Goal: Task Accomplishment & Management: Complete application form

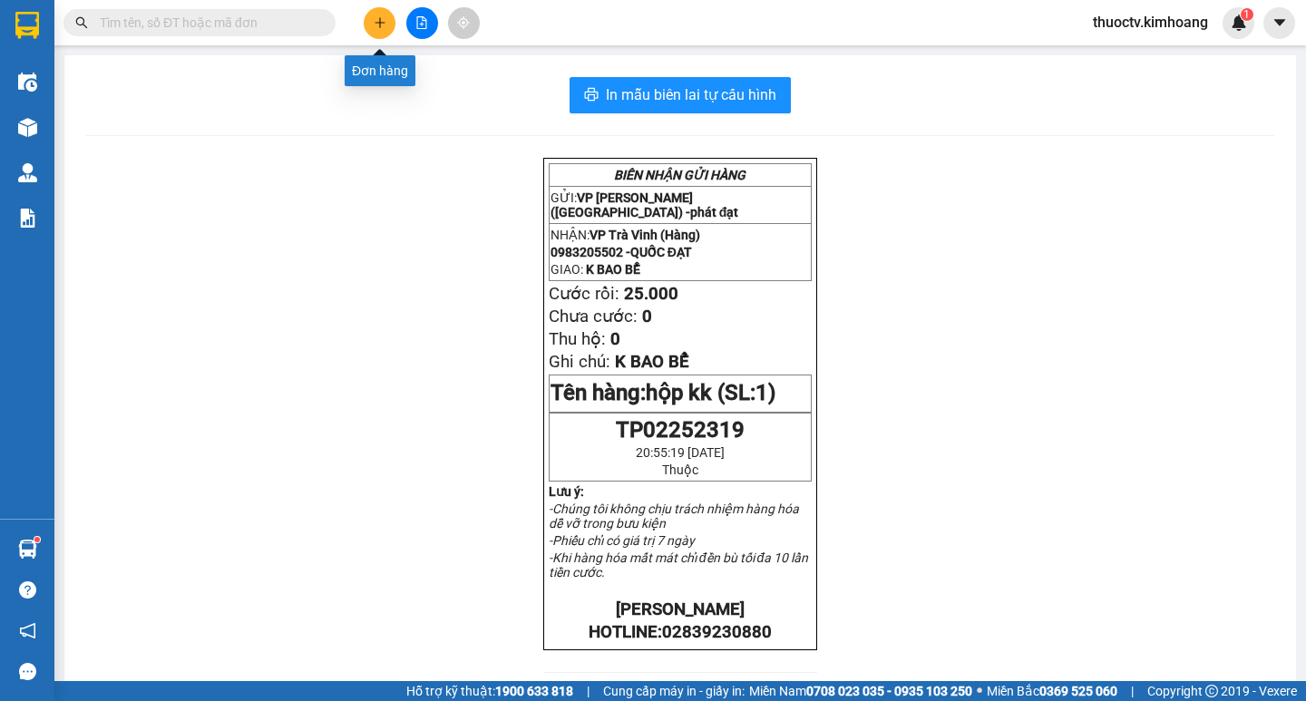
click at [377, 21] on icon "plus" at bounding box center [380, 22] width 13 height 13
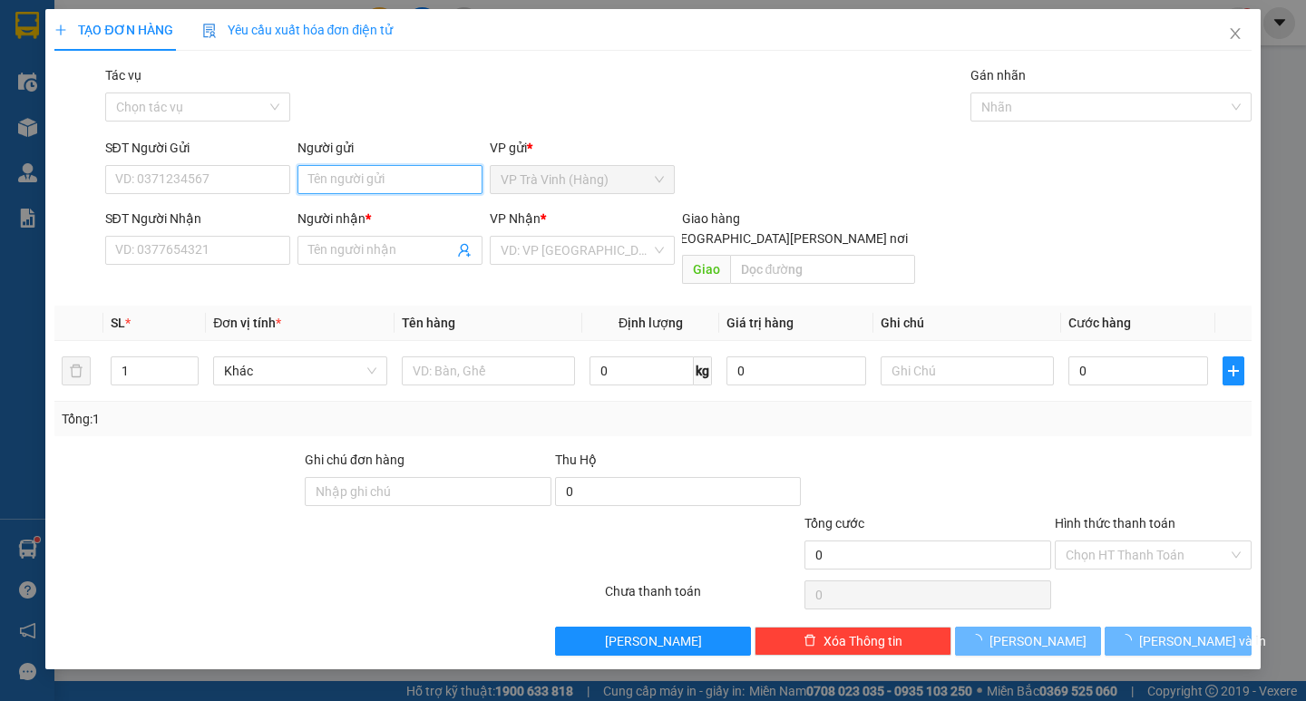
click at [374, 178] on input "Người gửi" at bounding box center [390, 179] width 185 height 29
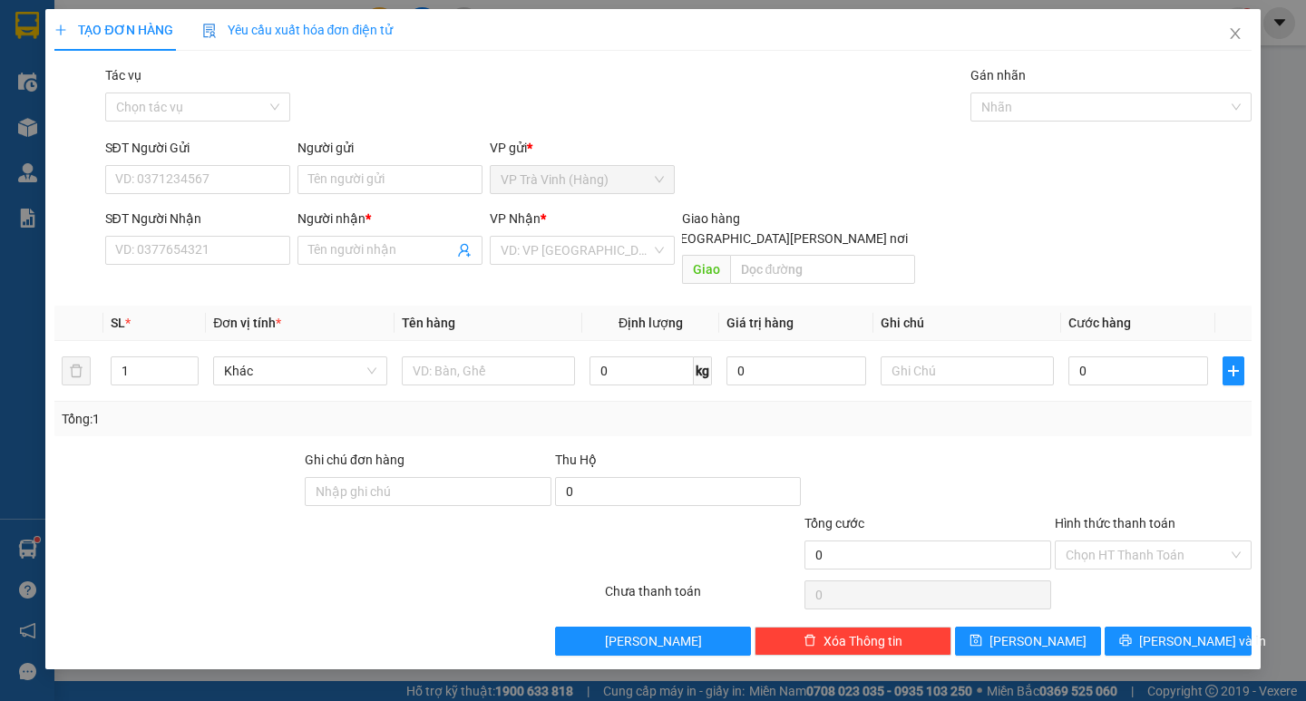
click at [30, 220] on div "TẠO ĐƠN HÀNG Yêu cầu xuất [PERSON_NAME] điện tử Transit Pickup Surcharge Ids Tr…" at bounding box center [653, 350] width 1306 height 701
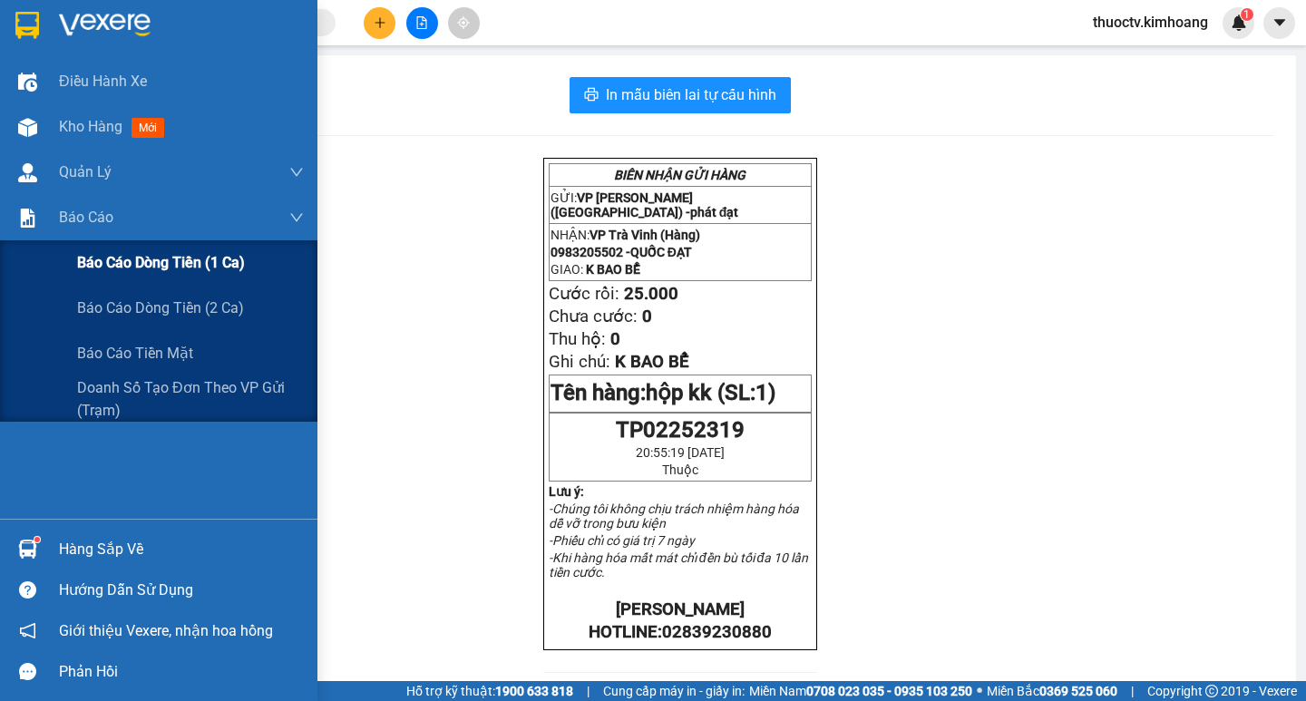
click at [139, 259] on span "Báo cáo dòng tiền (1 ca)" at bounding box center [161, 262] width 168 height 23
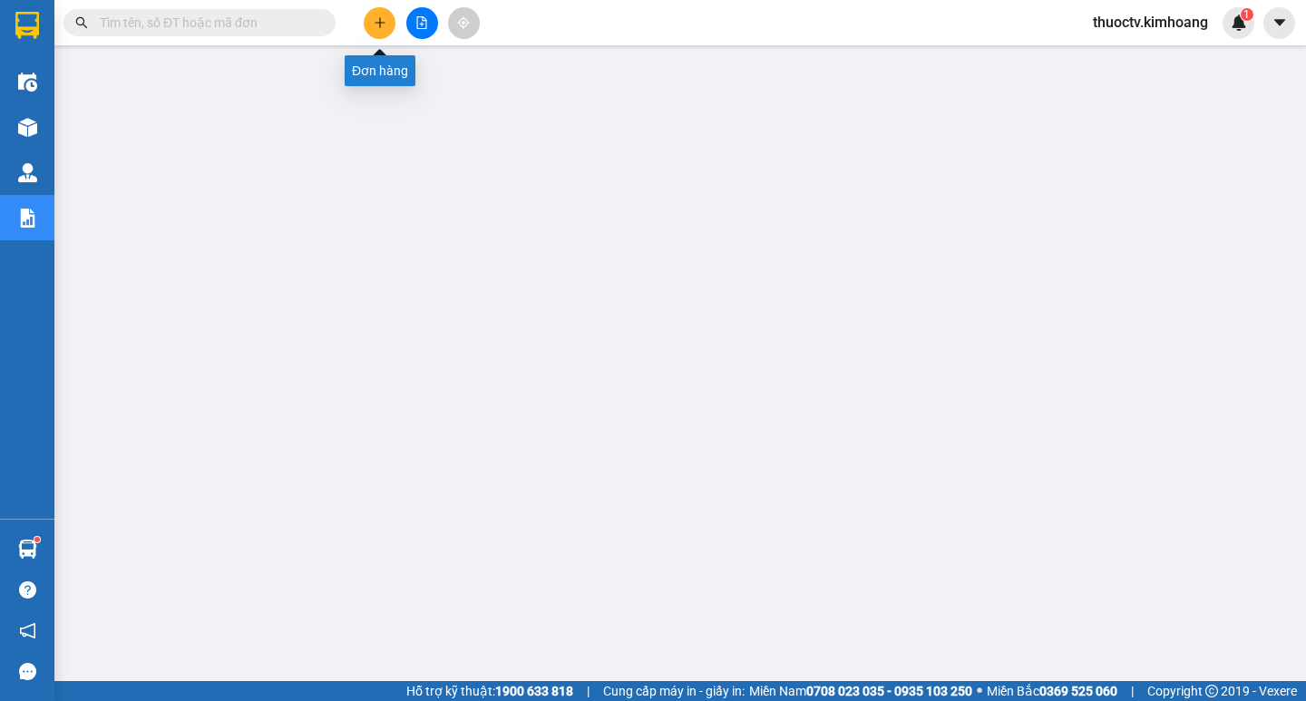
click at [382, 20] on icon "plus" at bounding box center [380, 22] width 13 height 13
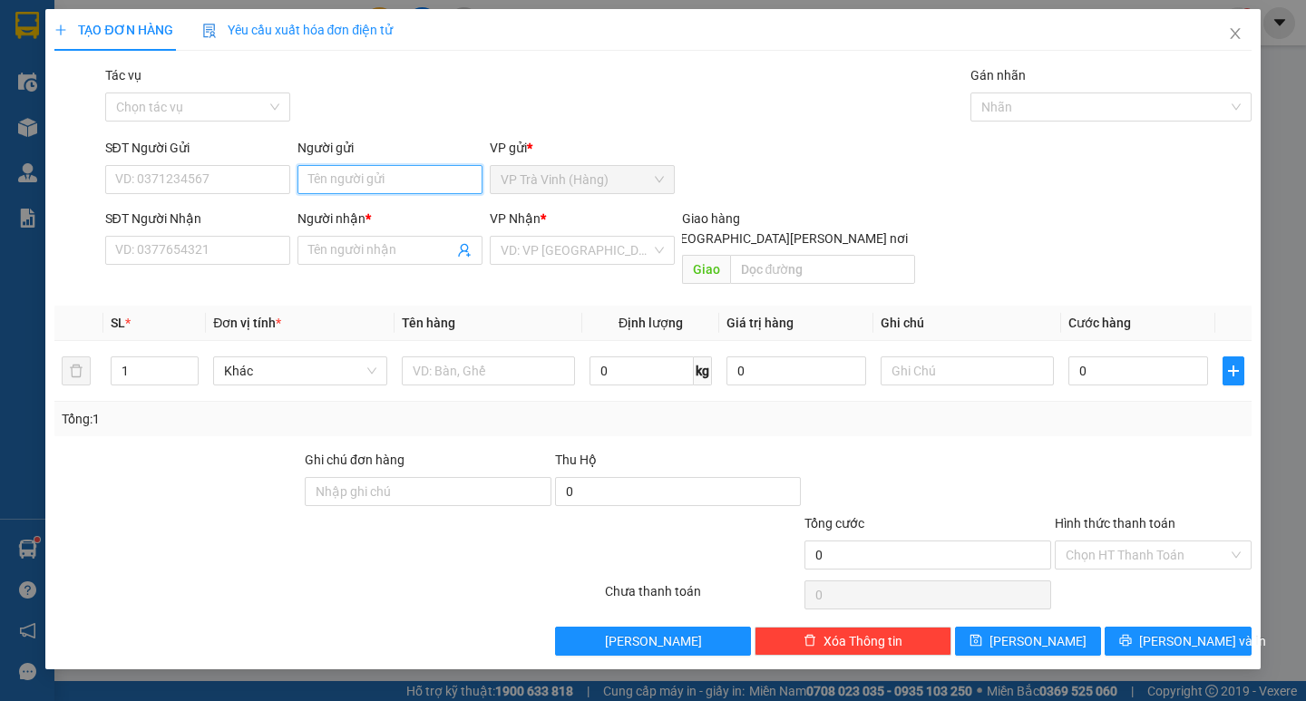
click at [345, 186] on input "Người gửi" at bounding box center [390, 179] width 185 height 29
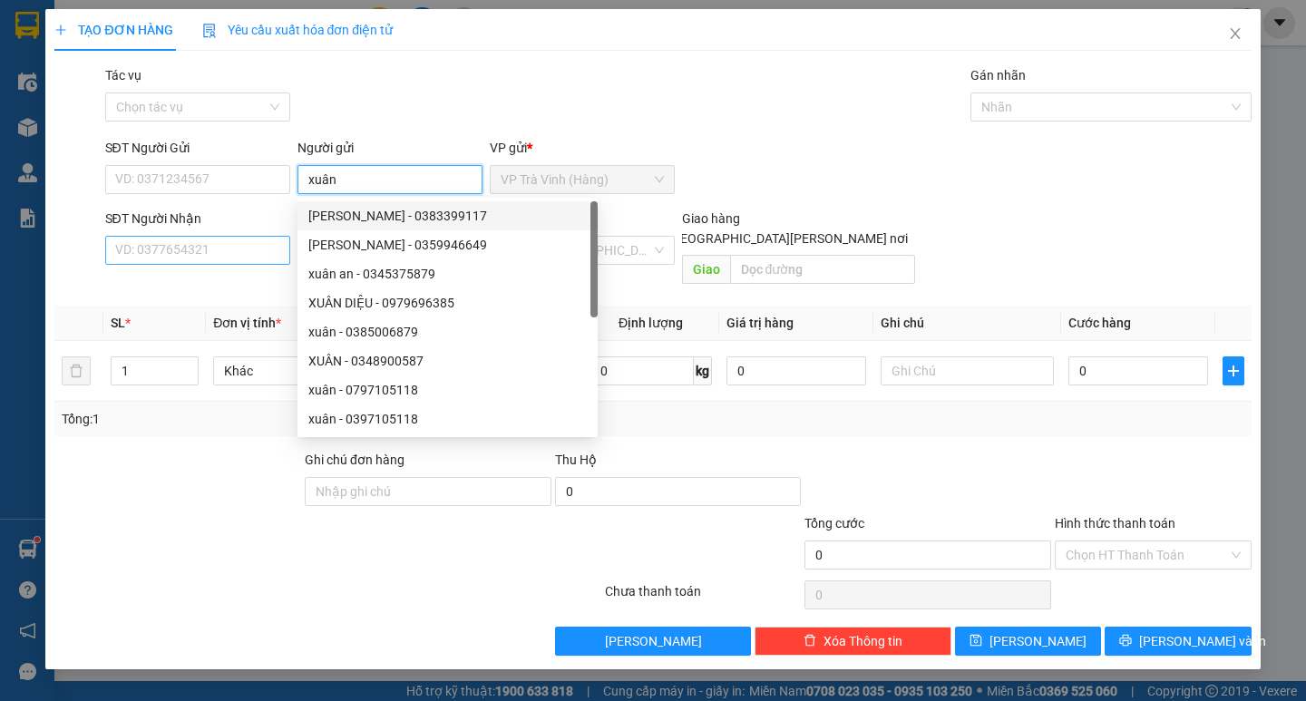
type input "xuân"
click at [221, 256] on input "SĐT Người Nhận" at bounding box center [197, 250] width 185 height 29
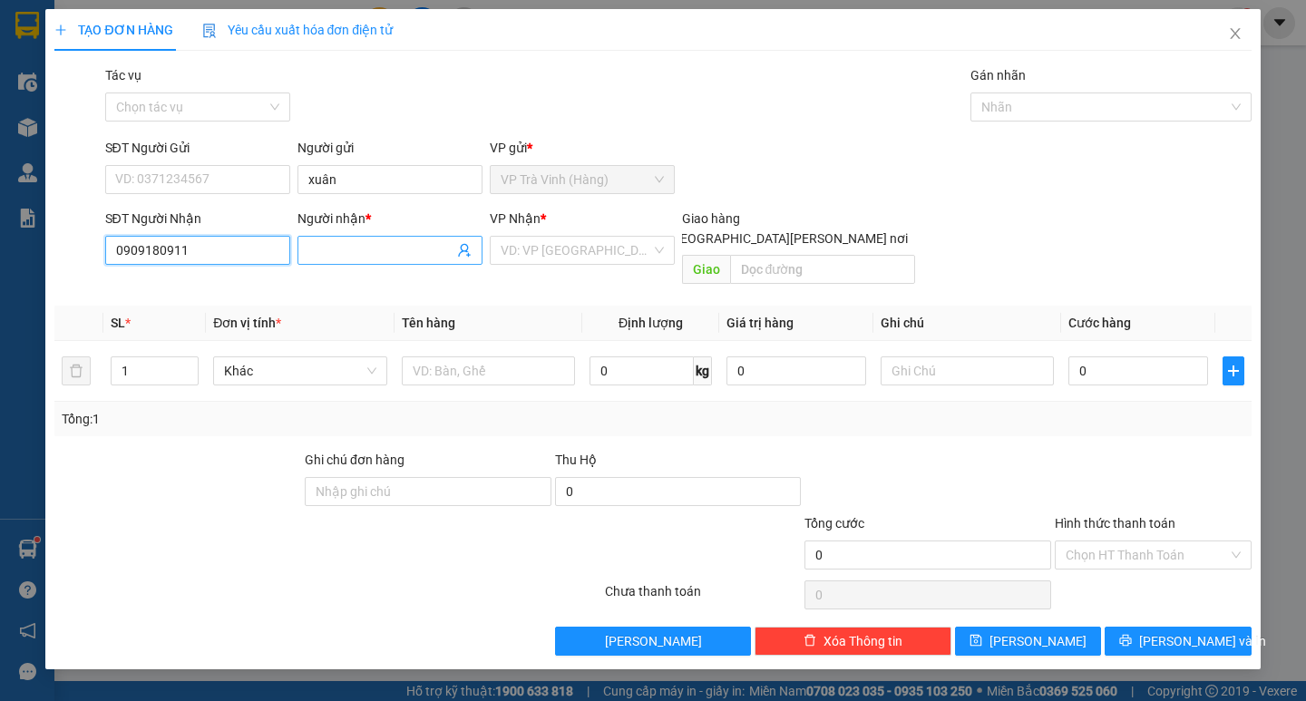
type input "0909180911"
click at [371, 251] on input "Người nhận *" at bounding box center [380, 250] width 145 height 20
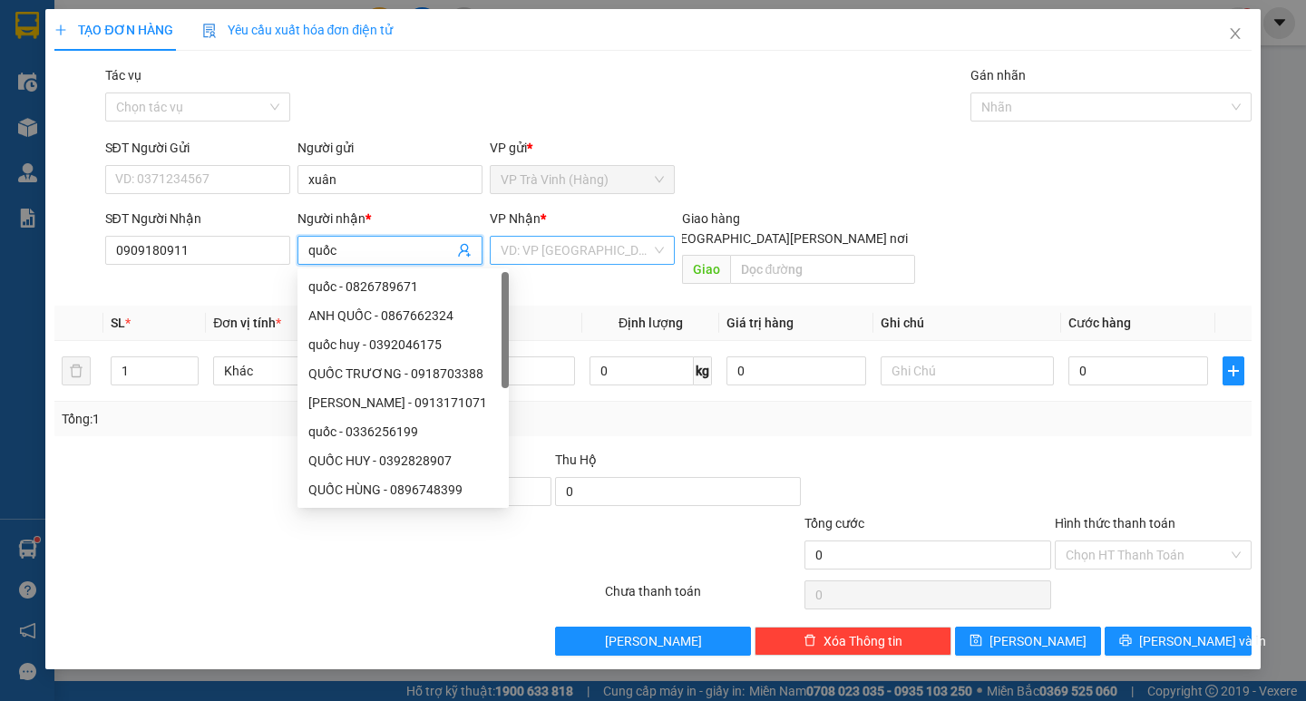
type input "quốc"
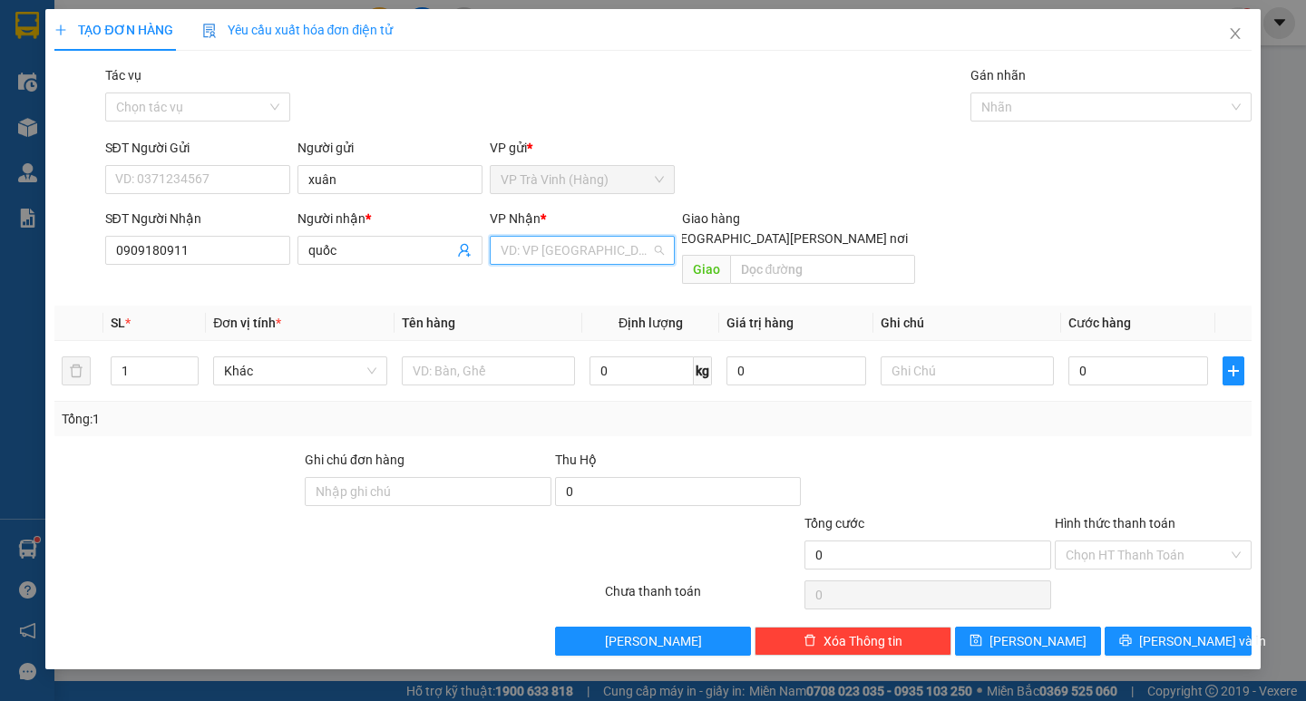
click at [552, 248] on input "search" at bounding box center [576, 250] width 151 height 27
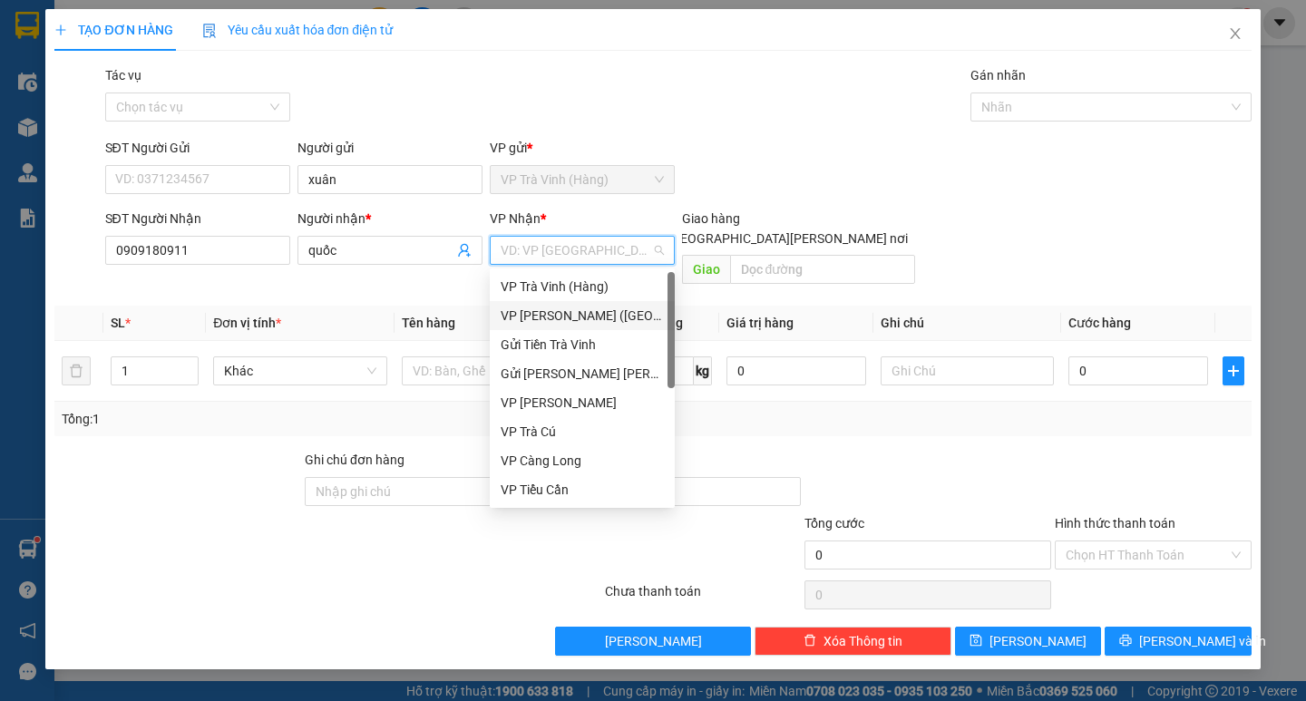
click at [551, 318] on div "VP [PERSON_NAME] ([GEOGRAPHIC_DATA])" at bounding box center [582, 316] width 163 height 20
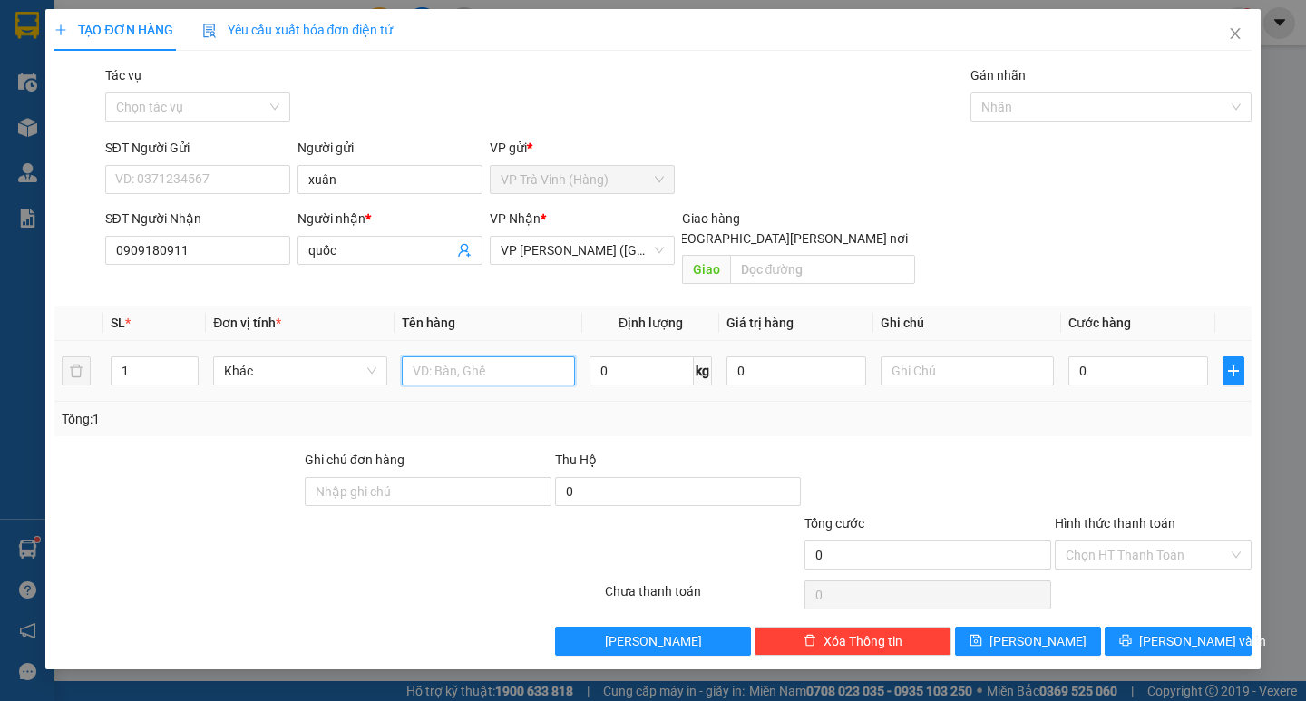
click at [447, 357] on input "text" at bounding box center [488, 371] width 173 height 29
type input "bao xanh kk"
click at [1131, 357] on input "0" at bounding box center [1139, 371] width 140 height 29
type input "6"
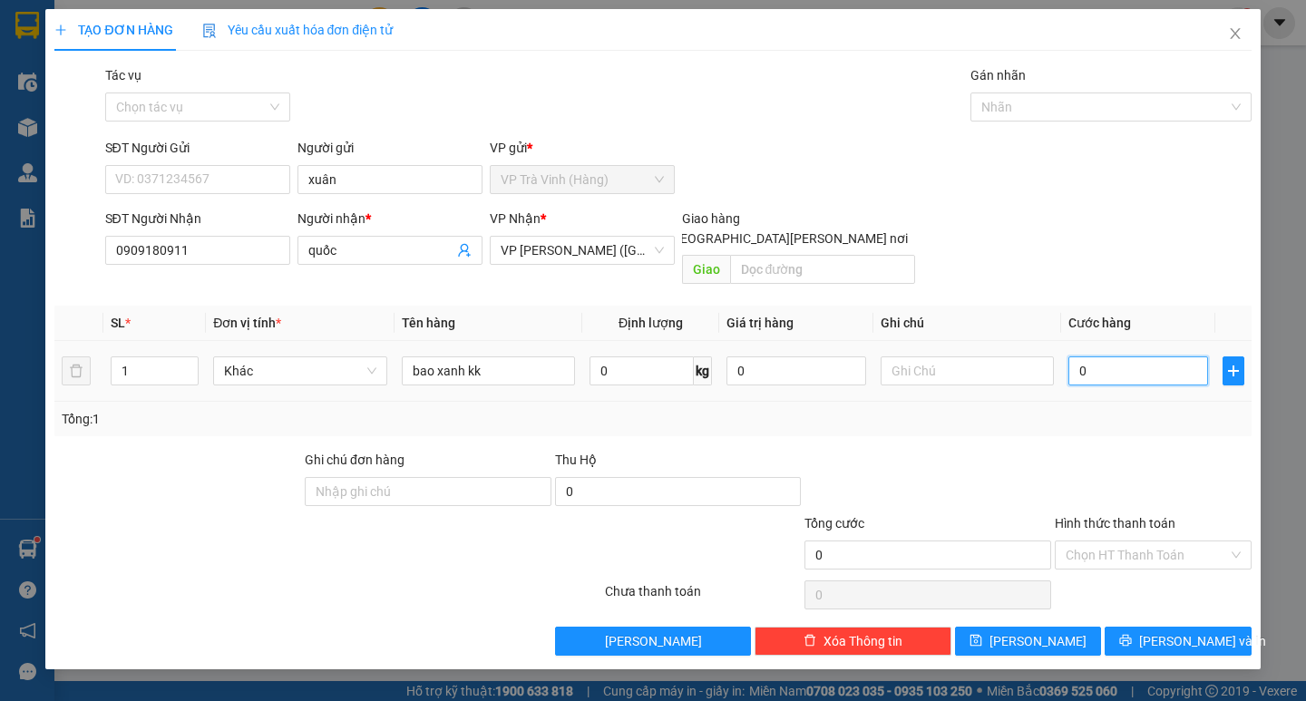
type input "6"
type input "60"
type input "60.000"
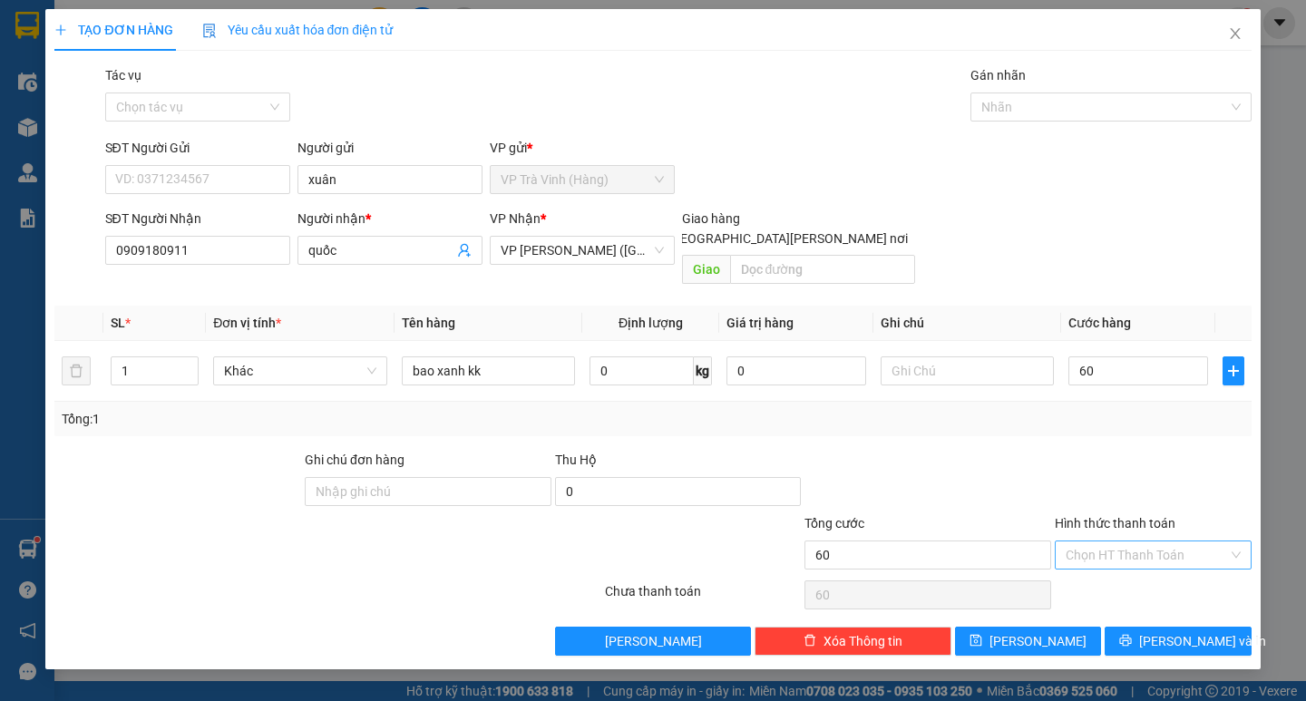
type input "60.000"
click at [1119, 542] on input "Hình thức thanh toán" at bounding box center [1147, 555] width 162 height 27
click at [1108, 566] on div "Tại văn phòng" at bounding box center [1153, 572] width 175 height 20
type input "0"
click at [1172, 631] on span "[PERSON_NAME] và In" at bounding box center [1202, 641] width 127 height 20
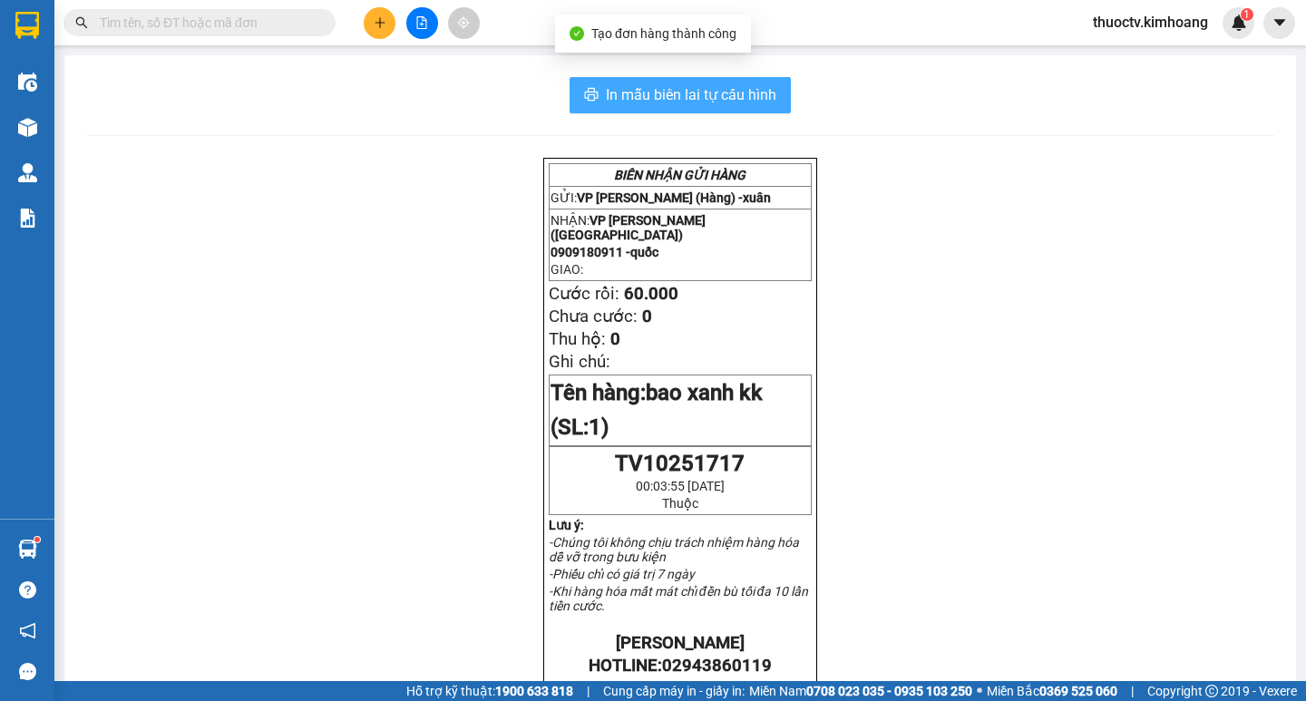
click at [606, 96] on span "In mẫu biên lai tự cấu hình" at bounding box center [691, 94] width 171 height 23
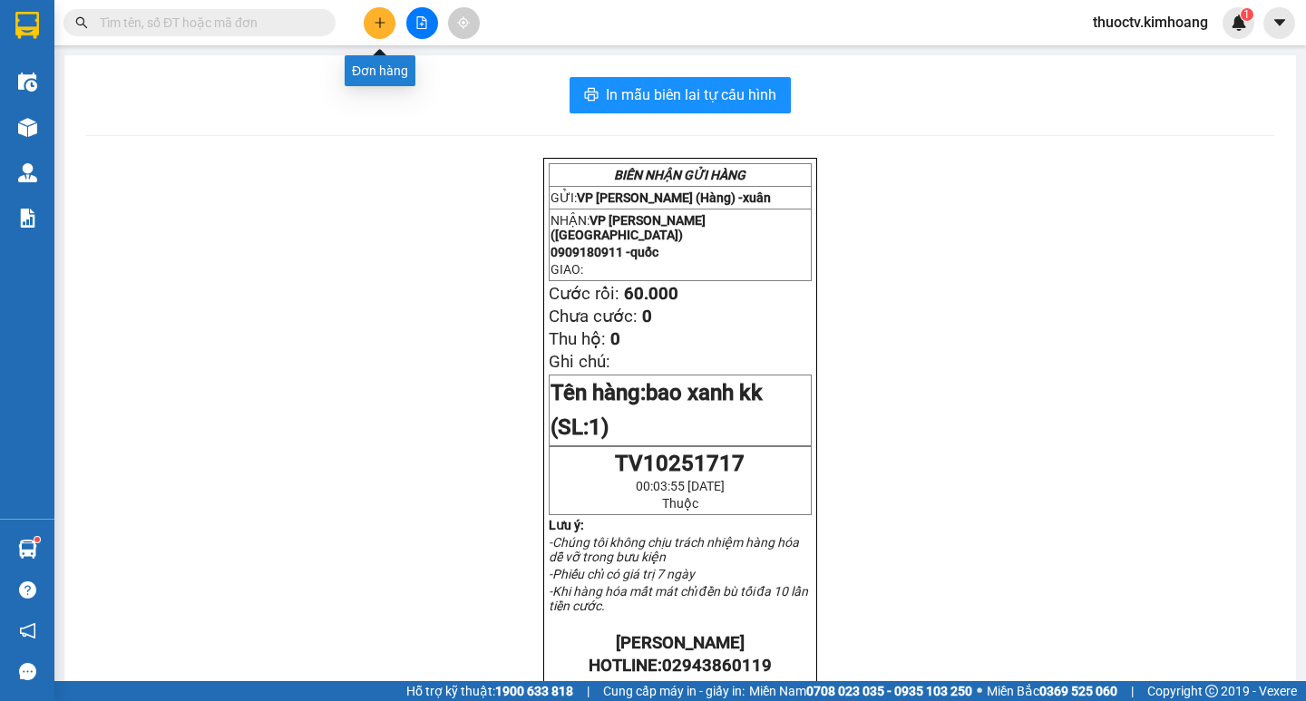
click at [383, 20] on icon "plus" at bounding box center [380, 22] width 13 height 13
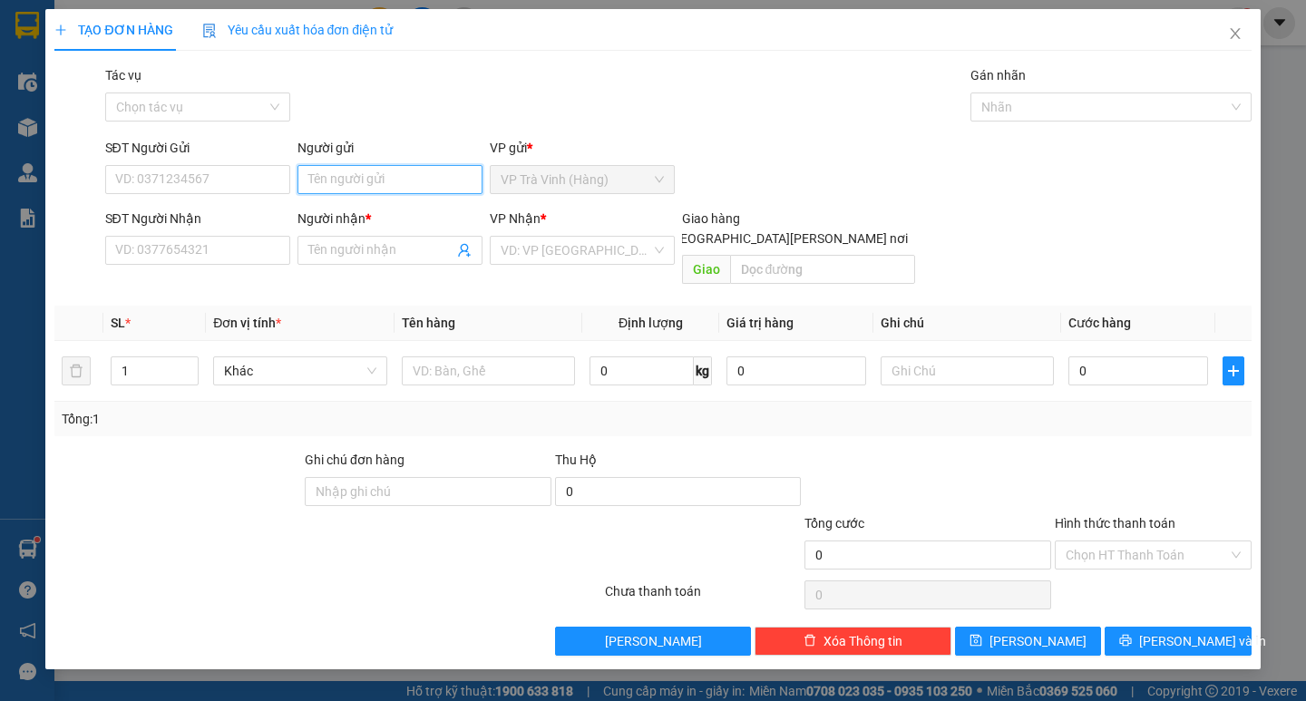
click at [347, 177] on input "Người gửi" at bounding box center [390, 179] width 185 height 29
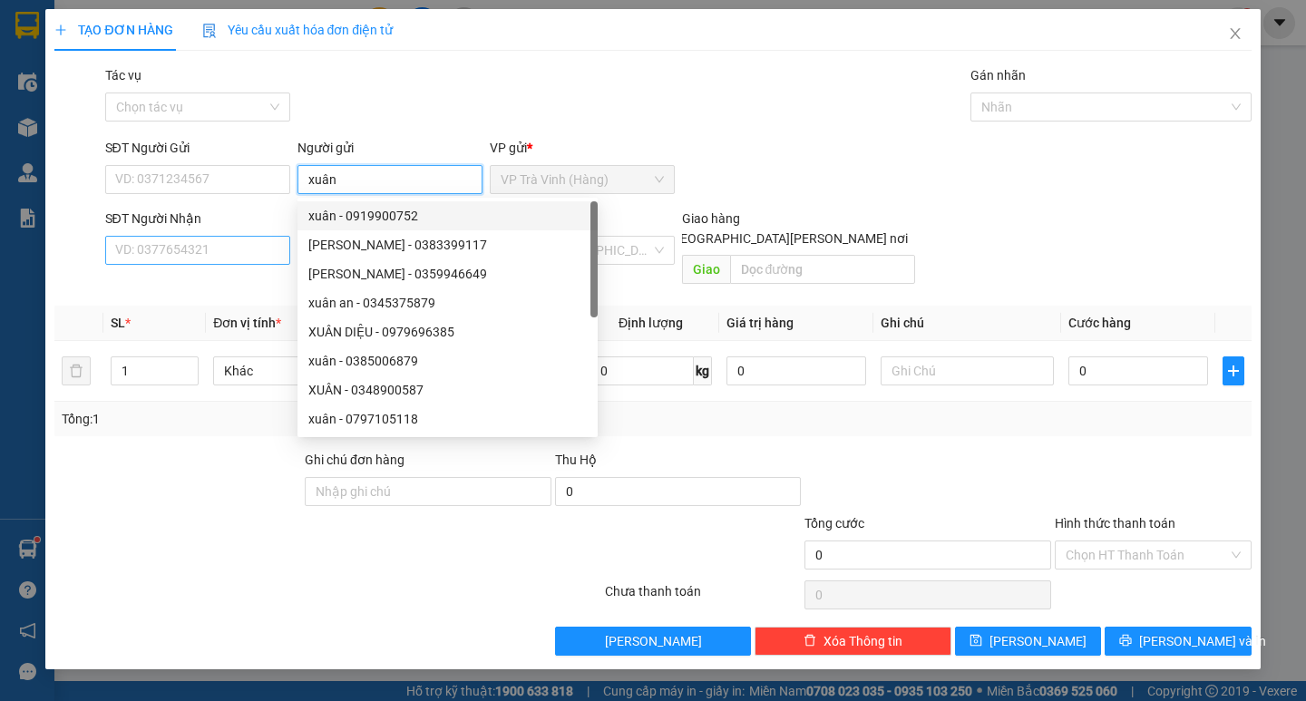
type input "xuân"
click at [191, 249] on input "SĐT Người Nhận" at bounding box center [197, 250] width 185 height 29
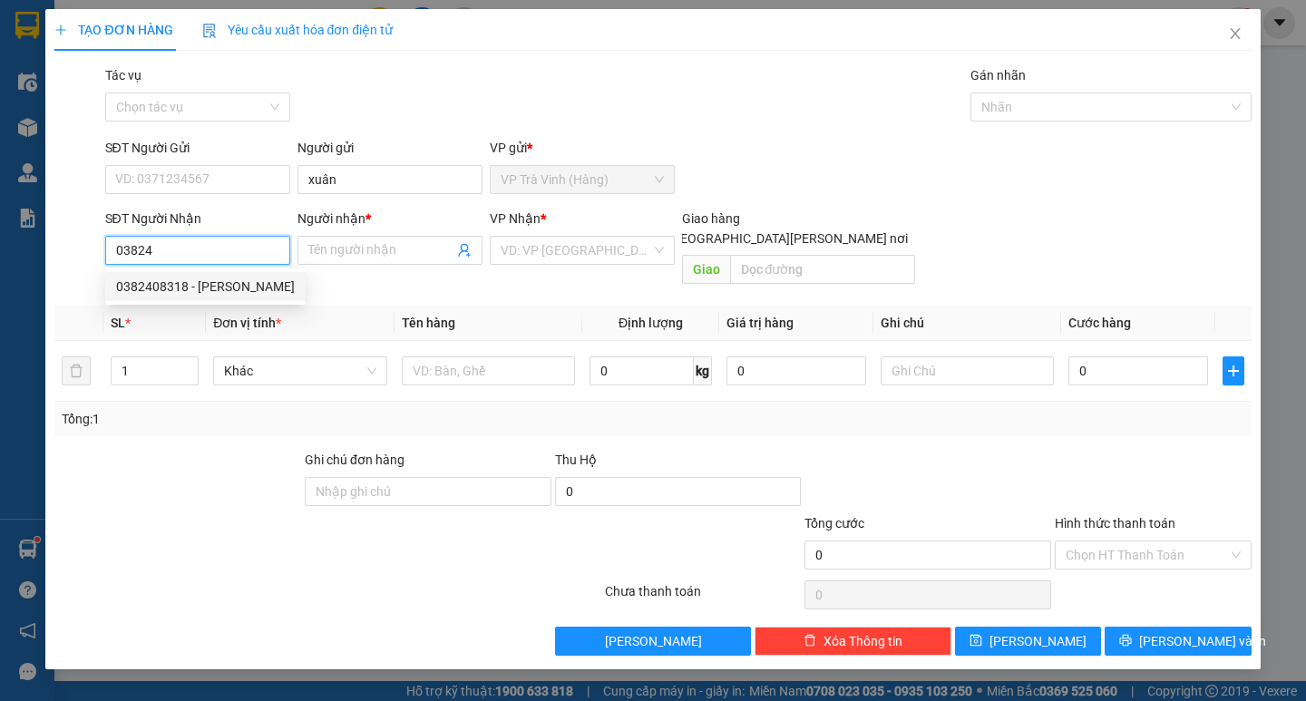
click at [166, 284] on div "0382408318 - [PERSON_NAME]" at bounding box center [205, 287] width 179 height 20
type input "0382408318"
type input "[PERSON_NAME]"
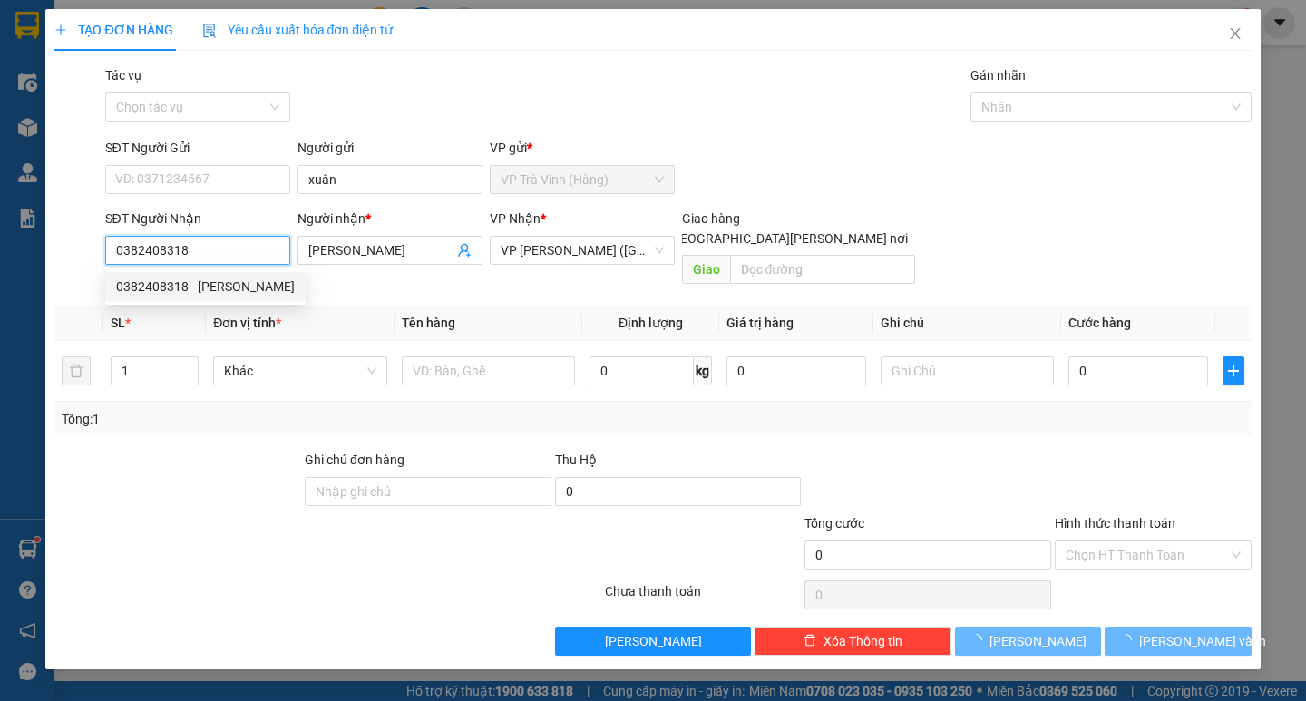
type input "40.000"
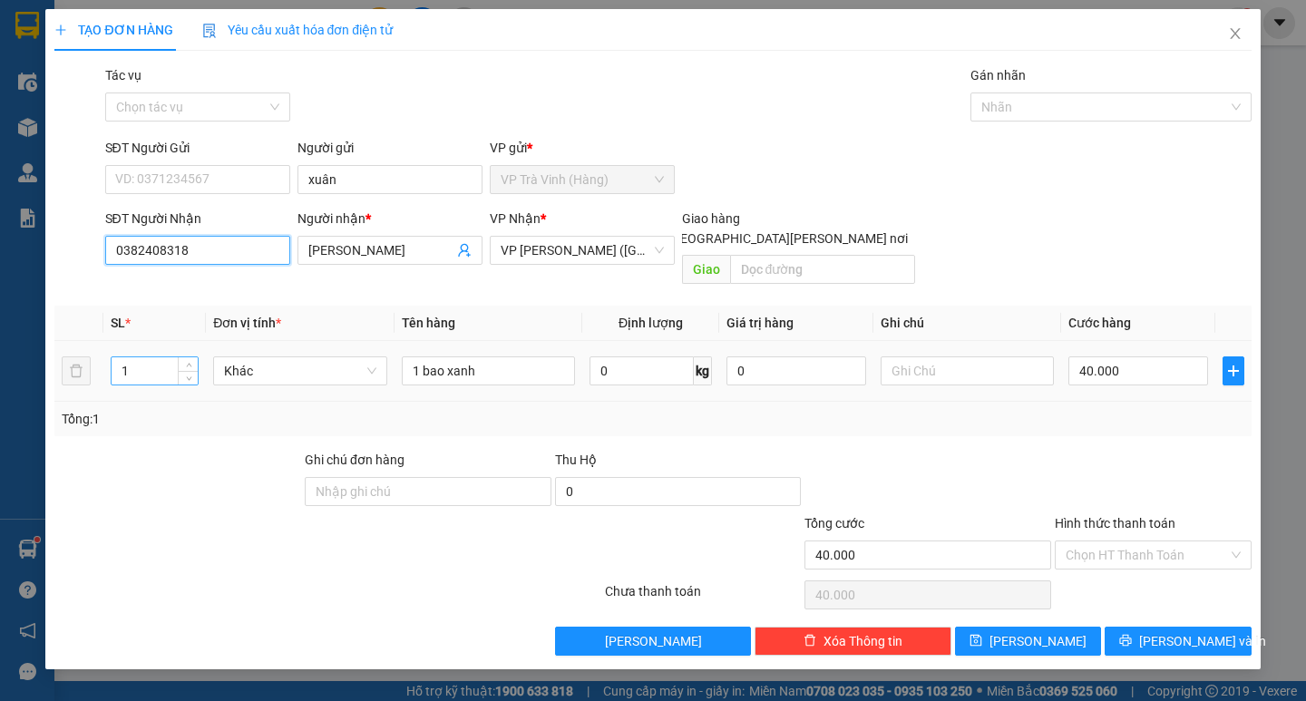
type input "0382408318"
click at [133, 357] on input "1" at bounding box center [155, 370] width 86 height 27
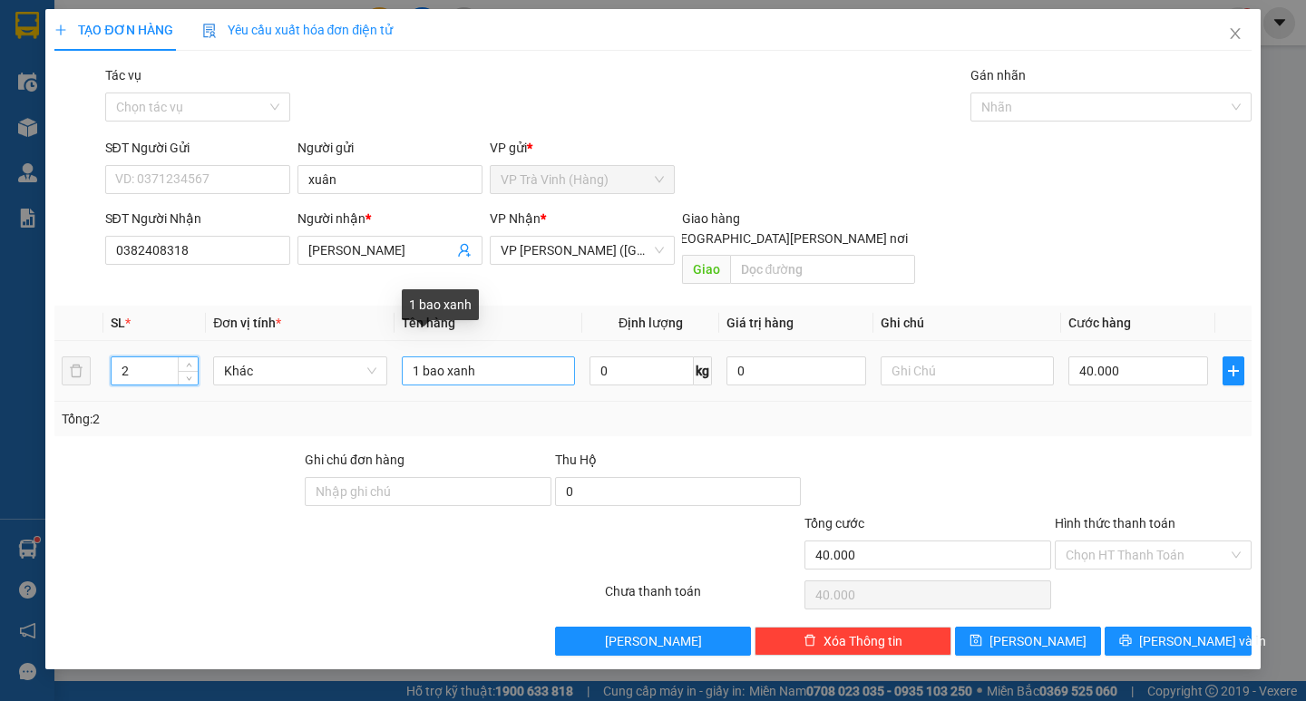
type input "2"
click at [419, 357] on input "1 bao xanh" at bounding box center [488, 371] width 173 height 29
click at [510, 358] on input "bao xanh" at bounding box center [488, 371] width 173 height 29
type input "bao xanh kk"
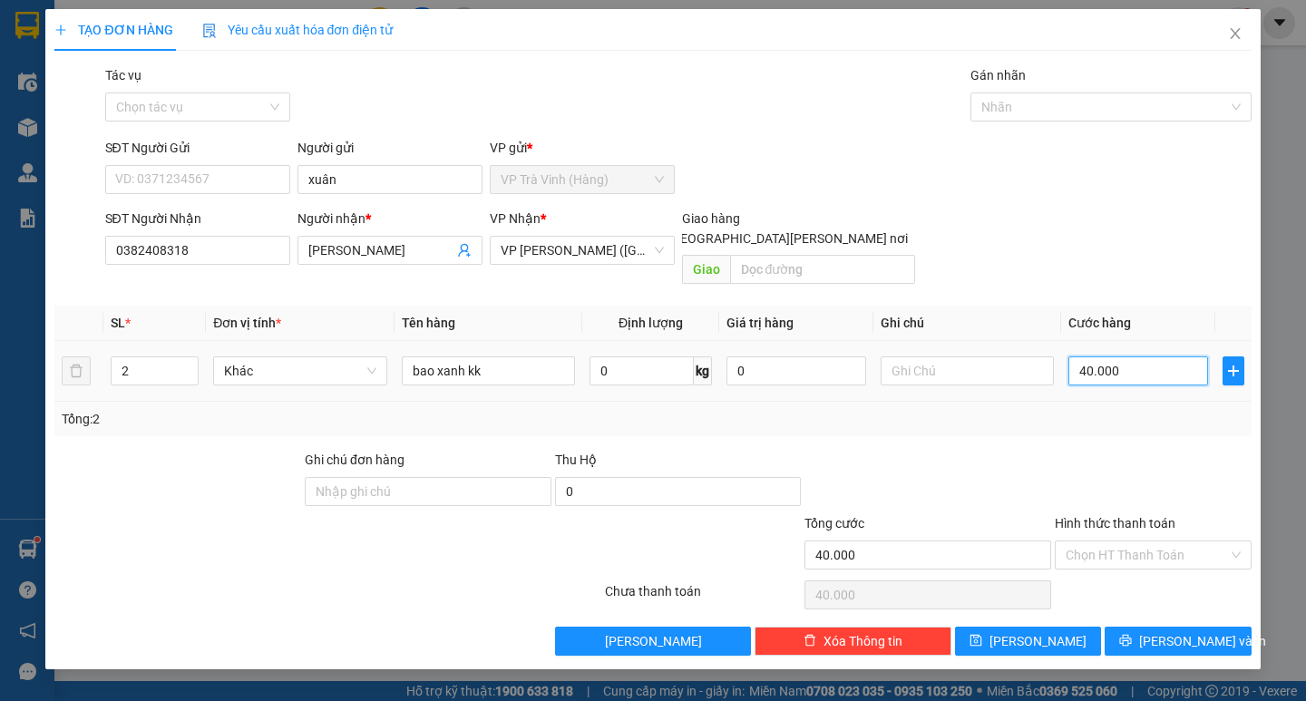
click at [1138, 357] on input "40.000" at bounding box center [1139, 371] width 140 height 29
type input "1"
type input "12"
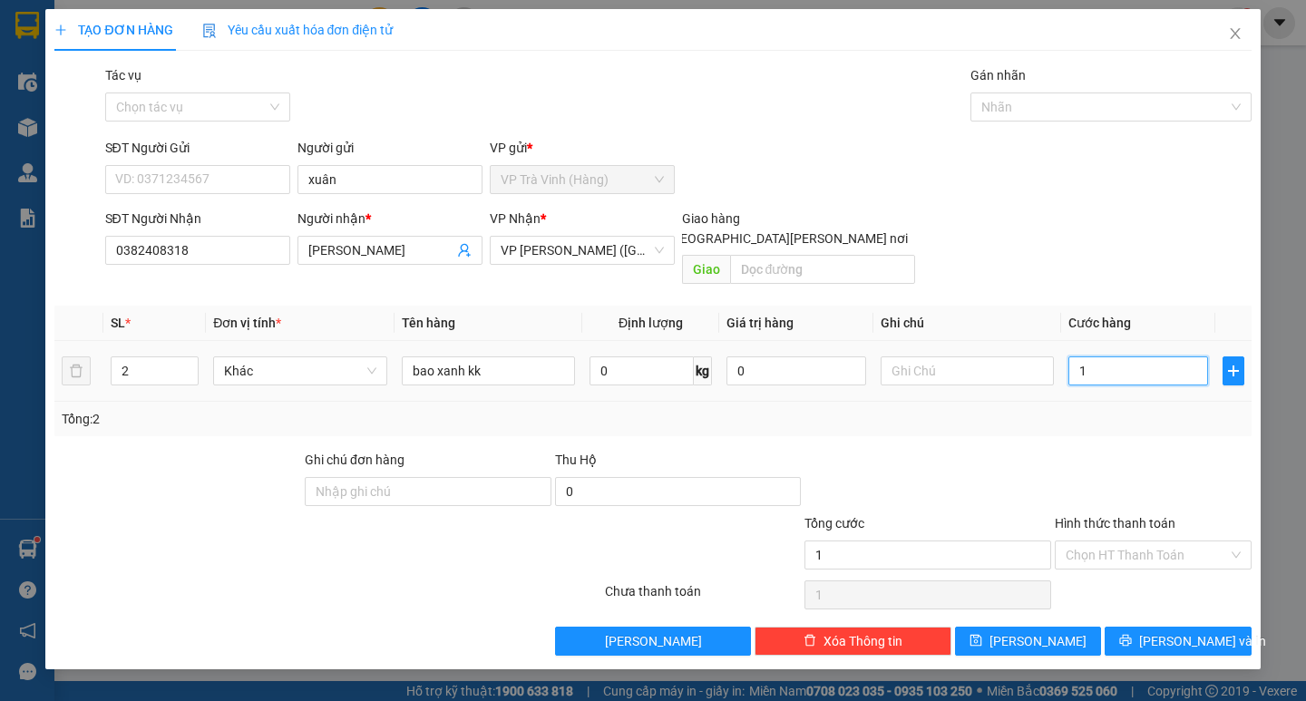
type input "12"
type input "120"
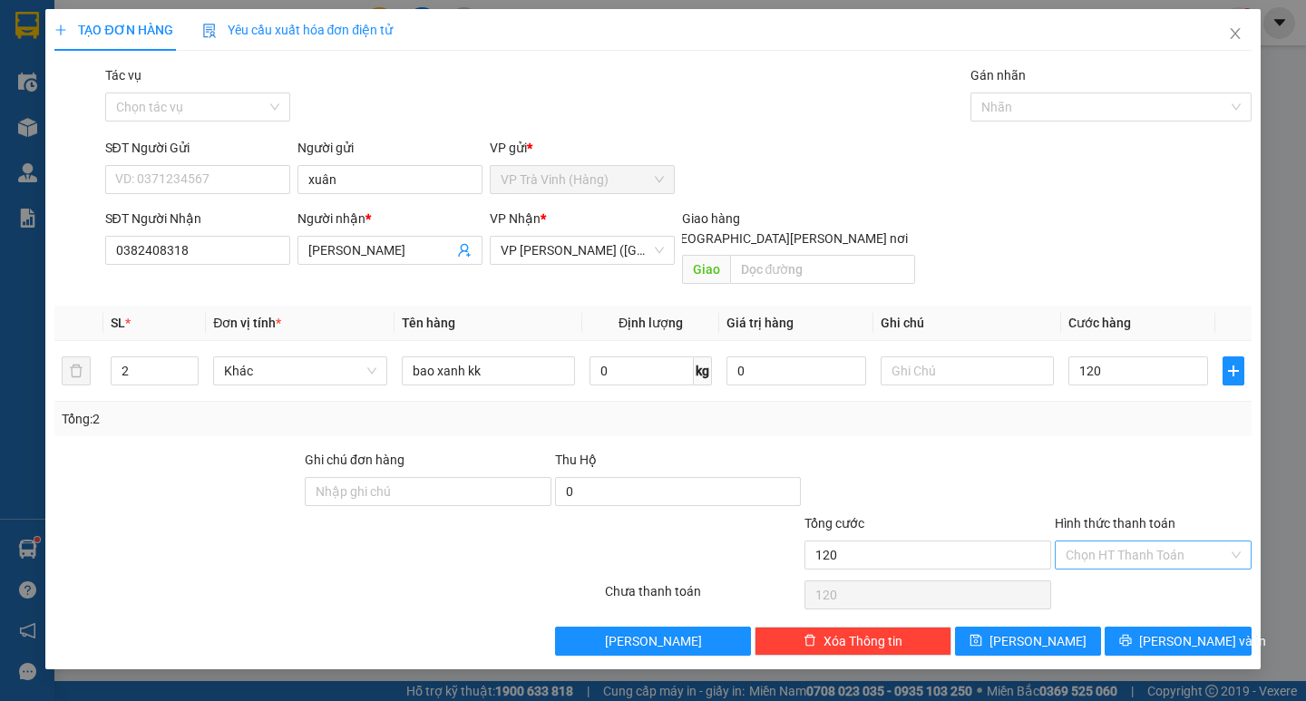
type input "120.000"
click at [1130, 542] on input "Hình thức thanh toán" at bounding box center [1147, 555] width 162 height 27
click at [1132, 572] on div "Tại văn phòng" at bounding box center [1153, 572] width 175 height 20
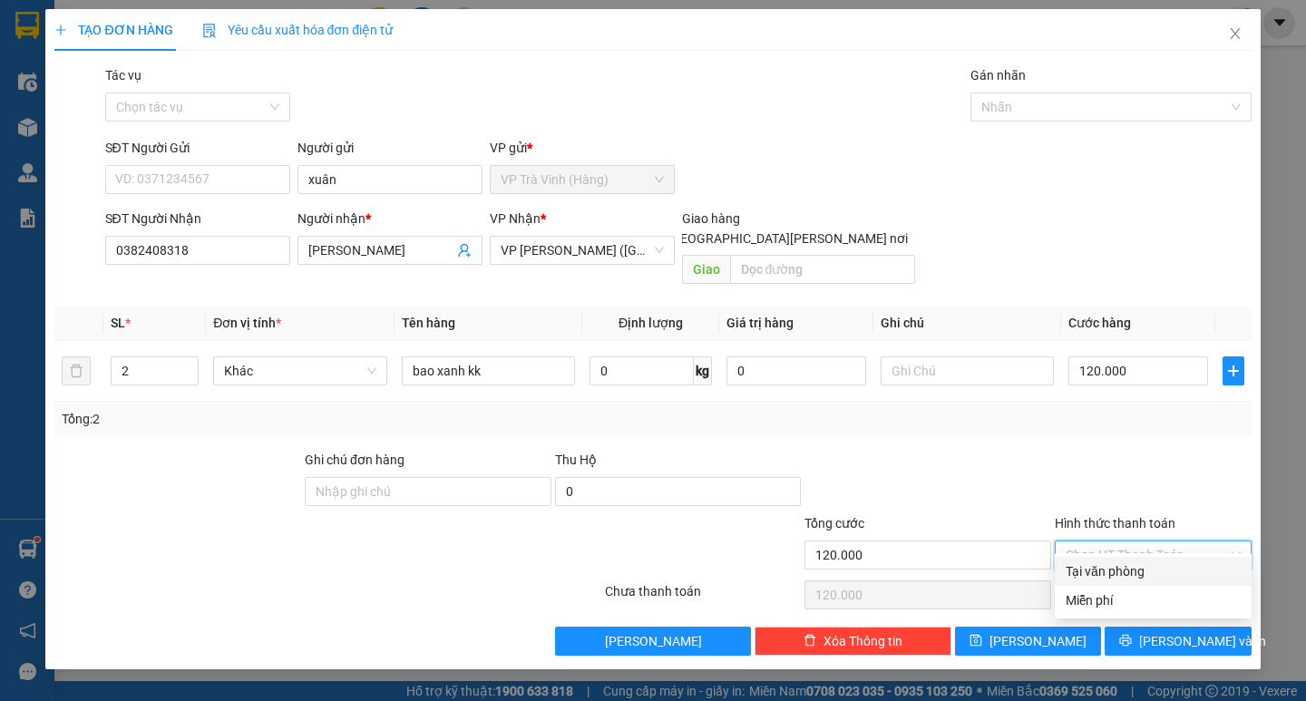
type input "0"
click at [1188, 631] on span "[PERSON_NAME] và In" at bounding box center [1202, 641] width 127 height 20
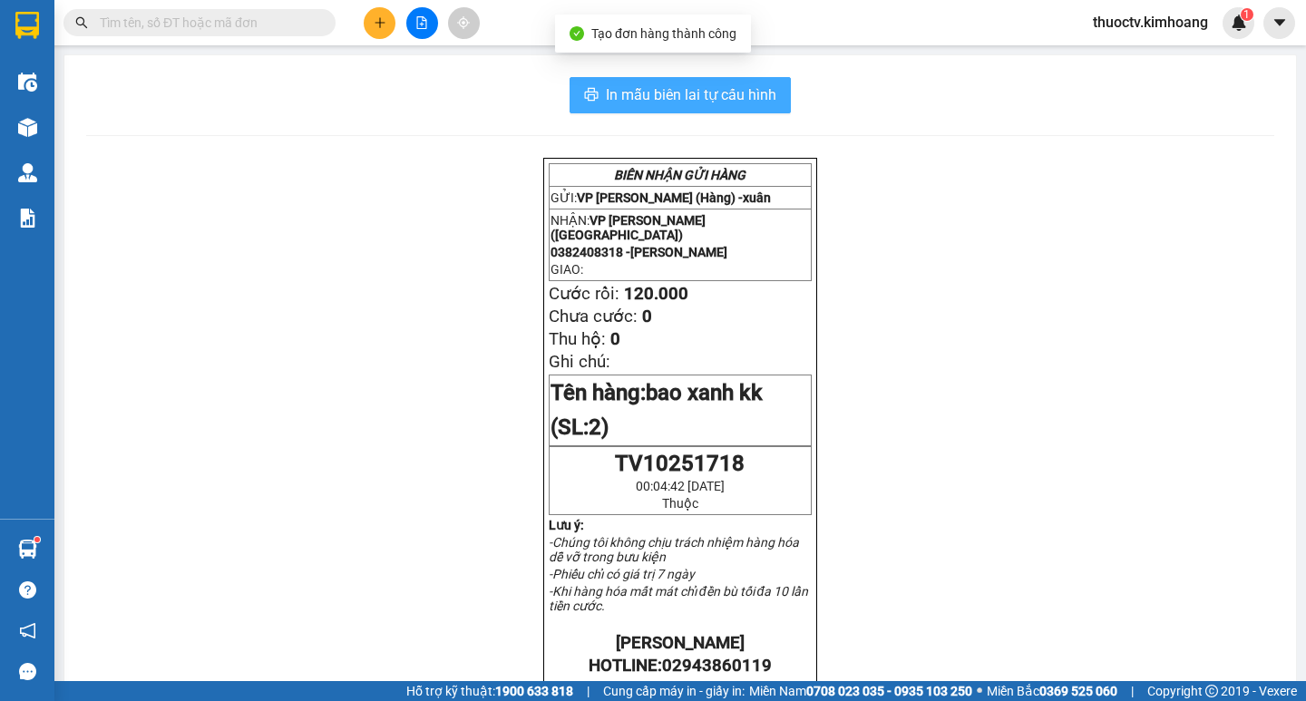
click at [597, 97] on button "In mẫu biên lai tự cấu hình" at bounding box center [680, 95] width 221 height 36
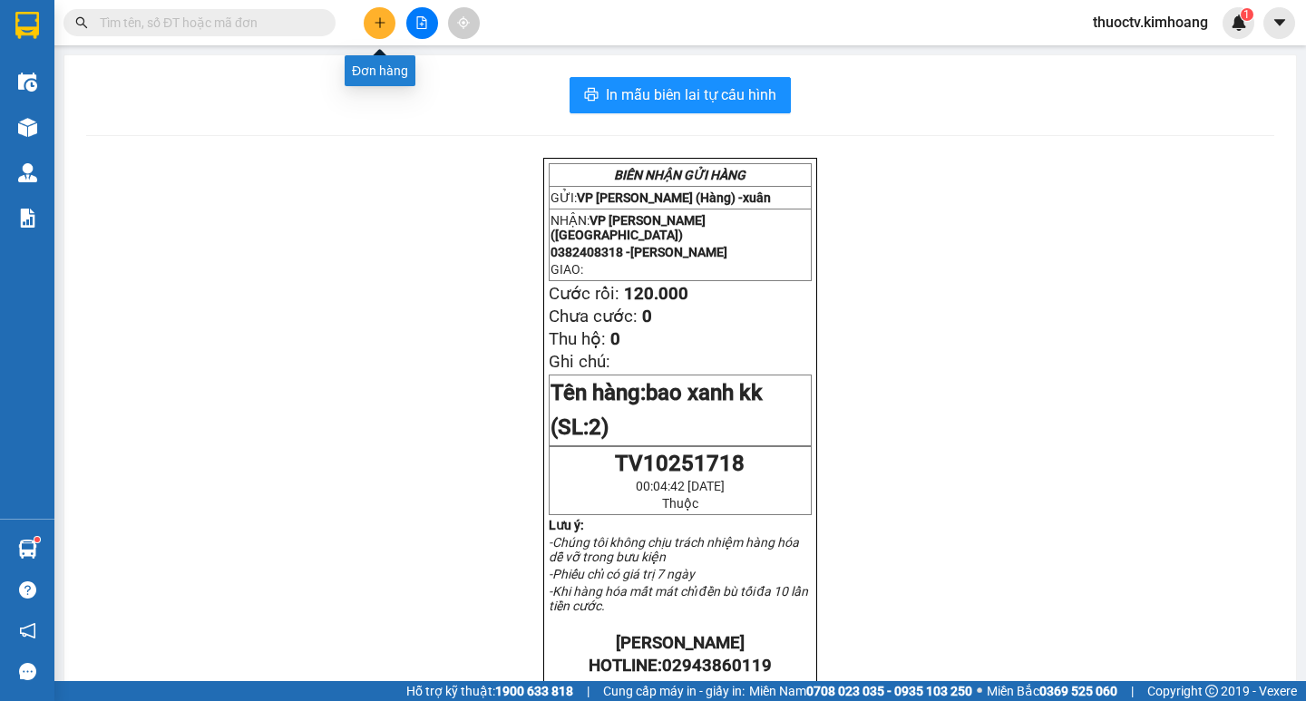
click at [384, 20] on icon "plus" at bounding box center [380, 22] width 13 height 13
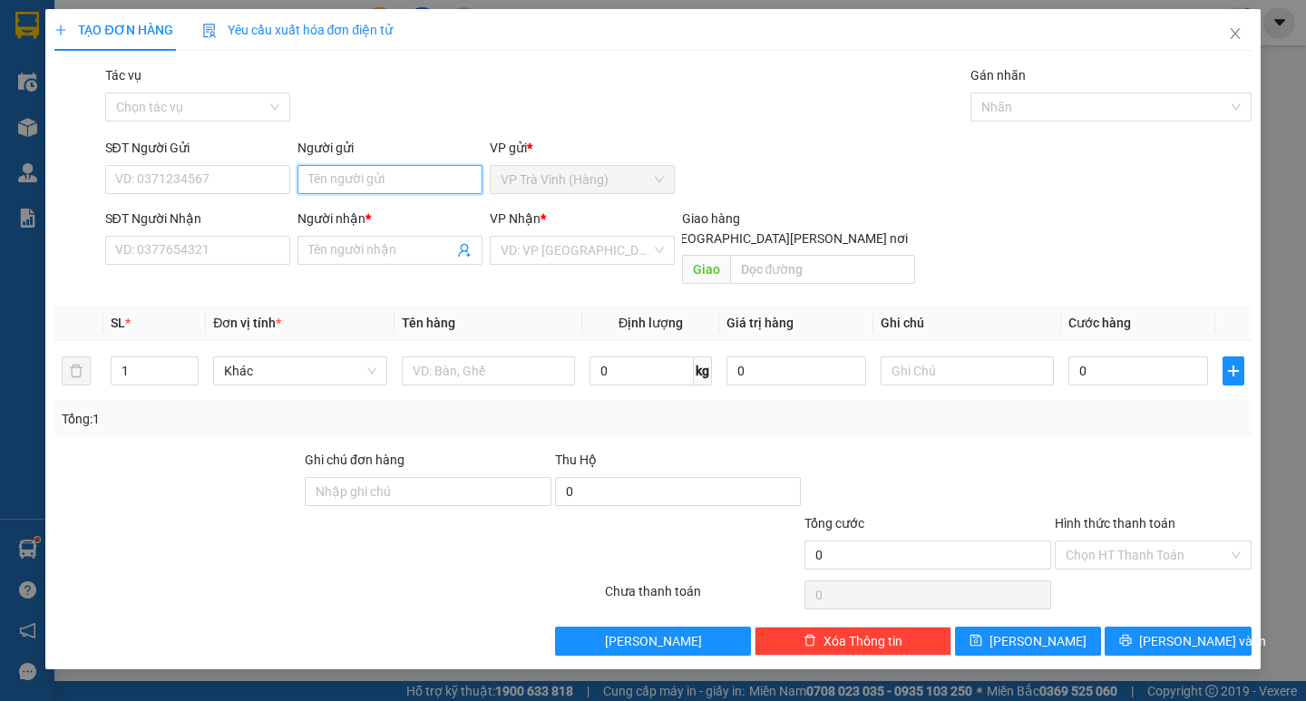
click at [384, 186] on input "Người gửi" at bounding box center [390, 179] width 185 height 29
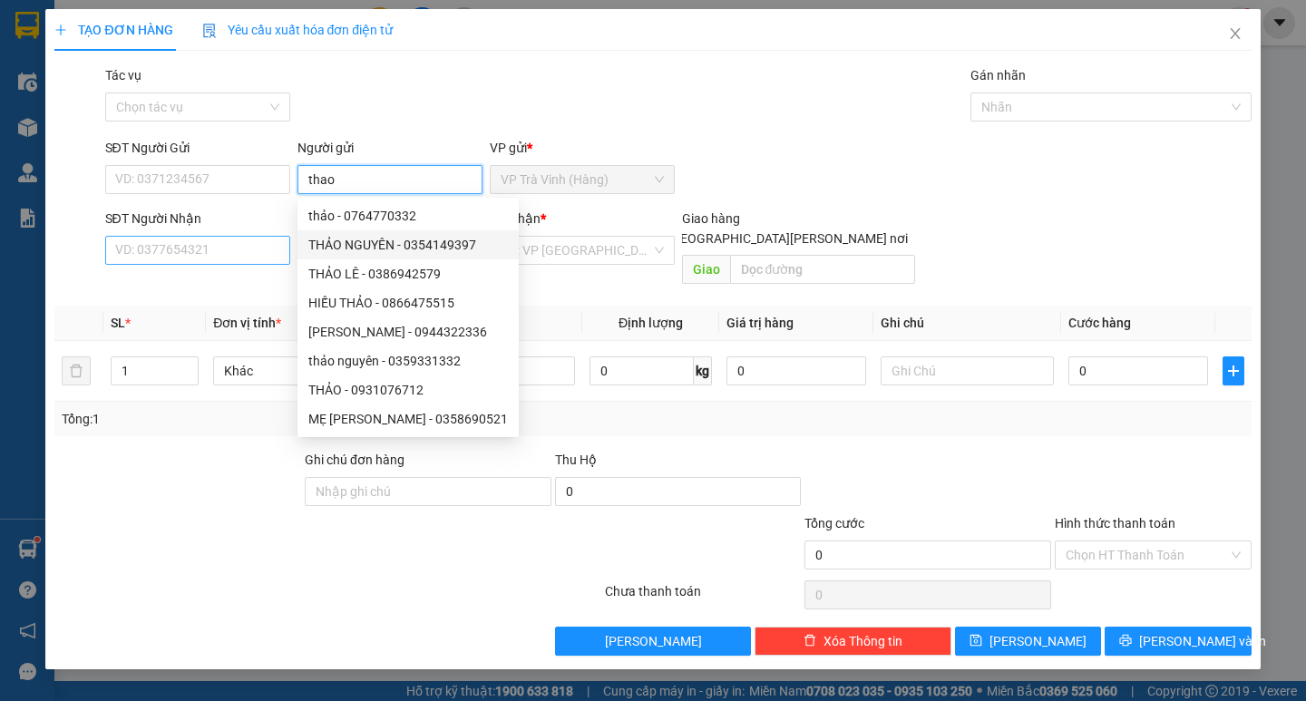
type input "thao"
click at [241, 253] on input "SĐT Người Nhận" at bounding box center [197, 250] width 185 height 29
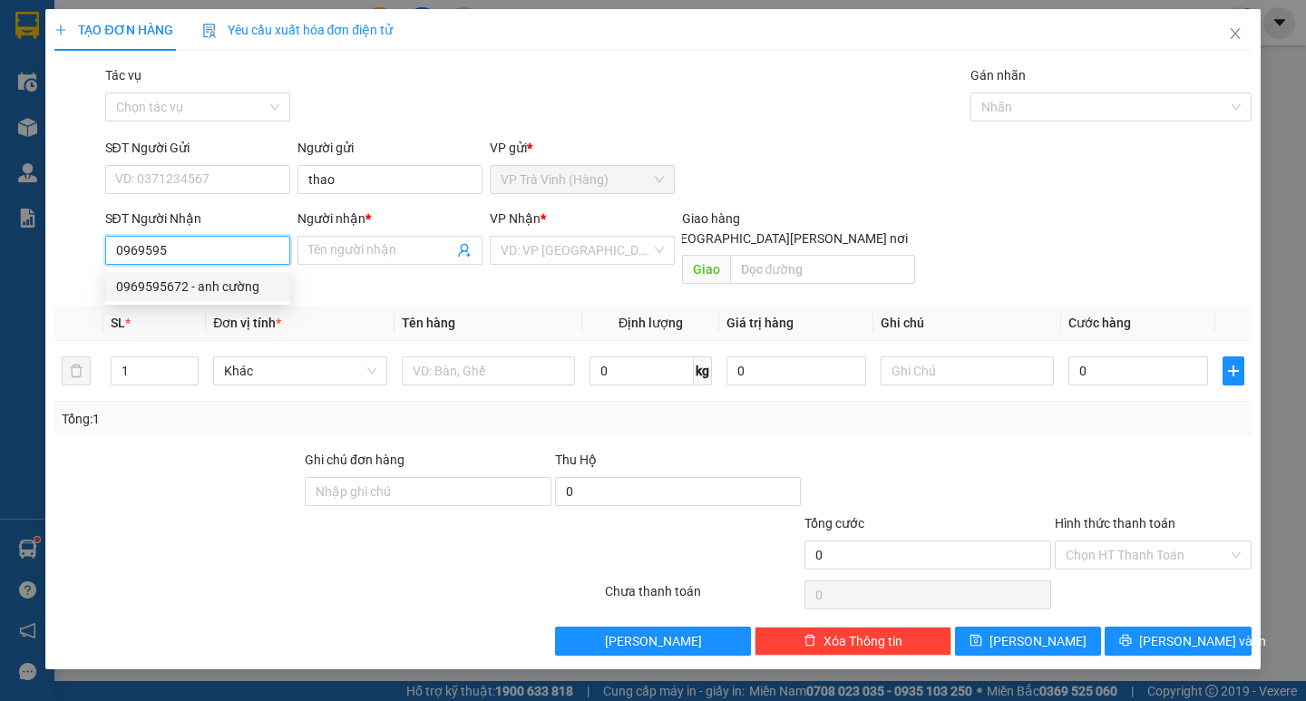
click at [205, 288] on div "0969595672 - anh cường" at bounding box center [197, 287] width 163 height 20
type input "0969595672"
type input "anh cường"
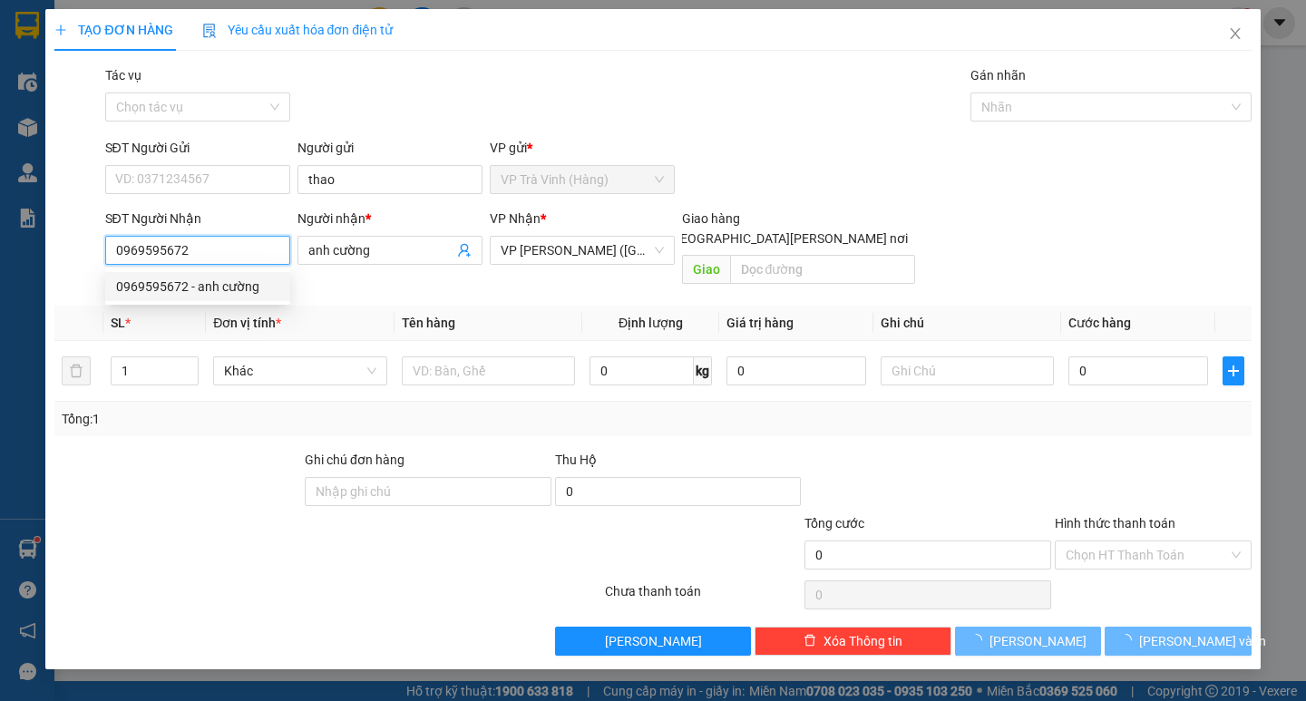
type input "70.000"
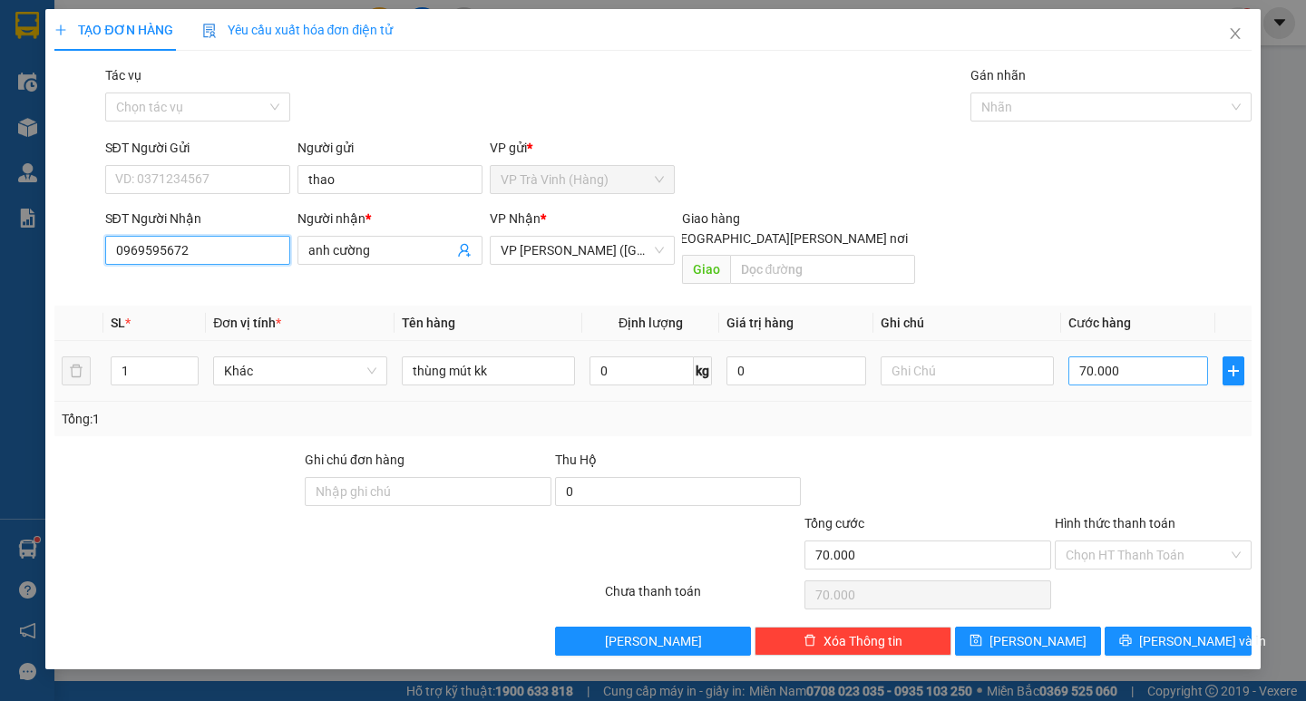
type input "0969595672"
click at [1138, 357] on input "70.000" at bounding box center [1139, 371] width 140 height 29
type input "7"
type input "70"
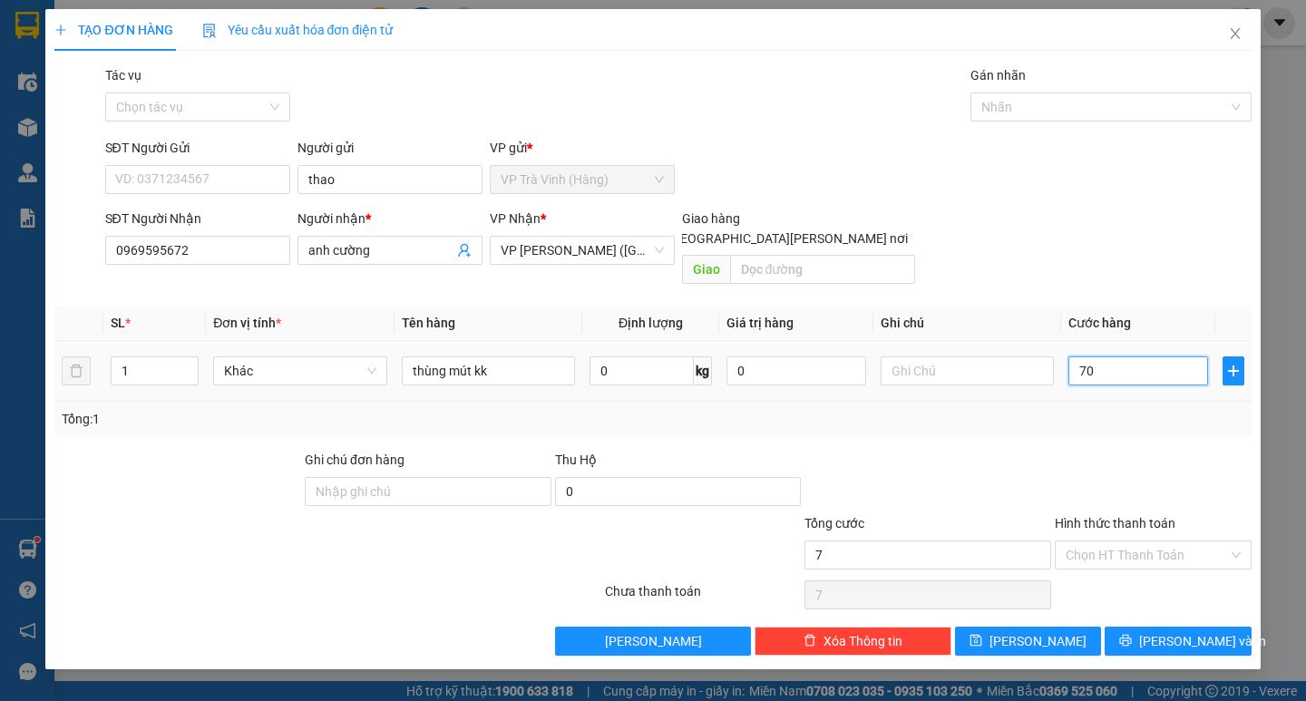
type input "70"
click at [1150, 542] on input "Hình thức thanh toán" at bounding box center [1147, 555] width 162 height 27
type input "70.000"
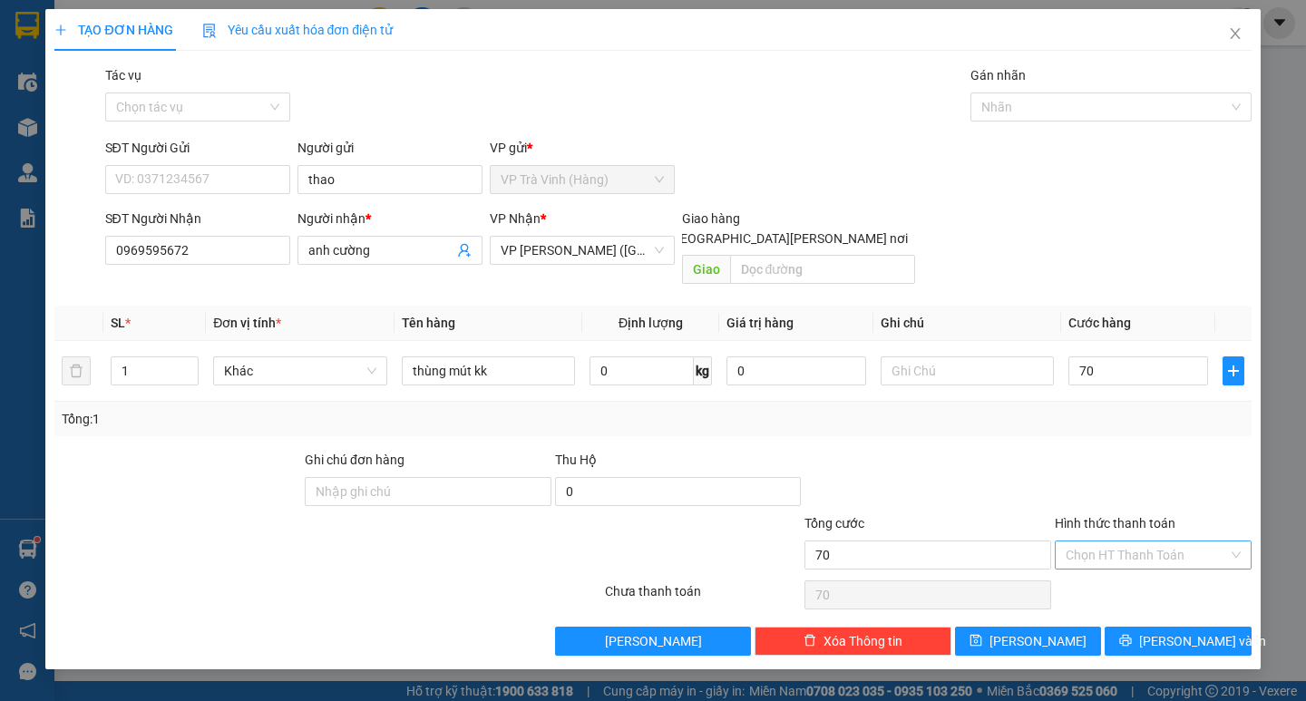
type input "70.000"
click at [1135, 570] on div "Tại văn phòng" at bounding box center [1153, 572] width 175 height 20
type input "0"
click at [1198, 631] on span "[PERSON_NAME] và In" at bounding box center [1202, 641] width 127 height 20
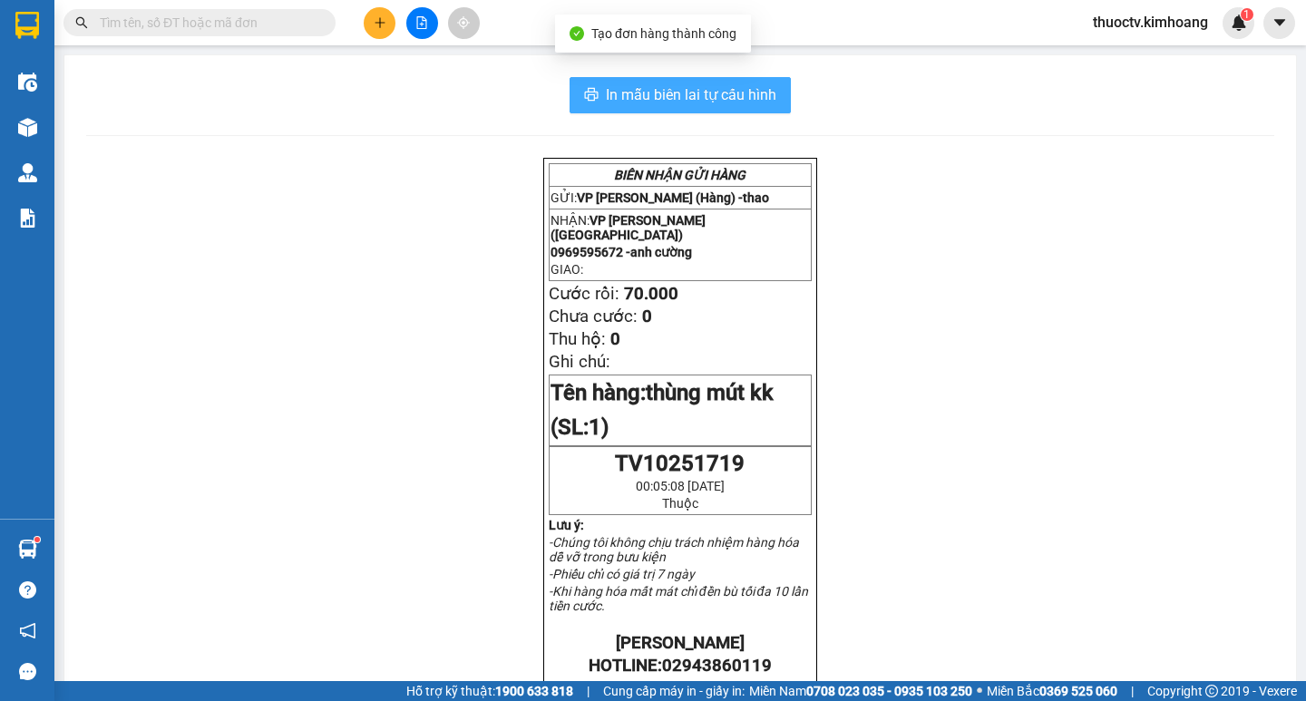
click at [615, 99] on span "In mẫu biên lai tự cấu hình" at bounding box center [691, 94] width 171 height 23
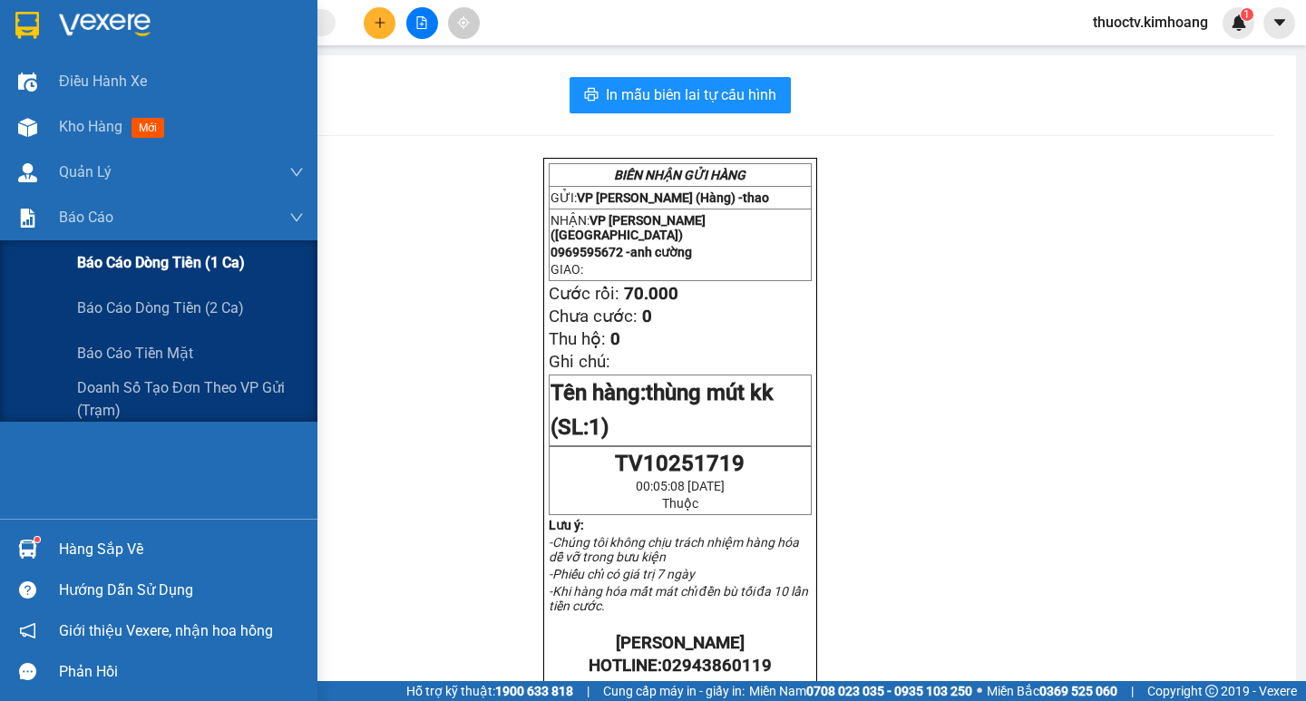
click at [134, 265] on span "Báo cáo dòng tiền (1 ca)" at bounding box center [161, 262] width 168 height 23
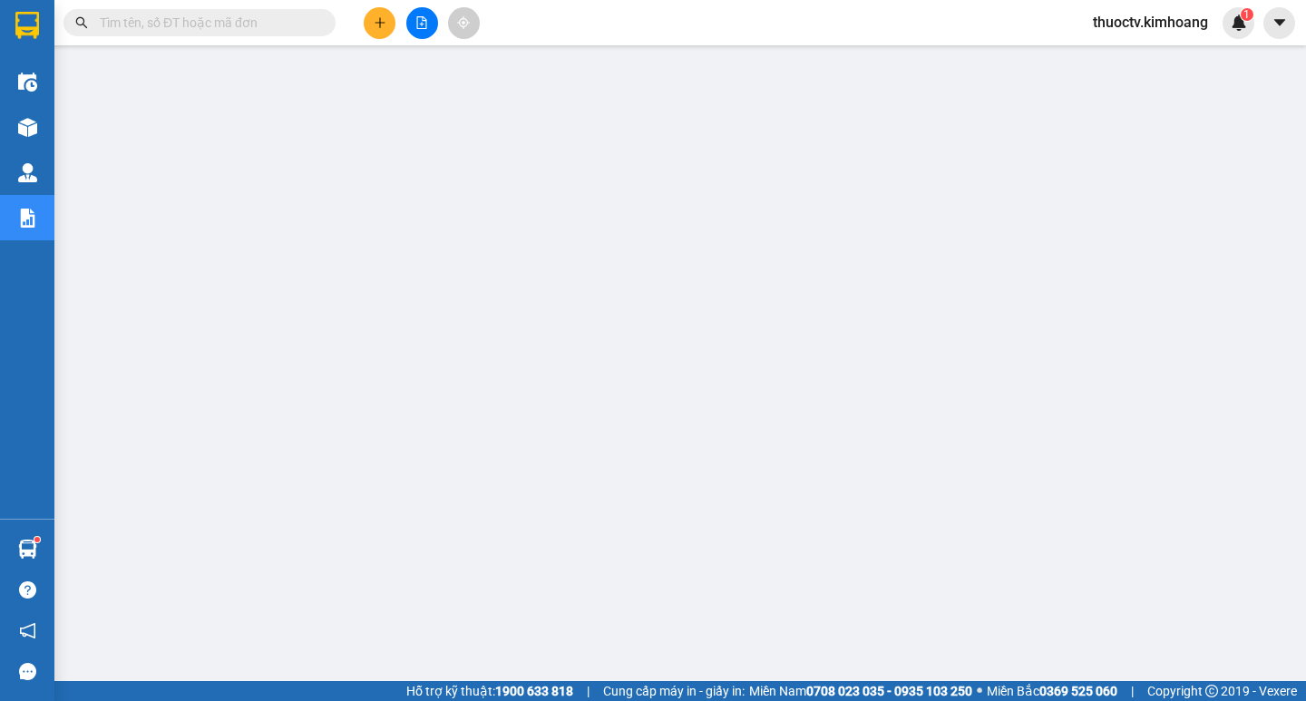
click at [200, 25] on input "text" at bounding box center [207, 23] width 214 height 20
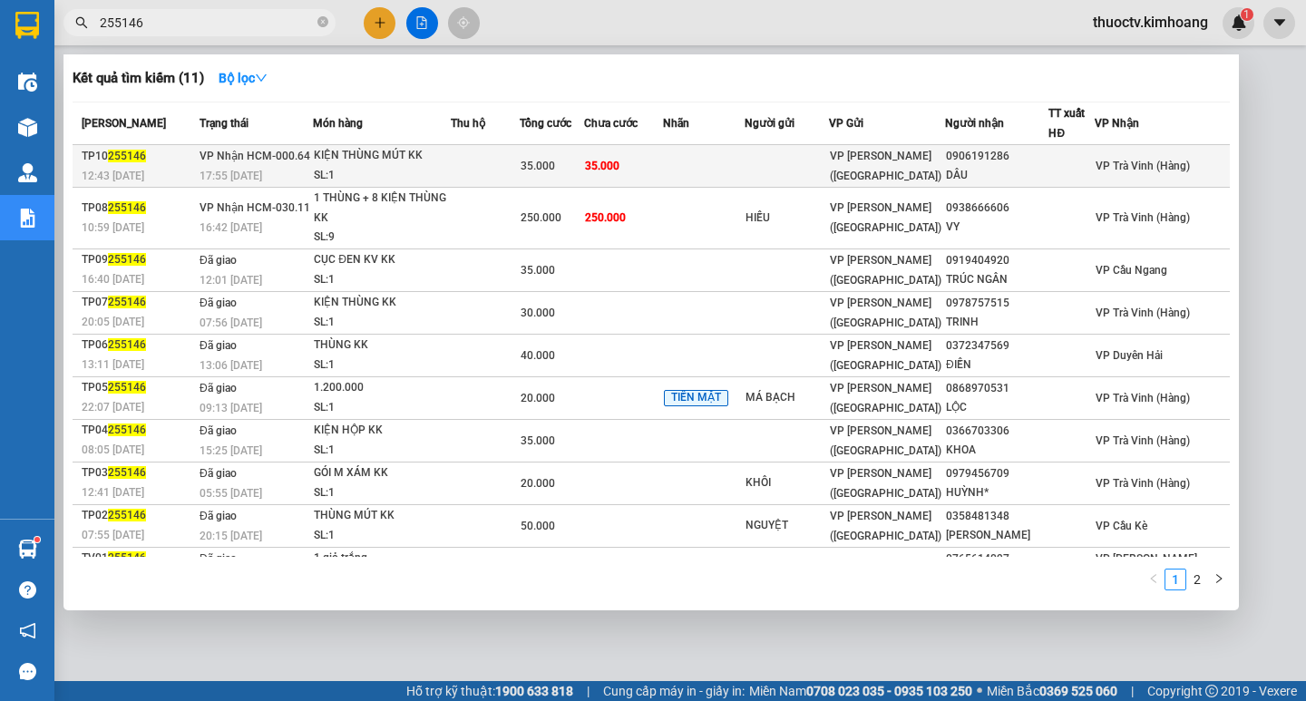
type input "255146"
click at [663, 169] on td "35.000" at bounding box center [623, 166] width 79 height 43
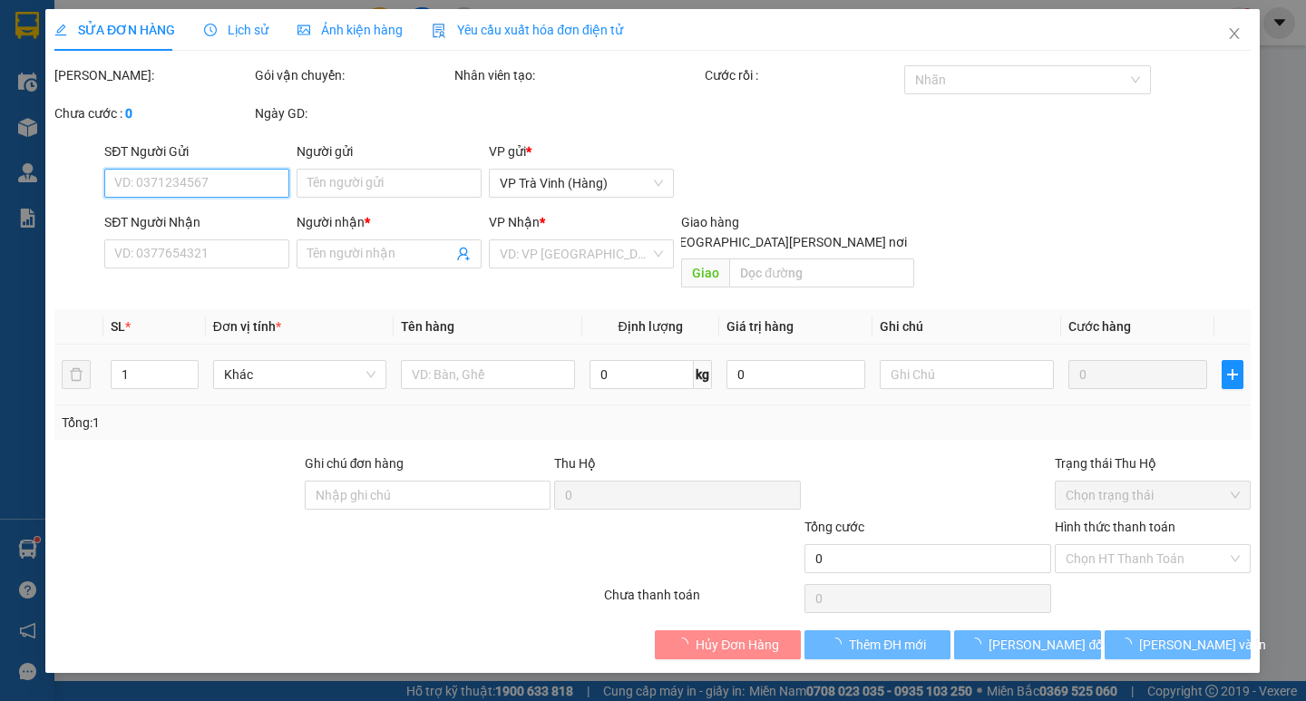
type input "0906191286"
type input "DÂU"
type input "35"
type input "35.000"
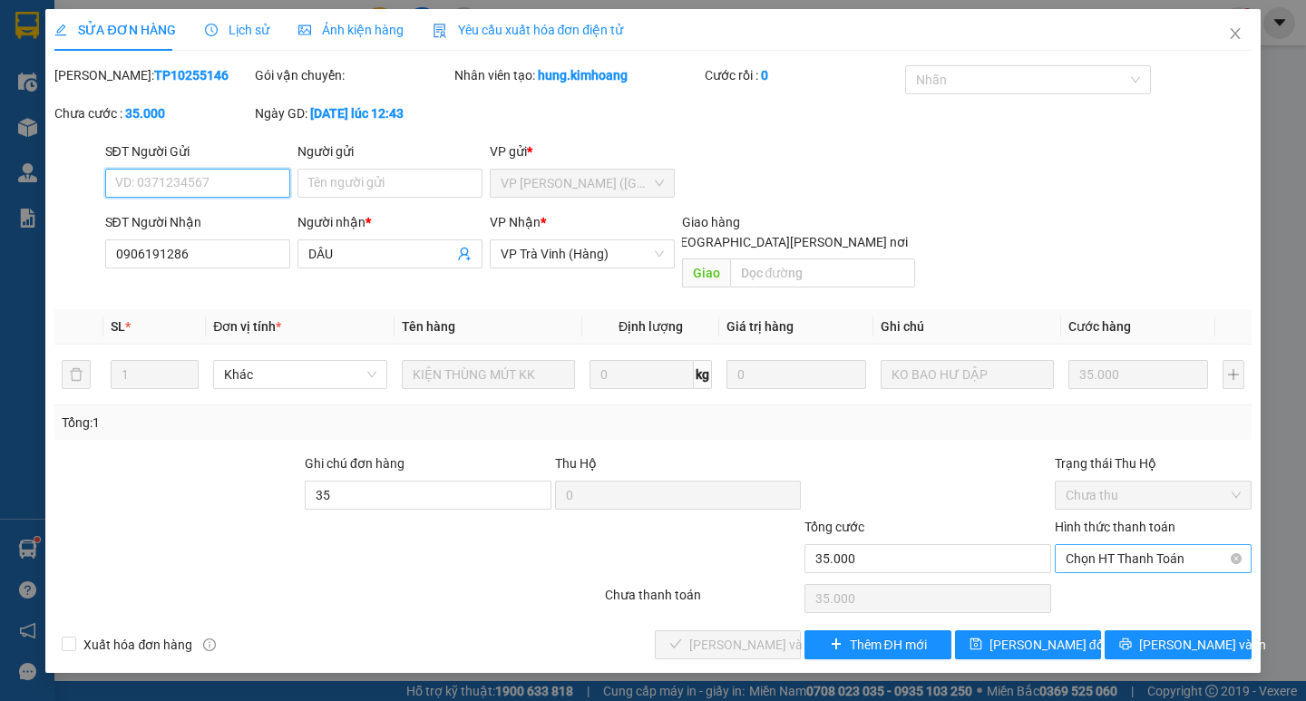
click at [1162, 545] on span "Chọn HT Thanh Toán" at bounding box center [1153, 558] width 175 height 27
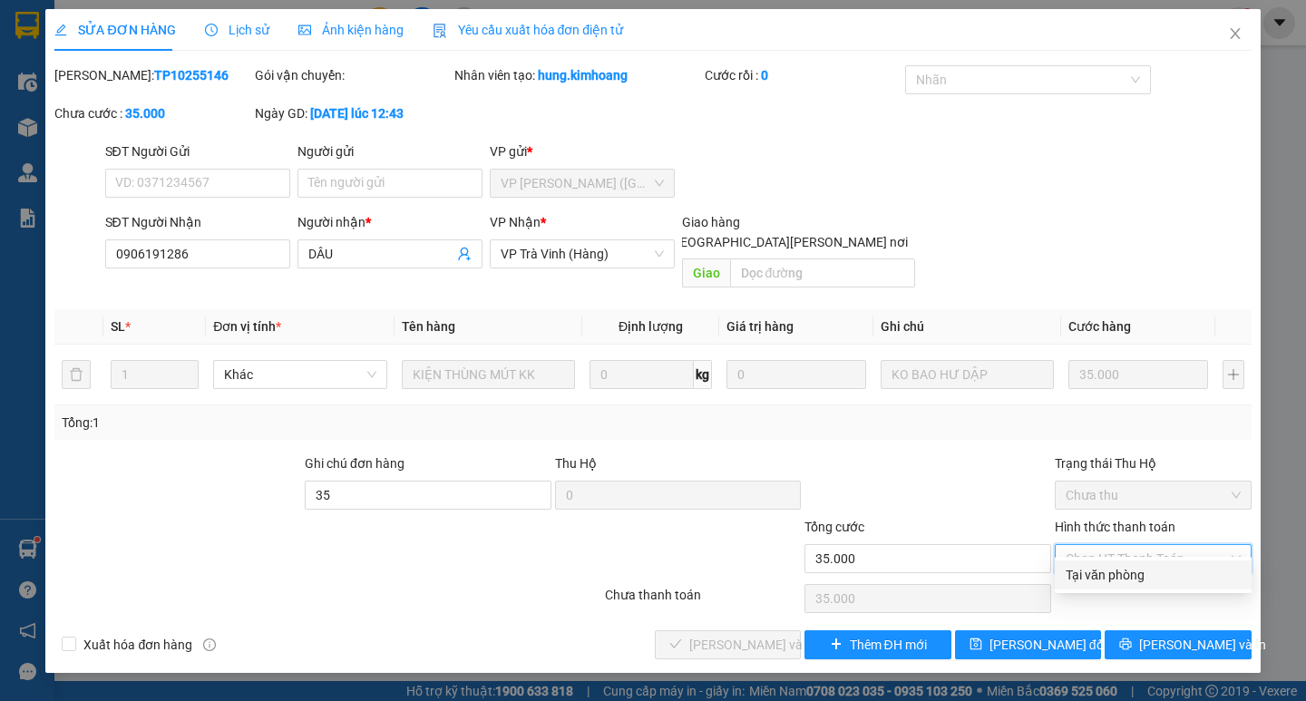
click at [1128, 576] on div "Tại văn phòng" at bounding box center [1153, 575] width 175 height 20
type input "0"
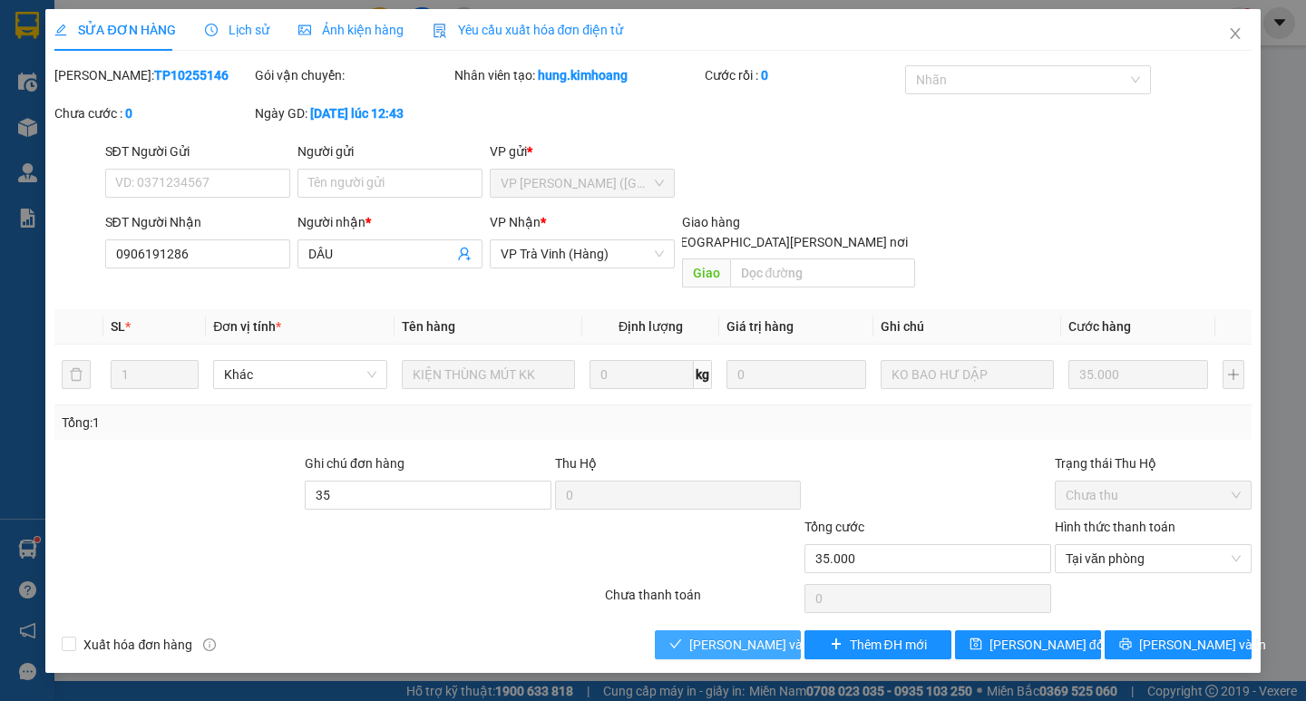
click at [727, 635] on span "[PERSON_NAME] và [PERSON_NAME] hàng" at bounding box center [811, 645] width 245 height 20
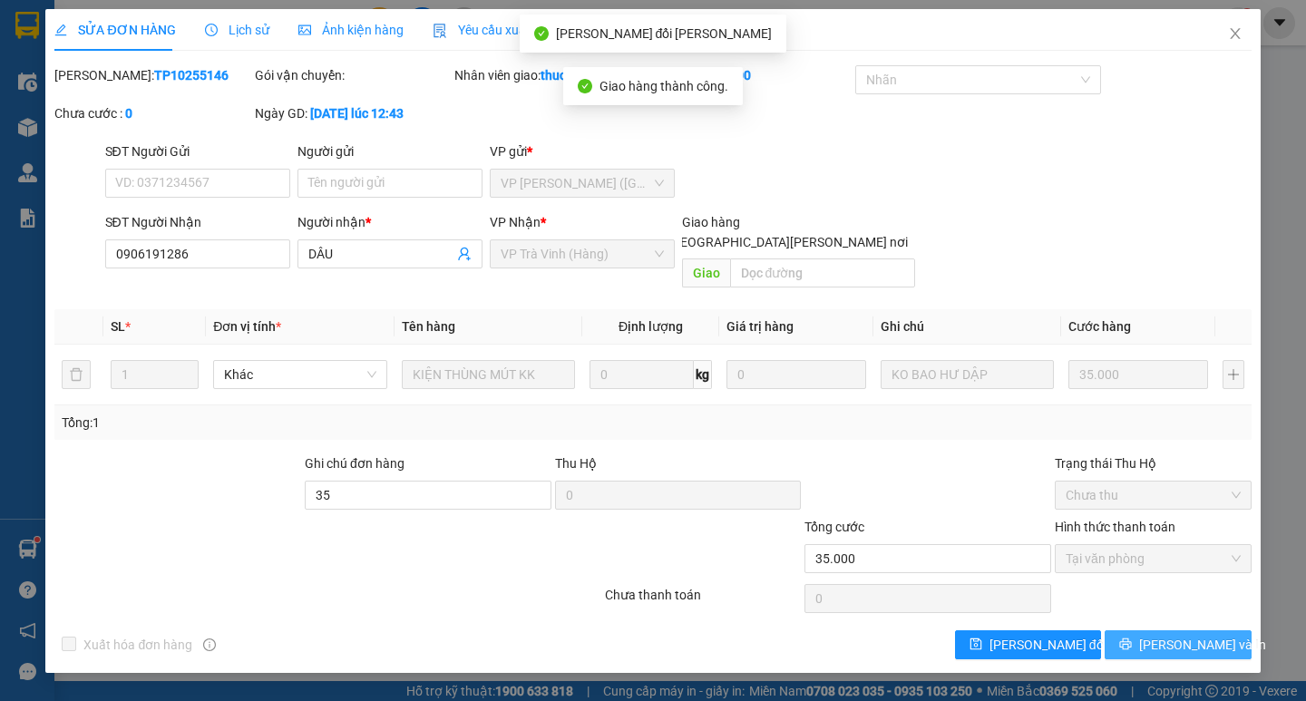
click at [1196, 635] on span "[PERSON_NAME] và In" at bounding box center [1202, 645] width 127 height 20
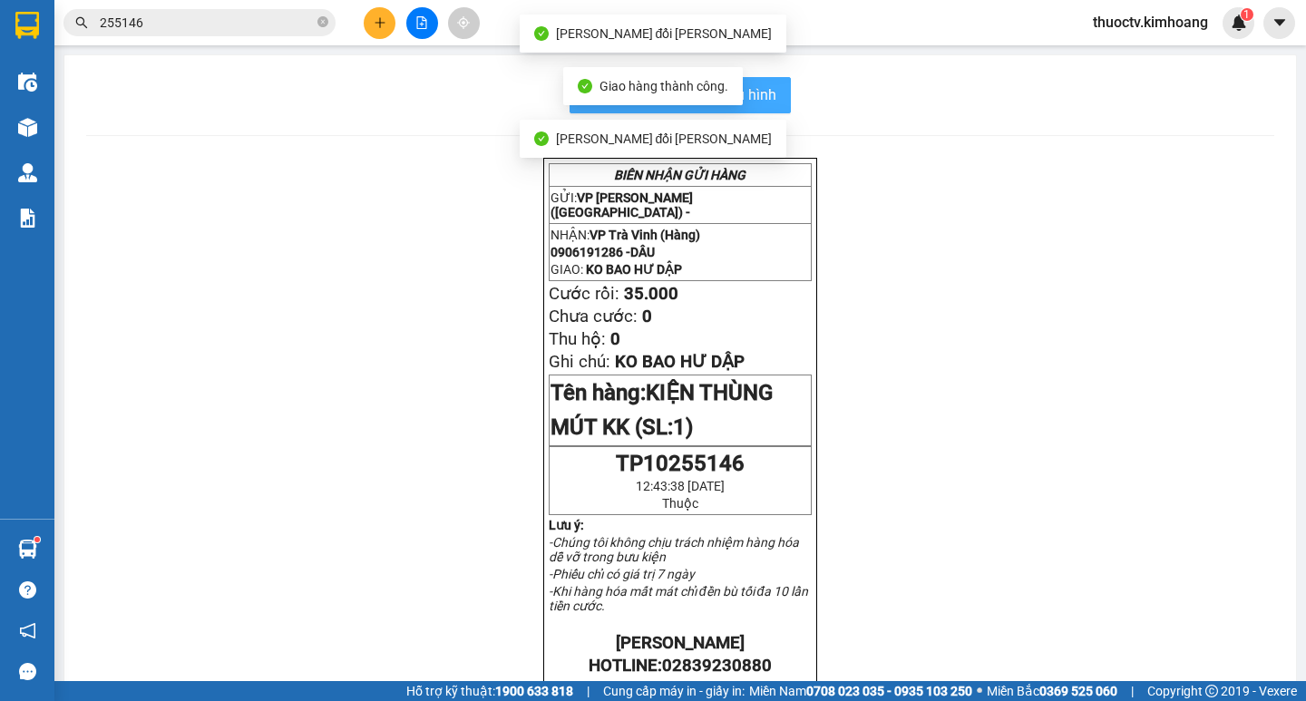
click at [763, 93] on span "In mẫu biên lai tự cấu hình" at bounding box center [691, 94] width 171 height 23
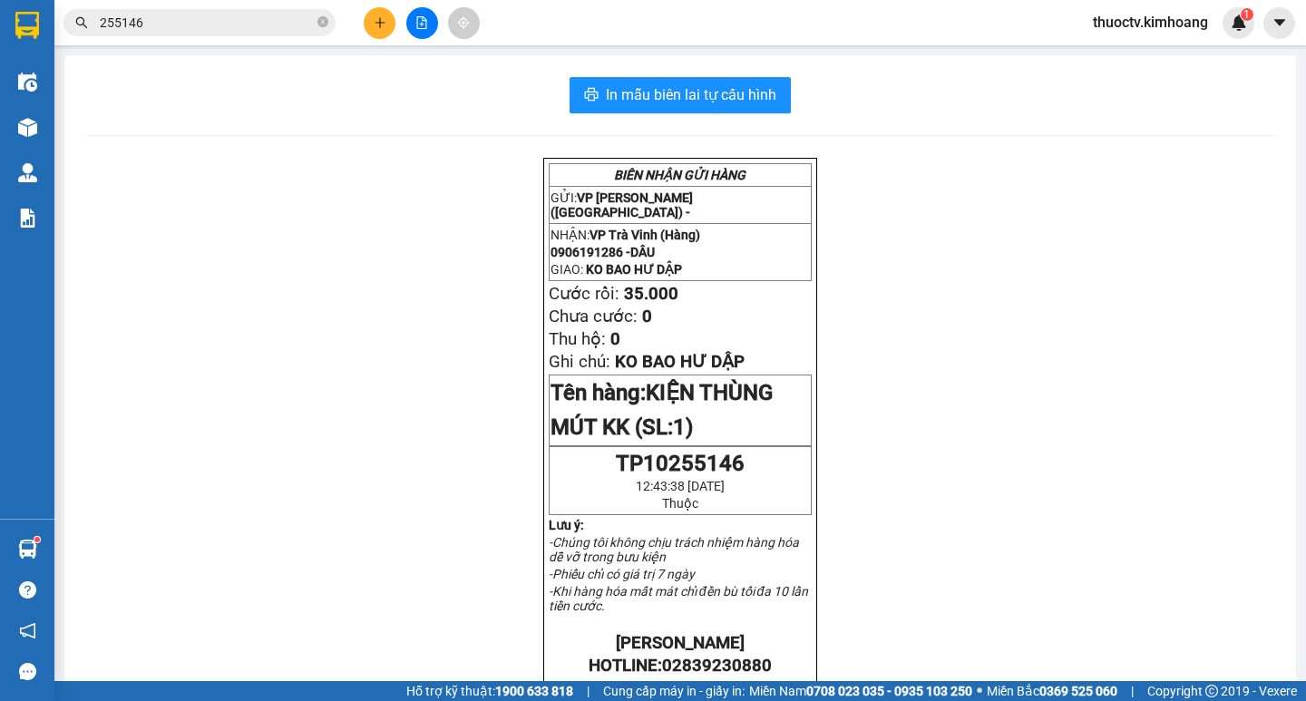
click at [200, 24] on input "255146" at bounding box center [207, 23] width 214 height 20
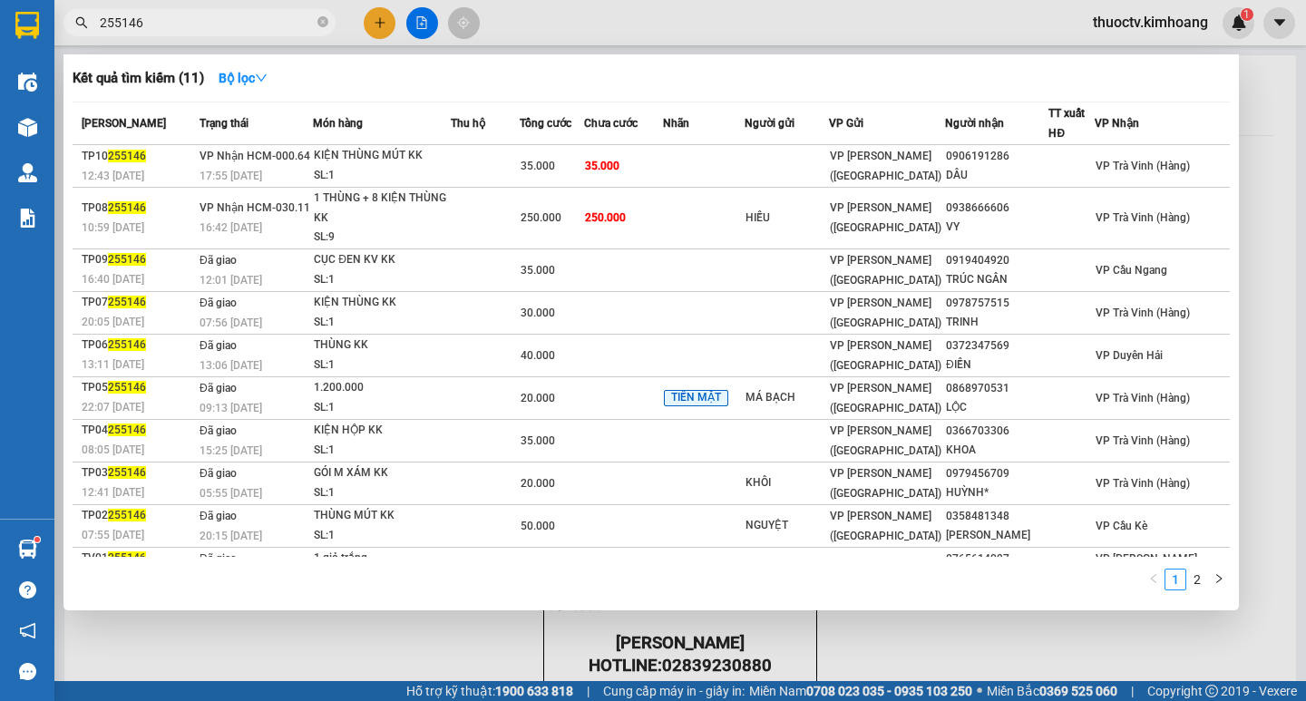
click at [200, 24] on input "255146" at bounding box center [207, 23] width 214 height 20
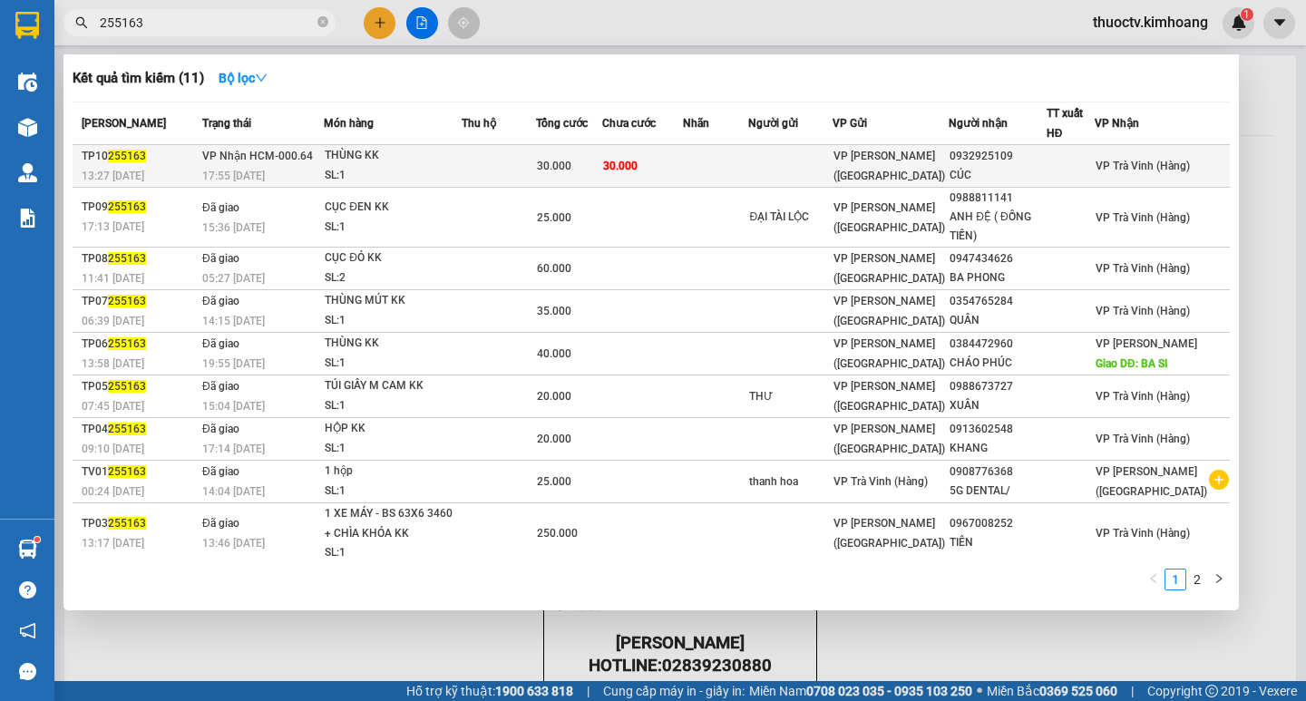
type input "255163"
click at [724, 164] on td at bounding box center [716, 166] width 66 height 43
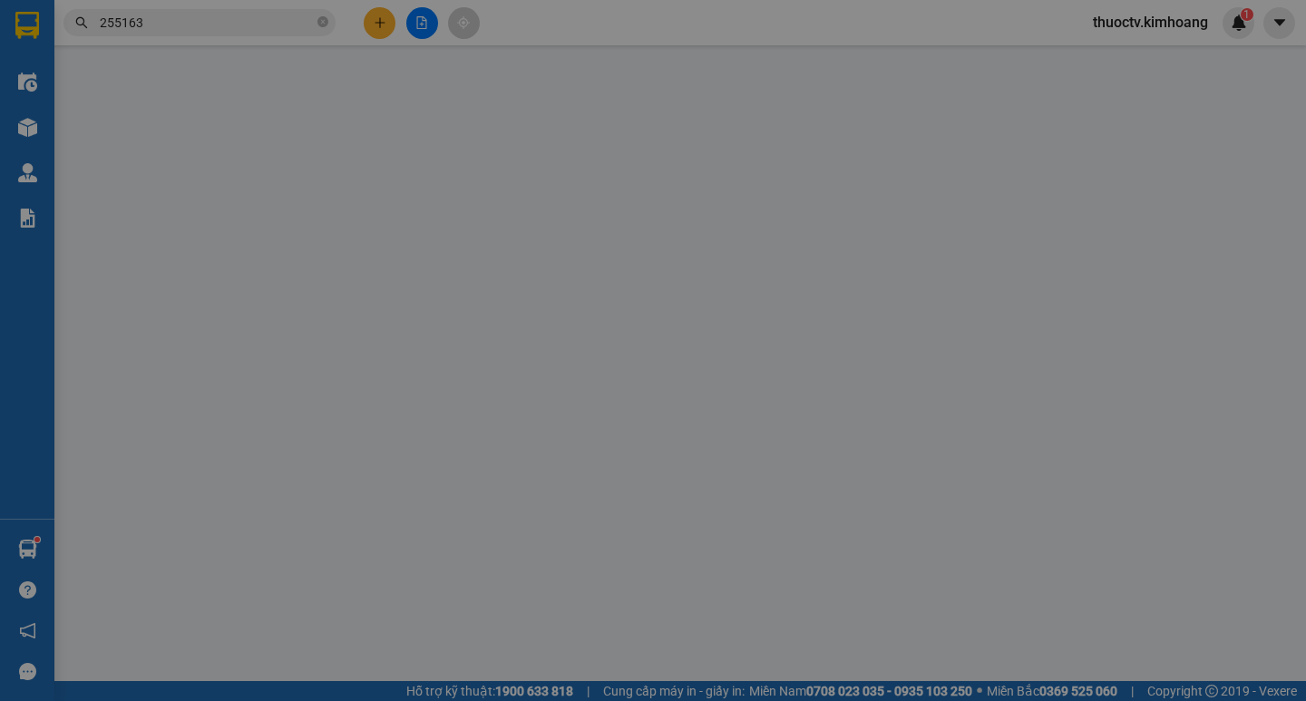
type input "0932925109"
type input "CÚC"
type input "30.000"
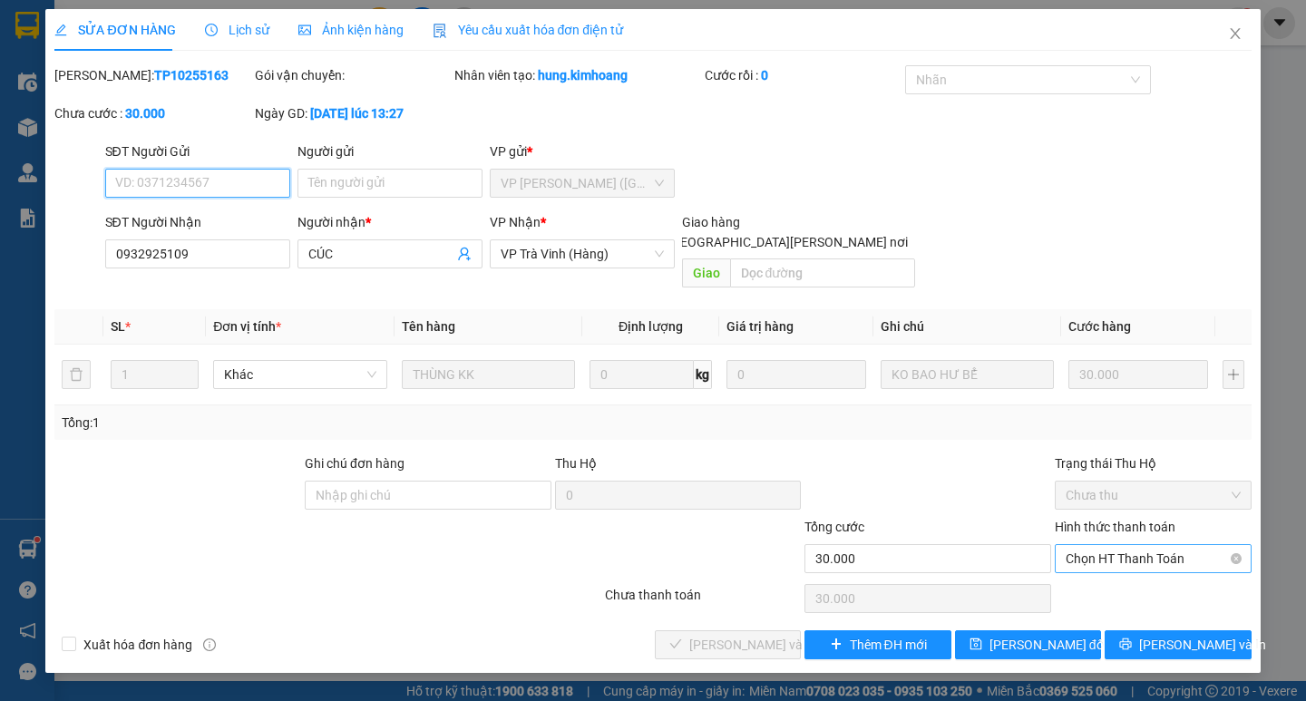
click at [1131, 545] on span "Chọn HT Thanh Toán" at bounding box center [1153, 558] width 175 height 27
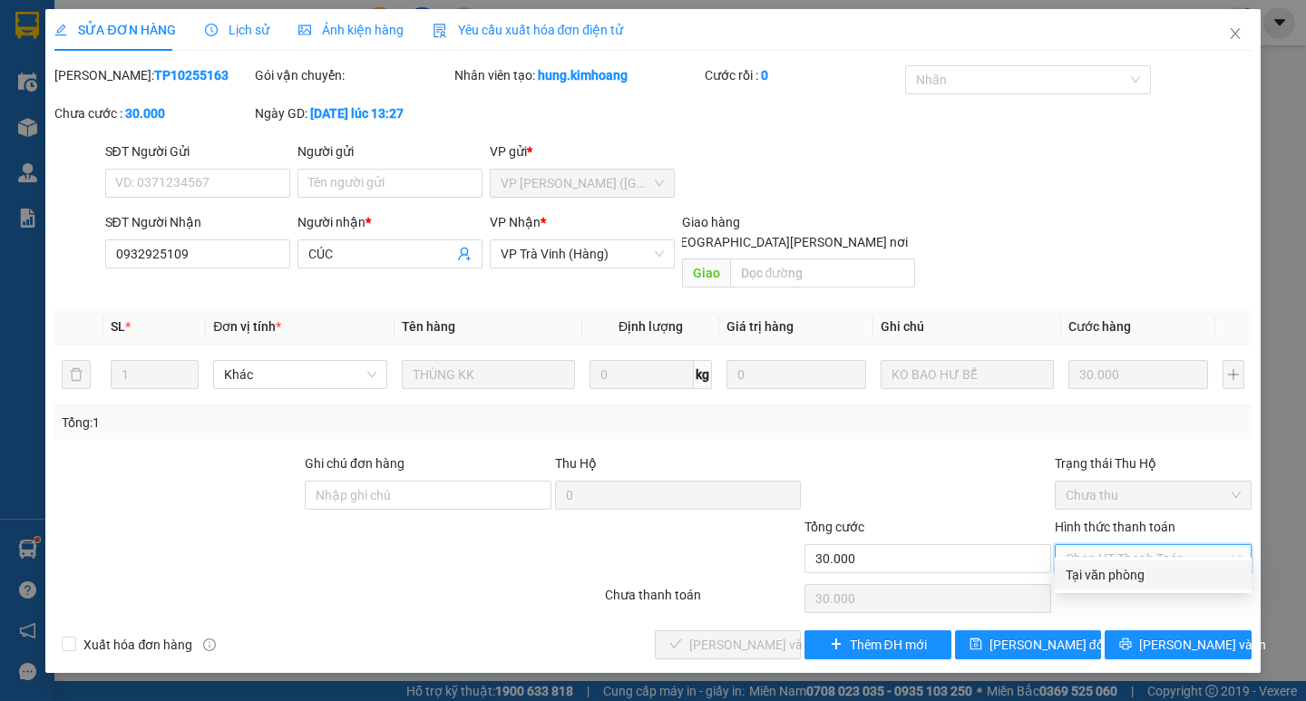
click at [1106, 571] on div "Tại văn phòng" at bounding box center [1153, 575] width 175 height 20
type input "0"
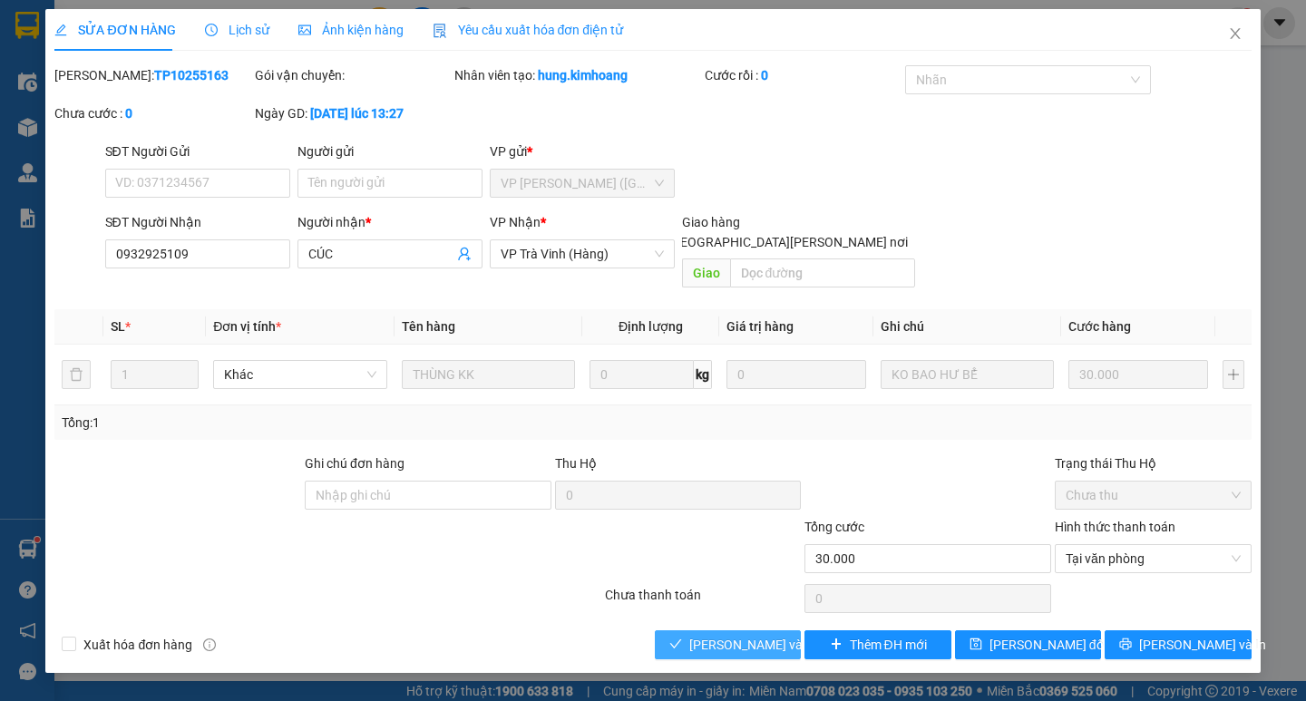
click at [757, 635] on span "[PERSON_NAME] và [PERSON_NAME] hàng" at bounding box center [811, 645] width 245 height 20
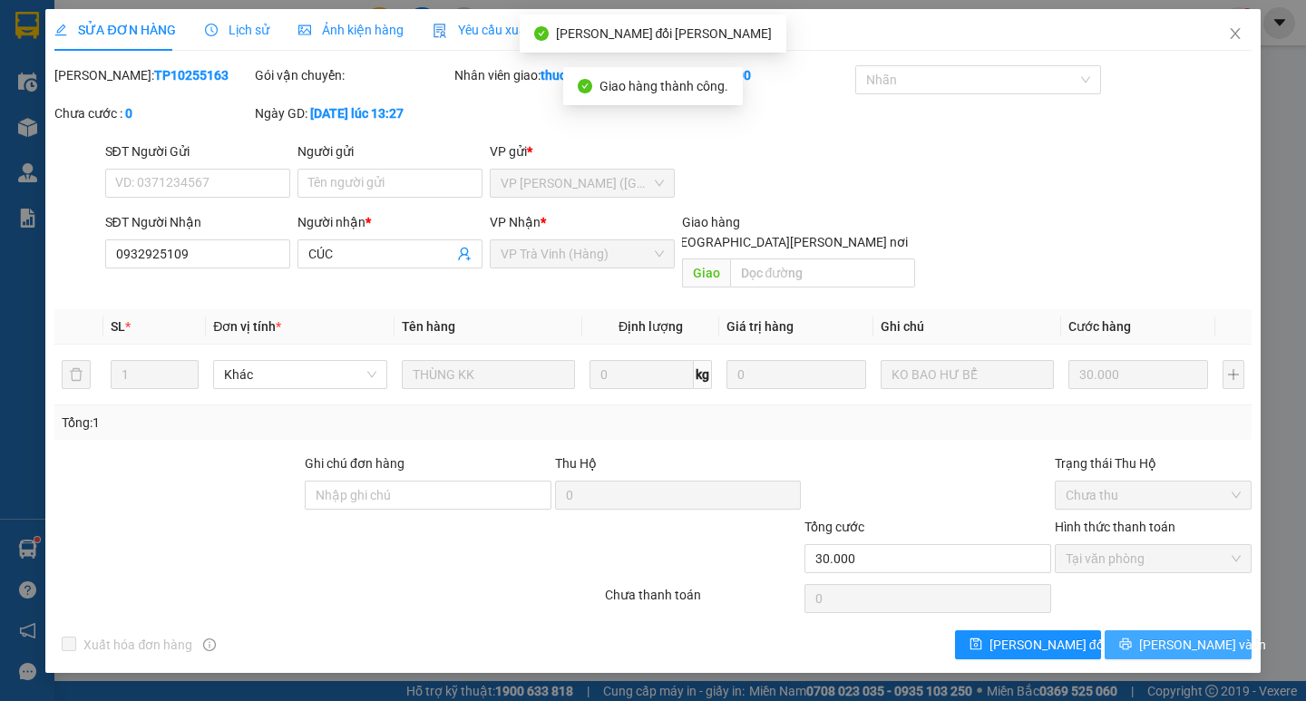
drag, startPoint x: 1184, startPoint y: 627, endPoint x: 1188, endPoint y: 556, distance: 70.9
click at [1185, 635] on span "[PERSON_NAME] và In" at bounding box center [1202, 645] width 127 height 20
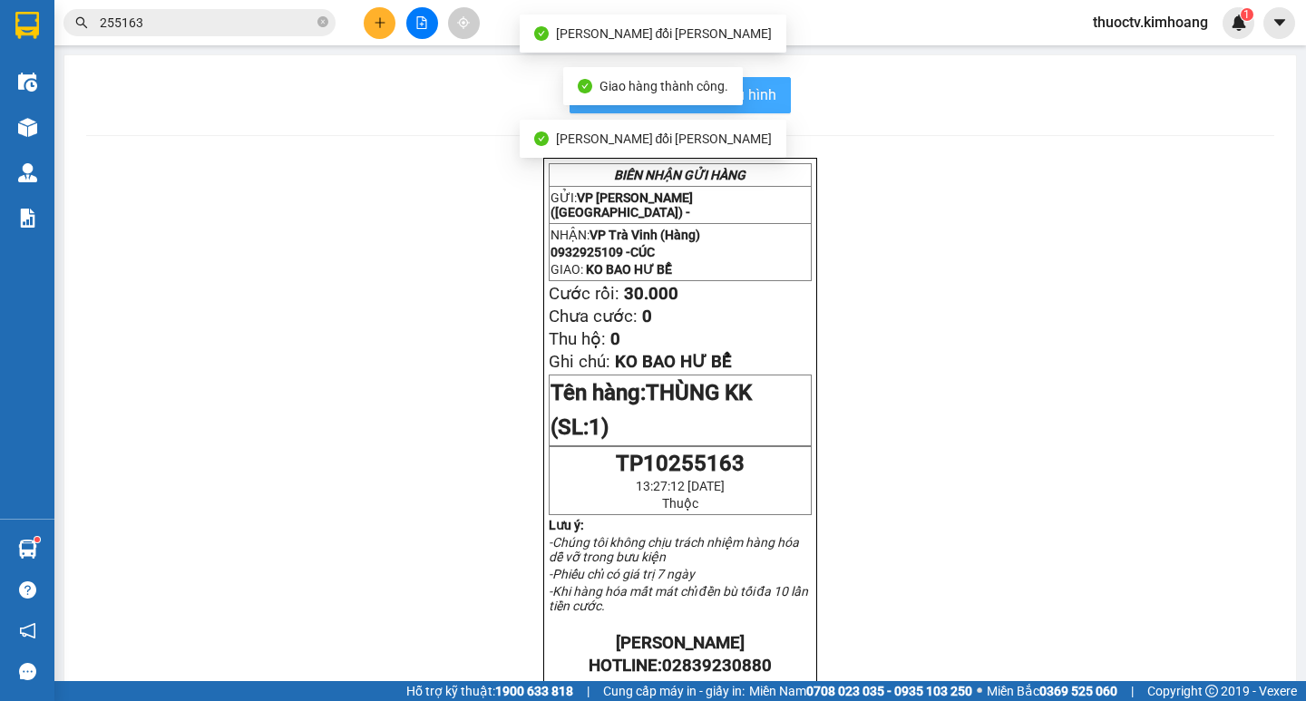
click at [771, 95] on button "In mẫu biên lai tự cấu hình" at bounding box center [680, 95] width 221 height 36
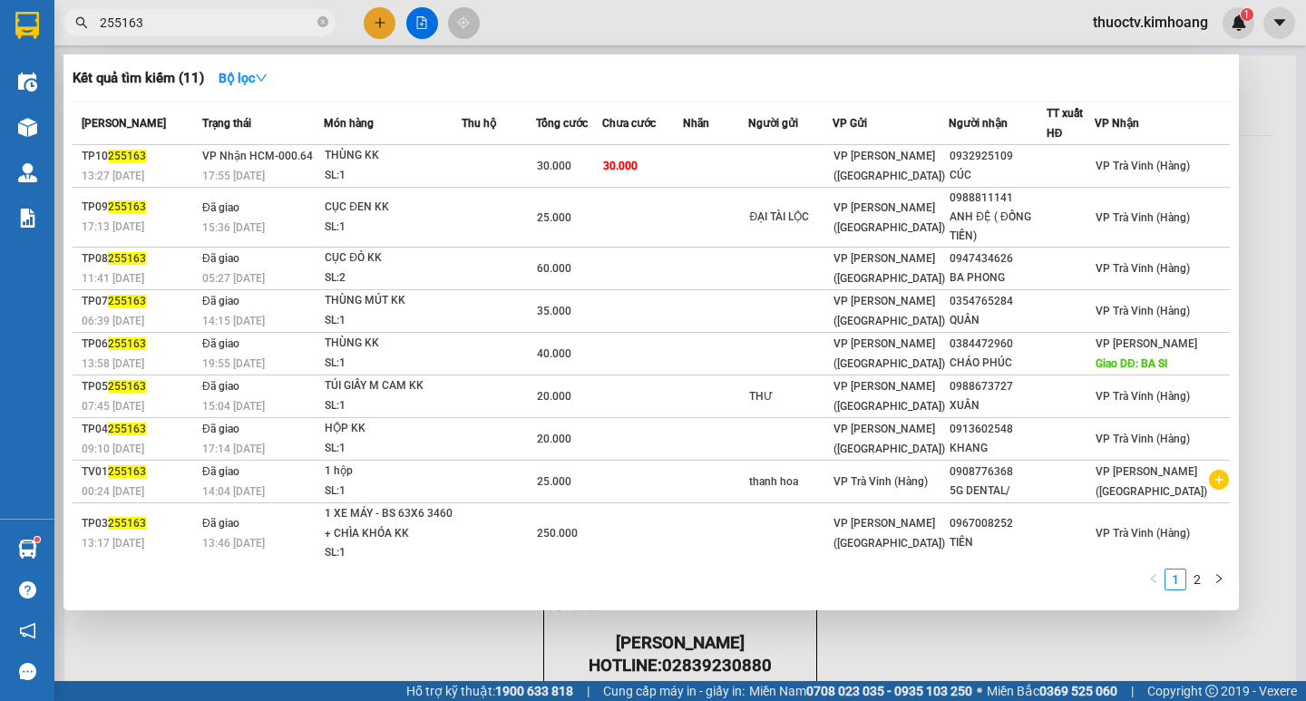
click at [168, 27] on input "255163" at bounding box center [207, 23] width 214 height 20
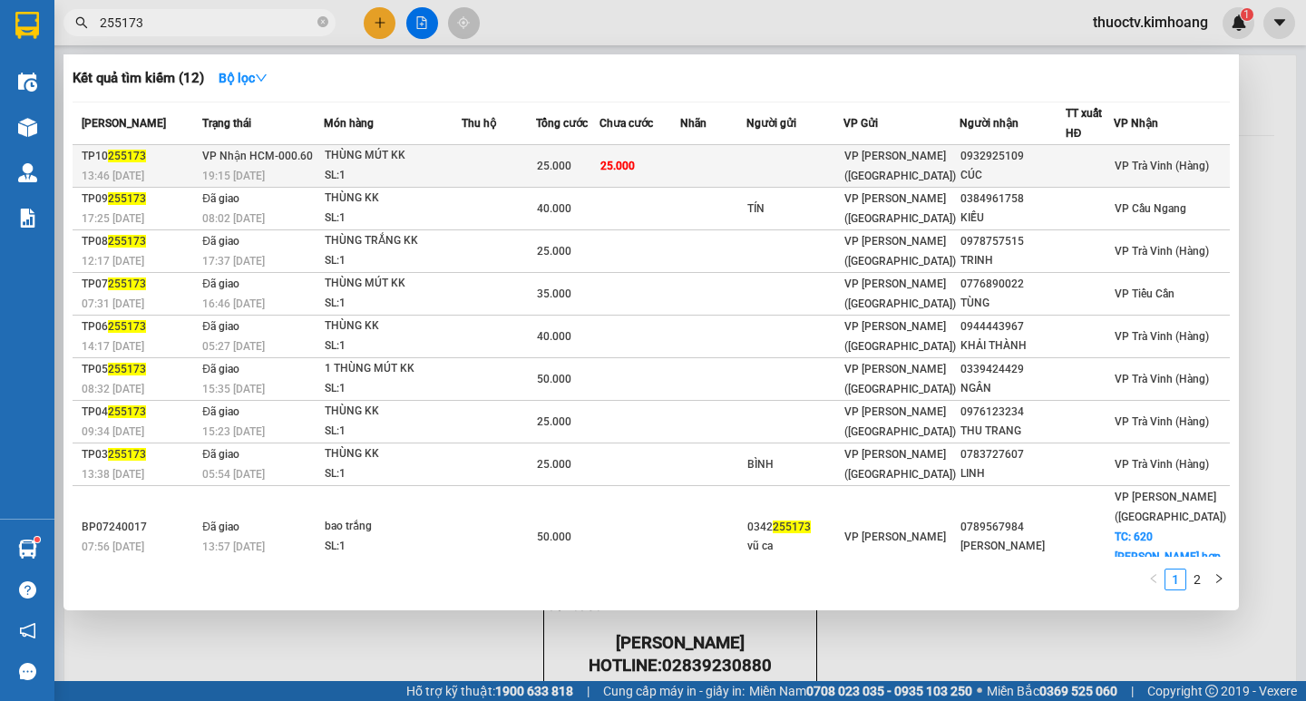
type input "255173"
click at [673, 170] on td "25.000" at bounding box center [640, 166] width 81 height 43
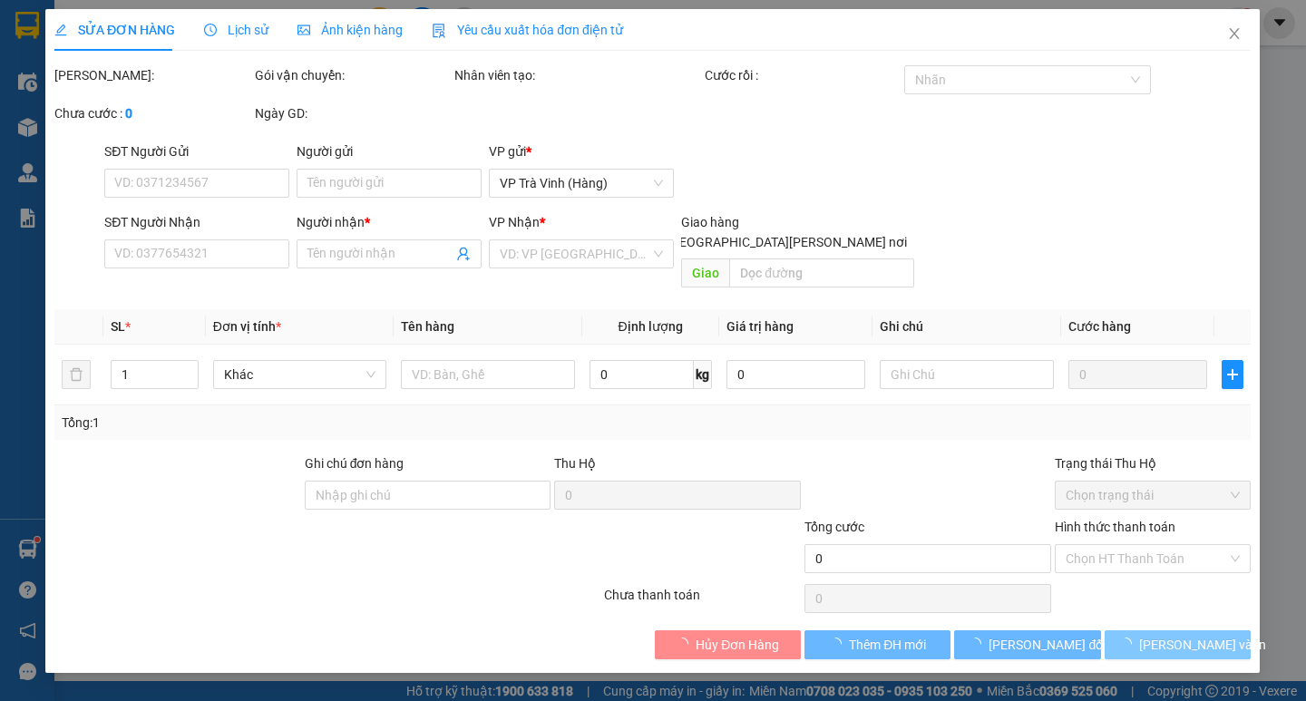
type input "0932925109"
type input "CÚC"
type input "25.000"
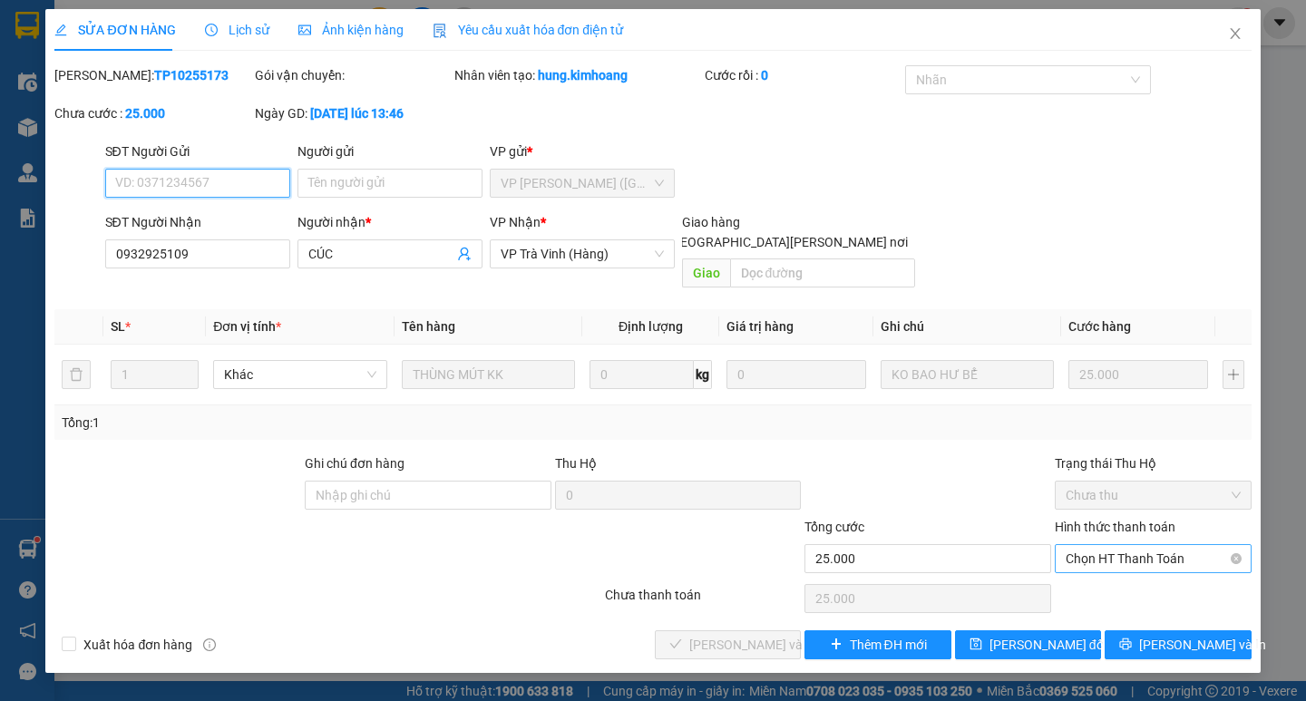
click at [1139, 545] on span "Chọn HT Thanh Toán" at bounding box center [1153, 558] width 175 height 27
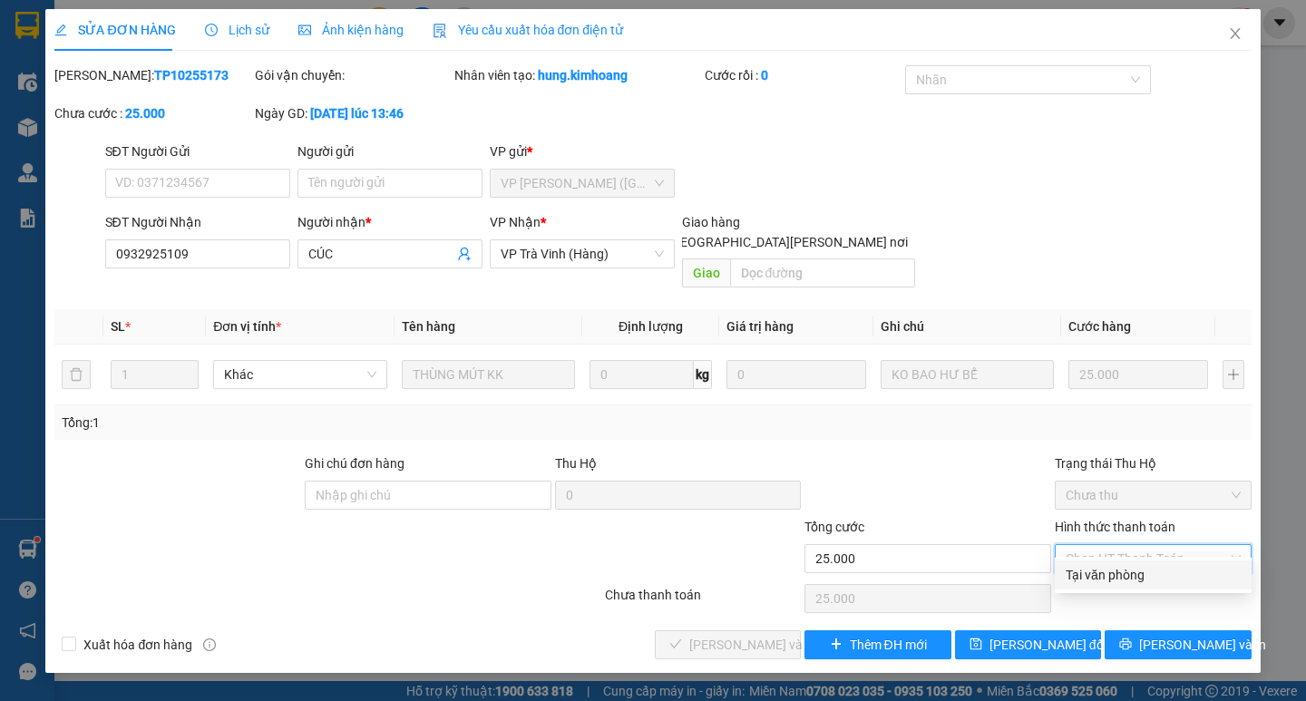
drag, startPoint x: 1120, startPoint y: 576, endPoint x: 945, endPoint y: 581, distance: 175.1
click at [1118, 576] on div "Tại văn phòng" at bounding box center [1153, 575] width 175 height 20
type input "0"
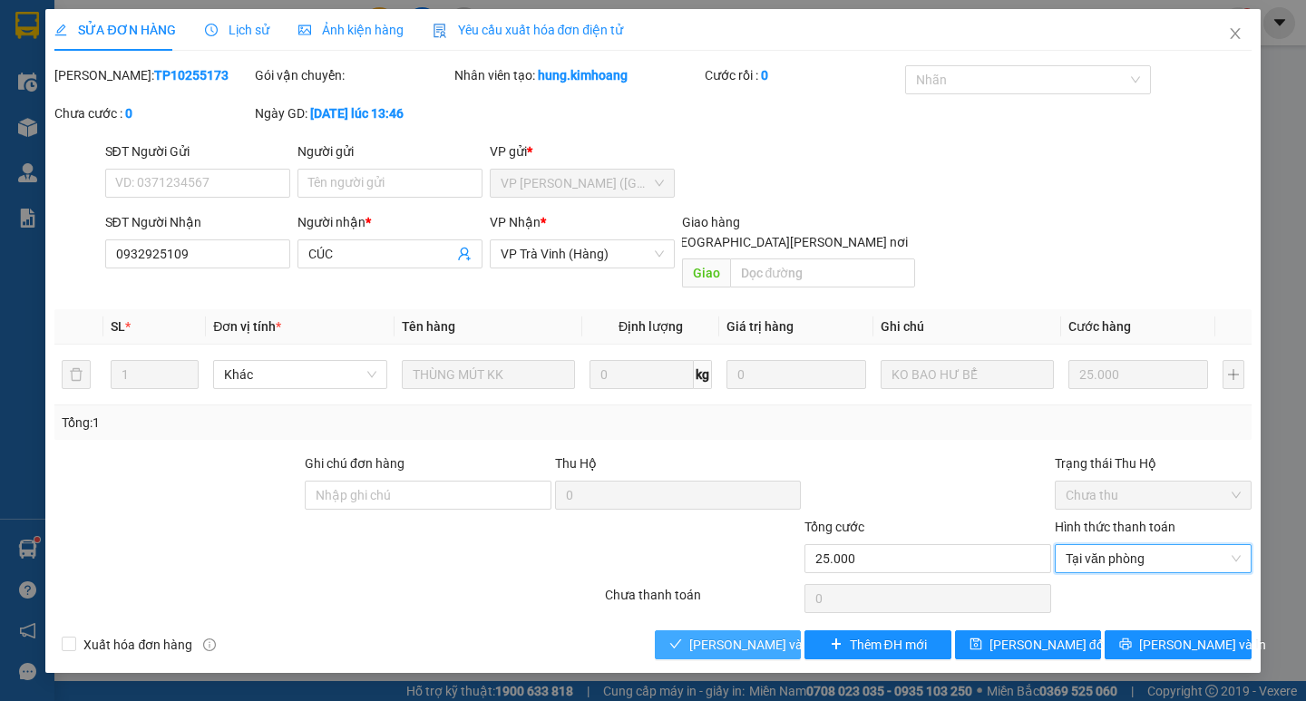
click at [734, 630] on button "[PERSON_NAME] và [PERSON_NAME] hàng" at bounding box center [728, 644] width 146 height 29
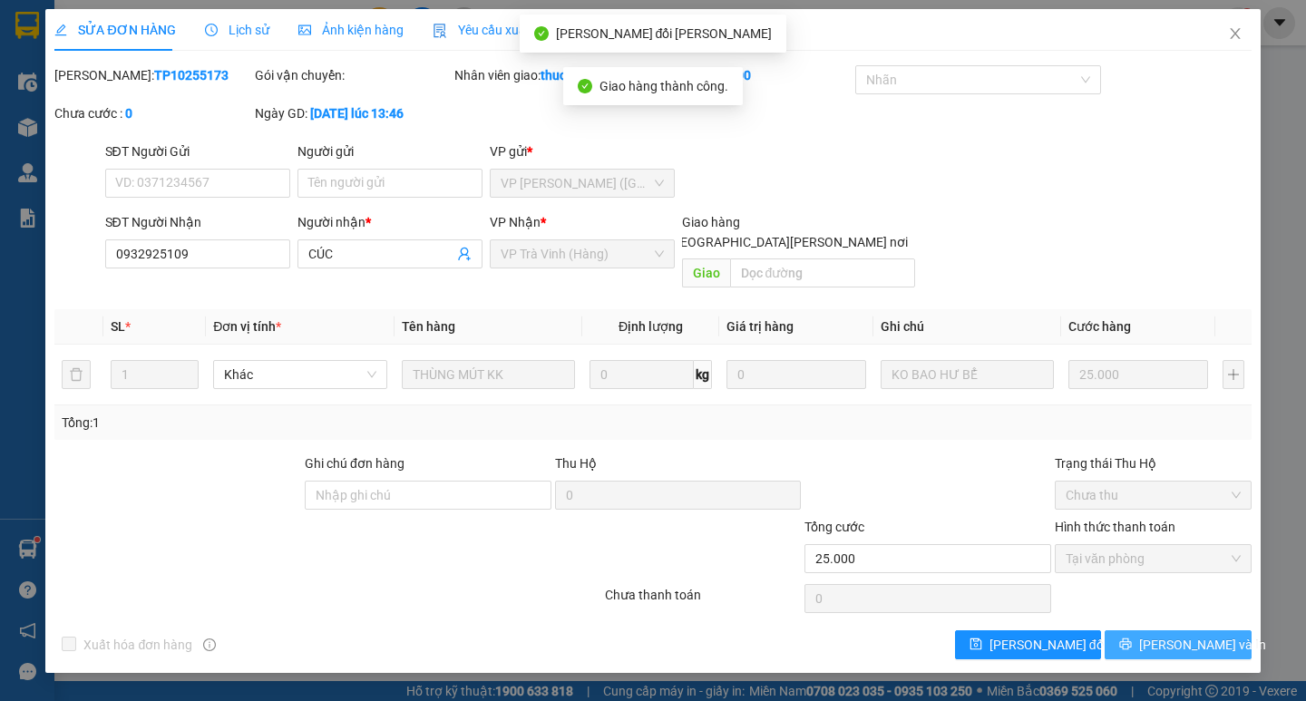
click at [1175, 635] on span "[PERSON_NAME] và In" at bounding box center [1202, 645] width 127 height 20
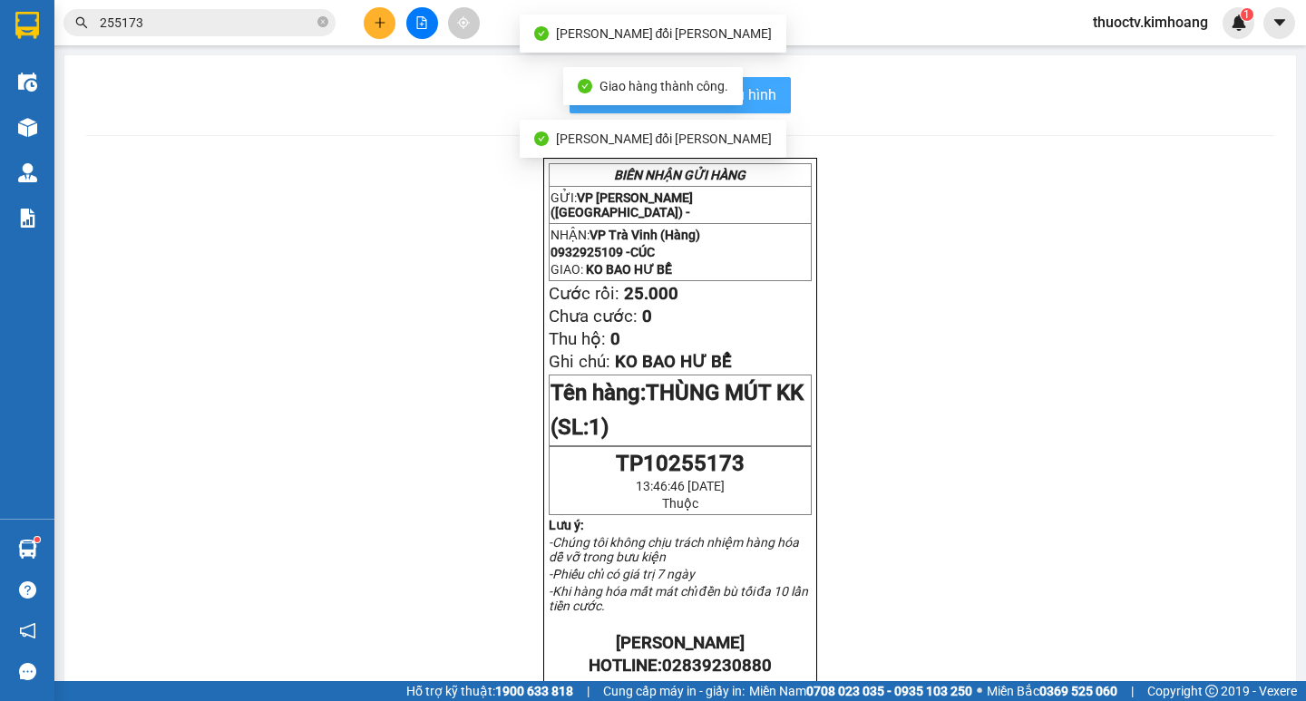
click at [767, 102] on span "In mẫu biên lai tự cấu hình" at bounding box center [691, 94] width 171 height 23
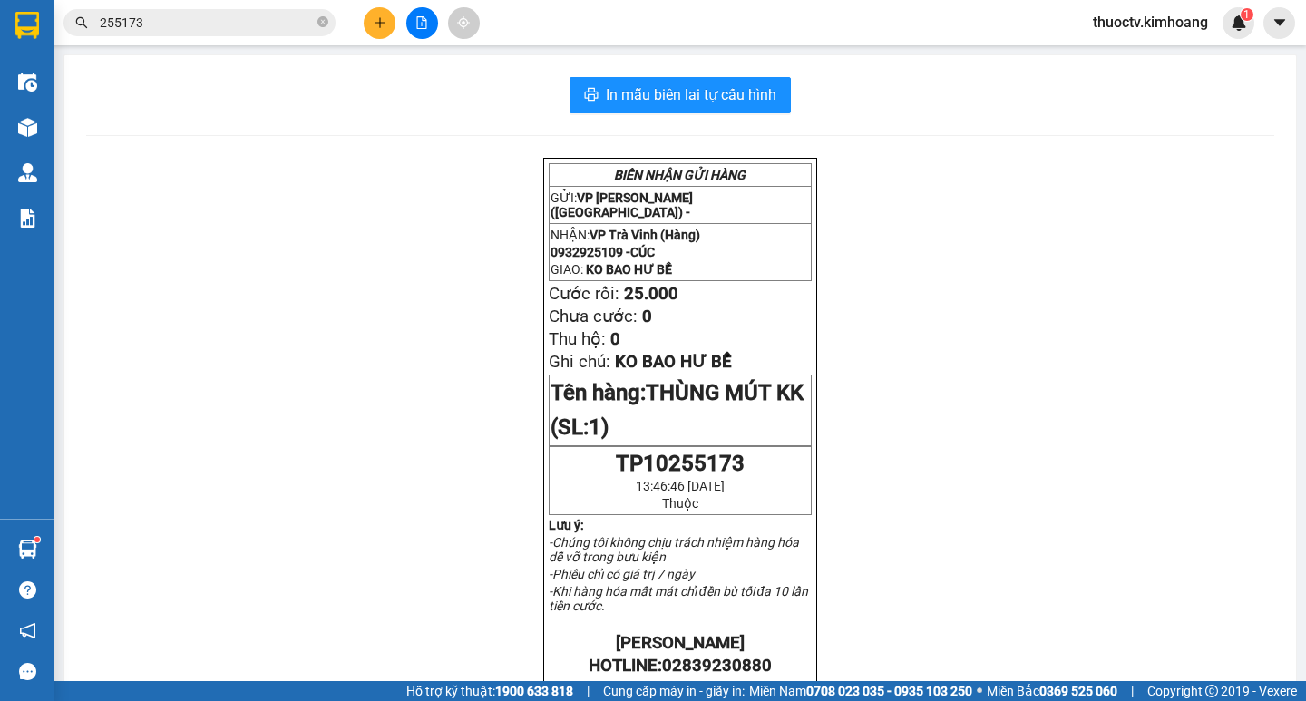
click at [152, 27] on input "255173" at bounding box center [207, 23] width 214 height 20
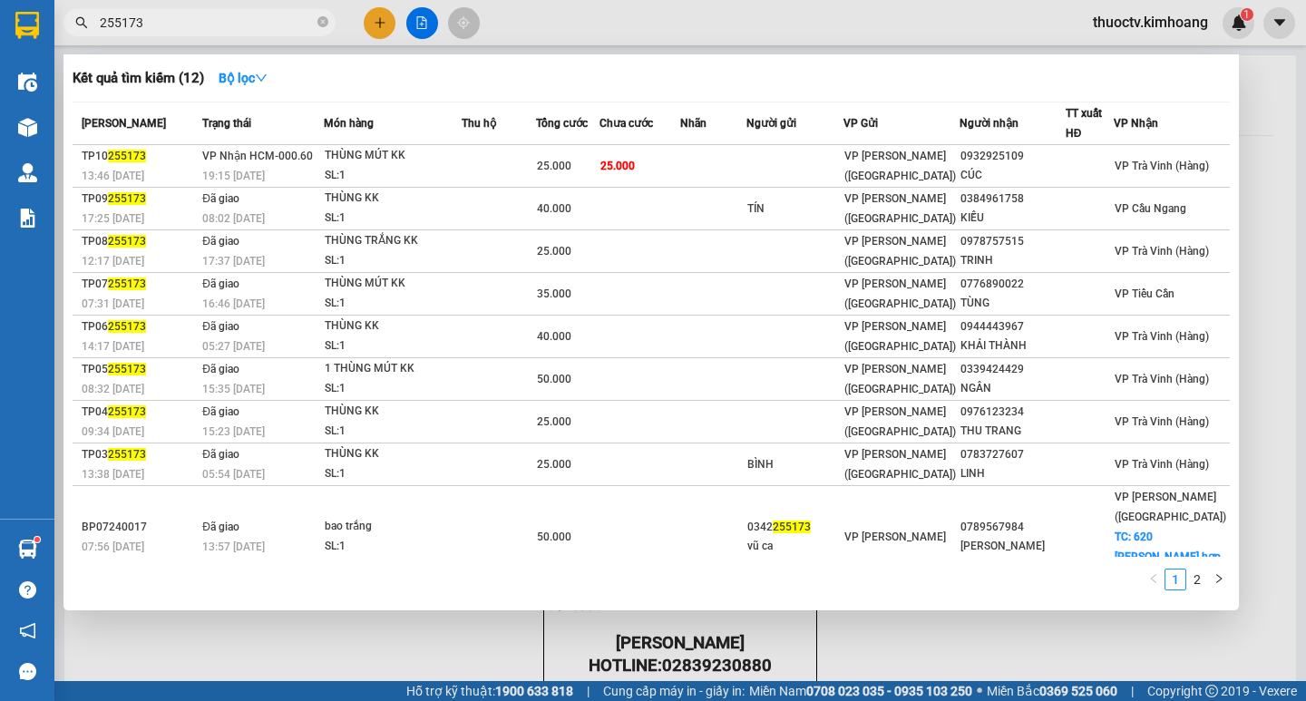
click at [152, 27] on input "255173" at bounding box center [207, 23] width 214 height 20
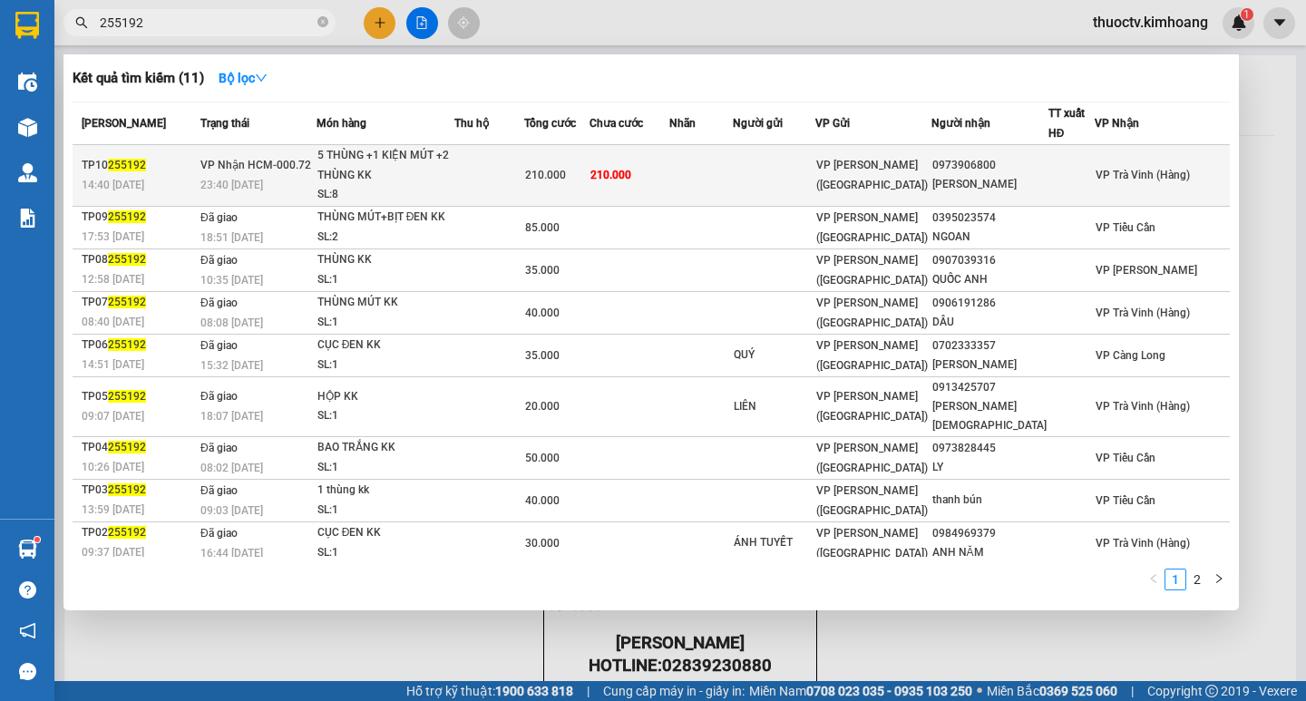
type input "255192"
click at [670, 180] on td "210.000" at bounding box center [630, 176] width 81 height 62
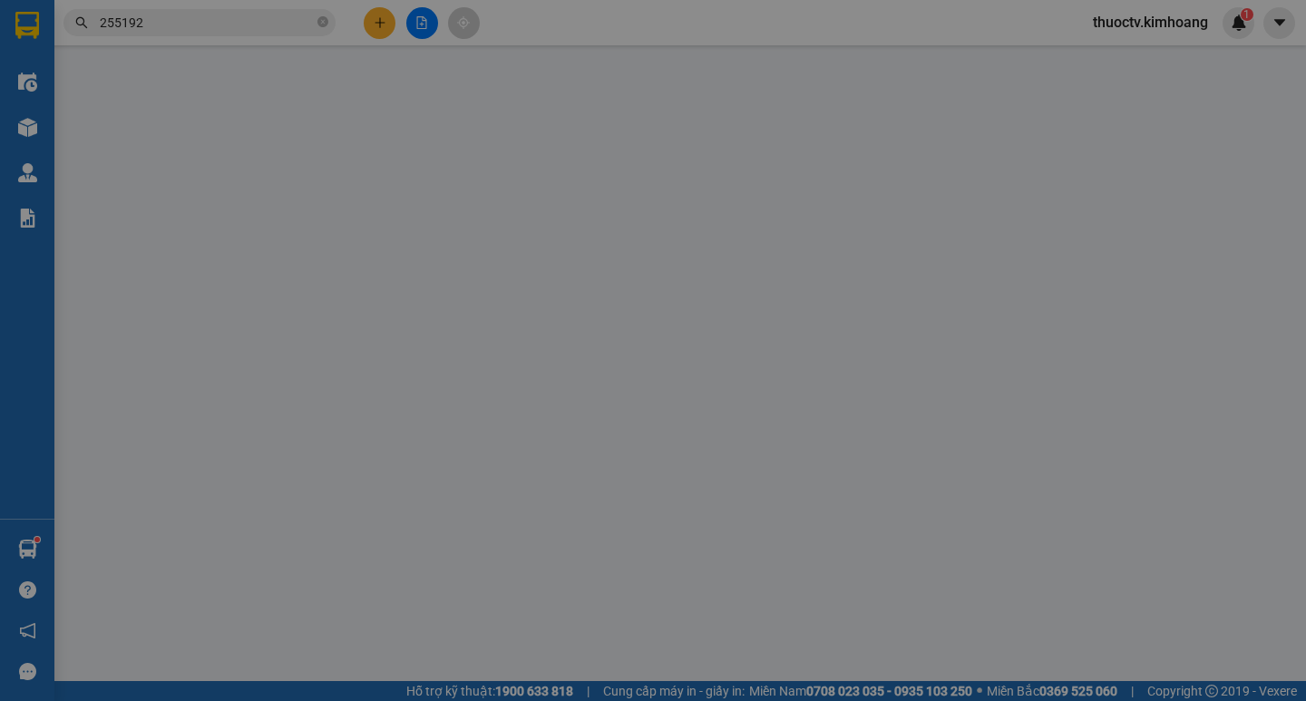
type input "0973906800"
type input "[PERSON_NAME]"
type input "210.000"
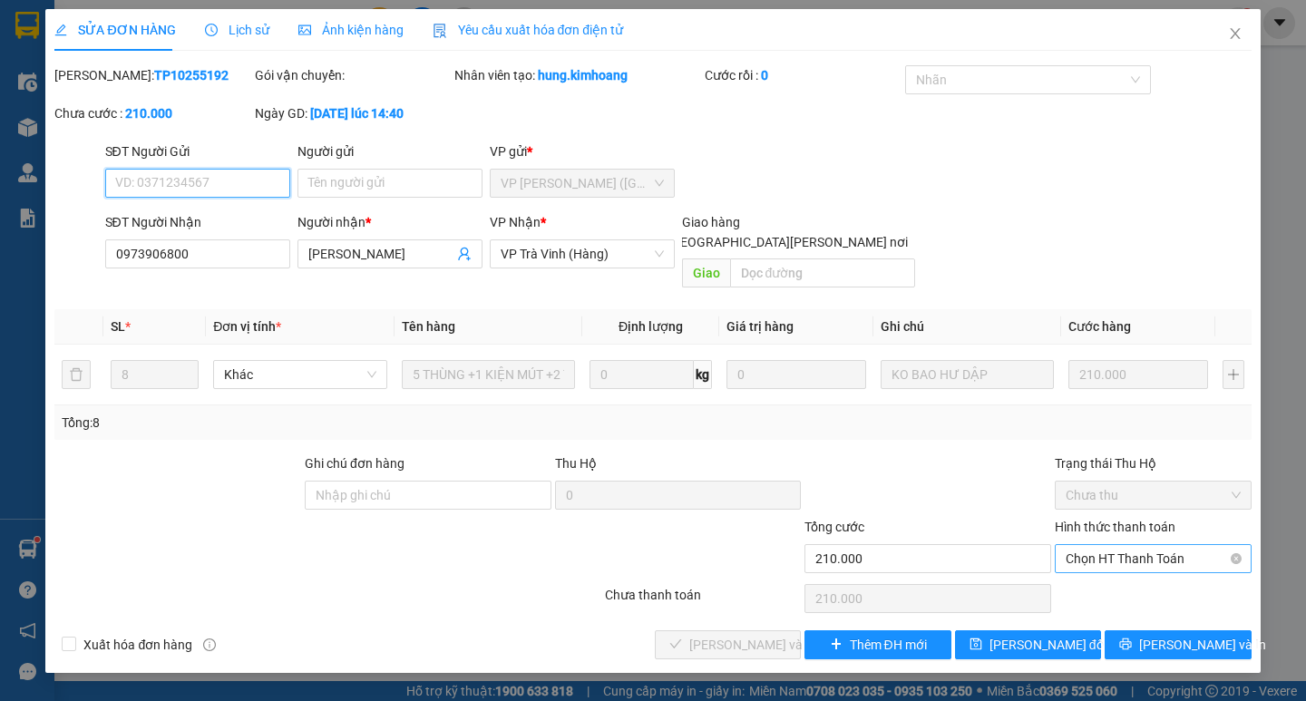
click at [1143, 545] on span "Chọn HT Thanh Toán" at bounding box center [1153, 558] width 175 height 27
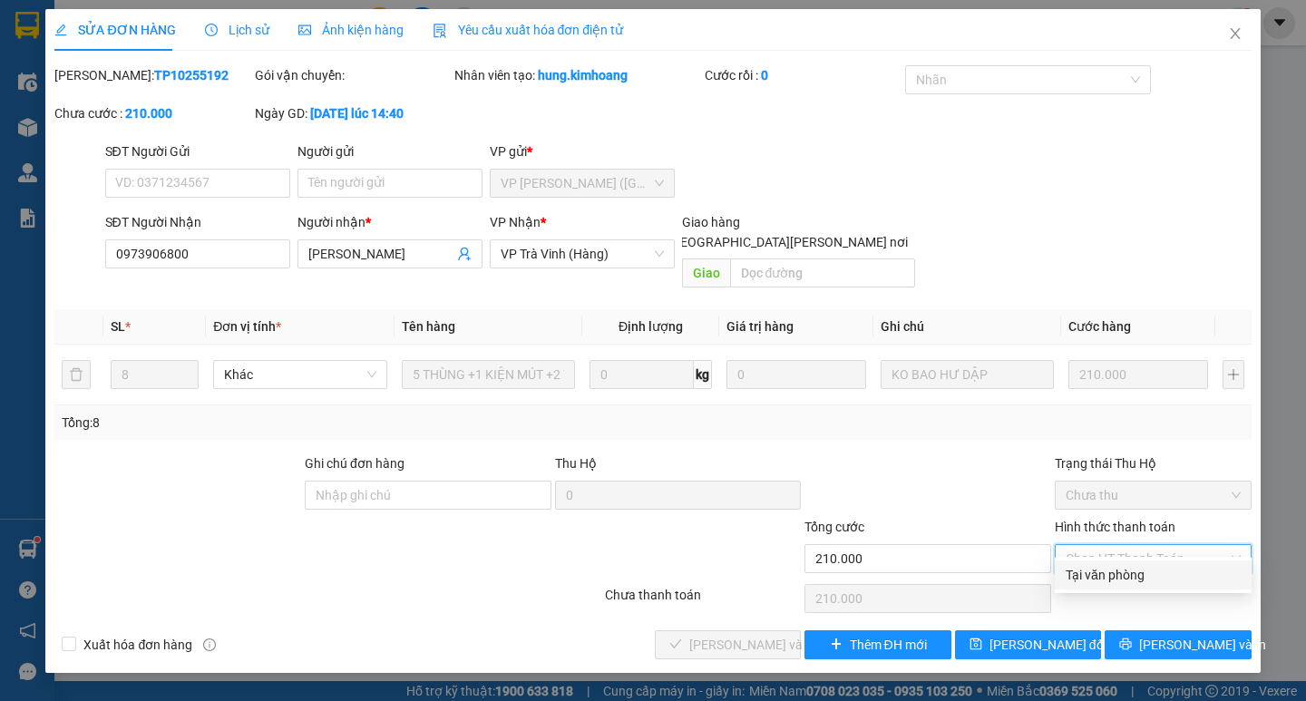
click at [1148, 578] on div "Tại văn phòng" at bounding box center [1153, 575] width 175 height 20
type input "0"
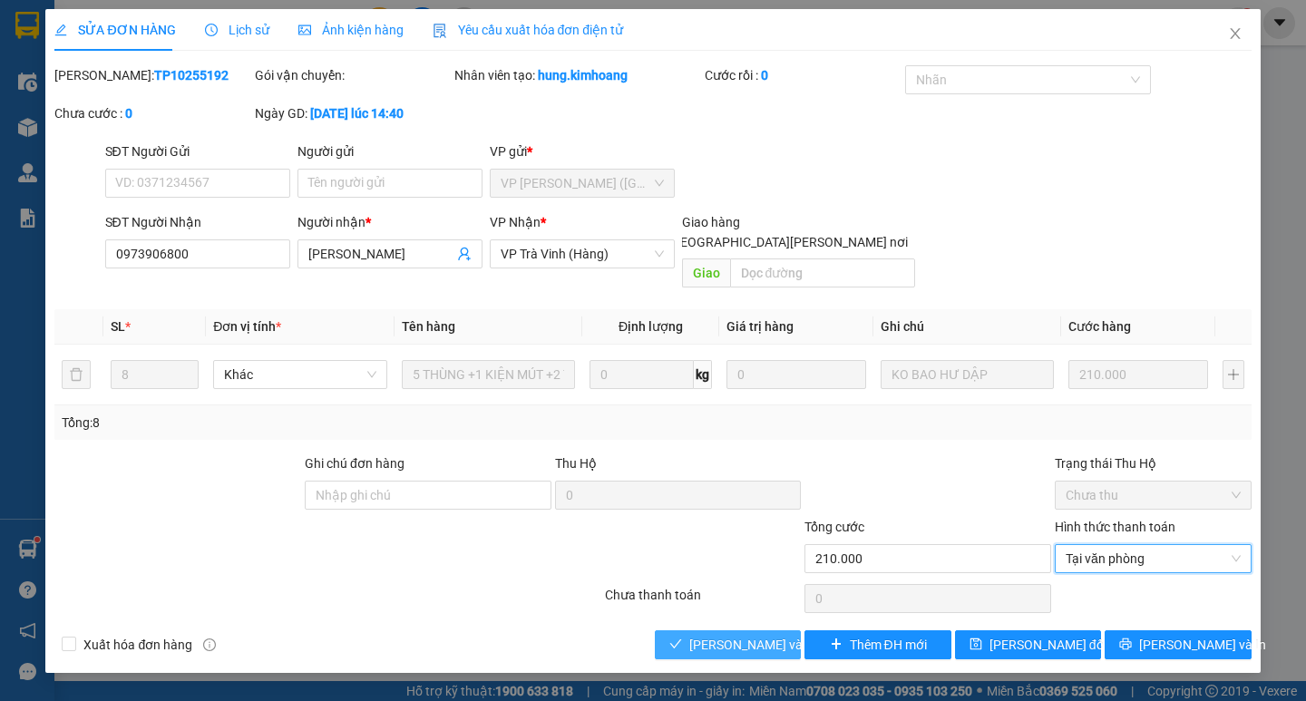
click at [771, 635] on span "[PERSON_NAME] và [PERSON_NAME] hàng" at bounding box center [811, 645] width 245 height 20
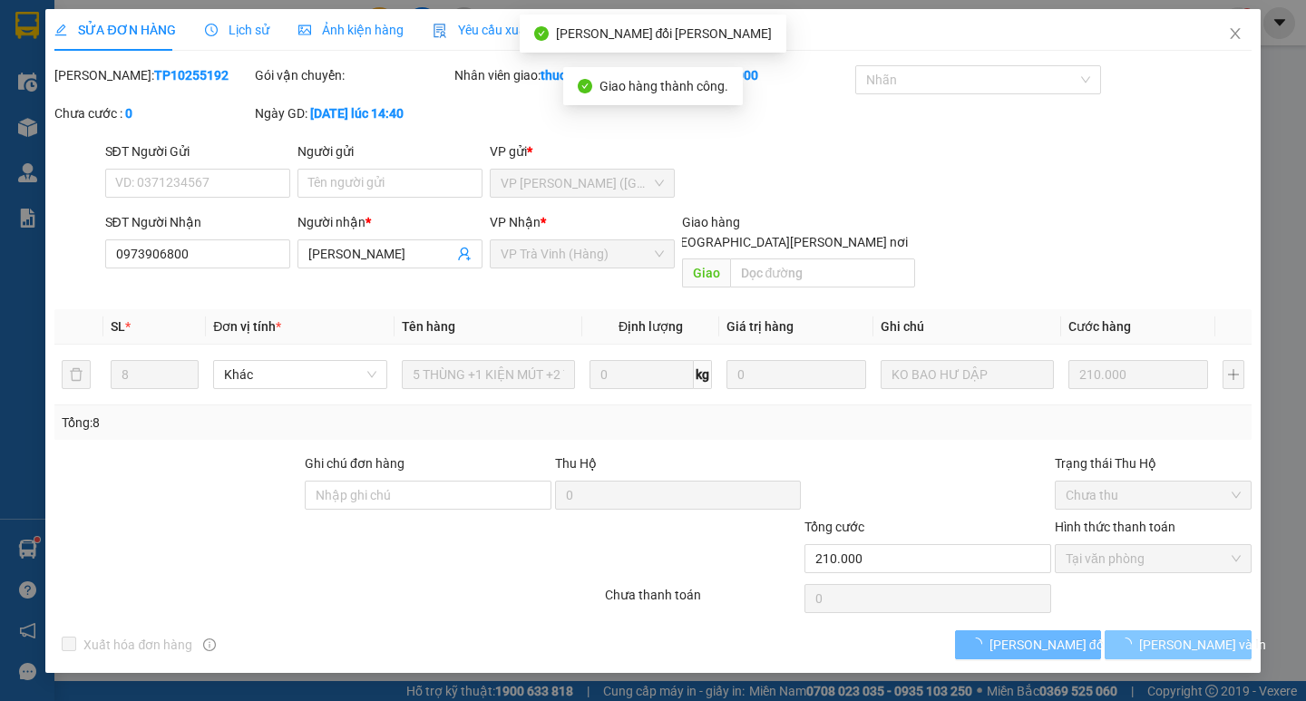
click at [1184, 635] on span "[PERSON_NAME] và In" at bounding box center [1202, 645] width 127 height 20
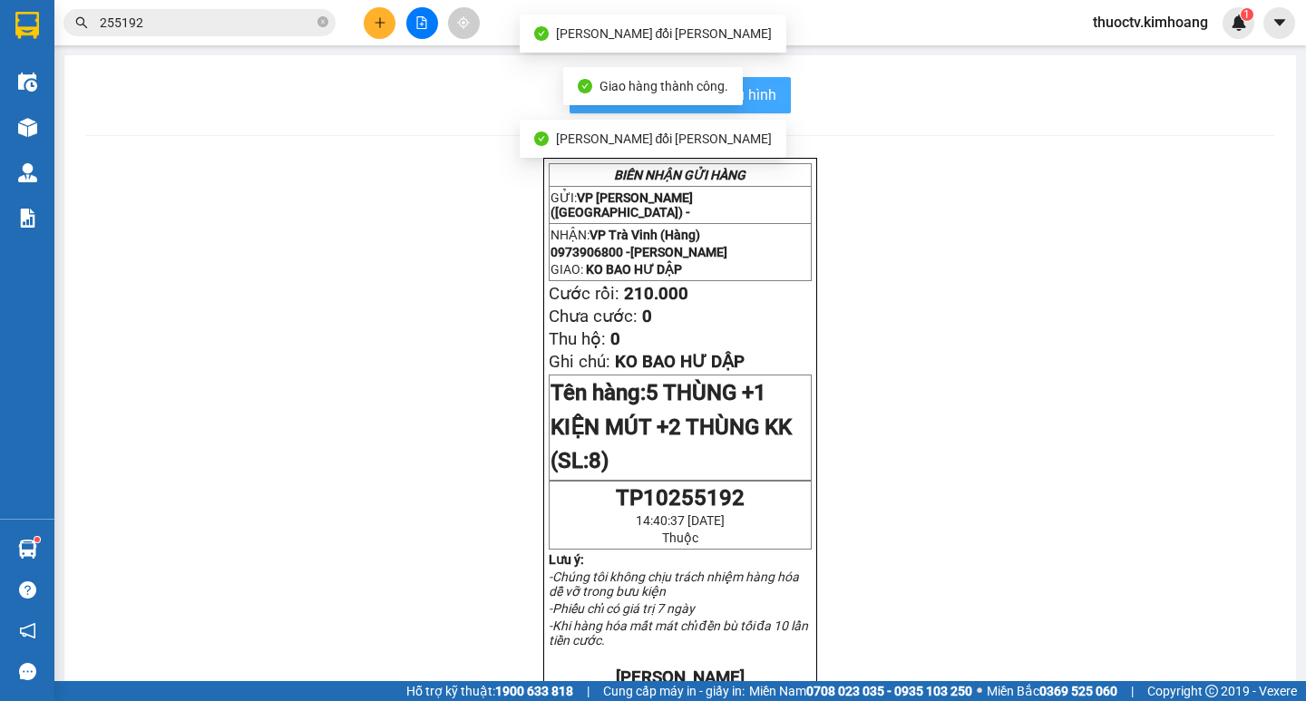
click at [765, 98] on span "In mẫu biên lai tự cấu hình" at bounding box center [691, 94] width 171 height 23
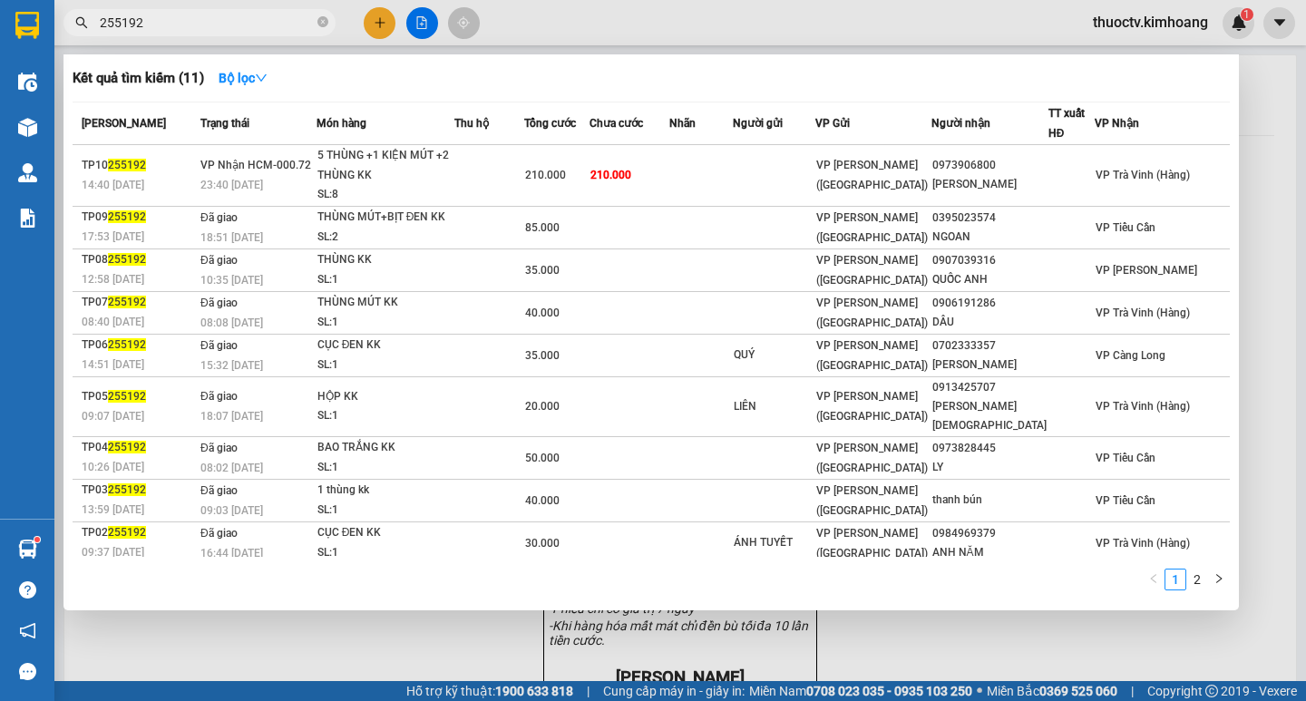
click at [193, 24] on input "255192" at bounding box center [207, 23] width 214 height 20
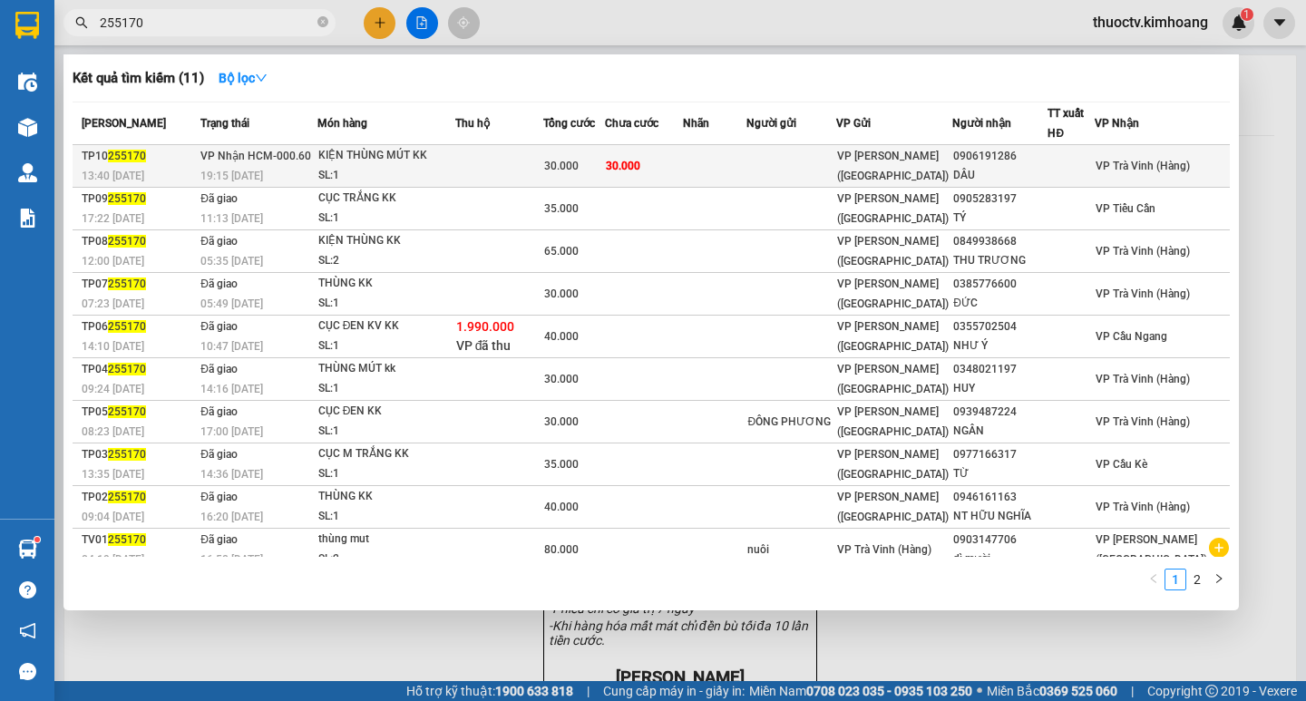
type input "255170"
click at [683, 171] on td "30.000" at bounding box center [644, 166] width 78 height 43
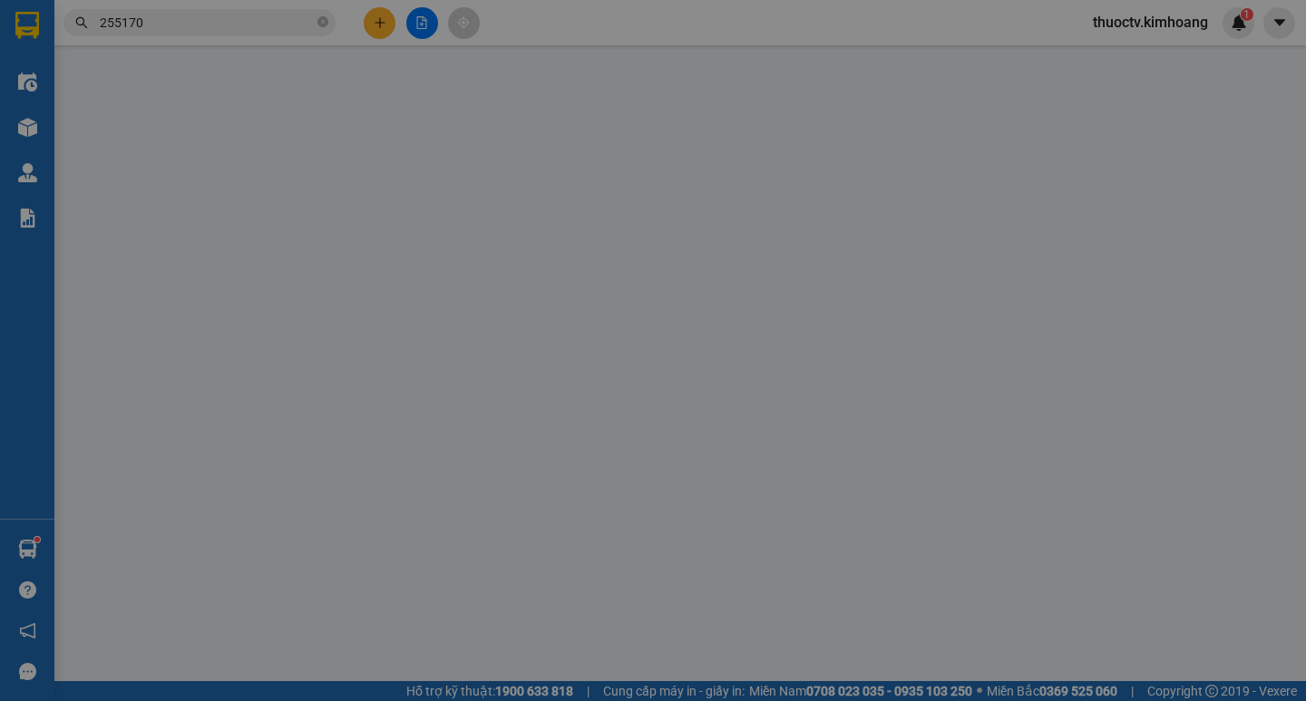
type input "0906191286"
type input "DÂU"
type input "35"
type input "30.000"
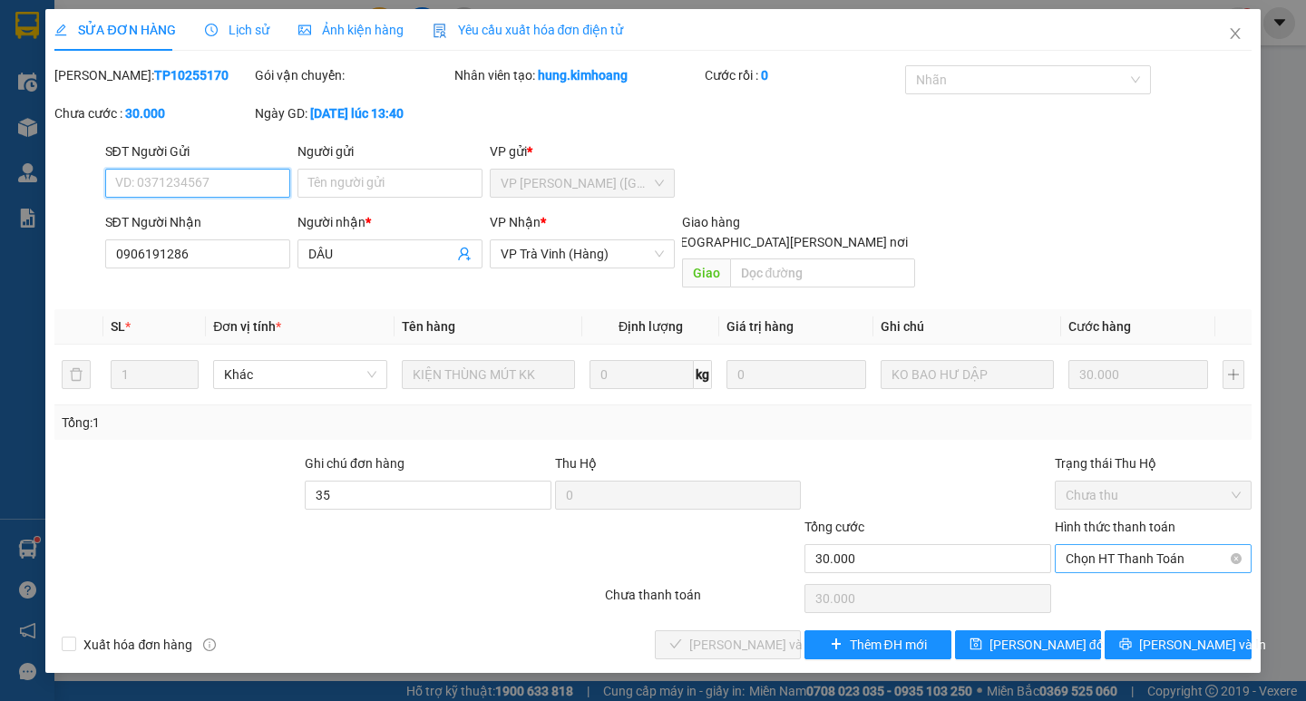
click at [1149, 545] on span "Chọn HT Thanh Toán" at bounding box center [1153, 558] width 175 height 27
click at [1135, 559] on div "Total Paid Fee 0 Total UnPaid Fee 30.000 Cash Collection Total Fee Mã ĐH: TP102…" at bounding box center [652, 362] width 1197 height 594
click at [1137, 545] on span "Chọn HT Thanh Toán" at bounding box center [1153, 558] width 175 height 27
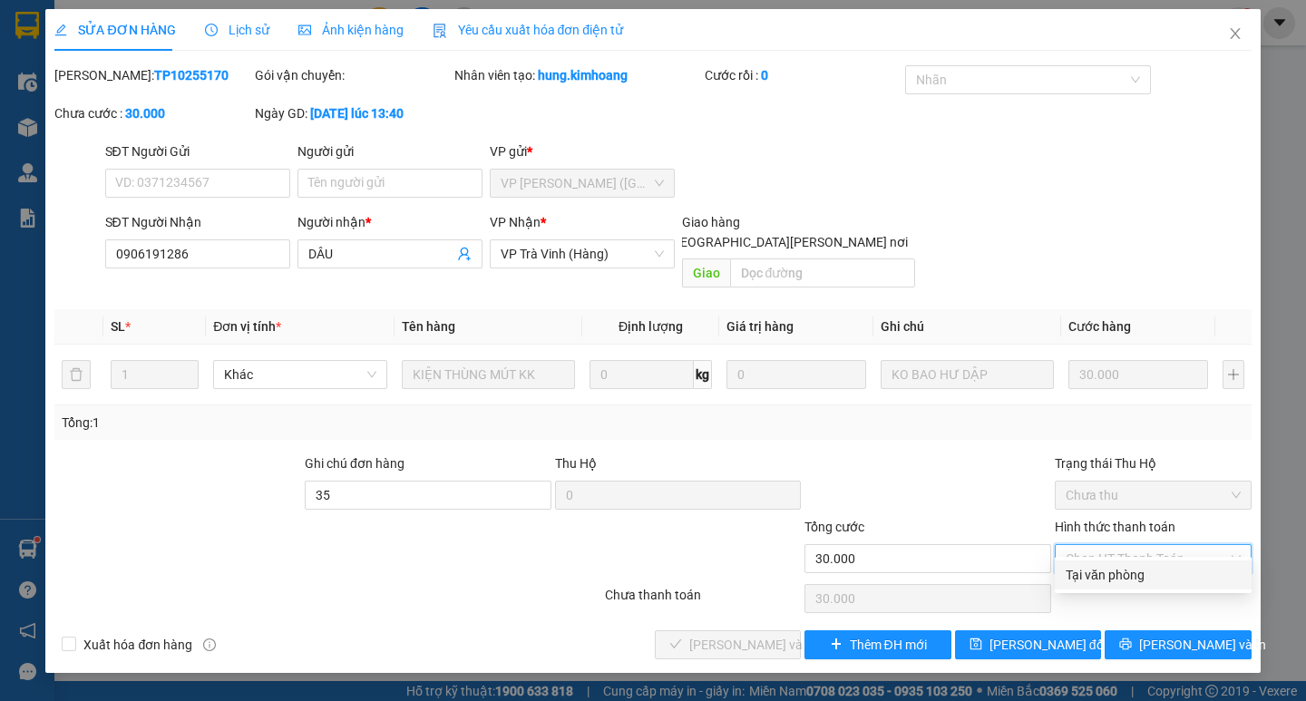
click at [1121, 578] on div "Tại văn phòng" at bounding box center [1153, 575] width 175 height 20
type input "0"
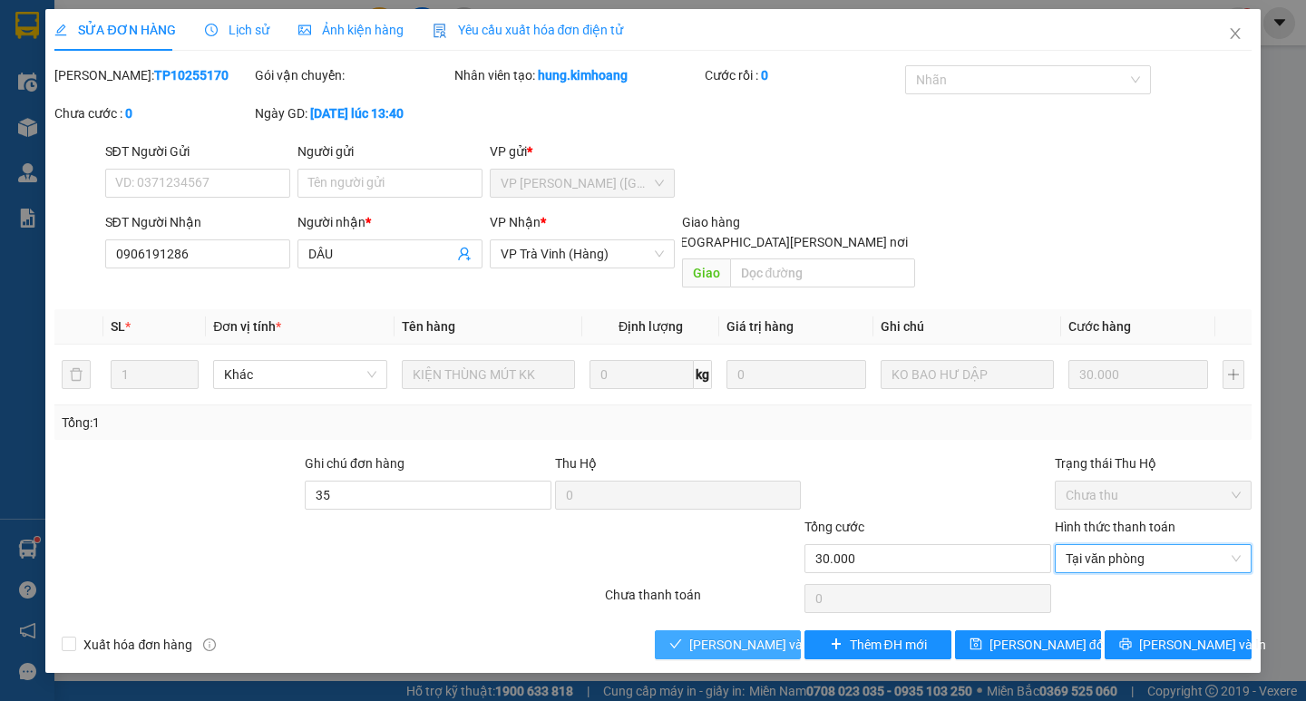
click at [768, 635] on span "[PERSON_NAME] và [PERSON_NAME] hàng" at bounding box center [811, 645] width 245 height 20
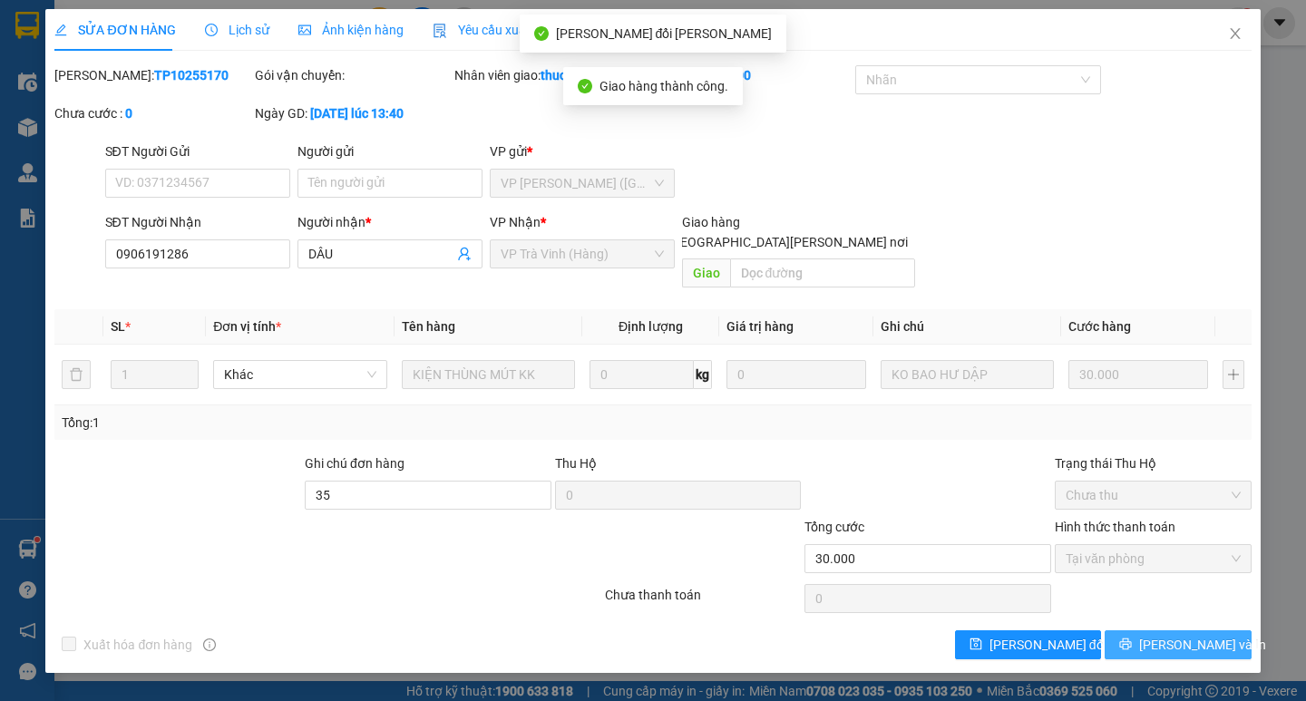
click at [1183, 635] on span "[PERSON_NAME] và In" at bounding box center [1202, 645] width 127 height 20
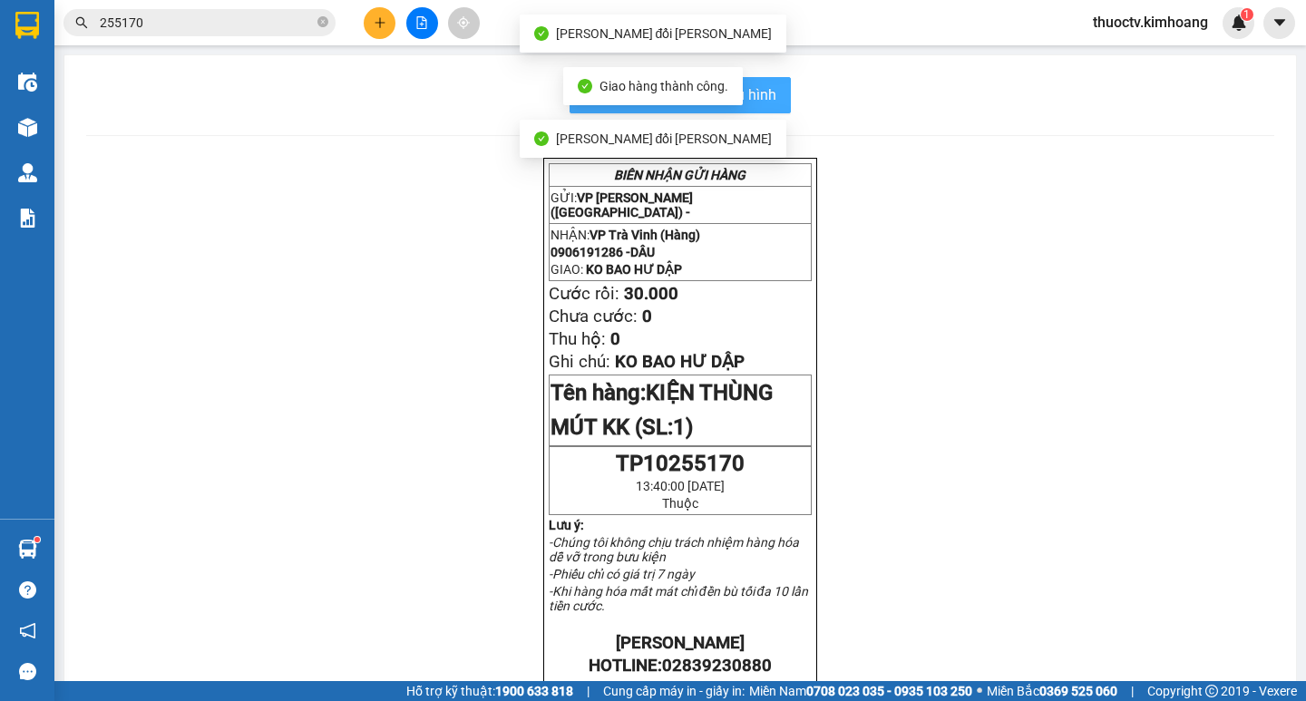
click at [765, 91] on span "In mẫu biên lai tự cấu hình" at bounding box center [691, 94] width 171 height 23
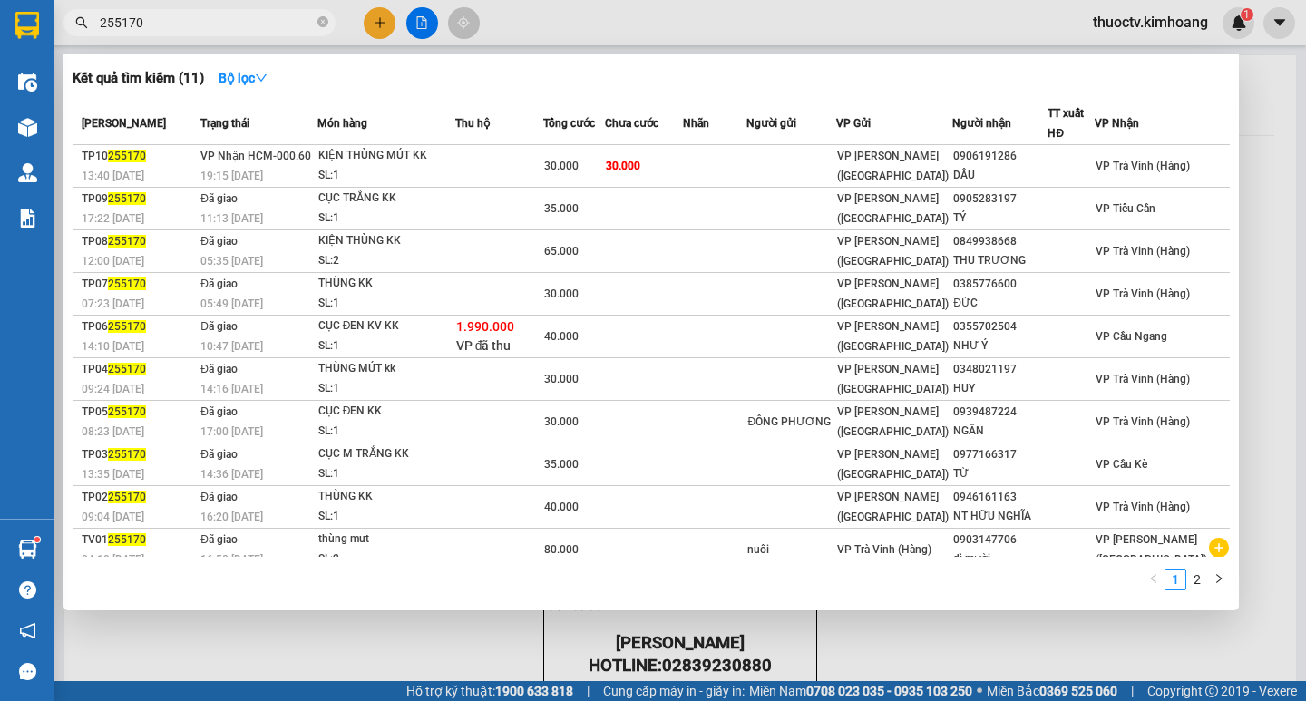
click at [259, 14] on input "255170" at bounding box center [207, 23] width 214 height 20
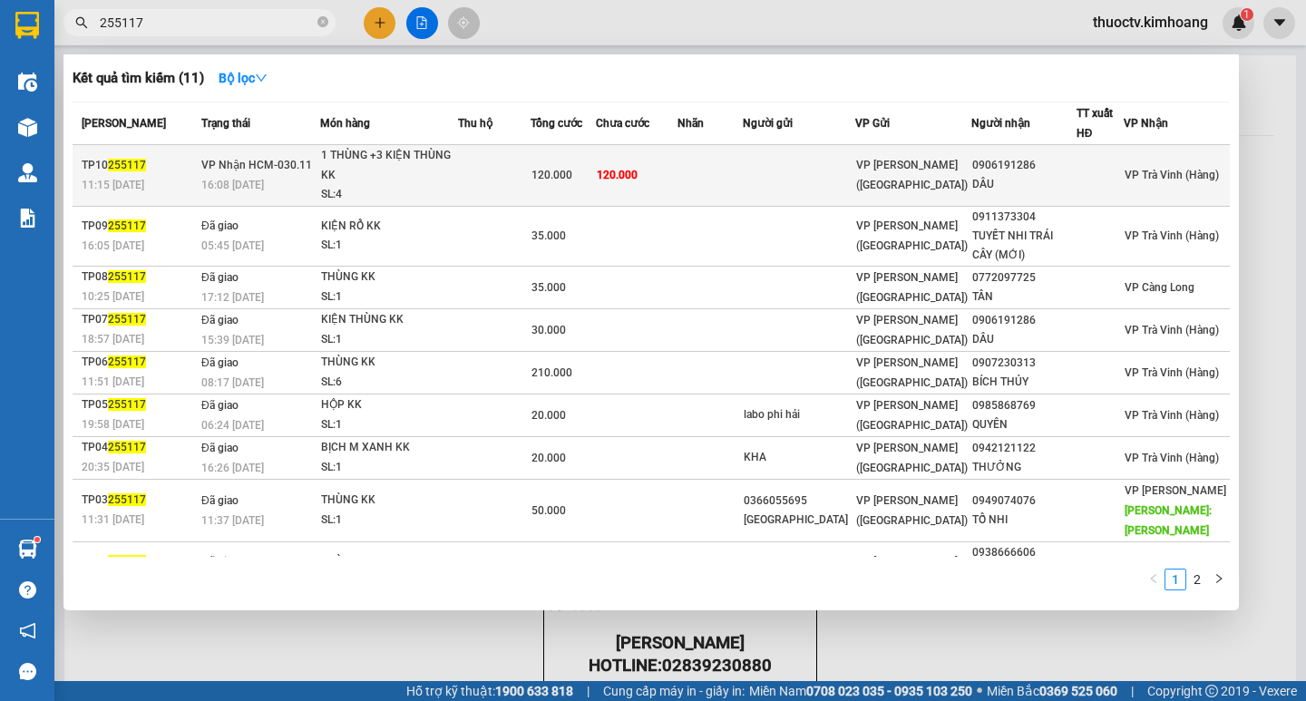
type input "255117"
click at [678, 168] on td "120.000" at bounding box center [637, 176] width 82 height 62
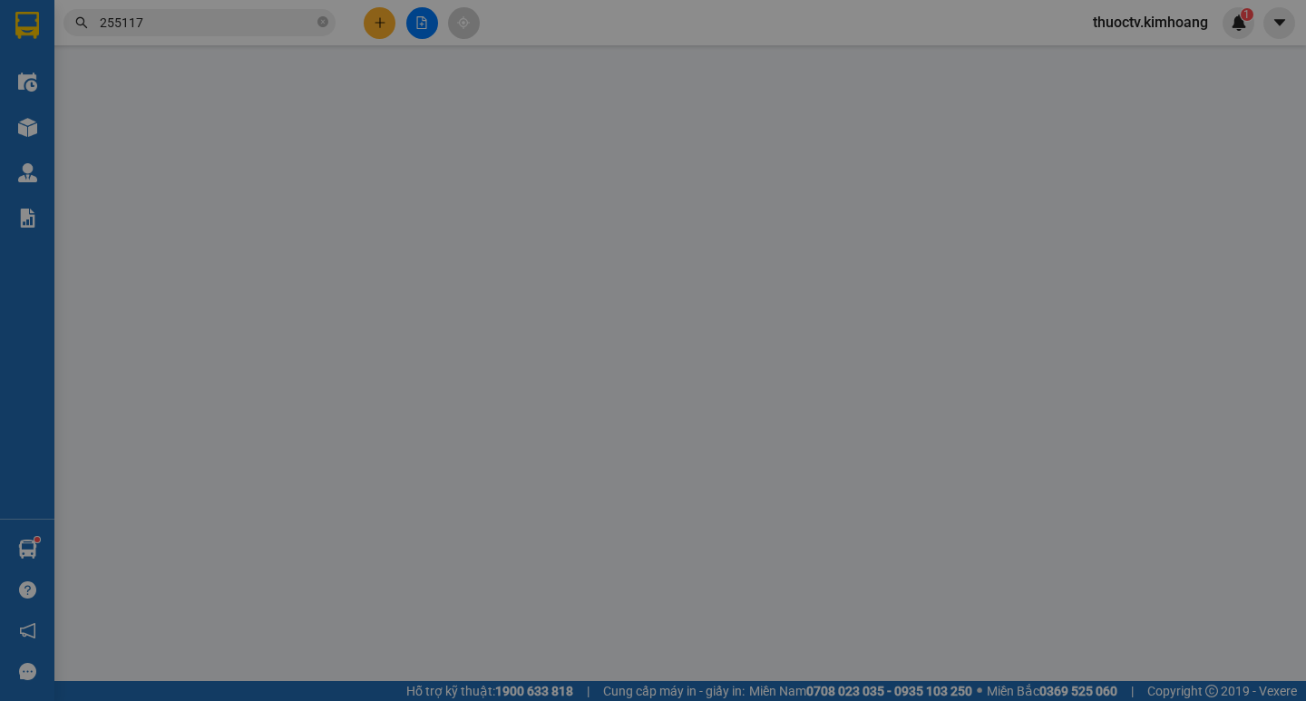
type input "0906191286"
type input "DÂU"
type input "35"
type input "120.000"
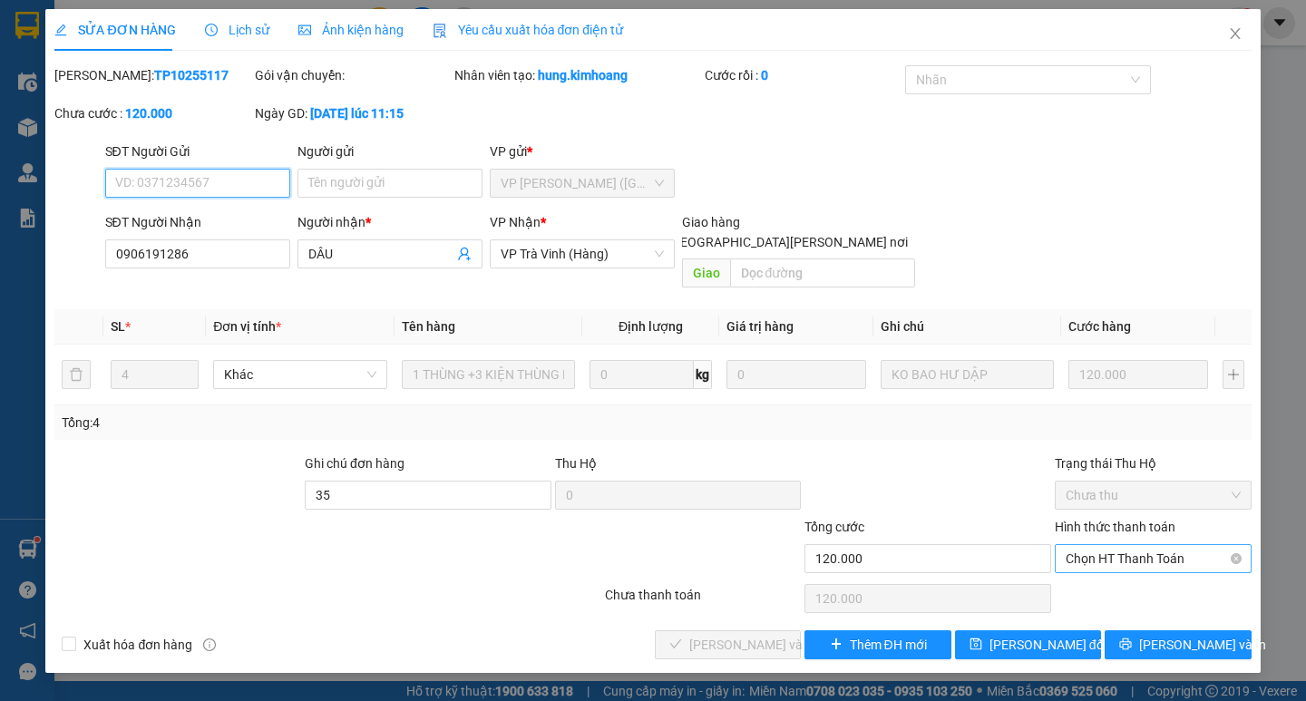
click at [1159, 545] on span "Chọn HT Thanh Toán" at bounding box center [1153, 558] width 175 height 27
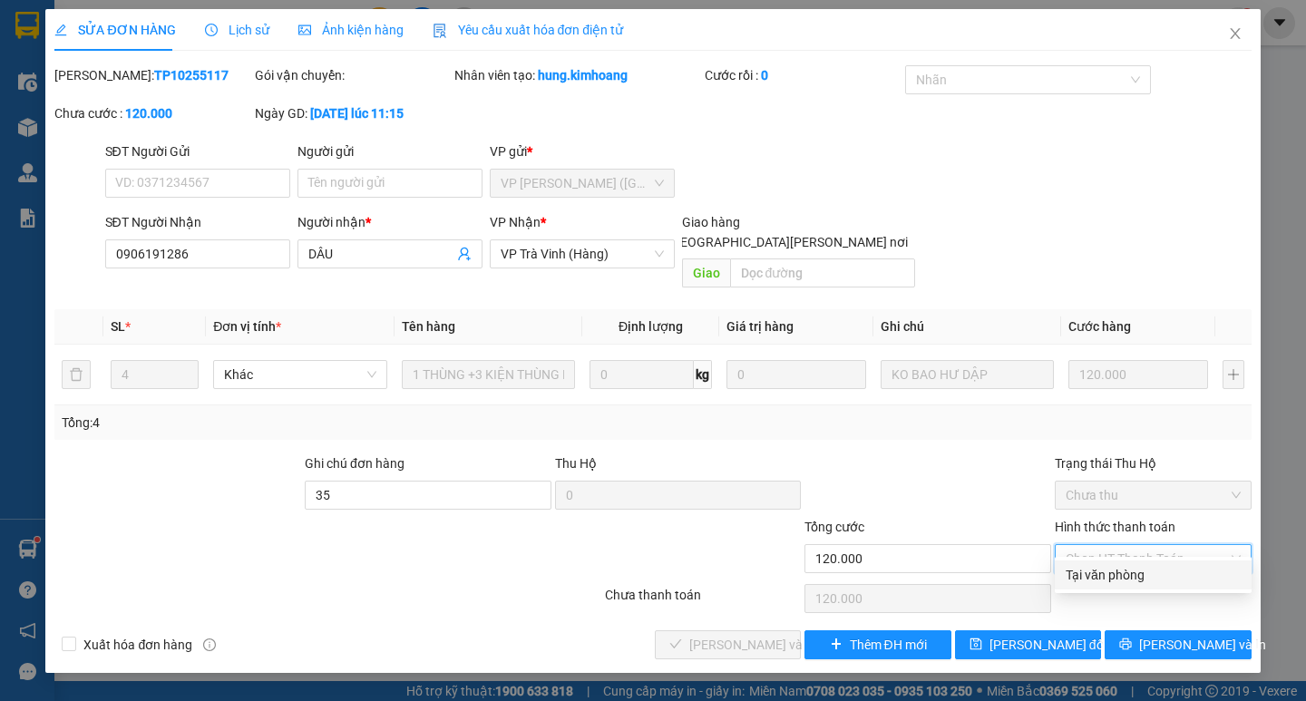
click at [1116, 581] on div "Tại văn phòng" at bounding box center [1153, 575] width 175 height 20
type input "0"
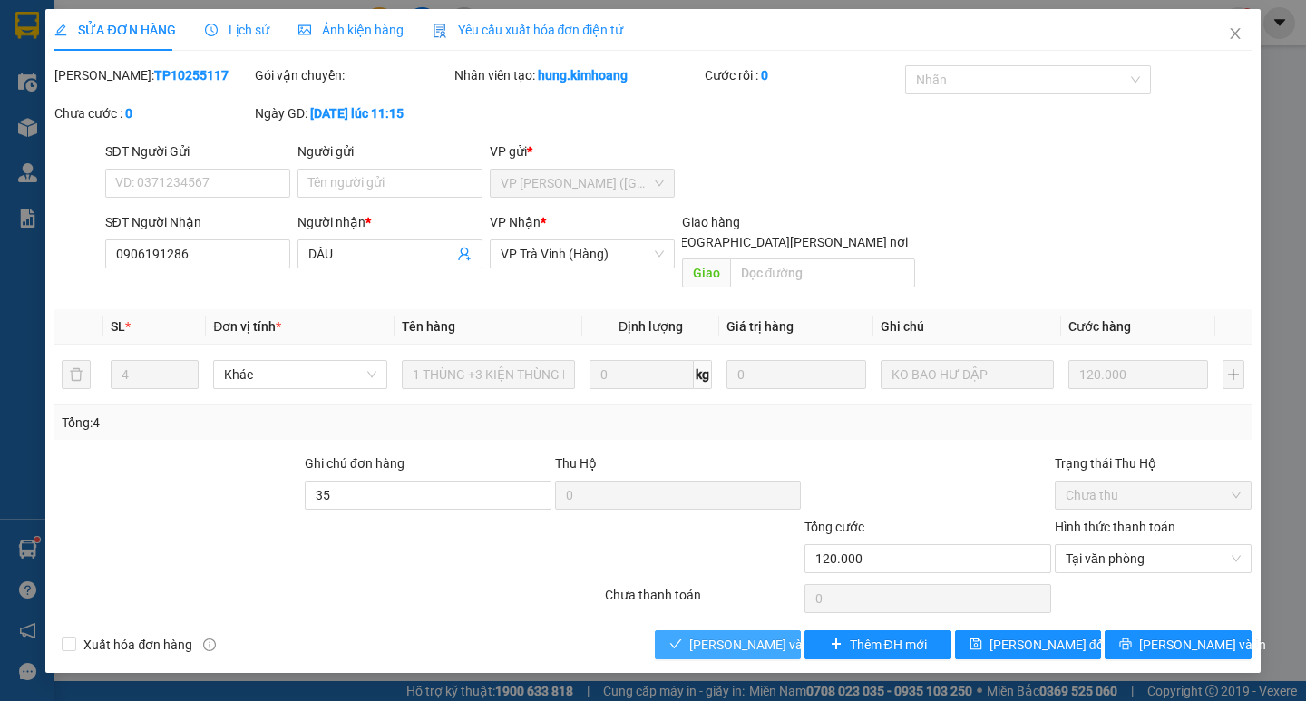
click at [766, 635] on span "[PERSON_NAME] và [PERSON_NAME] hàng" at bounding box center [811, 645] width 245 height 20
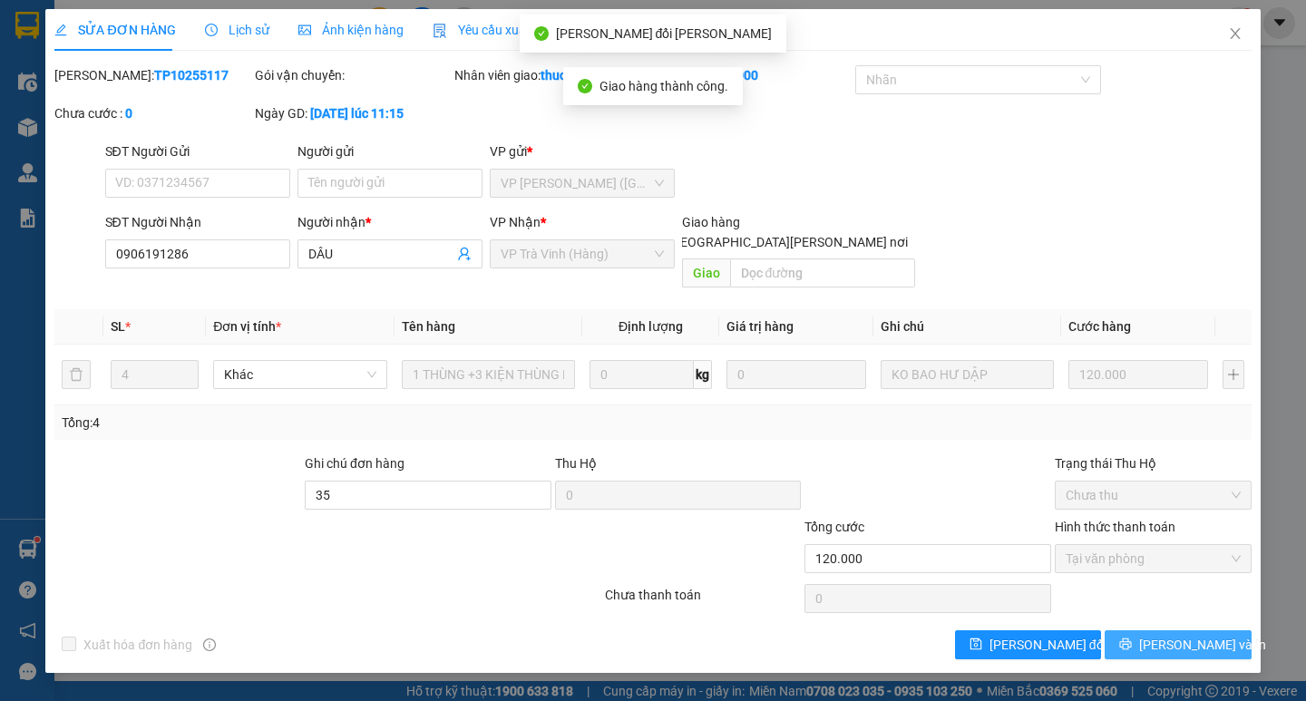
click at [1190, 635] on span "[PERSON_NAME] và In" at bounding box center [1202, 645] width 127 height 20
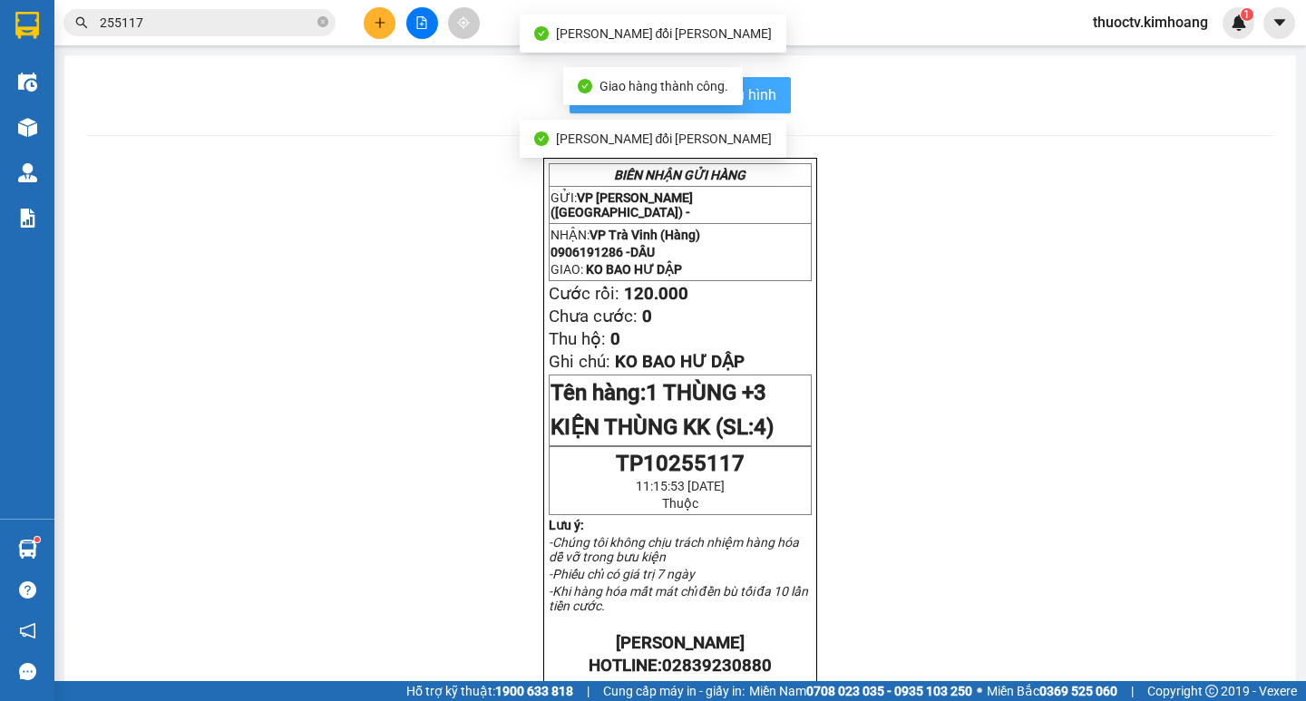
click at [764, 96] on span "In mẫu biên lai tự cấu hình" at bounding box center [691, 94] width 171 height 23
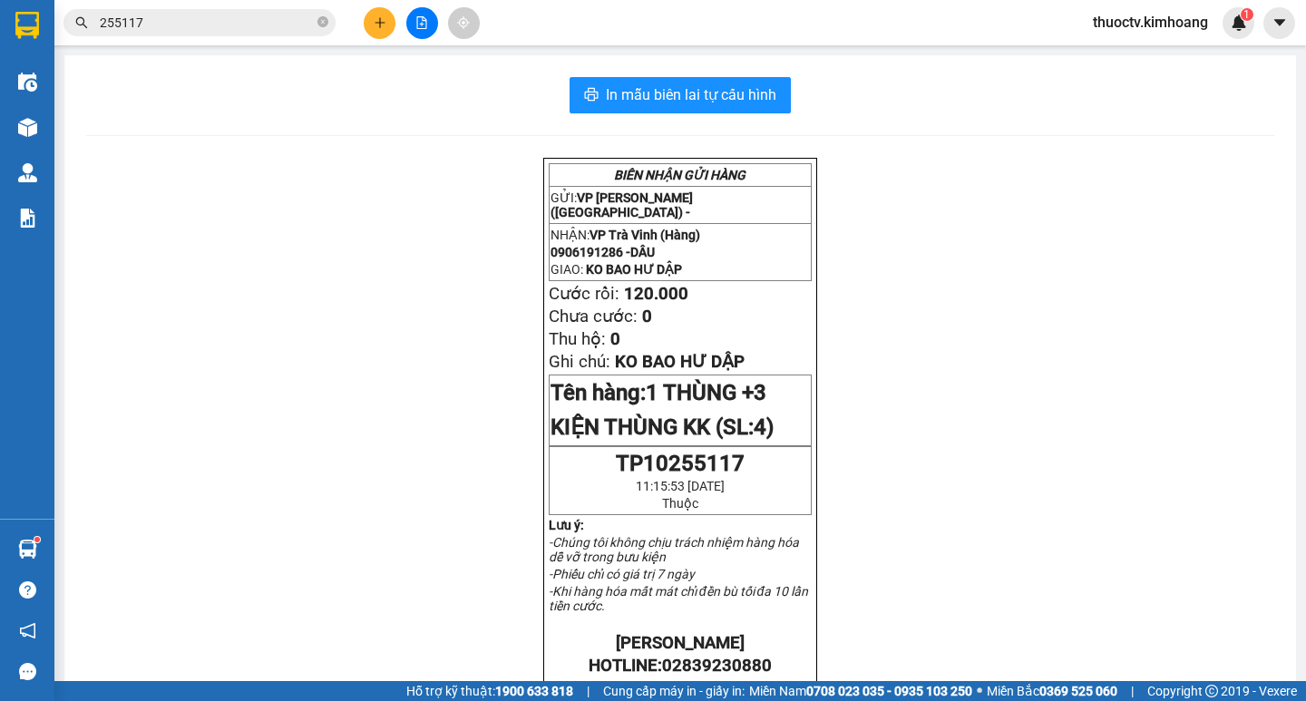
click at [151, 18] on input "255117" at bounding box center [207, 23] width 214 height 20
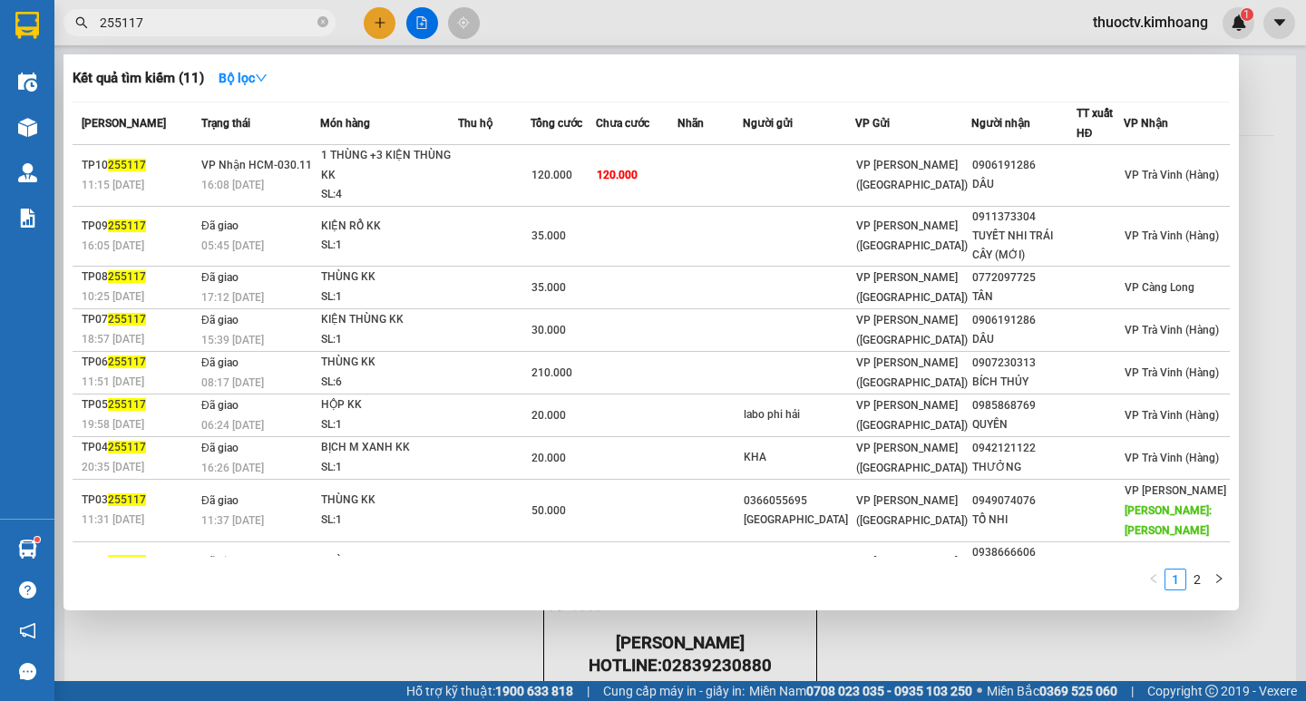
click at [151, 18] on input "255117" at bounding box center [207, 23] width 214 height 20
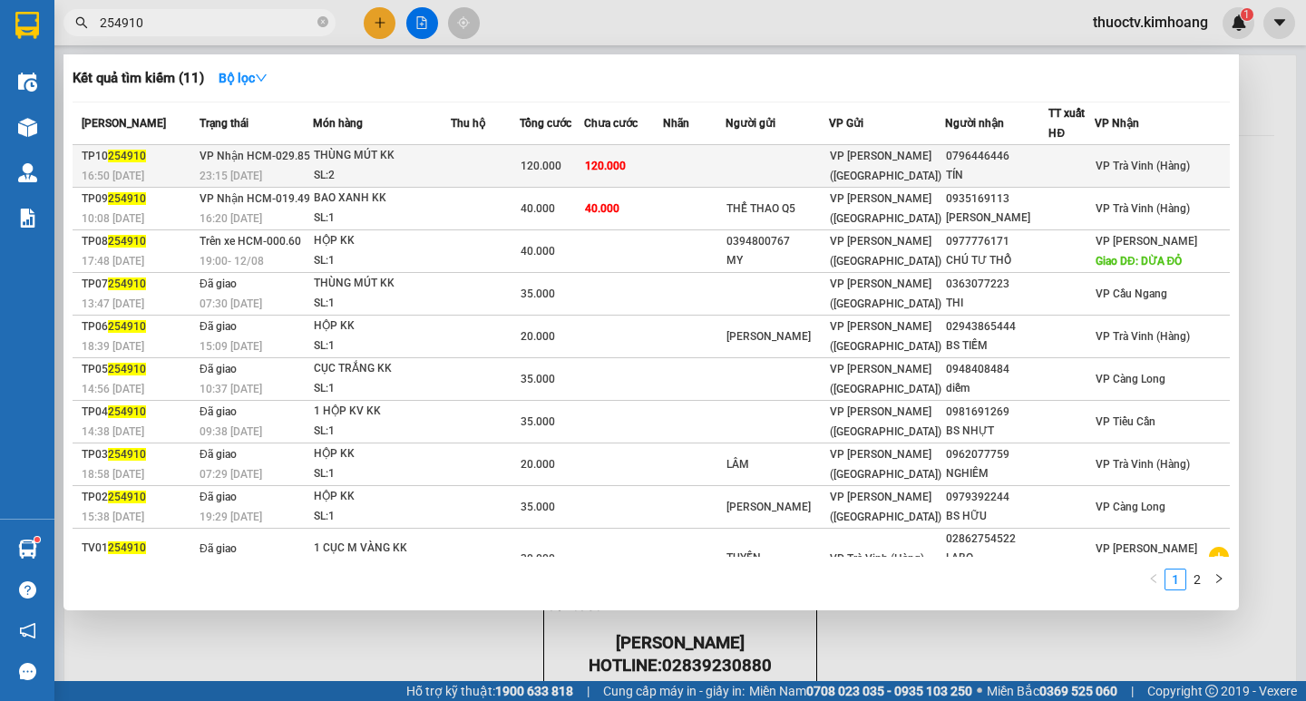
type input "254910"
click at [663, 161] on td "120.000" at bounding box center [623, 166] width 79 height 43
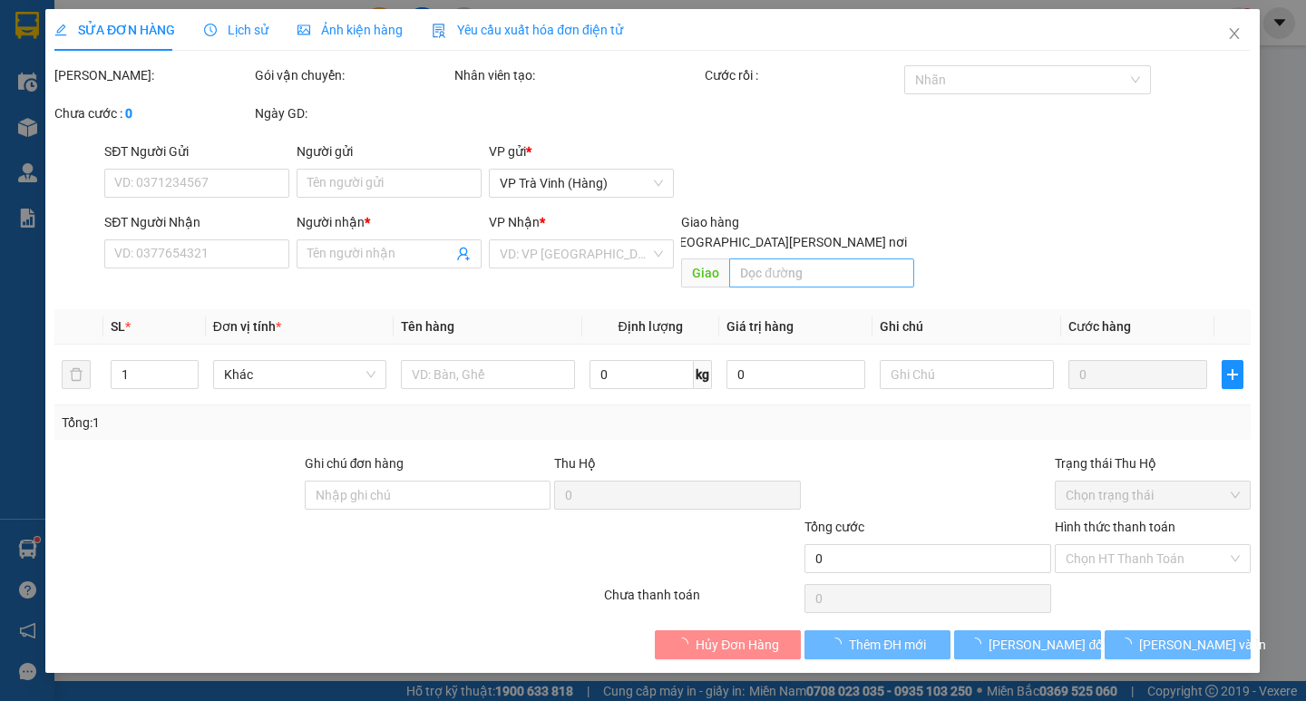
type input "0796446446"
type input "TÍN"
type input "120.000"
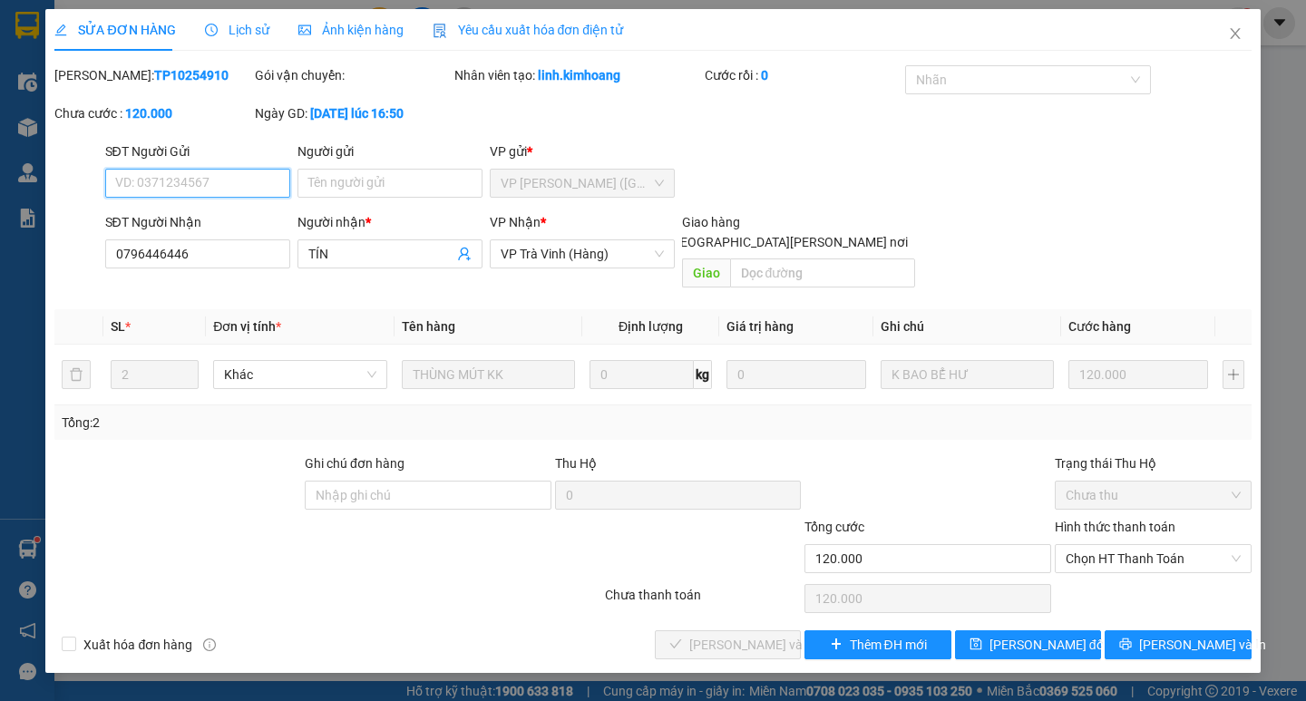
drag, startPoint x: 1152, startPoint y: 537, endPoint x: 1148, endPoint y: 553, distance: 16.7
click at [1152, 545] on span "Chọn HT Thanh Toán" at bounding box center [1153, 558] width 175 height 27
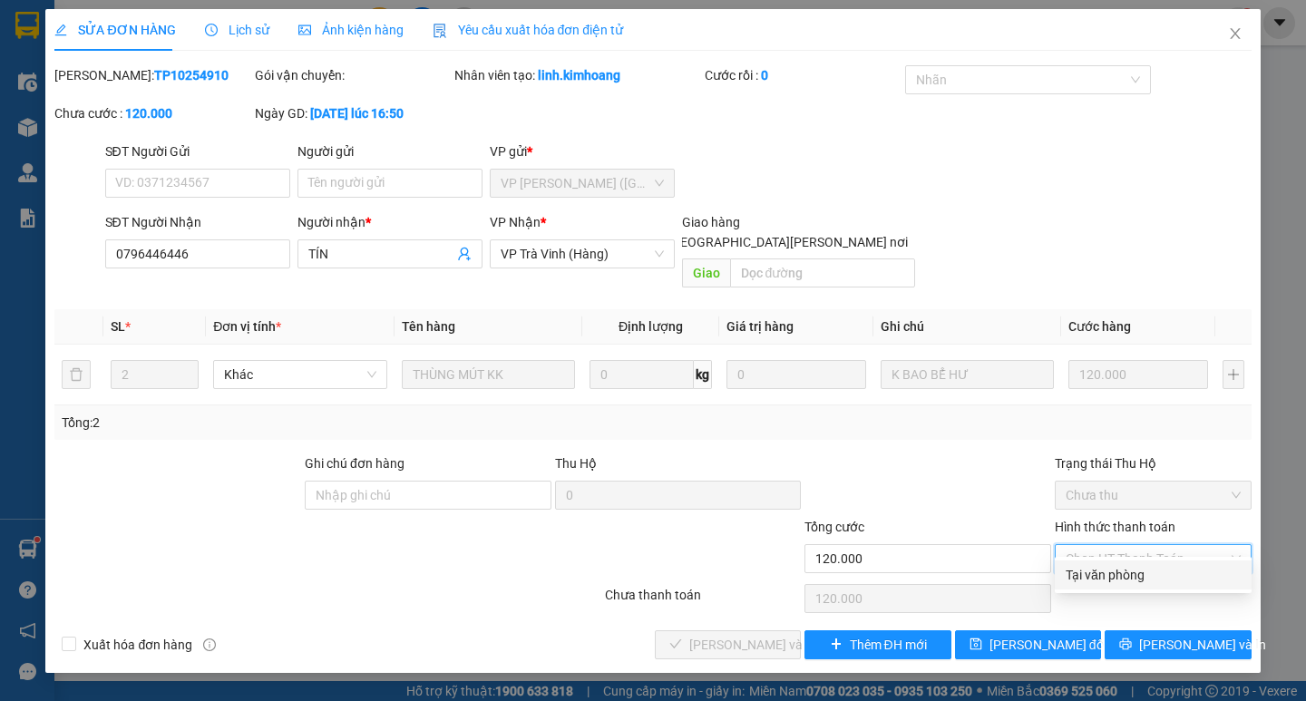
drag, startPoint x: 1140, startPoint y: 568, endPoint x: 1017, endPoint y: 601, distance: 127.9
click at [1139, 569] on div "Tại văn phòng" at bounding box center [1153, 575] width 175 height 20
type input "0"
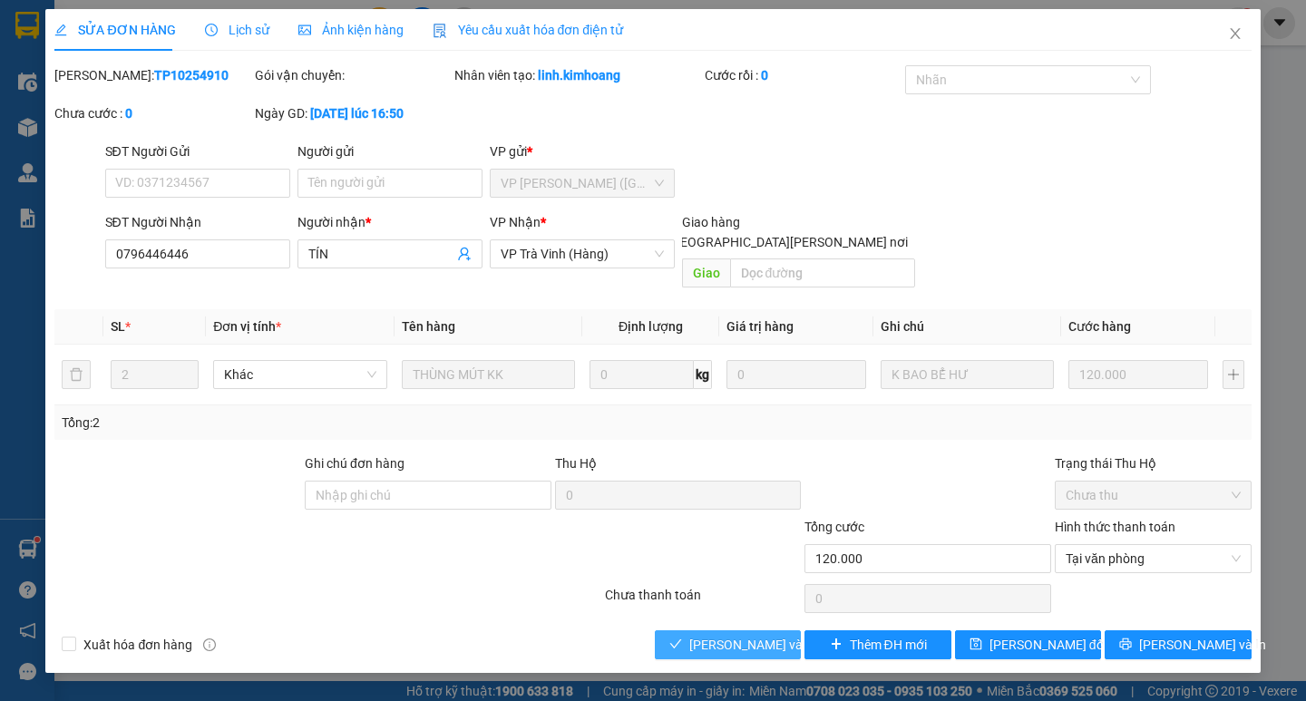
drag, startPoint x: 788, startPoint y: 623, endPoint x: 936, endPoint y: 634, distance: 148.3
click at [787, 630] on button "[PERSON_NAME] và [PERSON_NAME] hàng" at bounding box center [728, 644] width 146 height 29
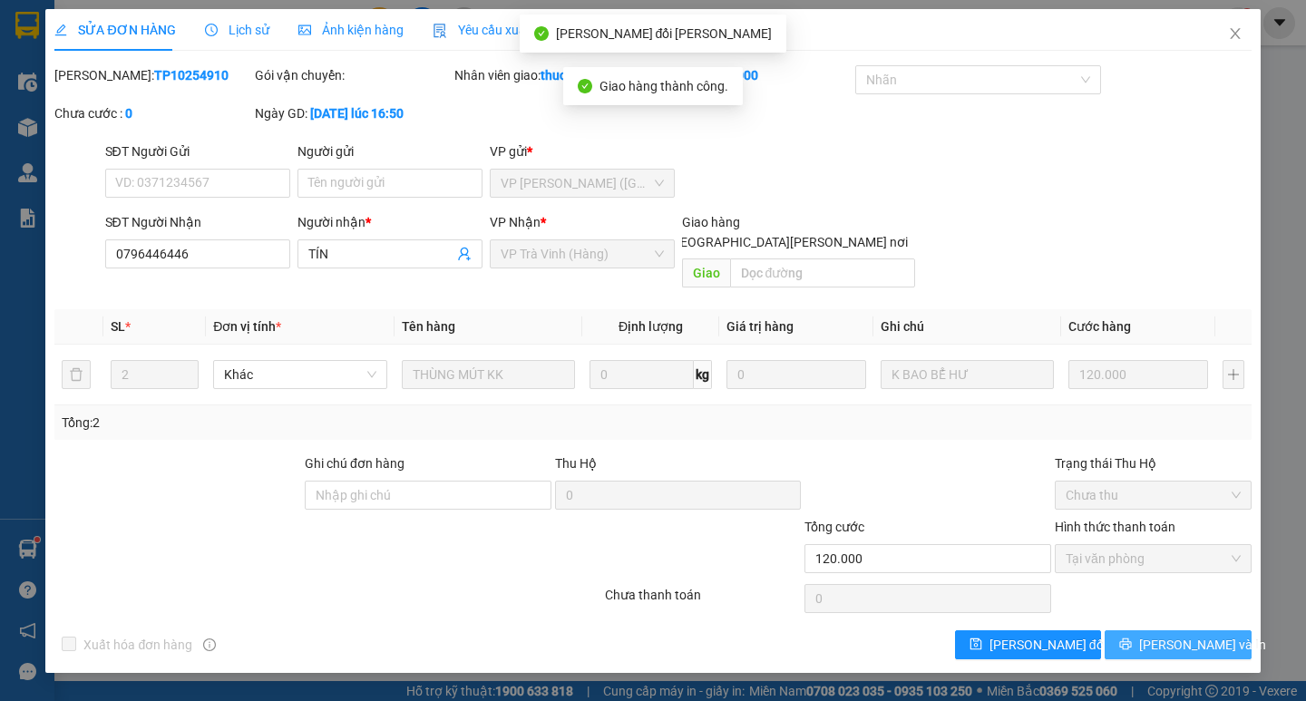
click at [1186, 635] on span "[PERSON_NAME] và In" at bounding box center [1202, 645] width 127 height 20
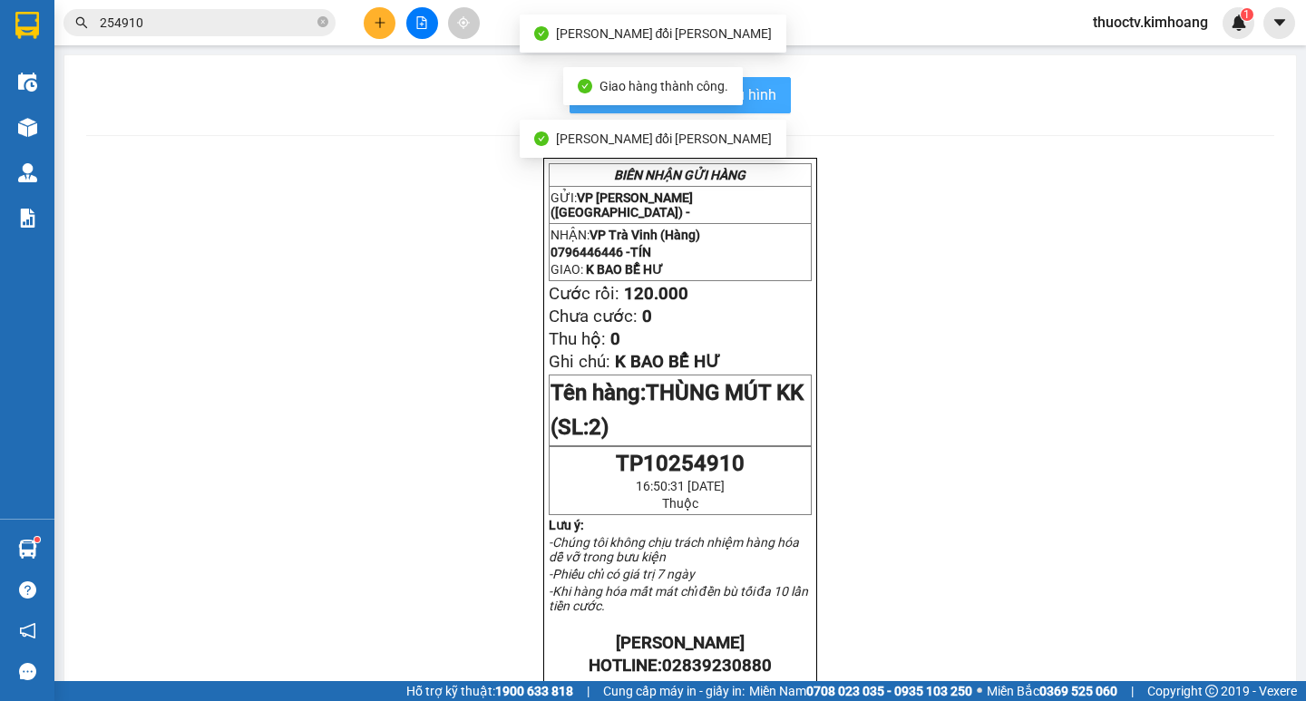
click at [754, 91] on span "In mẫu biên lai tự cấu hình" at bounding box center [691, 94] width 171 height 23
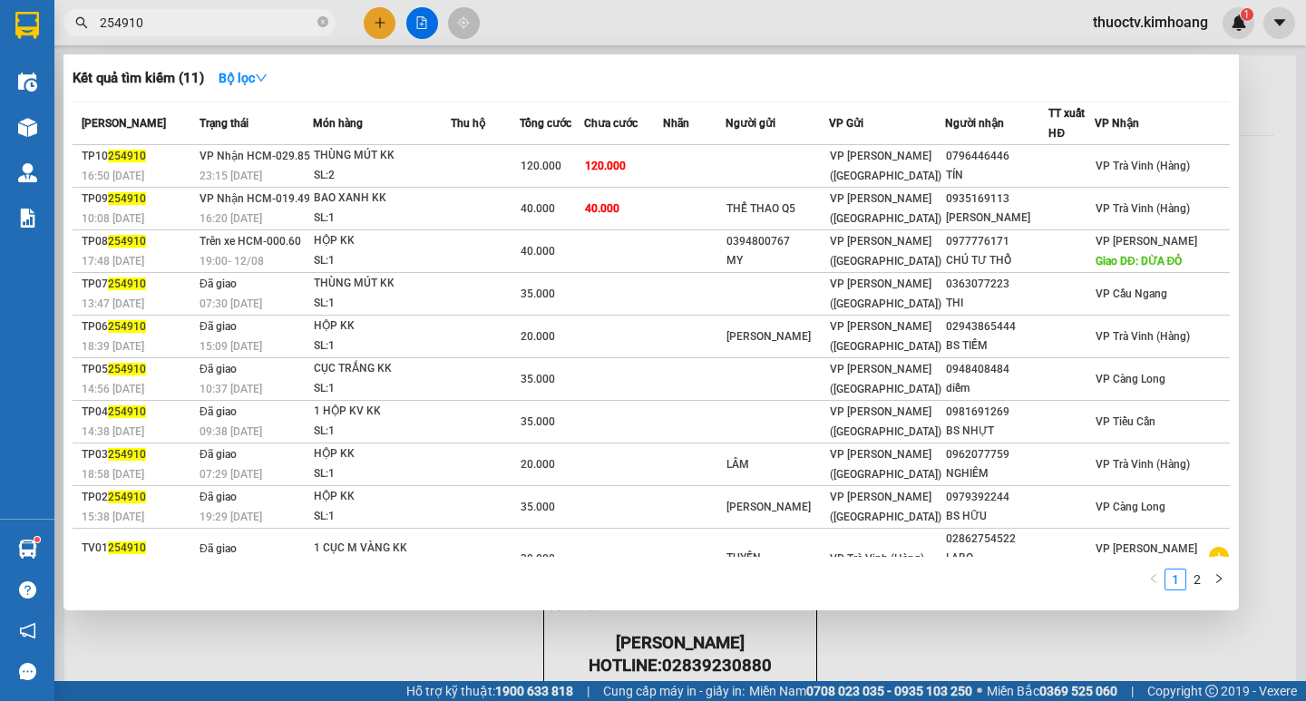
click at [171, 25] on input "254910" at bounding box center [207, 23] width 214 height 20
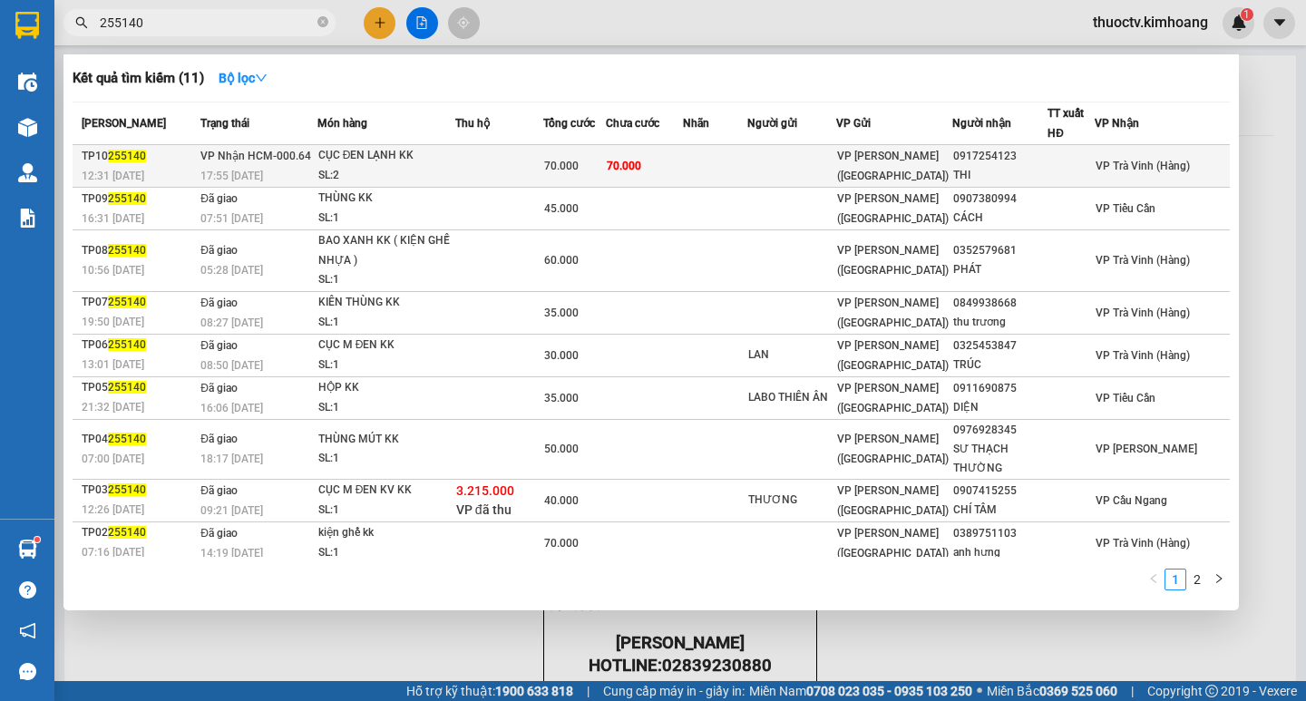
type input "255140"
click at [684, 171] on td "70.000" at bounding box center [645, 166] width 78 height 43
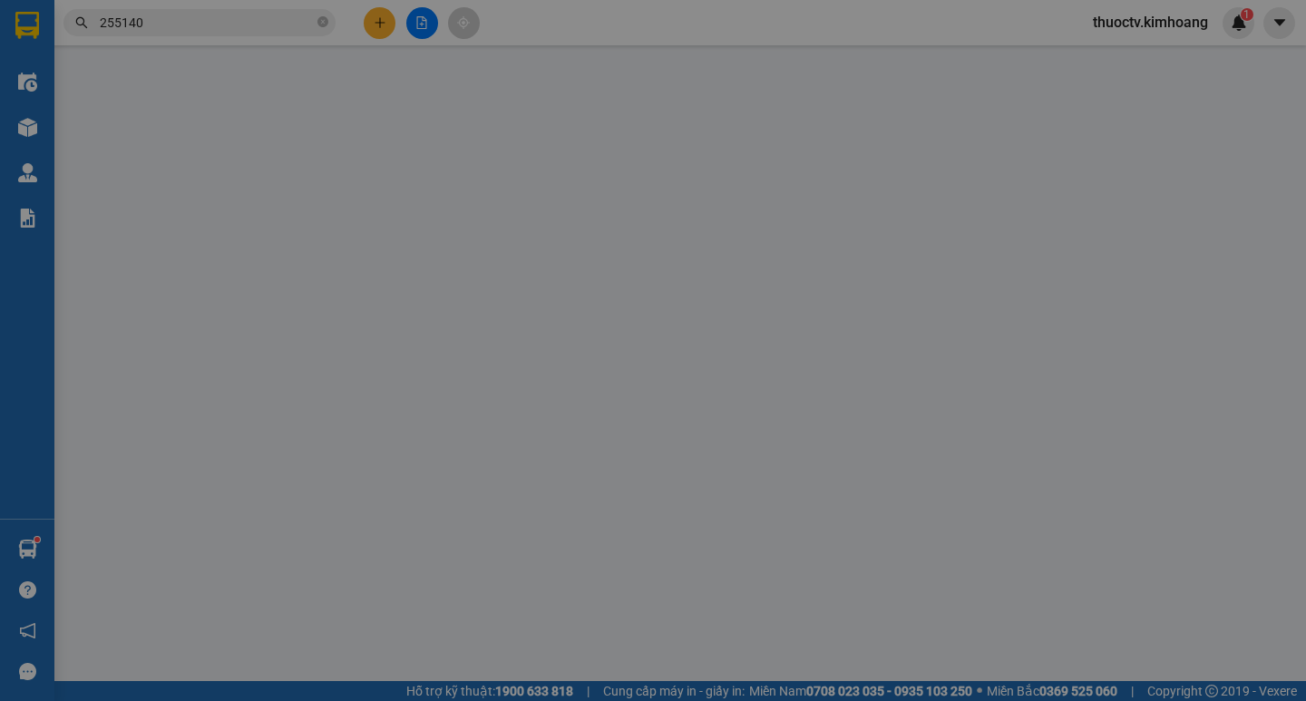
type input "0917254123"
type input "THI"
type input "70.000"
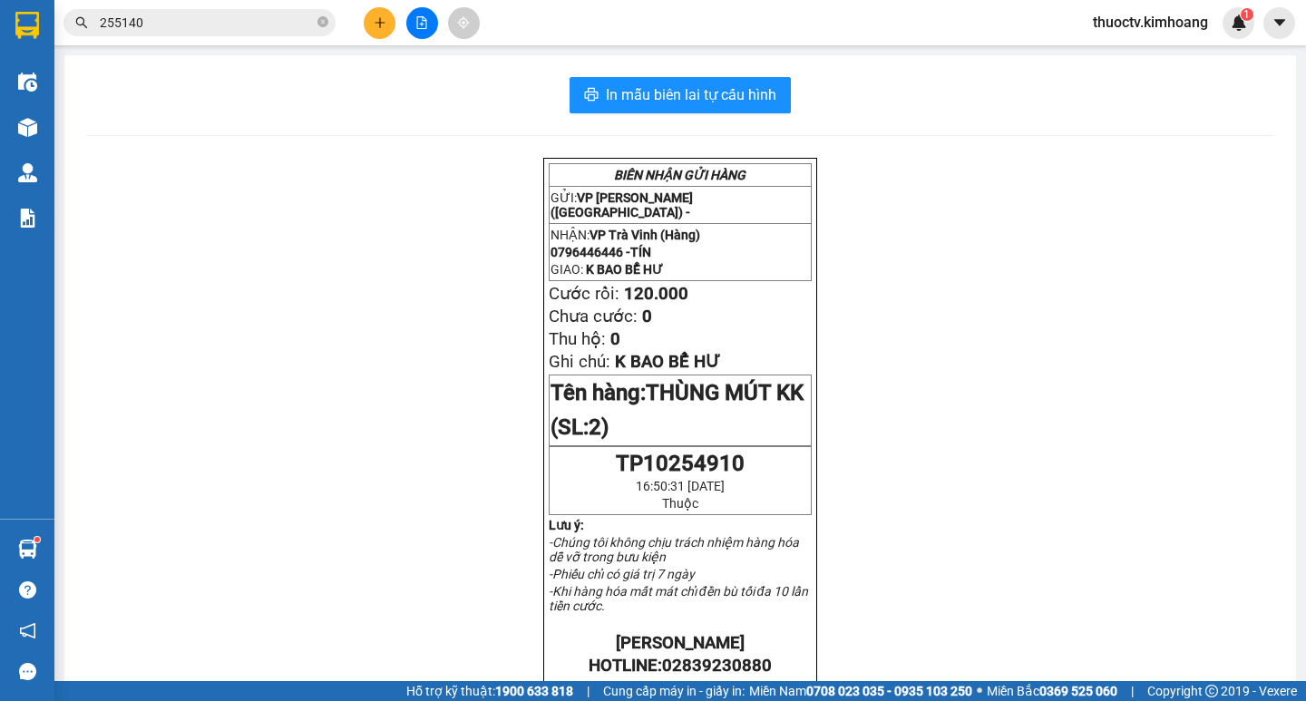
click at [164, 22] on input "255140" at bounding box center [207, 23] width 214 height 20
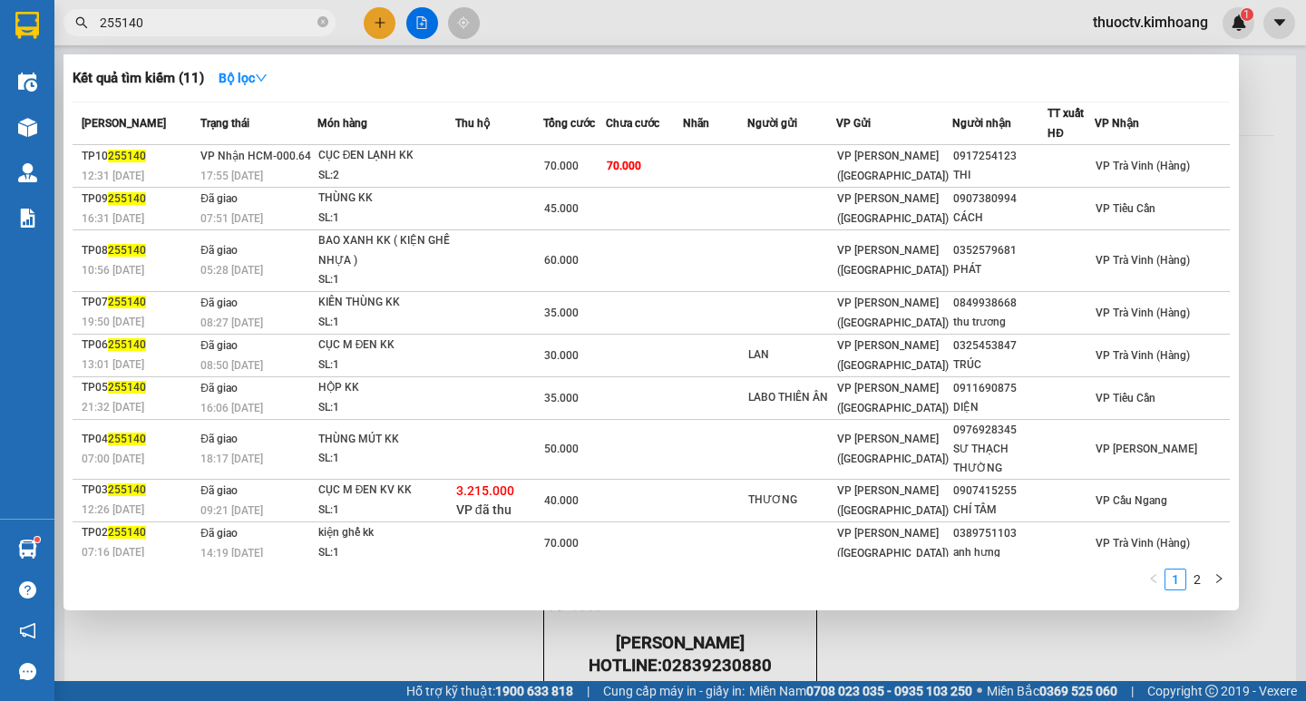
click at [164, 22] on input "255140" at bounding box center [207, 23] width 214 height 20
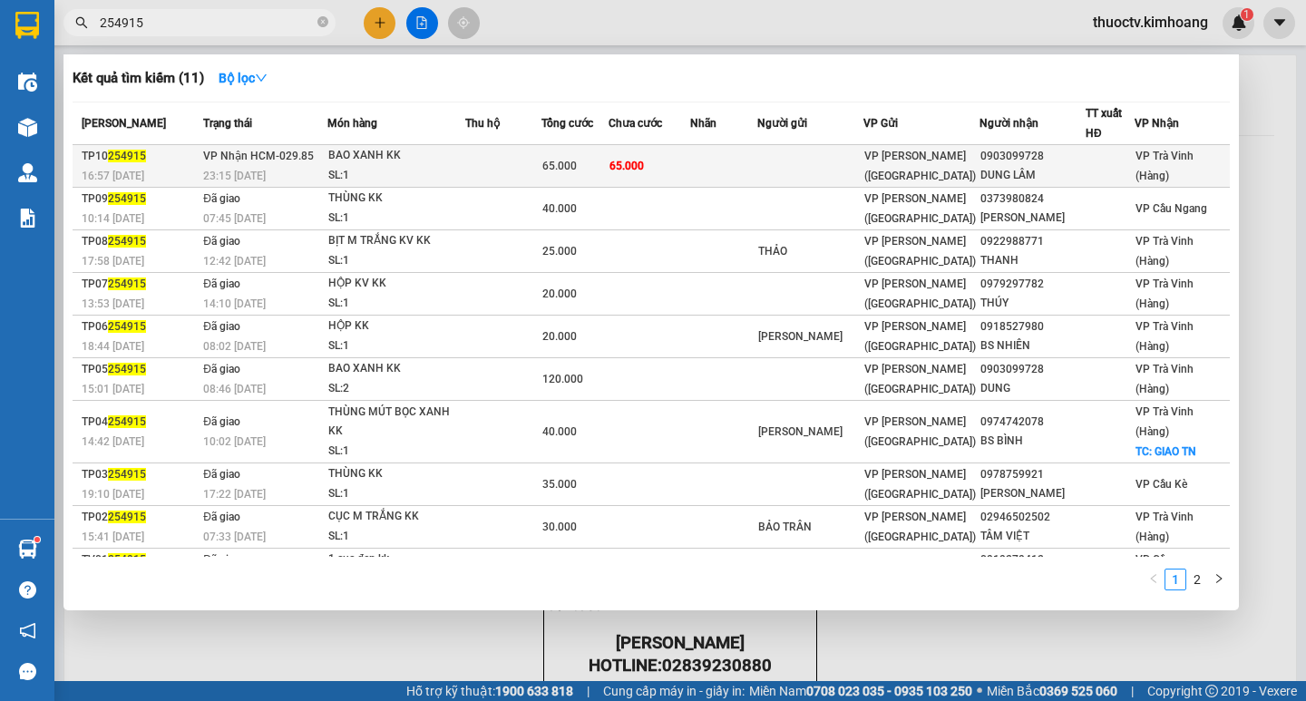
type input "254915"
click at [690, 170] on td "65.000" at bounding box center [650, 166] width 82 height 43
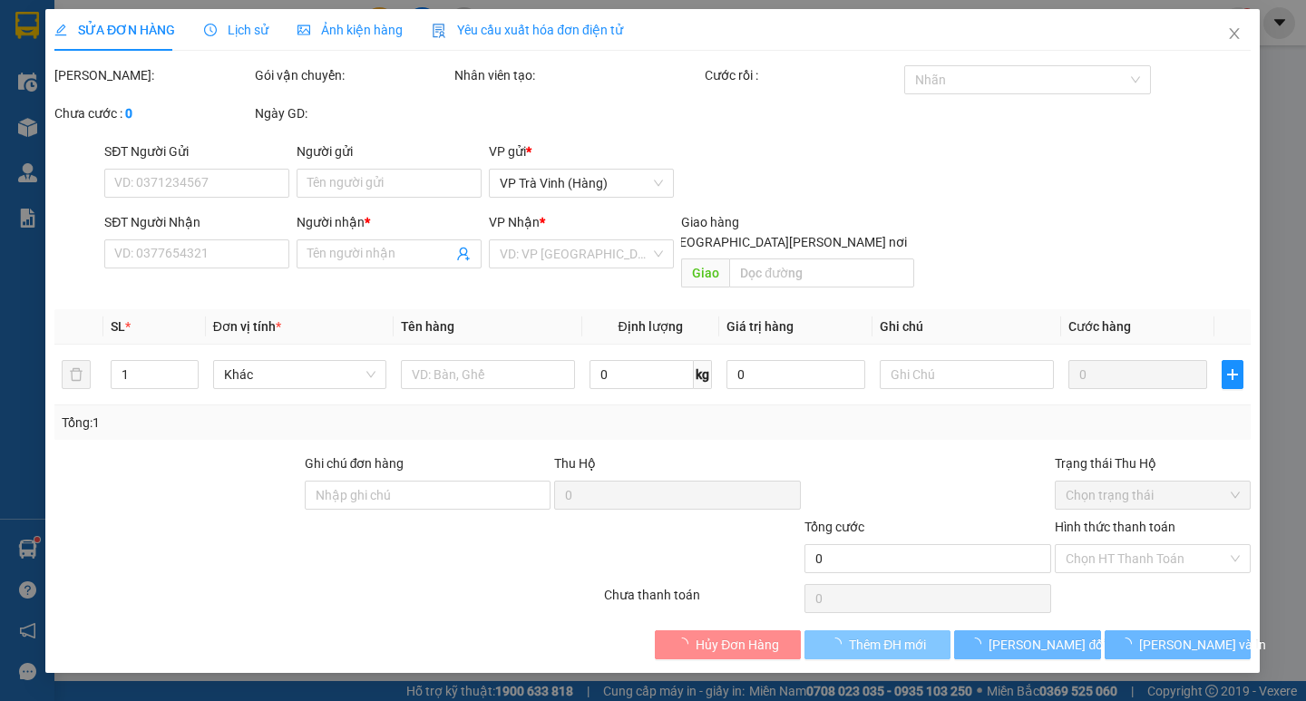
type input "0903099728"
type input "DUNG LÂM"
type input "65.000"
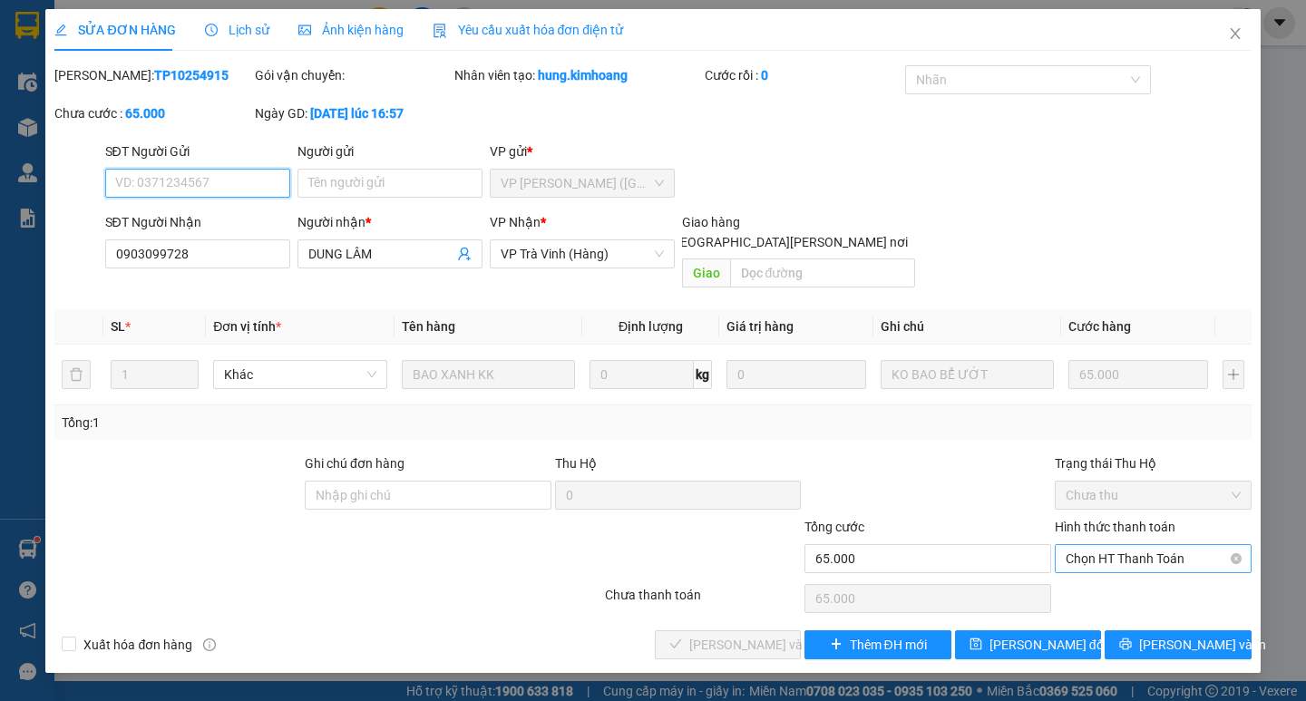
click at [1152, 545] on span "Chọn HT Thanh Toán" at bounding box center [1153, 558] width 175 height 27
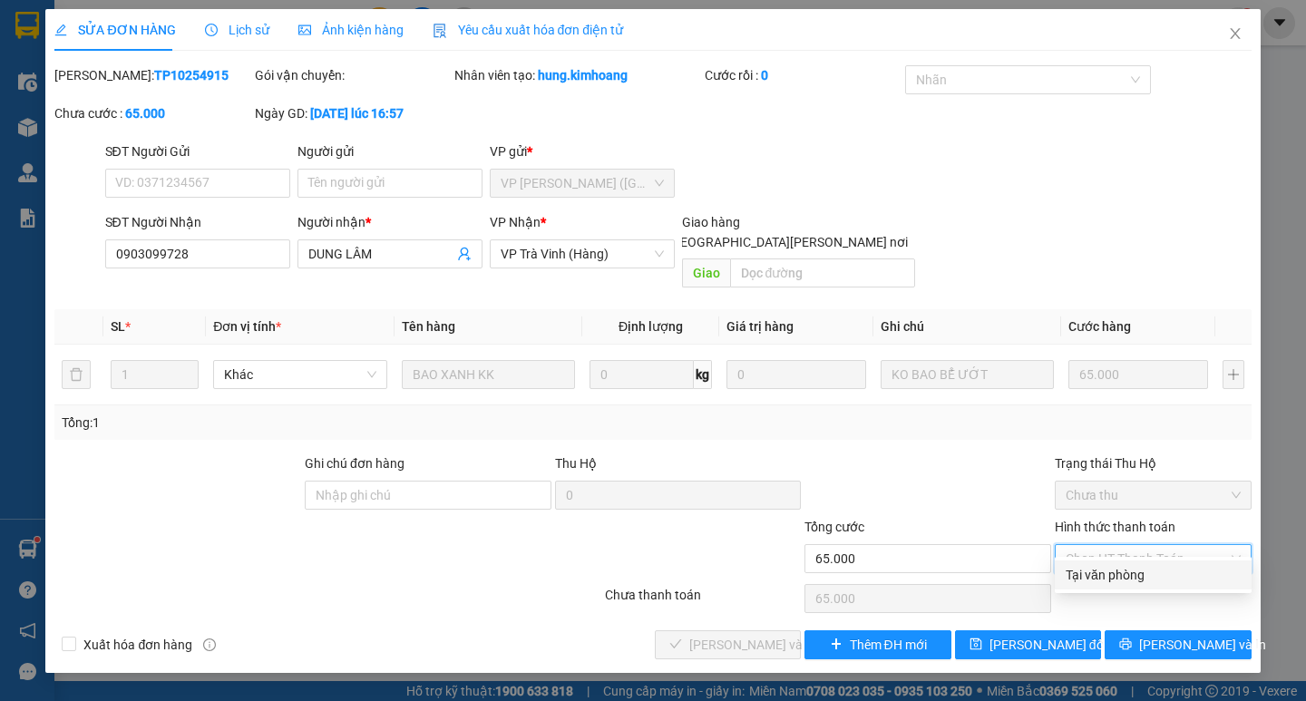
click at [1148, 563] on div "Tại văn phòng" at bounding box center [1153, 575] width 197 height 29
type input "0"
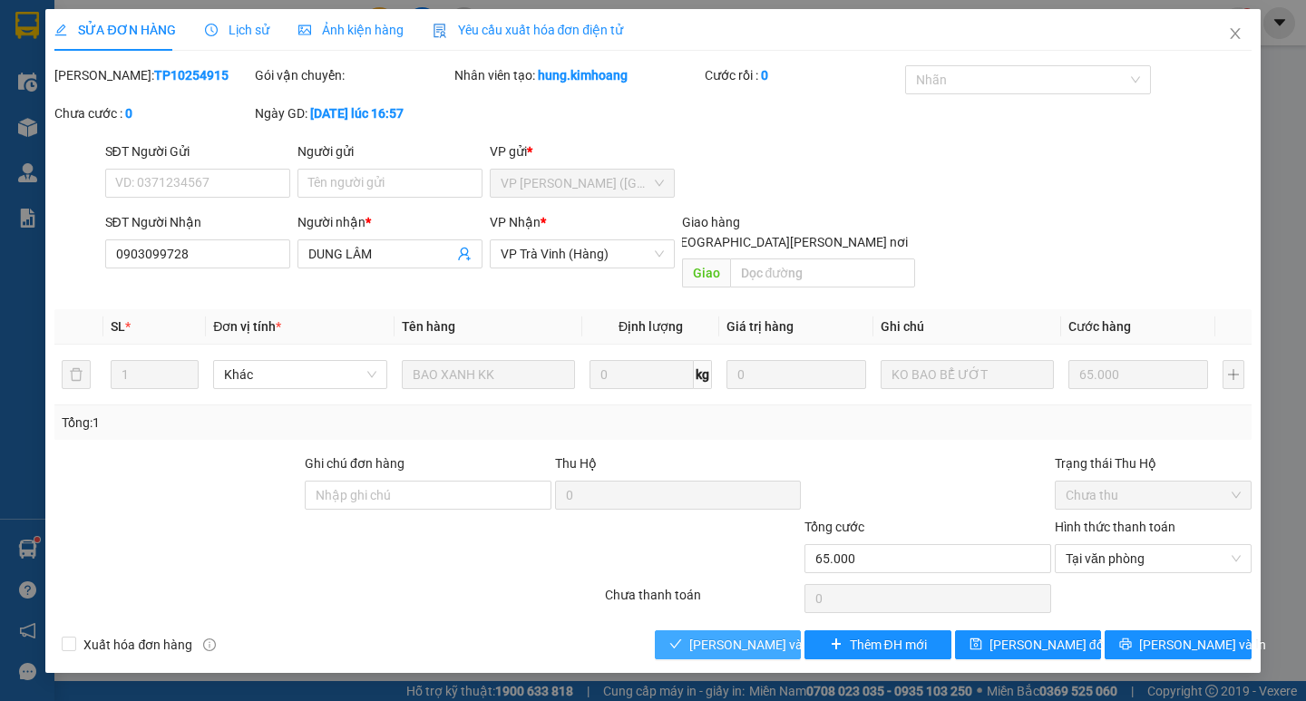
click at [767, 635] on span "[PERSON_NAME] và [PERSON_NAME] hàng" at bounding box center [811, 645] width 245 height 20
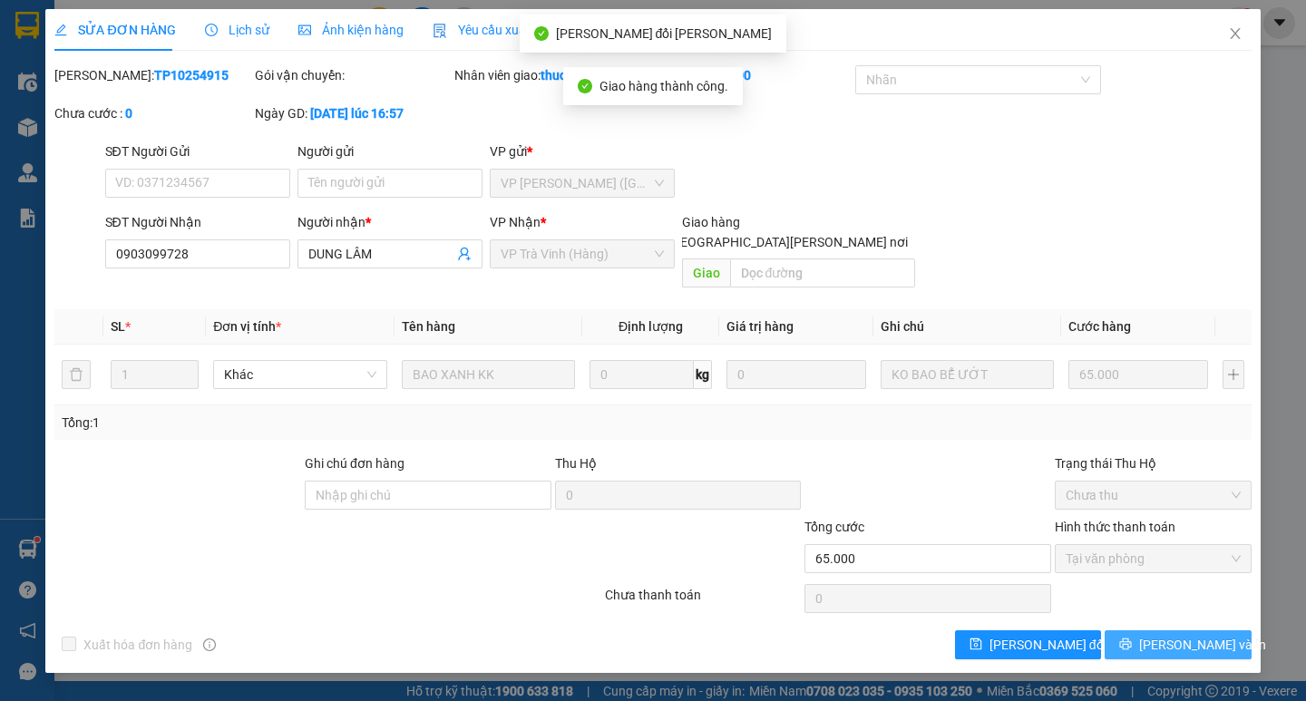
click at [1186, 635] on span "[PERSON_NAME] và In" at bounding box center [1202, 645] width 127 height 20
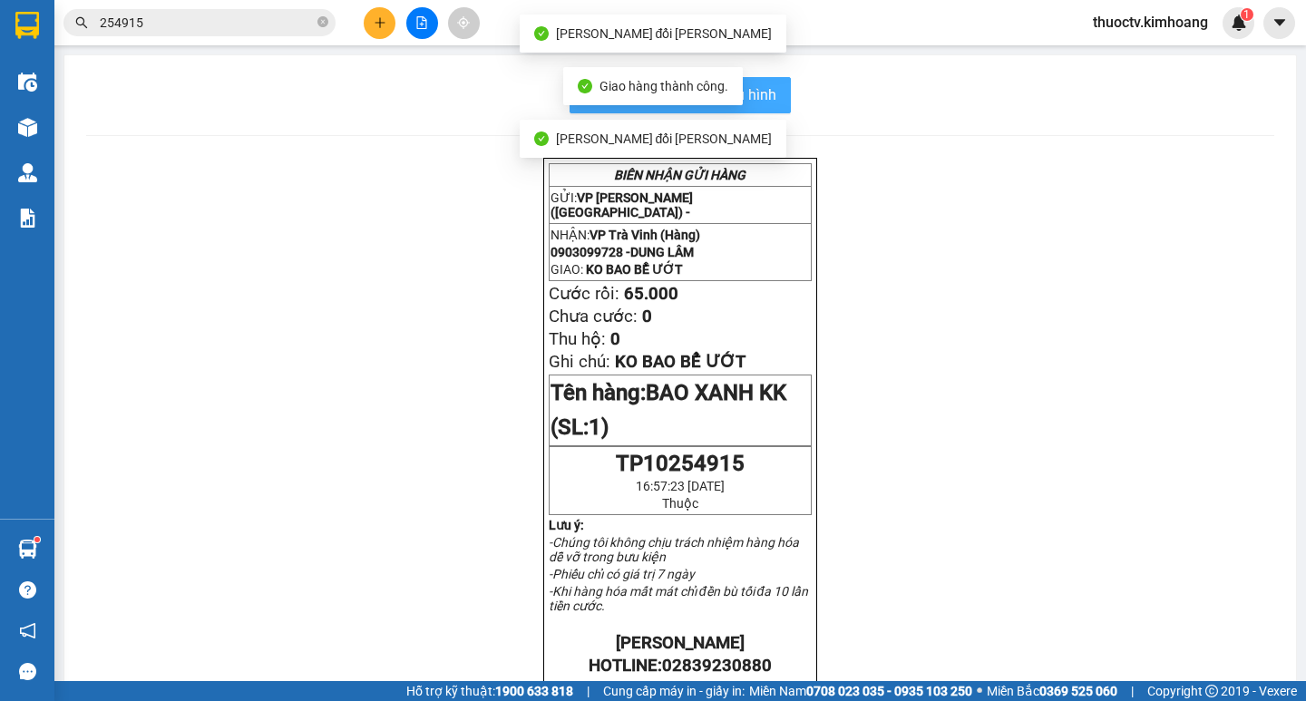
click at [758, 93] on span "In mẫu biên lai tự cấu hình" at bounding box center [691, 94] width 171 height 23
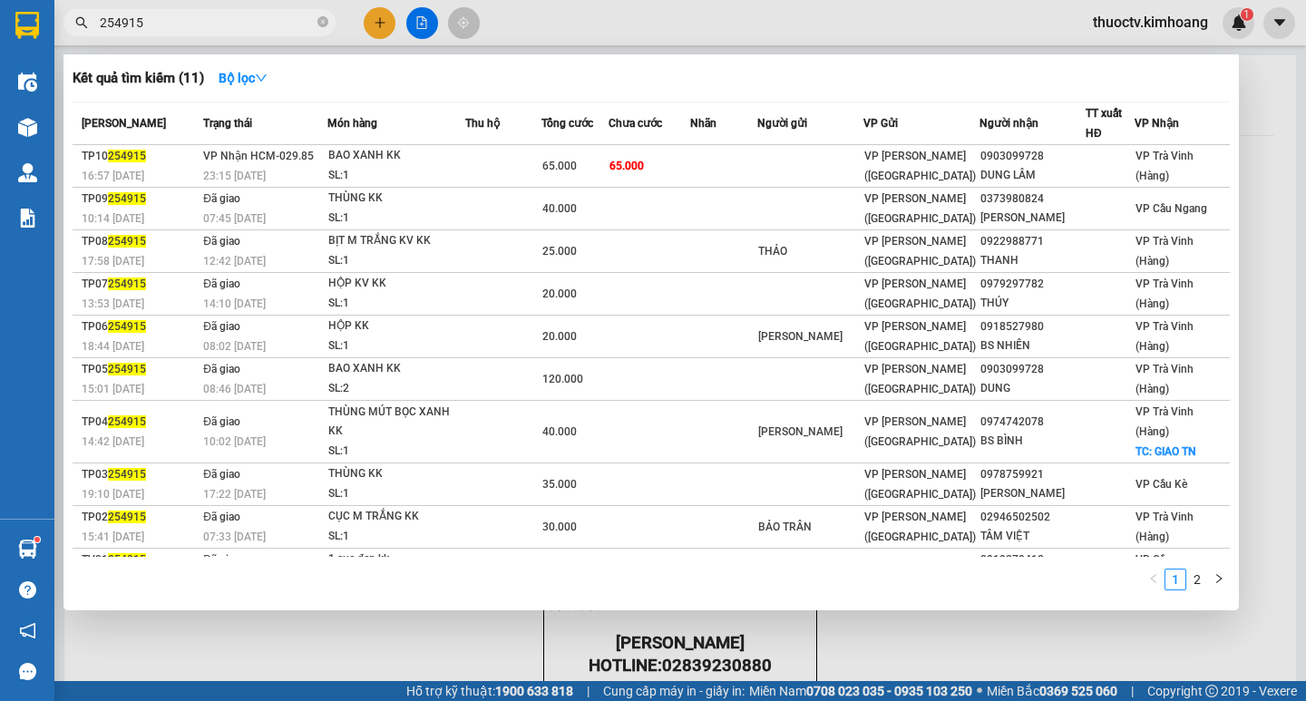
click at [162, 27] on input "254915" at bounding box center [207, 23] width 214 height 20
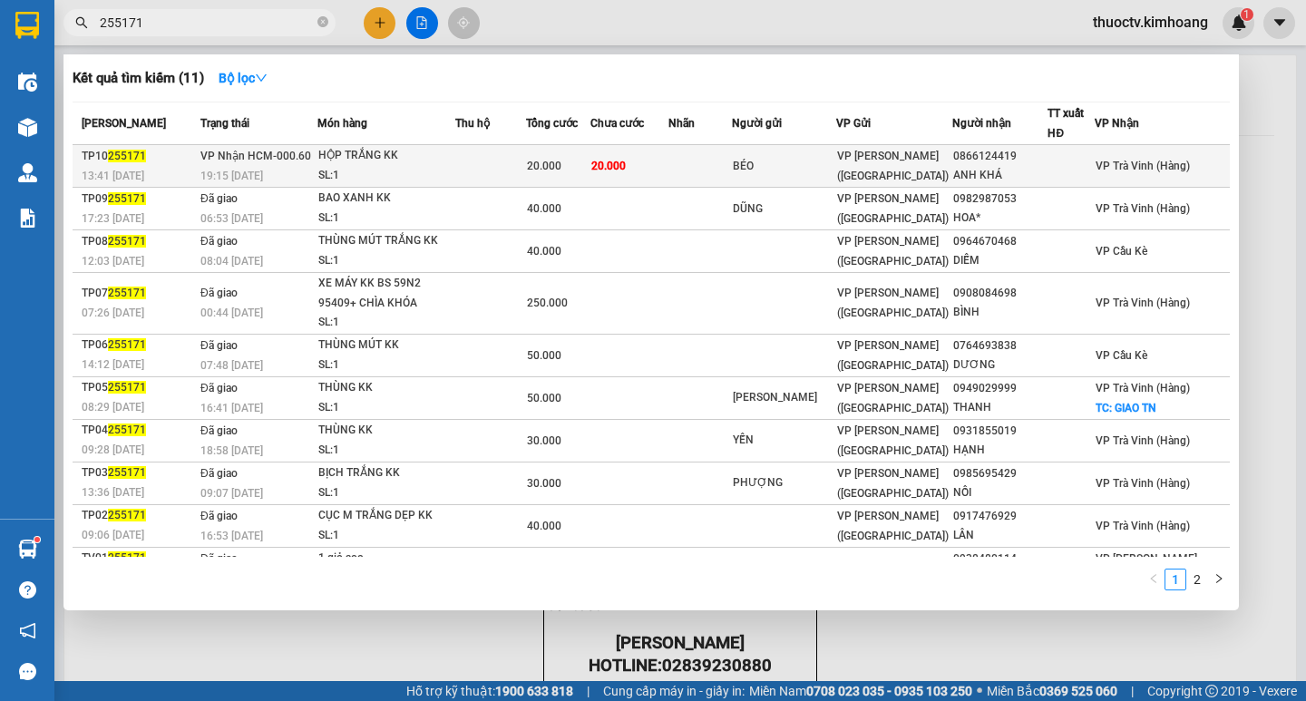
type input "255171"
click at [669, 167] on td "20.000" at bounding box center [630, 166] width 78 height 43
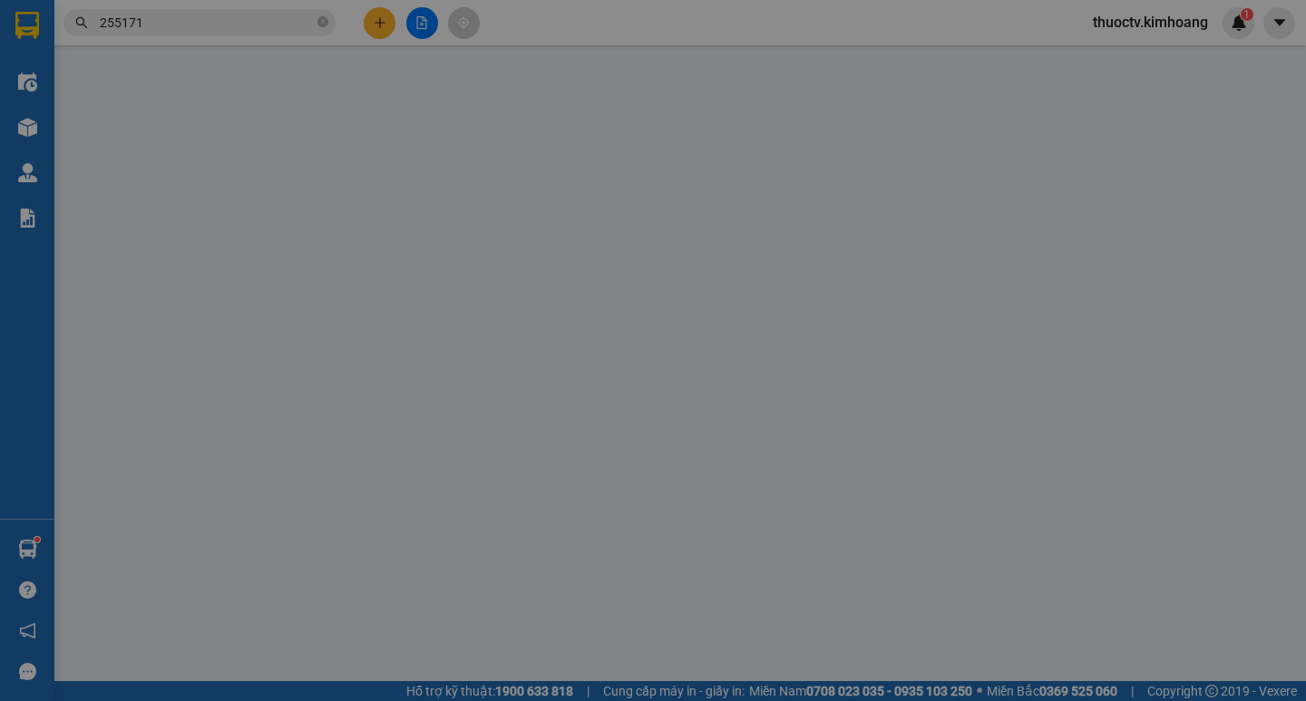
type input "BÉO"
type input "0866124419"
type input "ANH KHÁ"
type input "20.000"
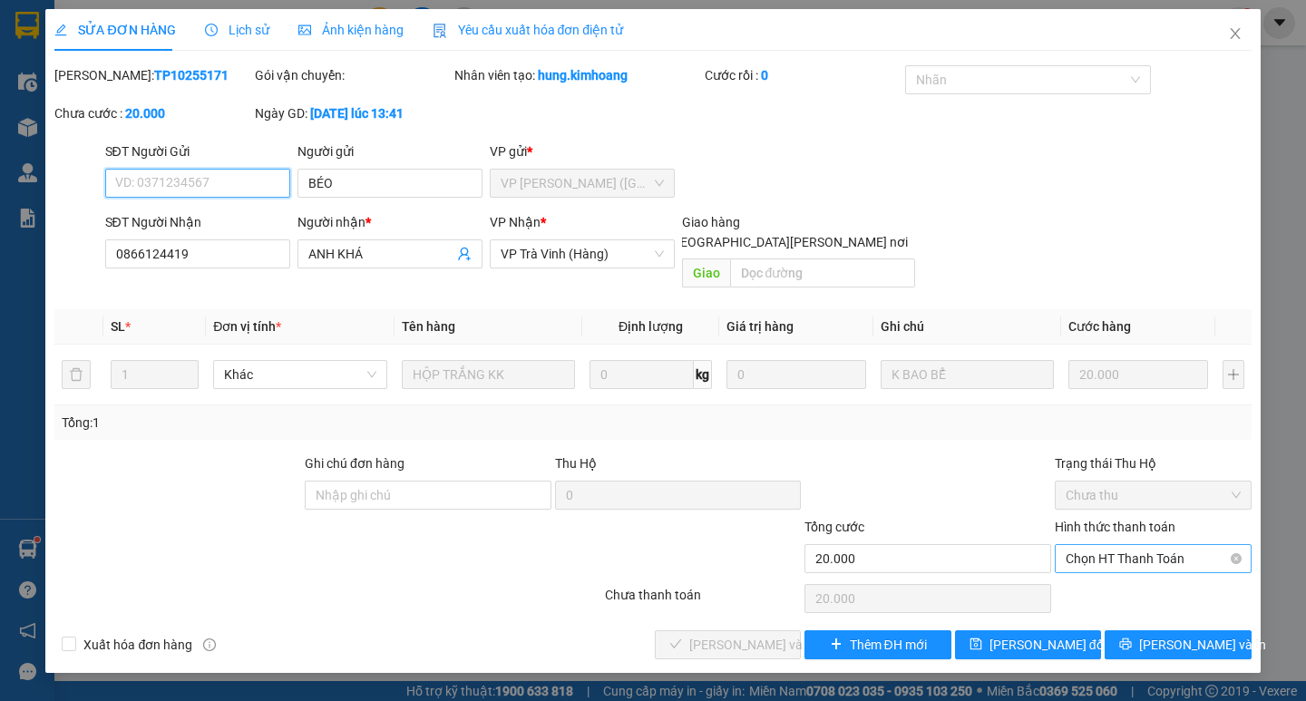
click at [1131, 545] on span "Chọn HT Thanh Toán" at bounding box center [1153, 558] width 175 height 27
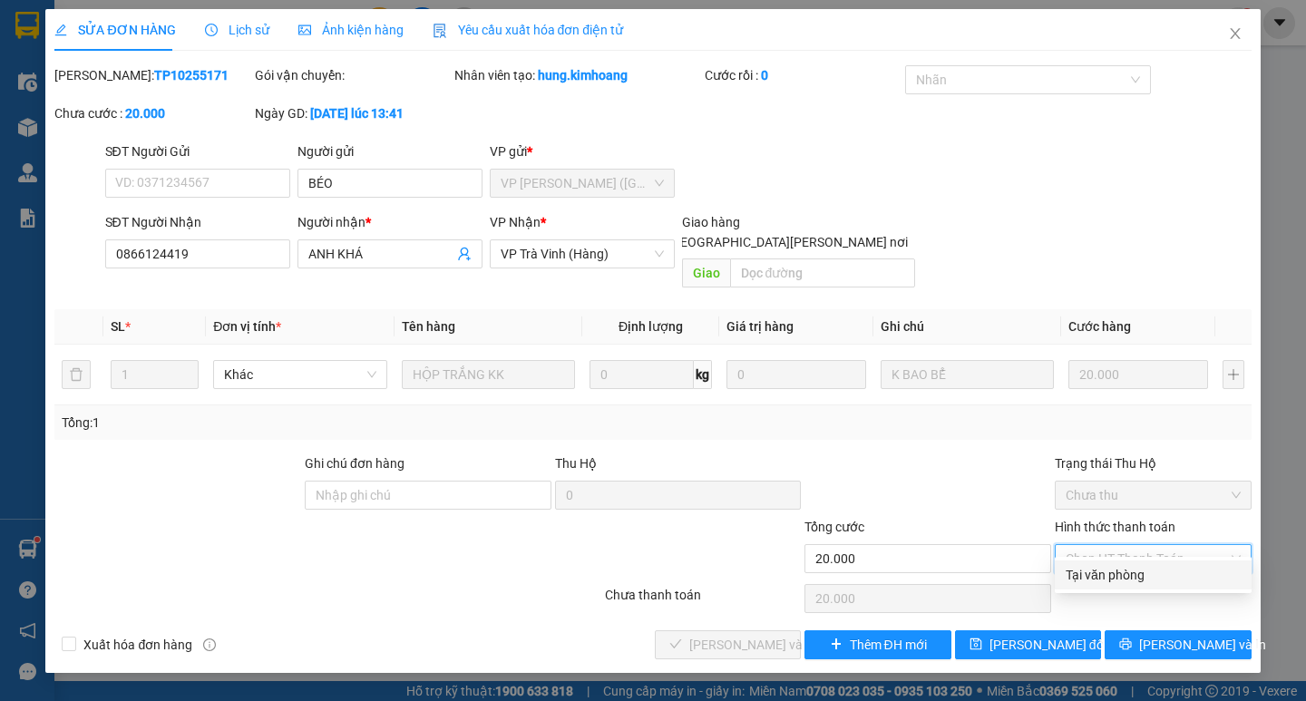
click at [1109, 576] on div "Tại văn phòng" at bounding box center [1153, 575] width 175 height 20
type input "0"
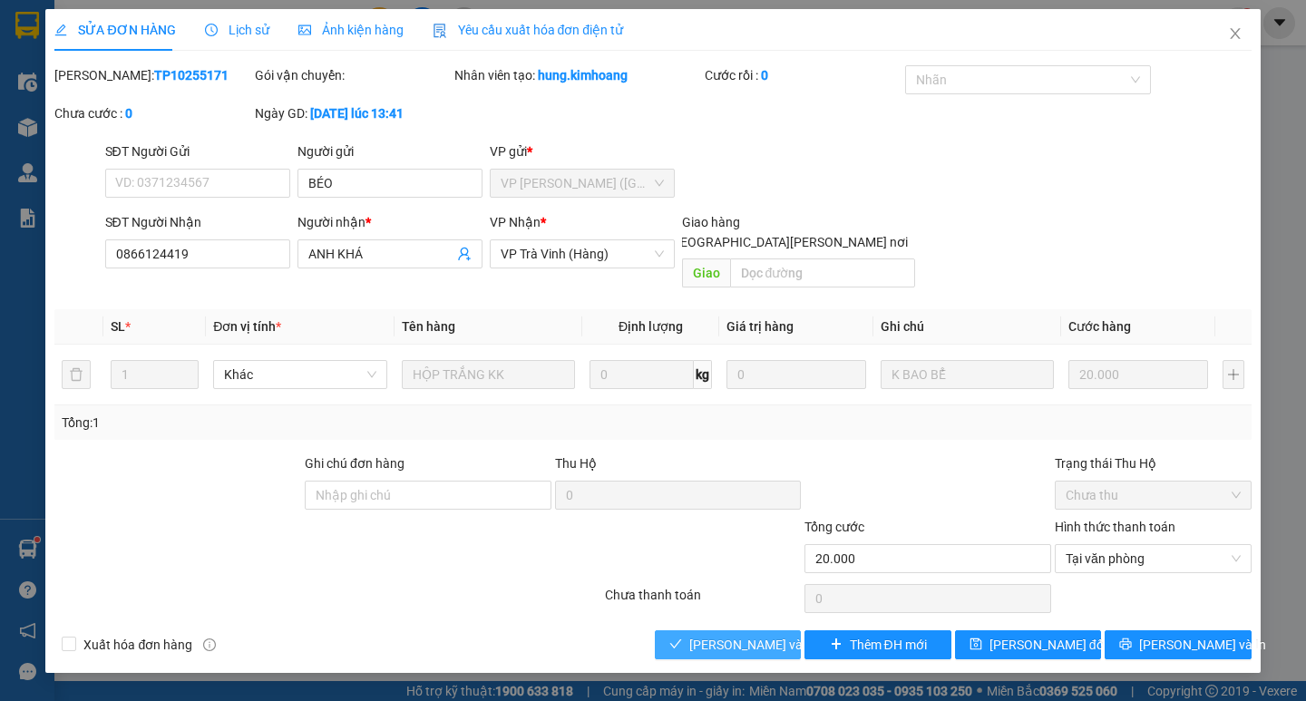
click at [768, 635] on span "[PERSON_NAME] và [PERSON_NAME] hàng" at bounding box center [811, 645] width 245 height 20
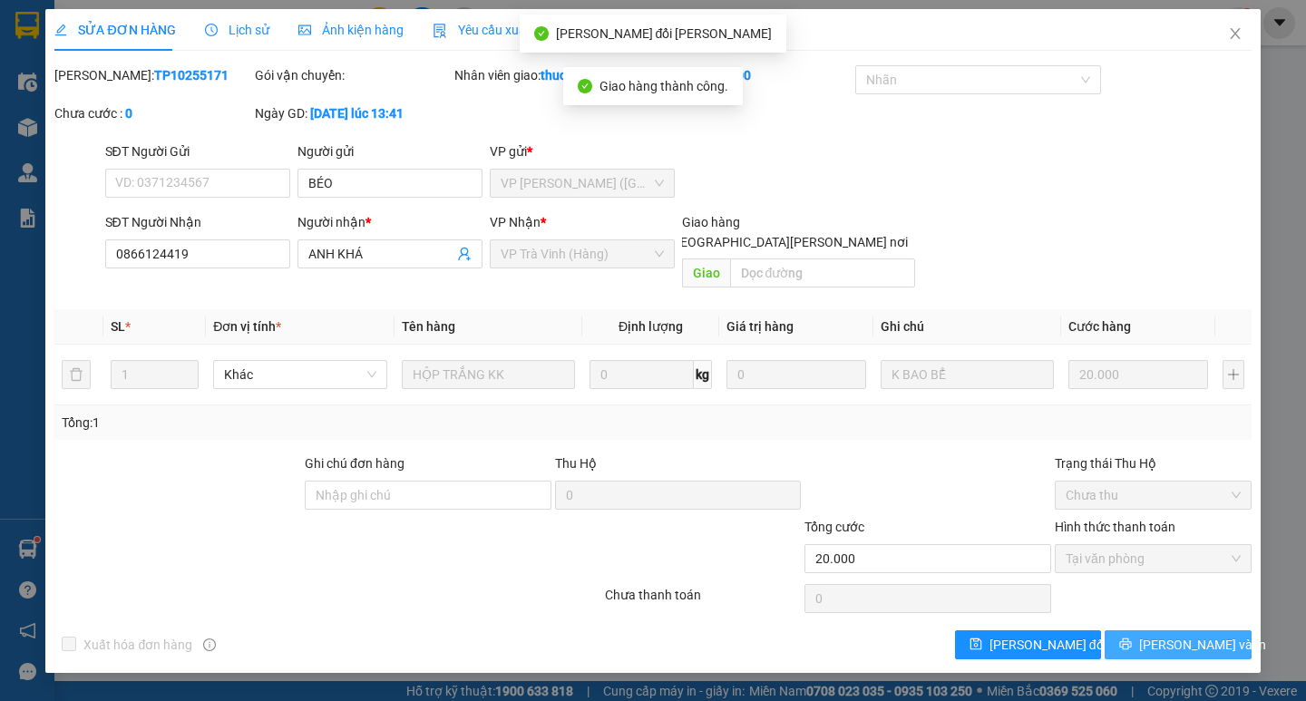
click at [1183, 635] on span "[PERSON_NAME] và In" at bounding box center [1202, 645] width 127 height 20
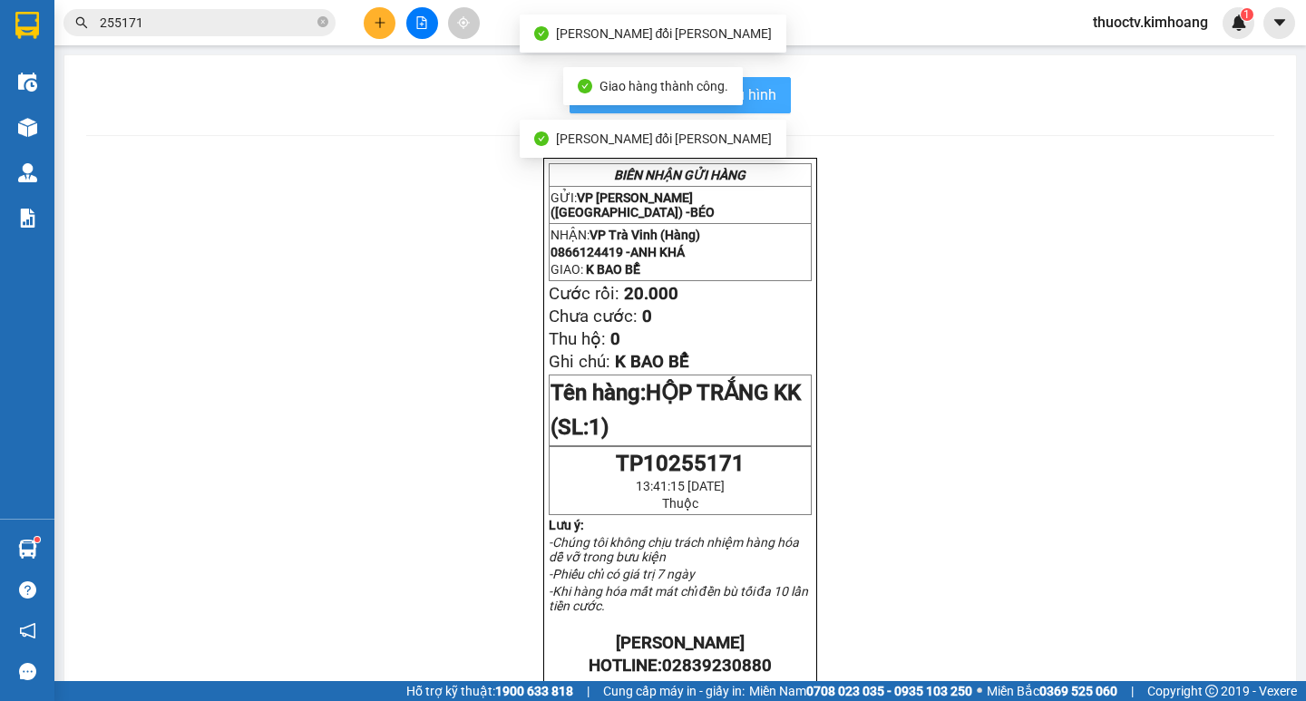
click at [763, 95] on span "In mẫu biên lai tự cấu hình" at bounding box center [691, 94] width 171 height 23
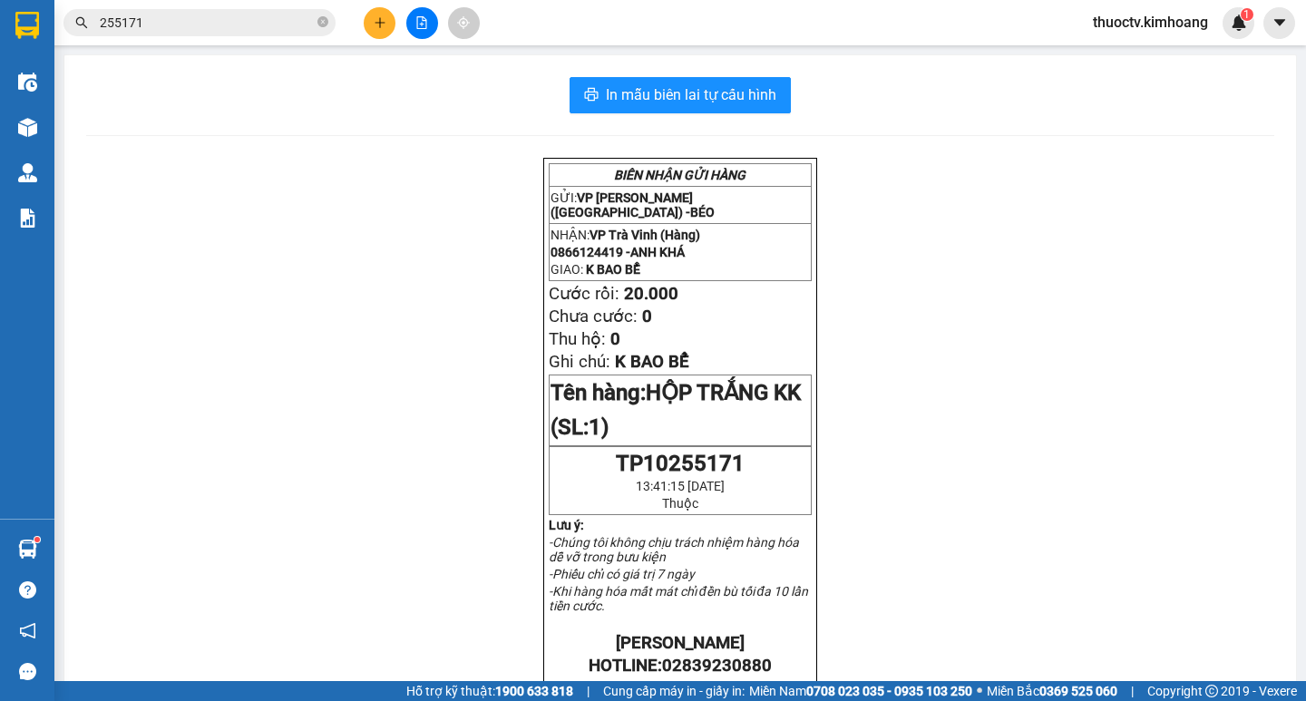
click at [164, 15] on input "255171" at bounding box center [207, 23] width 214 height 20
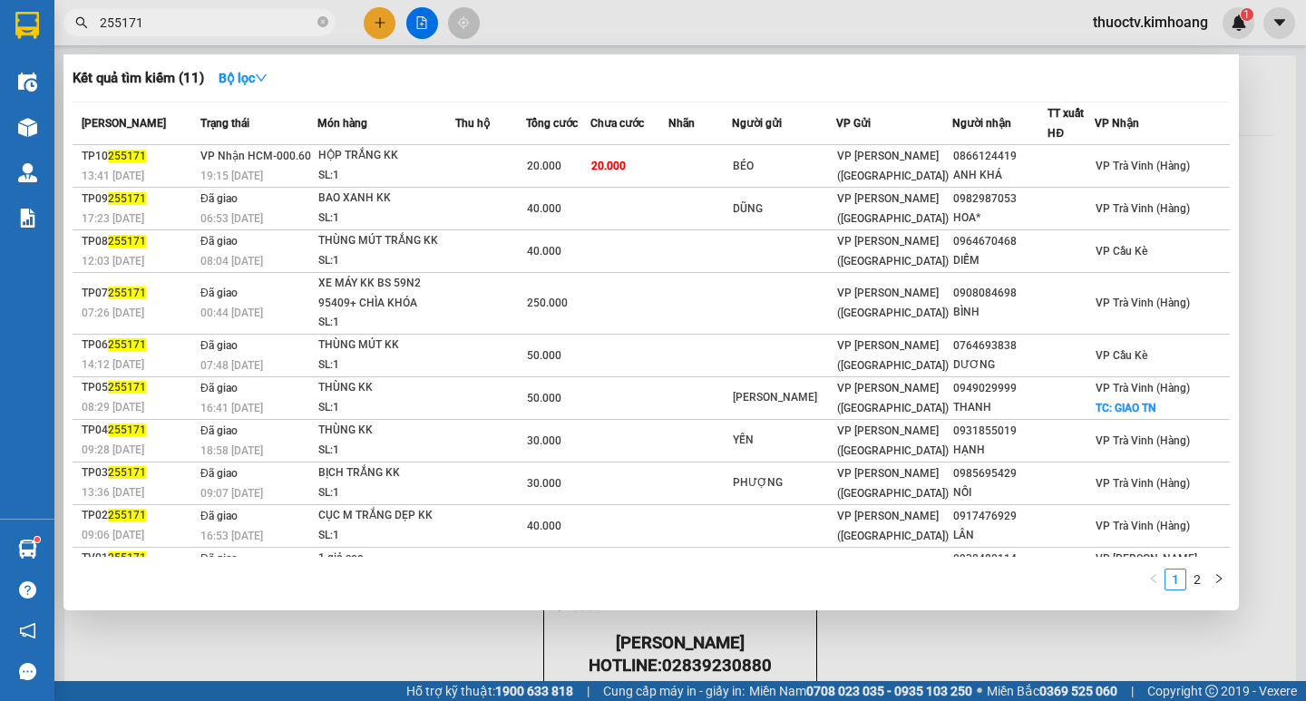
click at [164, 15] on input "255171" at bounding box center [207, 23] width 214 height 20
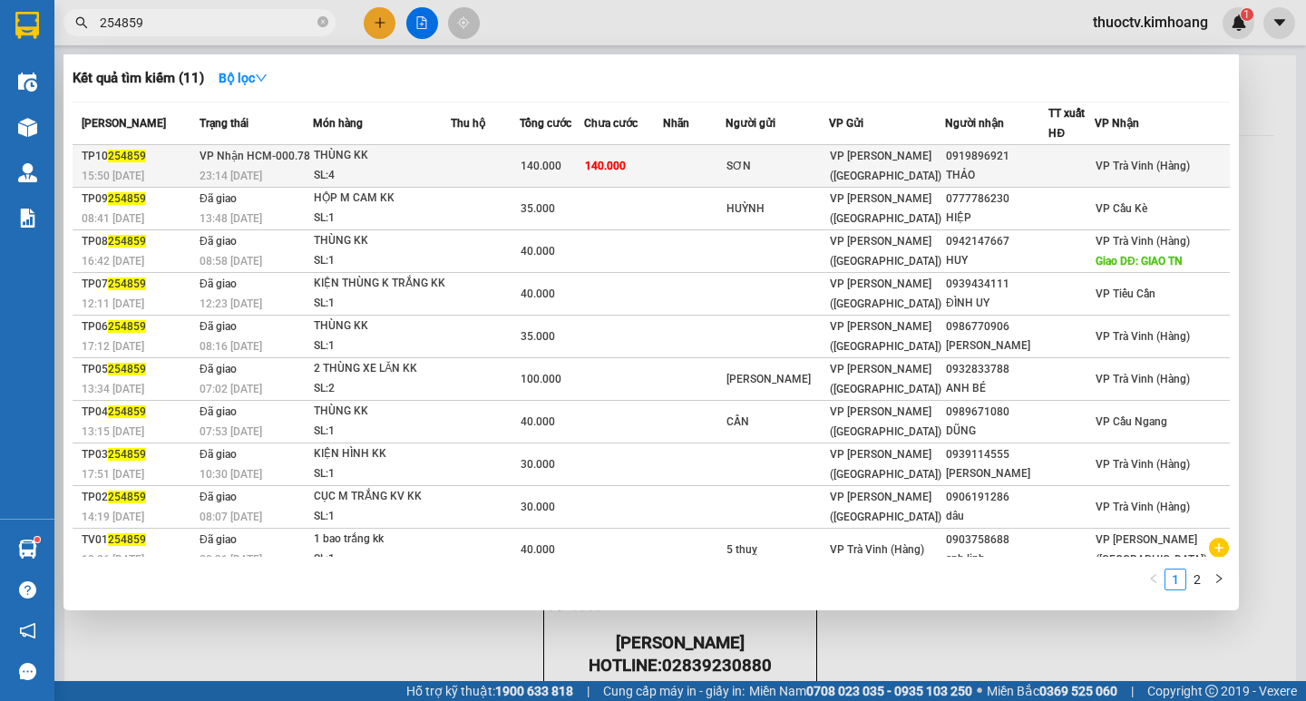
type input "254859"
click at [663, 155] on td "140.000" at bounding box center [623, 166] width 79 height 43
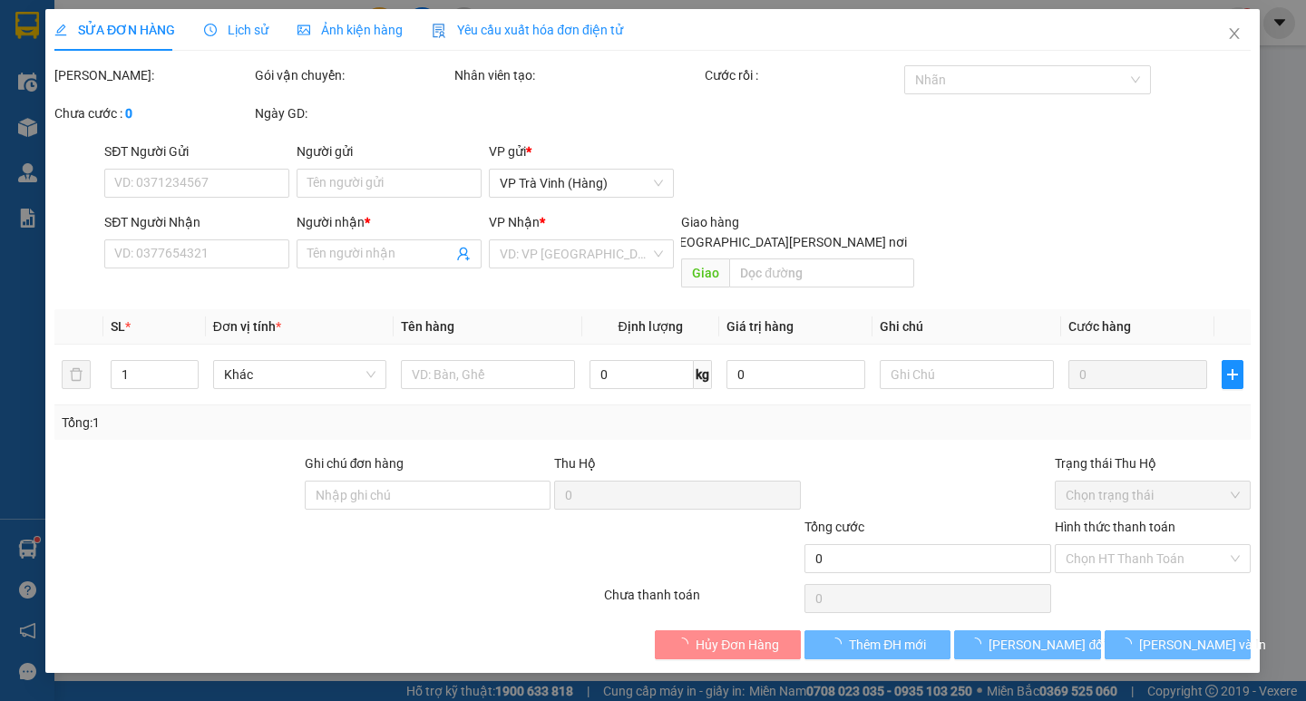
type input "SƠN"
type input "0919896921"
type input "THẢO"
type input "140.000"
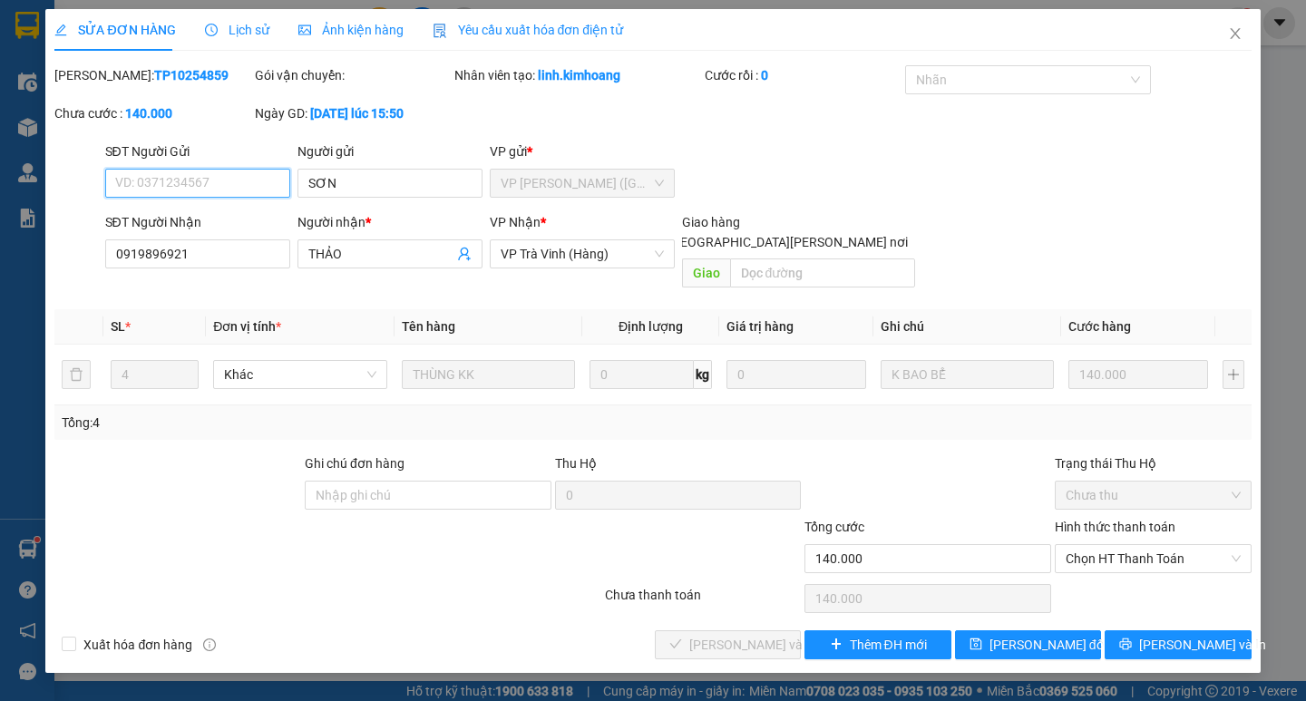
drag, startPoint x: 1136, startPoint y: 540, endPoint x: 1132, endPoint y: 556, distance: 16.7
click at [1136, 545] on span "Chọn HT Thanh Toán" at bounding box center [1153, 558] width 175 height 27
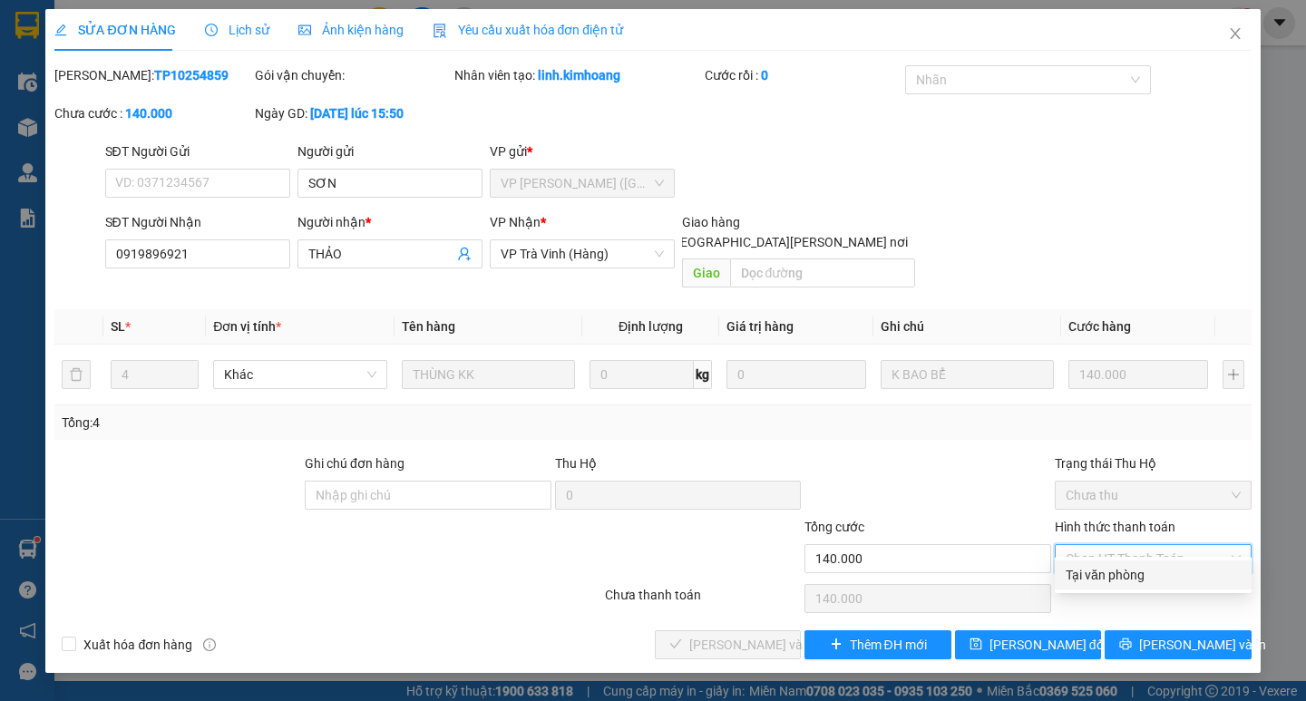
click at [1119, 576] on div "Tại văn phòng" at bounding box center [1153, 575] width 175 height 20
type input "0"
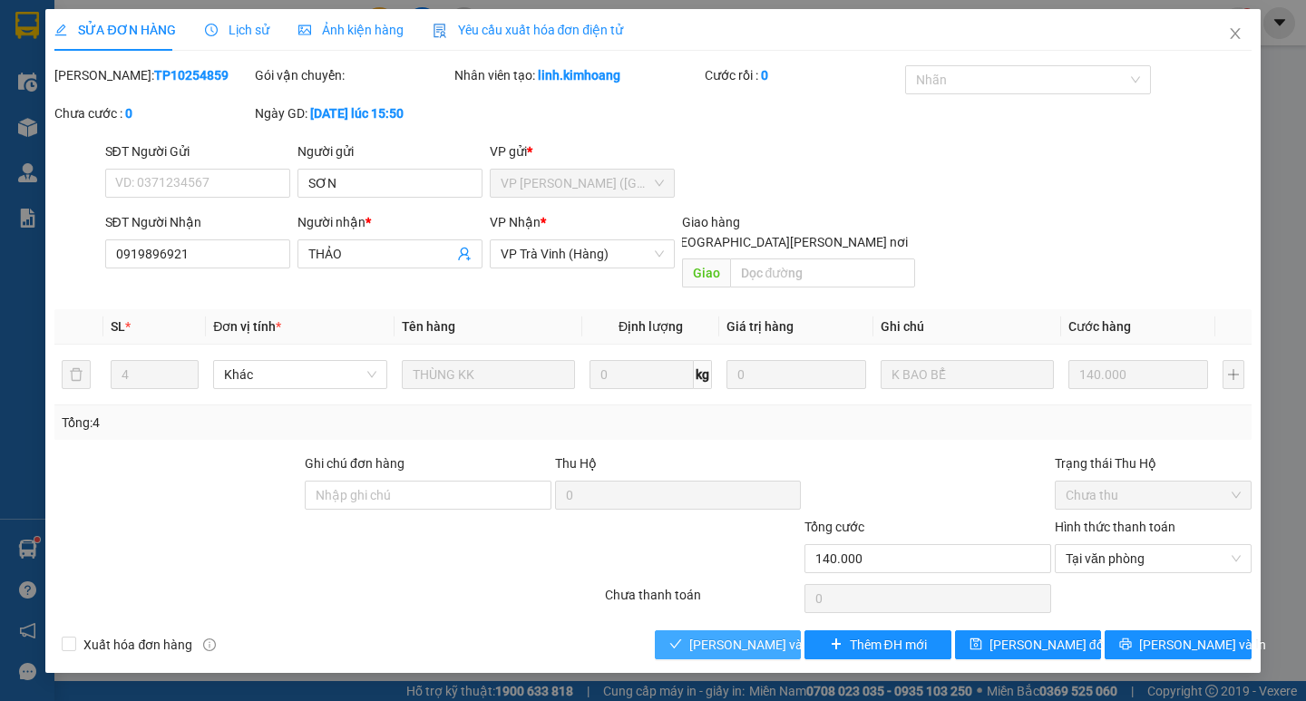
click at [756, 635] on span "[PERSON_NAME] và [PERSON_NAME] hàng" at bounding box center [811, 645] width 245 height 20
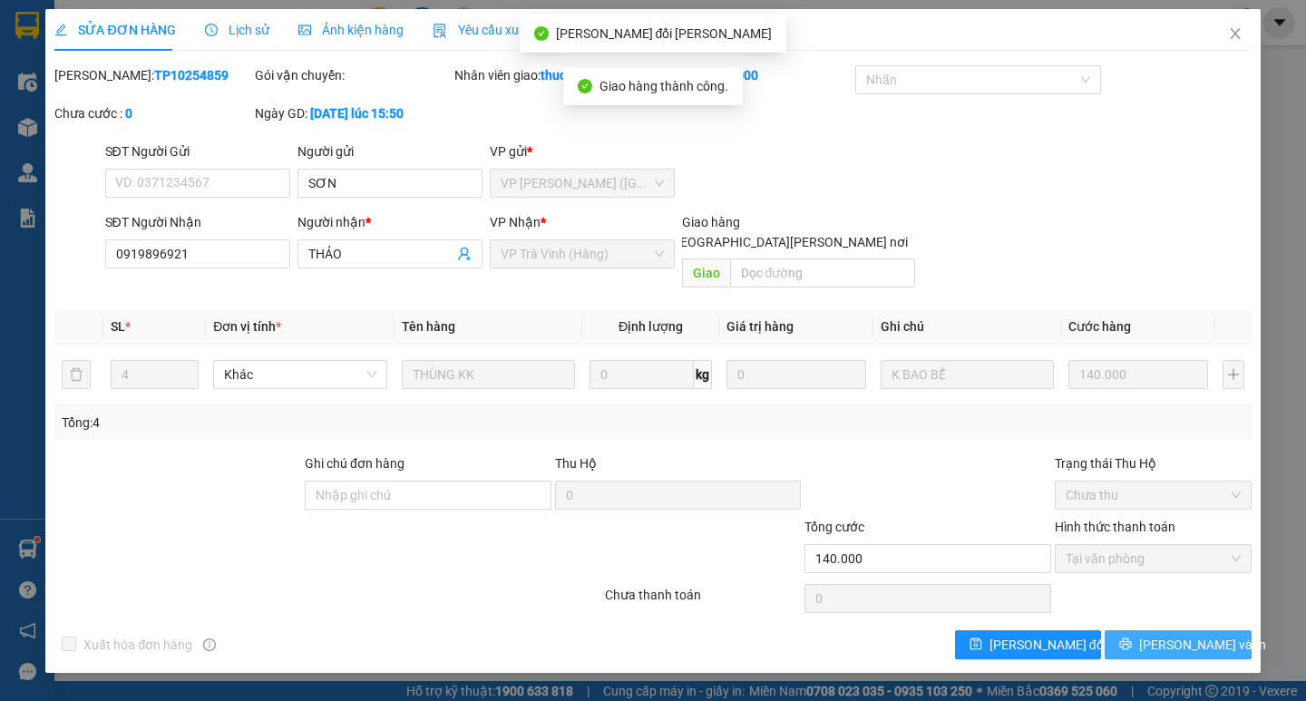
click at [1185, 635] on span "[PERSON_NAME] và In" at bounding box center [1202, 645] width 127 height 20
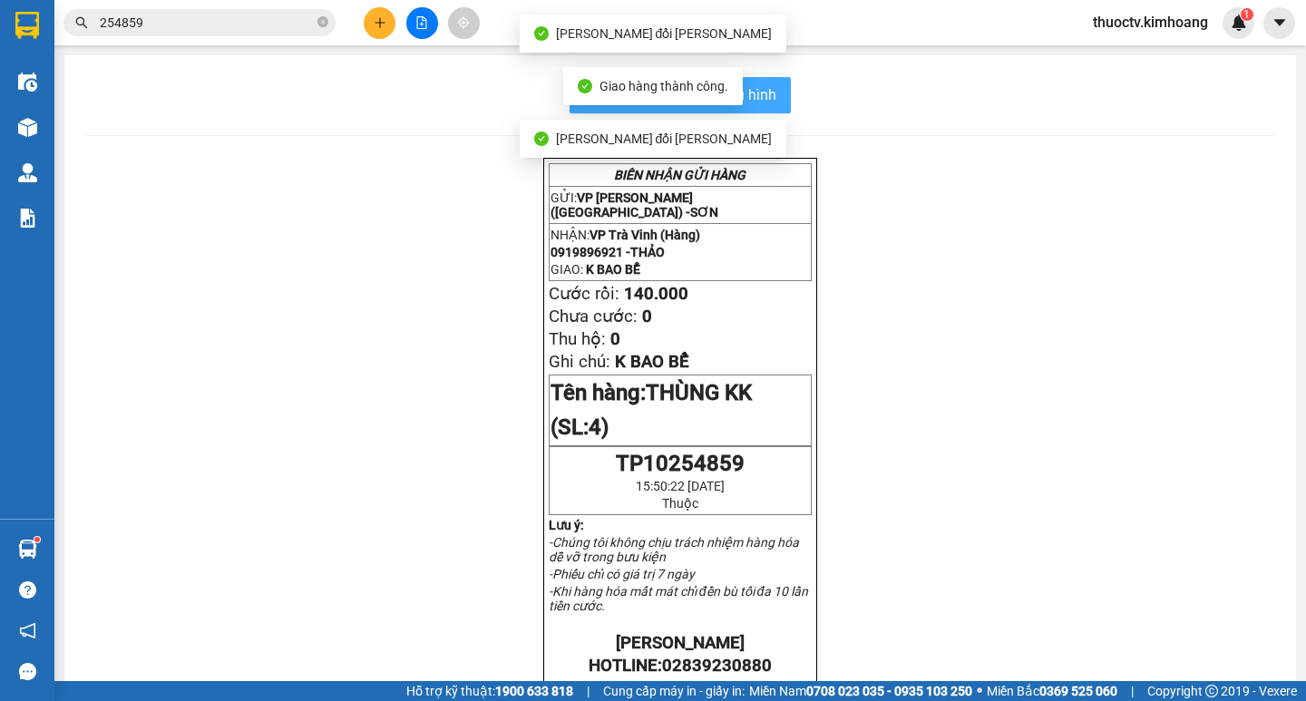
click at [770, 90] on button "In mẫu biên lai tự cấu hình" at bounding box center [680, 95] width 221 height 36
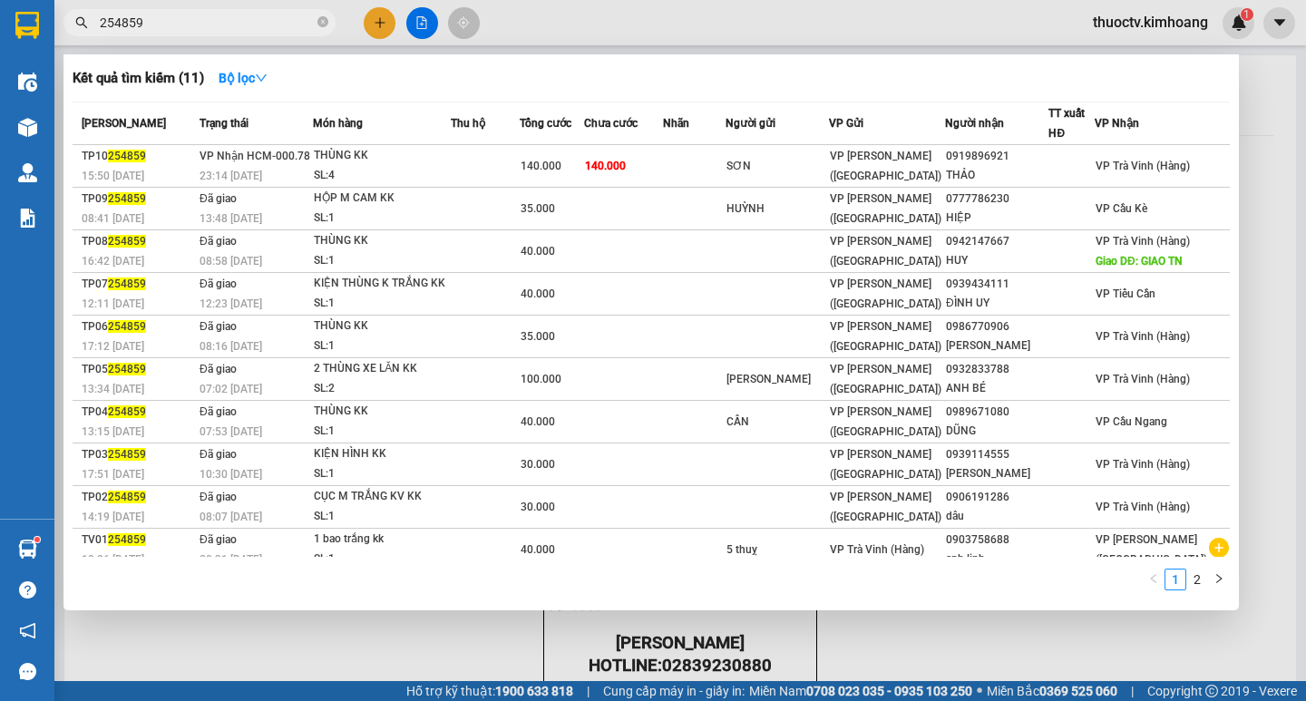
click at [153, 21] on input "254859" at bounding box center [207, 23] width 214 height 20
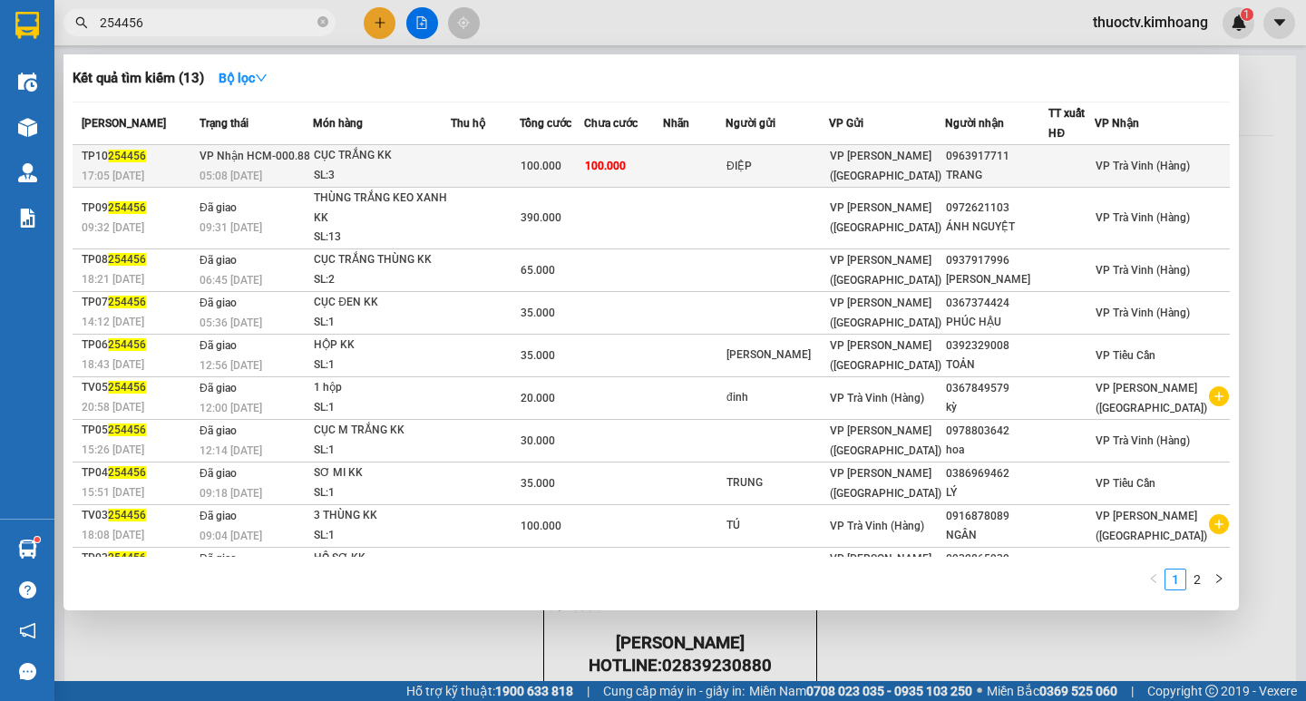
type input "254456"
click at [663, 164] on td "100.000" at bounding box center [623, 166] width 79 height 43
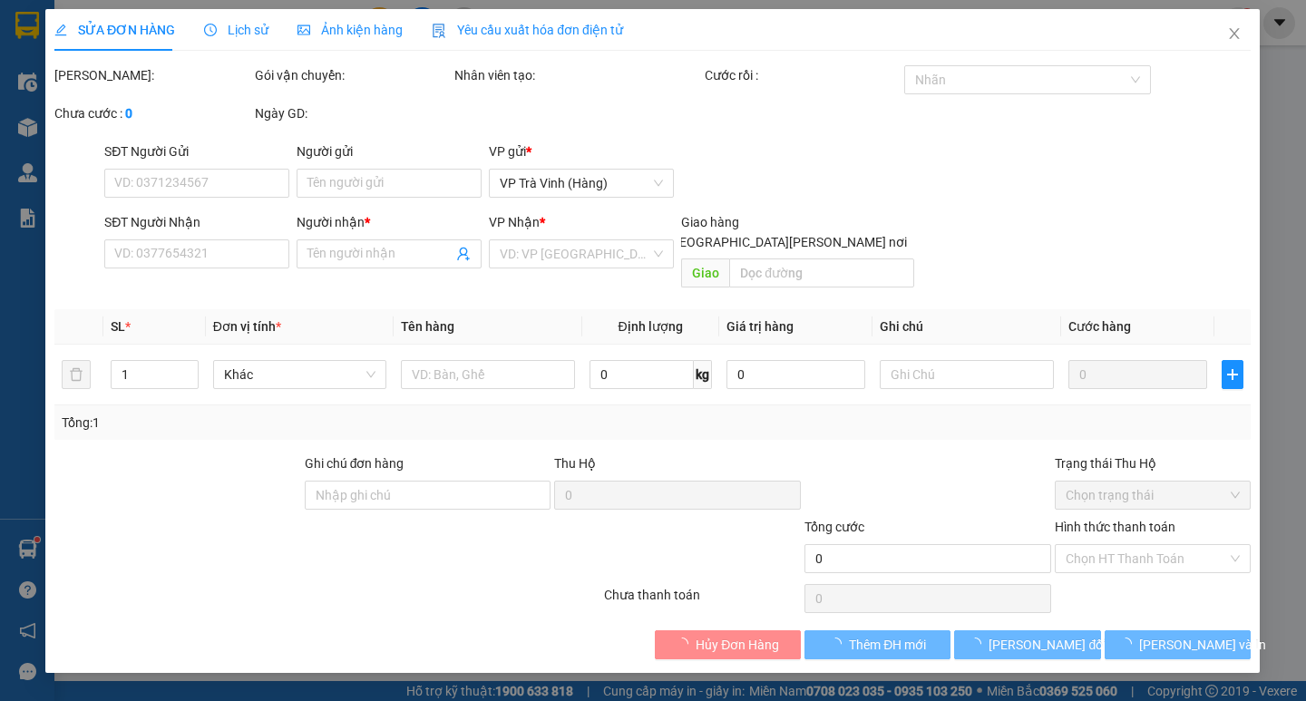
type input "ĐIỆP"
type input "0963917711"
type input "TRANG"
type input "100.000"
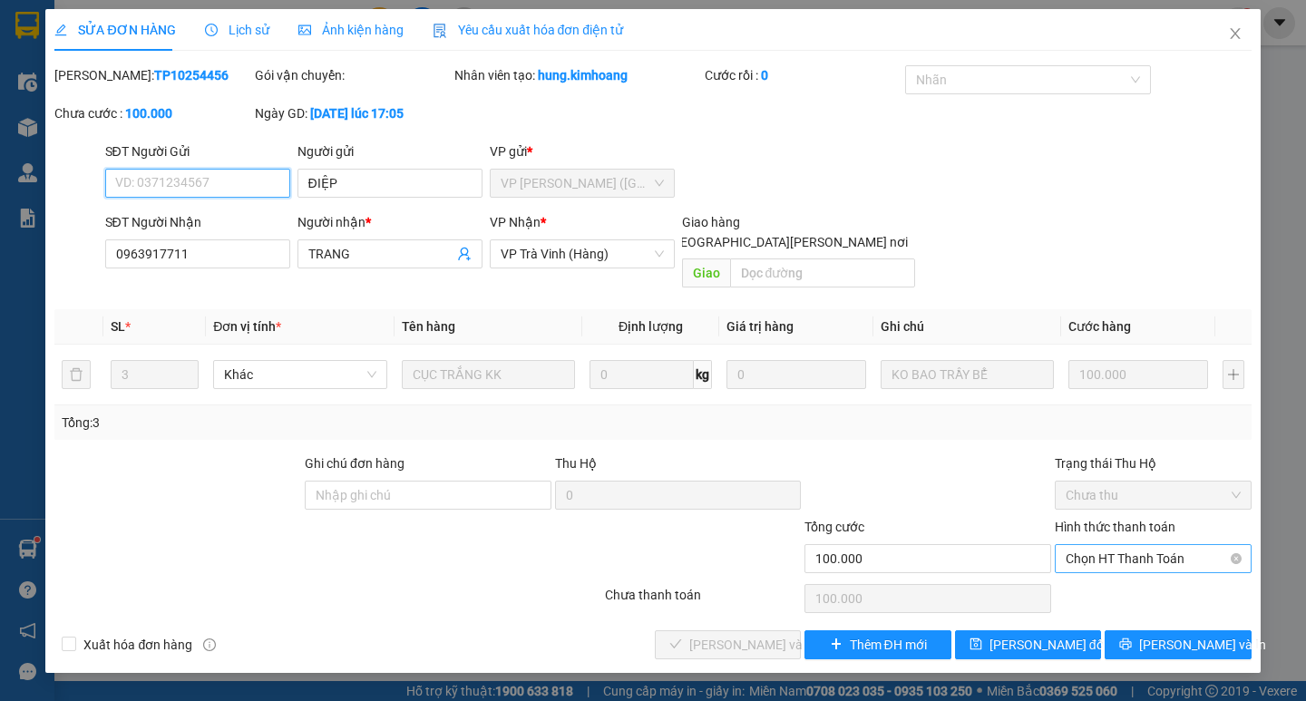
click at [1155, 545] on span "Chọn HT Thanh Toán" at bounding box center [1153, 558] width 175 height 27
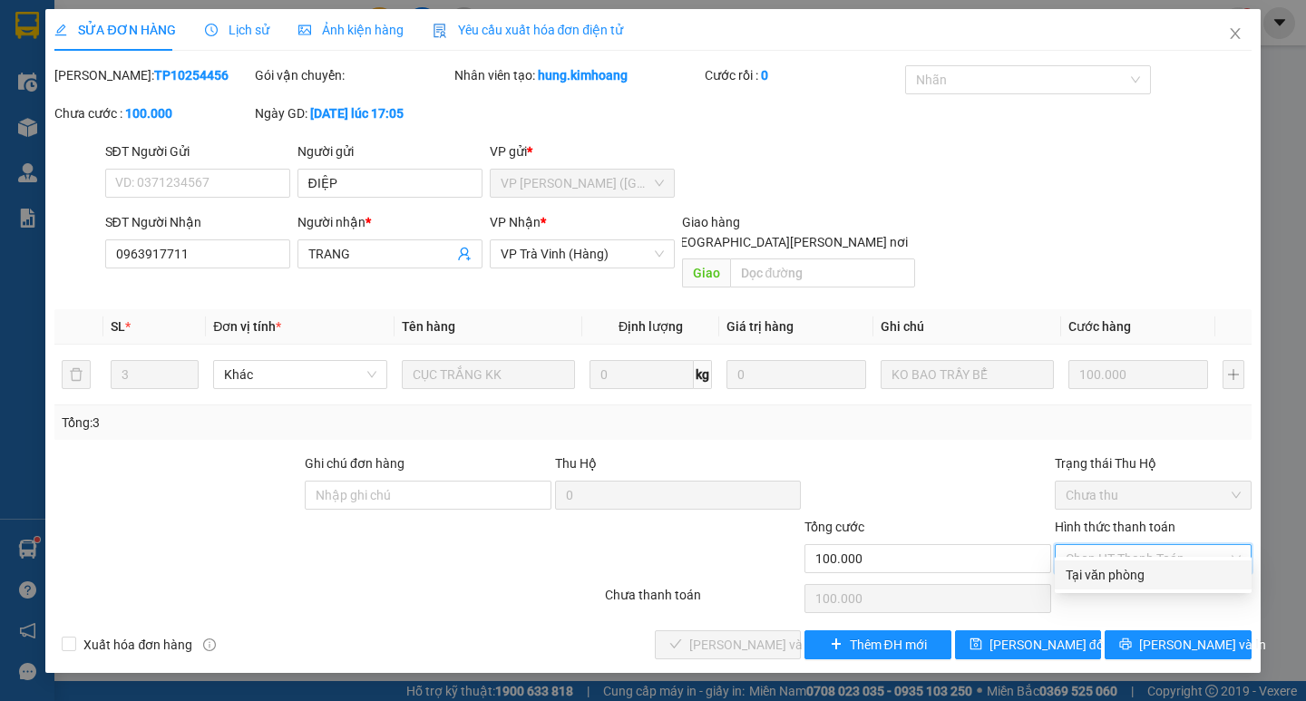
click at [1136, 568] on div "Tại văn phòng" at bounding box center [1153, 575] width 175 height 20
type input "0"
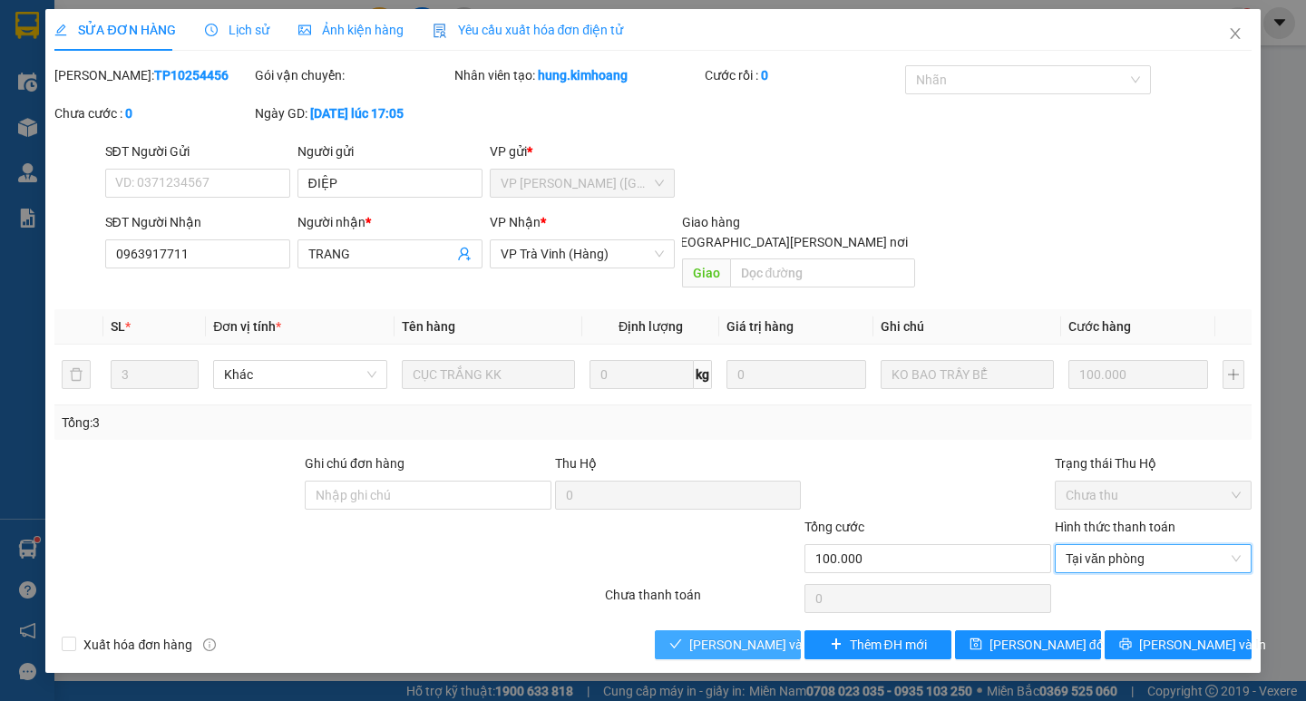
drag, startPoint x: 724, startPoint y: 622, endPoint x: 822, endPoint y: 631, distance: 98.4
click at [725, 635] on span "[PERSON_NAME] và [PERSON_NAME] hàng" at bounding box center [811, 645] width 245 height 20
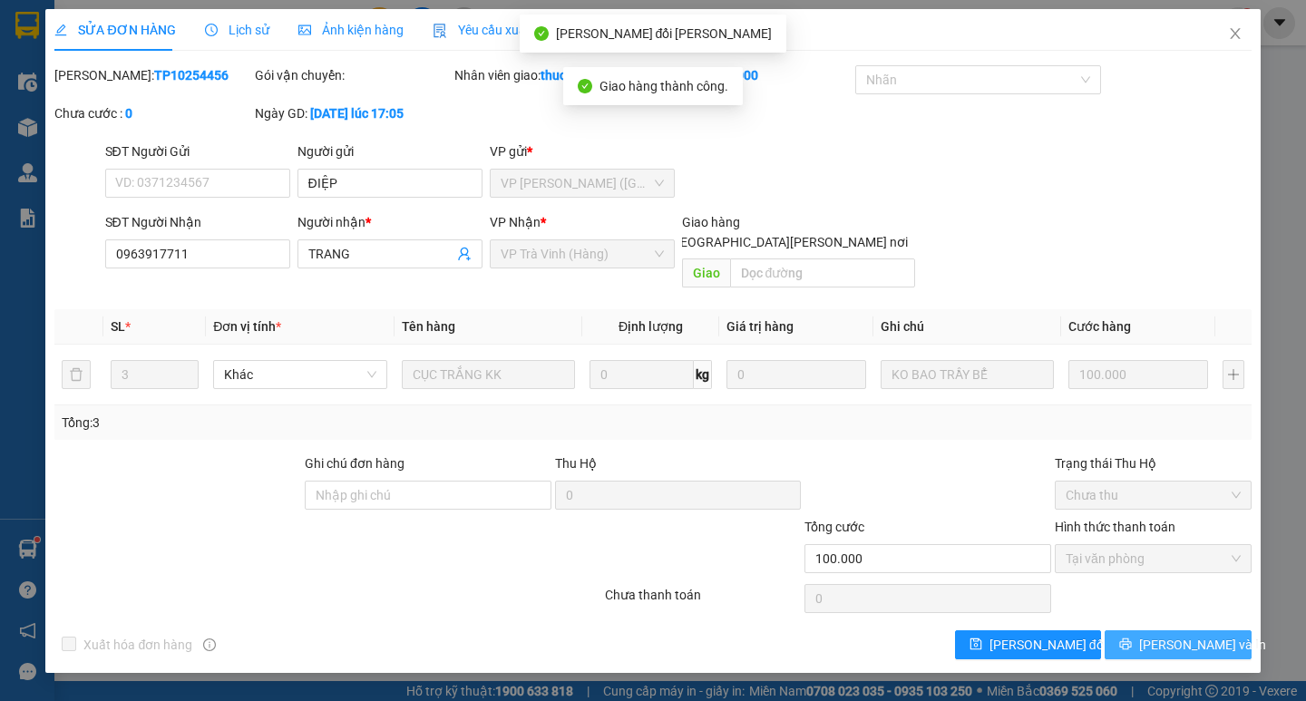
click at [1187, 635] on span "[PERSON_NAME] và In" at bounding box center [1202, 645] width 127 height 20
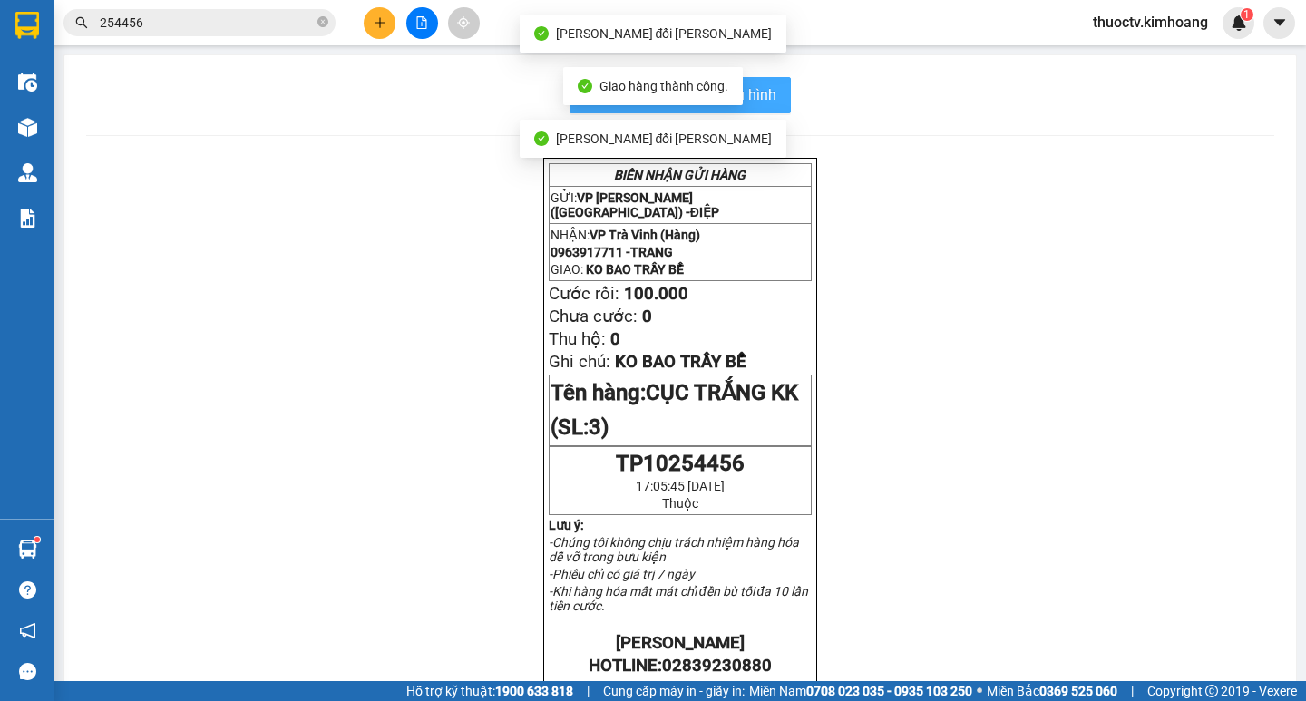
click at [779, 100] on button "In mẫu biên lai tự cấu hình" at bounding box center [680, 95] width 221 height 36
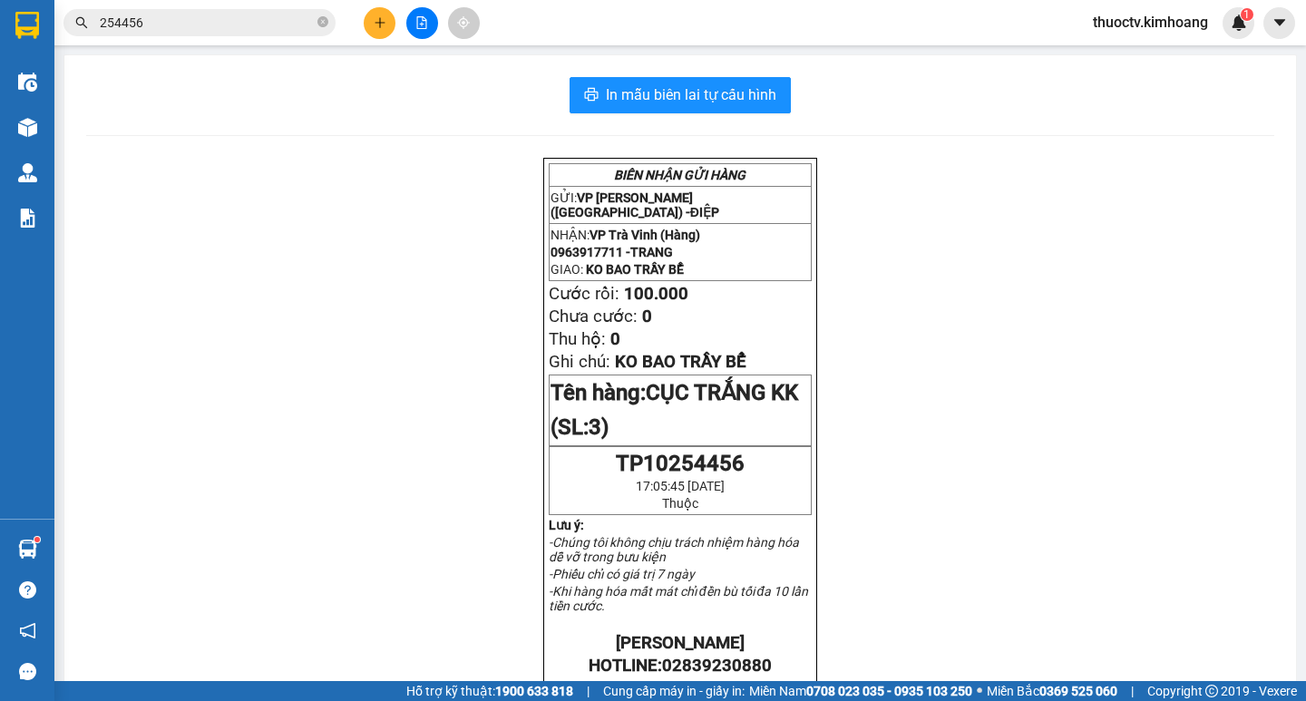
click at [151, 24] on input "254456" at bounding box center [207, 23] width 214 height 20
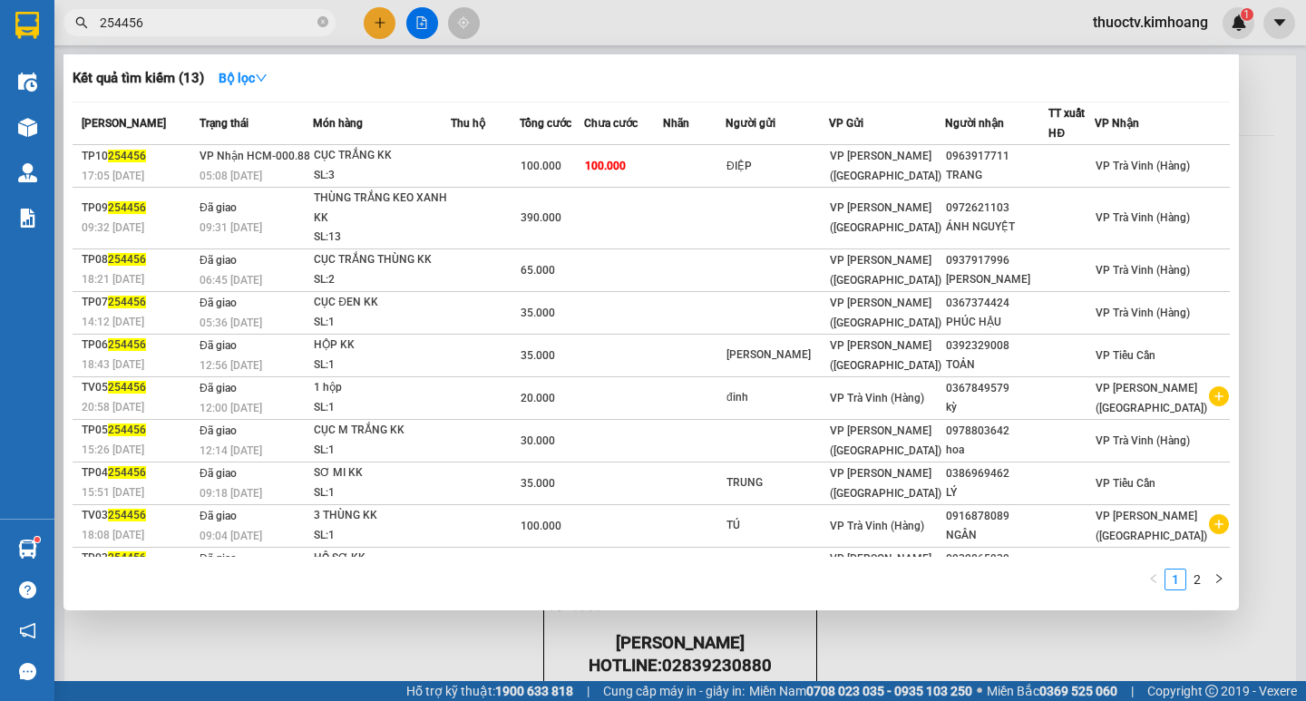
click at [151, 24] on input "254456" at bounding box center [207, 23] width 214 height 20
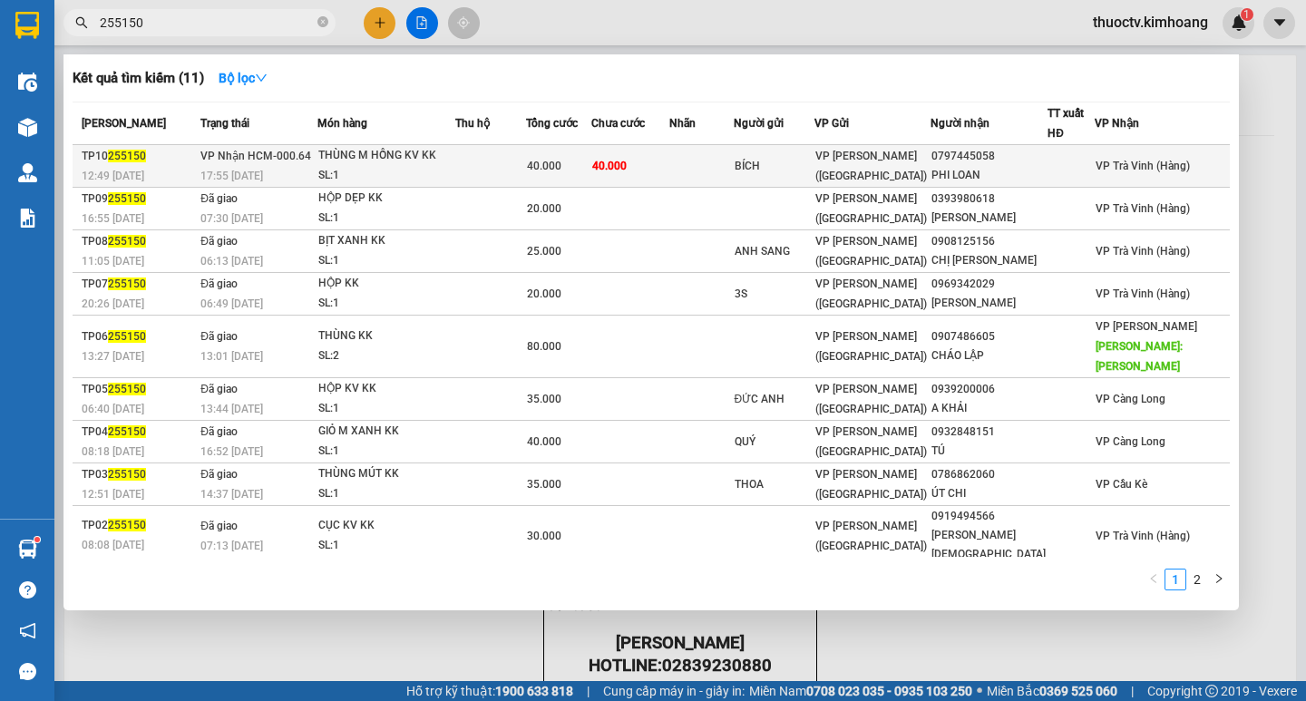
type input "255150"
click at [669, 161] on td "40.000" at bounding box center [630, 166] width 78 height 43
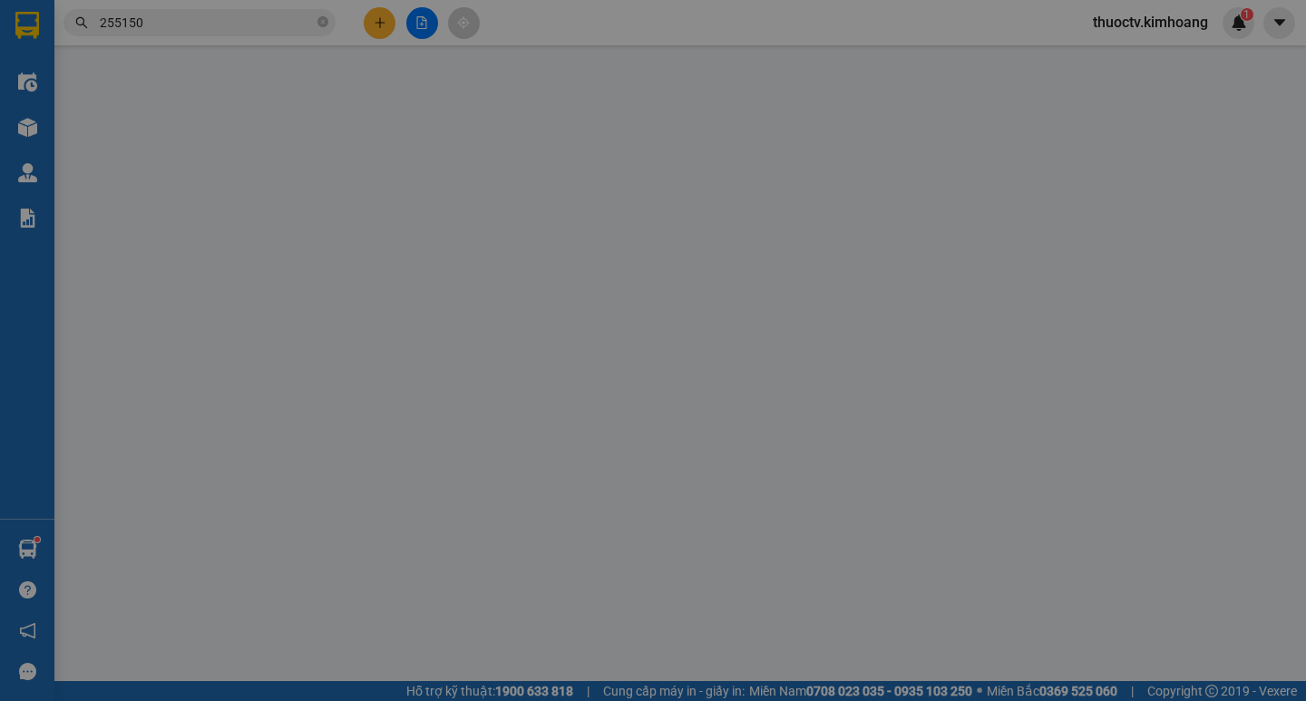
type input "BÍCH"
type input "0797445058"
type input "PHI LOAN"
type input "40.000"
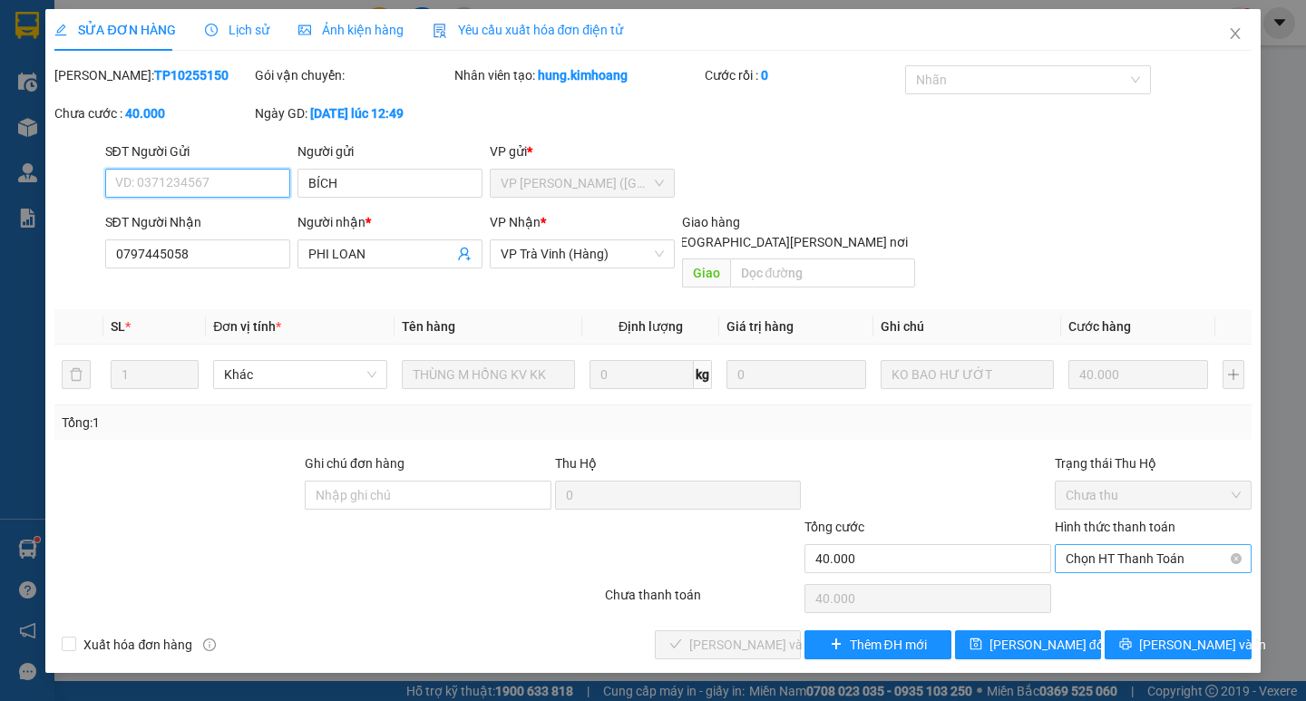
click at [1161, 545] on span "Chọn HT Thanh Toán" at bounding box center [1153, 558] width 175 height 27
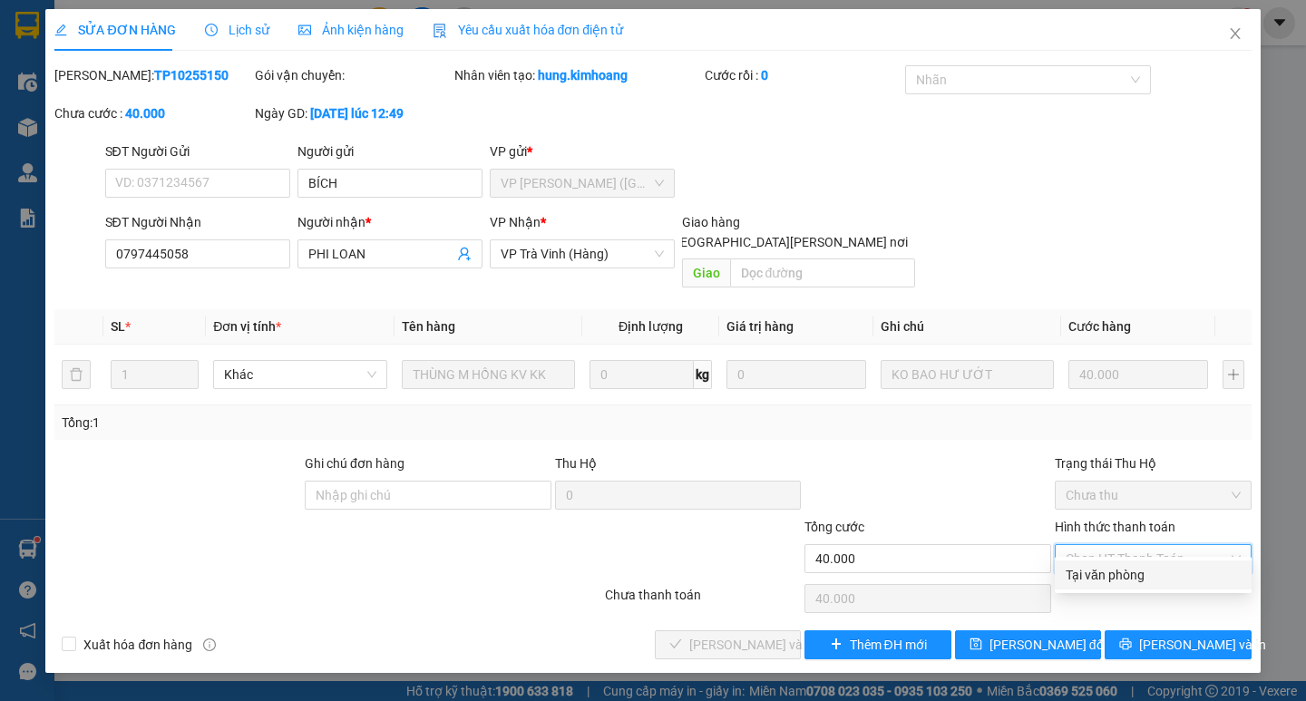
click at [1139, 562] on div "Tại văn phòng" at bounding box center [1153, 575] width 197 height 29
type input "0"
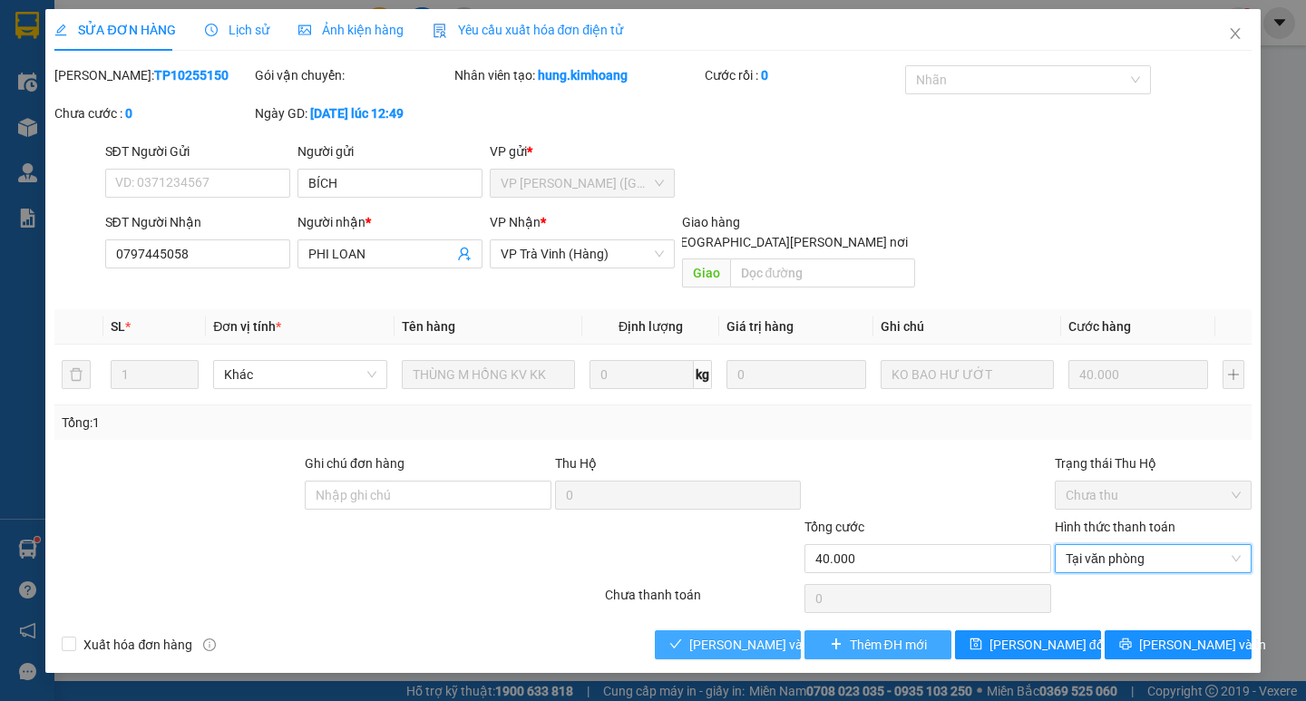
drag, startPoint x: 777, startPoint y: 620, endPoint x: 823, endPoint y: 621, distance: 45.4
click at [777, 635] on span "[PERSON_NAME] và [PERSON_NAME] hàng" at bounding box center [811, 645] width 245 height 20
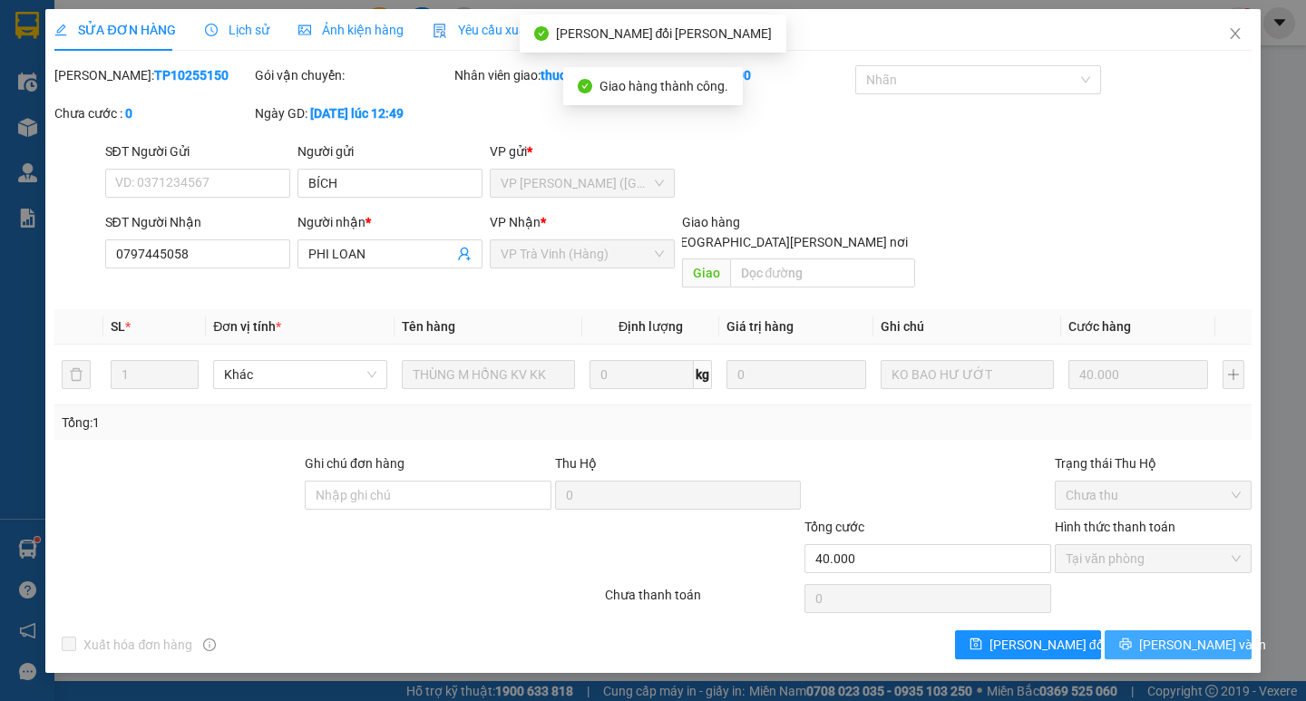
click at [1181, 635] on span "[PERSON_NAME] và In" at bounding box center [1202, 645] width 127 height 20
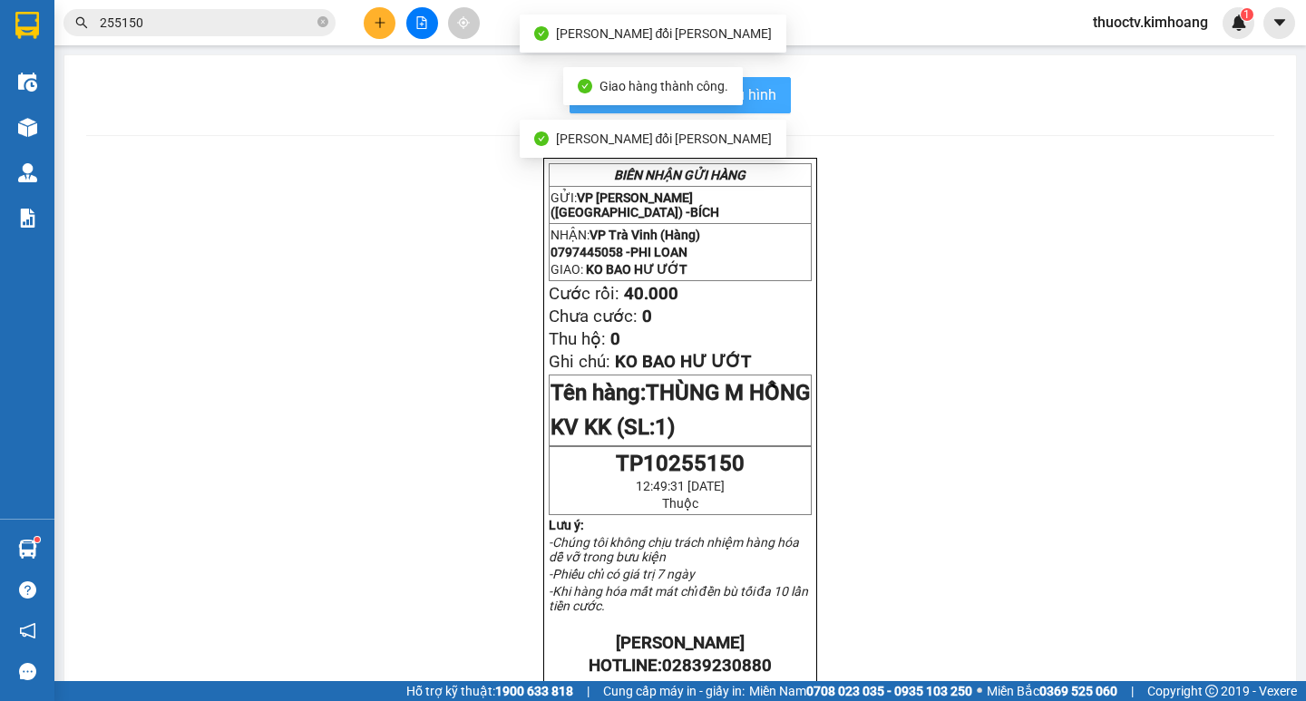
click at [763, 96] on span "In mẫu biên lai tự cấu hình" at bounding box center [691, 94] width 171 height 23
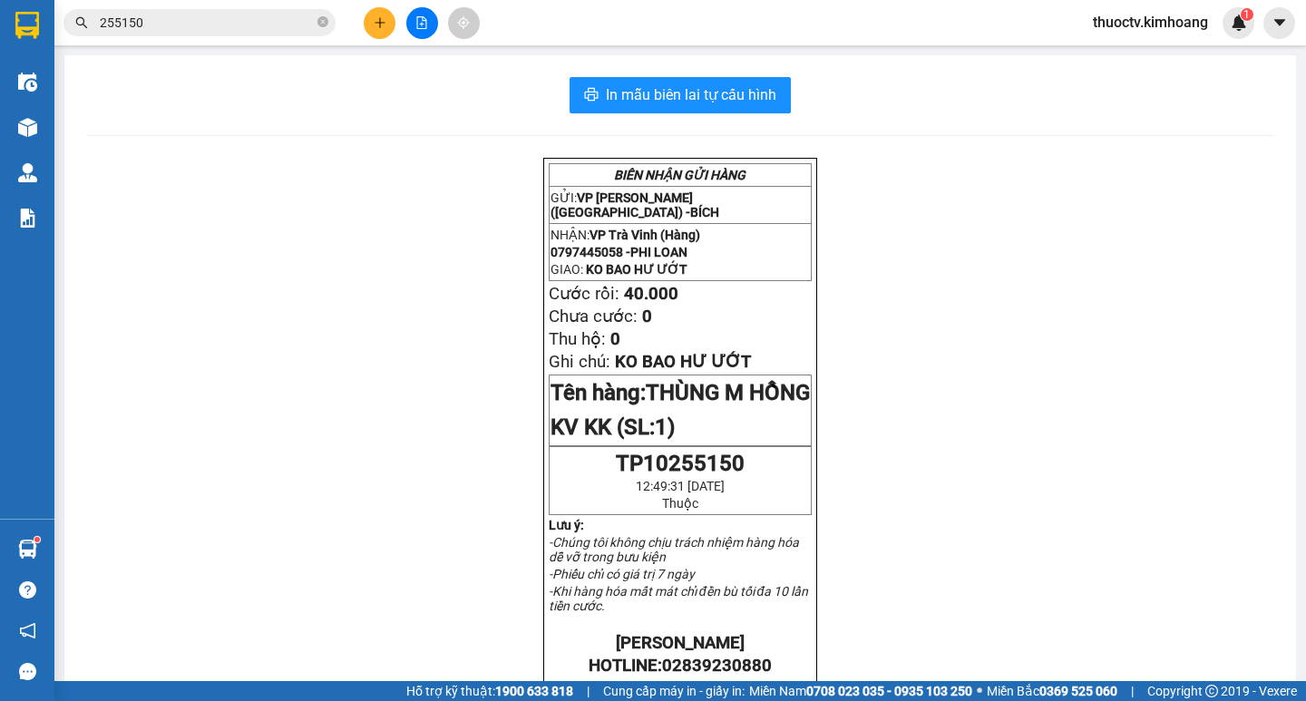
click at [158, 21] on input "255150" at bounding box center [207, 23] width 214 height 20
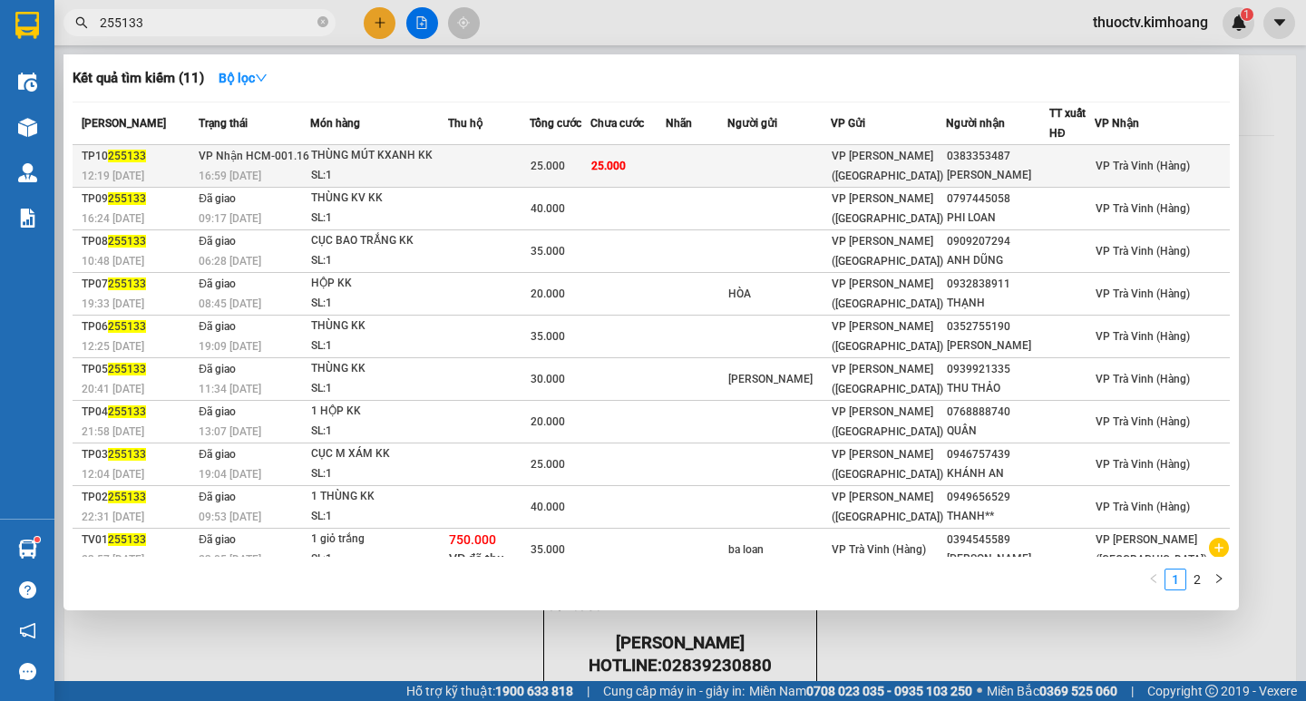
type input "255133"
click at [666, 158] on td "25.000" at bounding box center [628, 166] width 75 height 43
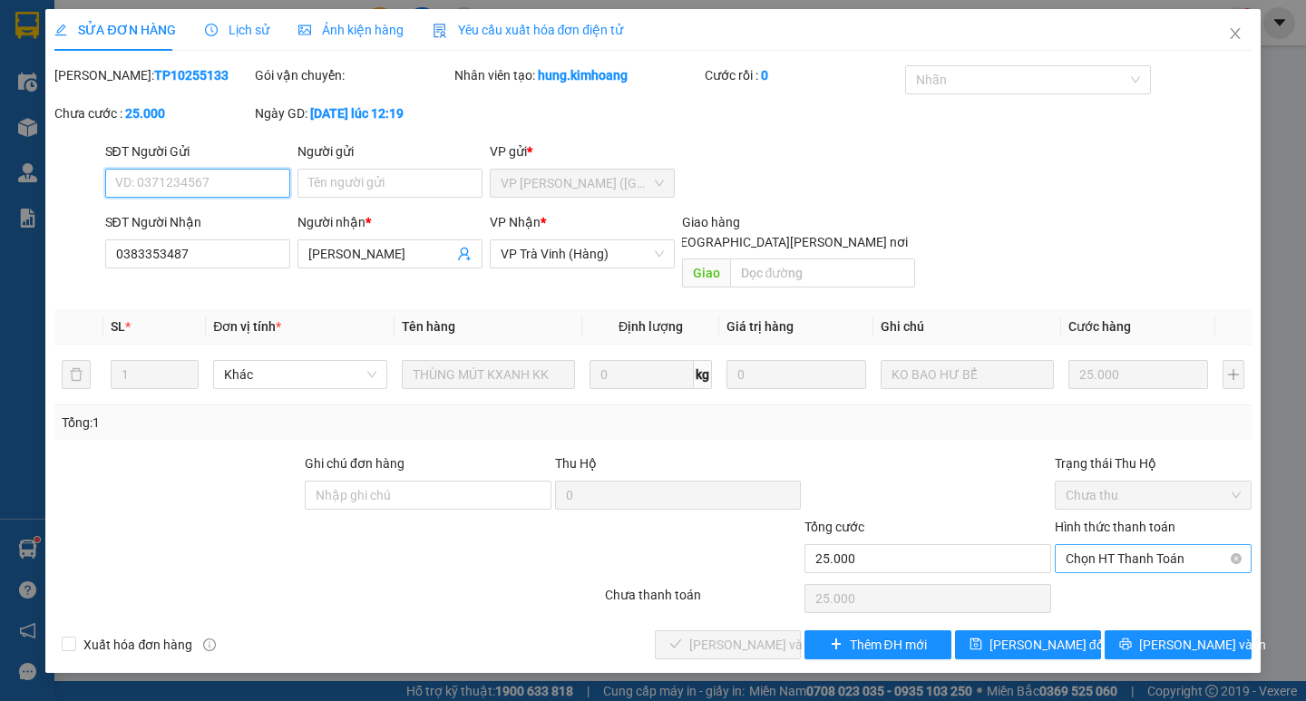
click at [1157, 545] on span "Chọn HT Thanh Toán" at bounding box center [1153, 558] width 175 height 27
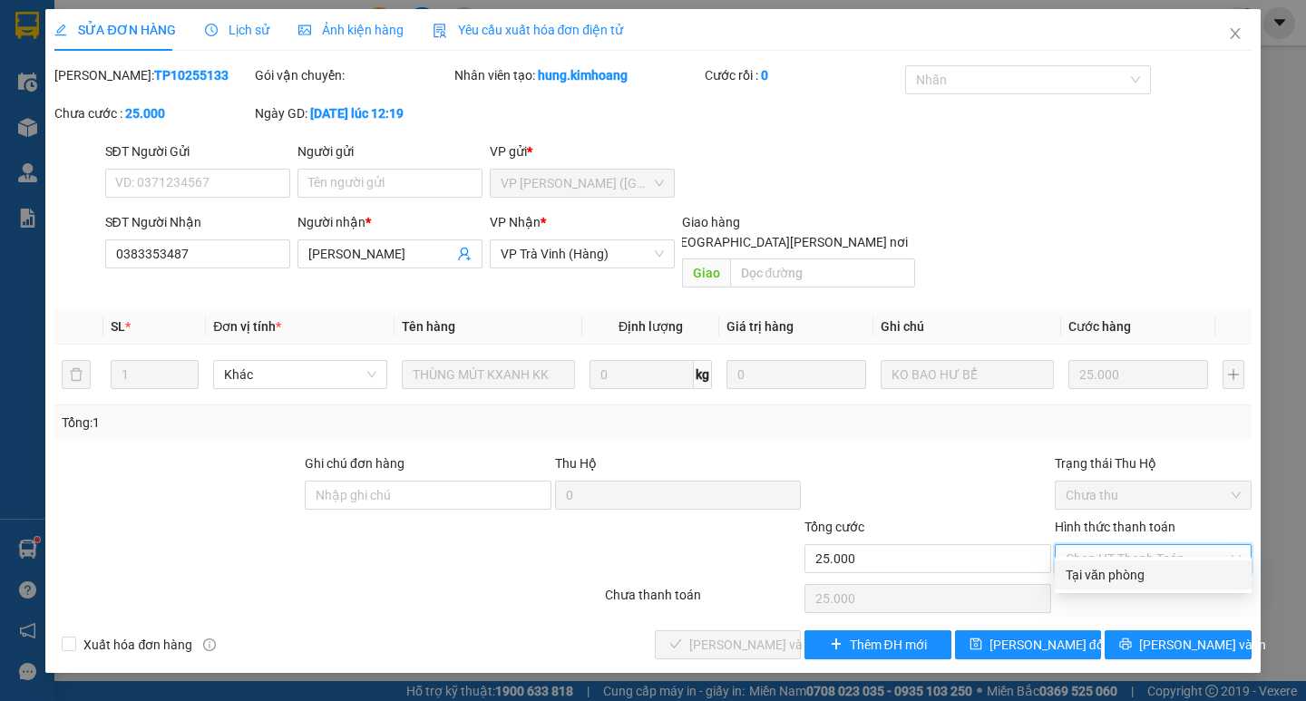
click at [1124, 574] on div "Tại văn phòng" at bounding box center [1153, 575] width 175 height 20
type input "0"
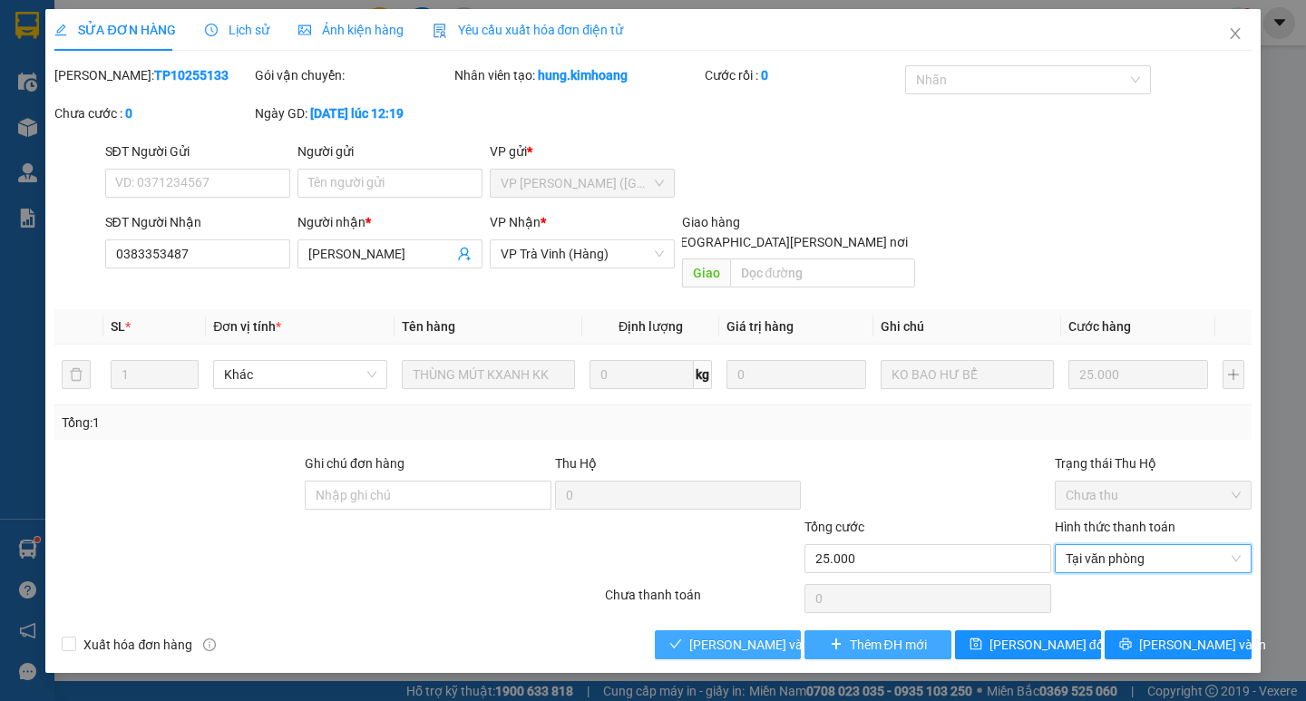
drag, startPoint x: 744, startPoint y: 623, endPoint x: 921, endPoint y: 628, distance: 177.0
click at [746, 635] on span "[PERSON_NAME] và [PERSON_NAME] hàng" at bounding box center [811, 645] width 245 height 20
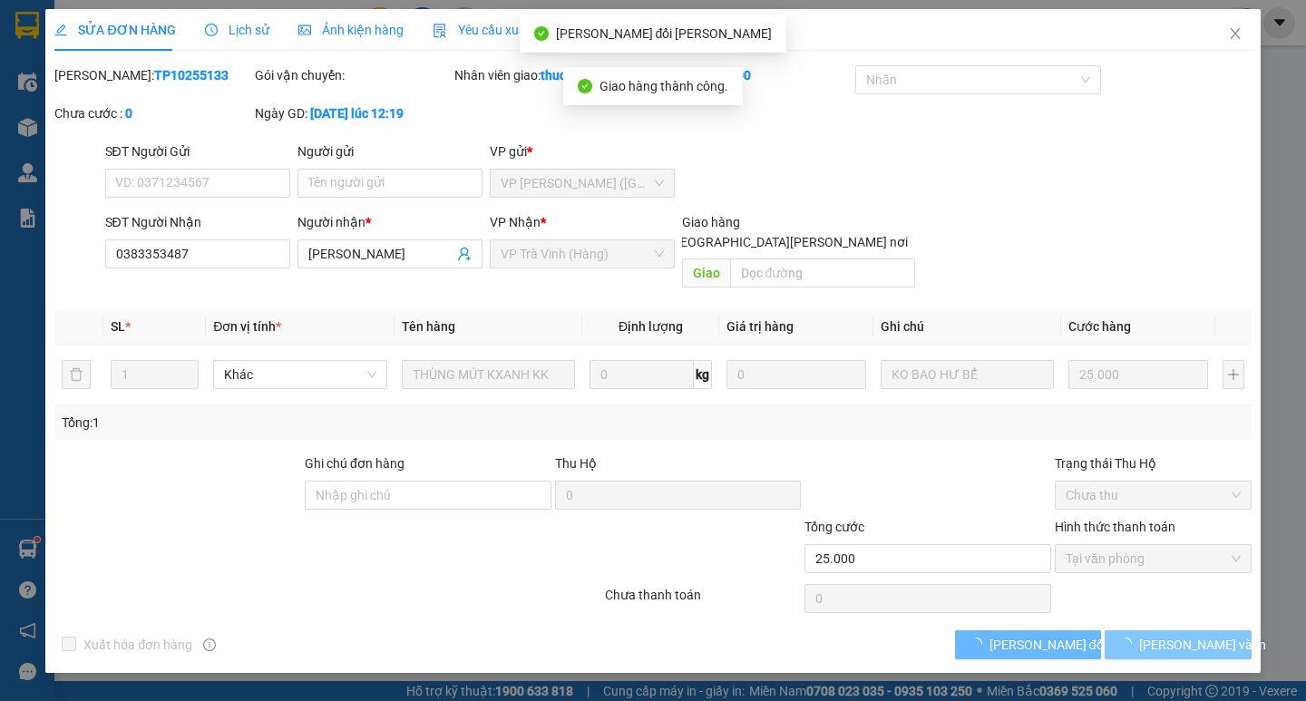
drag, startPoint x: 1152, startPoint y: 637, endPoint x: 1203, endPoint y: 580, distance: 76.5
click at [1182, 635] on span "[PERSON_NAME] và In" at bounding box center [1202, 645] width 127 height 20
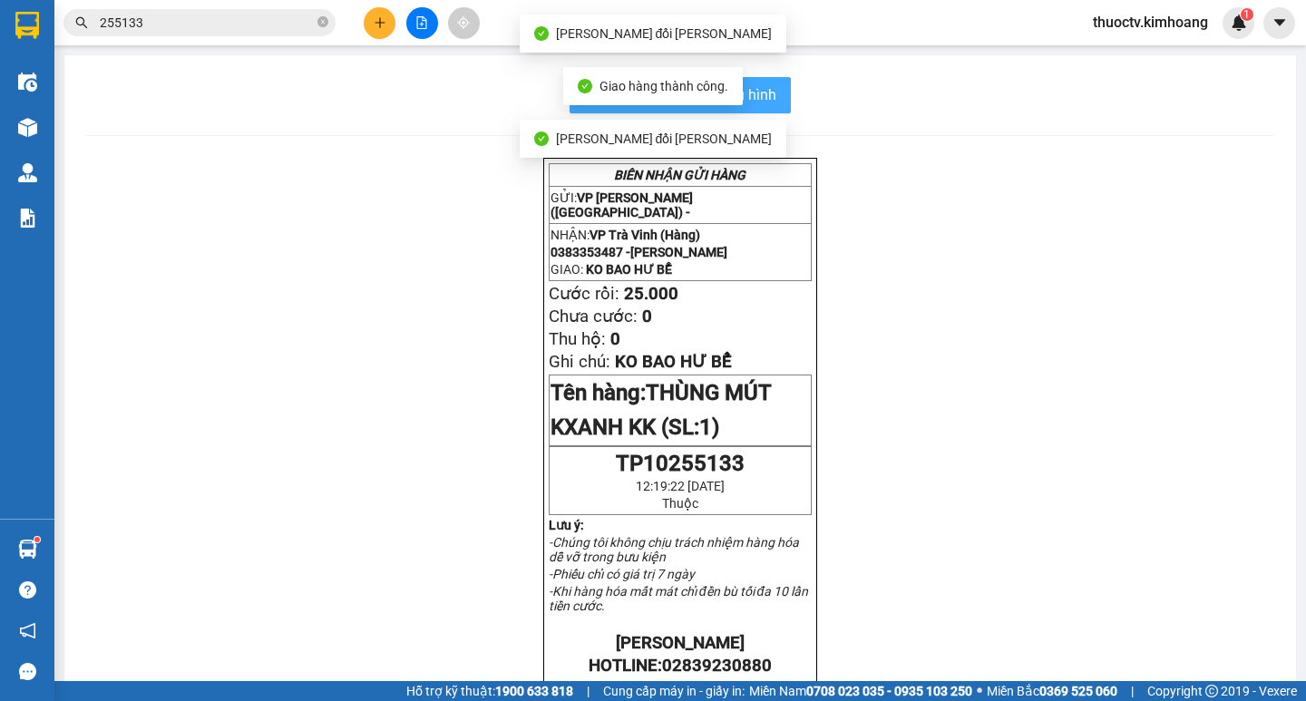
click at [773, 89] on button "In mẫu biên lai tự cấu hình" at bounding box center [680, 95] width 221 height 36
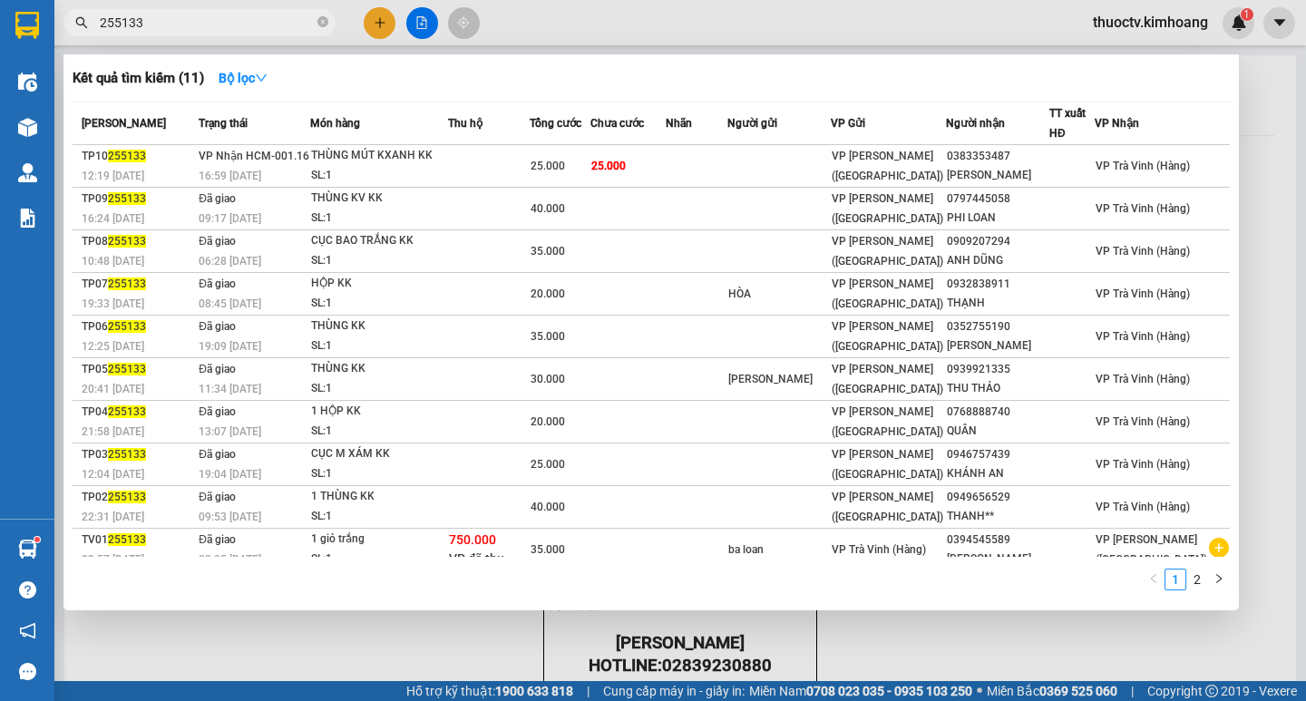
click at [161, 26] on input "255133" at bounding box center [207, 23] width 214 height 20
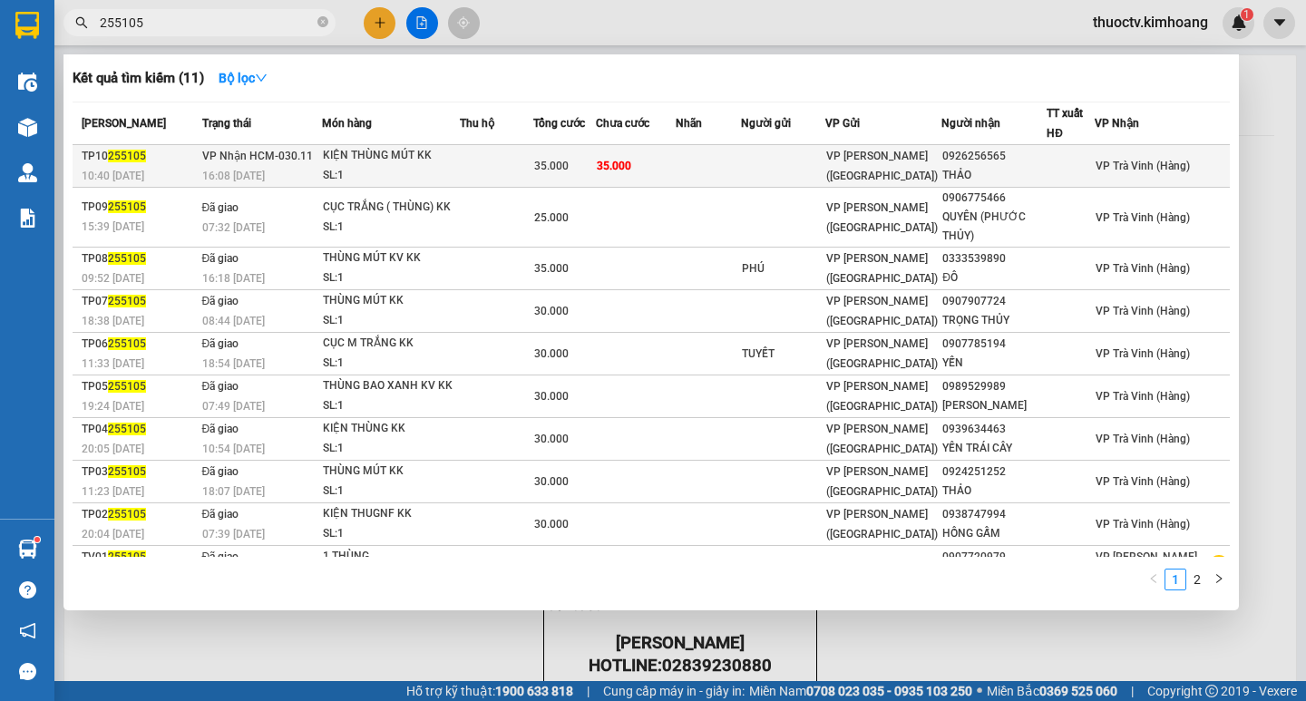
type input "255105"
click at [708, 163] on td at bounding box center [708, 166] width 65 height 43
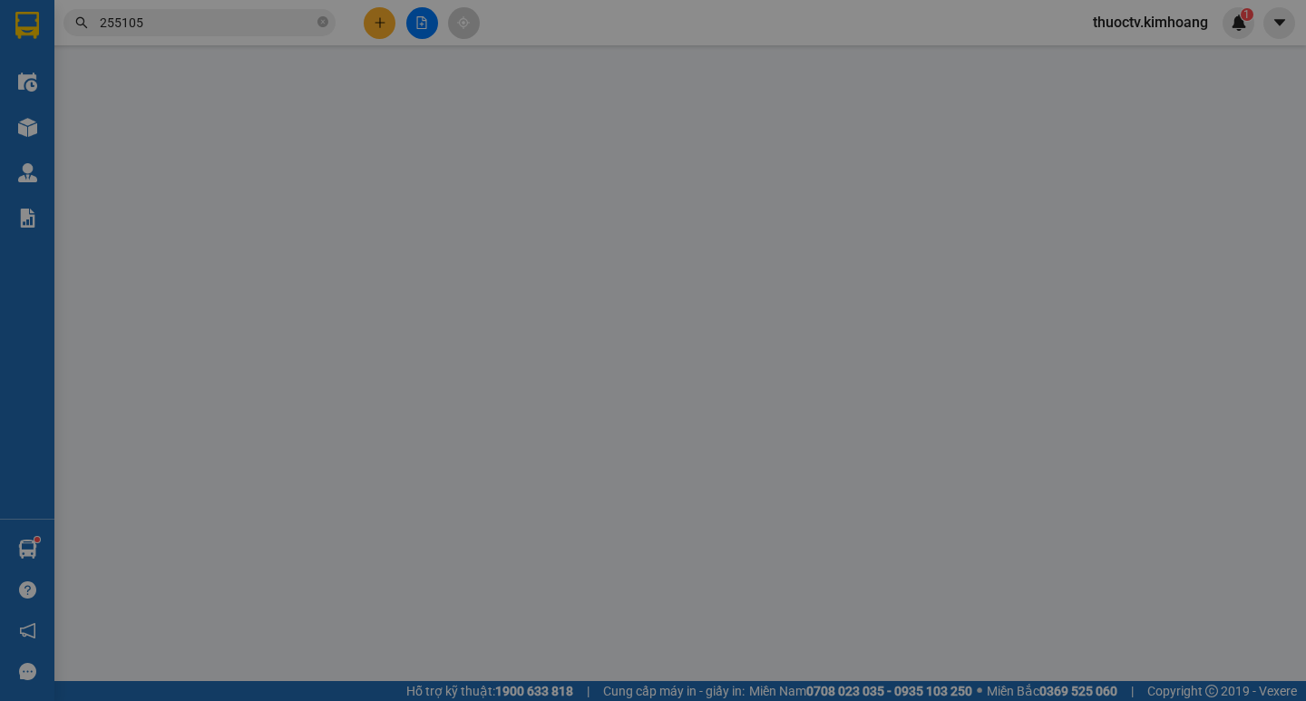
type input "0926256565"
type input "THẢO"
type input "35.000"
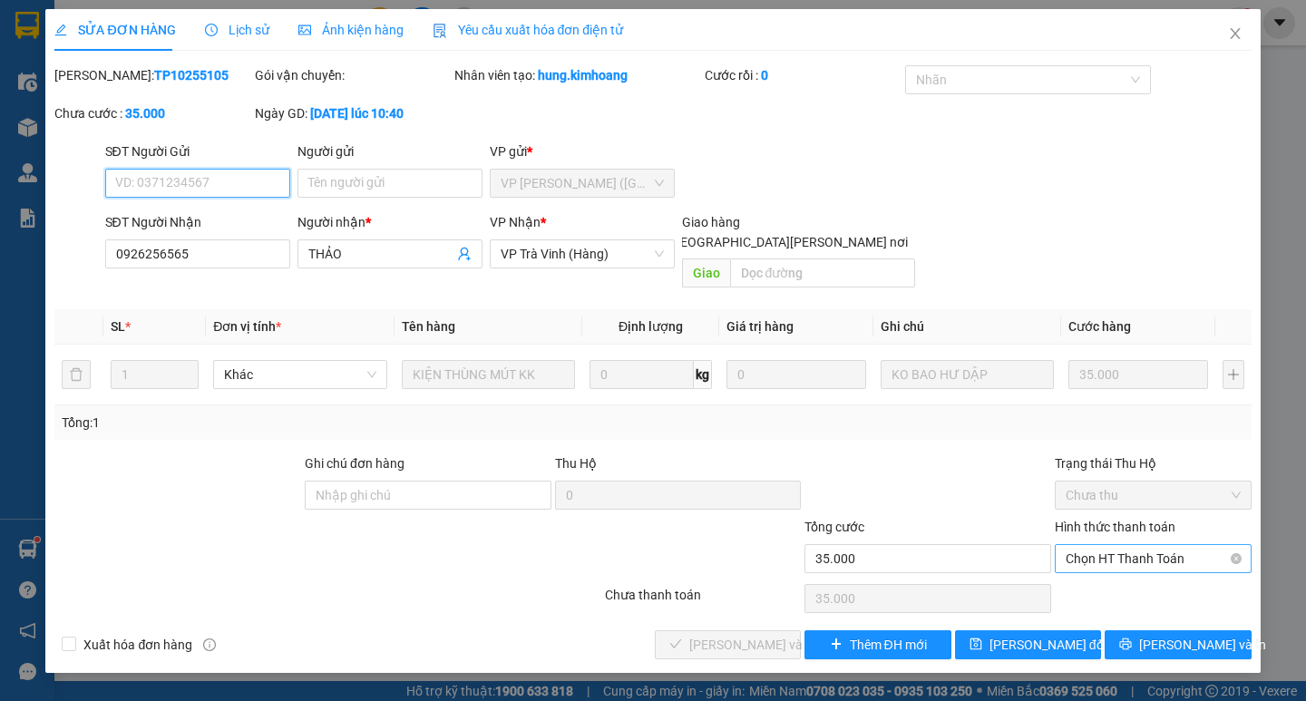
click at [1141, 545] on span "Chọn HT Thanh Toán" at bounding box center [1153, 558] width 175 height 27
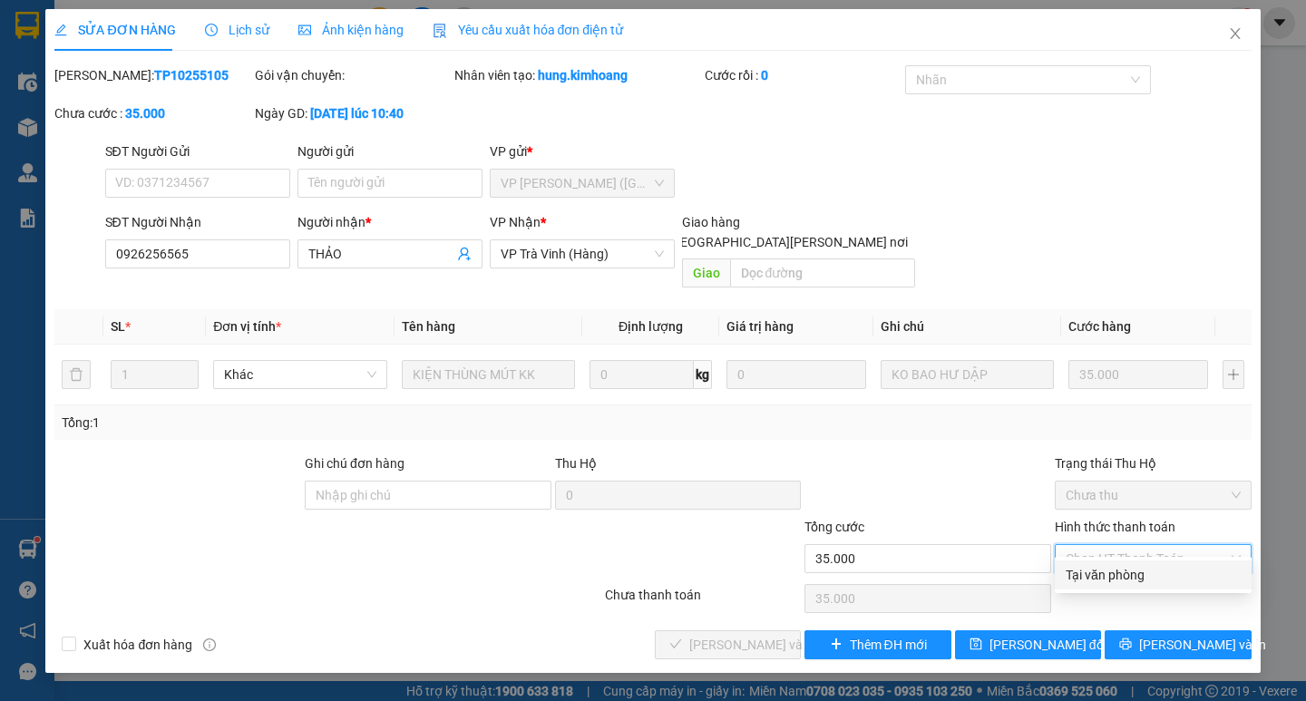
click at [1113, 577] on div "Tại văn phòng" at bounding box center [1153, 575] width 175 height 20
type input "0"
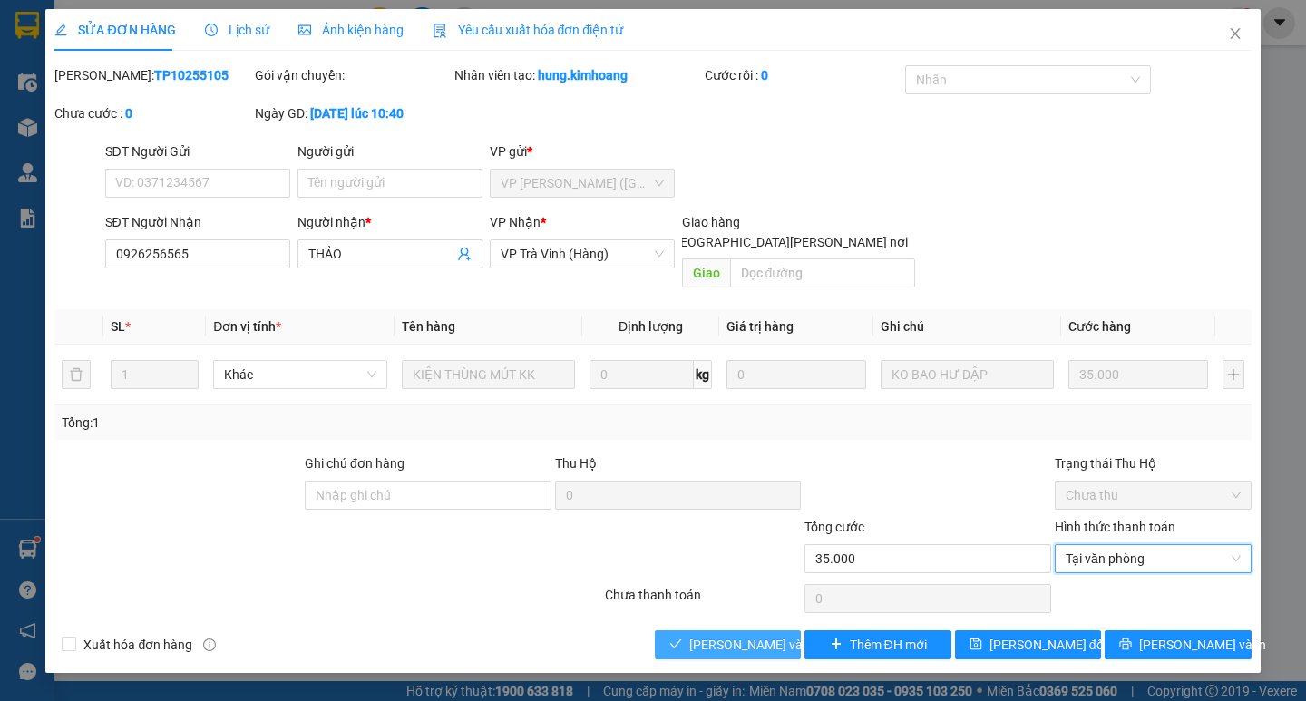
click at [759, 635] on span "[PERSON_NAME] và [PERSON_NAME] hàng" at bounding box center [811, 645] width 245 height 20
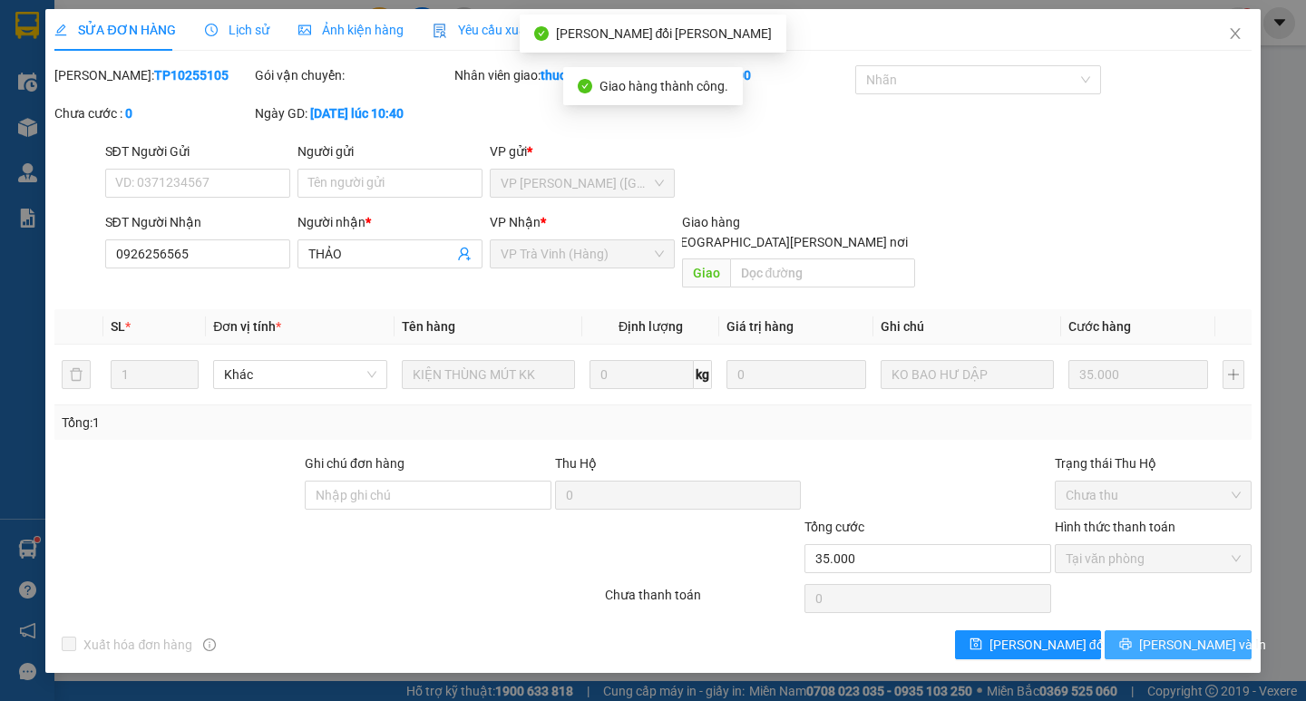
drag, startPoint x: 1188, startPoint y: 629, endPoint x: 1166, endPoint y: 534, distance: 97.0
click at [1187, 635] on span "[PERSON_NAME] và In" at bounding box center [1202, 645] width 127 height 20
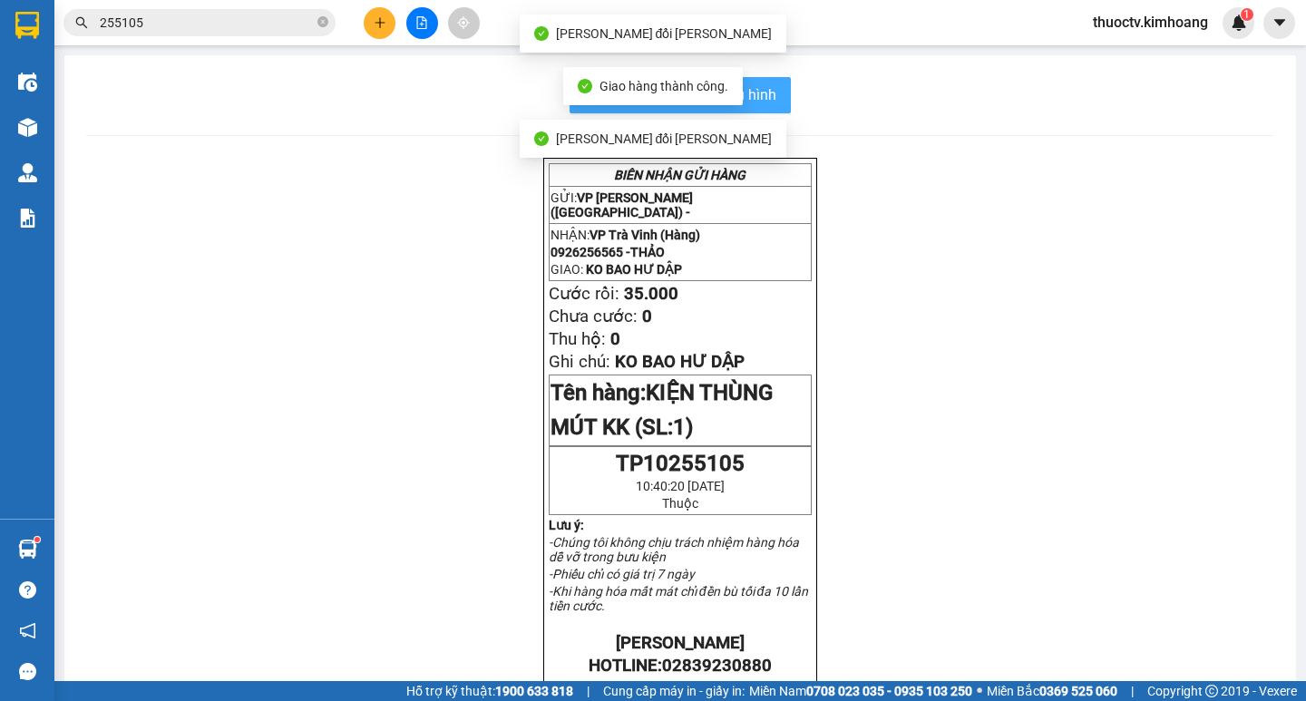
click at [765, 97] on span "In mẫu biên lai tự cấu hình" at bounding box center [691, 94] width 171 height 23
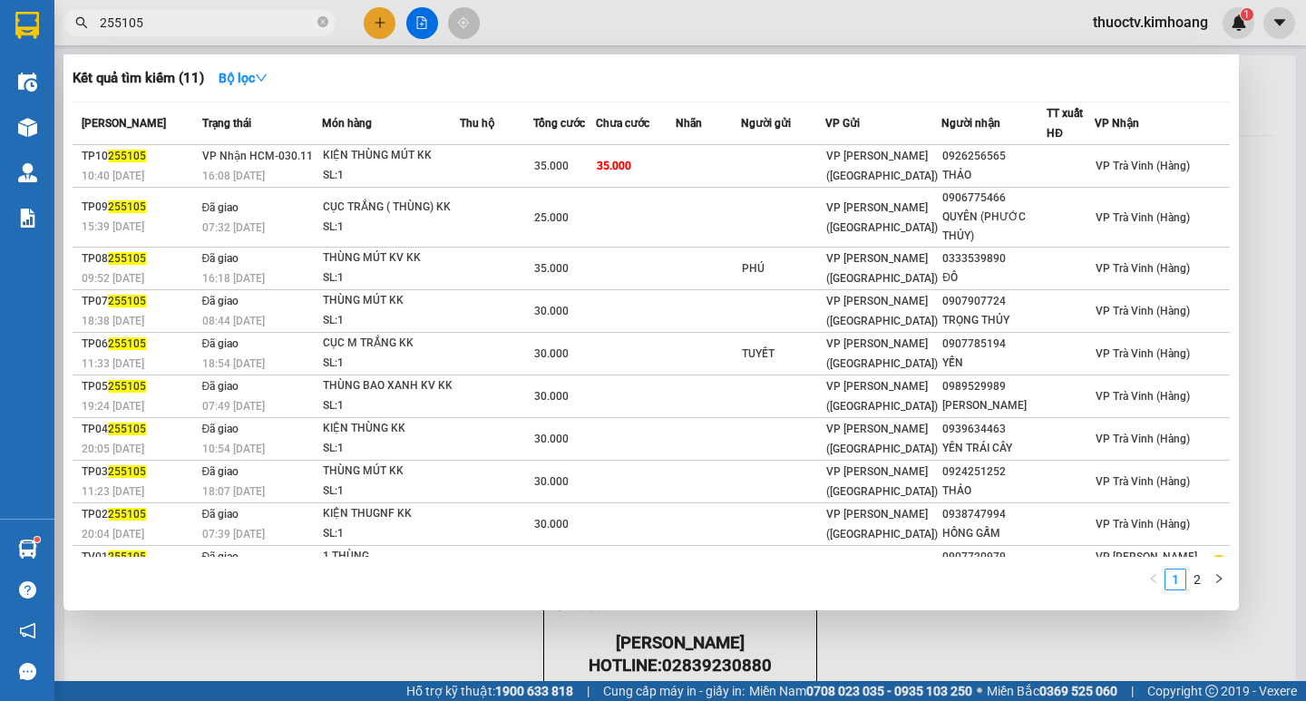
click at [163, 19] on input "255105" at bounding box center [207, 23] width 214 height 20
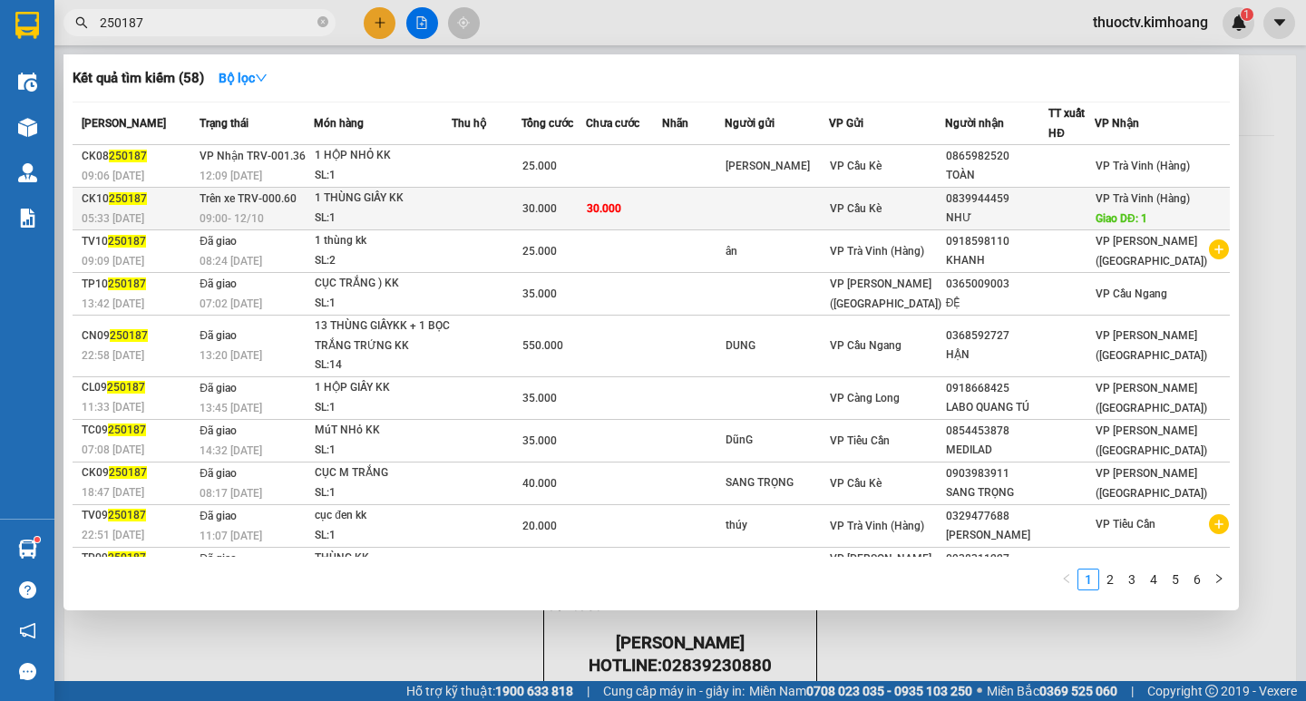
type input "250187"
click at [663, 210] on td "30.000" at bounding box center [624, 209] width 77 height 43
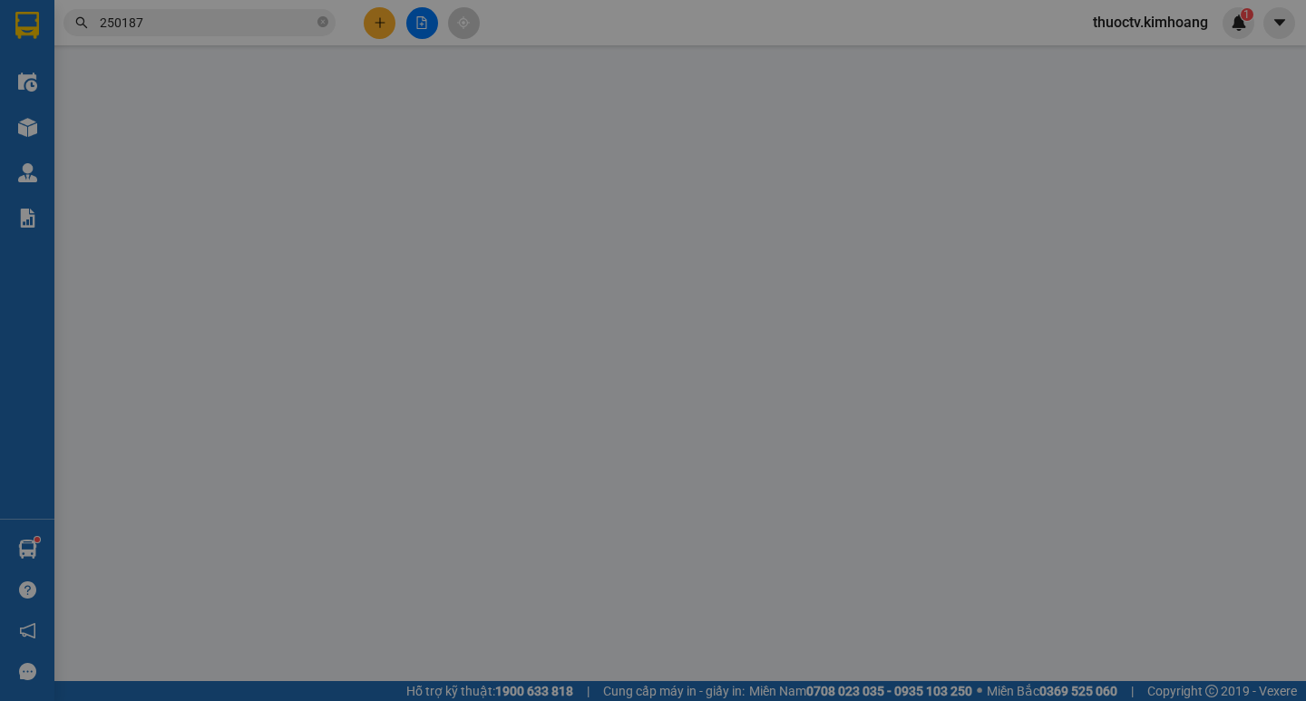
type input "0839944459"
type input "NHƯ"
type input "1"
type input "30.000"
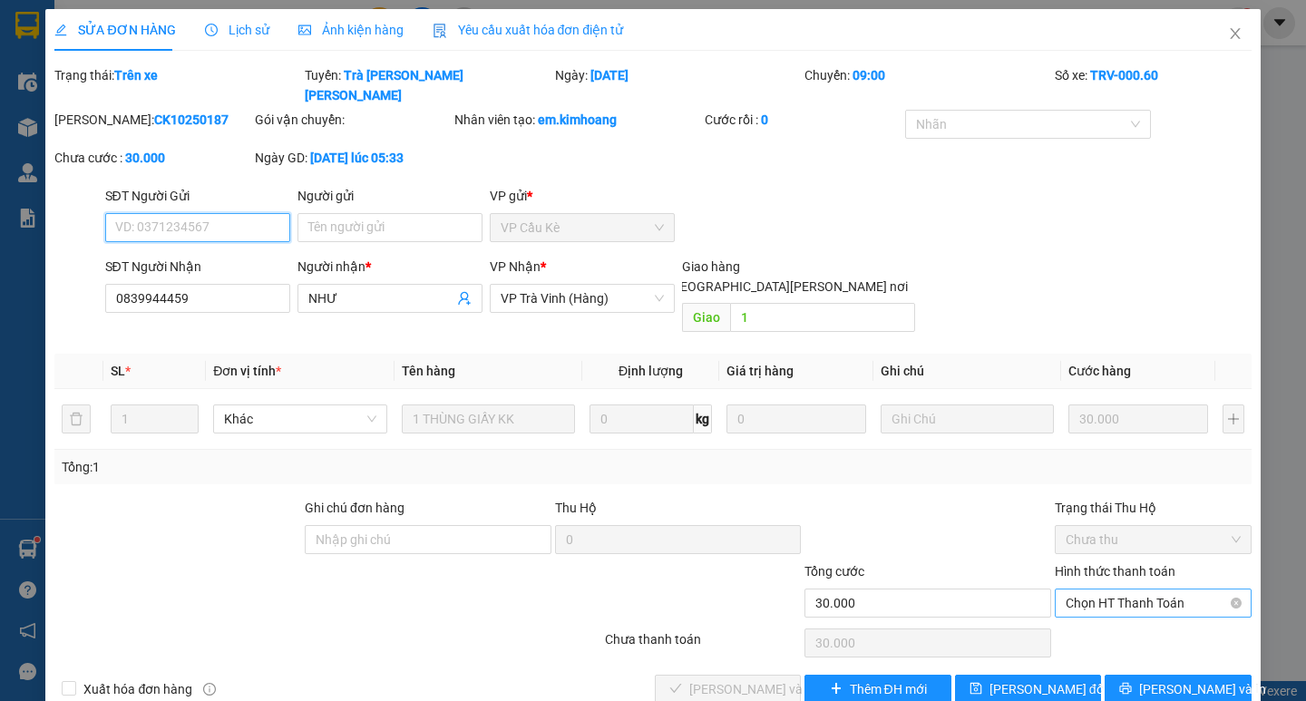
click at [1146, 590] on span "Chọn HT Thanh Toán" at bounding box center [1153, 603] width 175 height 27
drag, startPoint x: 1119, startPoint y: 603, endPoint x: 998, endPoint y: 617, distance: 121.4
click at [1116, 603] on div "Tại văn phòng" at bounding box center [1153, 600] width 175 height 20
type input "0"
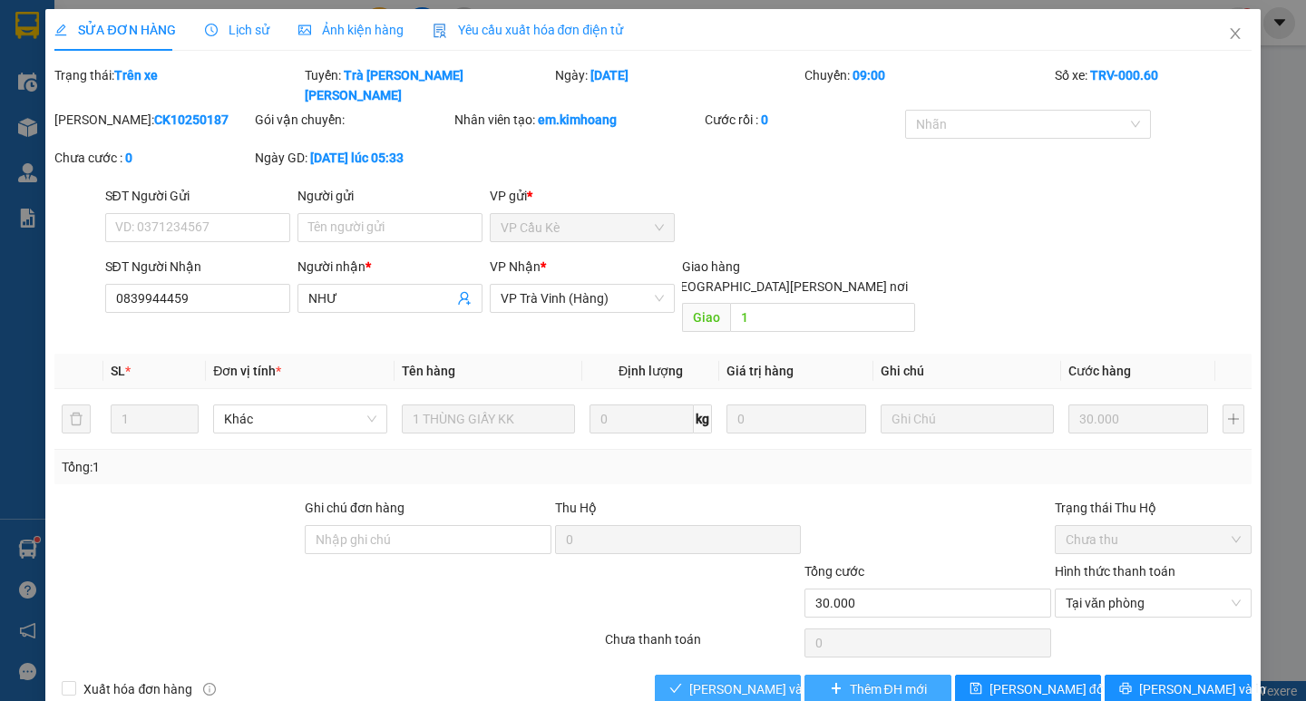
drag, startPoint x: 721, startPoint y: 645, endPoint x: 925, endPoint y: 651, distance: 204.2
click at [749, 679] on span "[PERSON_NAME] và [PERSON_NAME] hàng" at bounding box center [811, 689] width 245 height 20
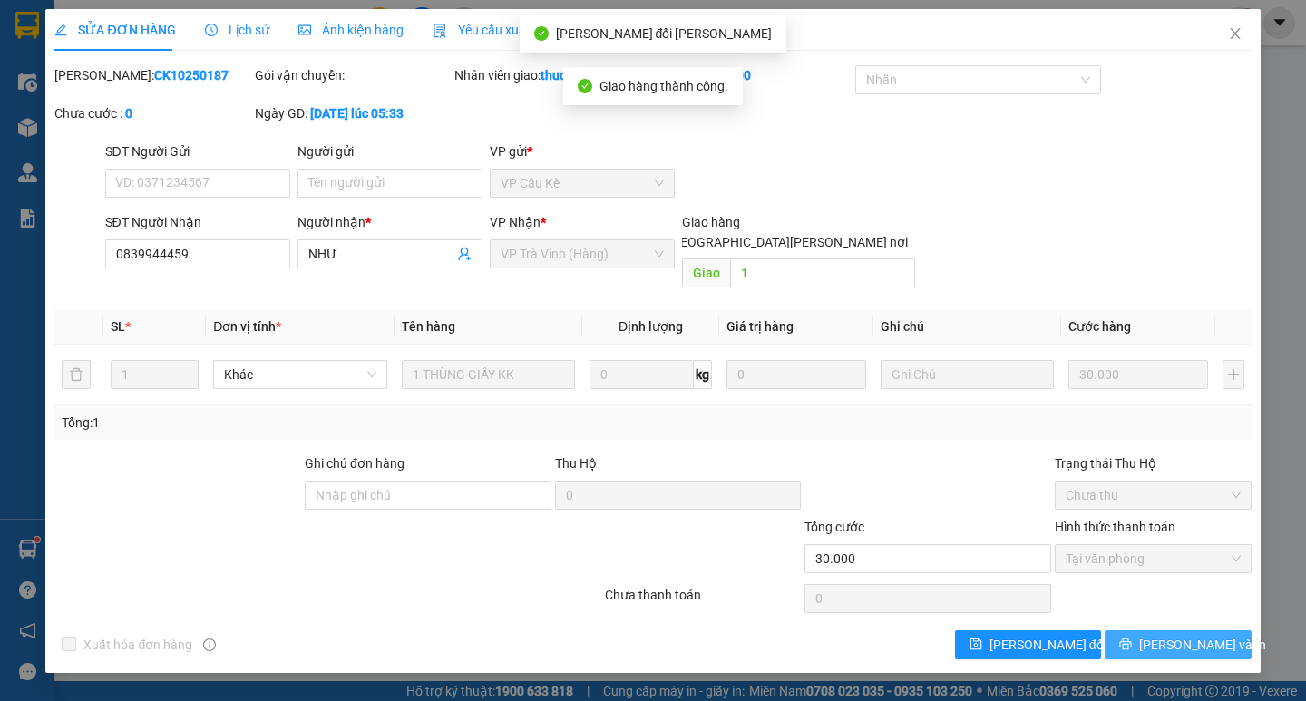
drag, startPoint x: 1185, startPoint y: 622, endPoint x: 1184, endPoint y: 605, distance: 17.3
click at [1185, 635] on span "[PERSON_NAME] và In" at bounding box center [1202, 645] width 127 height 20
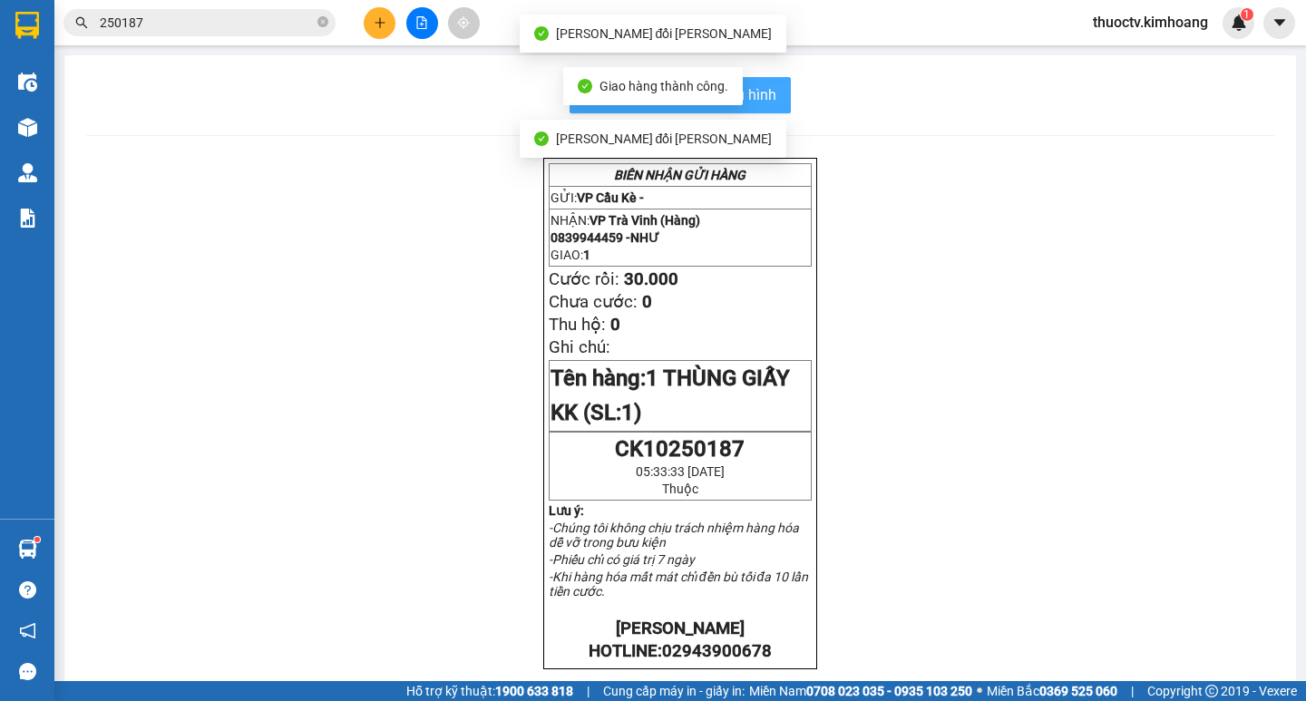
click at [768, 94] on span "In mẫu biên lai tự cấu hình" at bounding box center [691, 94] width 171 height 23
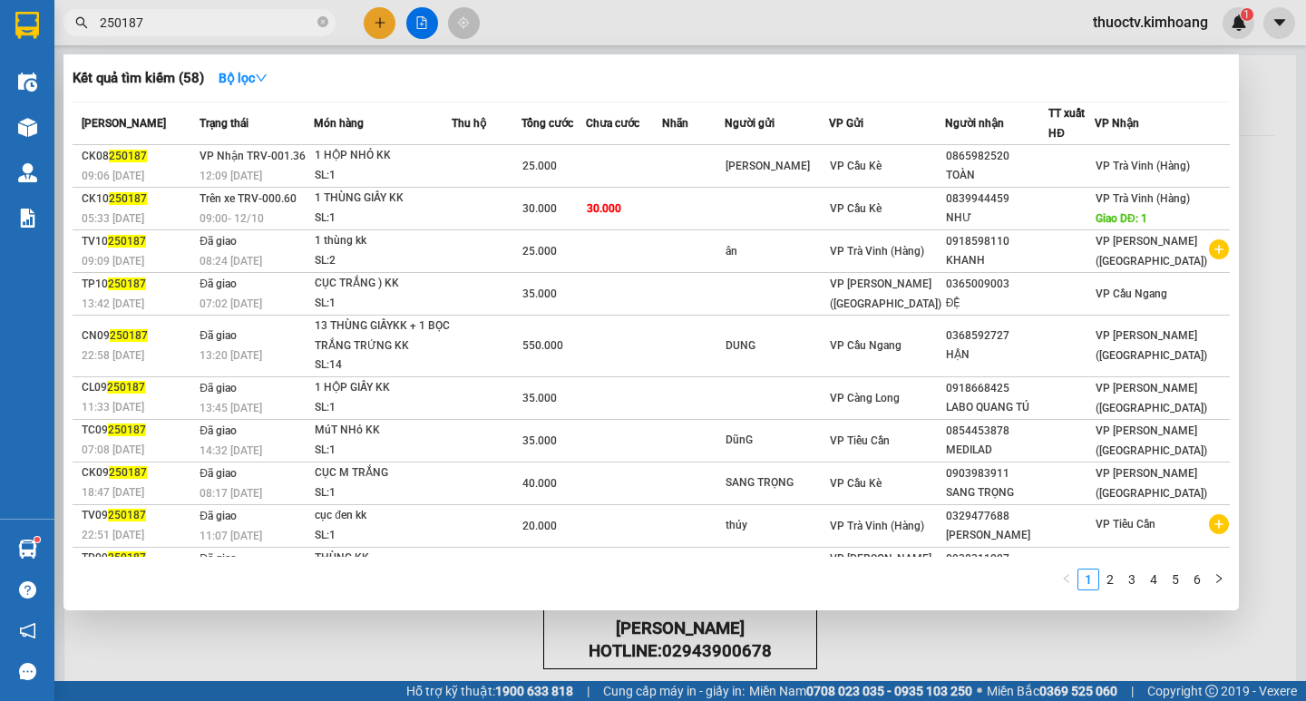
click at [166, 29] on input "250187" at bounding box center [207, 23] width 214 height 20
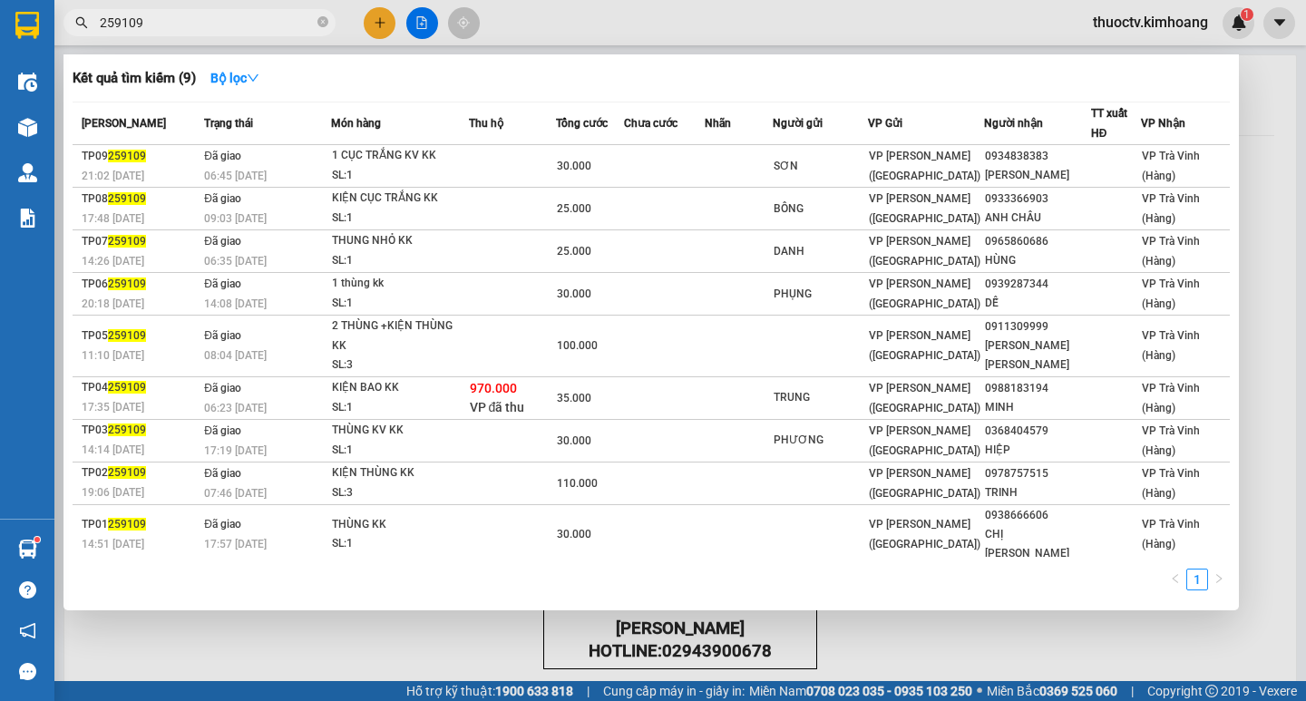
click at [119, 22] on input "259109" at bounding box center [207, 23] width 214 height 20
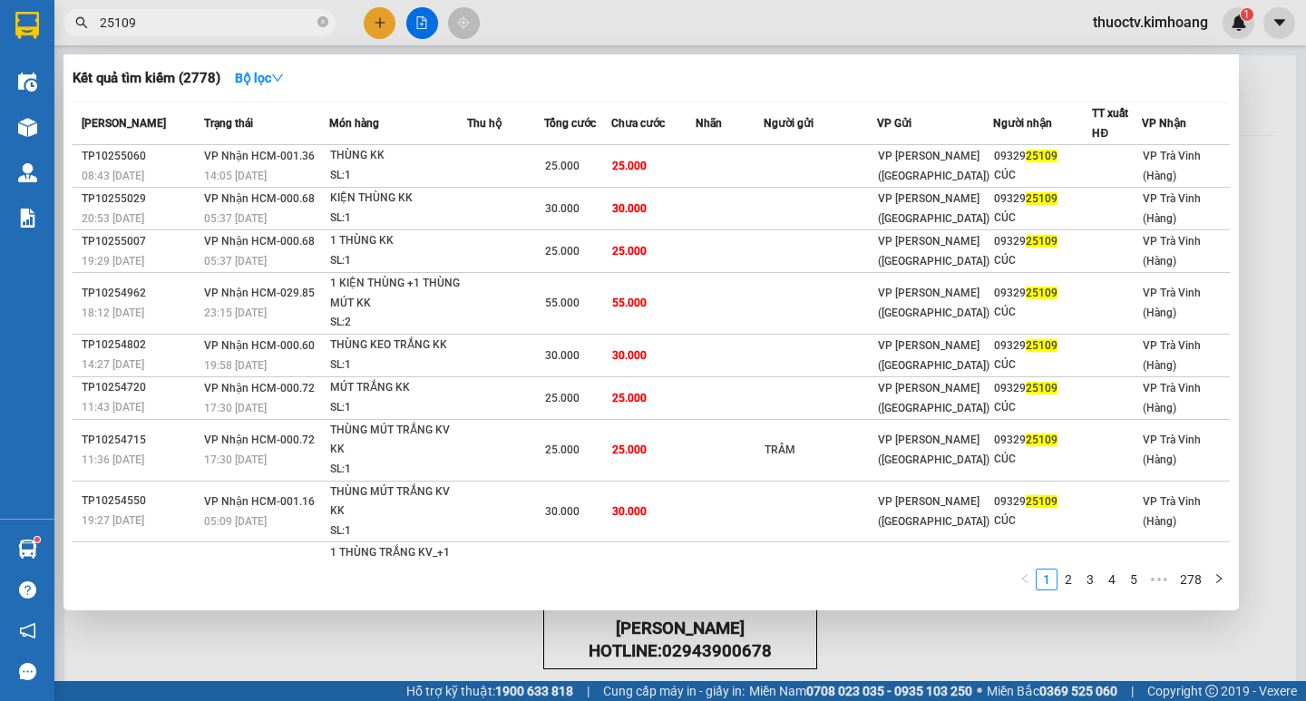
click at [155, 19] on input "25109" at bounding box center [207, 23] width 214 height 20
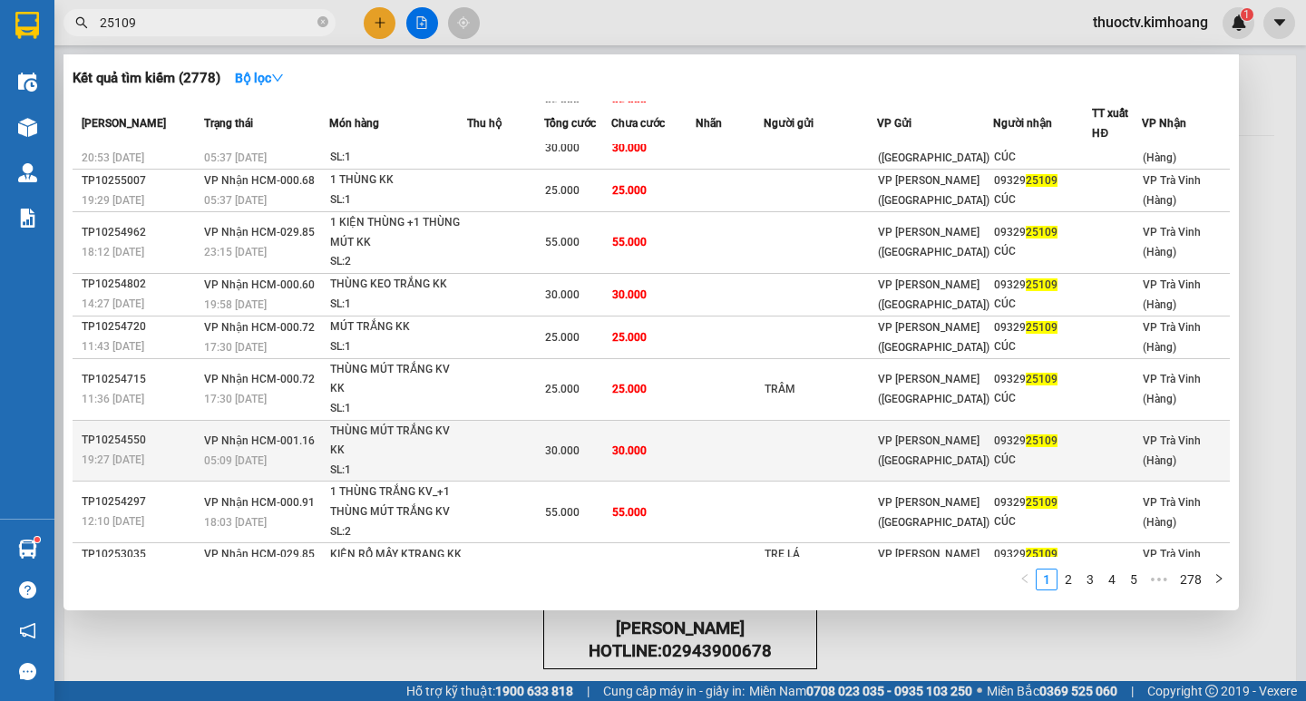
scroll to position [90, 0]
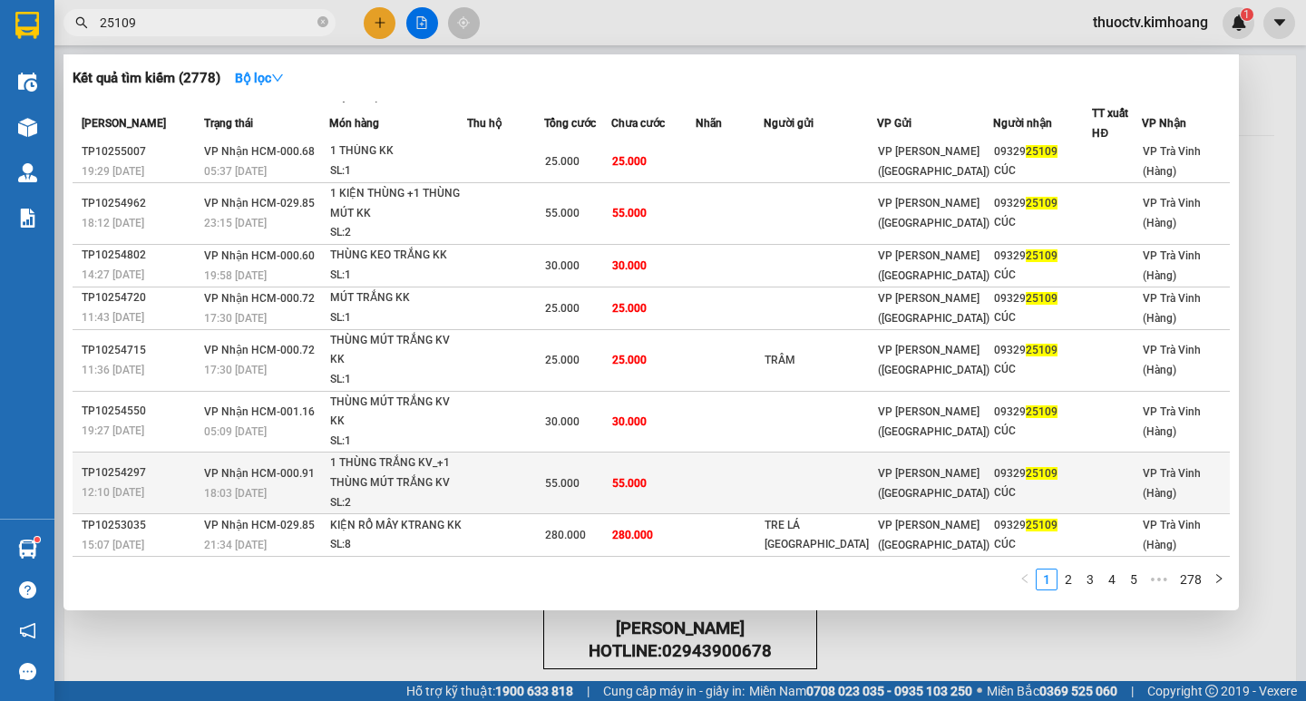
type input "25109"
click at [687, 476] on td "55.000" at bounding box center [653, 484] width 85 height 62
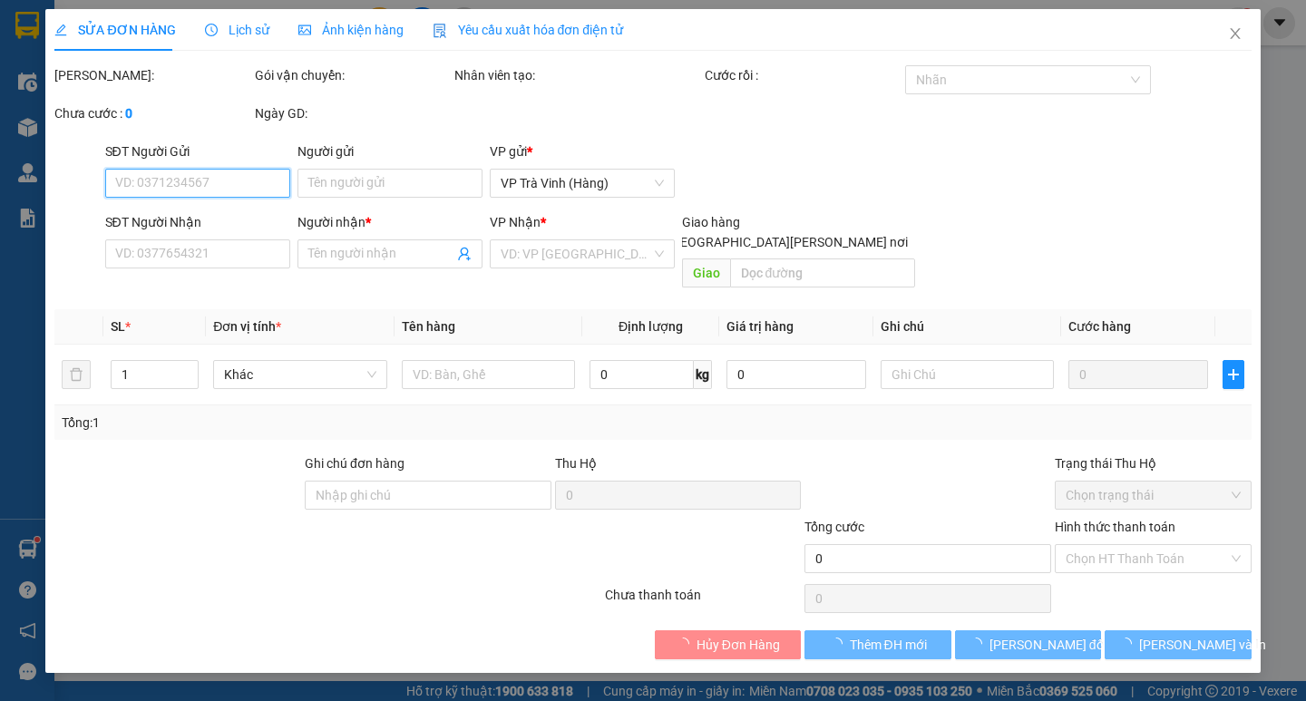
type input "0932925109"
type input "CÚC"
type input "55.000"
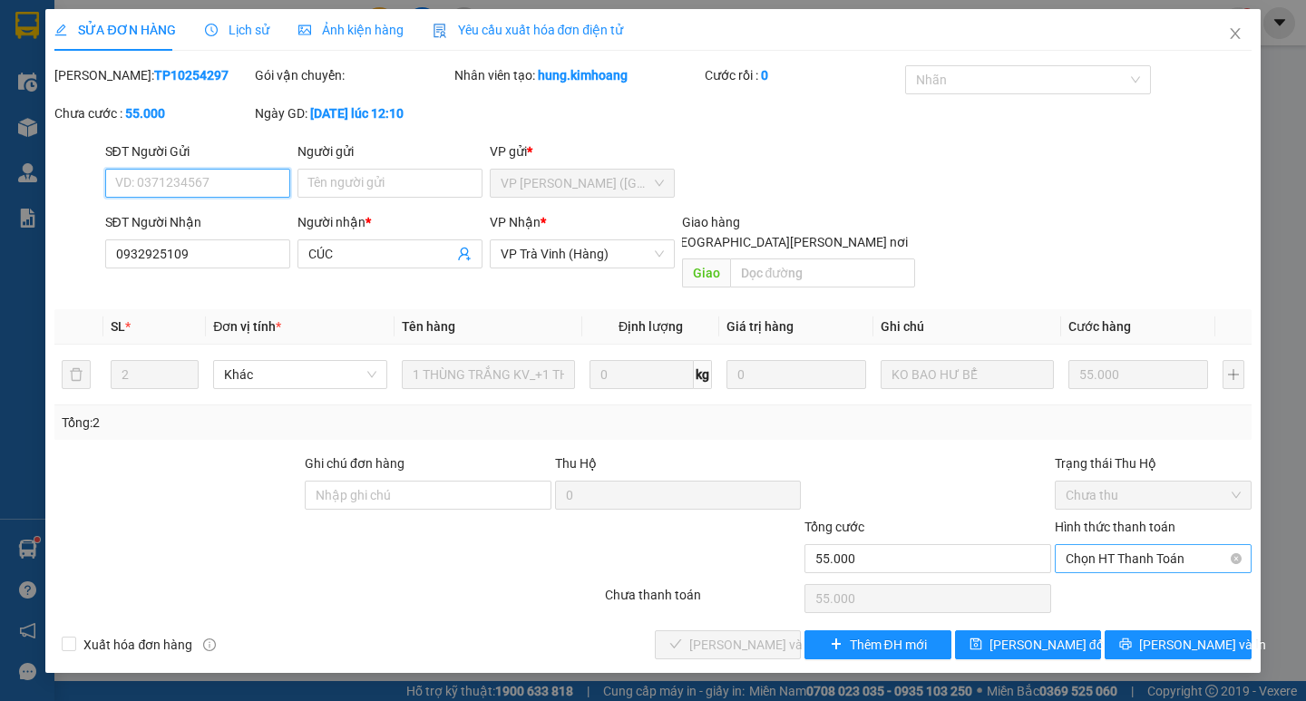
click at [1143, 545] on span "Chọn HT Thanh Toán" at bounding box center [1153, 558] width 175 height 27
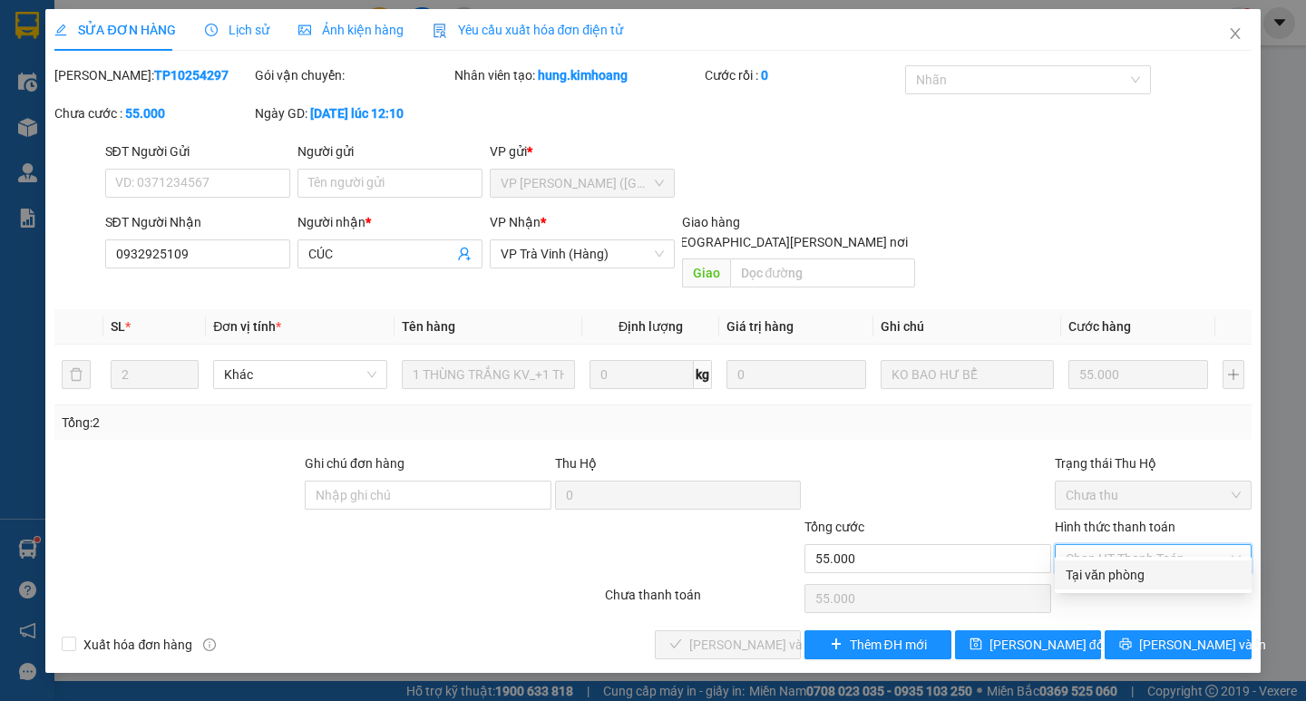
click at [1127, 562] on div "Tại văn phòng" at bounding box center [1153, 575] width 197 height 29
type input "0"
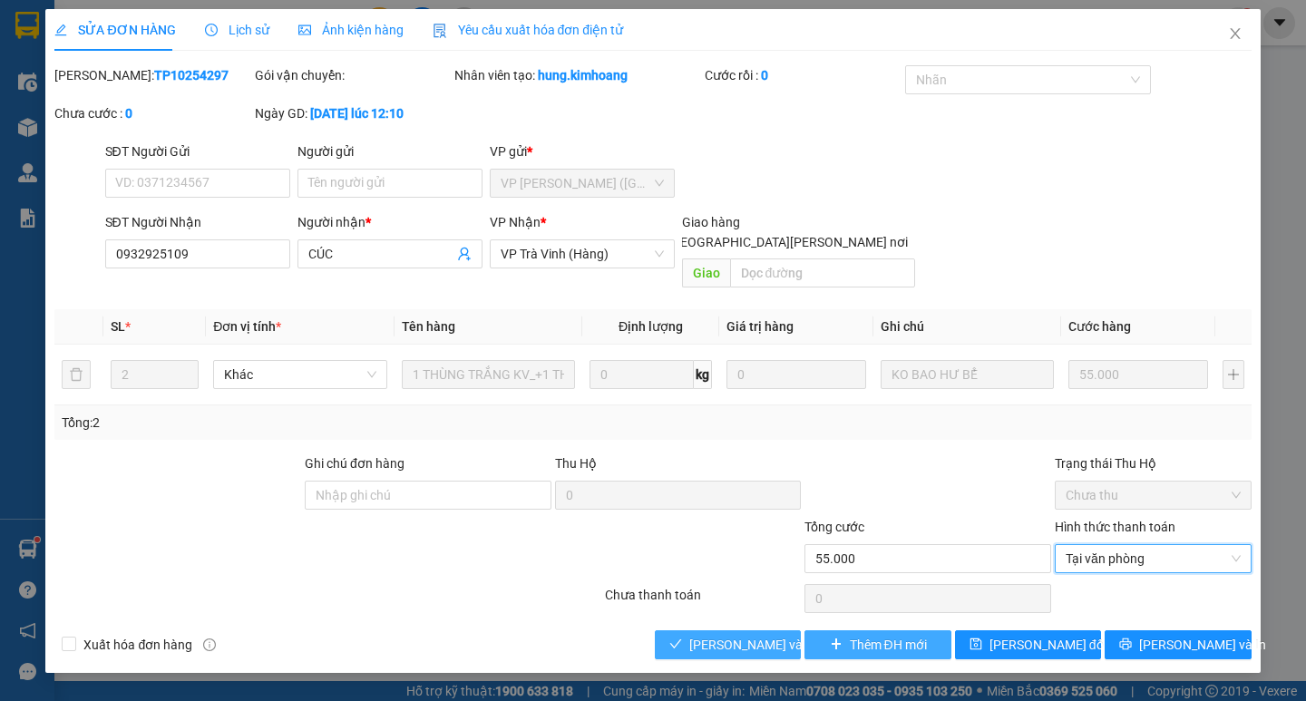
drag, startPoint x: 723, startPoint y: 617, endPoint x: 874, endPoint y: 611, distance: 150.7
click at [773, 630] on button "[PERSON_NAME] và [PERSON_NAME] hàng" at bounding box center [728, 644] width 146 height 29
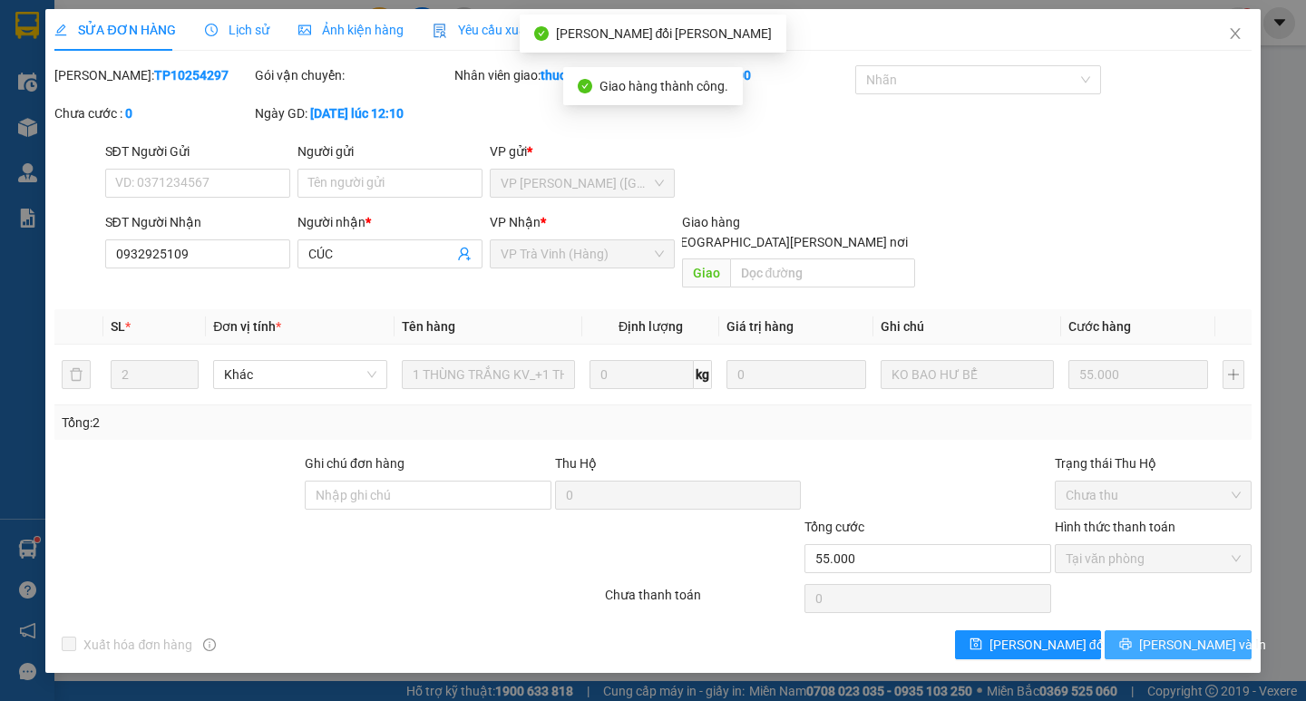
click at [1184, 635] on span "[PERSON_NAME] và In" at bounding box center [1202, 645] width 127 height 20
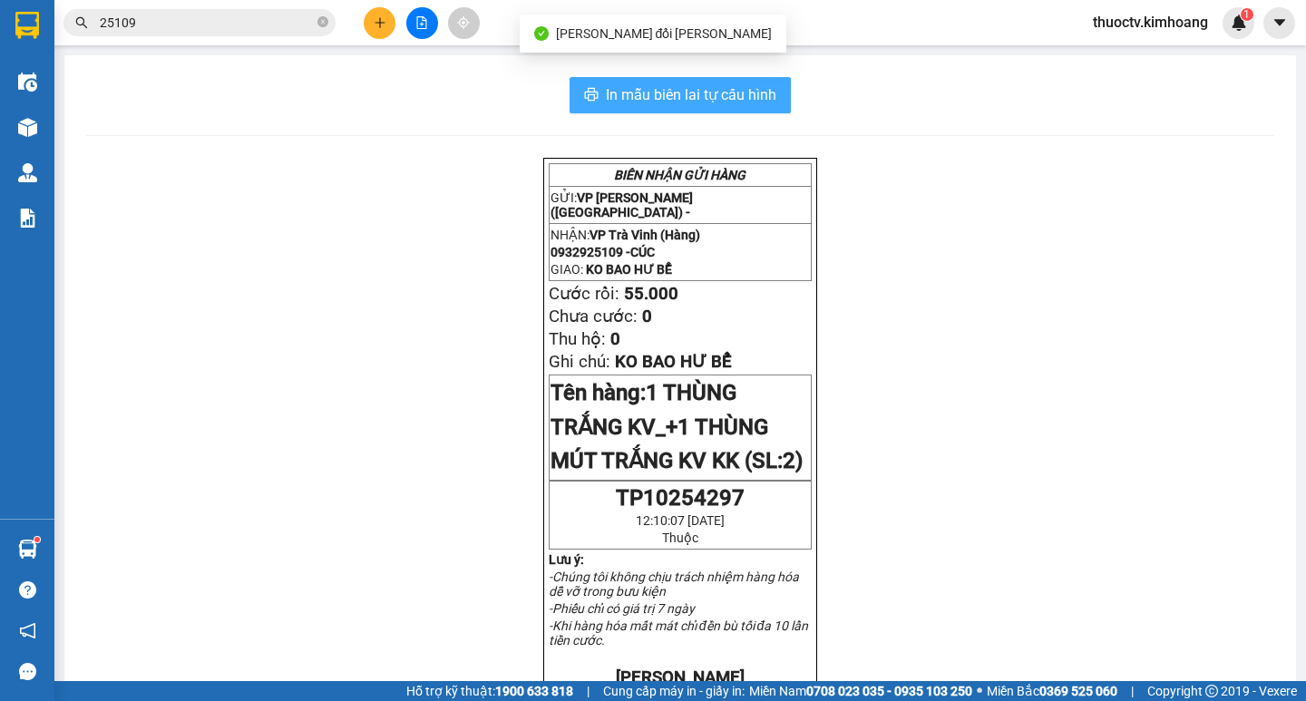
click at [769, 93] on span "In mẫu biên lai tự cấu hình" at bounding box center [691, 94] width 171 height 23
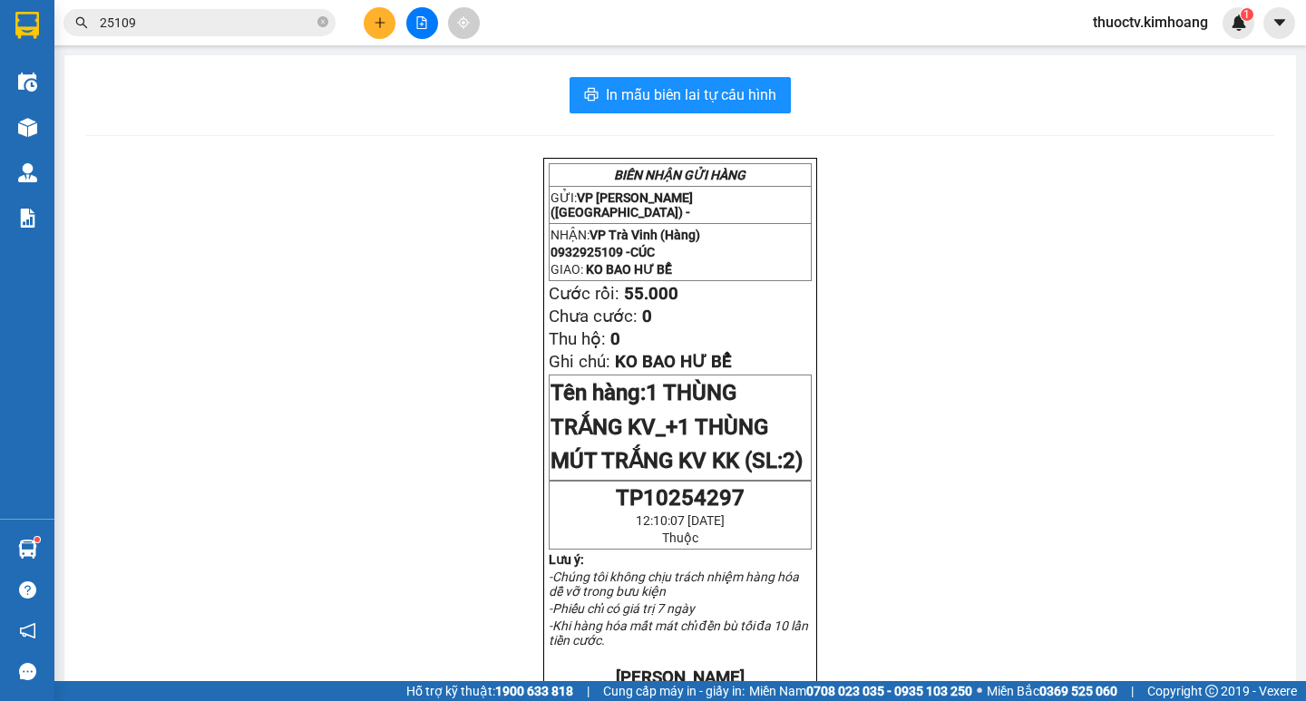
click at [202, 28] on span "25109" at bounding box center [199, 22] width 272 height 27
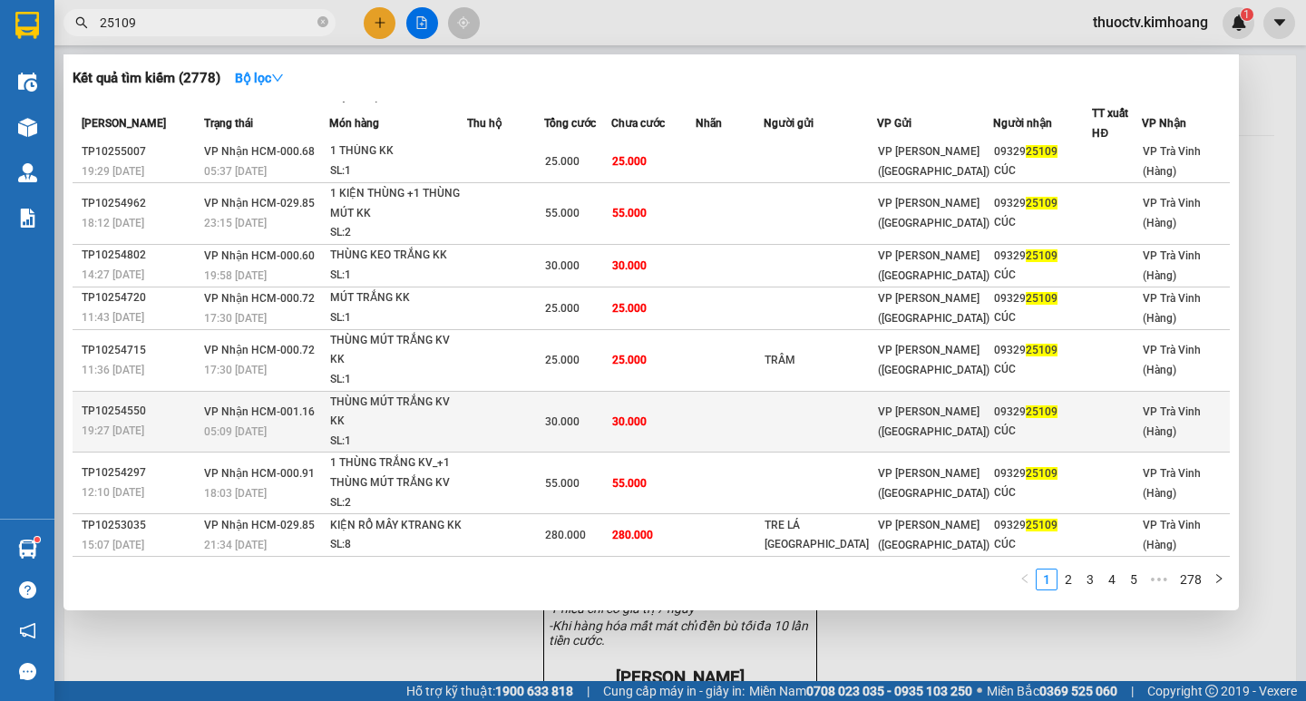
click at [696, 424] on td "30.000" at bounding box center [653, 422] width 85 height 62
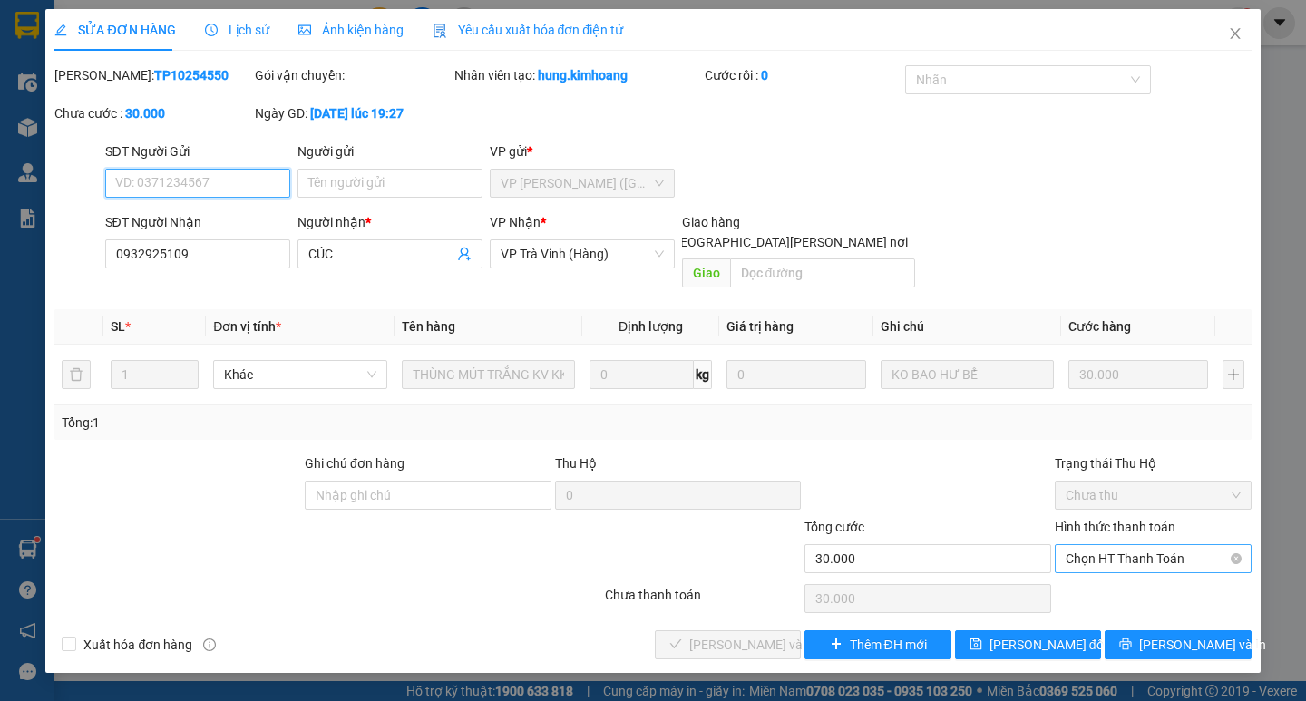
click at [1137, 545] on span "Chọn HT Thanh Toán" at bounding box center [1153, 558] width 175 height 27
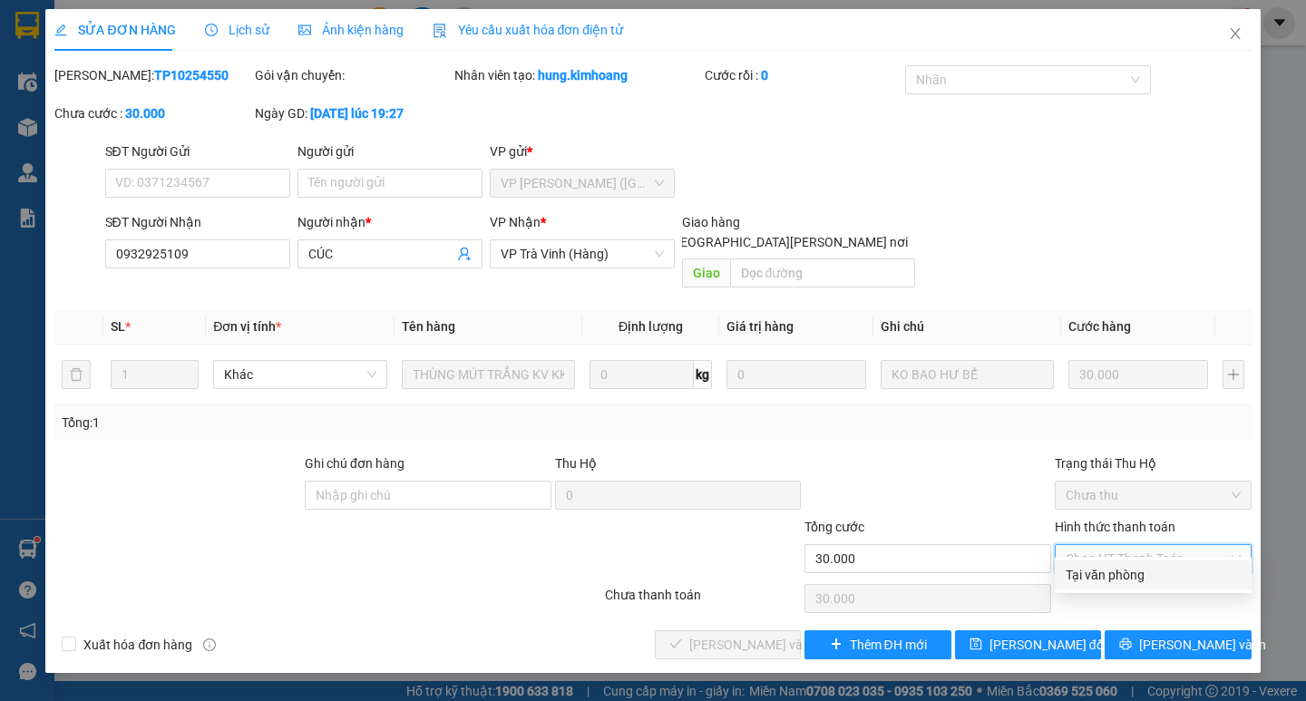
click at [1104, 580] on div "Tại văn phòng" at bounding box center [1153, 575] width 175 height 20
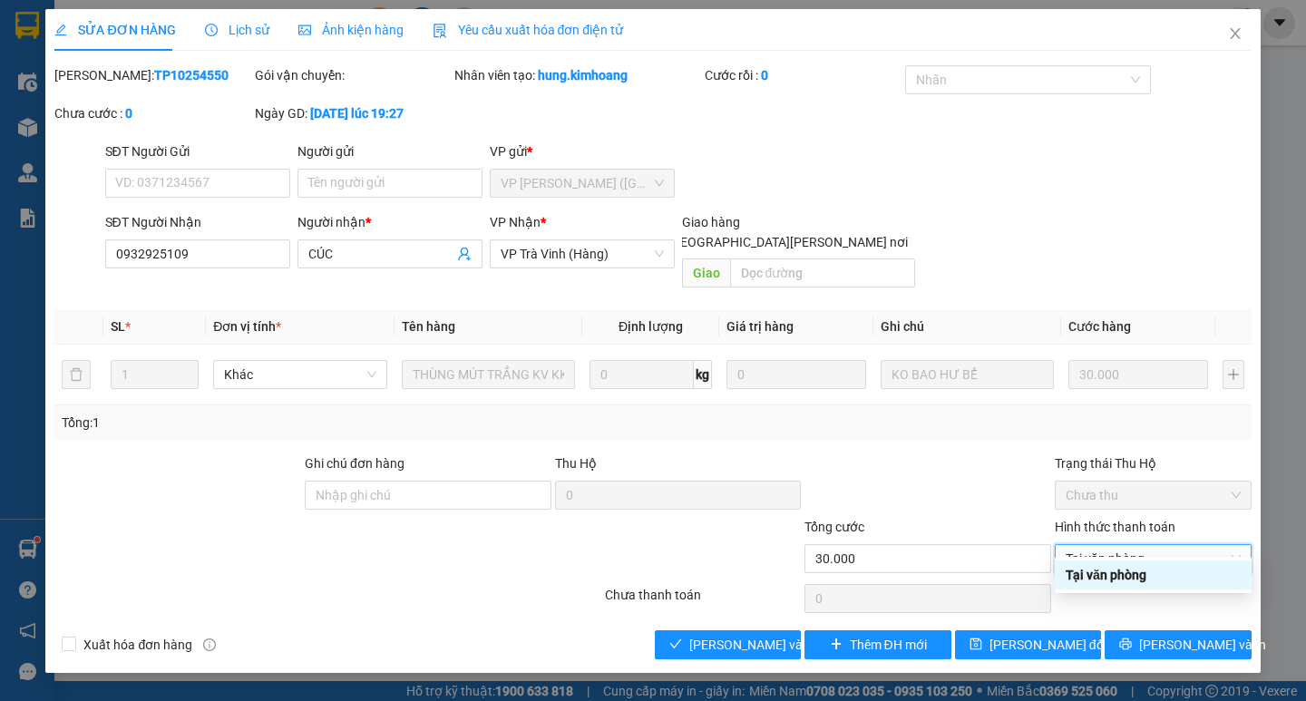
type input "0"
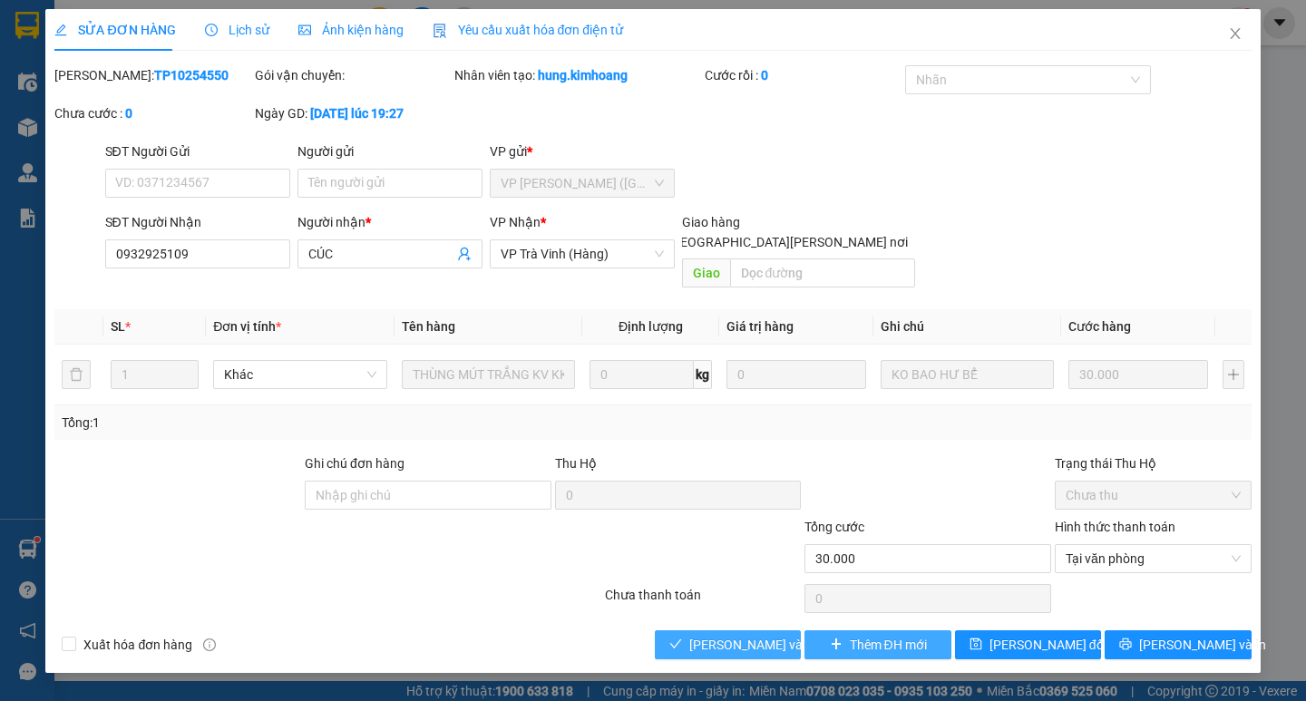
drag, startPoint x: 765, startPoint y: 623, endPoint x: 846, endPoint y: 623, distance: 81.6
click at [773, 635] on span "[PERSON_NAME] và [PERSON_NAME] hàng" at bounding box center [811, 645] width 245 height 20
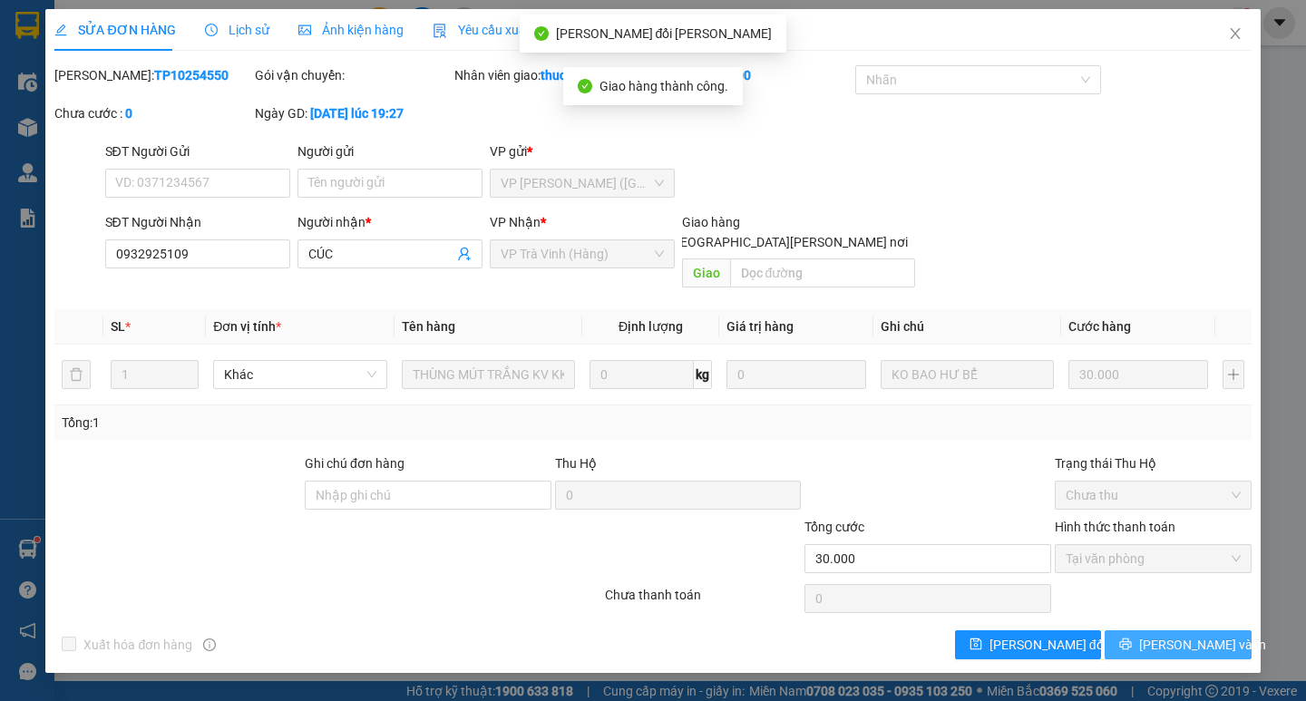
drag, startPoint x: 1187, startPoint y: 626, endPoint x: 1175, endPoint y: 560, distance: 67.4
click at [1187, 635] on span "[PERSON_NAME] và In" at bounding box center [1202, 645] width 127 height 20
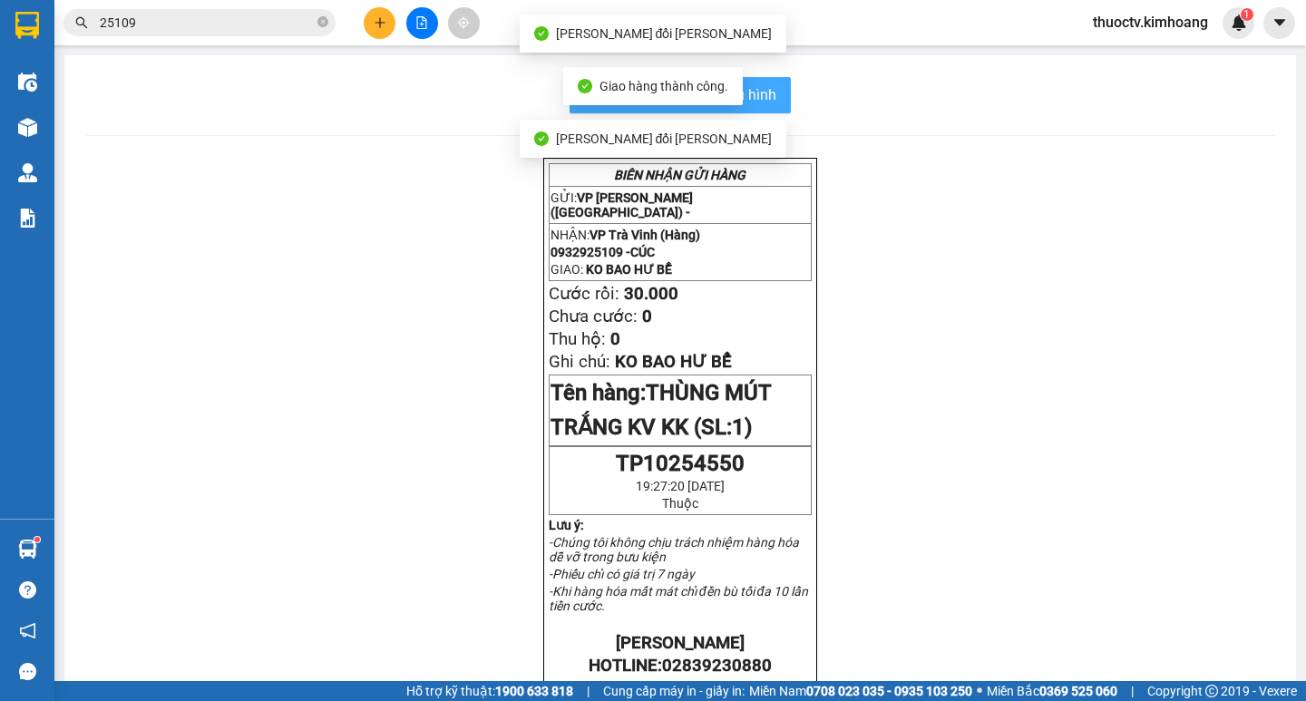
click at [761, 94] on span "In mẫu biên lai tự cấu hình" at bounding box center [691, 94] width 171 height 23
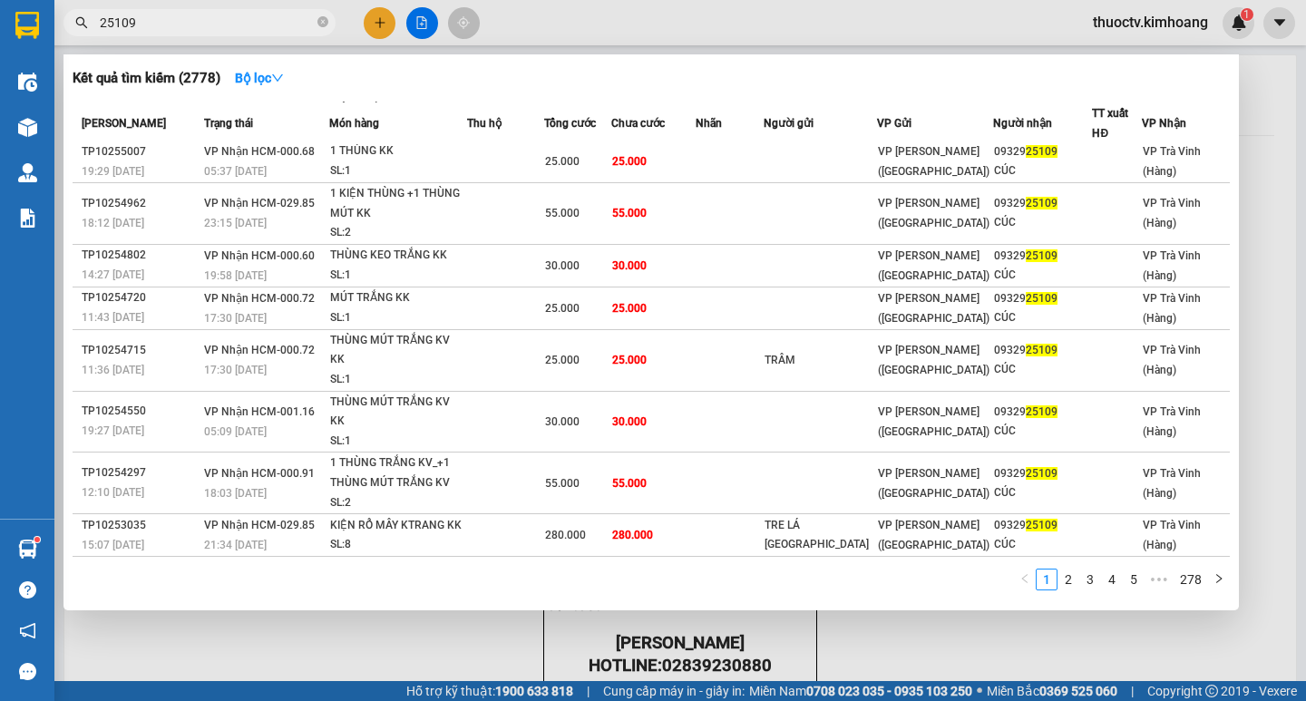
click at [171, 24] on input "25109" at bounding box center [207, 23] width 214 height 20
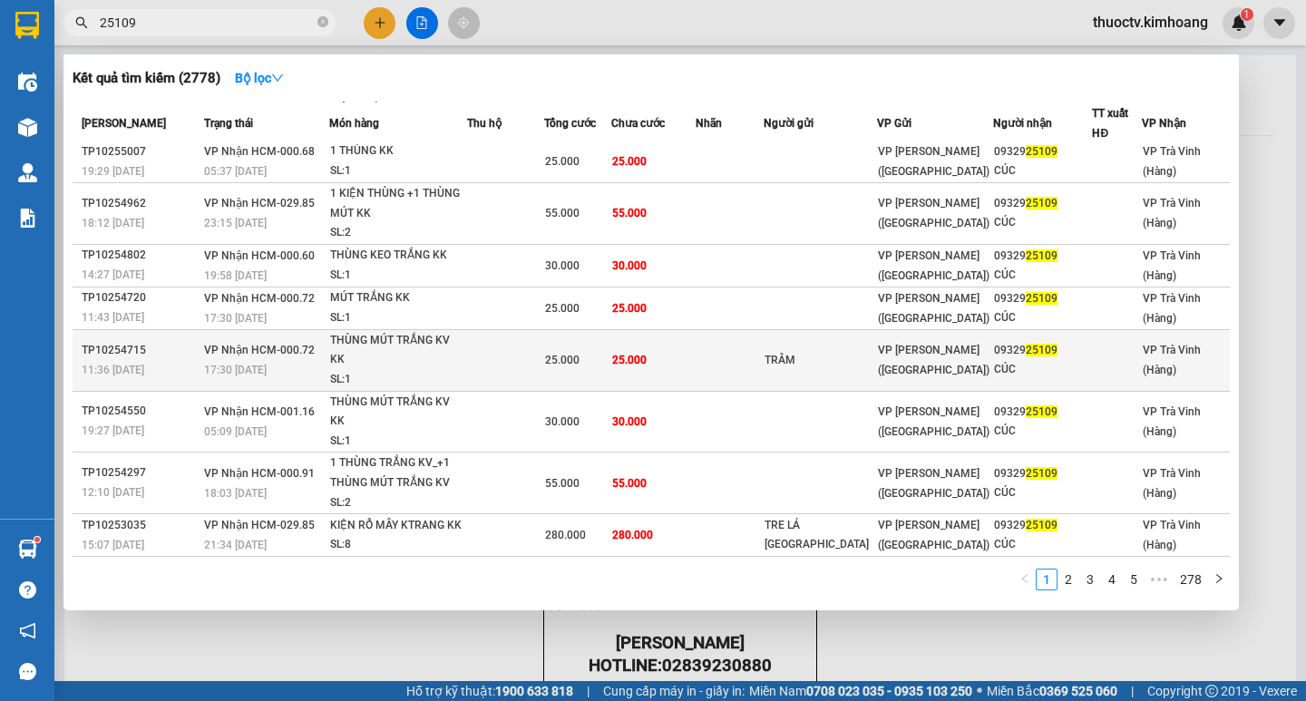
click at [697, 360] on td "25.000" at bounding box center [653, 360] width 85 height 62
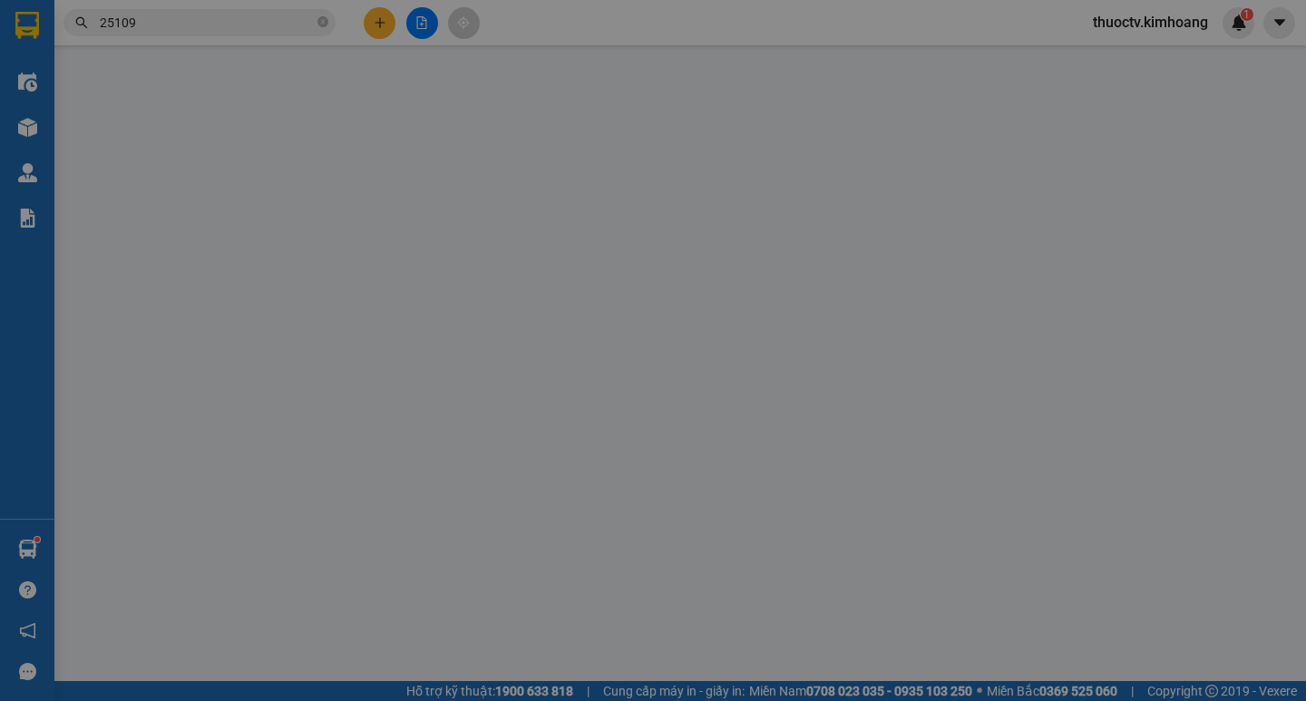
type input "TRÂM"
type input "0932925109"
type input "CÚC"
type input "25.000"
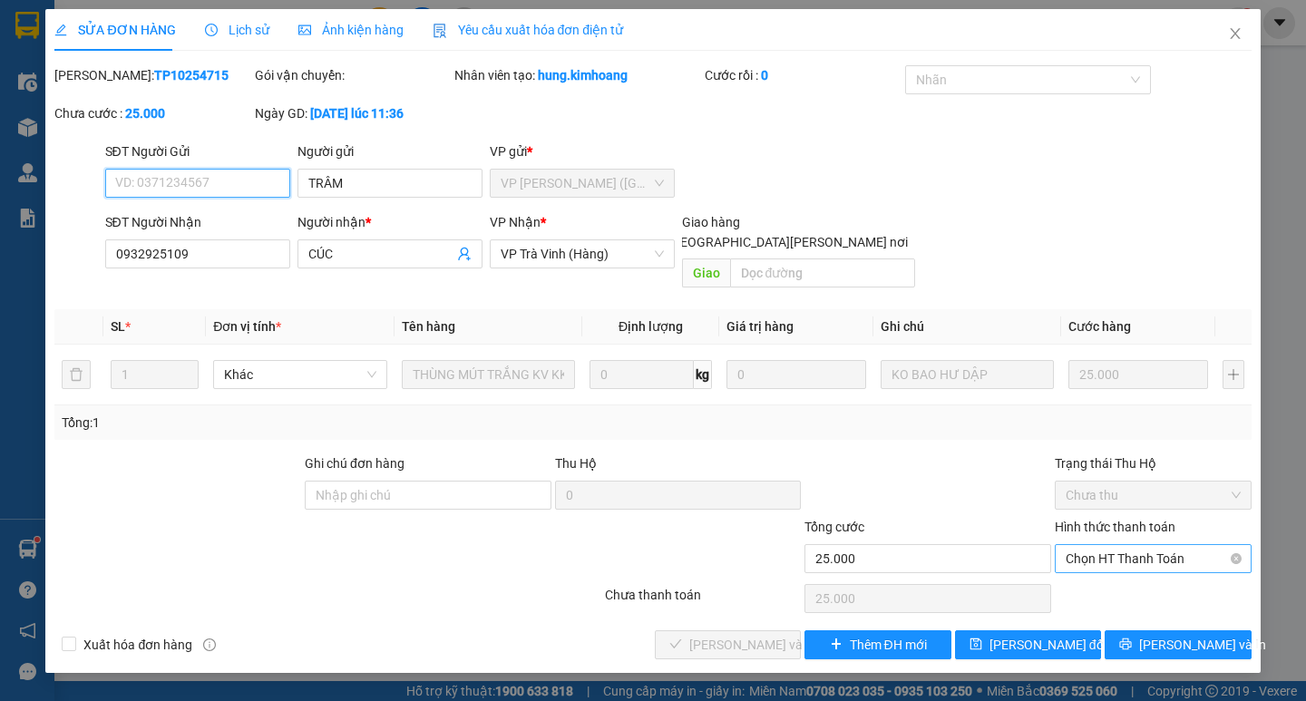
click at [1128, 545] on span "Chọn HT Thanh Toán" at bounding box center [1153, 558] width 175 height 27
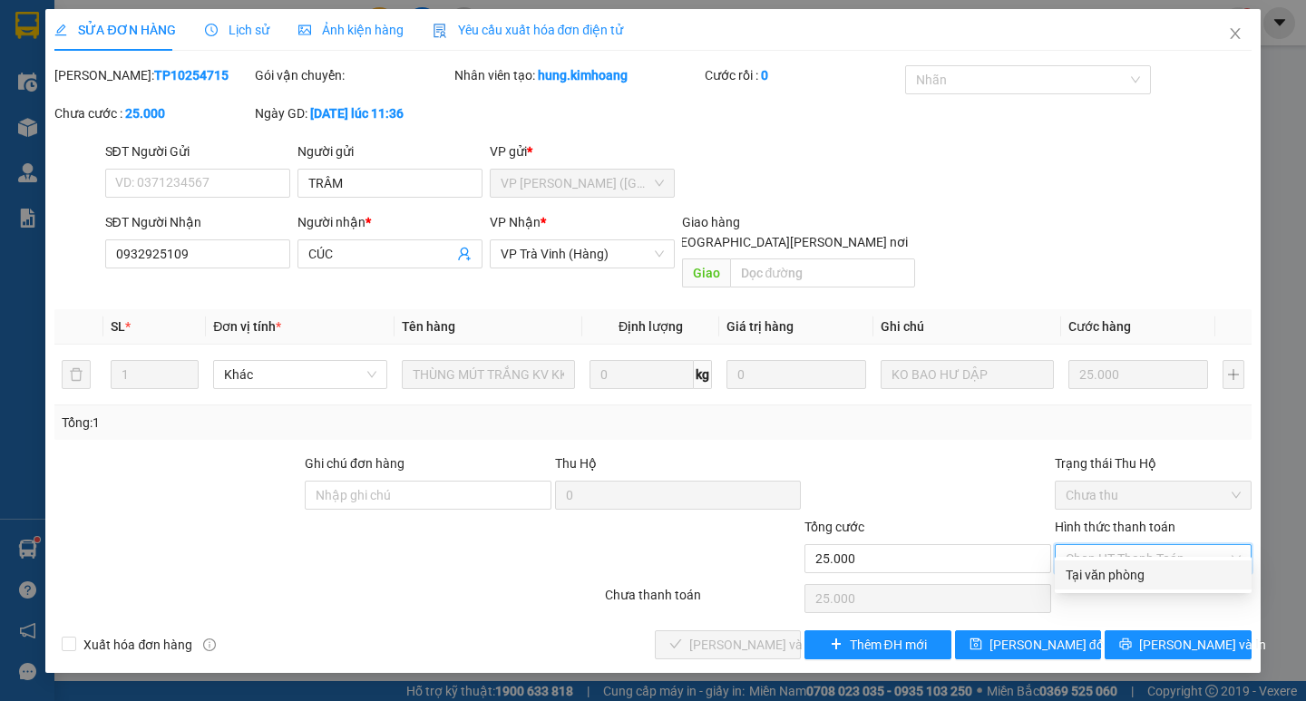
drag, startPoint x: 1124, startPoint y: 577, endPoint x: 1038, endPoint y: 604, distance: 90.4
click at [1119, 576] on div "Tại văn phòng" at bounding box center [1153, 575] width 175 height 20
type input "0"
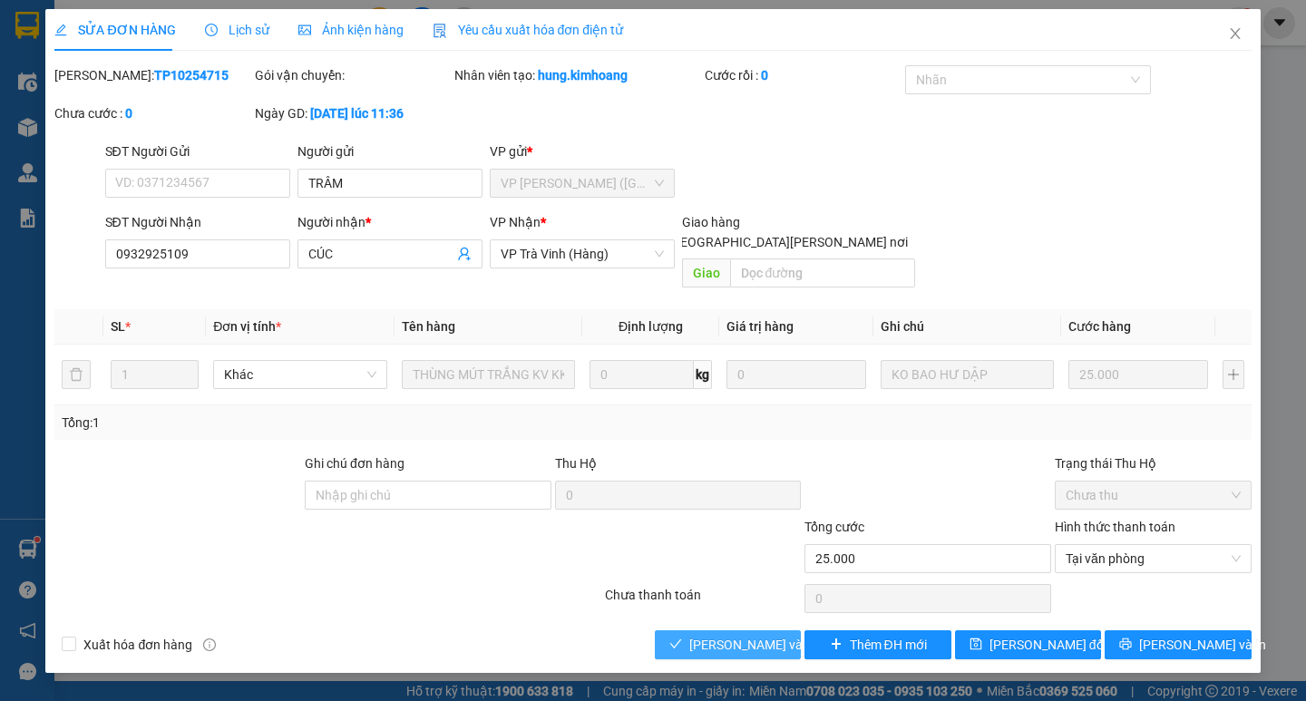
click at [775, 635] on span "[PERSON_NAME] và [PERSON_NAME] hàng" at bounding box center [811, 645] width 245 height 20
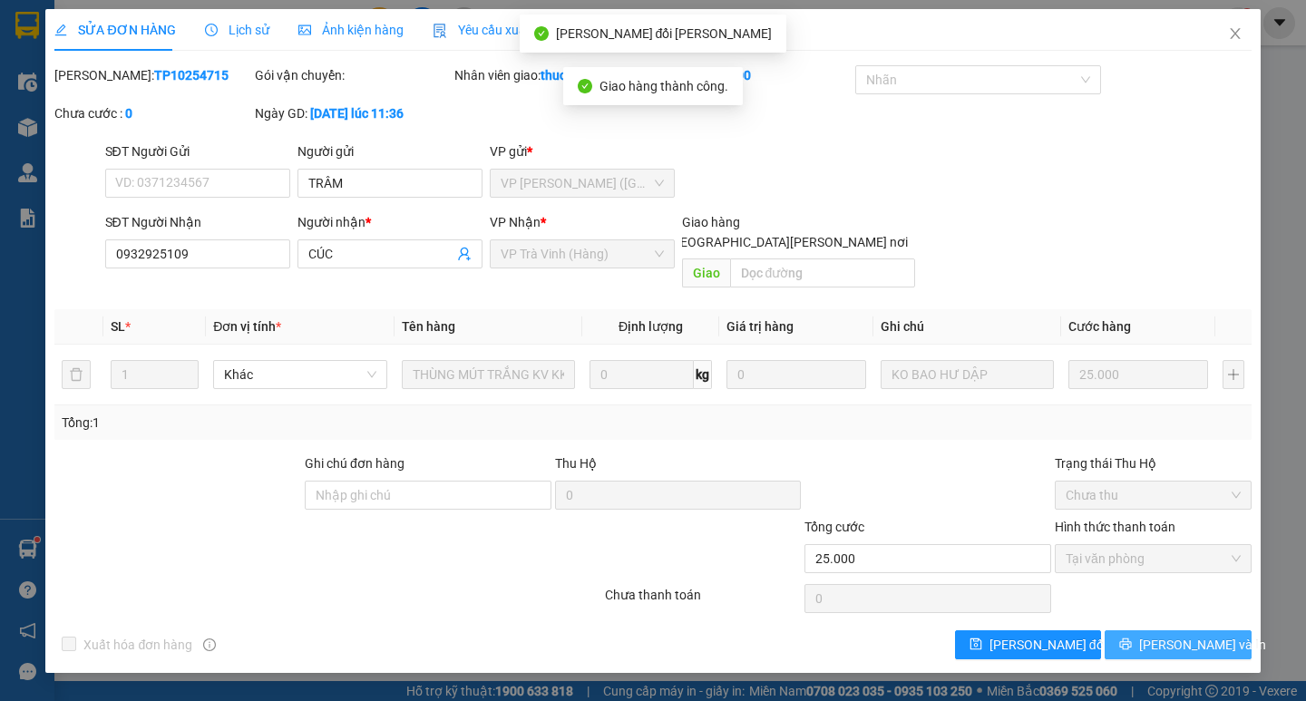
click at [1191, 635] on span "[PERSON_NAME] và In" at bounding box center [1202, 645] width 127 height 20
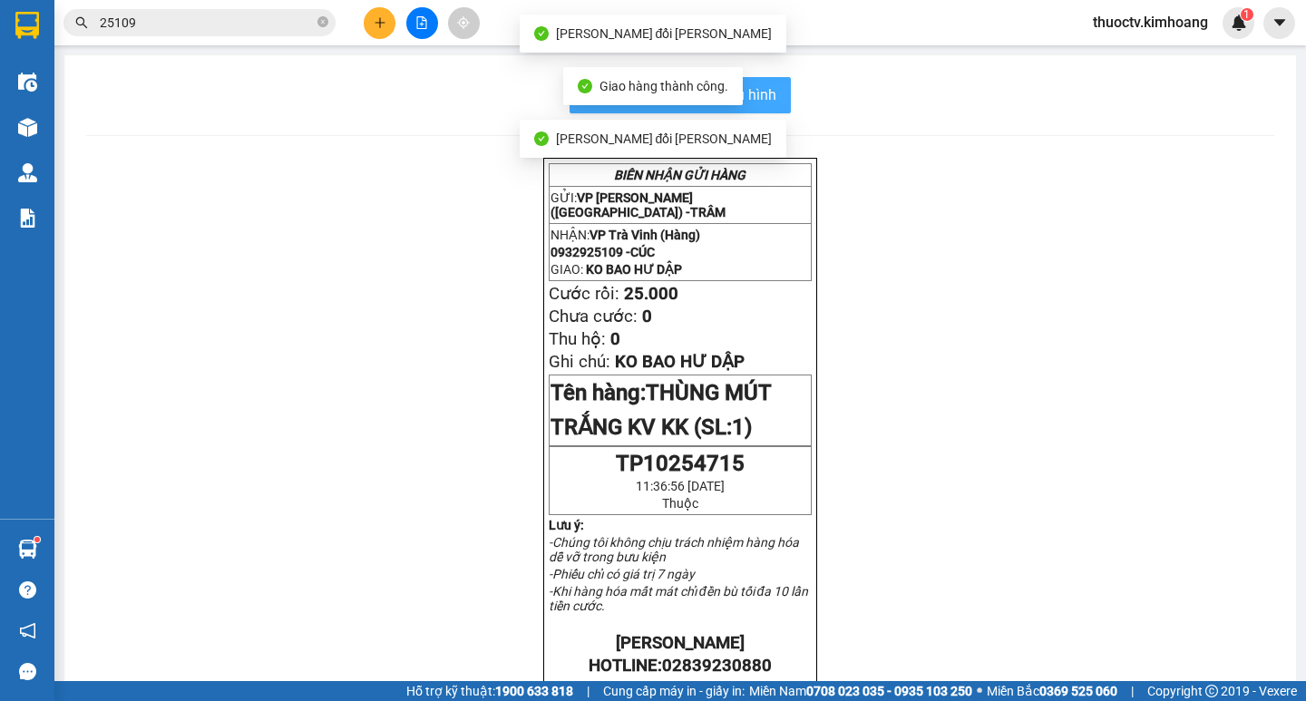
click at [767, 97] on span "In mẫu biên lai tự cấu hình" at bounding box center [691, 94] width 171 height 23
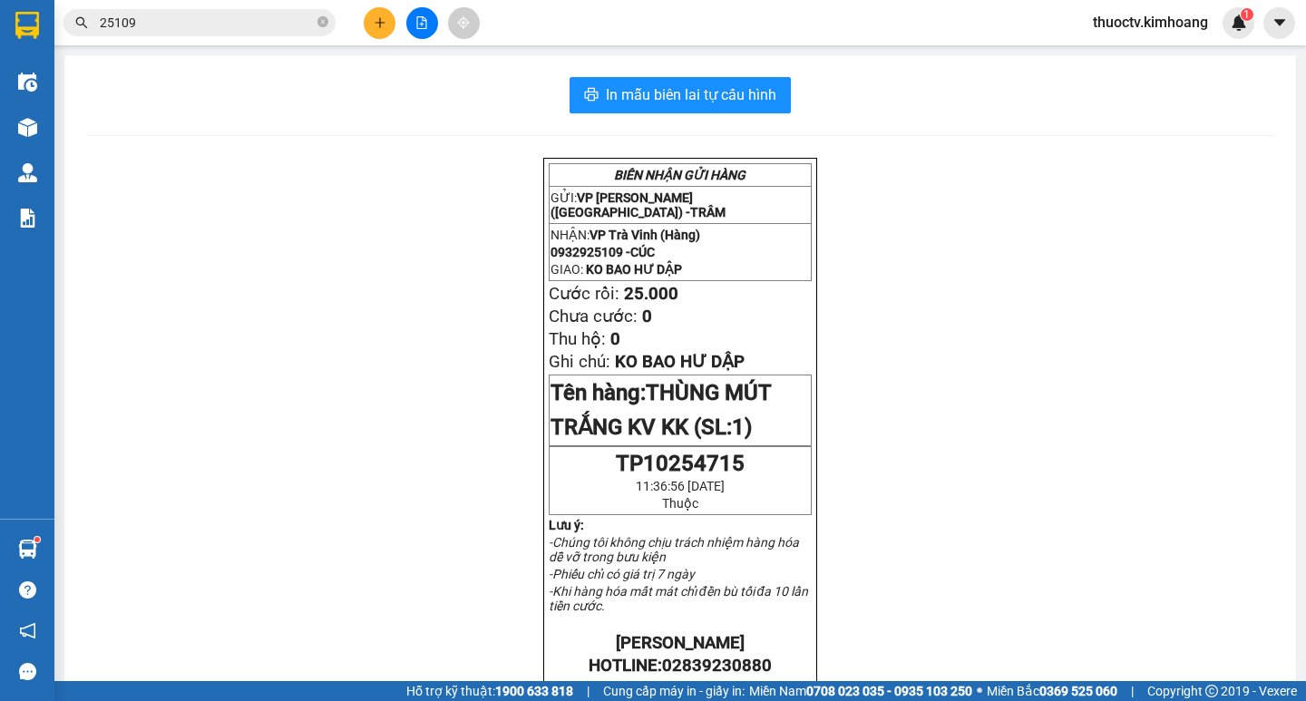
click at [179, 30] on input "25109" at bounding box center [207, 23] width 214 height 20
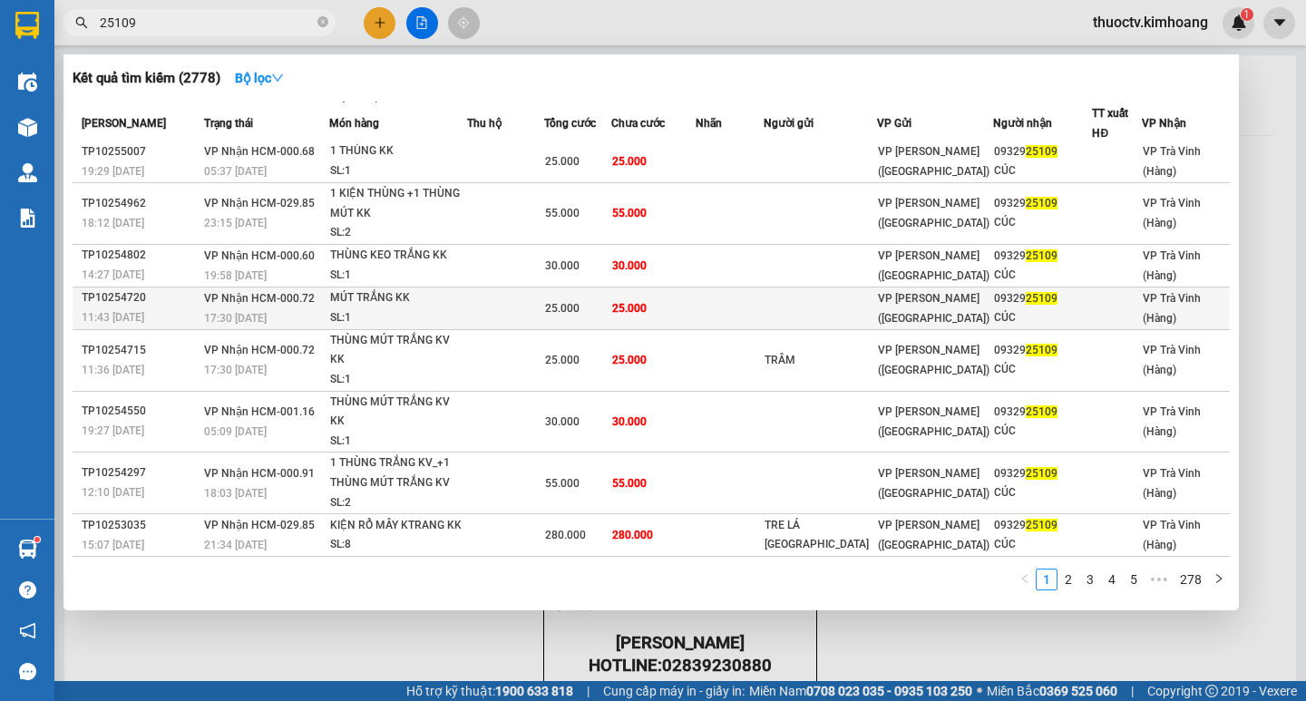
click at [697, 301] on td "25.000" at bounding box center [653, 308] width 85 height 43
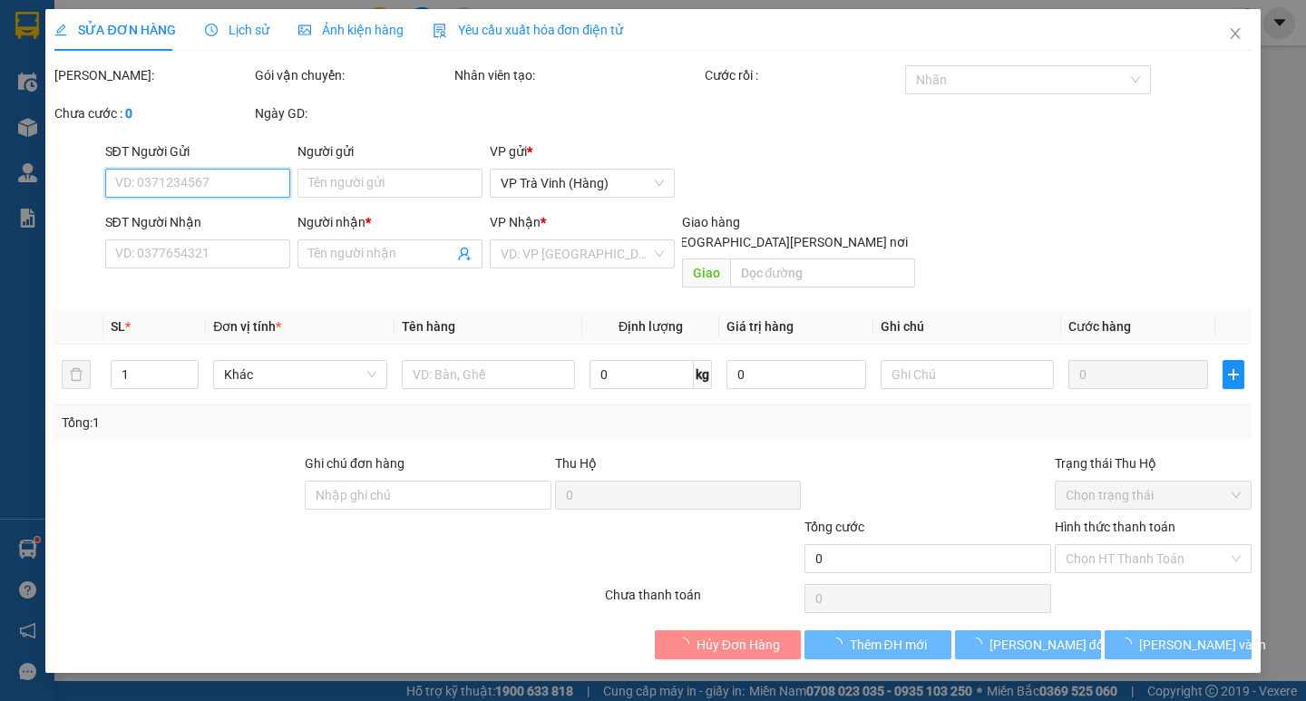
type input "0932925109"
type input "CÚC"
type input "25.000"
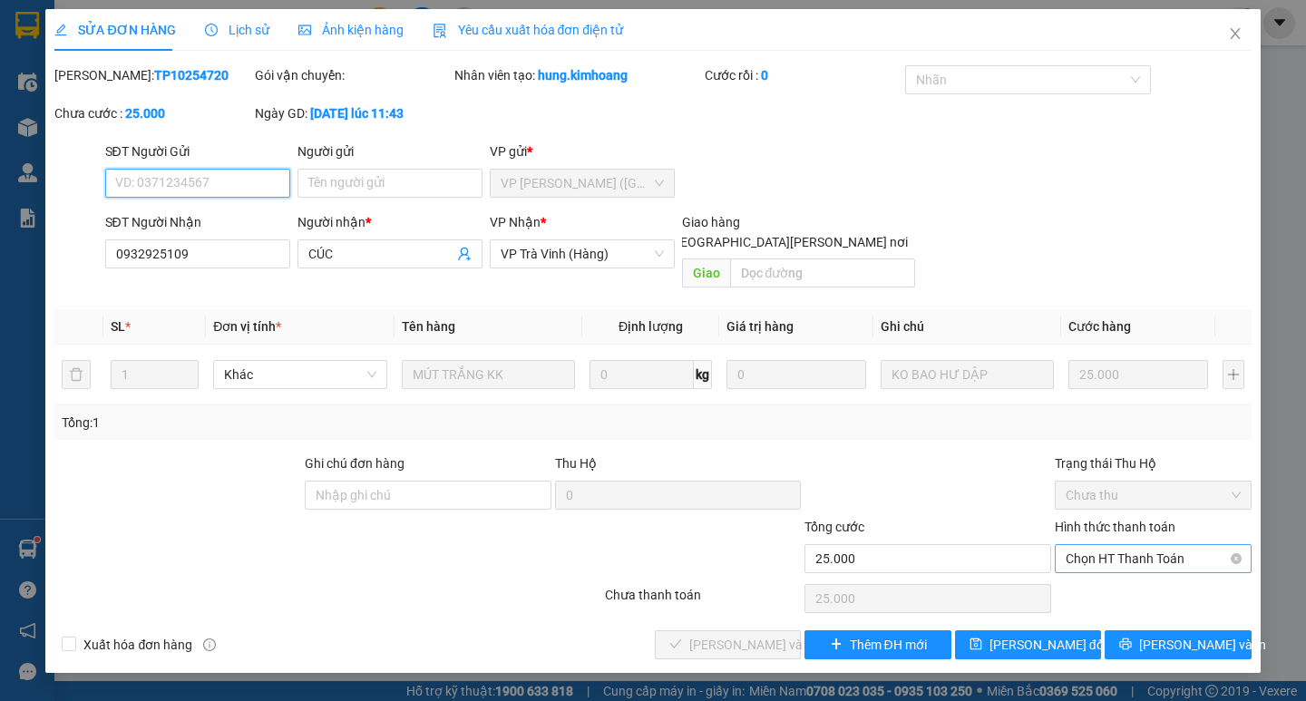
click at [1150, 545] on span "Chọn HT Thanh Toán" at bounding box center [1153, 558] width 175 height 27
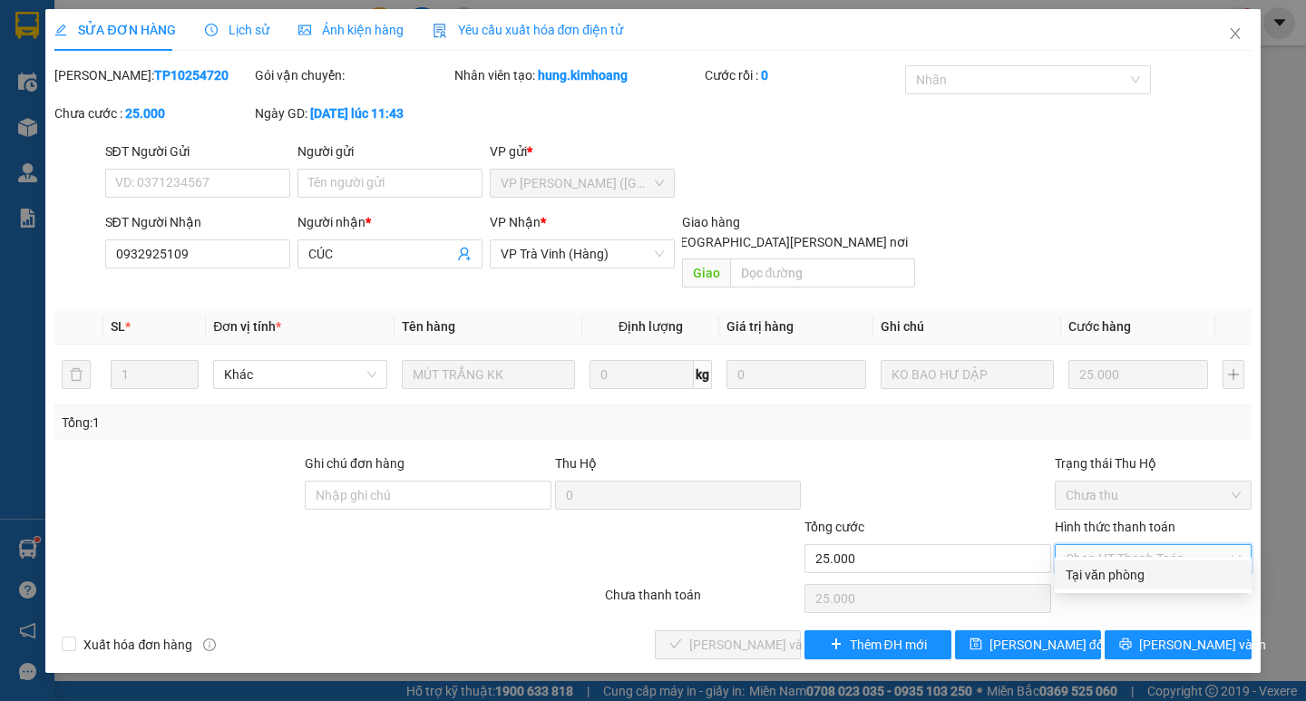
click at [1118, 578] on div "Tại văn phòng" at bounding box center [1153, 575] width 175 height 20
type input "0"
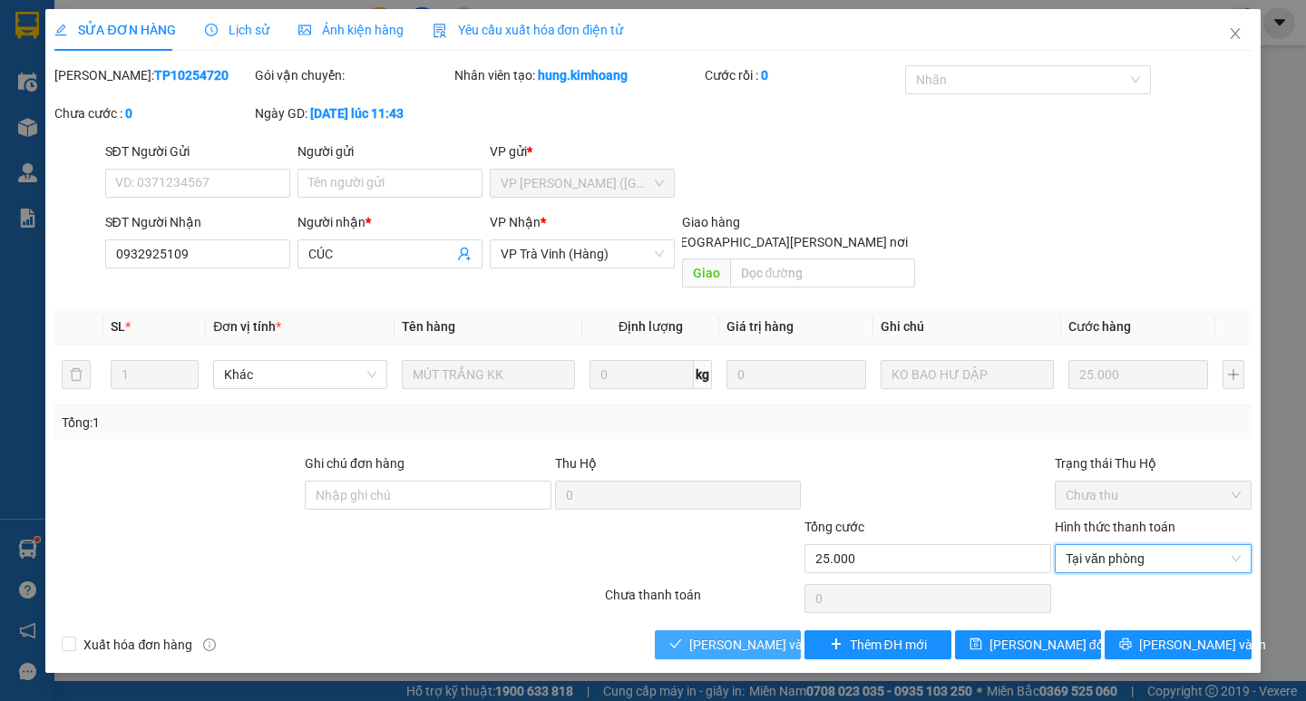
drag, startPoint x: 767, startPoint y: 623, endPoint x: 799, endPoint y: 620, distance: 32.8
click at [767, 635] on span "[PERSON_NAME] và [PERSON_NAME] hàng" at bounding box center [811, 645] width 245 height 20
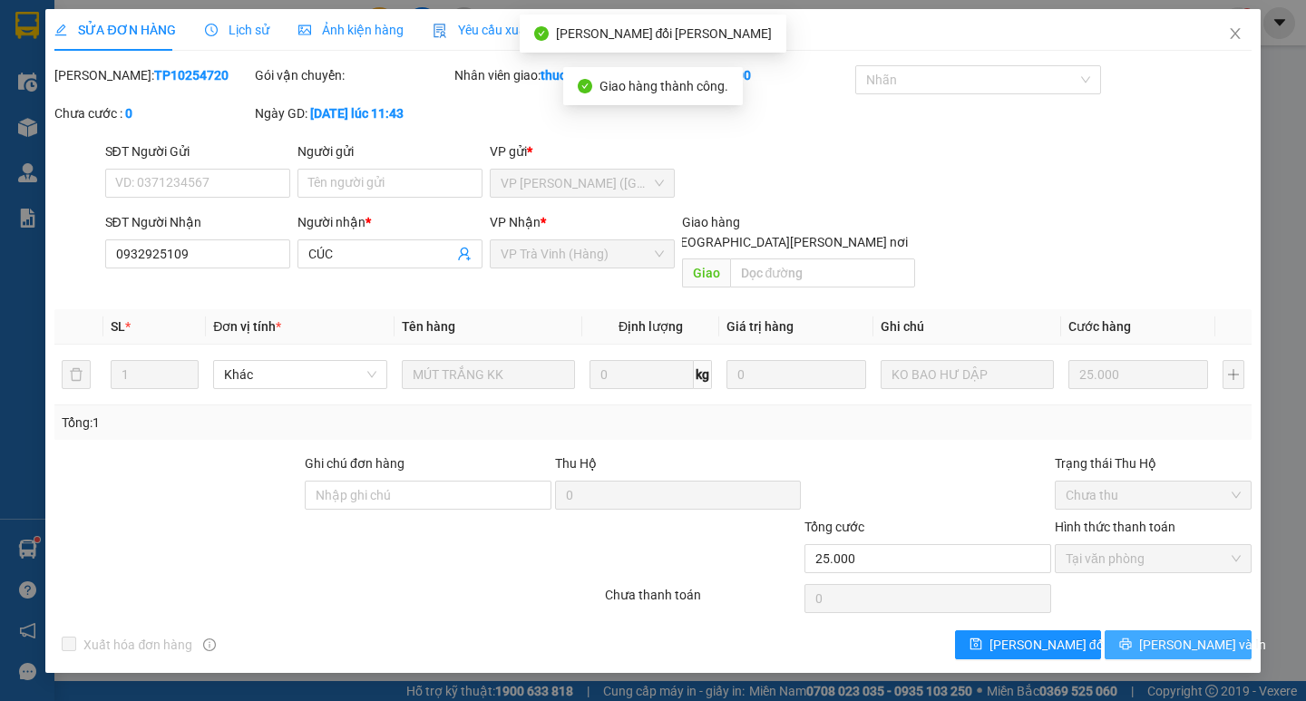
drag, startPoint x: 1183, startPoint y: 626, endPoint x: 1177, endPoint y: 516, distance: 109.9
click at [1183, 635] on span "[PERSON_NAME] và In" at bounding box center [1202, 645] width 127 height 20
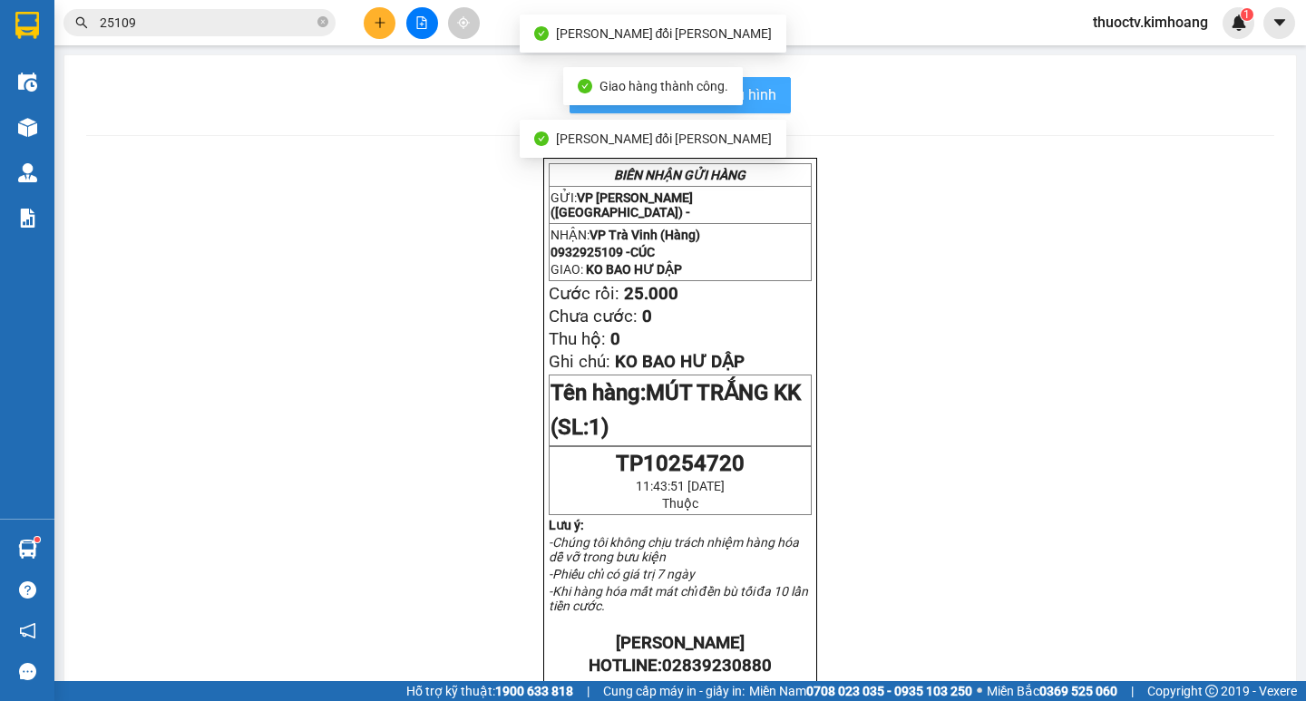
click at [758, 95] on span "In mẫu biên lai tự cấu hình" at bounding box center [691, 94] width 171 height 23
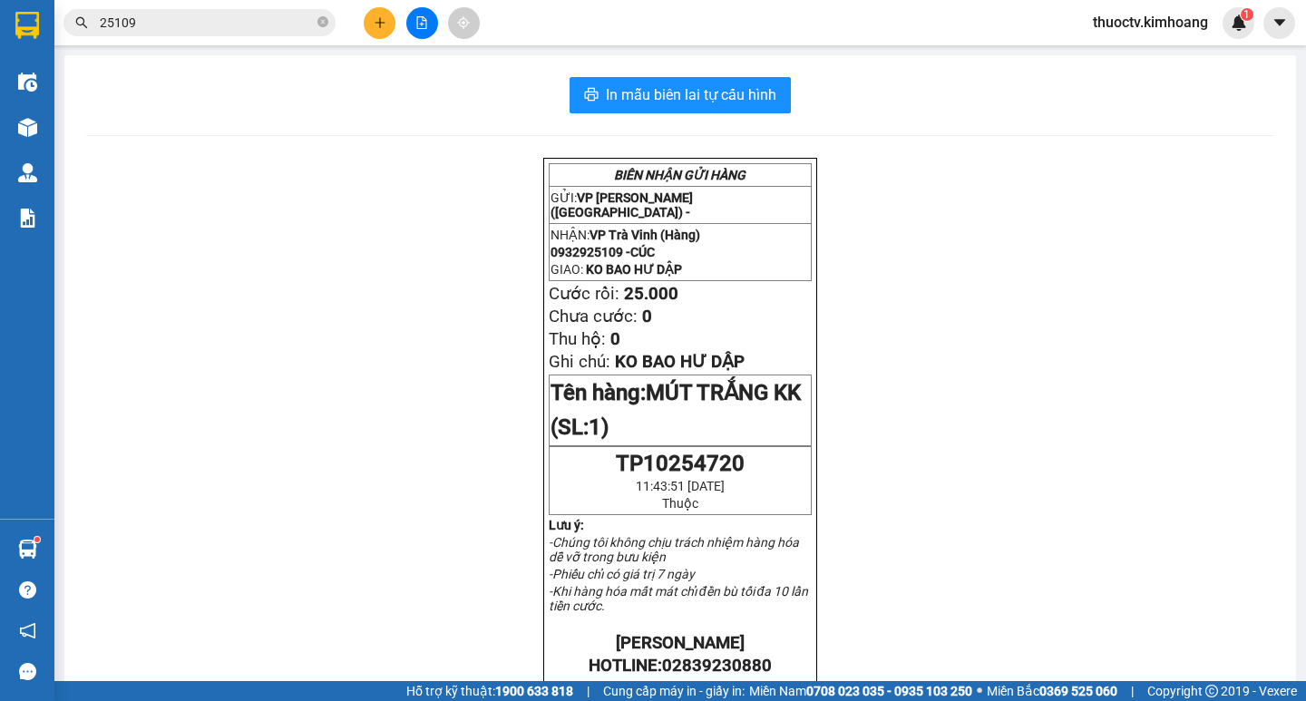
click at [264, 24] on input "25109" at bounding box center [207, 23] width 214 height 20
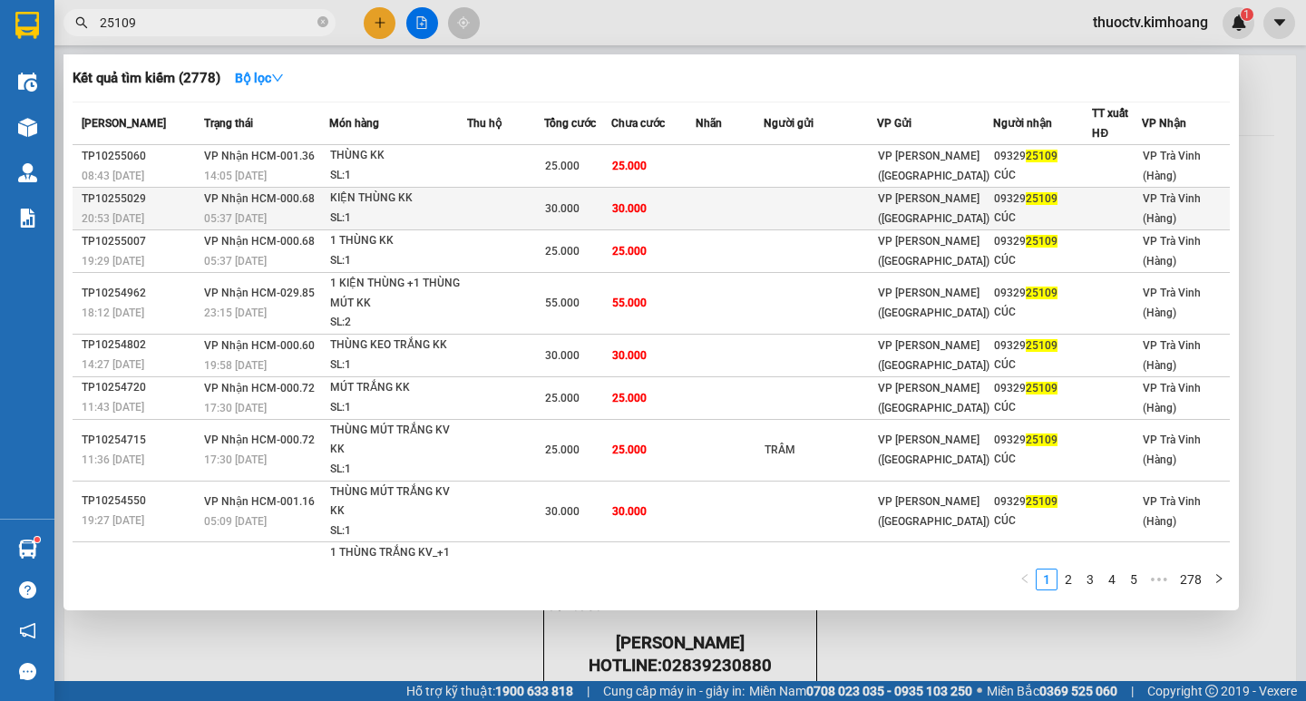
click at [678, 206] on td "30.000" at bounding box center [653, 209] width 85 height 43
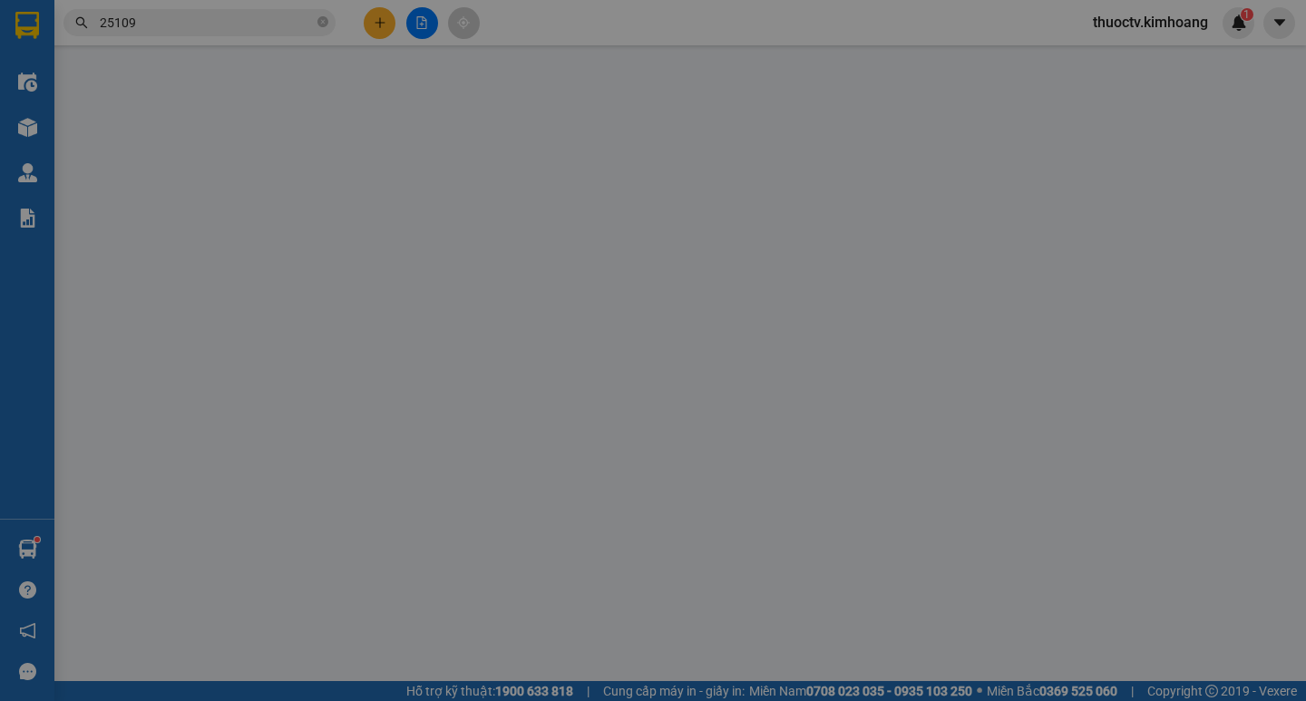
type input "0932925109"
type input "CÚC"
type input "30.000"
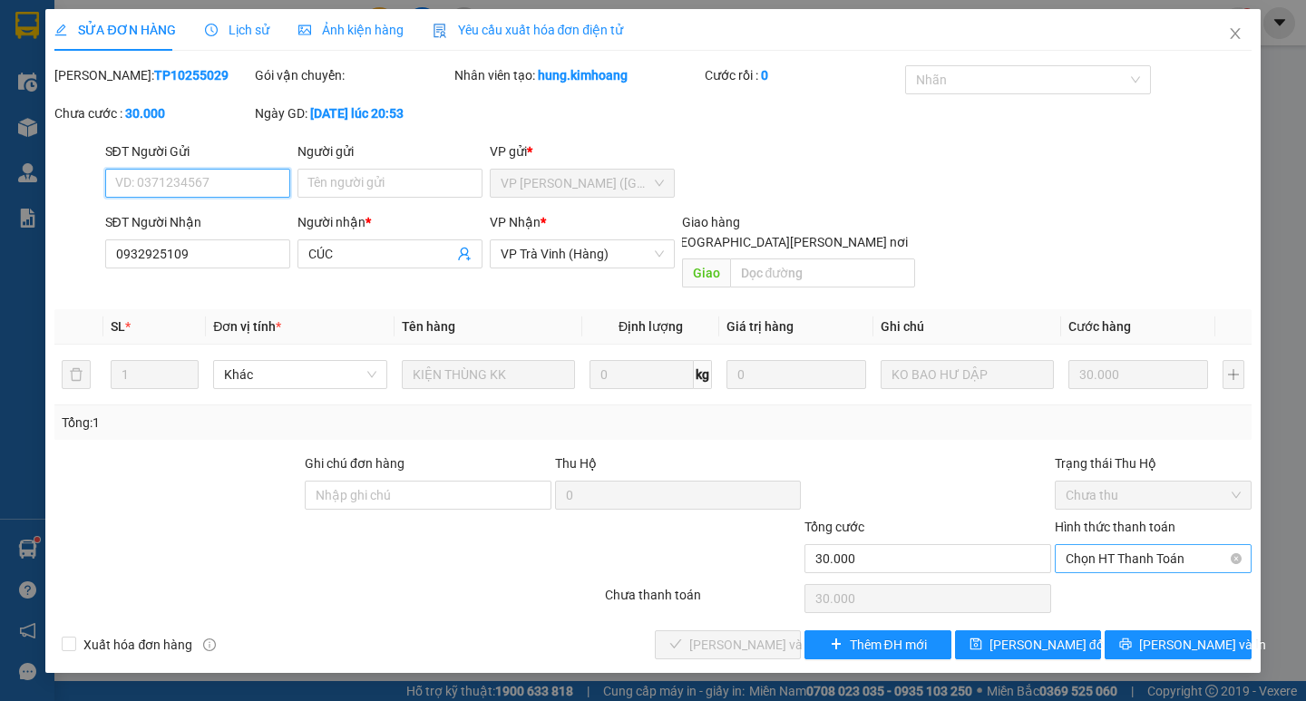
click at [1148, 545] on span "Chọn HT Thanh Toán" at bounding box center [1153, 558] width 175 height 27
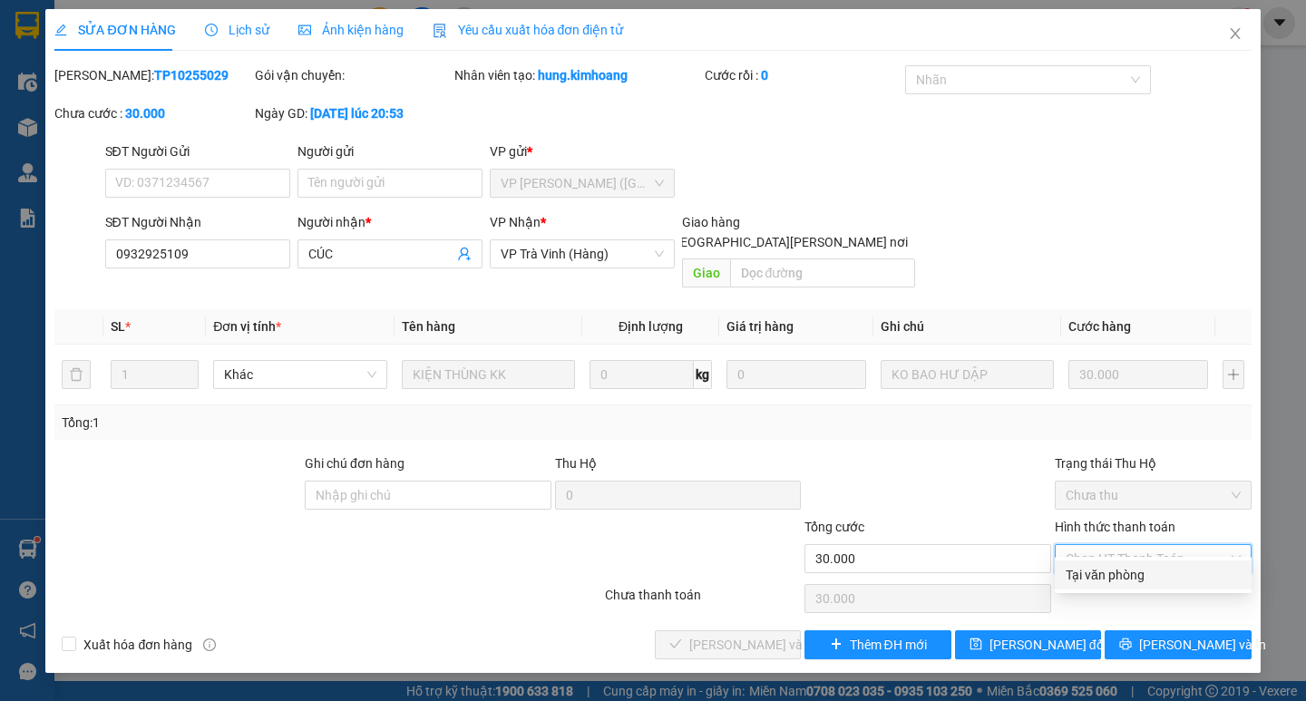
click at [1106, 577] on div "Tại văn phòng" at bounding box center [1153, 575] width 175 height 20
type input "0"
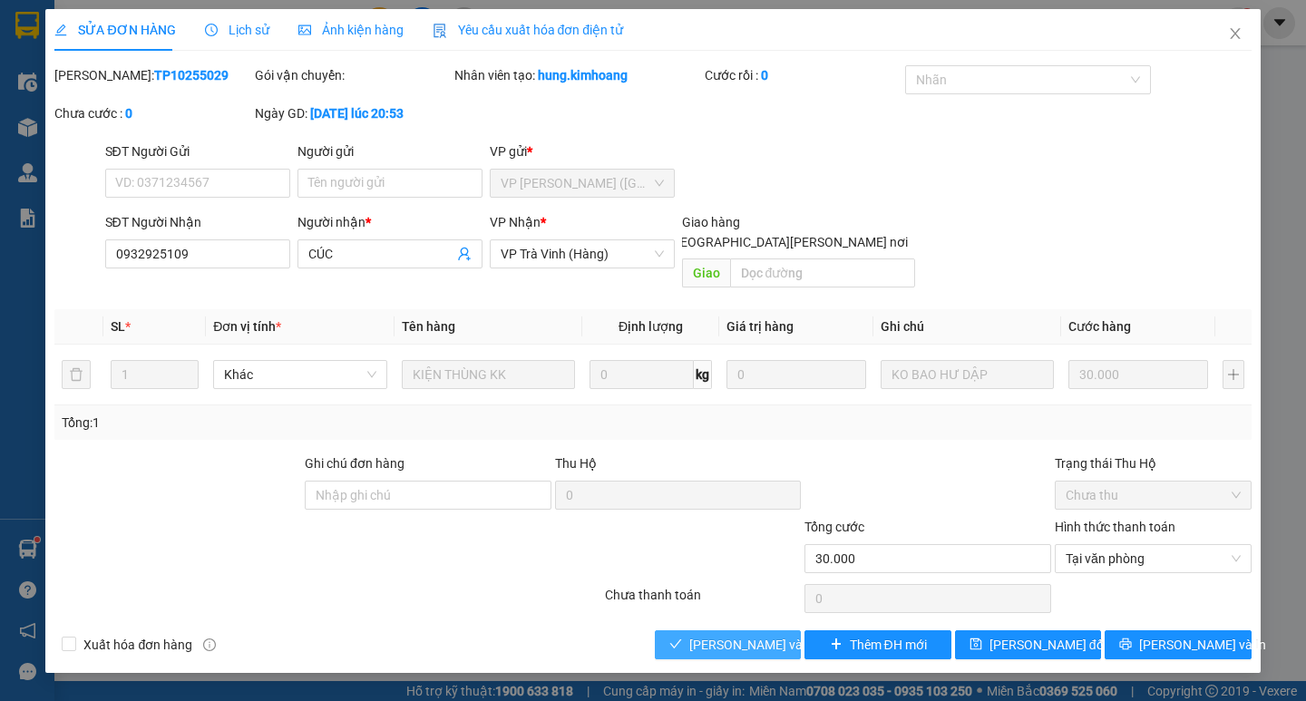
drag, startPoint x: 750, startPoint y: 623, endPoint x: 855, endPoint y: 622, distance: 105.2
click at [760, 635] on span "[PERSON_NAME] và [PERSON_NAME] hàng" at bounding box center [811, 645] width 245 height 20
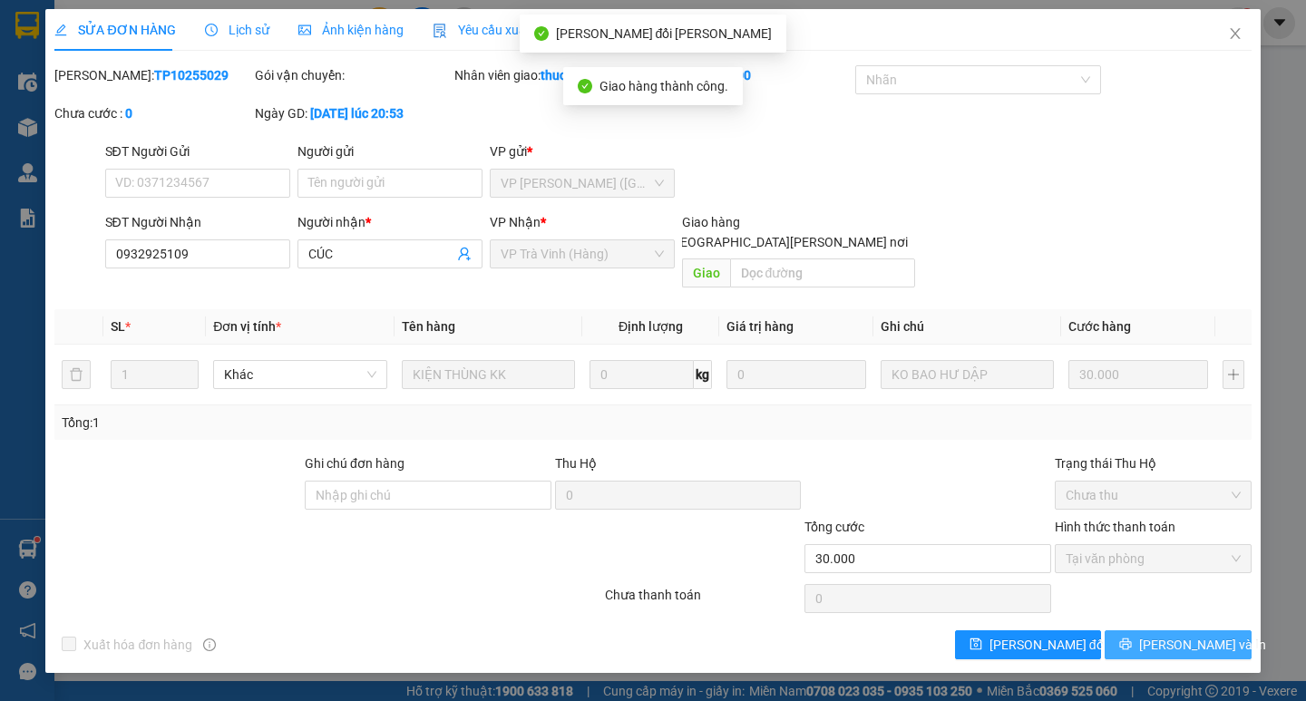
click at [1177, 635] on span "[PERSON_NAME] và In" at bounding box center [1202, 645] width 127 height 20
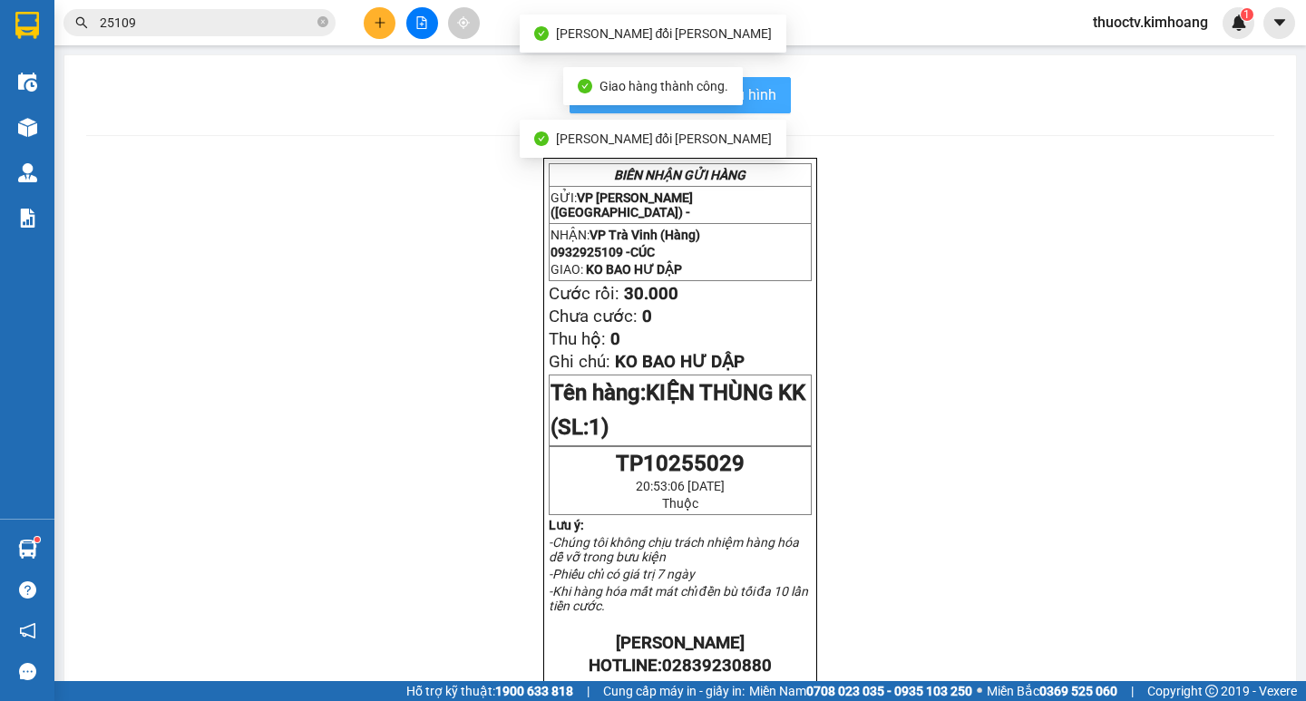
click at [768, 91] on span "In mẫu biên lai tự cấu hình" at bounding box center [691, 94] width 171 height 23
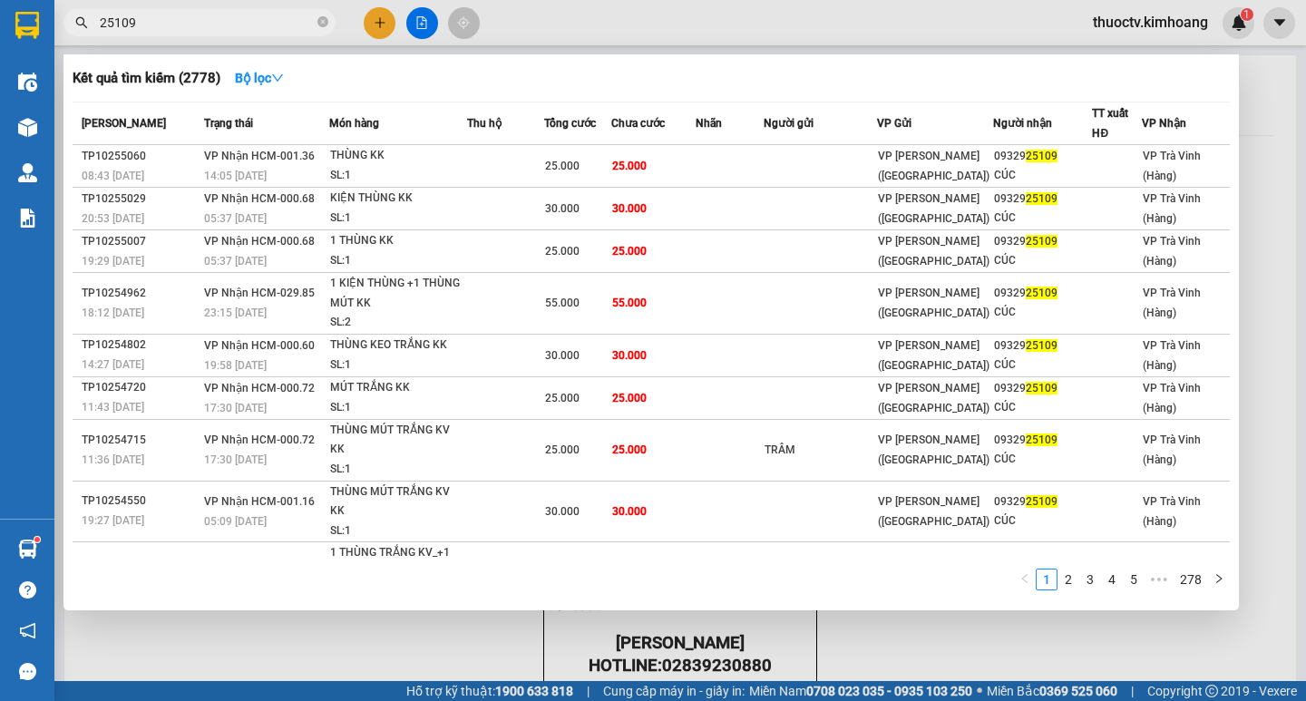
click at [142, 22] on input "25109" at bounding box center [207, 23] width 214 height 20
click at [152, 24] on input "25109" at bounding box center [207, 23] width 214 height 20
type input "25109"
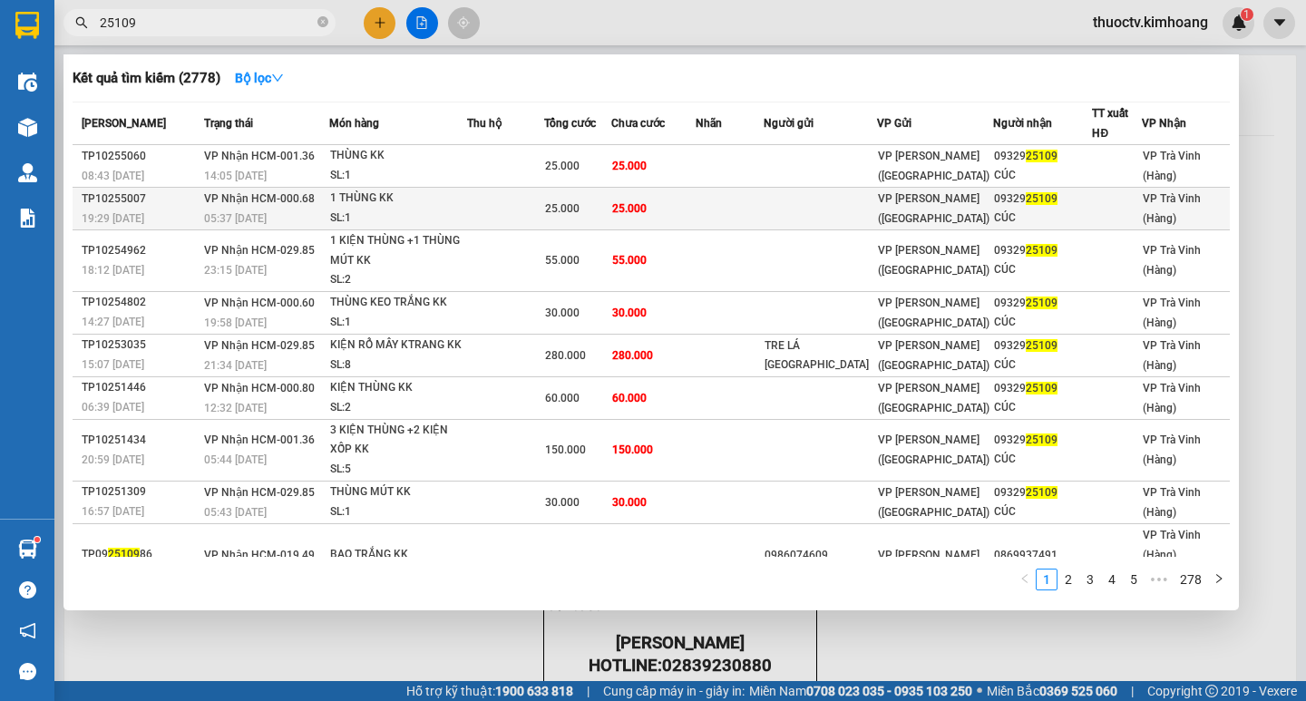
click at [663, 210] on td "25.000" at bounding box center [653, 209] width 85 height 43
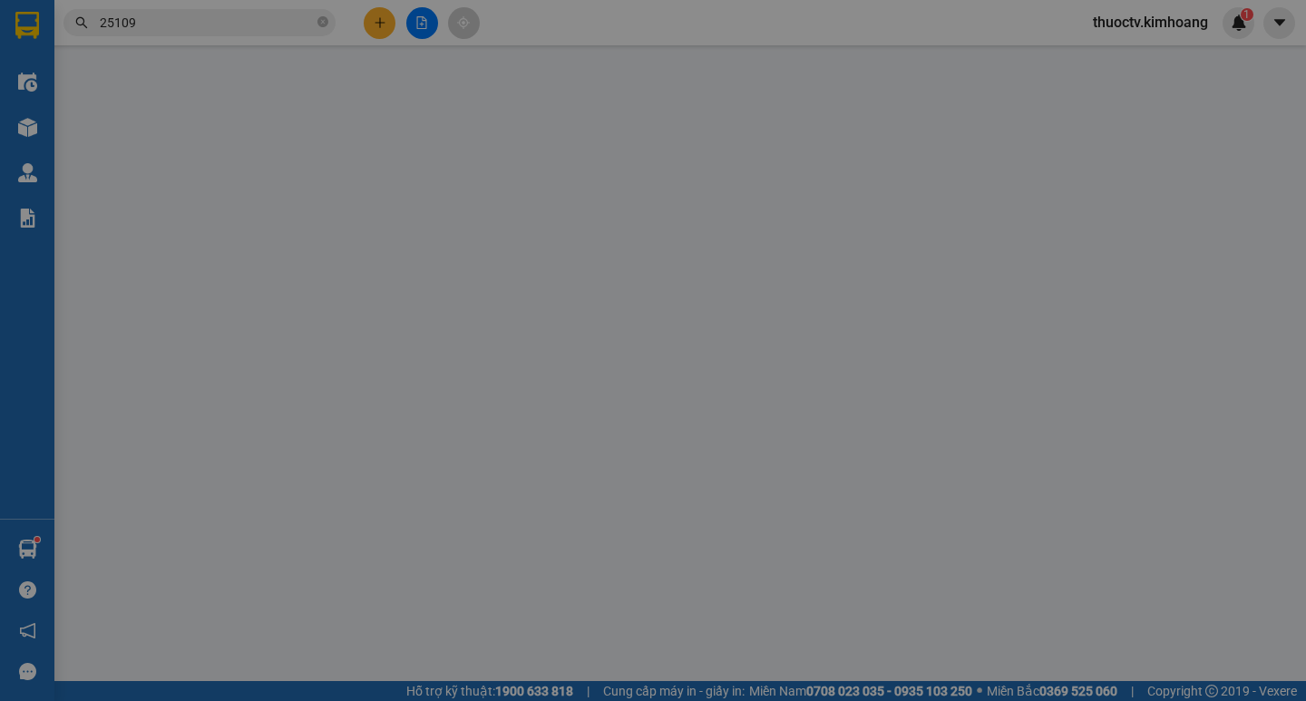
type input "0932925109"
type input "CÚC"
type input "25.000"
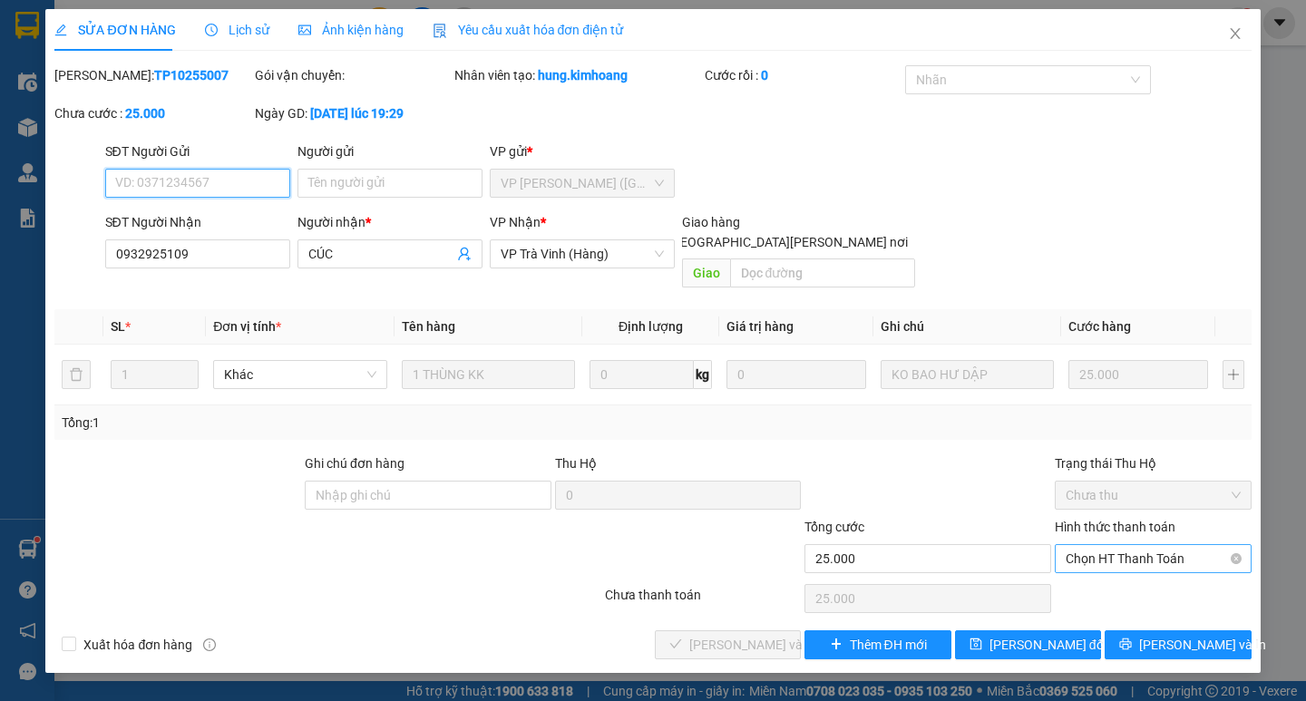
click at [1155, 545] on span "Chọn HT Thanh Toán" at bounding box center [1153, 558] width 175 height 27
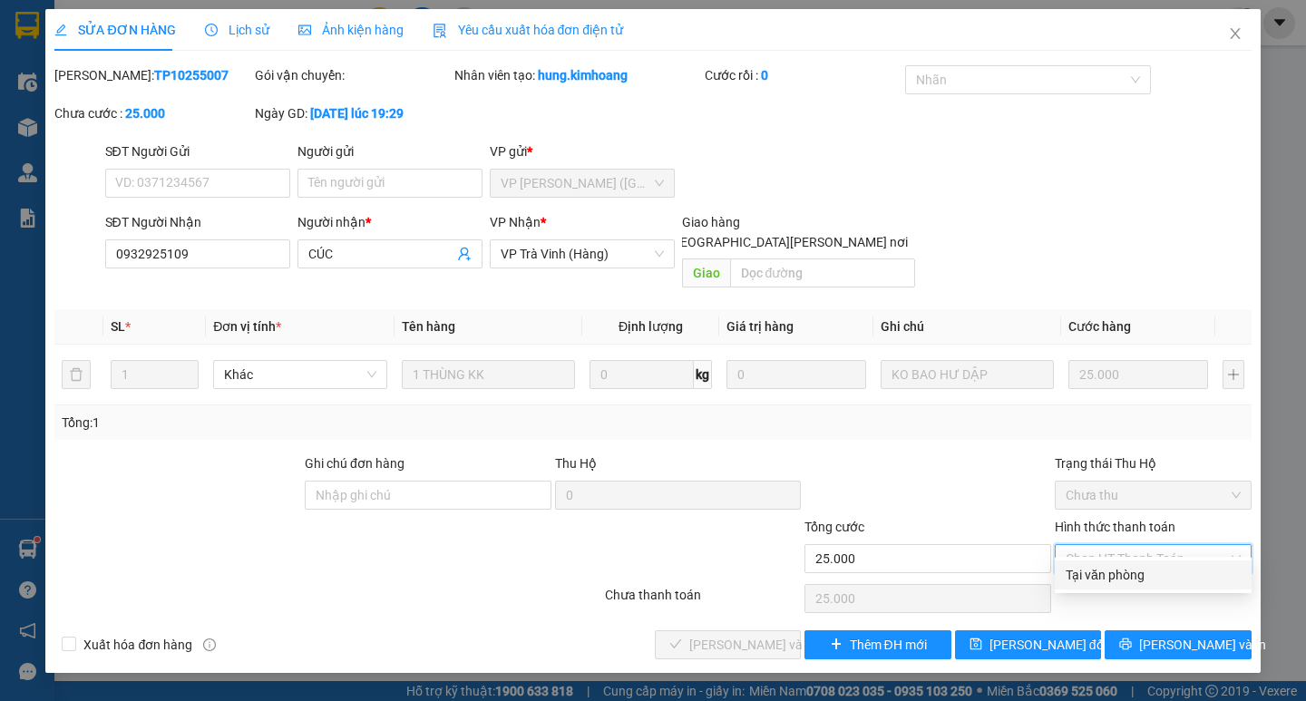
click at [1135, 571] on div "Tại văn phòng" at bounding box center [1153, 575] width 175 height 20
type input "0"
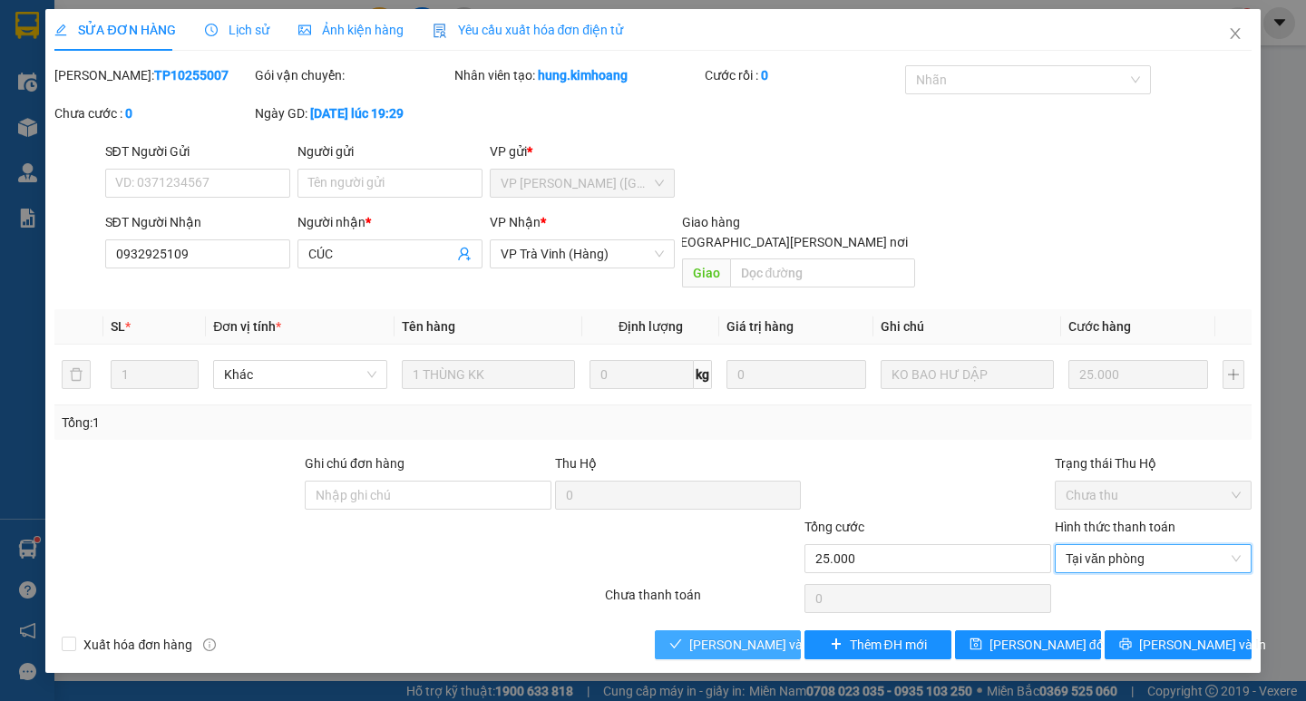
drag, startPoint x: 743, startPoint y: 627, endPoint x: 772, endPoint y: 627, distance: 29.0
click at [744, 635] on span "[PERSON_NAME] và [PERSON_NAME] hàng" at bounding box center [811, 645] width 245 height 20
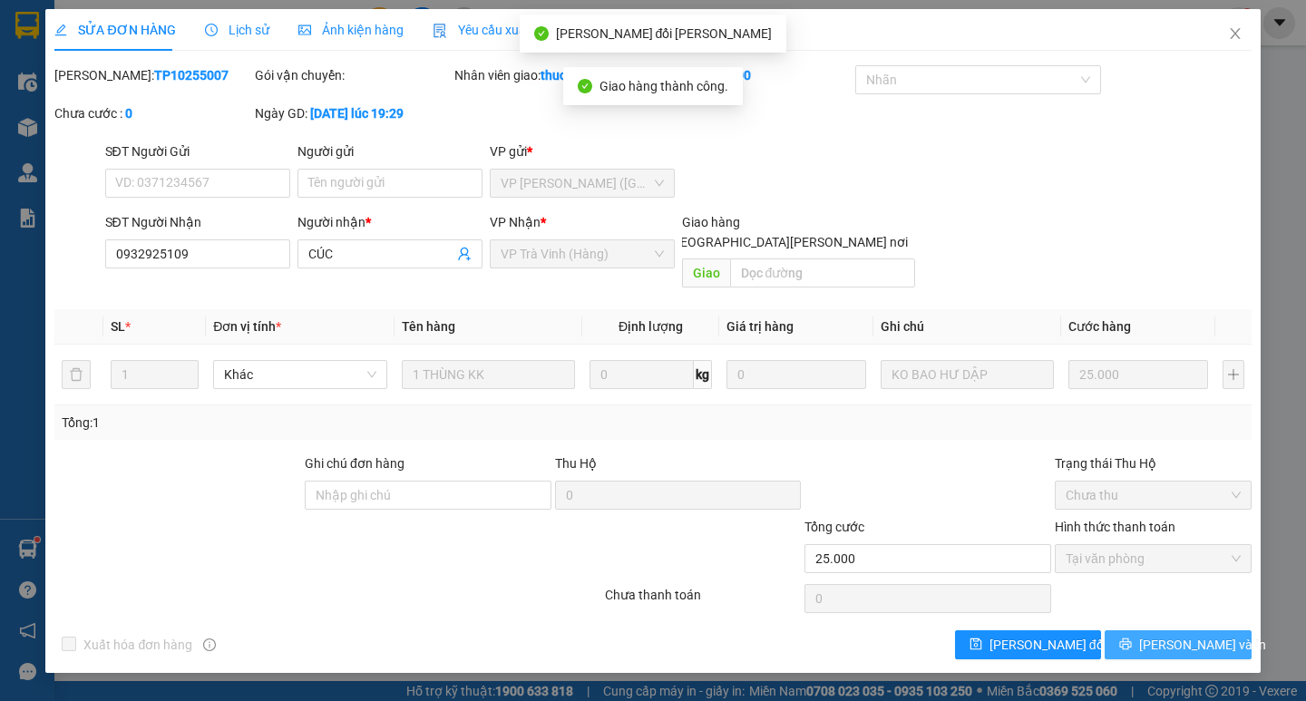
click at [1181, 635] on span "[PERSON_NAME] và In" at bounding box center [1202, 645] width 127 height 20
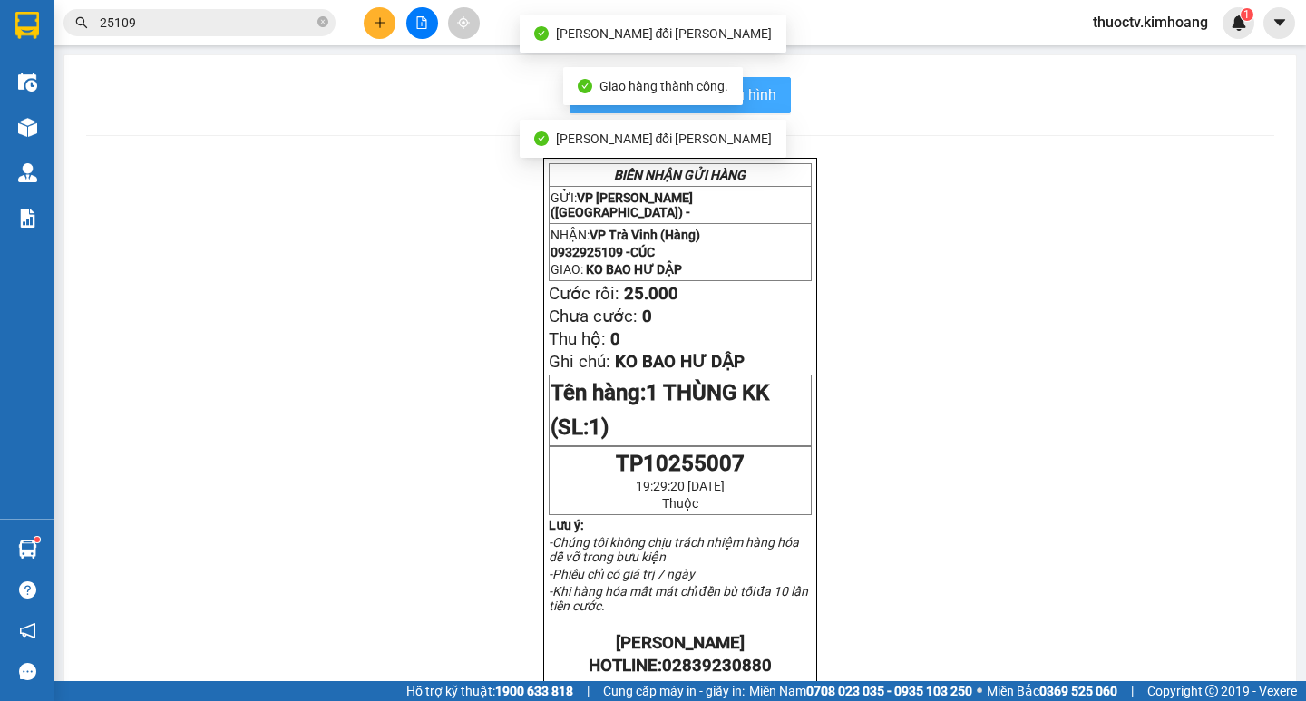
click at [761, 104] on span "In mẫu biên lai tự cấu hình" at bounding box center [691, 94] width 171 height 23
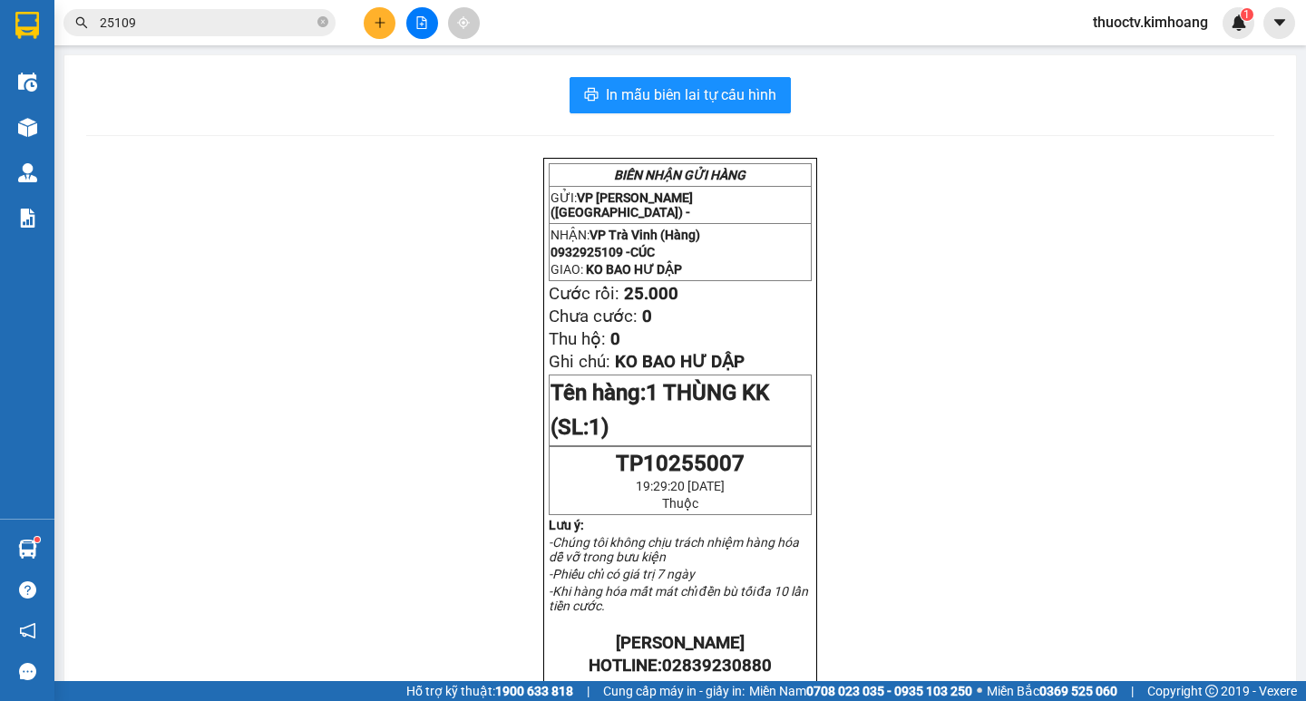
click at [155, 28] on input "25109" at bounding box center [207, 23] width 214 height 20
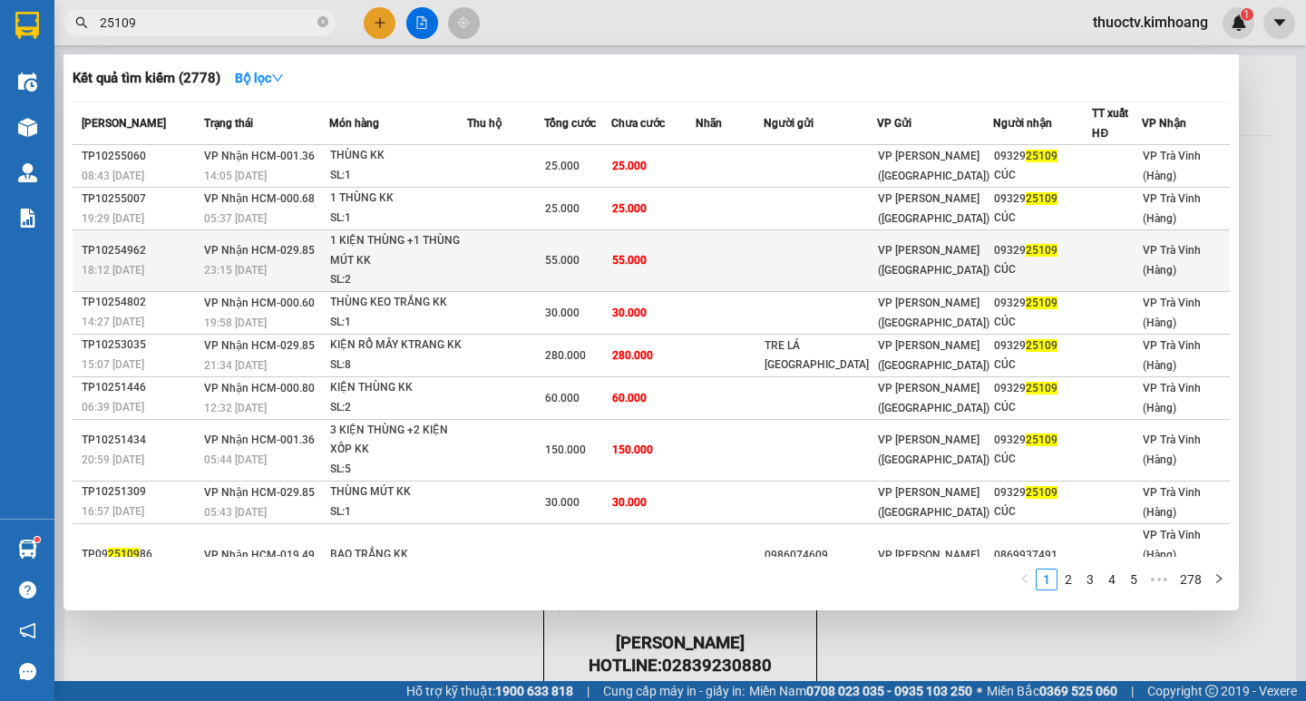
click at [680, 257] on td "55.000" at bounding box center [653, 261] width 85 height 62
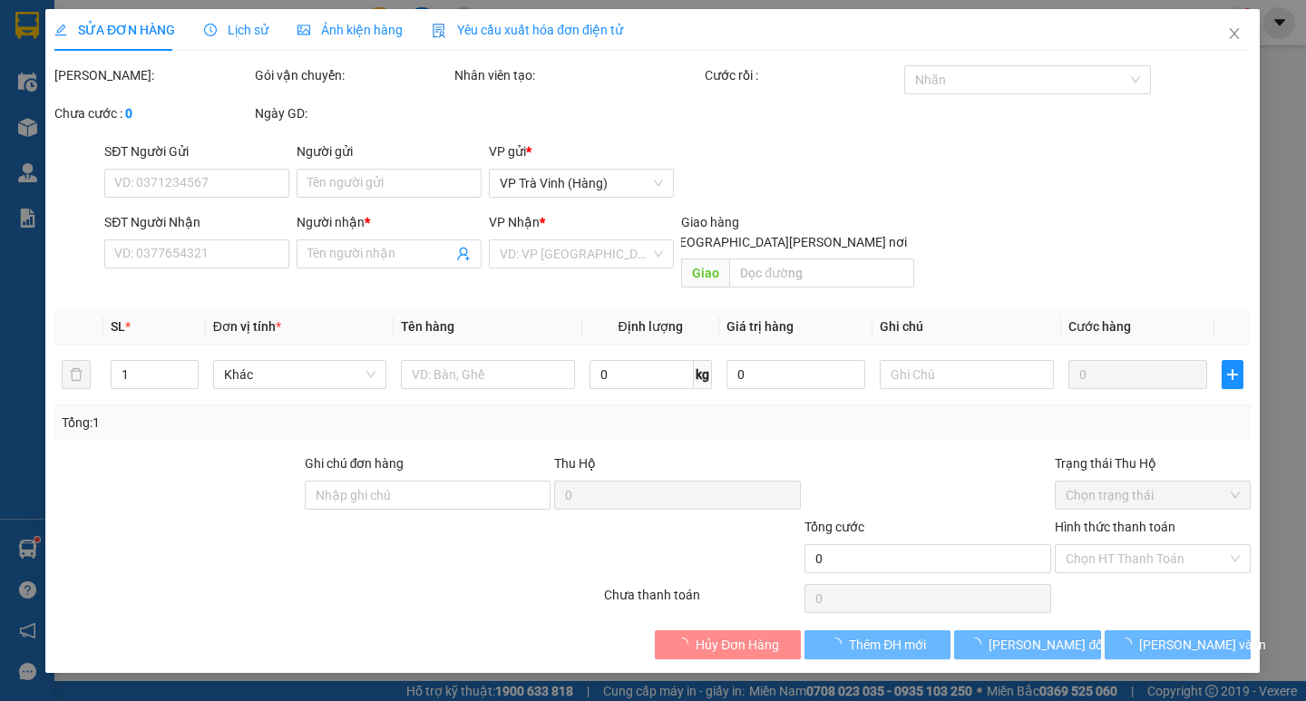
type input "0932925109"
type input "CÚC"
type input "55.000"
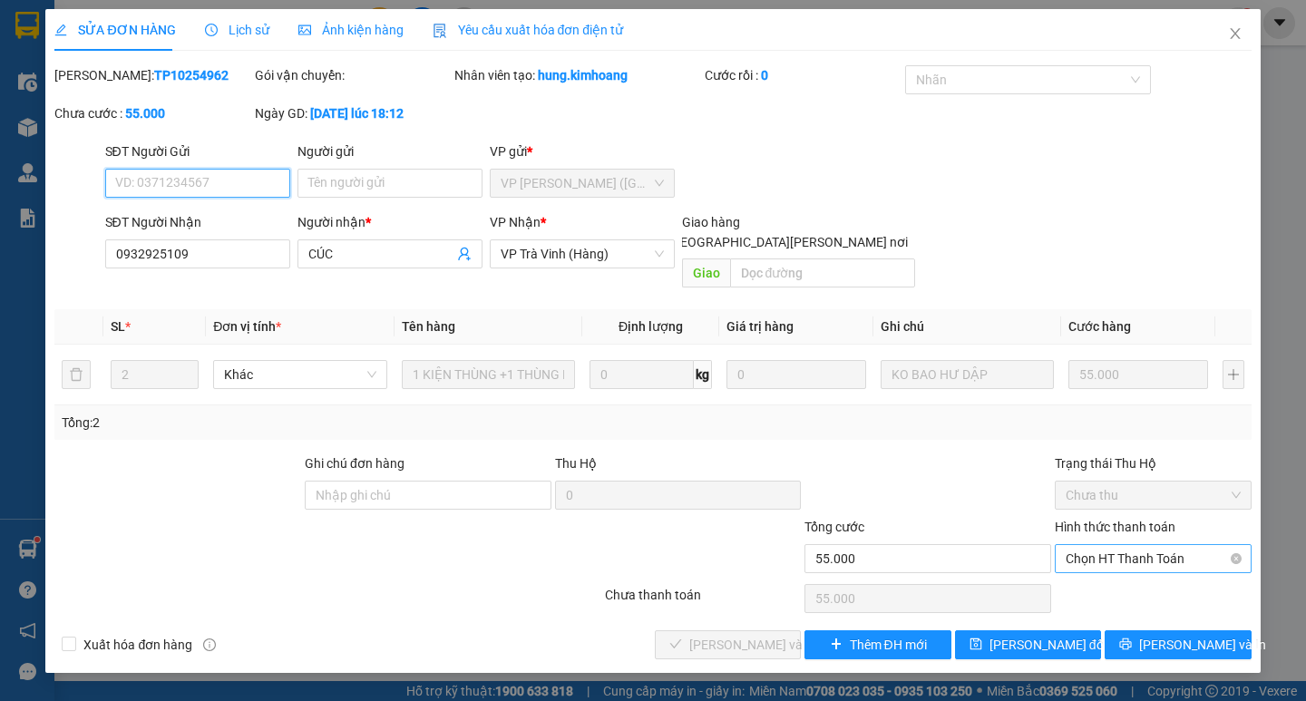
click at [1138, 545] on span "Chọn HT Thanh Toán" at bounding box center [1153, 558] width 175 height 27
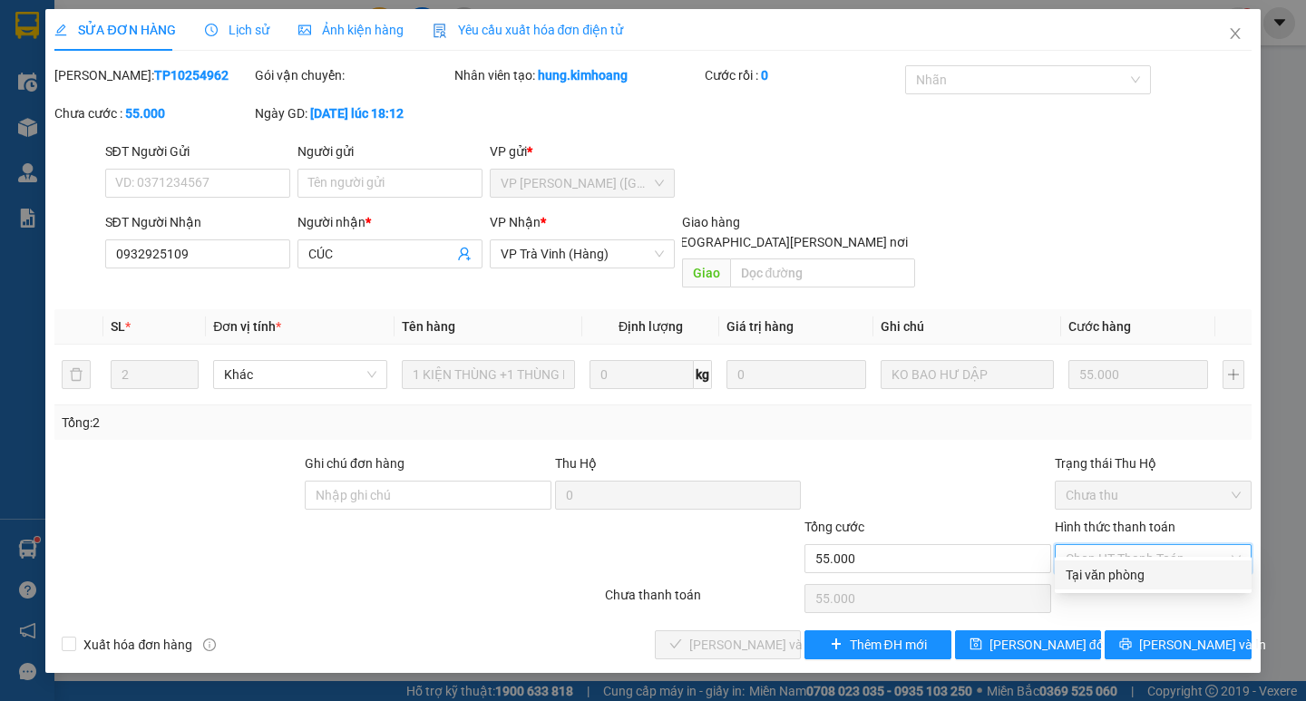
drag, startPoint x: 1130, startPoint y: 570, endPoint x: 1011, endPoint y: 604, distance: 124.6
click at [1119, 571] on div "Tại văn phòng" at bounding box center [1153, 575] width 175 height 20
type input "0"
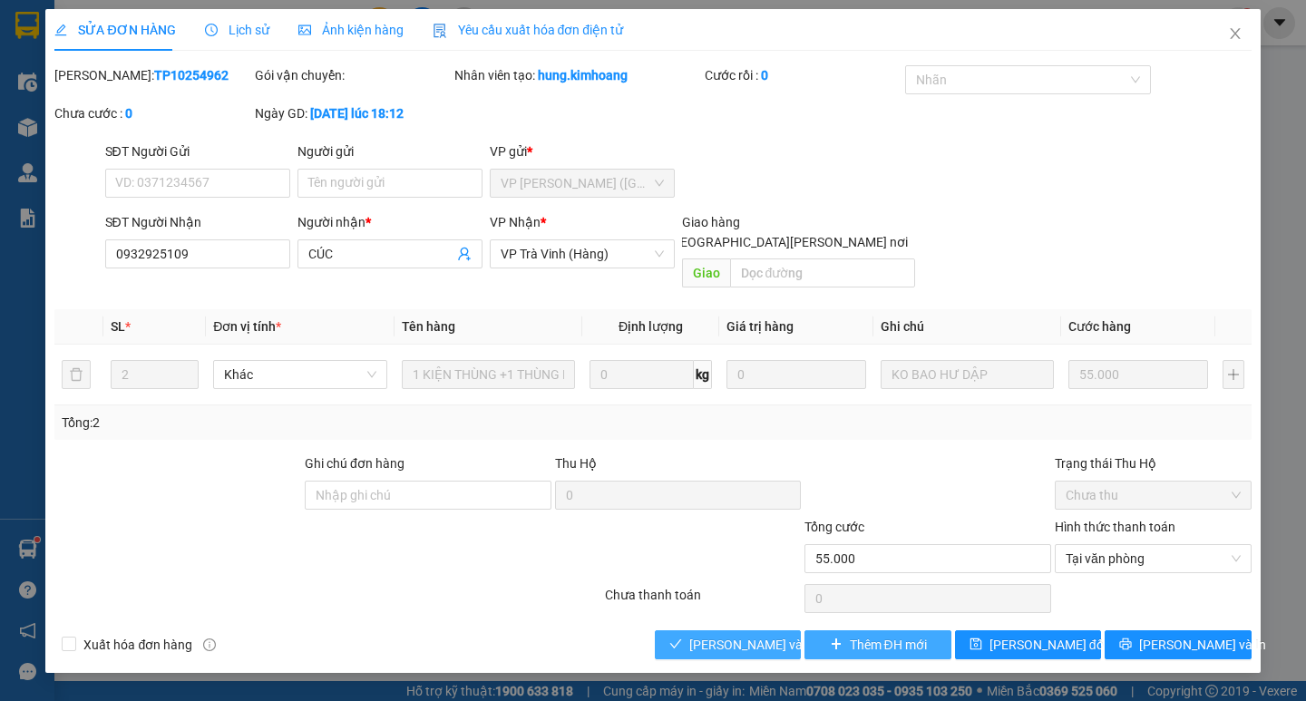
drag, startPoint x: 772, startPoint y: 617, endPoint x: 864, endPoint y: 612, distance: 91.7
click at [787, 630] on button "[PERSON_NAME] và [PERSON_NAME] hàng" at bounding box center [728, 644] width 146 height 29
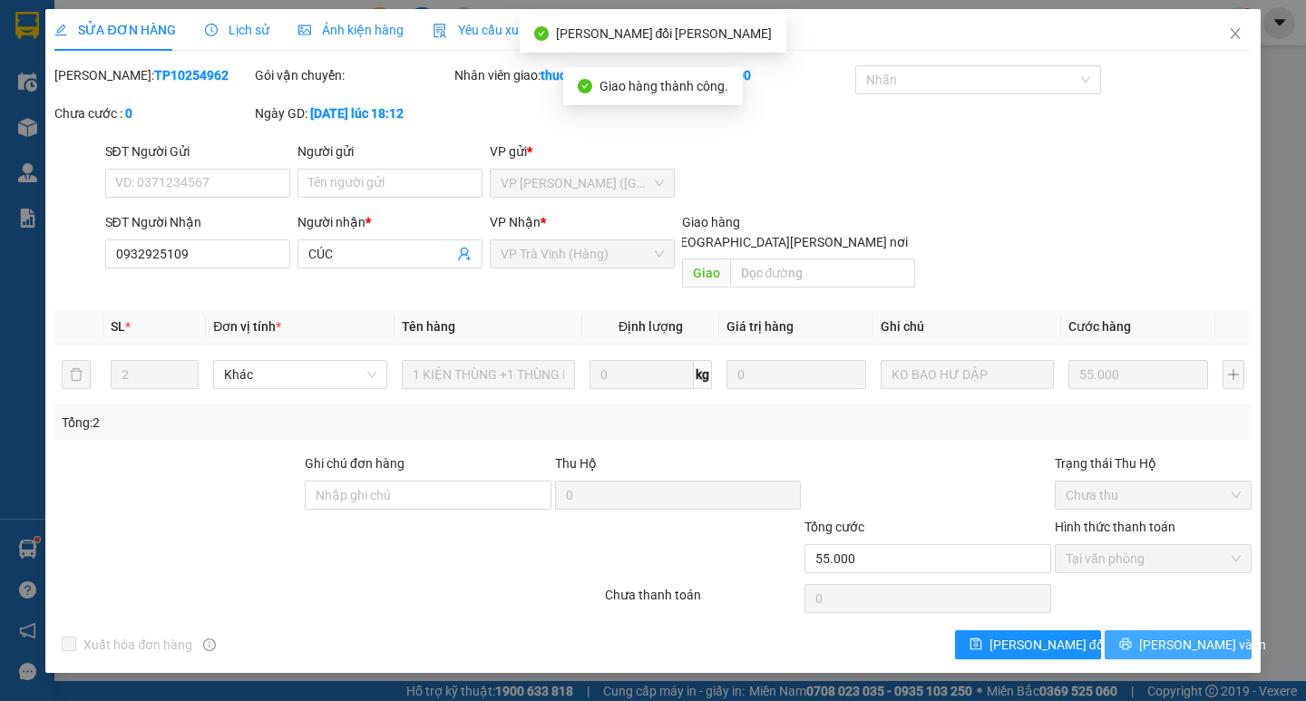
drag, startPoint x: 1180, startPoint y: 622, endPoint x: 1164, endPoint y: 568, distance: 56.8
click at [1181, 635] on span "[PERSON_NAME] và In" at bounding box center [1202, 645] width 127 height 20
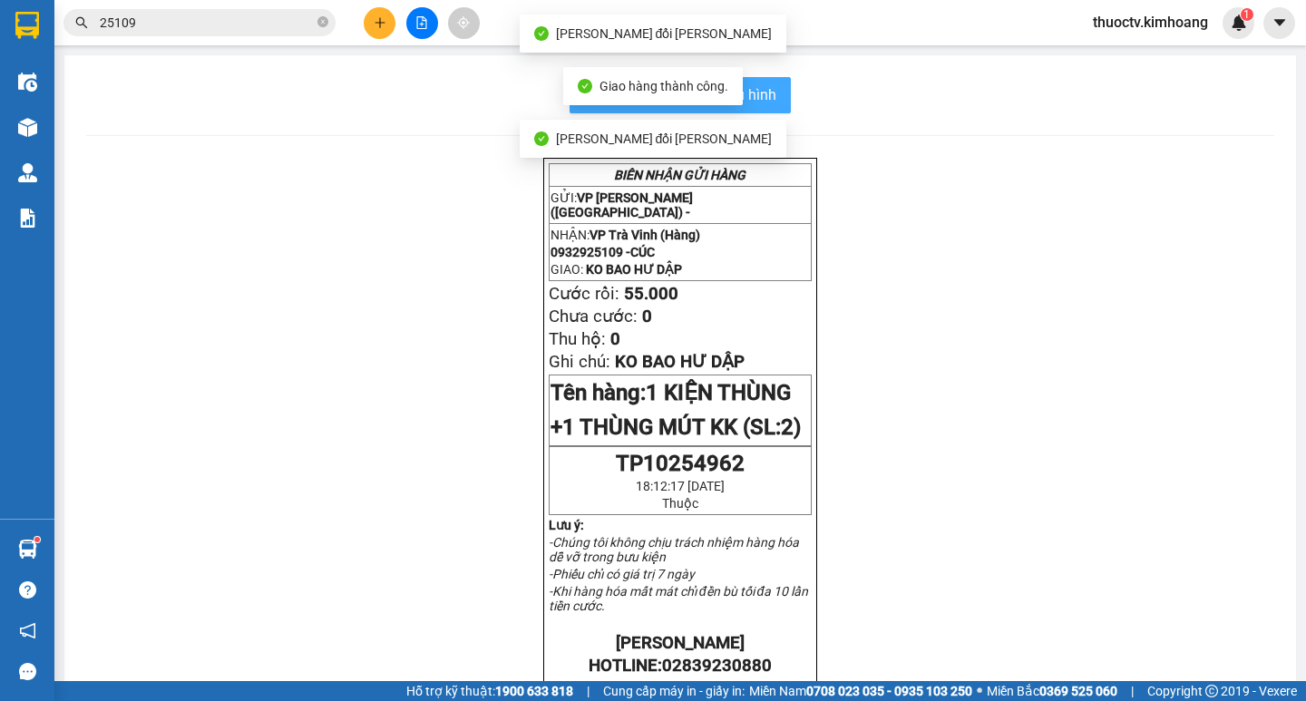
click at [769, 86] on span "In mẫu biên lai tự cấu hình" at bounding box center [691, 94] width 171 height 23
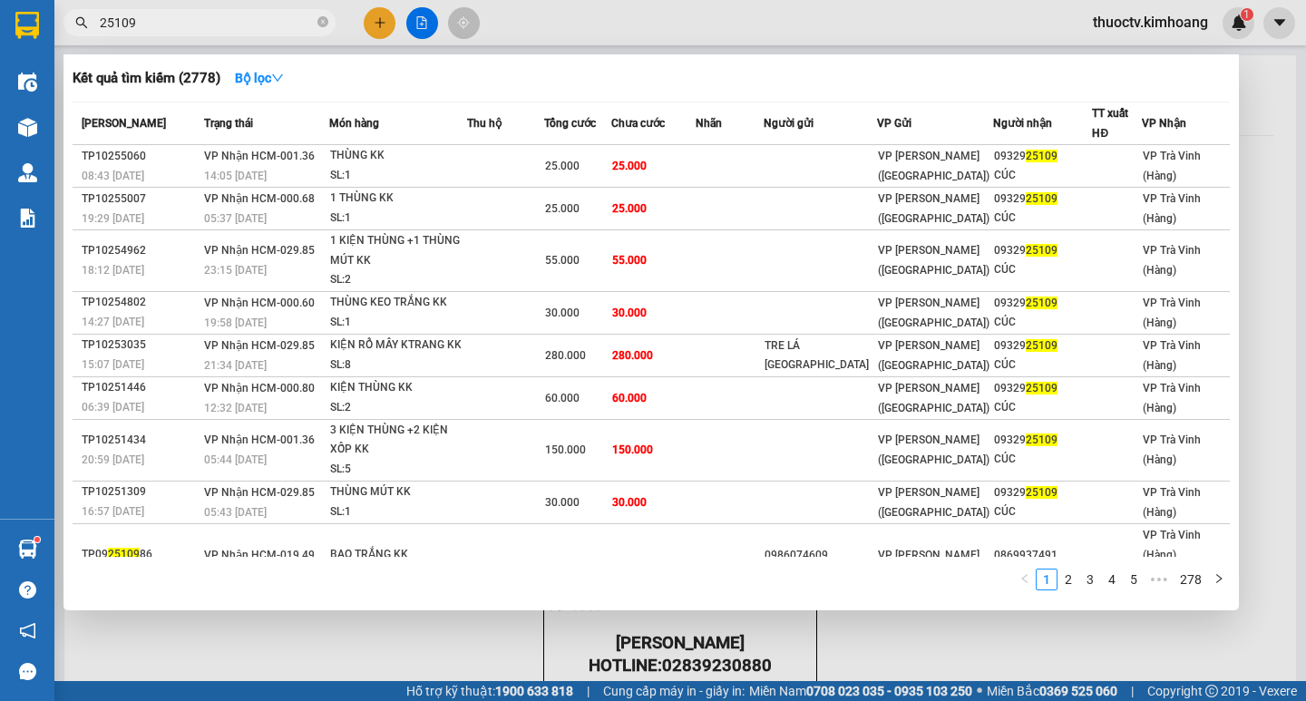
click at [142, 18] on input "25109" at bounding box center [207, 23] width 214 height 20
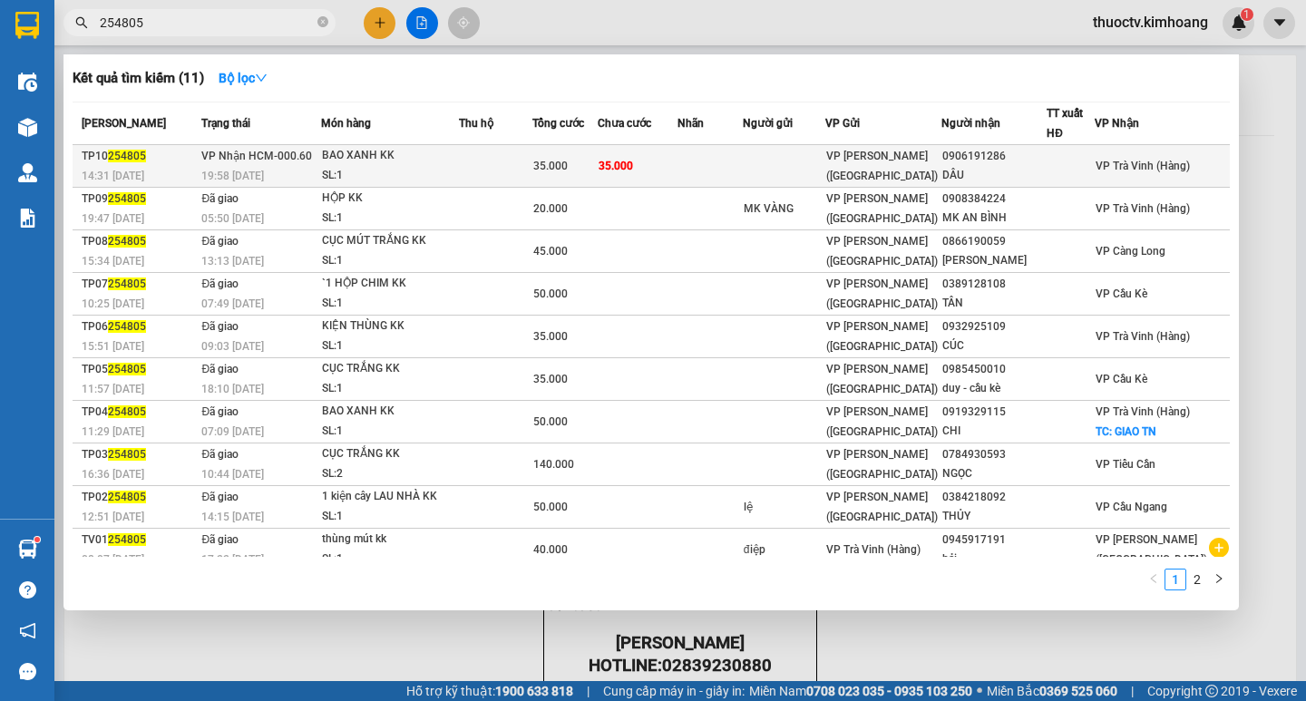
type input "254805"
click at [678, 160] on td "35.000" at bounding box center [638, 166] width 80 height 43
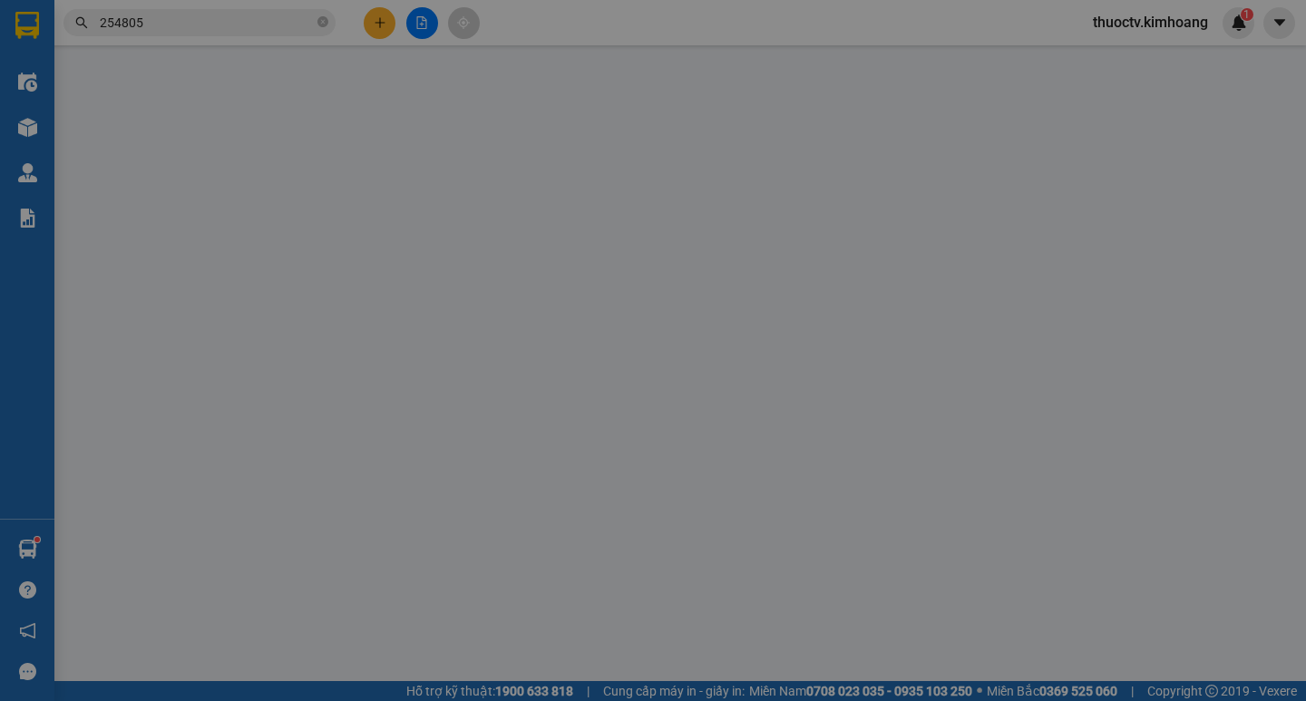
type input "0906191286"
type input "DÂU"
type input "35"
type input "35.000"
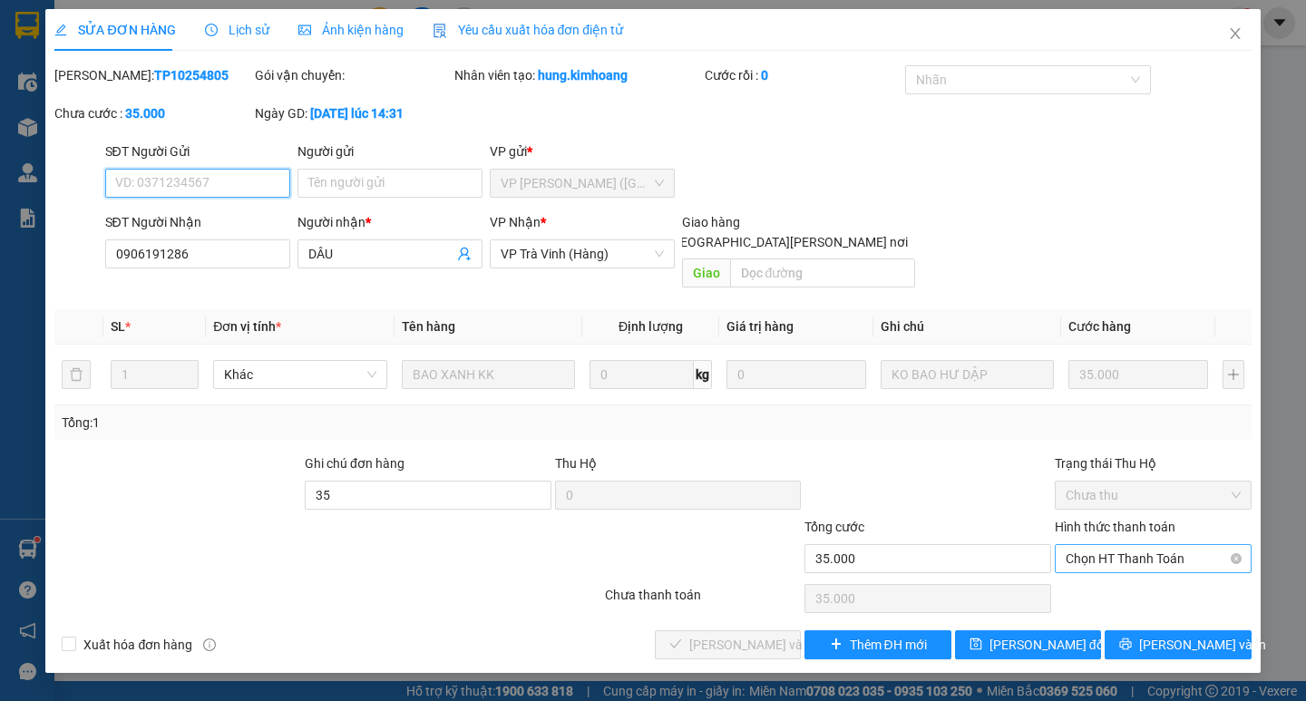
click at [1146, 545] on span "Chọn HT Thanh Toán" at bounding box center [1153, 558] width 175 height 27
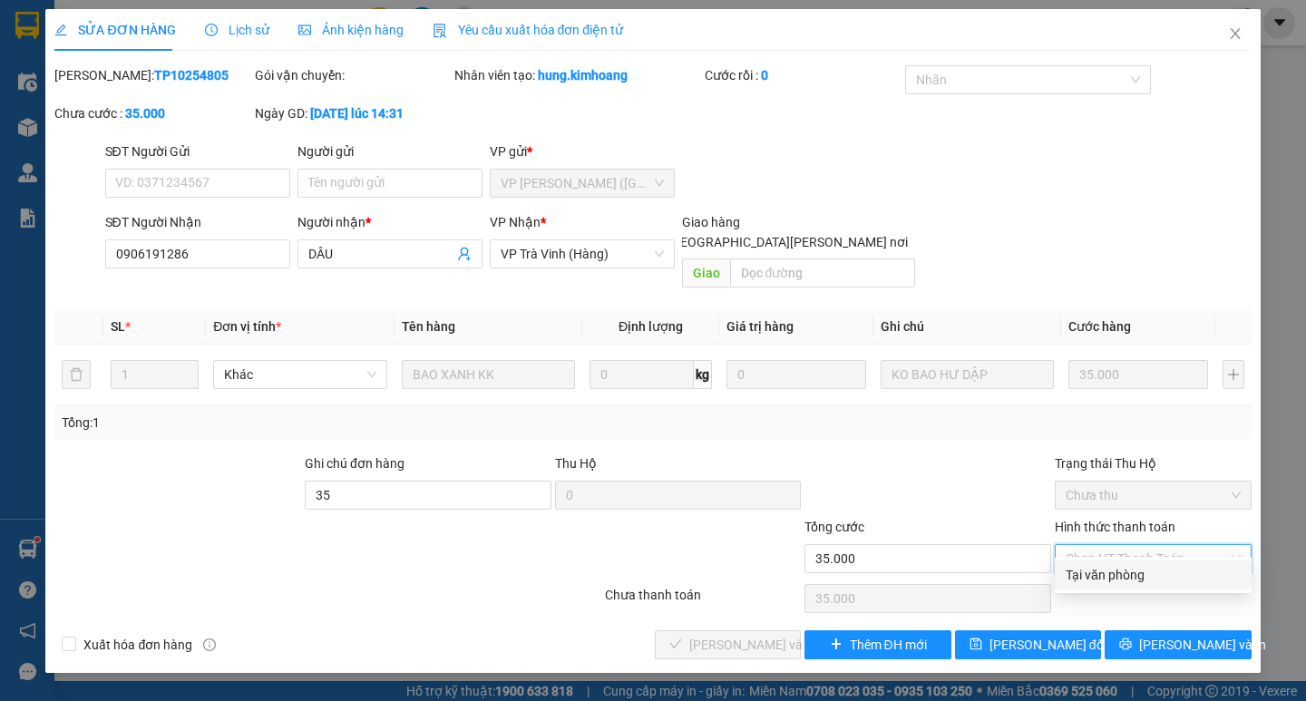
drag, startPoint x: 1134, startPoint y: 576, endPoint x: 1113, endPoint y: 577, distance: 20.9
click at [1131, 576] on div "Tại văn phòng" at bounding box center [1153, 575] width 175 height 20
type input "0"
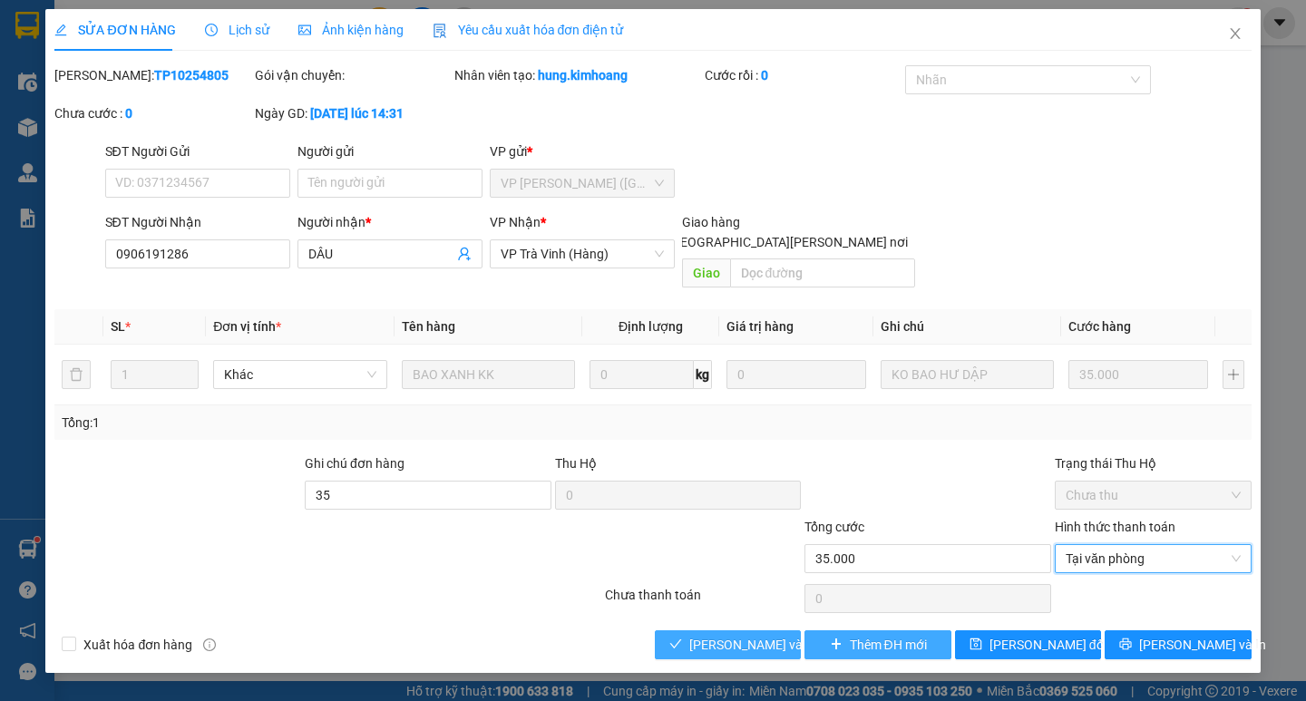
drag, startPoint x: 747, startPoint y: 627, endPoint x: 825, endPoint y: 629, distance: 78.0
click at [751, 635] on span "[PERSON_NAME] và [PERSON_NAME] hàng" at bounding box center [811, 645] width 245 height 20
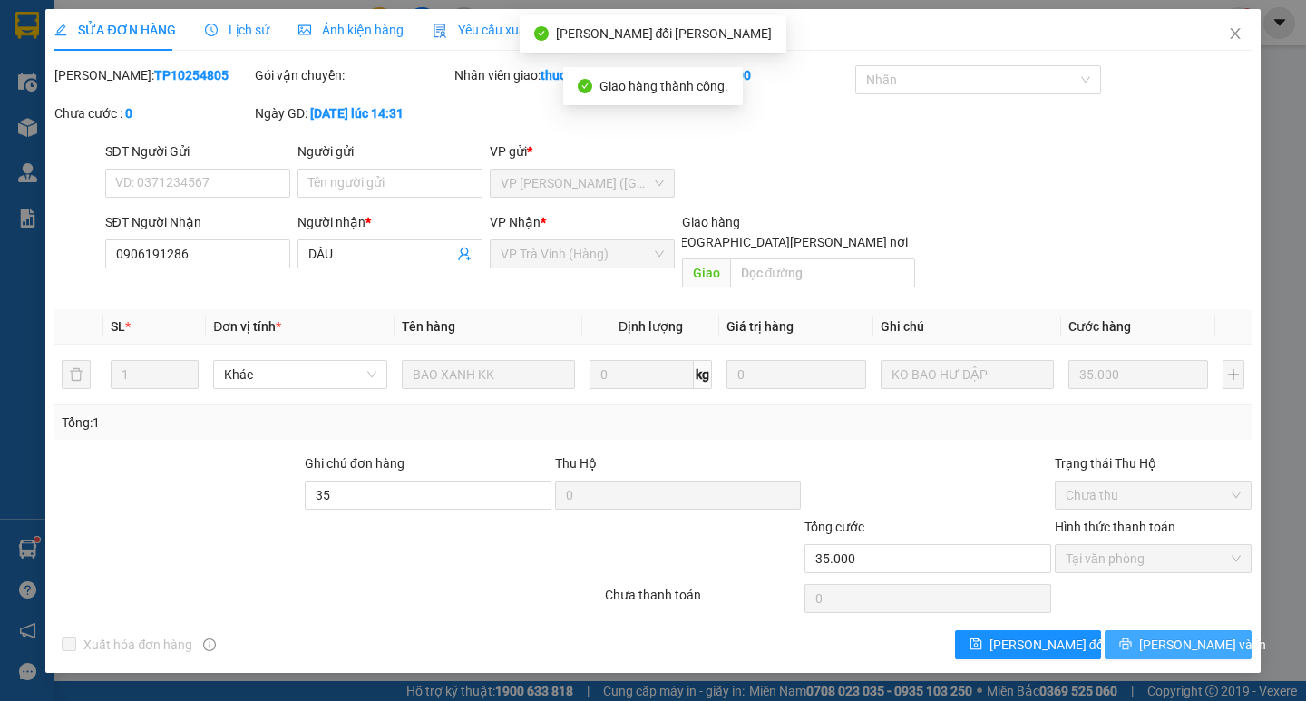
click at [1177, 635] on span "[PERSON_NAME] và In" at bounding box center [1202, 645] width 127 height 20
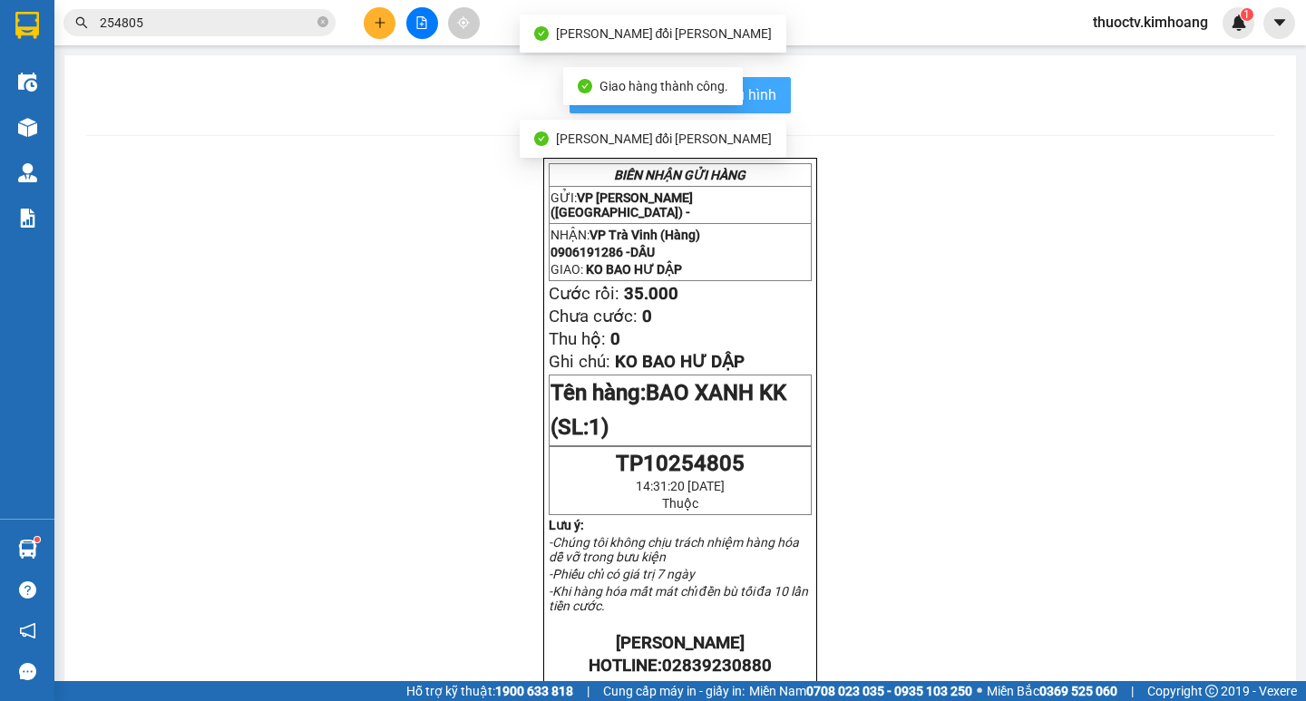
click at [760, 104] on span "In mẫu biên lai tự cấu hình" at bounding box center [691, 94] width 171 height 23
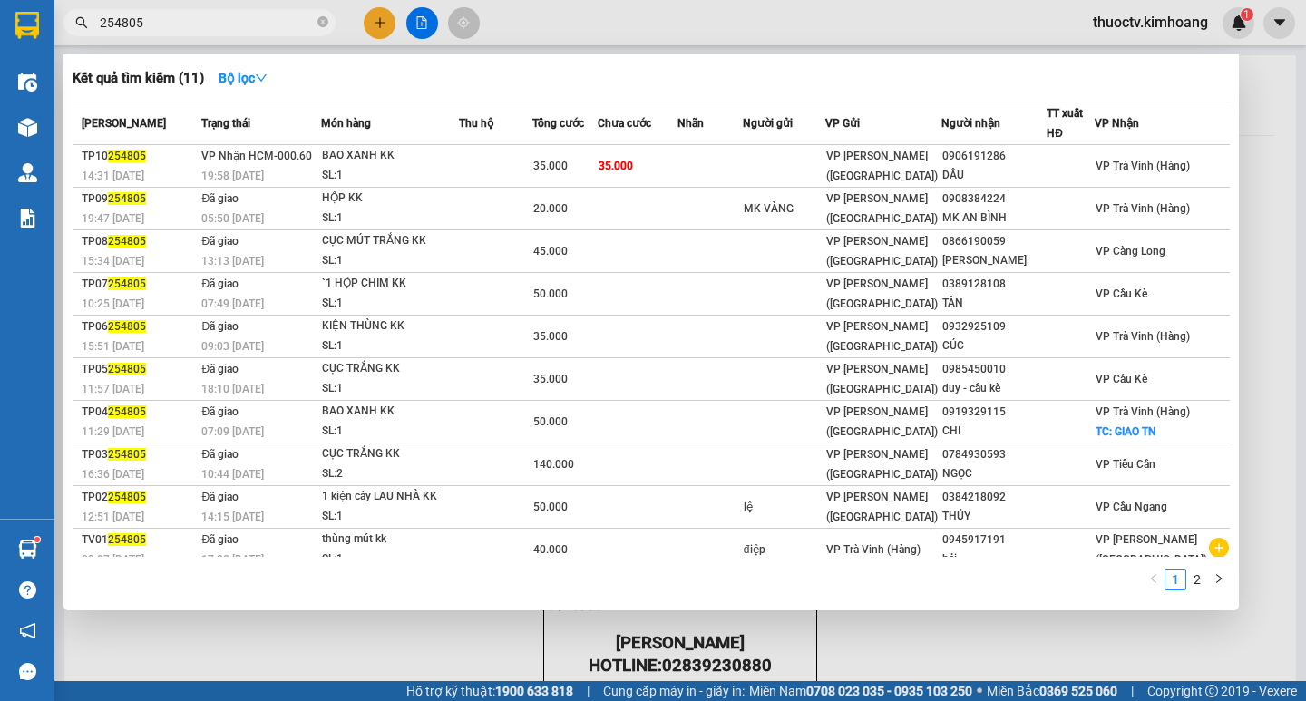
click at [151, 22] on input "254805" at bounding box center [207, 23] width 214 height 20
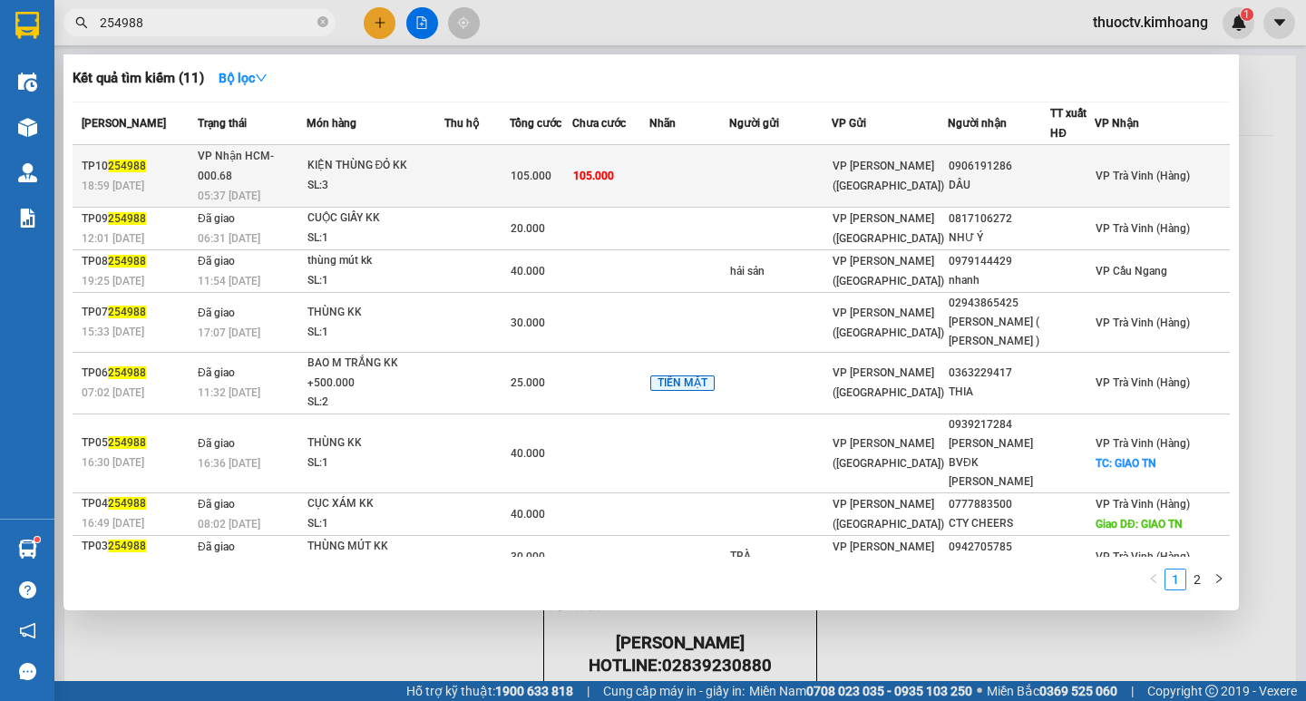
type input "254988"
click at [721, 161] on td at bounding box center [690, 176] width 80 height 63
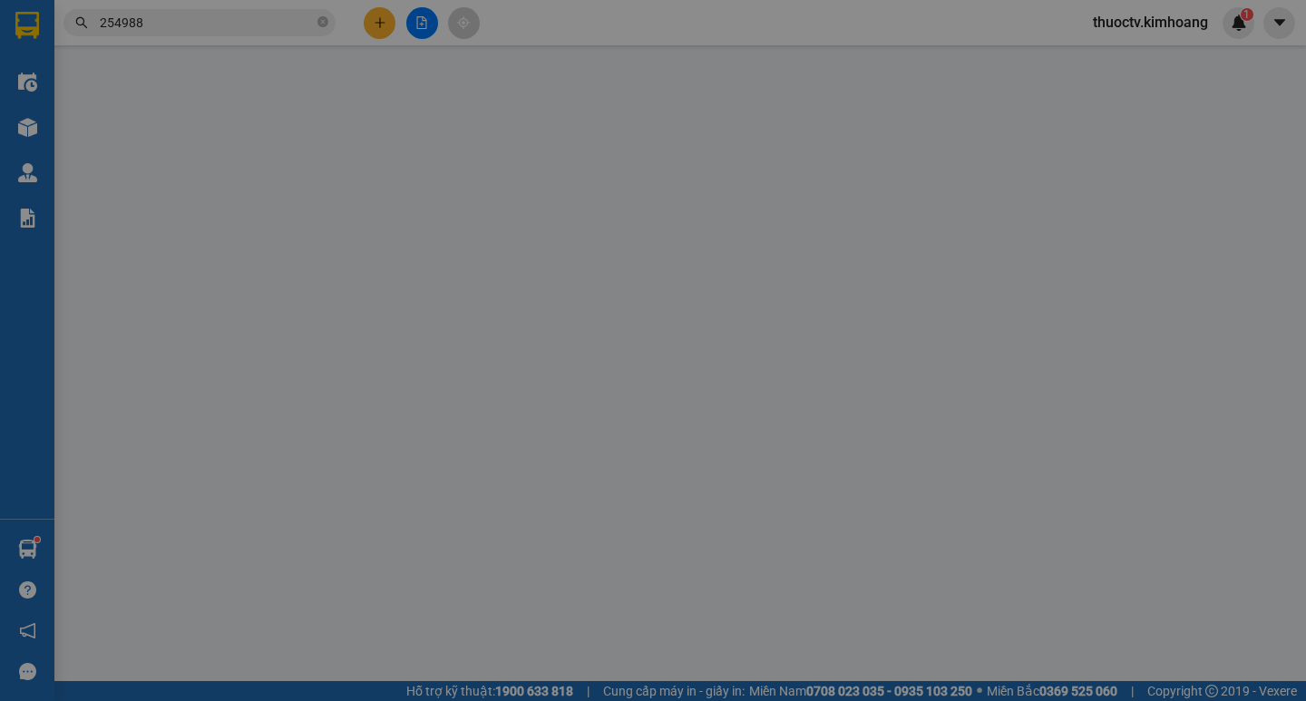
type input "0906191286"
type input "DÂU"
type input "35"
type input "105.000"
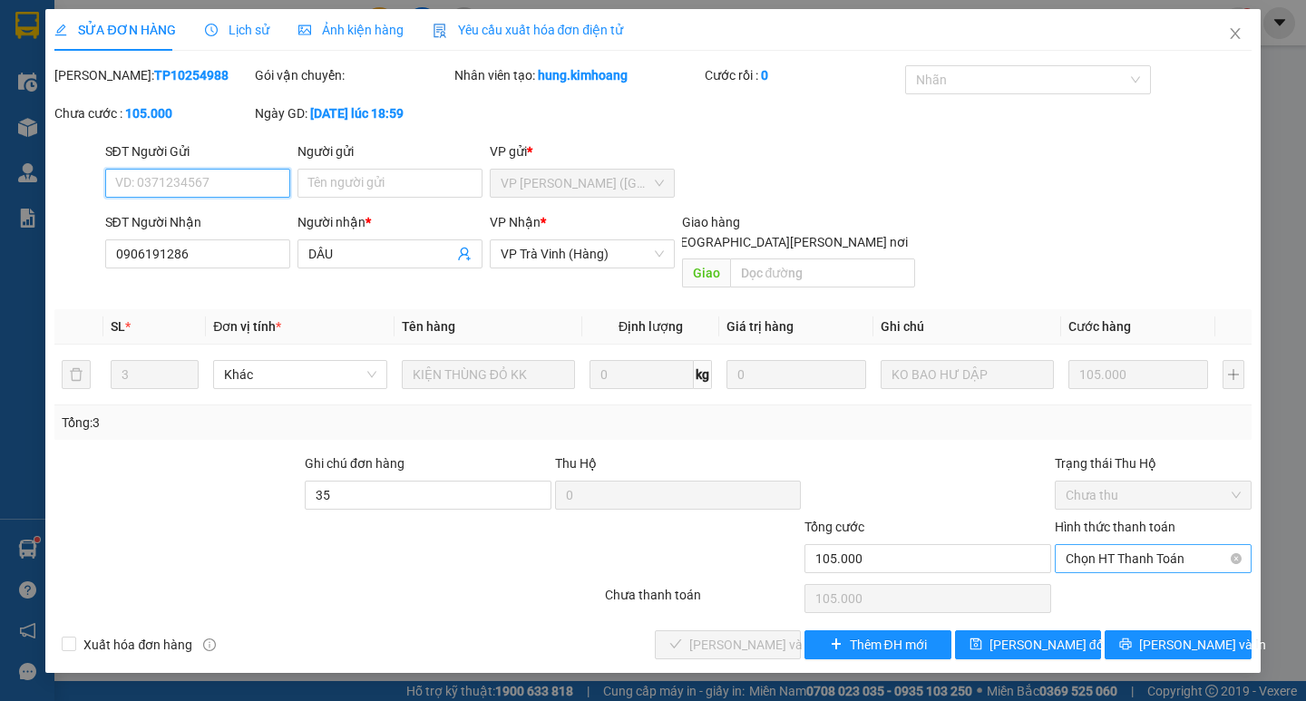
click at [1148, 545] on span "Chọn HT Thanh Toán" at bounding box center [1153, 558] width 175 height 27
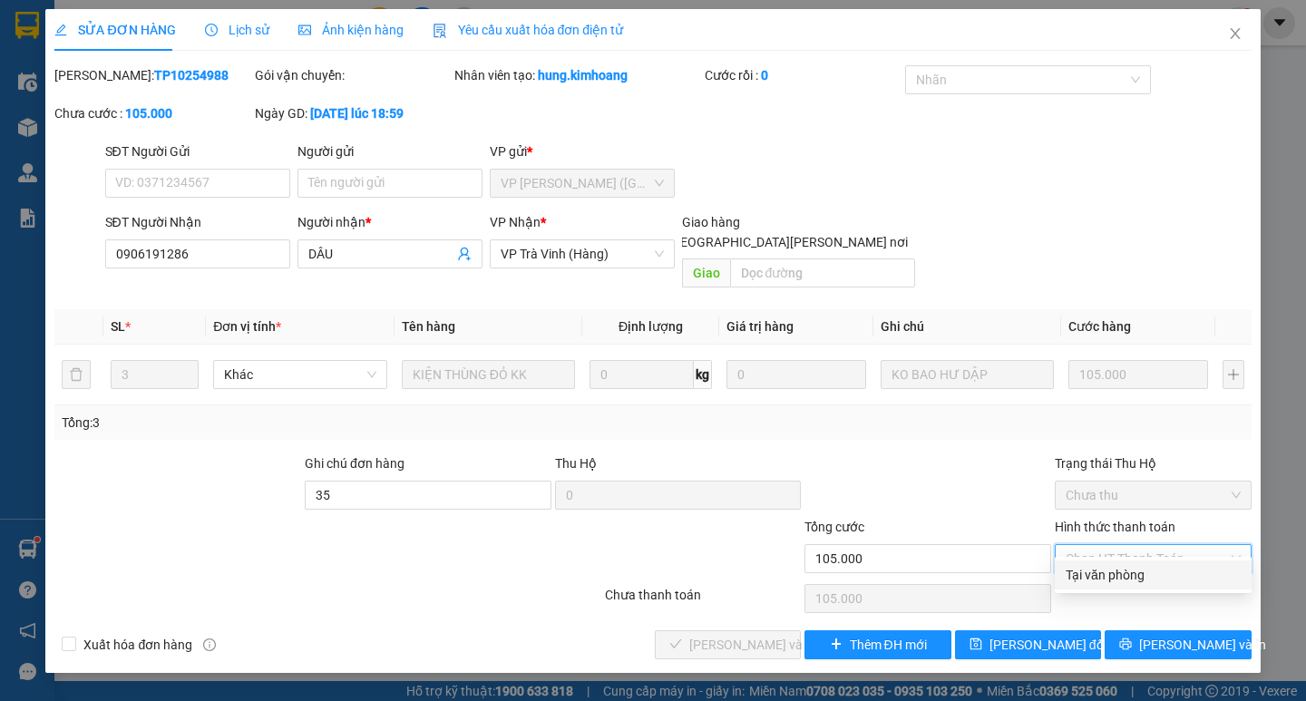
click at [1114, 573] on div "Tại văn phòng" at bounding box center [1153, 575] width 175 height 20
type input "0"
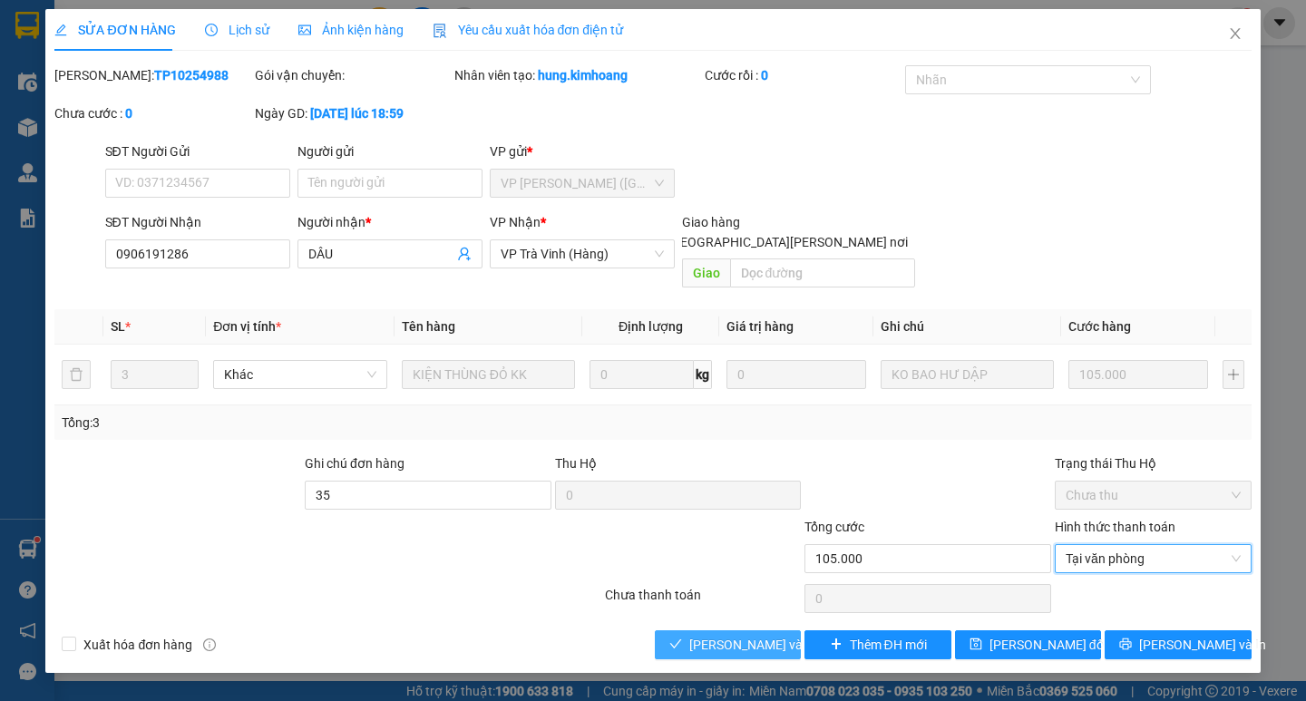
drag, startPoint x: 748, startPoint y: 624, endPoint x: 914, endPoint y: 648, distance: 167.7
click at [751, 635] on span "[PERSON_NAME] và [PERSON_NAME] hàng" at bounding box center [811, 645] width 245 height 20
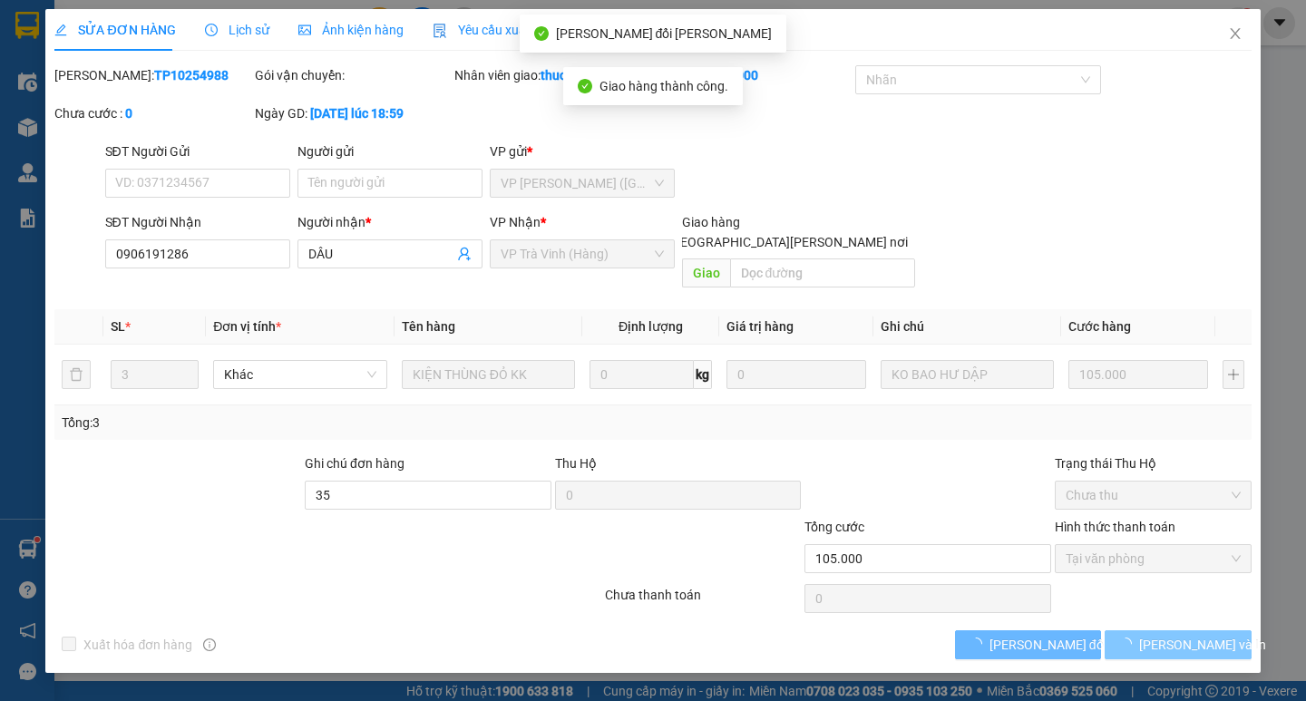
drag, startPoint x: 1176, startPoint y: 630, endPoint x: 1183, endPoint y: 607, distance: 23.8
click at [1176, 635] on span "[PERSON_NAME] và In" at bounding box center [1202, 645] width 127 height 20
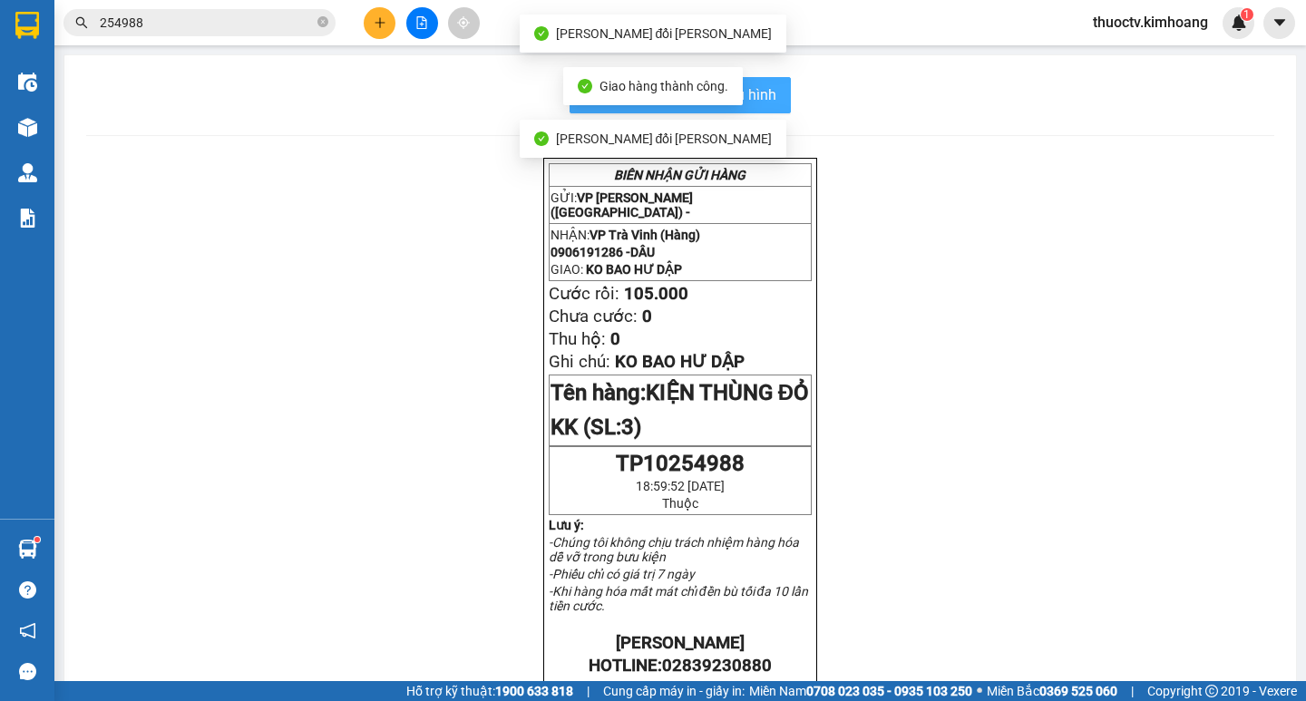
click at [766, 93] on span "In mẫu biên lai tự cấu hình" at bounding box center [691, 94] width 171 height 23
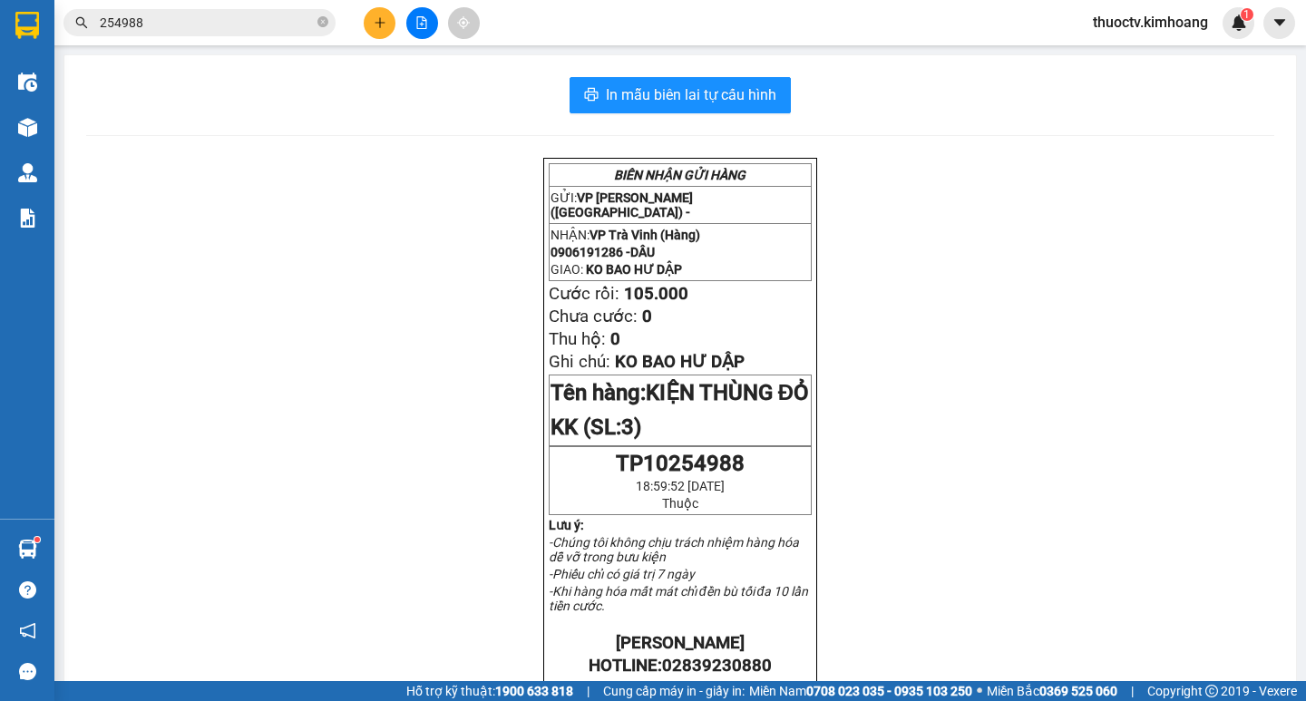
click at [146, 24] on input "254988" at bounding box center [207, 23] width 214 height 20
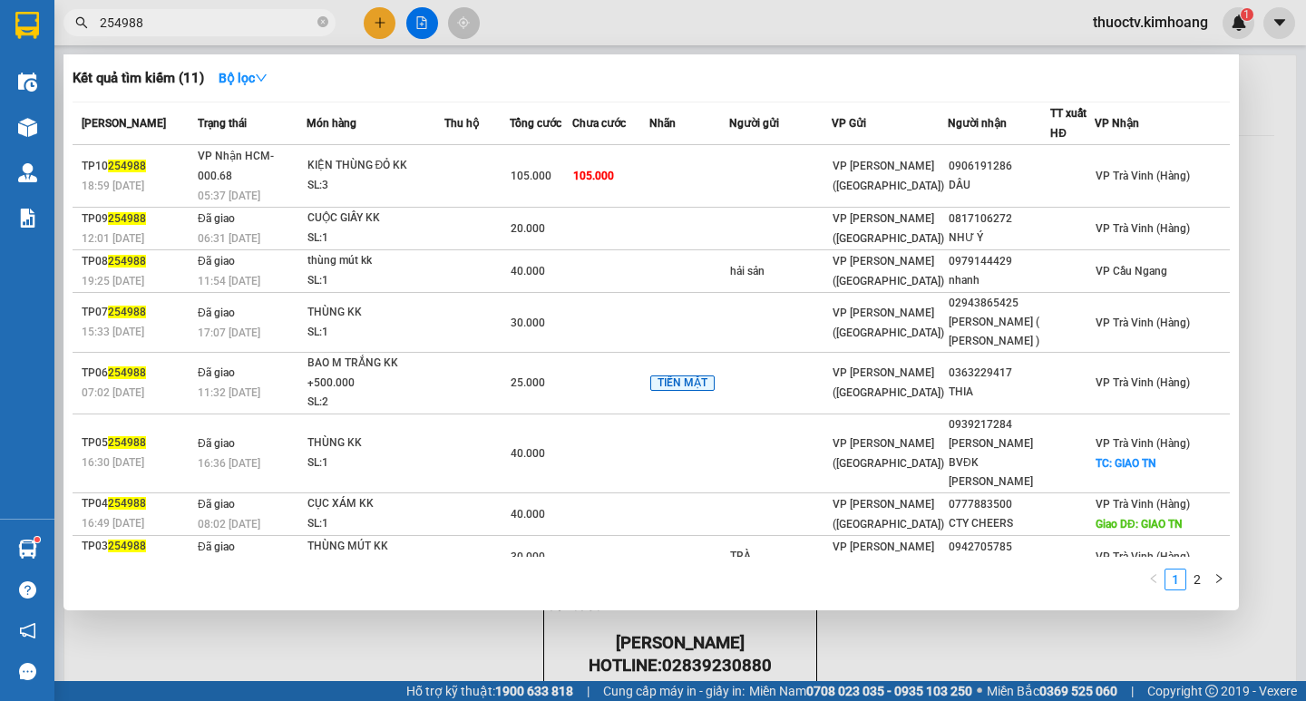
click at [146, 24] on input "254988" at bounding box center [207, 23] width 214 height 20
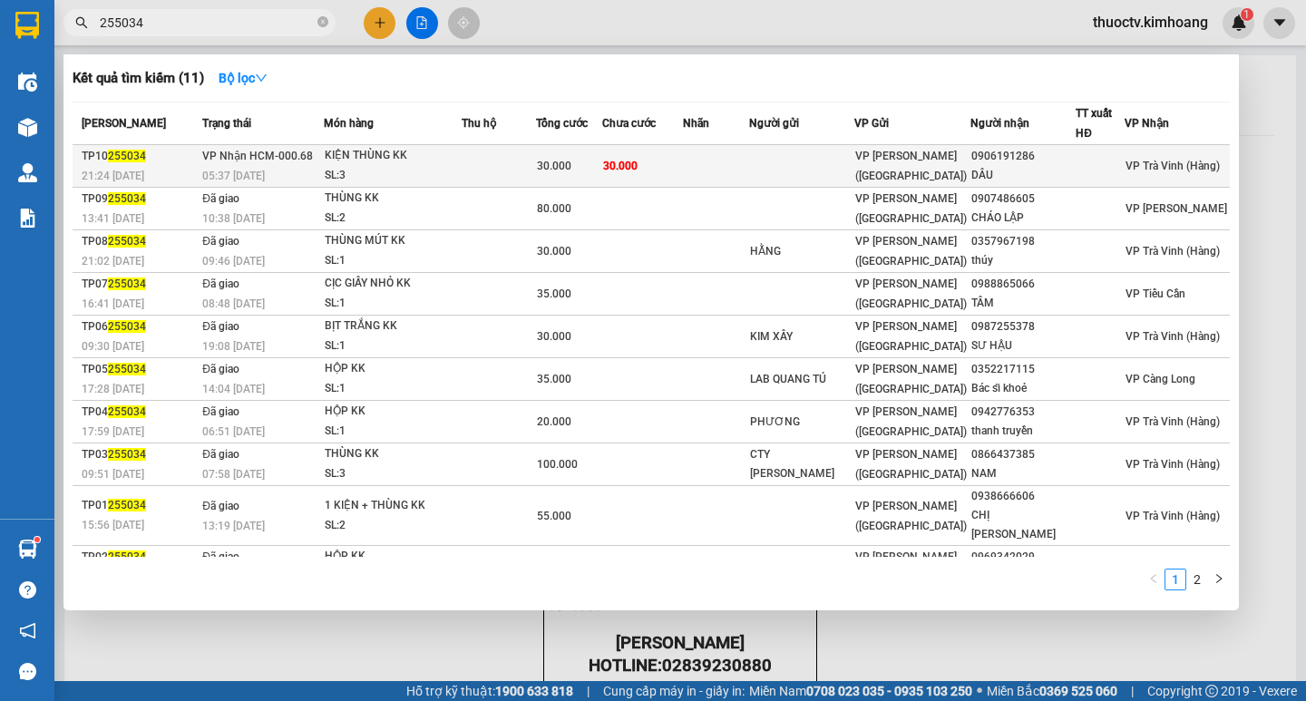
type input "255034"
click at [683, 162] on td "30.000" at bounding box center [642, 166] width 81 height 43
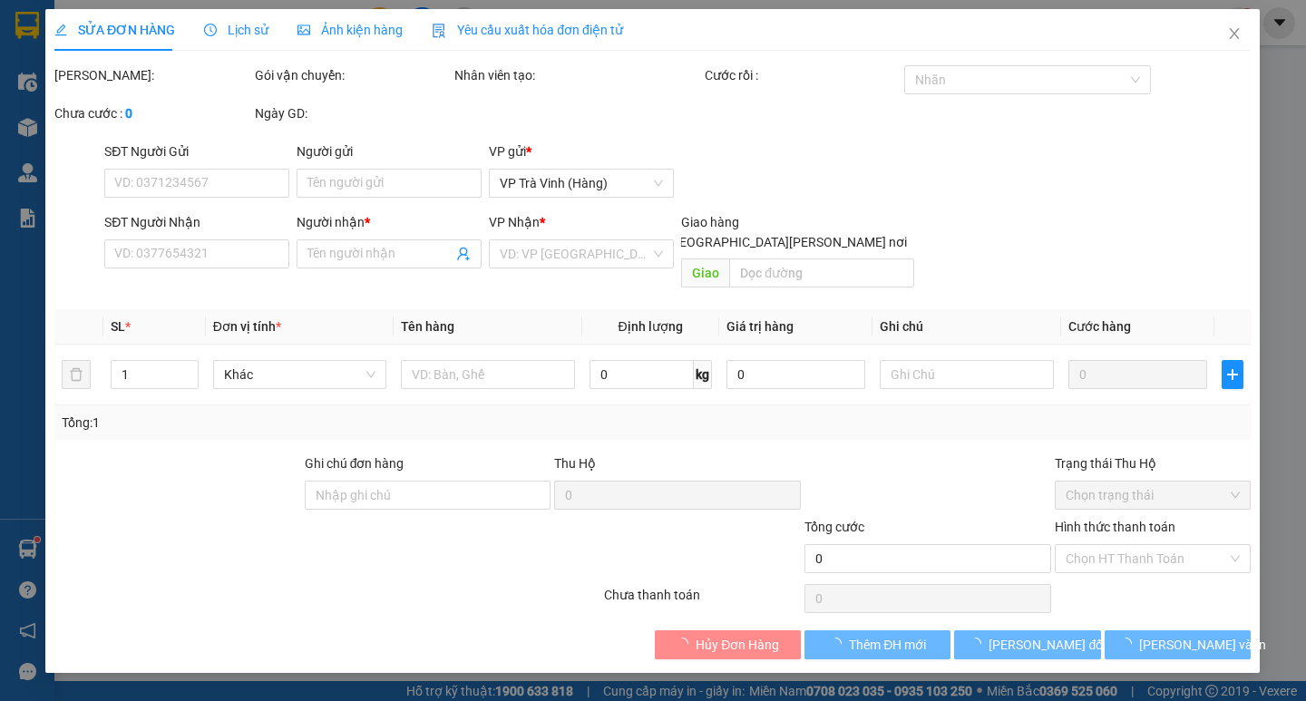
type input "0906191286"
type input "DÂU"
type input "35"
type input "30.000"
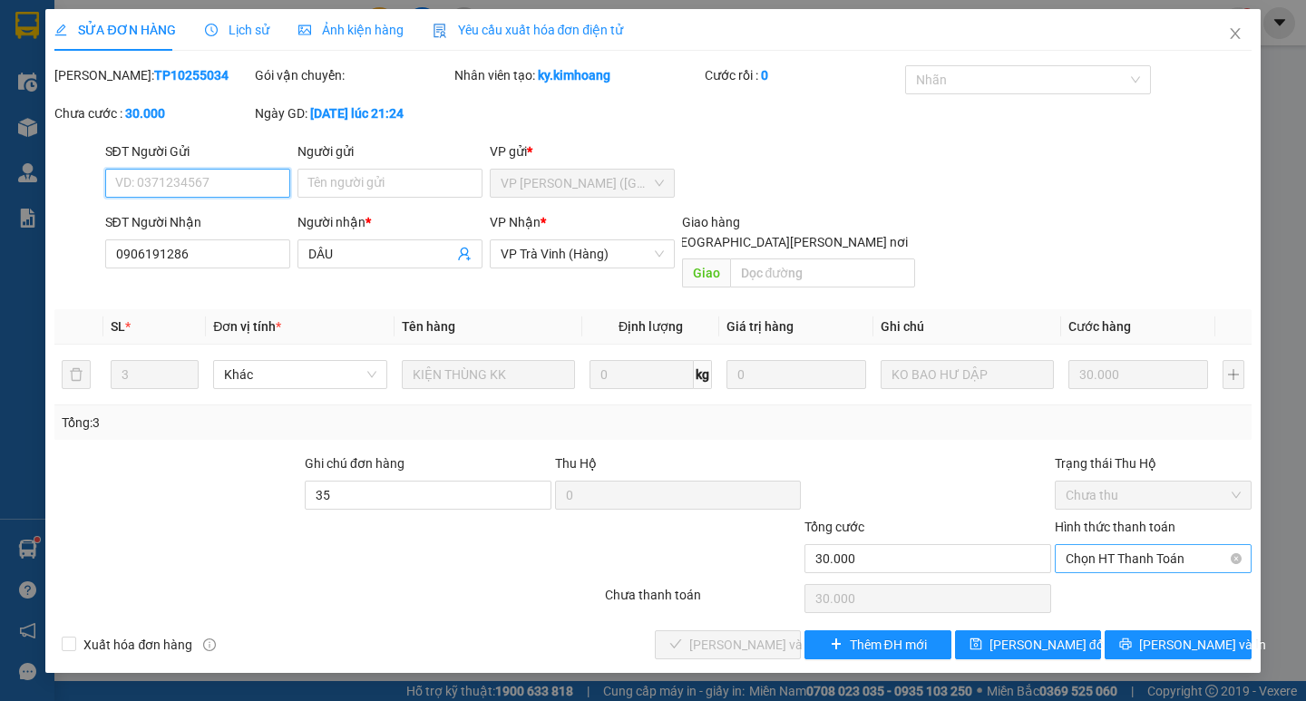
click at [1152, 545] on span "Chọn HT Thanh Toán" at bounding box center [1153, 558] width 175 height 27
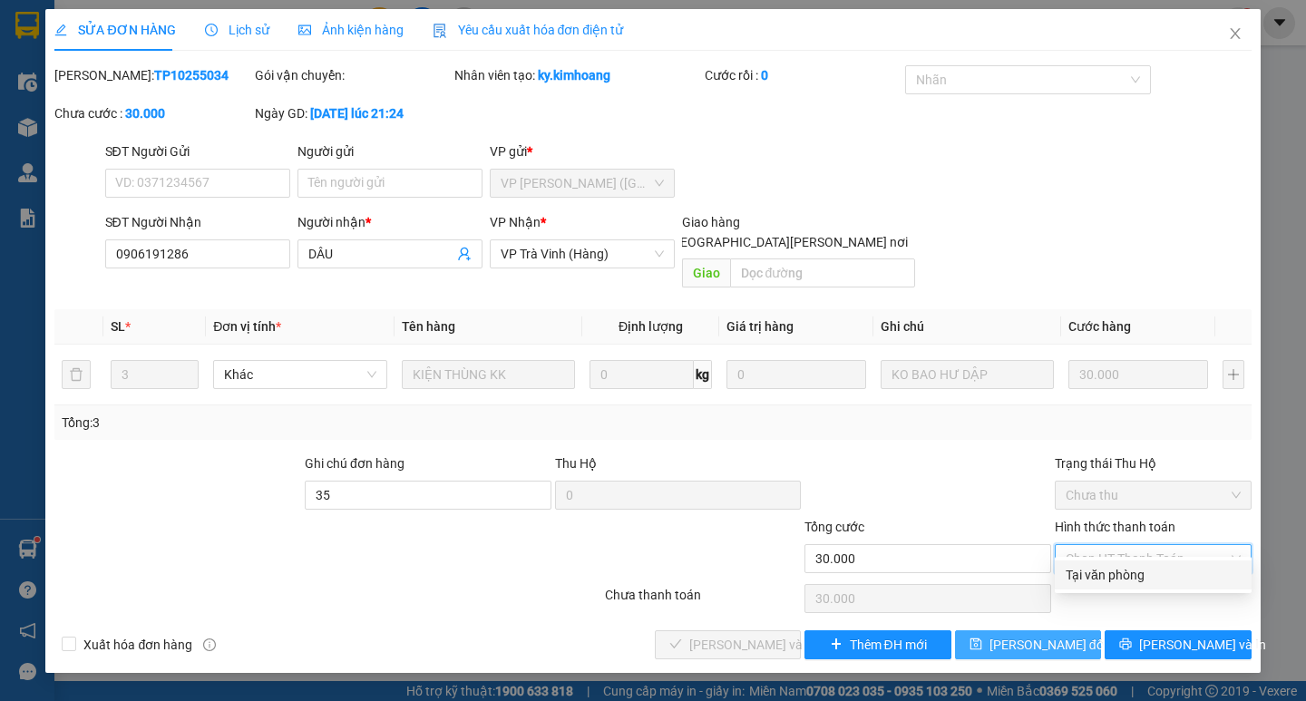
drag, startPoint x: 1143, startPoint y: 577, endPoint x: 969, endPoint y: 629, distance: 181.7
click at [1138, 578] on div "Tại văn phòng" at bounding box center [1153, 575] width 175 height 20
type input "0"
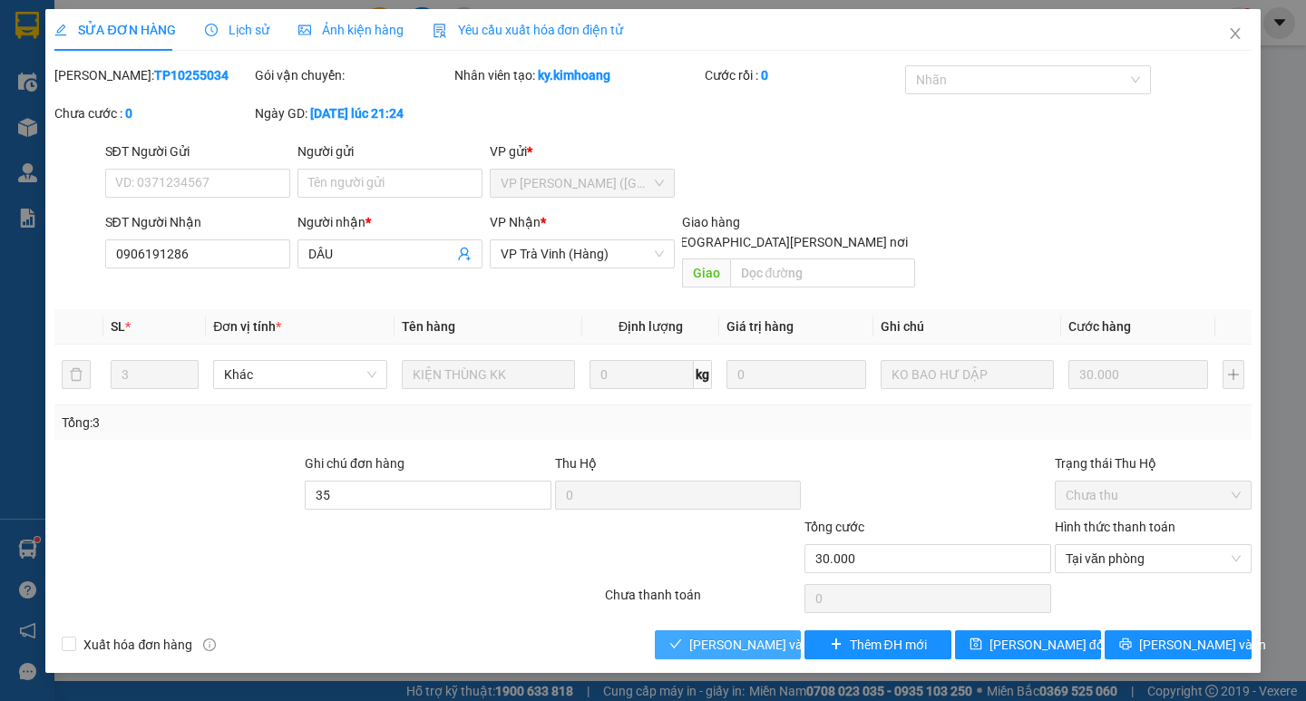
click at [757, 635] on span "[PERSON_NAME] và [PERSON_NAME] hàng" at bounding box center [811, 645] width 245 height 20
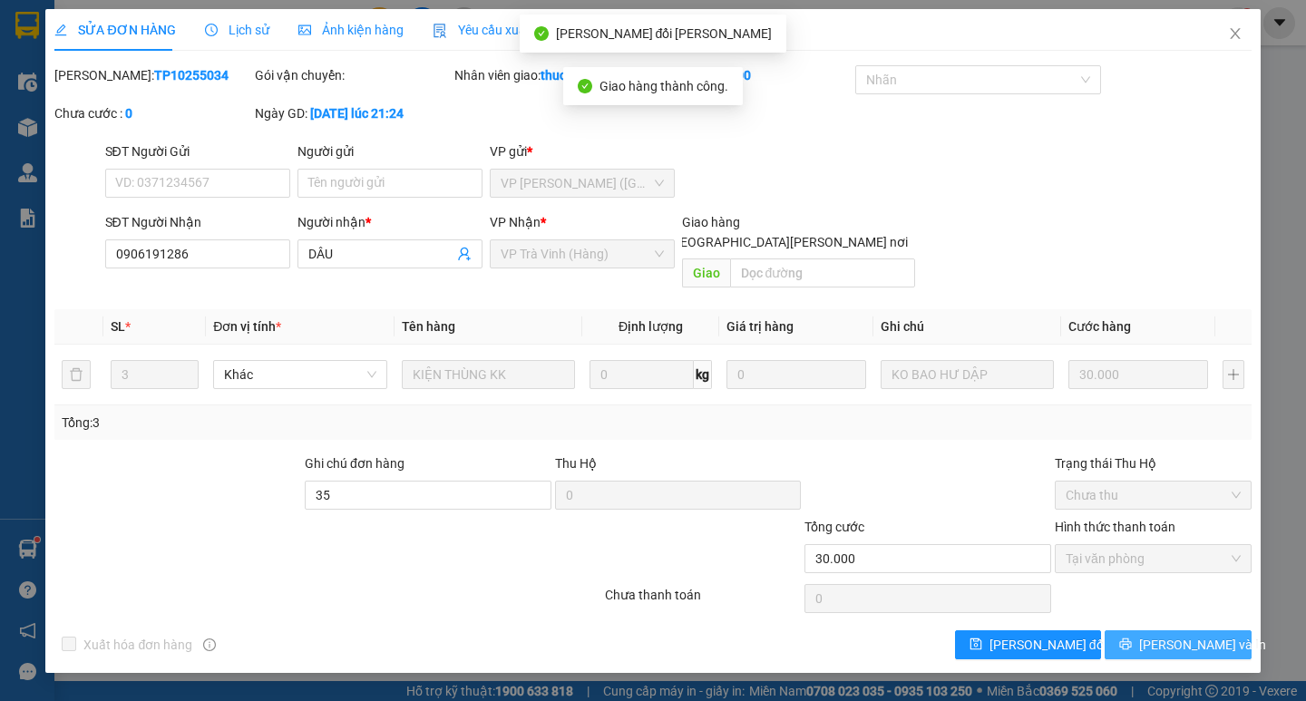
drag, startPoint x: 1185, startPoint y: 628, endPoint x: 1202, endPoint y: 543, distance: 86.1
click at [1187, 635] on span "[PERSON_NAME] và In" at bounding box center [1202, 645] width 127 height 20
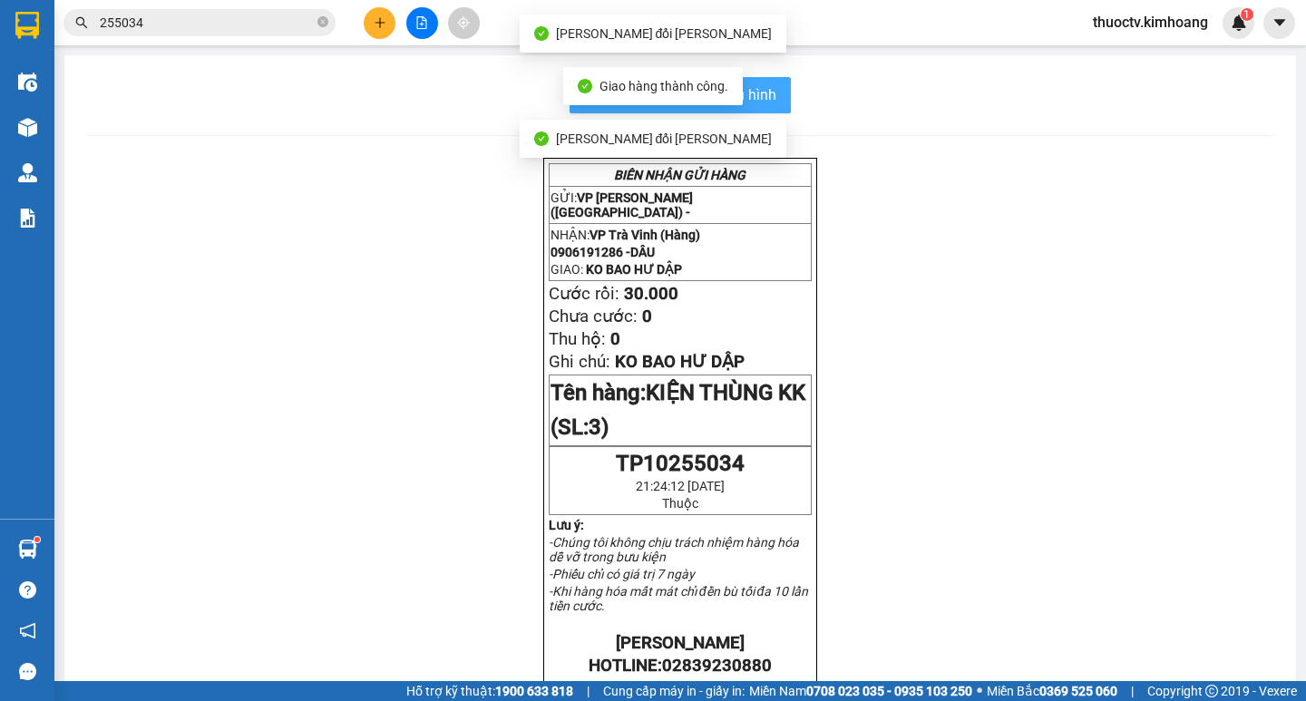
click at [766, 93] on span "In mẫu biên lai tự cấu hình" at bounding box center [691, 94] width 171 height 23
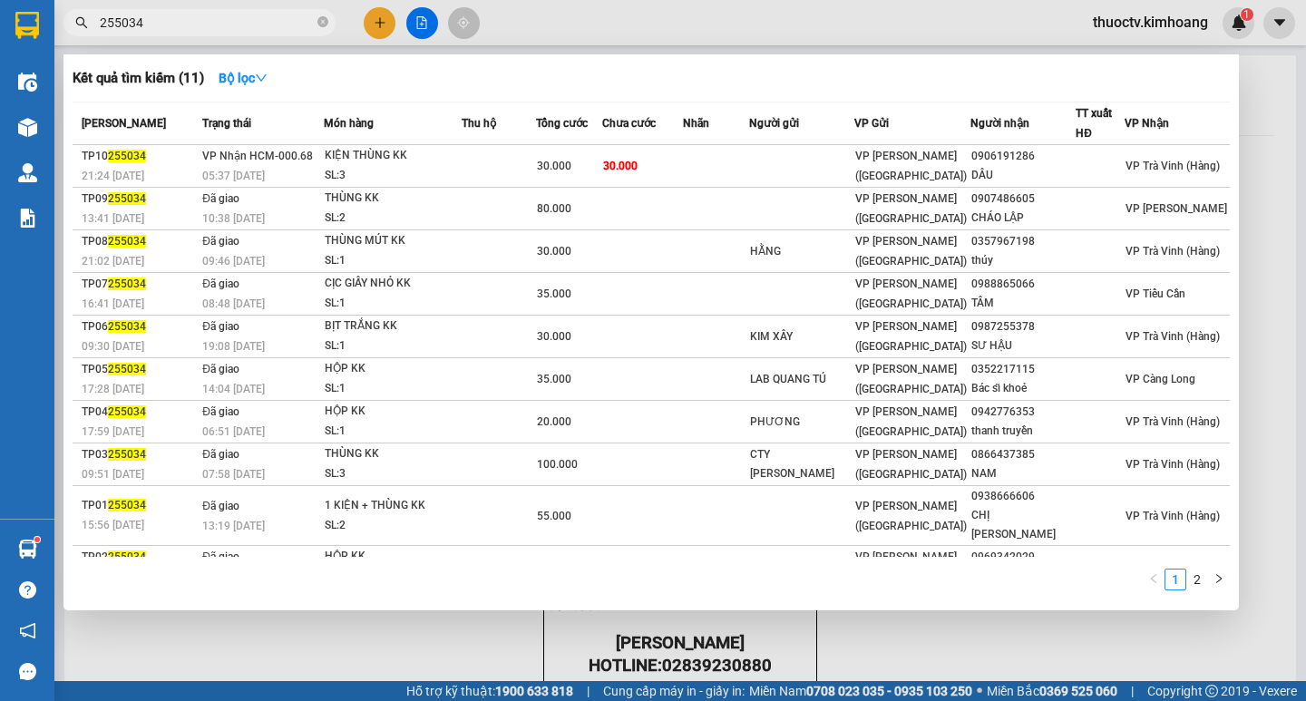
click at [215, 14] on input "255034" at bounding box center [207, 23] width 214 height 20
click at [215, 11] on span "255034" at bounding box center [199, 22] width 272 height 27
click at [215, 10] on span "255034" at bounding box center [199, 22] width 272 height 27
click at [284, 8] on div at bounding box center [653, 350] width 1306 height 701
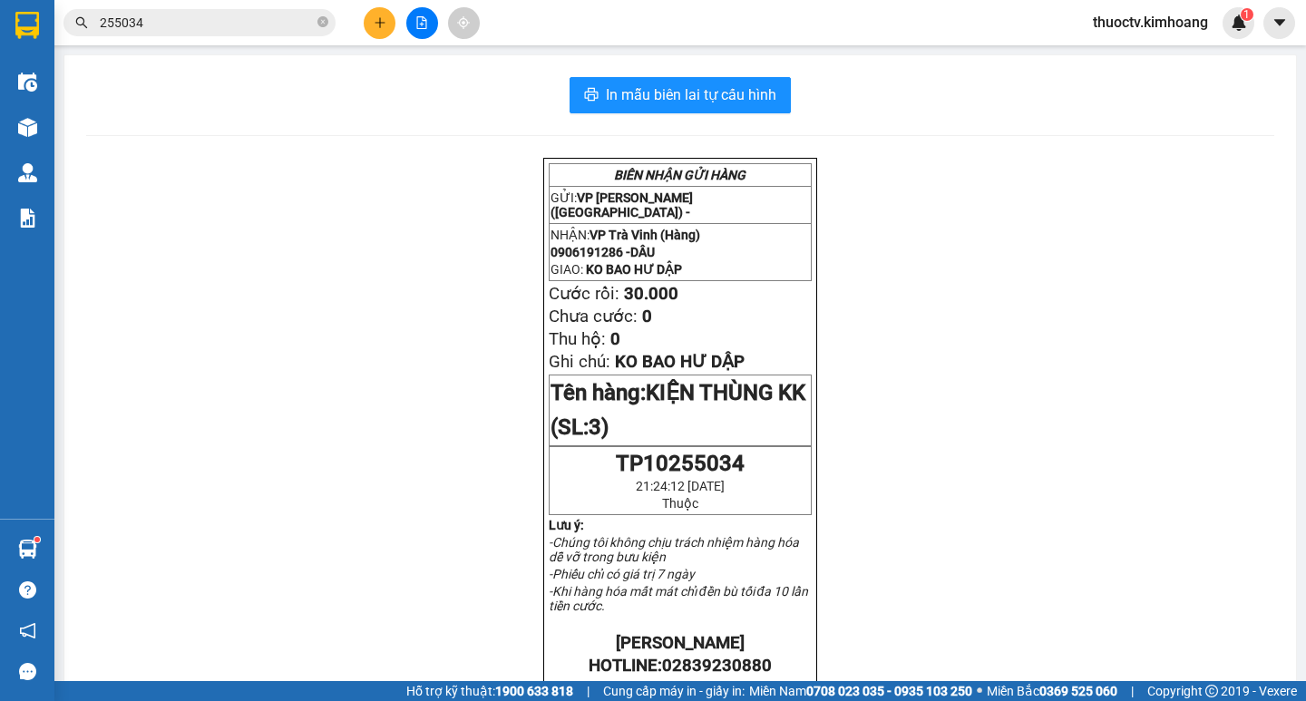
click at [283, 13] on span "255034" at bounding box center [199, 22] width 272 height 27
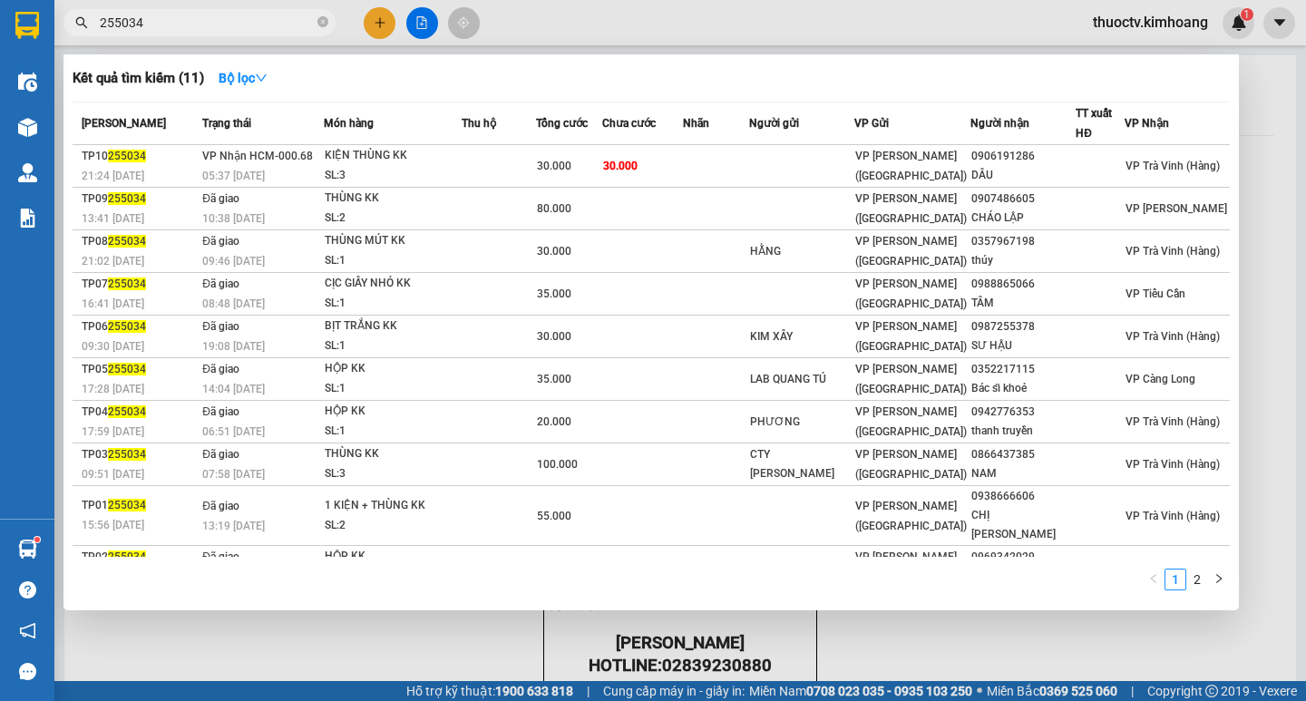
click at [262, 27] on input "255034" at bounding box center [207, 23] width 214 height 20
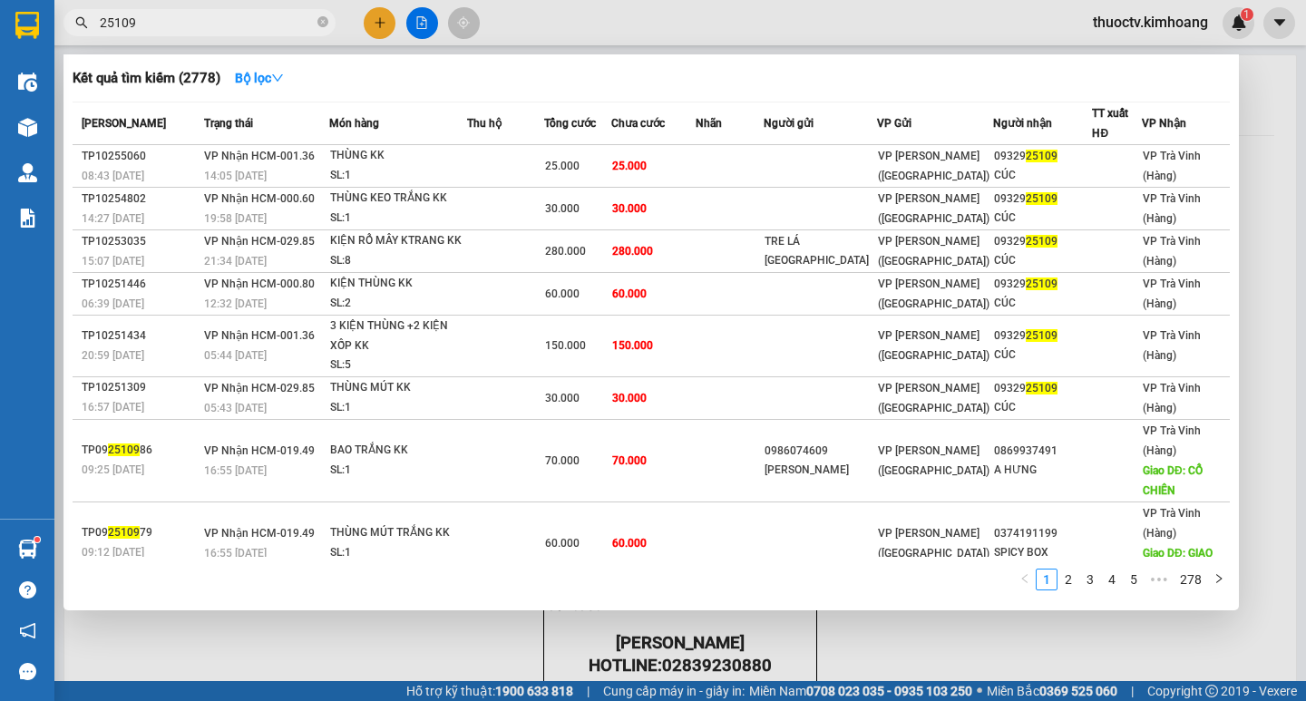
click at [158, 18] on input "25109" at bounding box center [207, 23] width 214 height 20
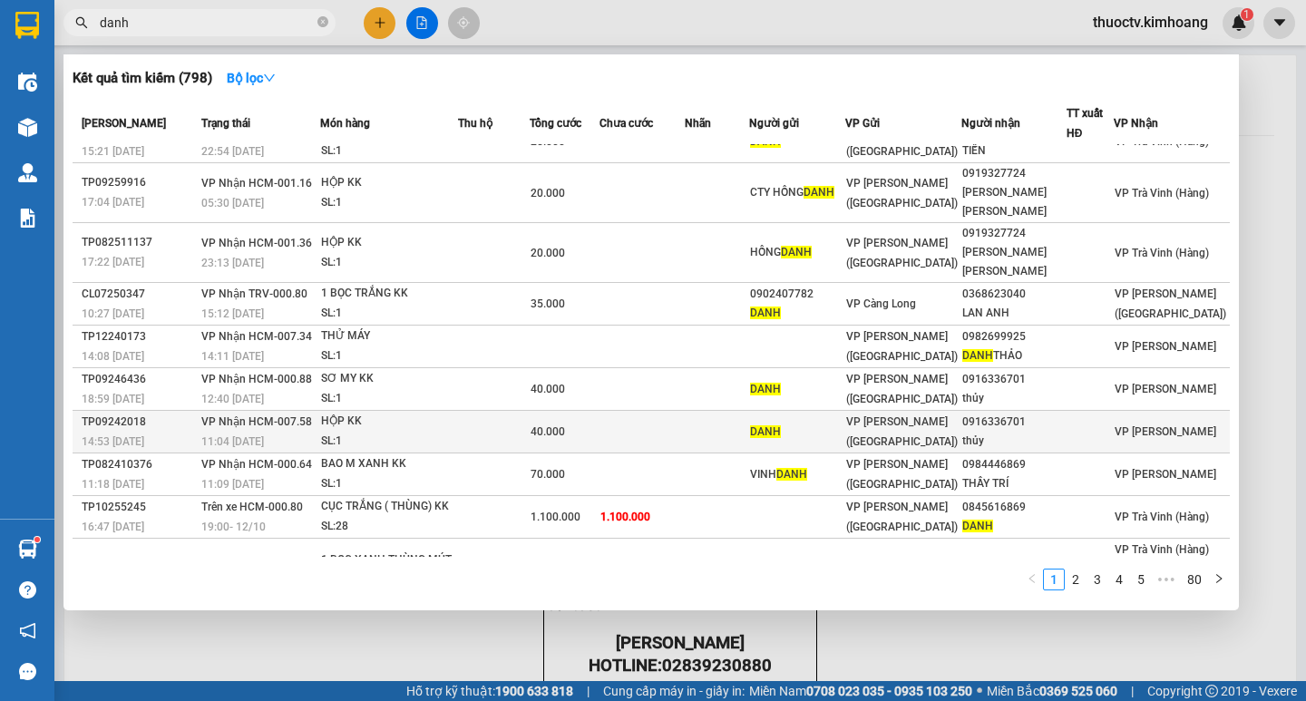
scroll to position [34, 0]
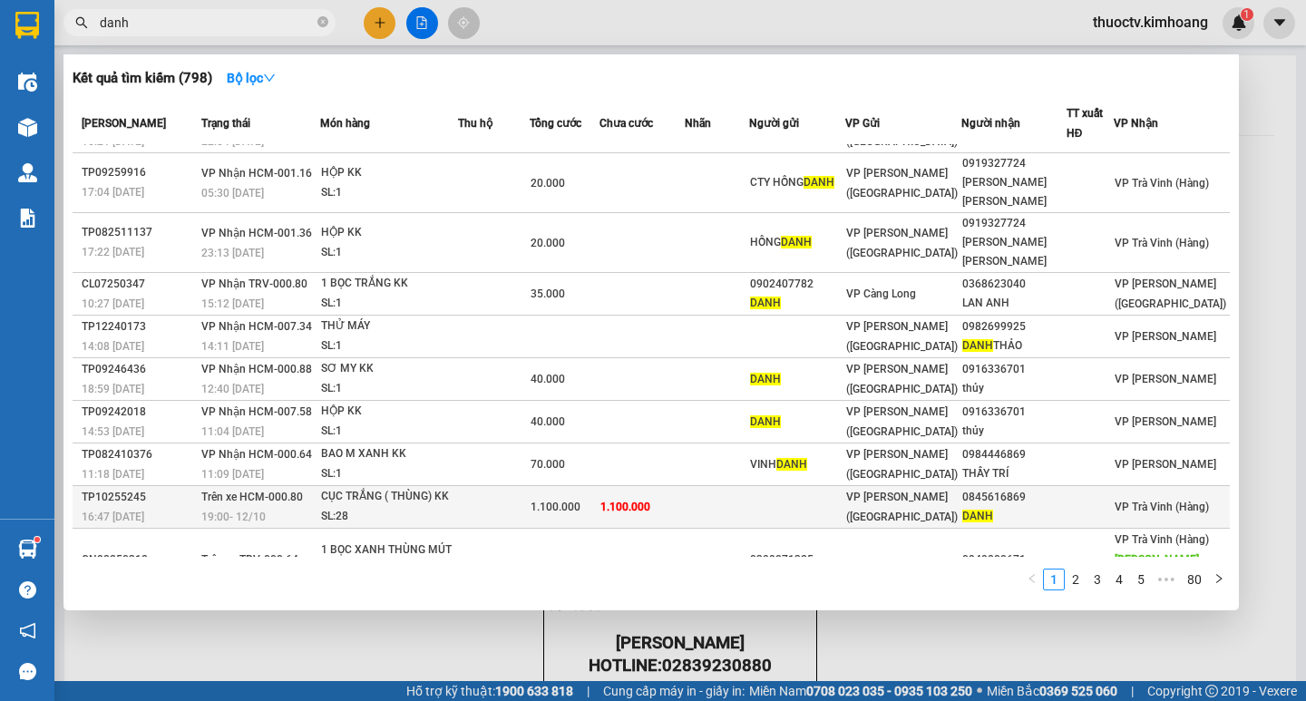
type input "danh"
click at [685, 486] on td "1.100.000" at bounding box center [642, 507] width 85 height 43
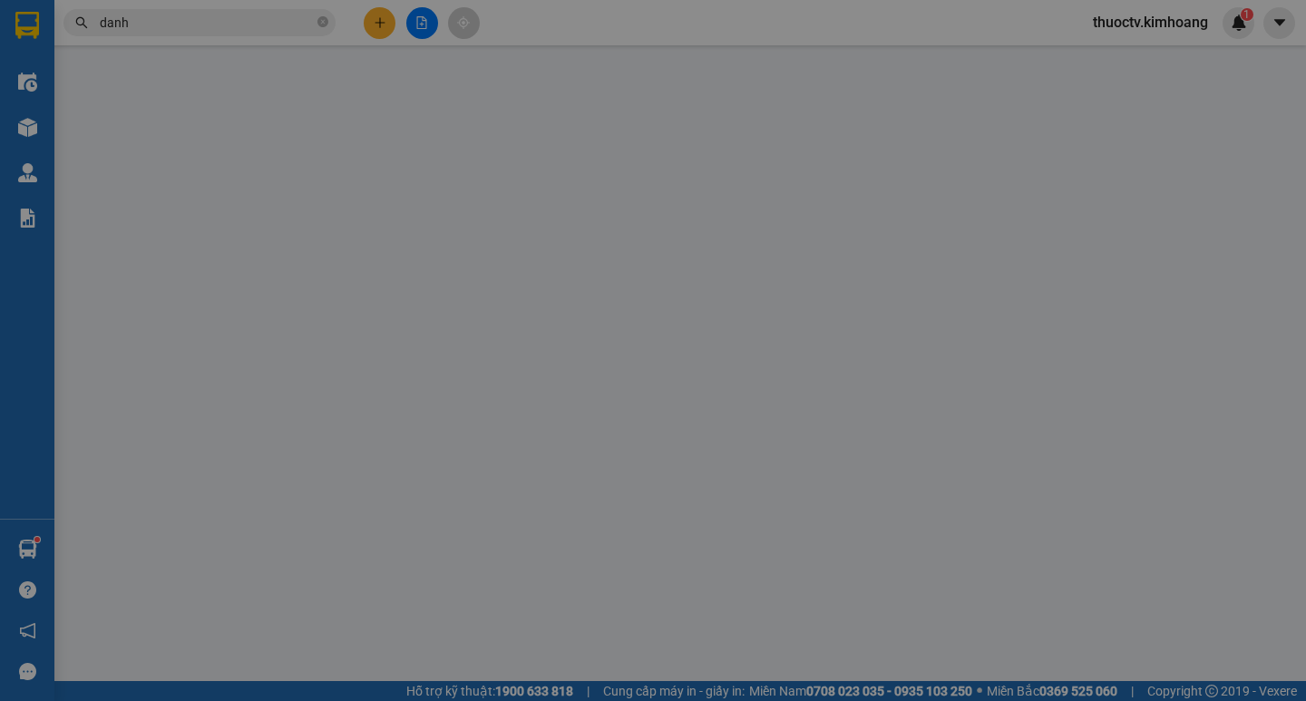
type input "0845616869"
type input "DANH"
type input "1.100.000"
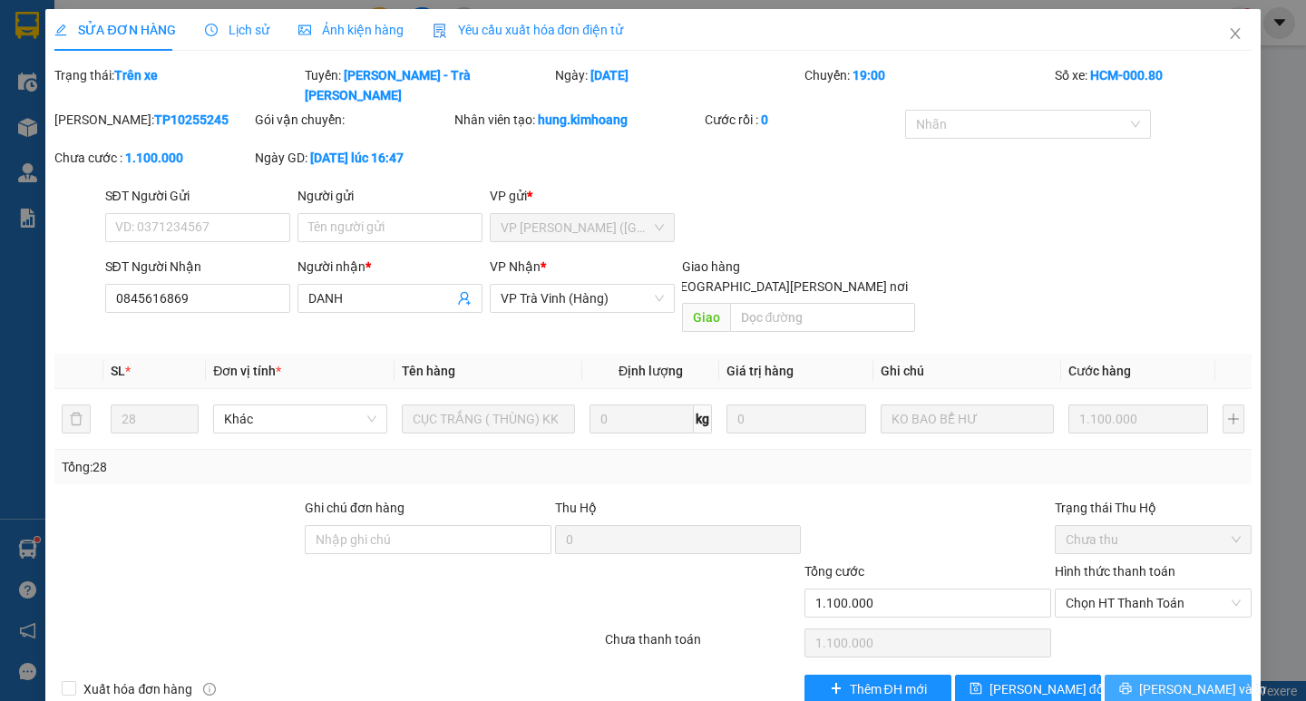
click at [1191, 679] on span "[PERSON_NAME] và In" at bounding box center [1202, 689] width 127 height 20
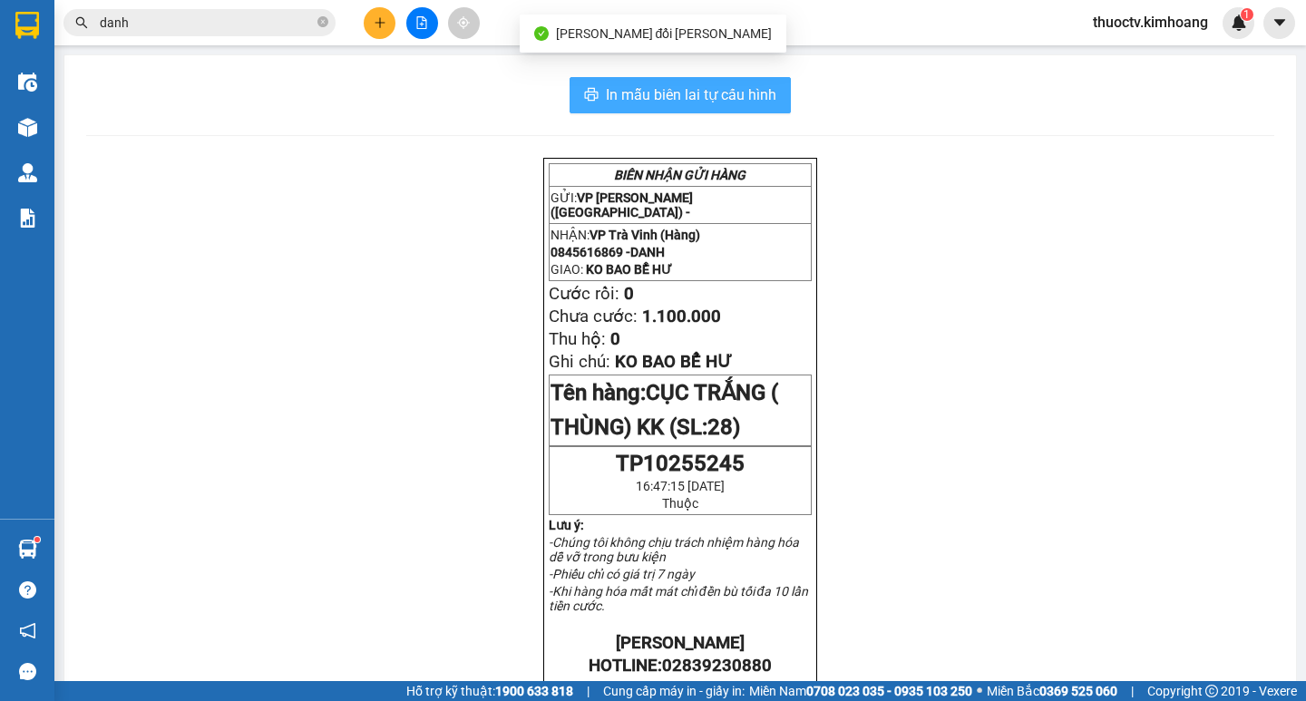
click at [606, 93] on span "In mẫu biên lai tự cấu hình" at bounding box center [691, 94] width 171 height 23
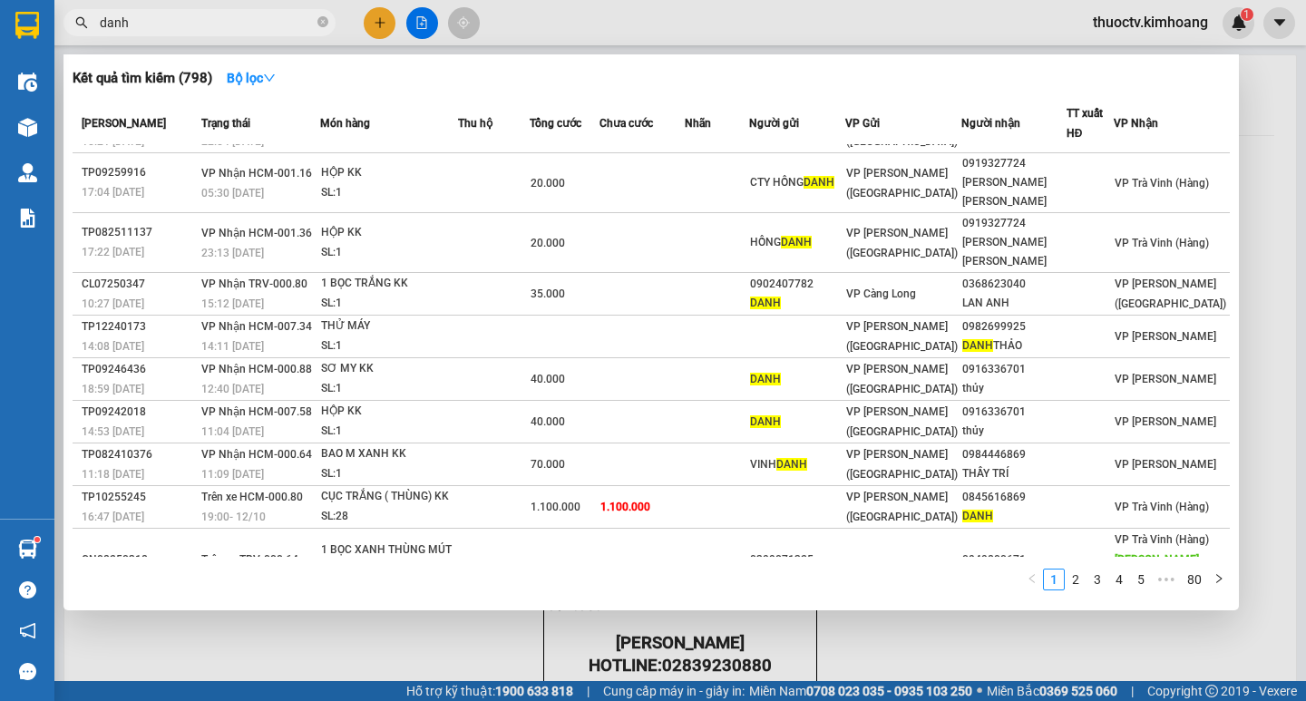
click at [138, 26] on input "danh" at bounding box center [207, 23] width 214 height 20
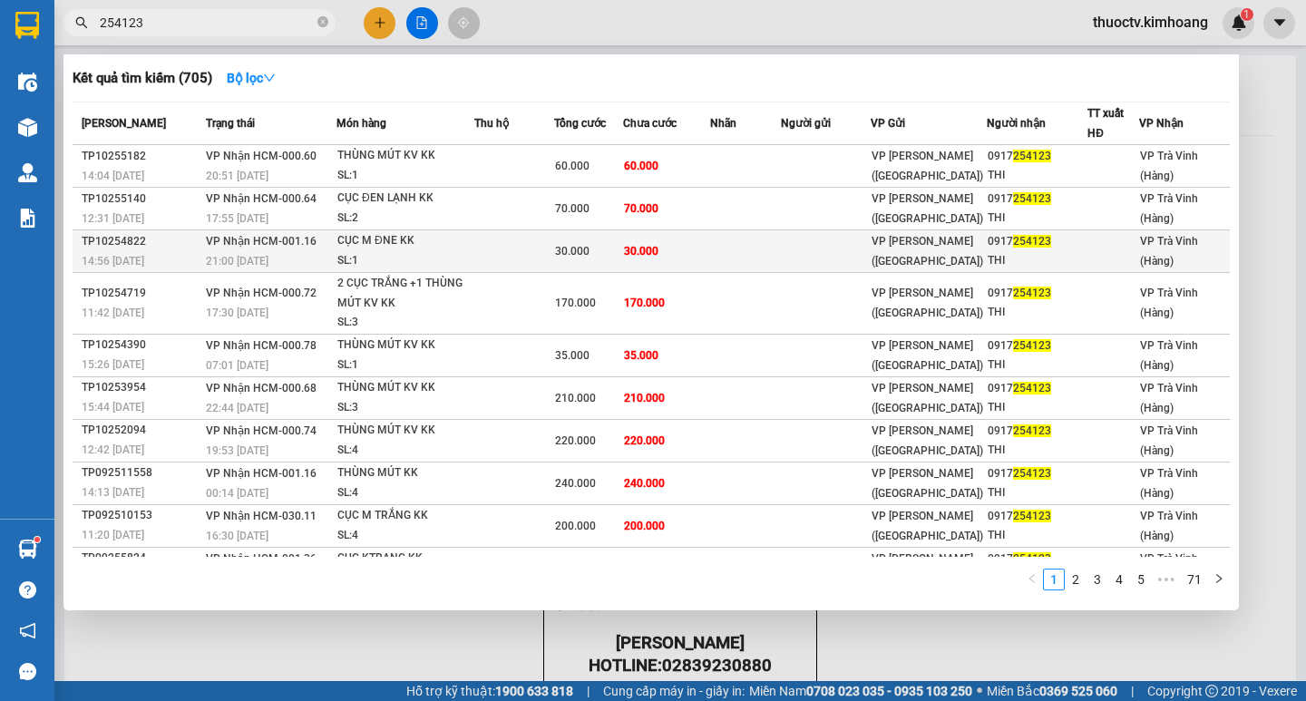
scroll to position [34, 0]
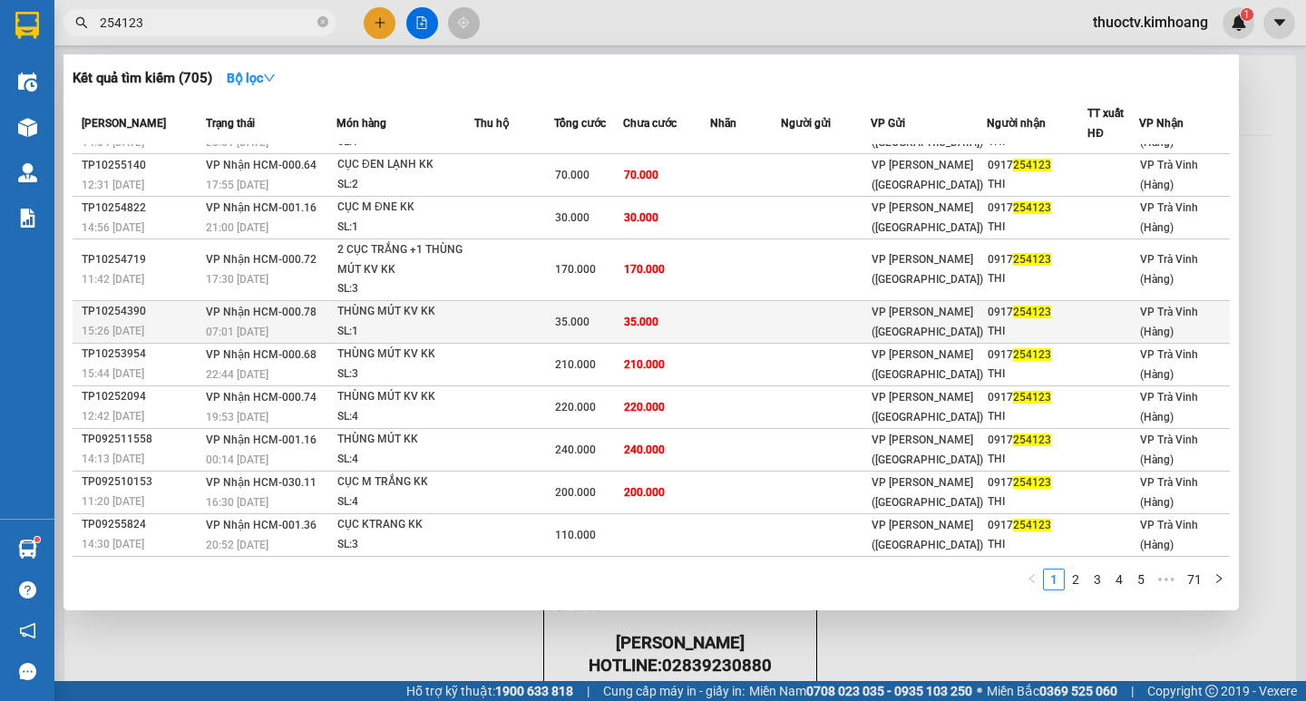
type input "254123"
click at [718, 323] on td at bounding box center [745, 321] width 70 height 43
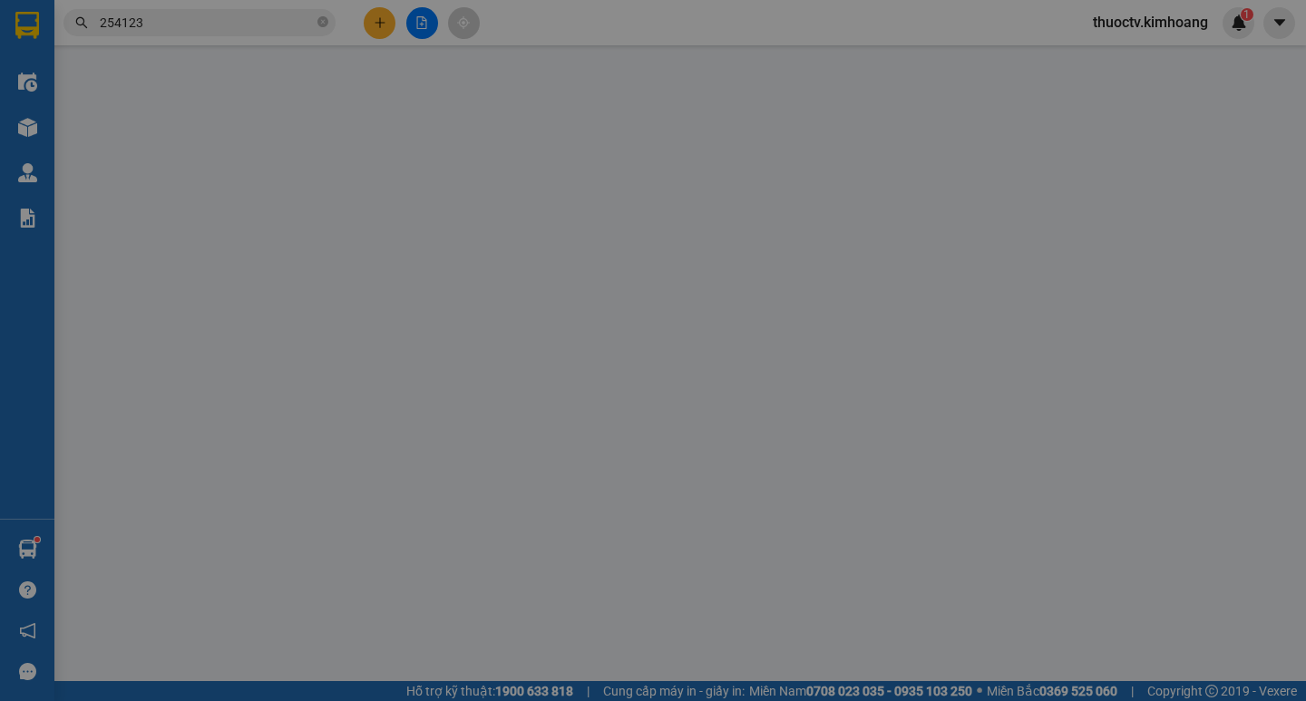
type input "0917254123"
type input "THI"
type input "35.000"
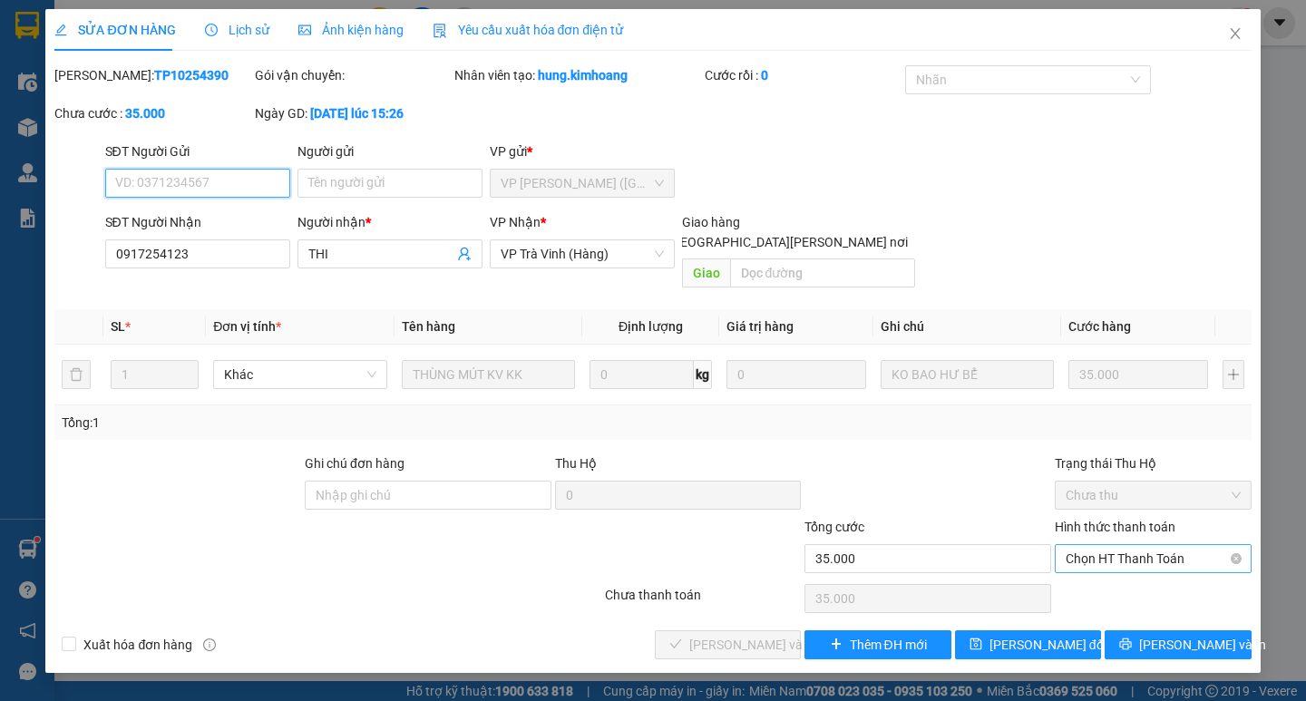
click at [1128, 545] on span "Chọn HT Thanh Toán" at bounding box center [1153, 558] width 175 height 27
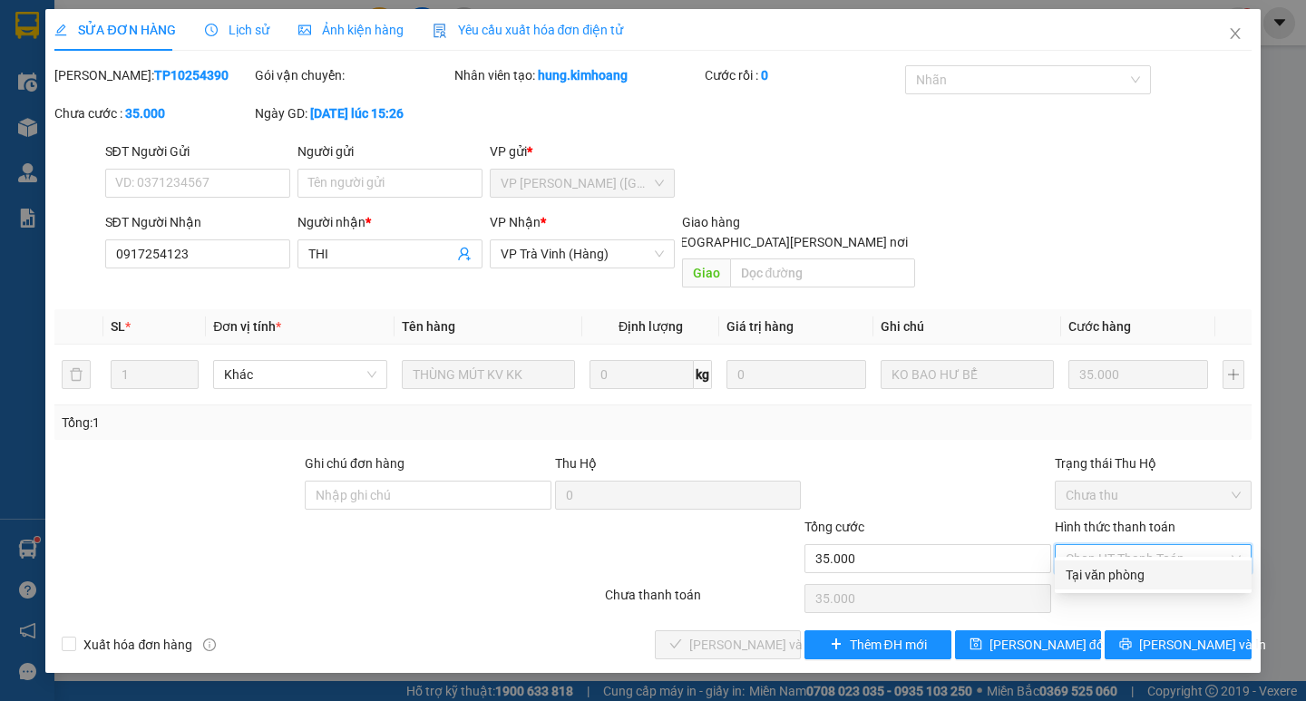
click at [1119, 571] on div "Tại văn phòng" at bounding box center [1153, 575] width 175 height 20
type input "0"
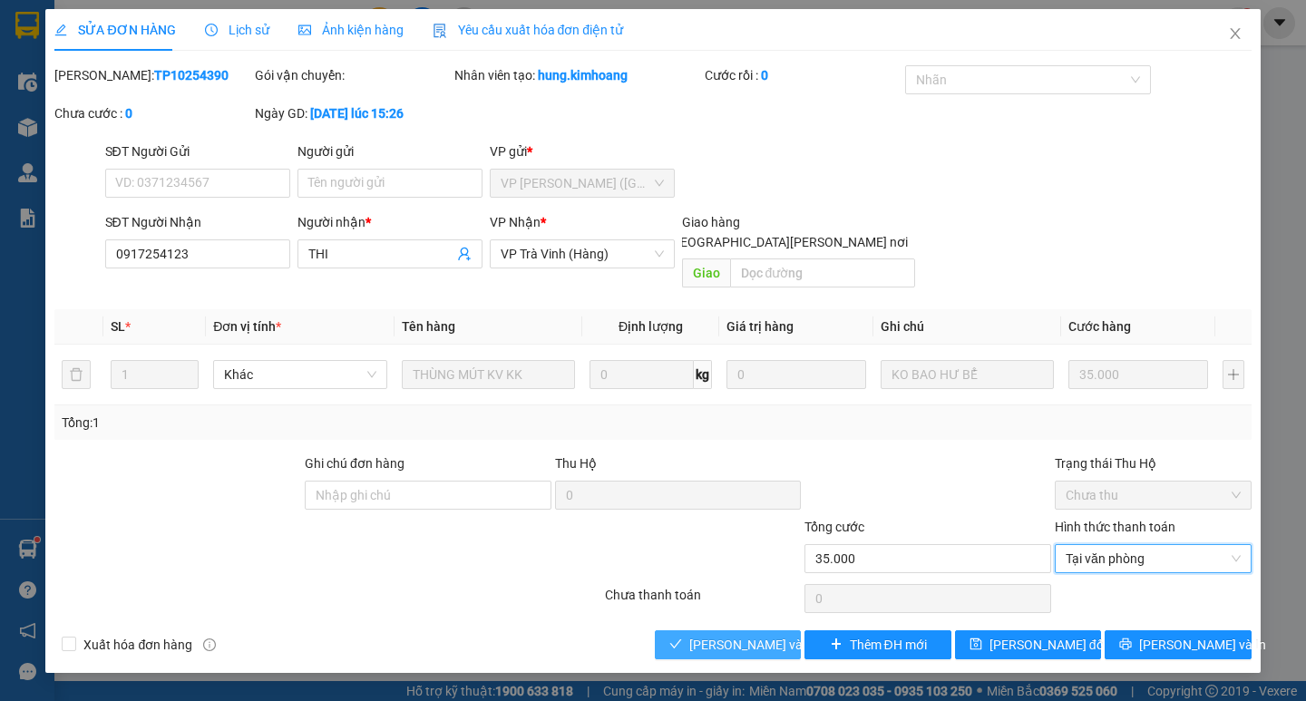
click at [770, 635] on span "[PERSON_NAME] và [PERSON_NAME] hàng" at bounding box center [811, 645] width 245 height 20
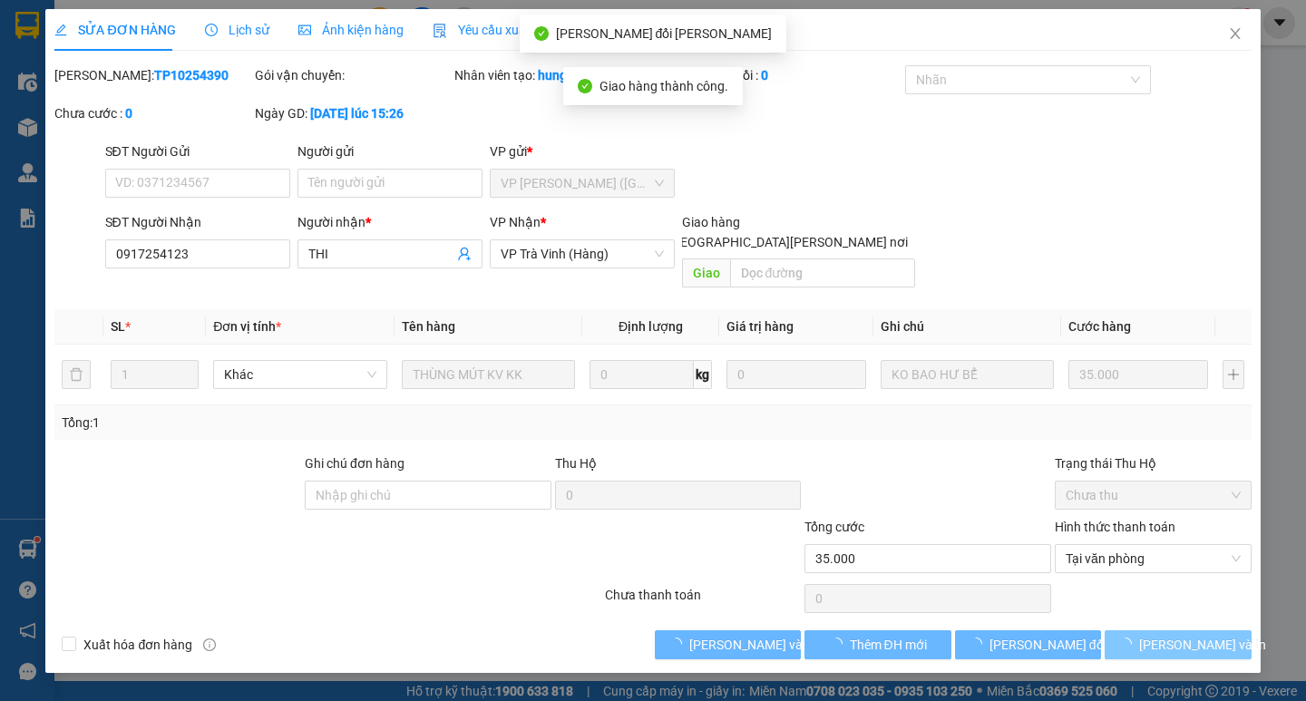
click at [1186, 635] on span "[PERSON_NAME] và In" at bounding box center [1202, 645] width 127 height 20
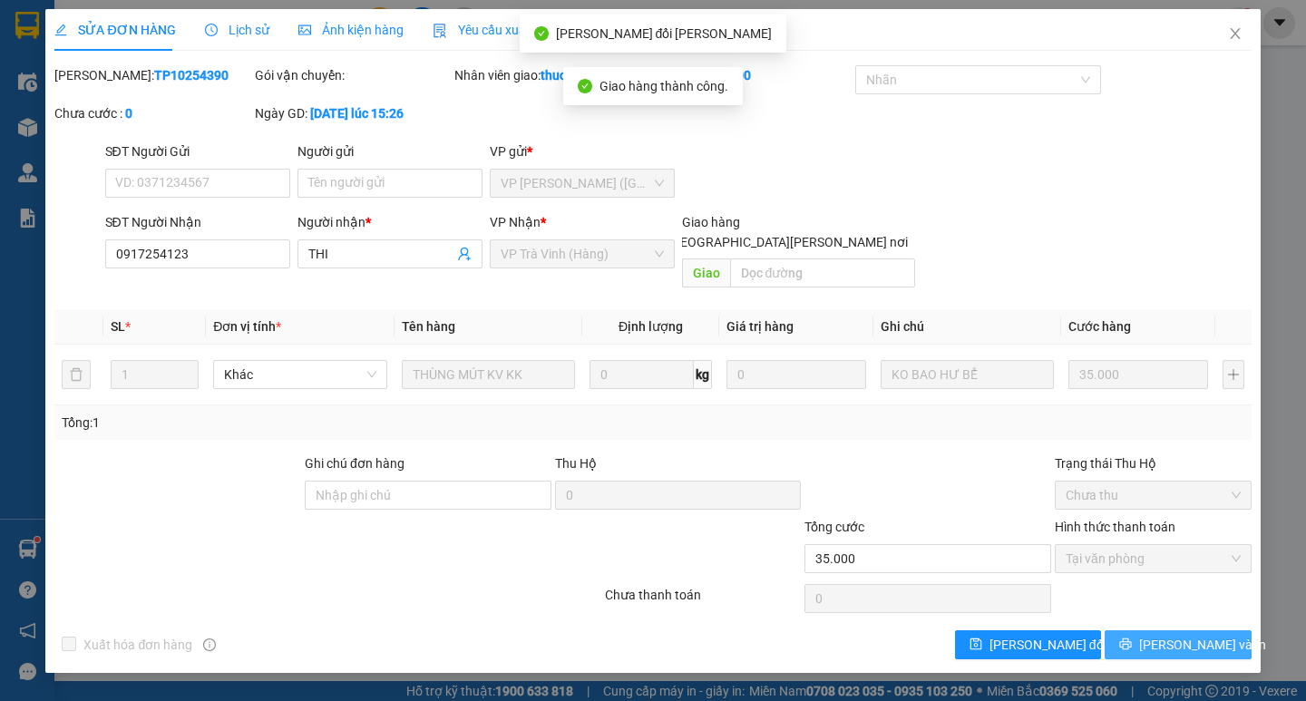
click at [1187, 635] on span "[PERSON_NAME] và In" at bounding box center [1202, 645] width 127 height 20
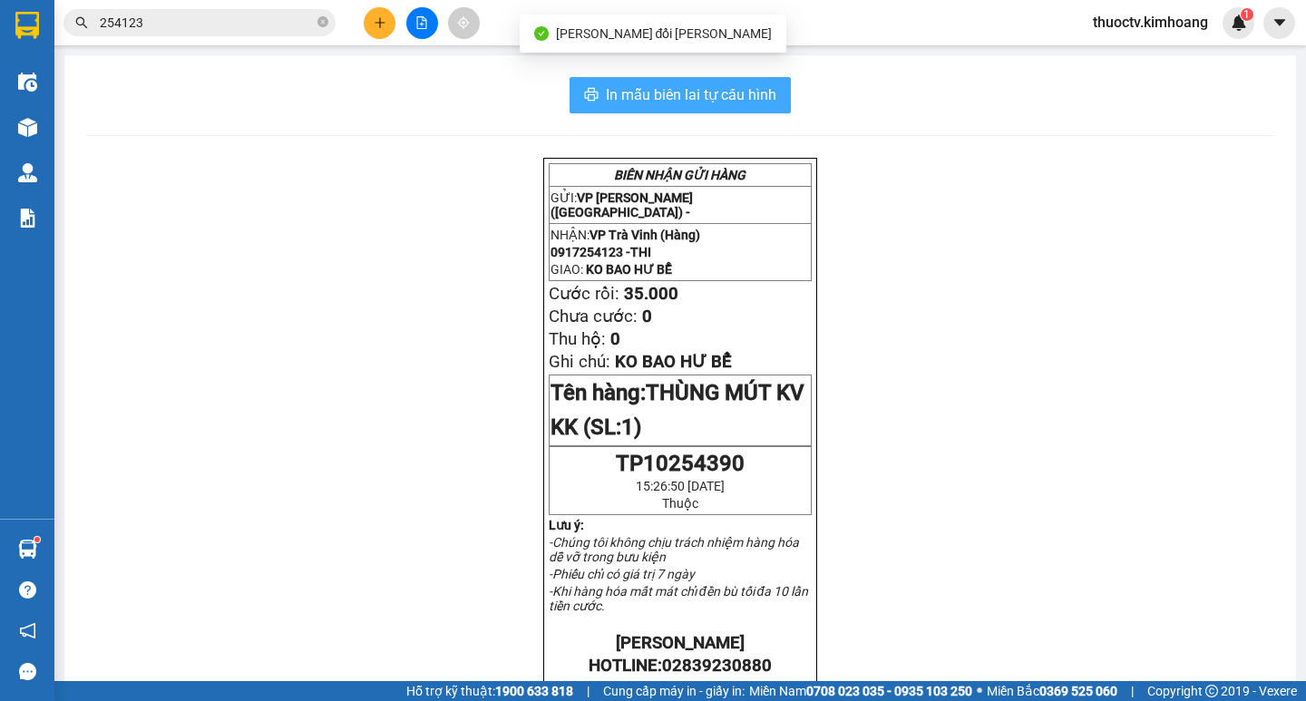
click at [766, 97] on span "In mẫu biên lai tự cấu hình" at bounding box center [691, 94] width 171 height 23
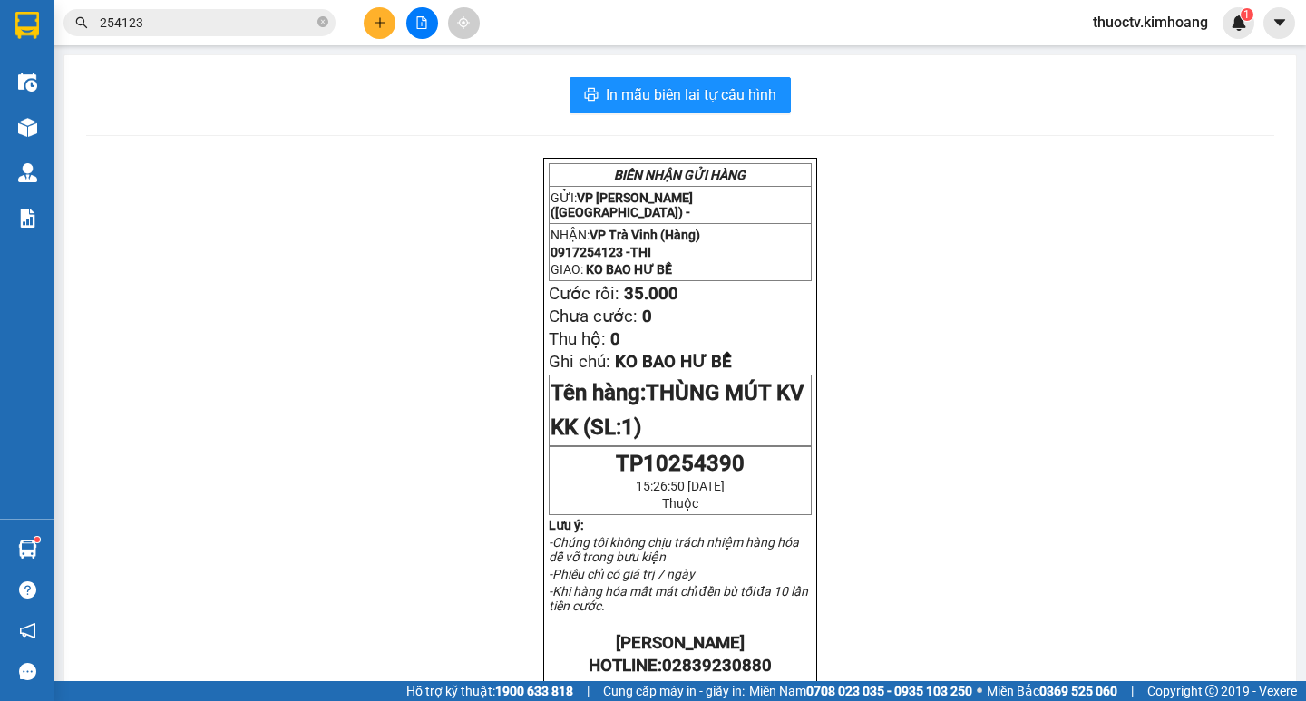
click at [194, 18] on input "254123" at bounding box center [207, 23] width 214 height 20
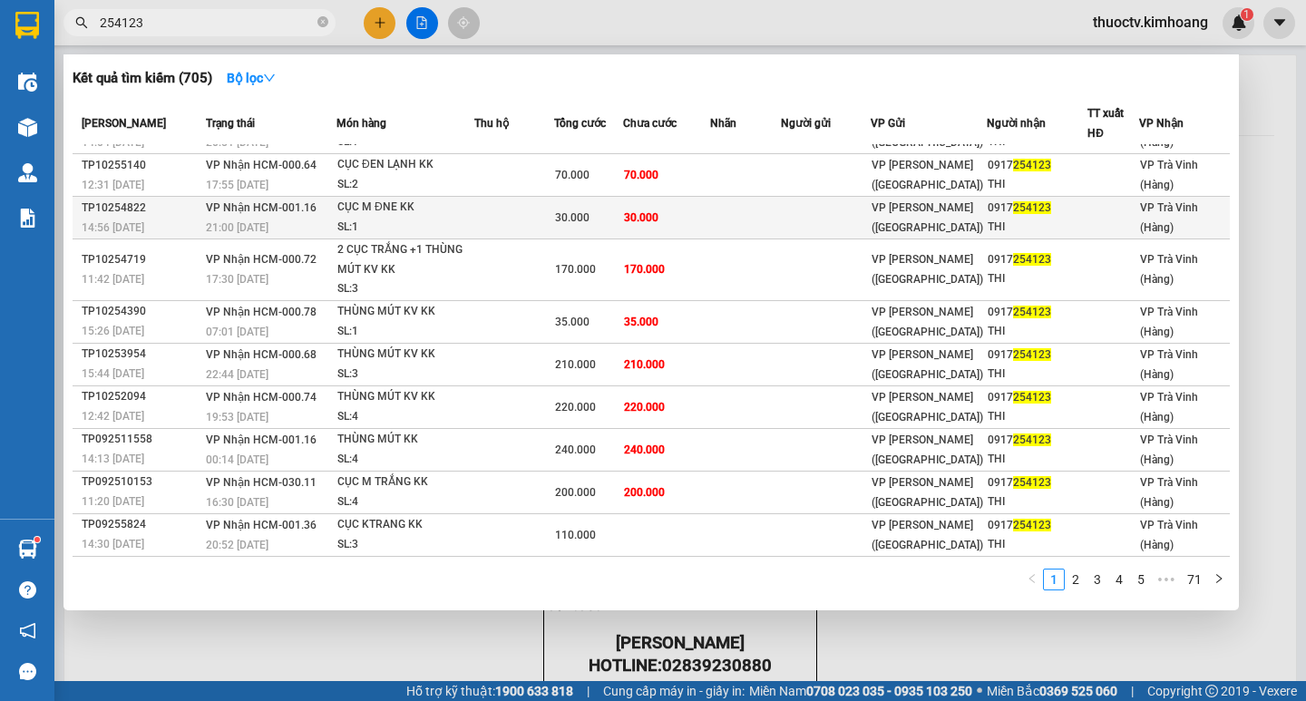
click at [690, 220] on td "30.000" at bounding box center [666, 218] width 87 height 43
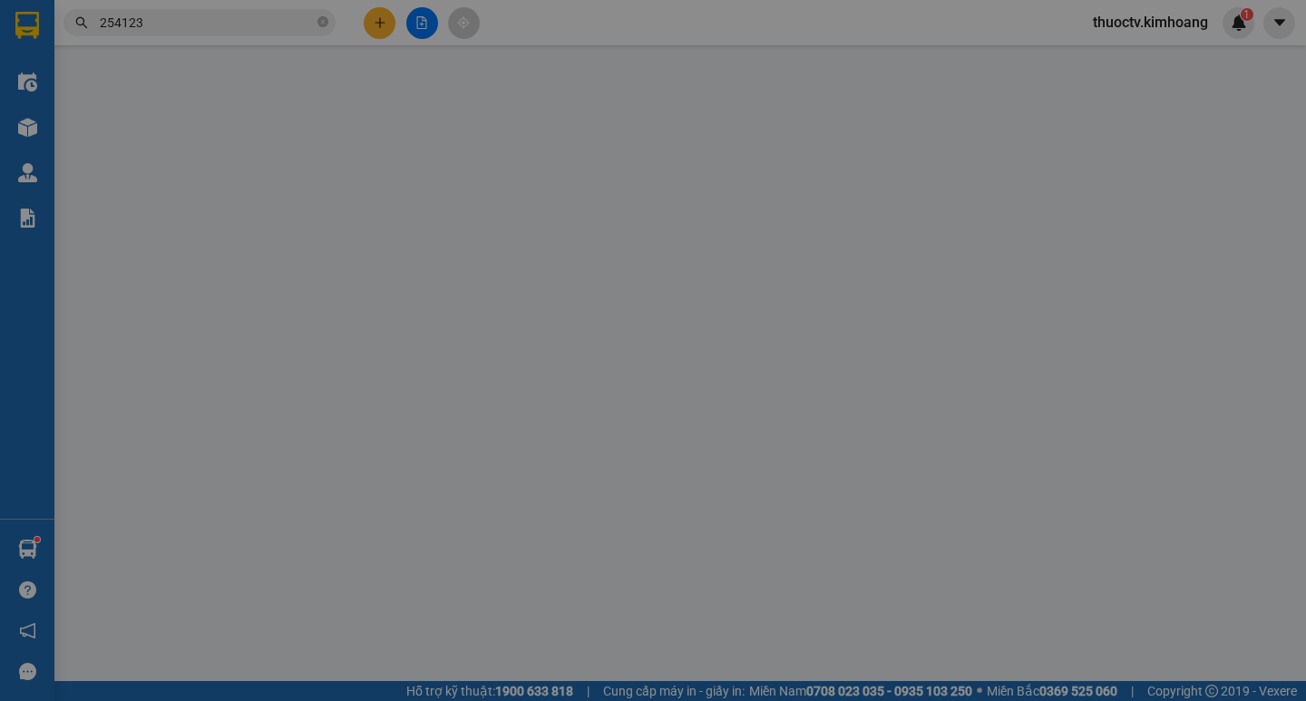
type input "0917254123"
type input "THI"
type input "30.000"
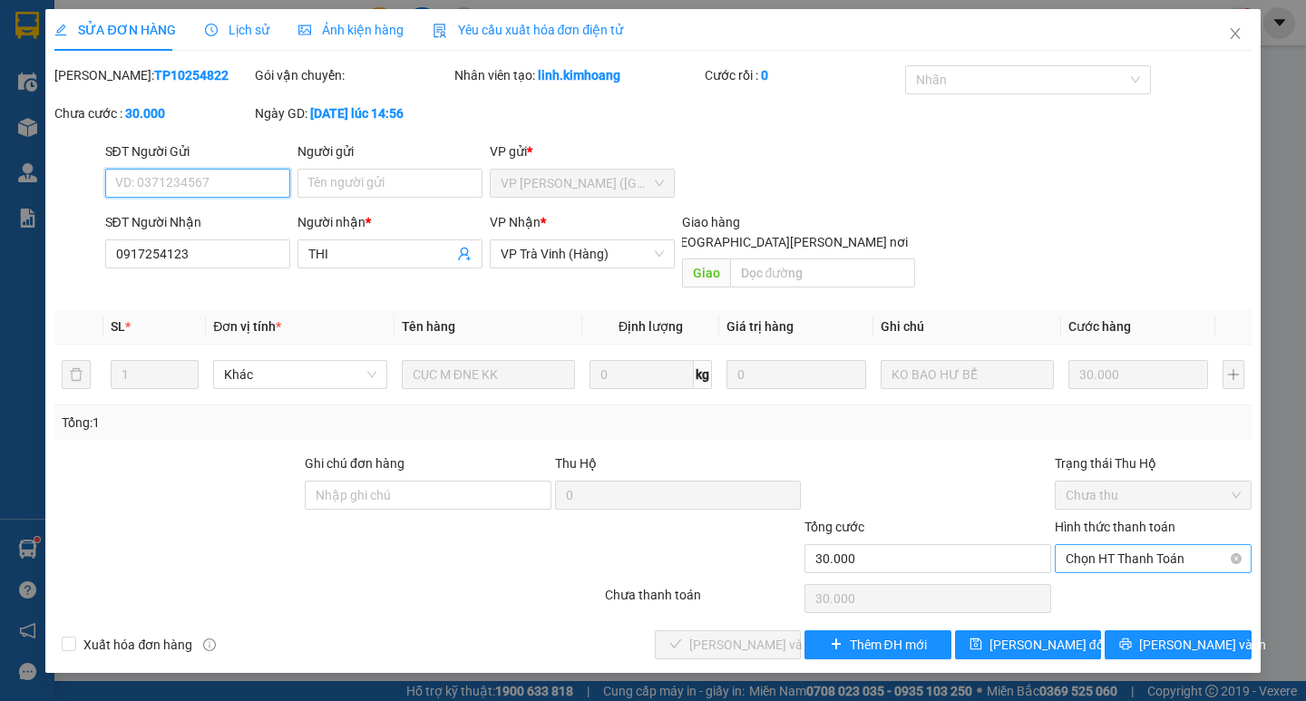
click at [1147, 545] on span "Chọn HT Thanh Toán" at bounding box center [1153, 558] width 175 height 27
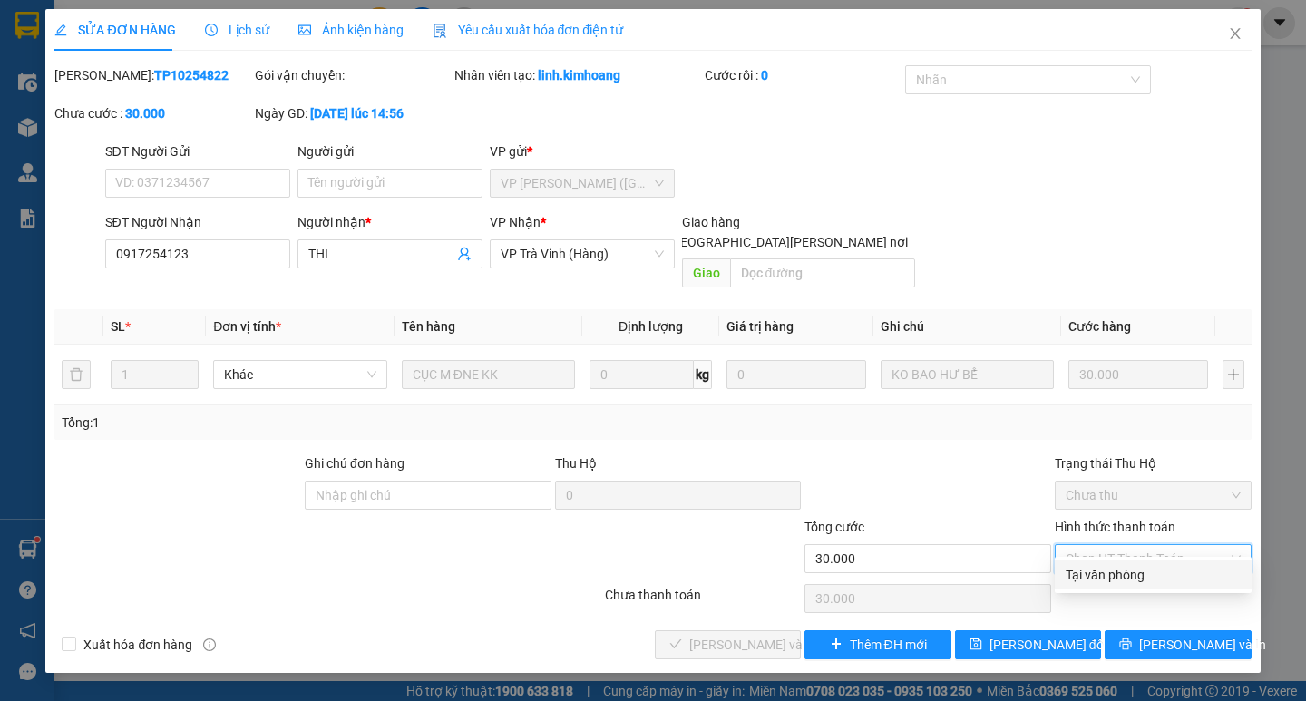
click at [1131, 571] on div "Tại văn phòng" at bounding box center [1153, 575] width 175 height 20
type input "0"
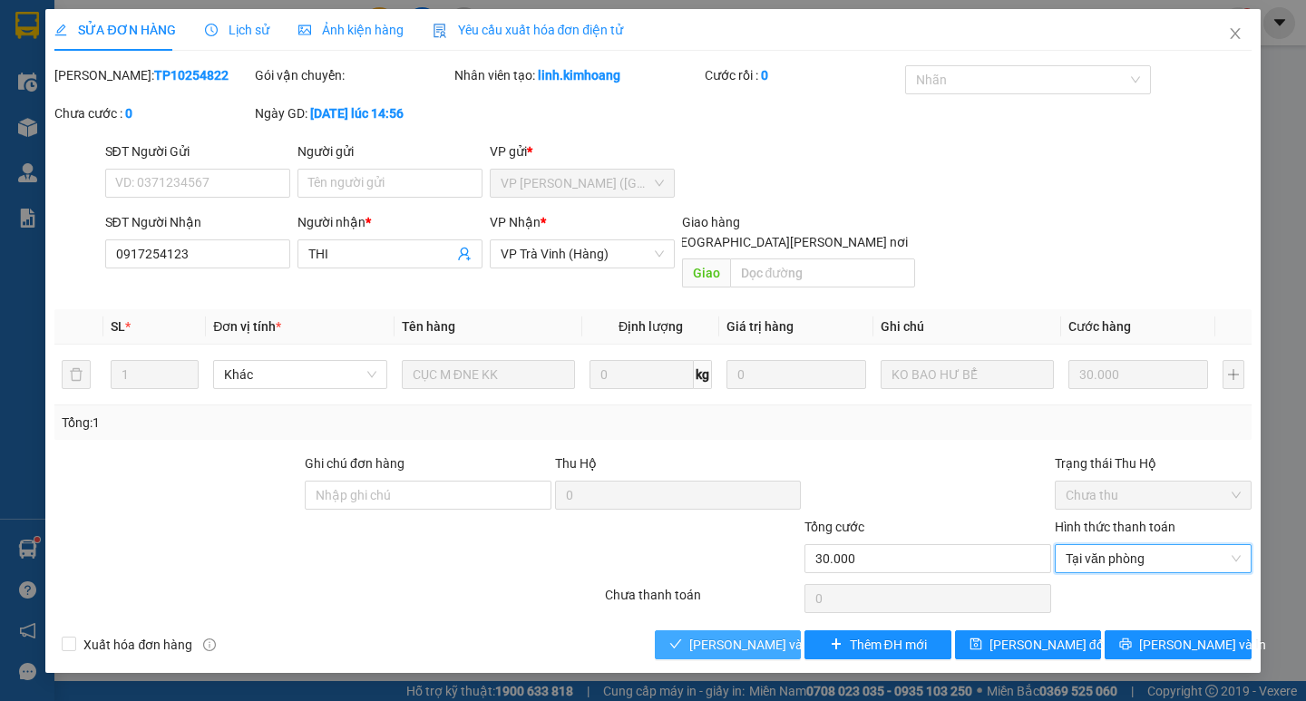
drag, startPoint x: 717, startPoint y: 621, endPoint x: 794, endPoint y: 620, distance: 77.1
click at [721, 635] on span "[PERSON_NAME] và [PERSON_NAME] hàng" at bounding box center [811, 645] width 245 height 20
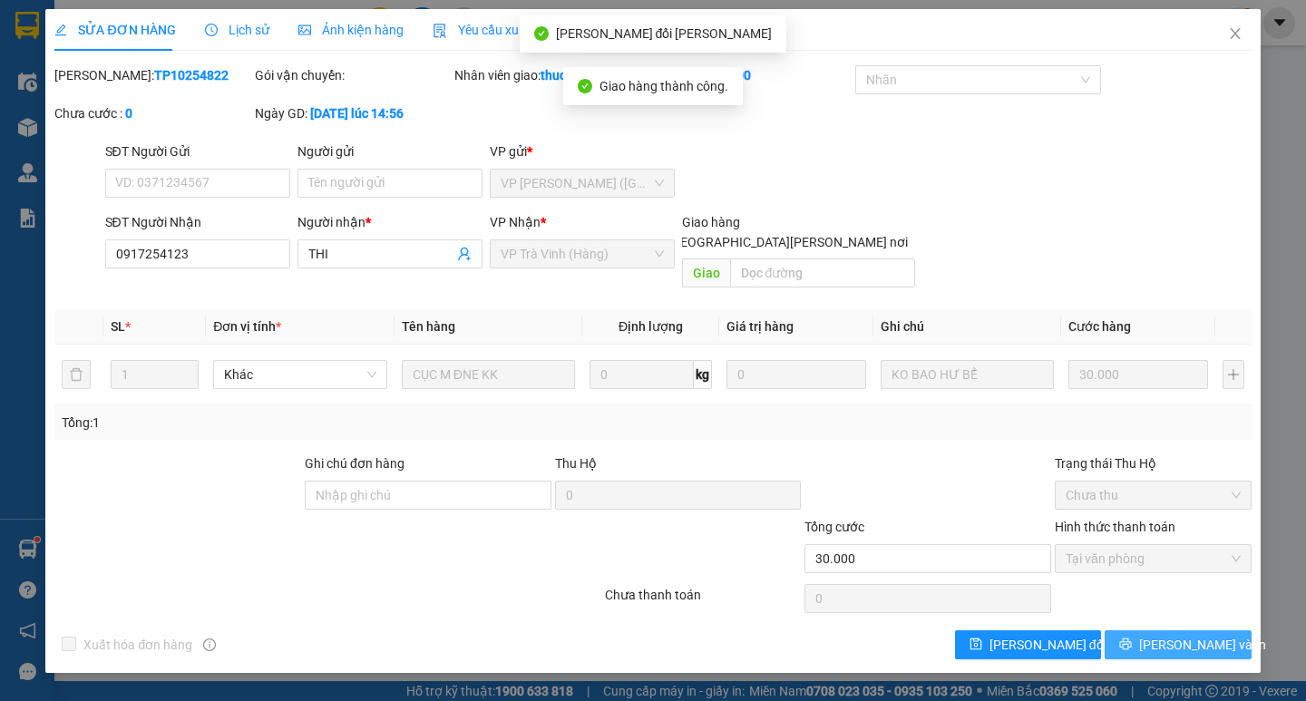
click at [1183, 635] on span "[PERSON_NAME] và In" at bounding box center [1202, 645] width 127 height 20
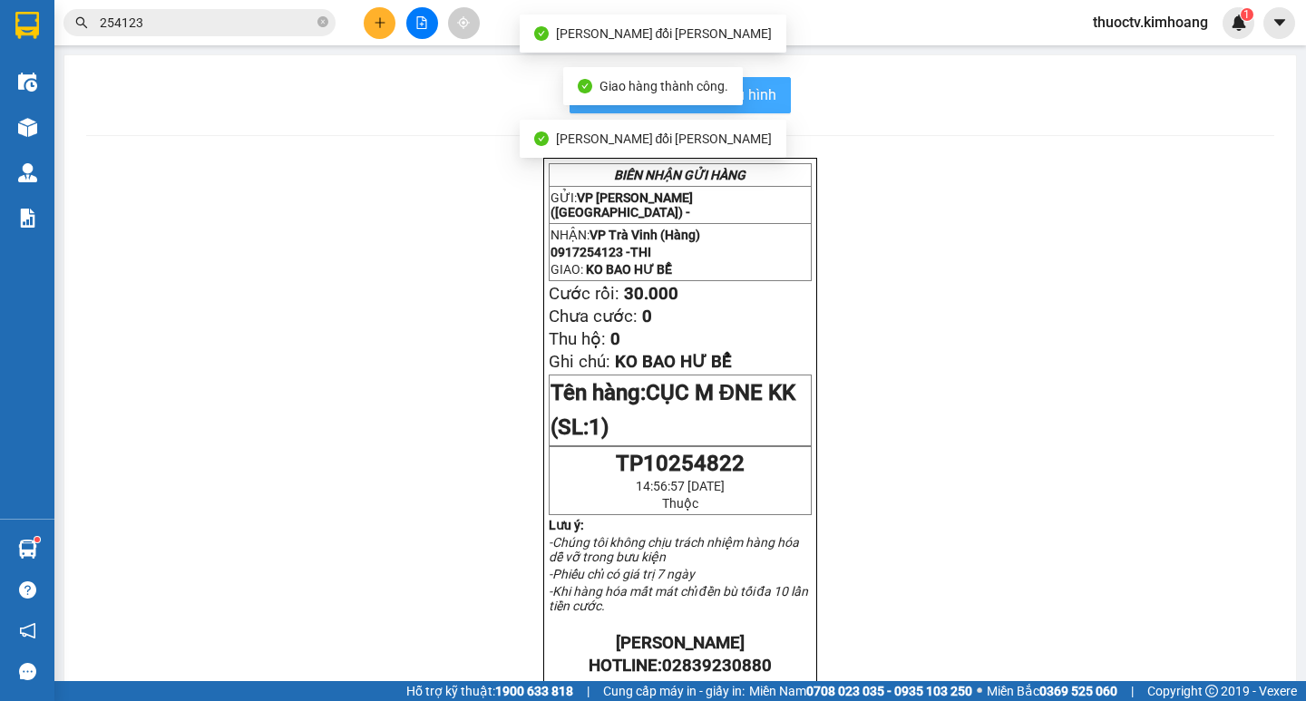
click at [762, 96] on span "In mẫu biên lai tự cấu hình" at bounding box center [691, 94] width 171 height 23
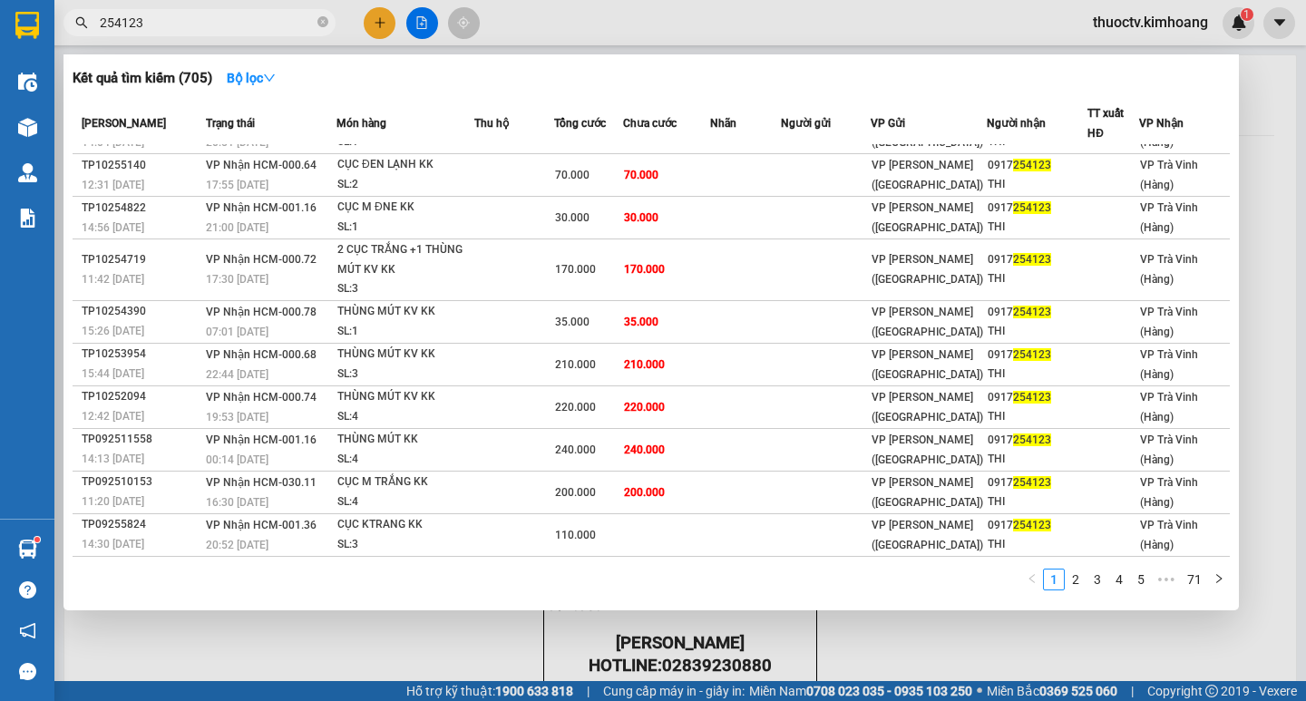
click at [156, 23] on input "254123" at bounding box center [207, 23] width 214 height 20
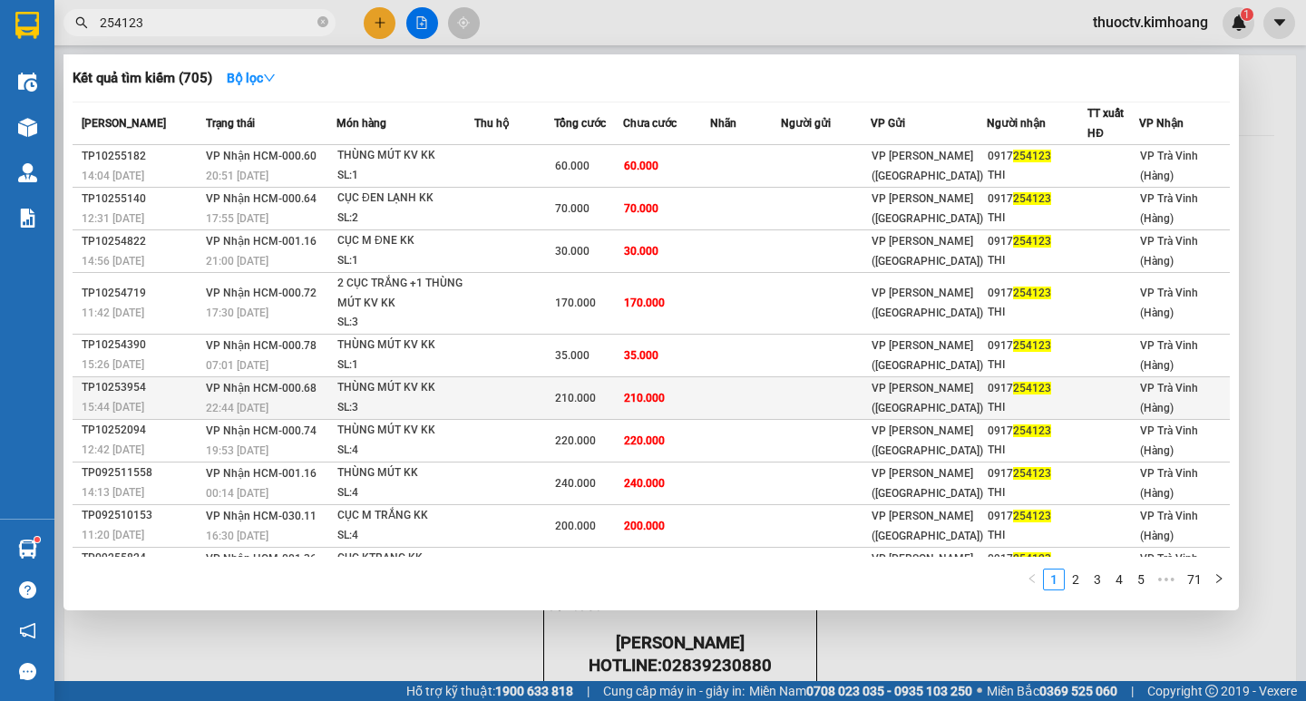
scroll to position [34, 0]
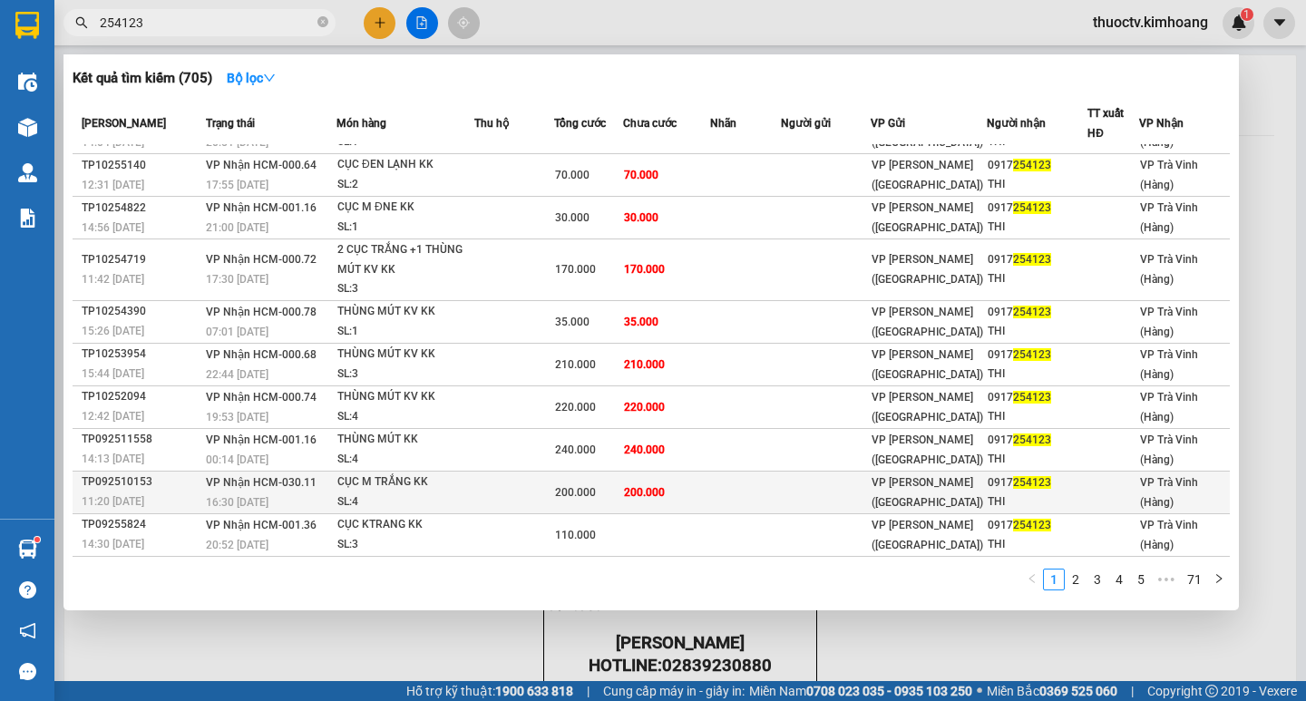
click at [696, 484] on td "200.000" at bounding box center [666, 492] width 87 height 43
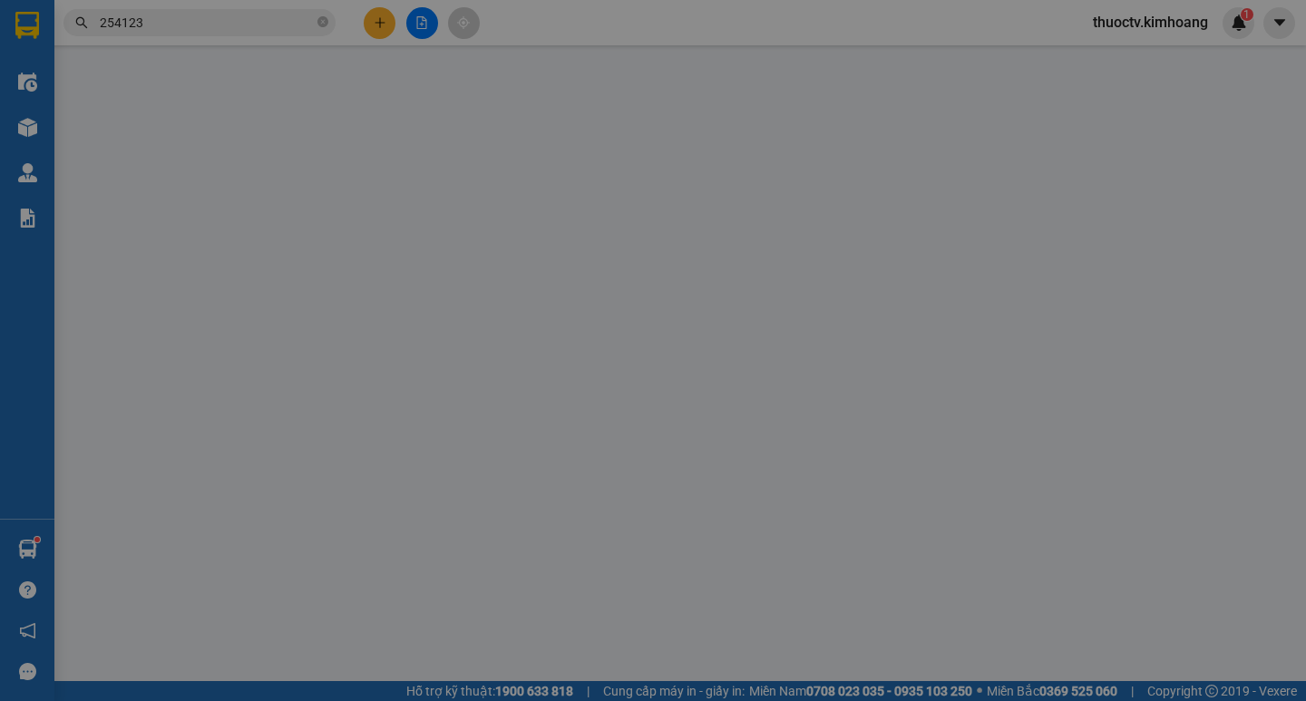
type input "0917254123"
type input "THI"
type input "200.000"
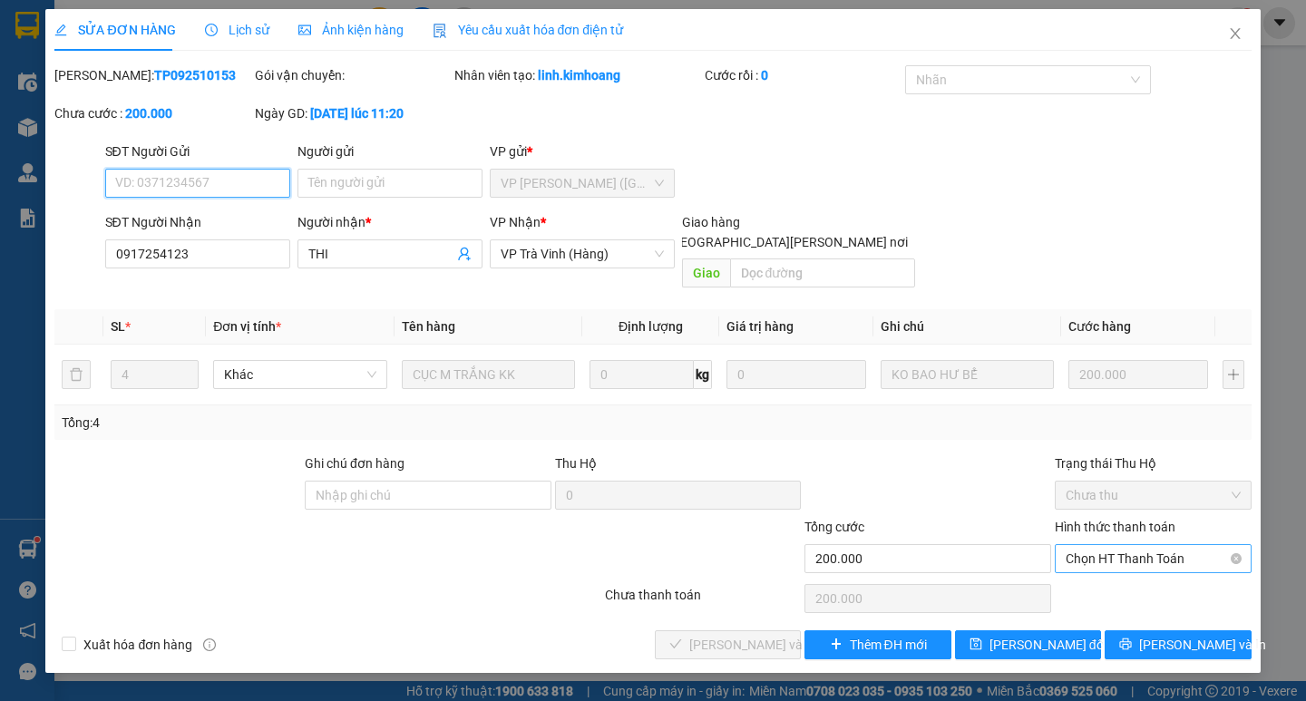
click at [1141, 545] on span "Chọn HT Thanh Toán" at bounding box center [1153, 558] width 175 height 27
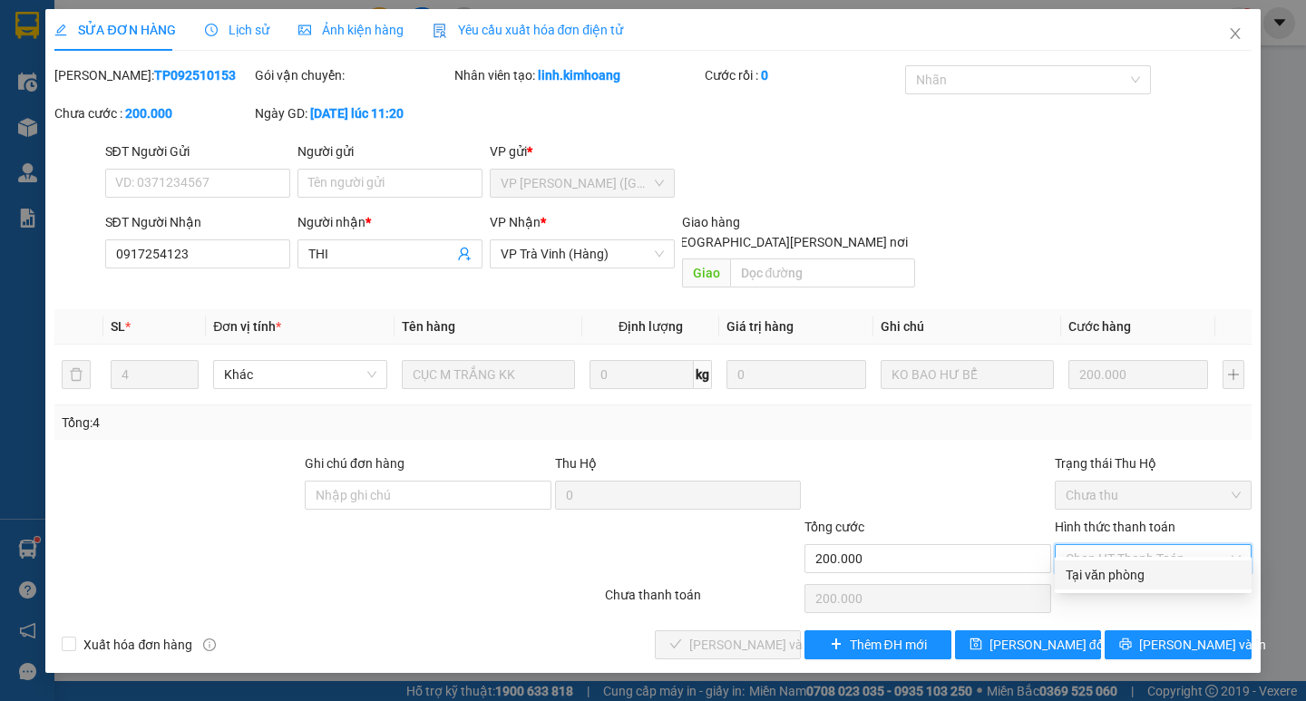
click at [1126, 565] on div "Tại văn phòng" at bounding box center [1153, 575] width 175 height 20
type input "0"
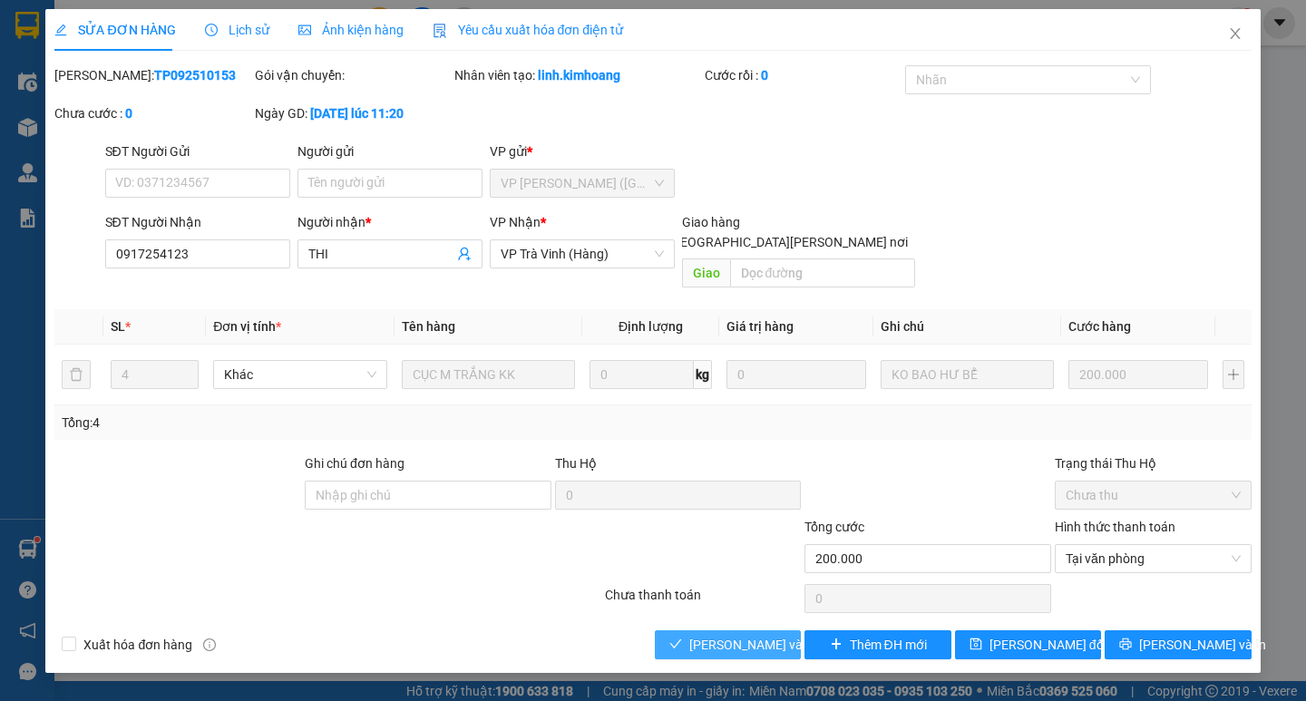
click at [777, 635] on span "[PERSON_NAME] và [PERSON_NAME] hàng" at bounding box center [811, 645] width 245 height 20
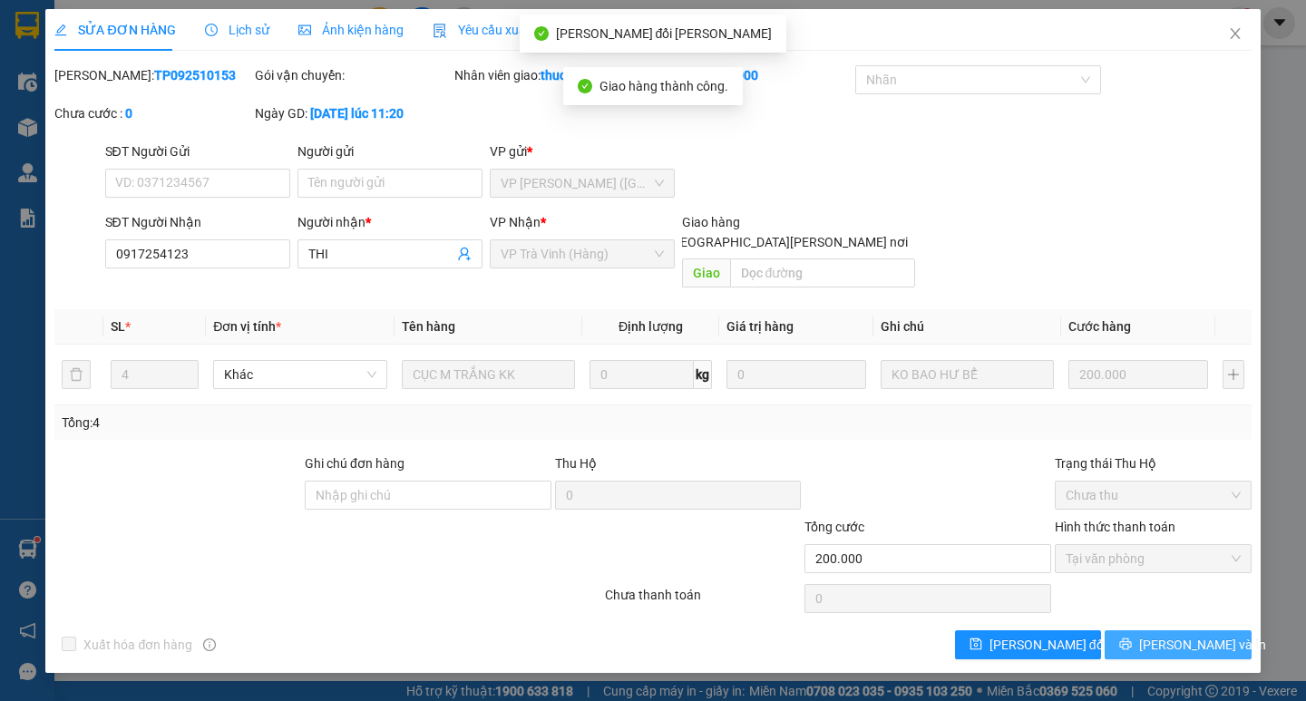
click at [1179, 635] on span "[PERSON_NAME] và In" at bounding box center [1202, 645] width 127 height 20
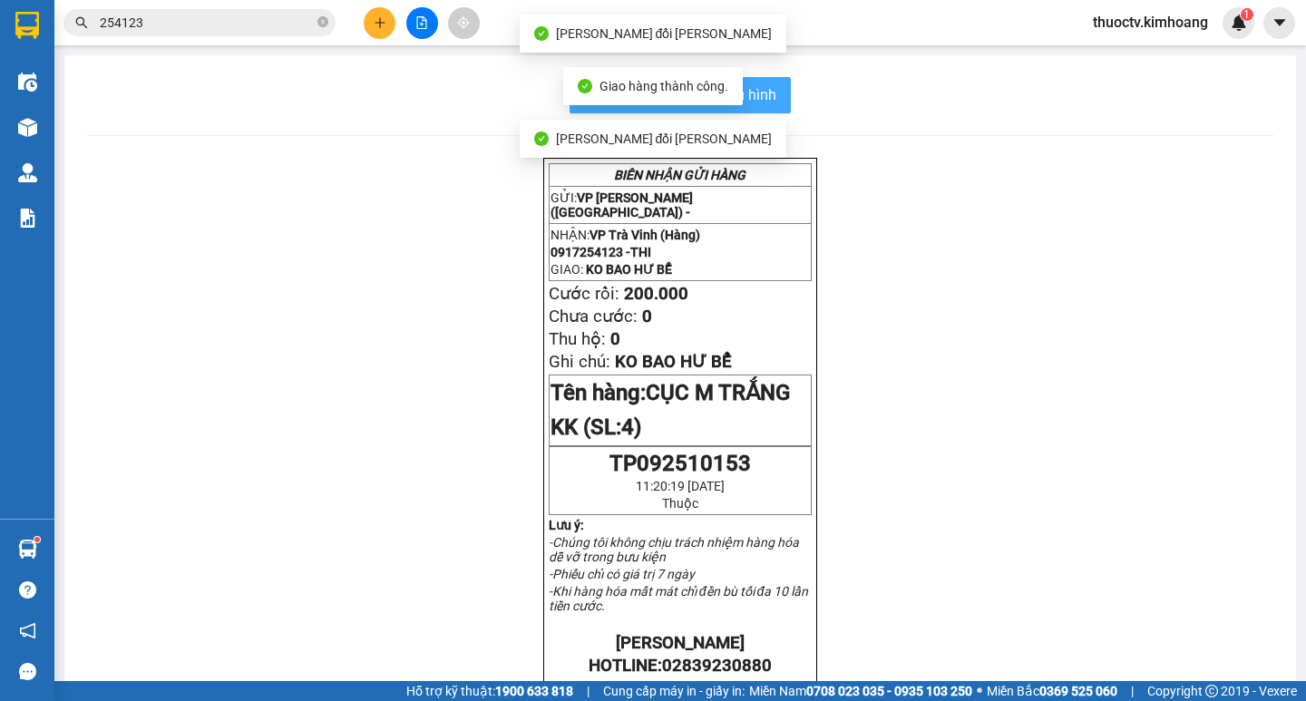
click at [770, 98] on button "In mẫu biên lai tự cấu hình" at bounding box center [680, 95] width 221 height 36
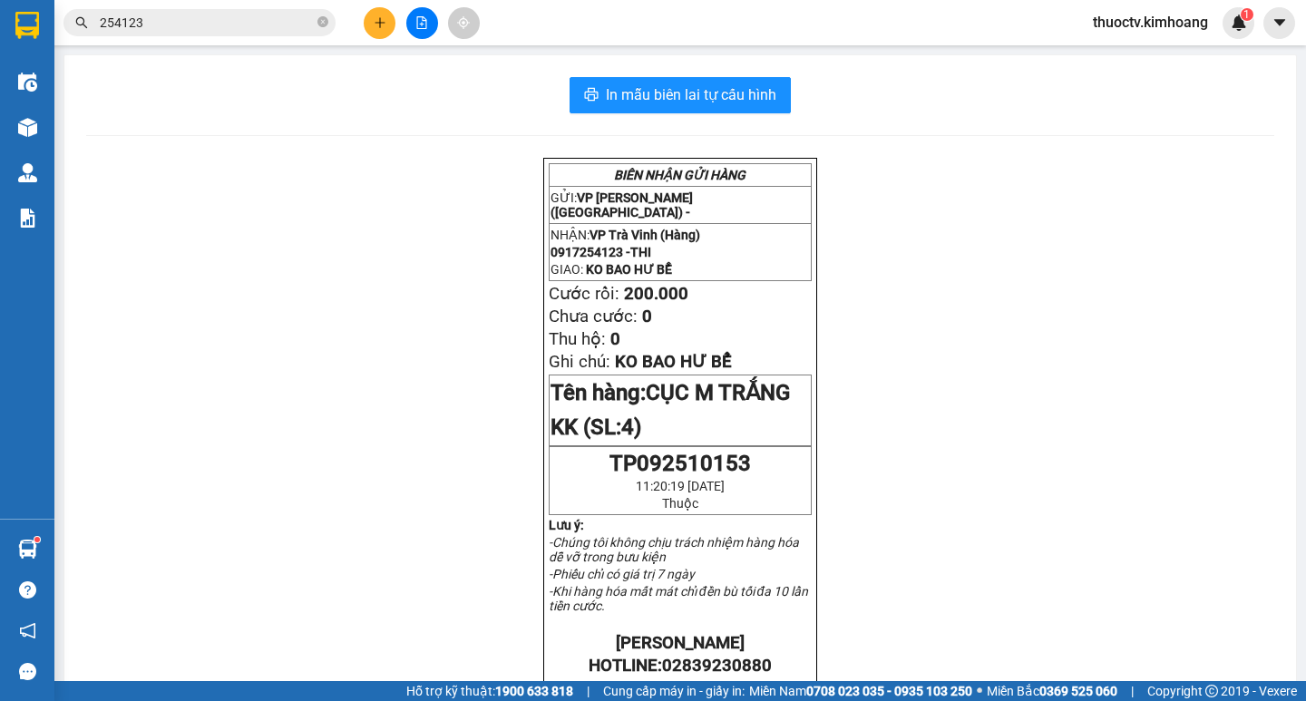
click at [259, 16] on input "254123" at bounding box center [207, 23] width 214 height 20
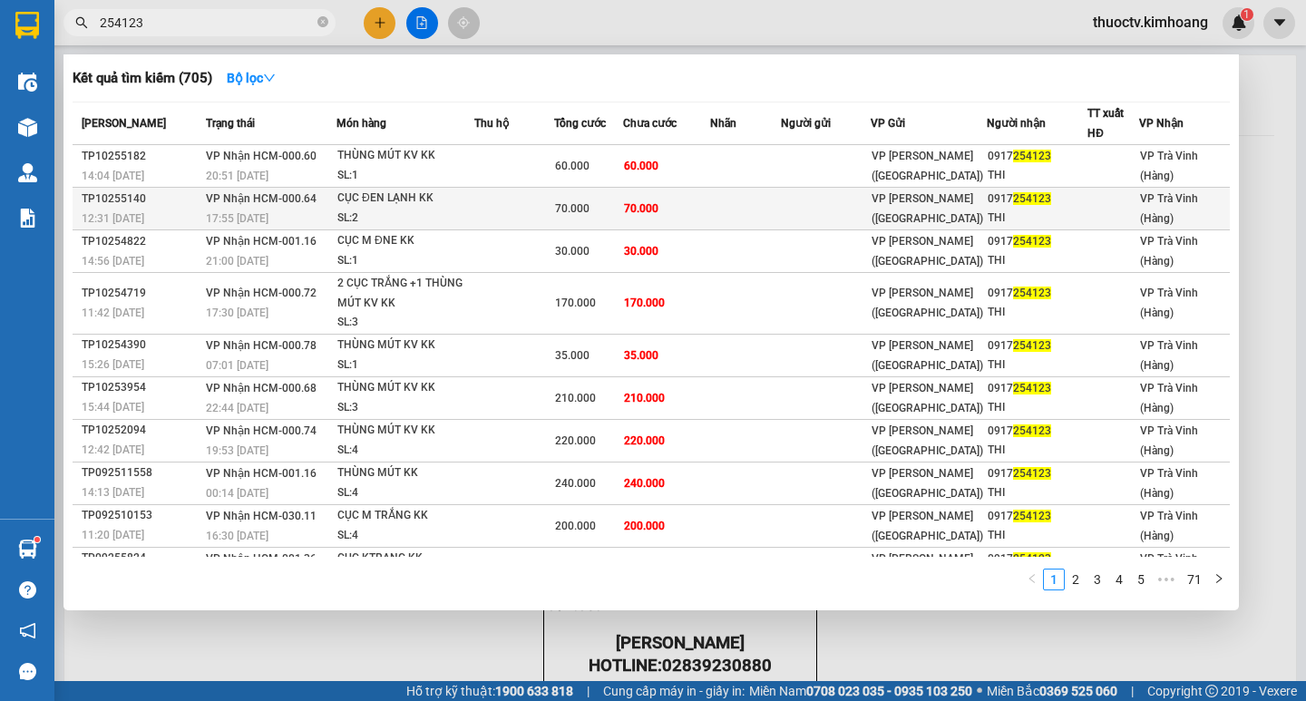
click at [695, 204] on td "70.000" at bounding box center [666, 209] width 87 height 43
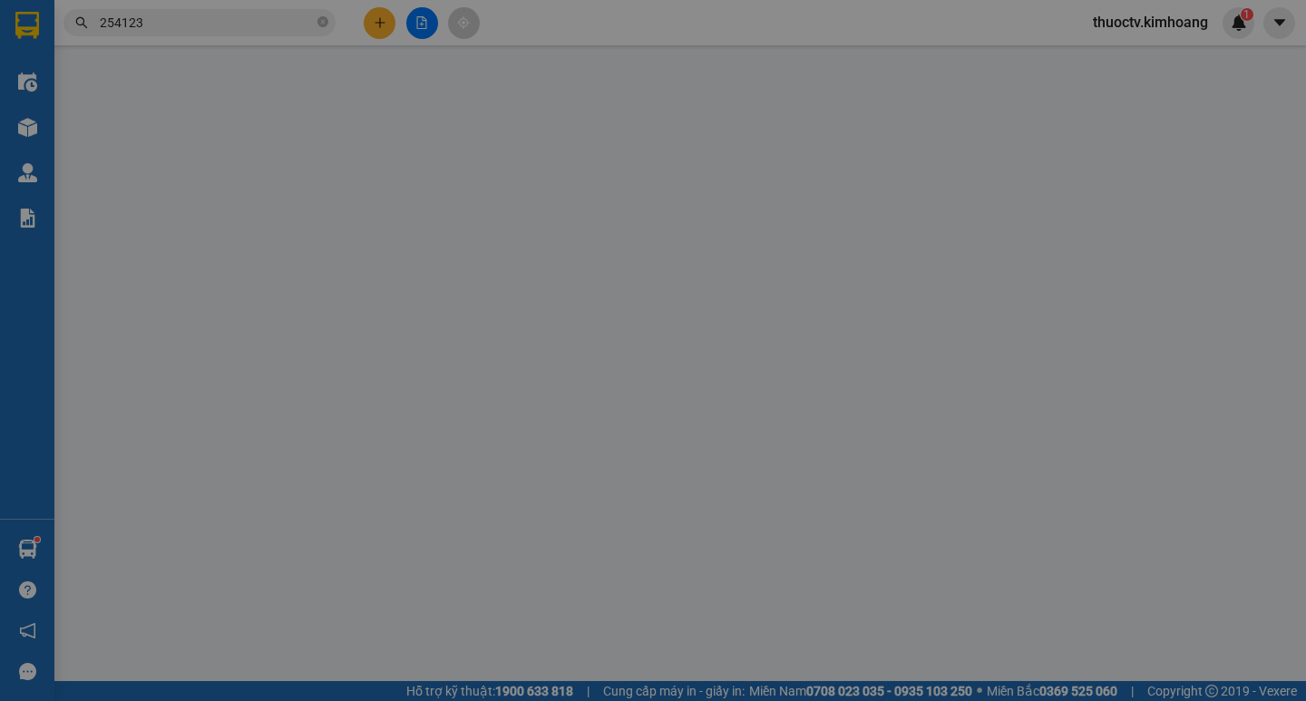
type input "0917254123"
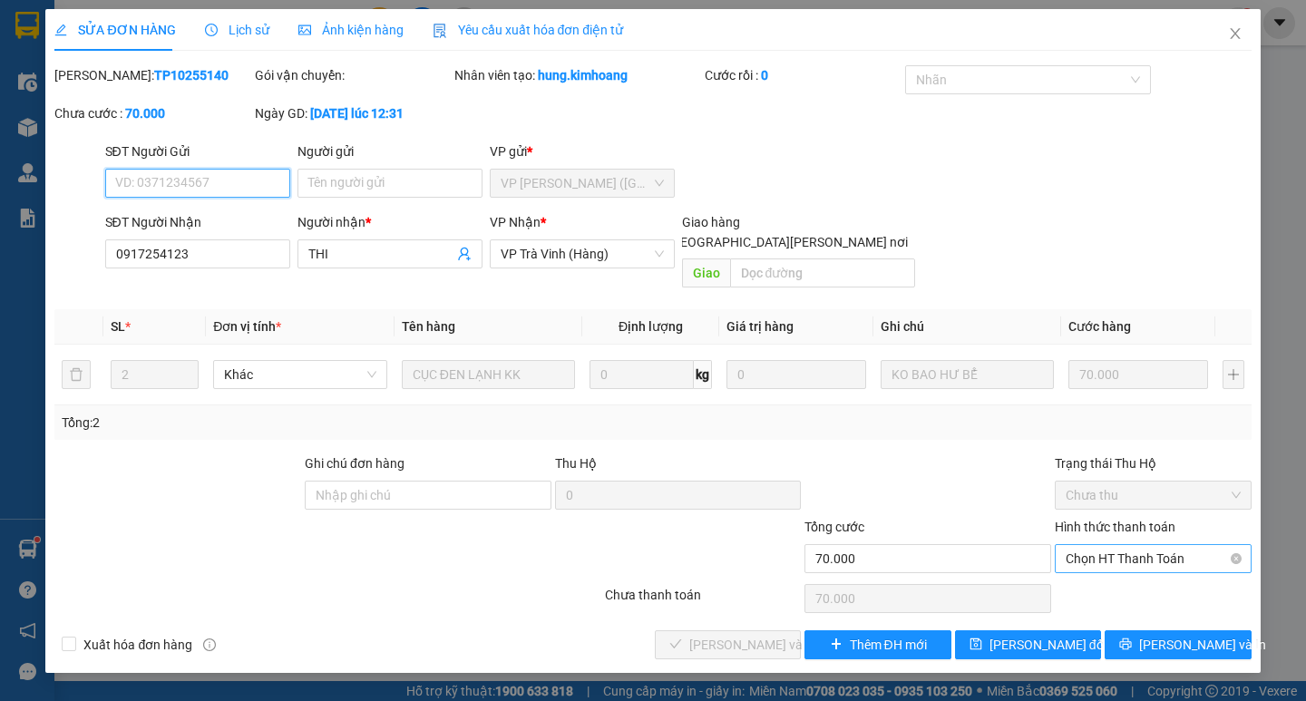
click at [1148, 545] on span "Chọn HT Thanh Toán" at bounding box center [1153, 558] width 175 height 27
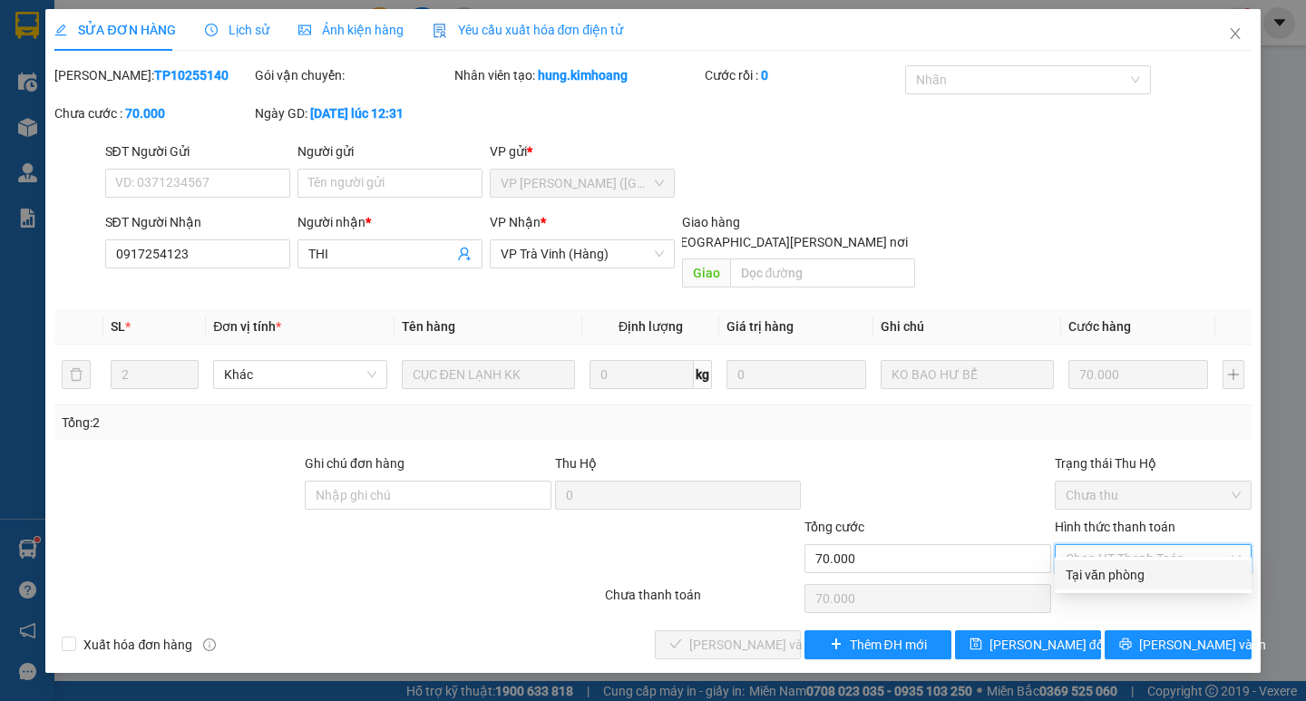
click at [1132, 568] on div "Tại văn phòng" at bounding box center [1153, 575] width 175 height 20
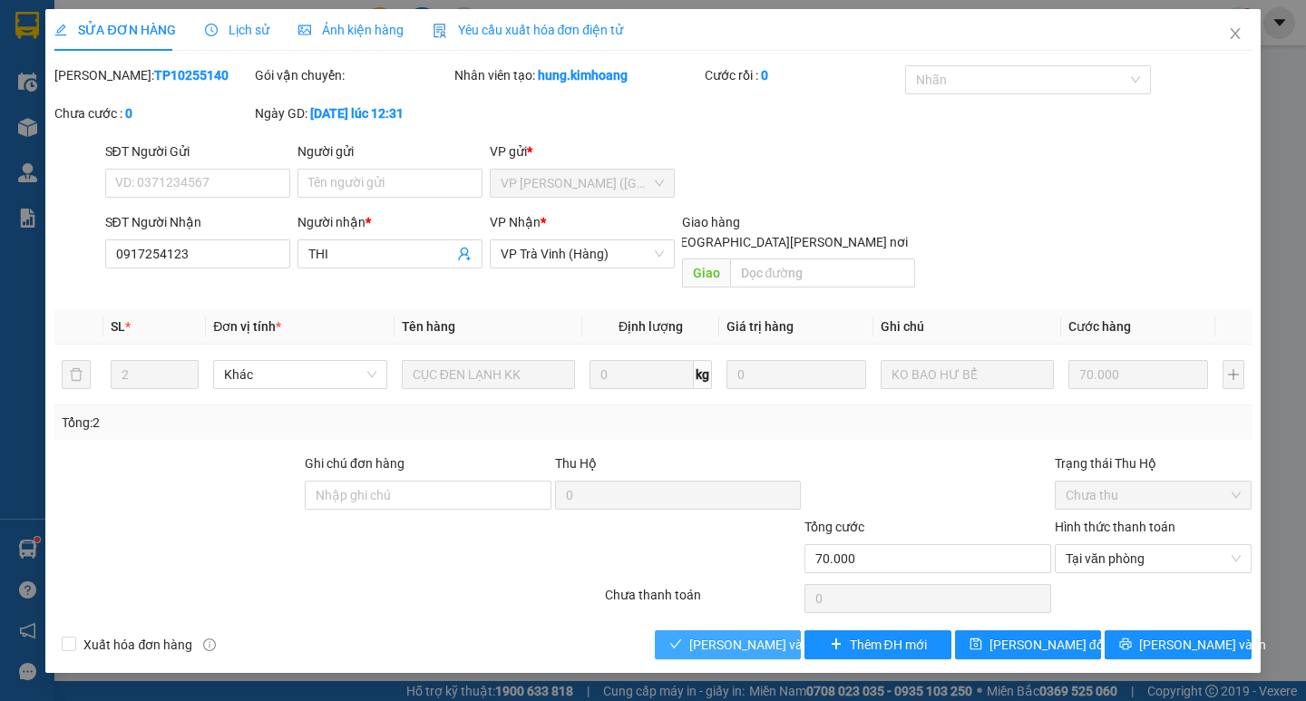
drag, startPoint x: 770, startPoint y: 616, endPoint x: 1012, endPoint y: 615, distance: 242.2
click at [771, 635] on span "[PERSON_NAME] và [PERSON_NAME] hàng" at bounding box center [811, 645] width 245 height 20
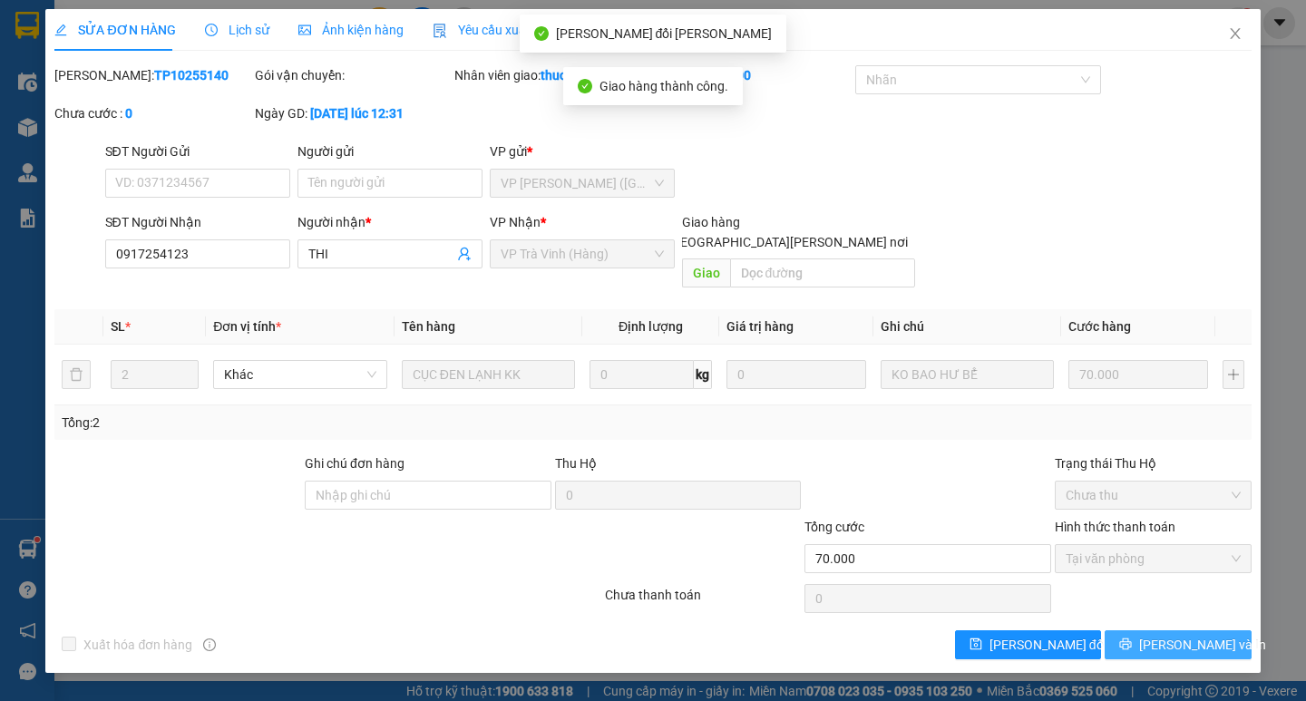
drag, startPoint x: 1175, startPoint y: 620, endPoint x: 1183, endPoint y: 608, distance: 15.1
click at [1177, 635] on span "[PERSON_NAME] và In" at bounding box center [1202, 645] width 127 height 20
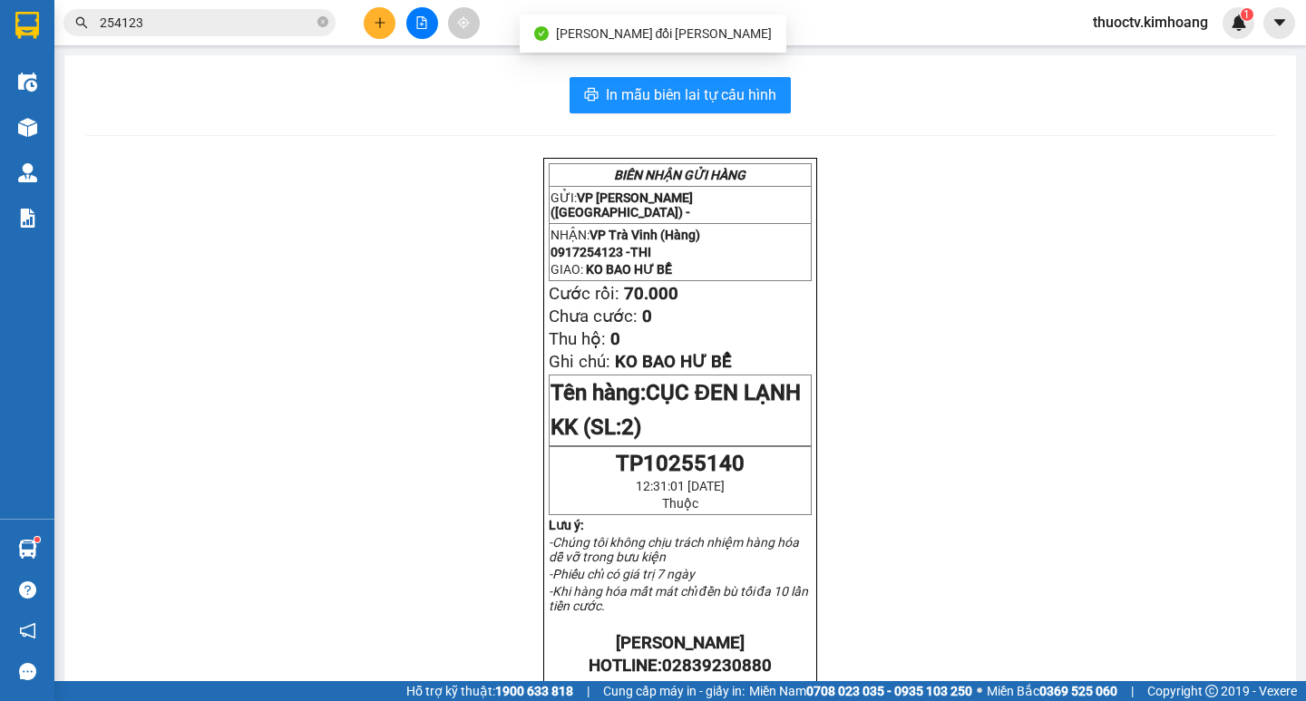
click at [239, 7] on div "Kết quả [PERSON_NAME] ( 705 ) Bộ lọc Mã ĐH Trạng thái Món hàng Thu hộ Tổng [PER…" at bounding box center [177, 23] width 354 height 32
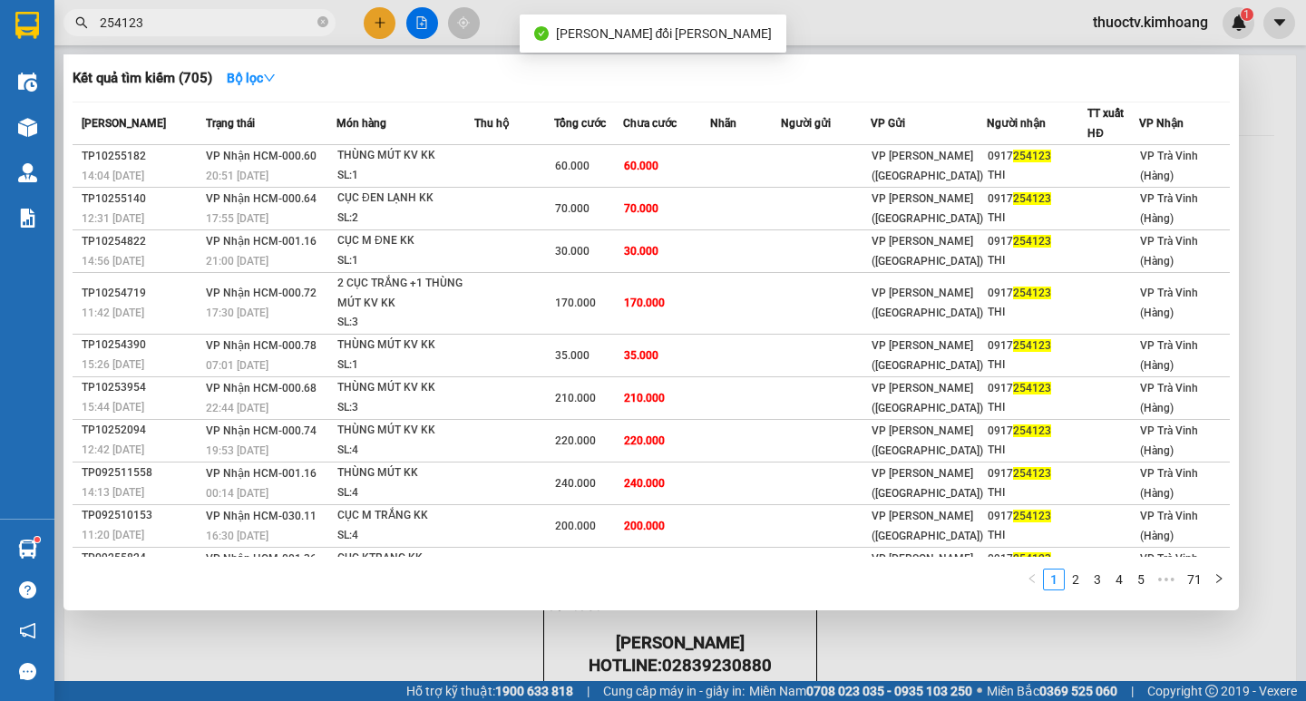
click at [256, 30] on input "254123" at bounding box center [207, 23] width 214 height 20
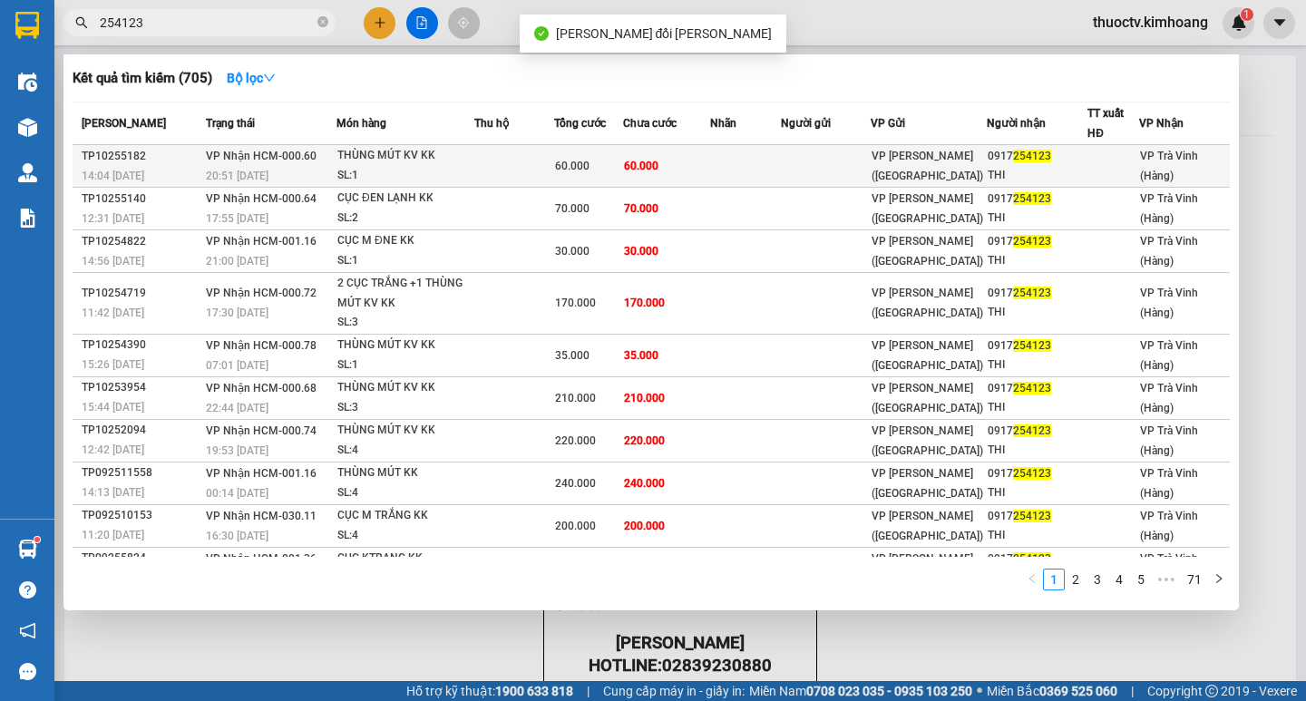
click at [682, 167] on td "60.000" at bounding box center [666, 166] width 87 height 43
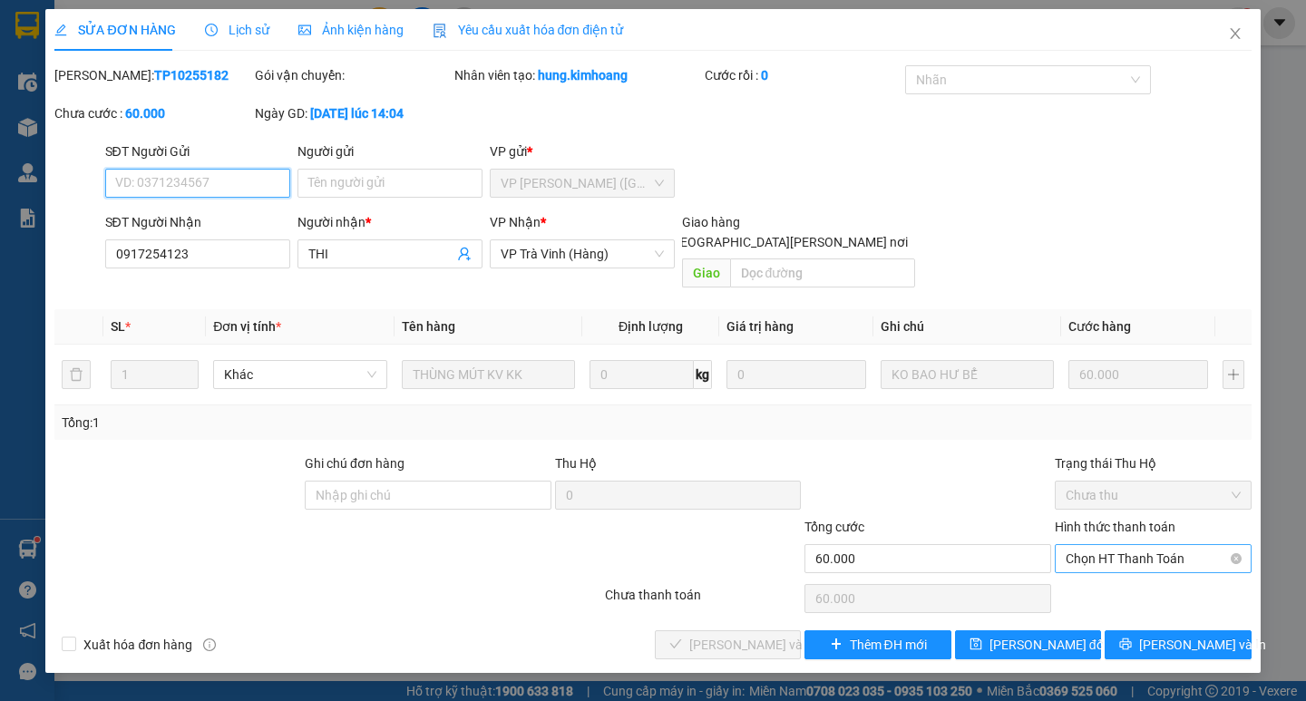
click at [1145, 545] on span "Chọn HT Thanh Toán" at bounding box center [1153, 558] width 175 height 27
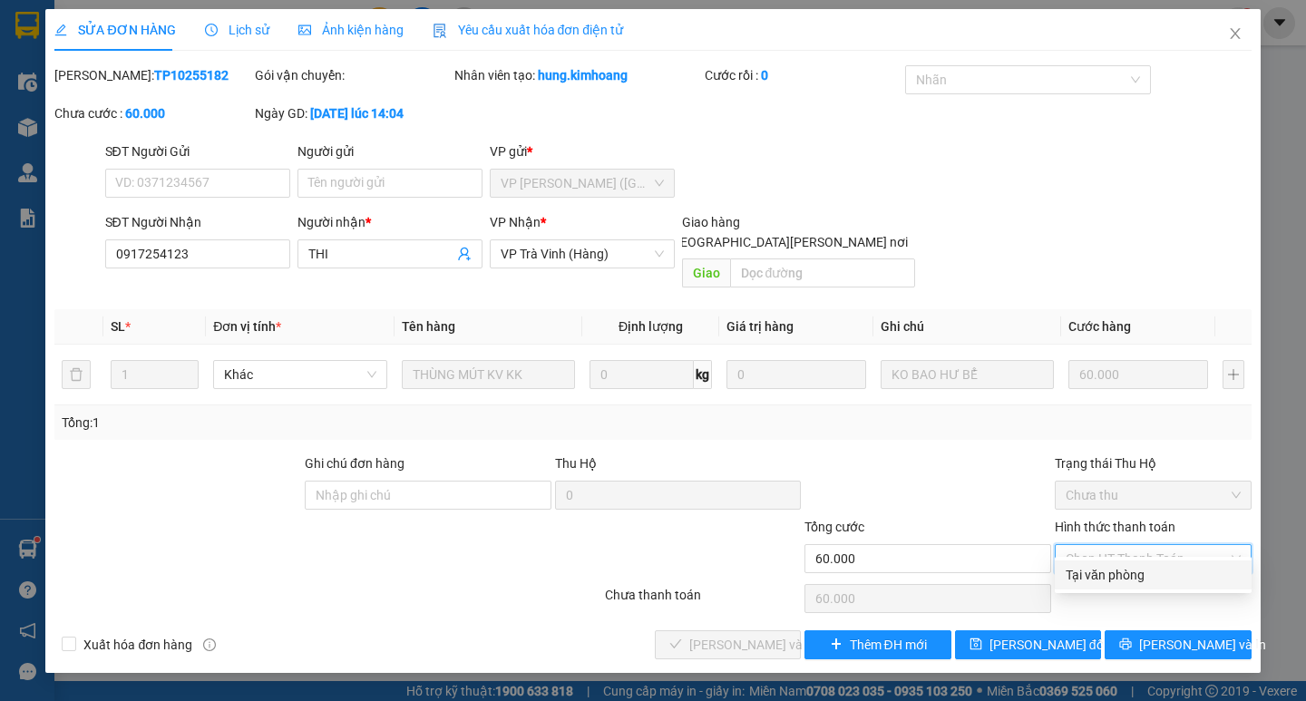
drag, startPoint x: 1106, startPoint y: 581, endPoint x: 1042, endPoint y: 590, distance: 64.0
click at [1105, 581] on div "Tại văn phòng" at bounding box center [1153, 575] width 175 height 20
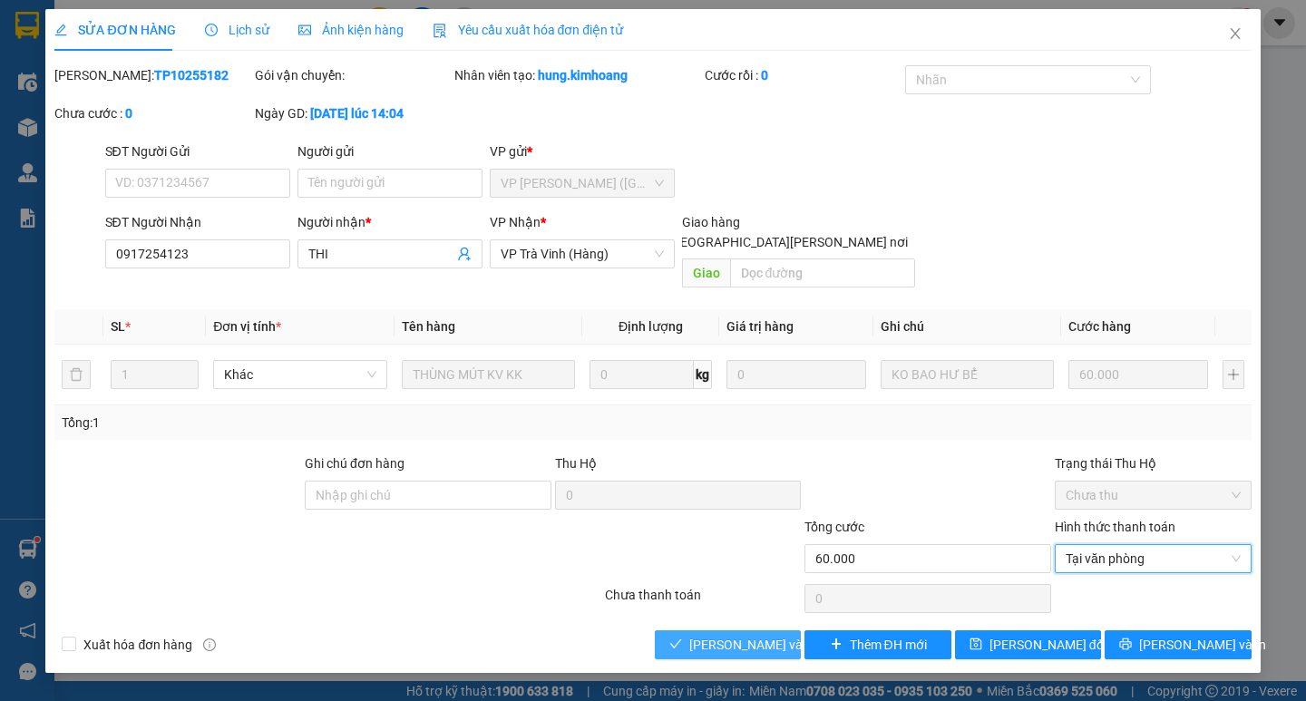
drag, startPoint x: 749, startPoint y: 629, endPoint x: 784, endPoint y: 628, distance: 34.5
click at [751, 635] on span "[PERSON_NAME] và [PERSON_NAME] hàng" at bounding box center [811, 645] width 245 height 20
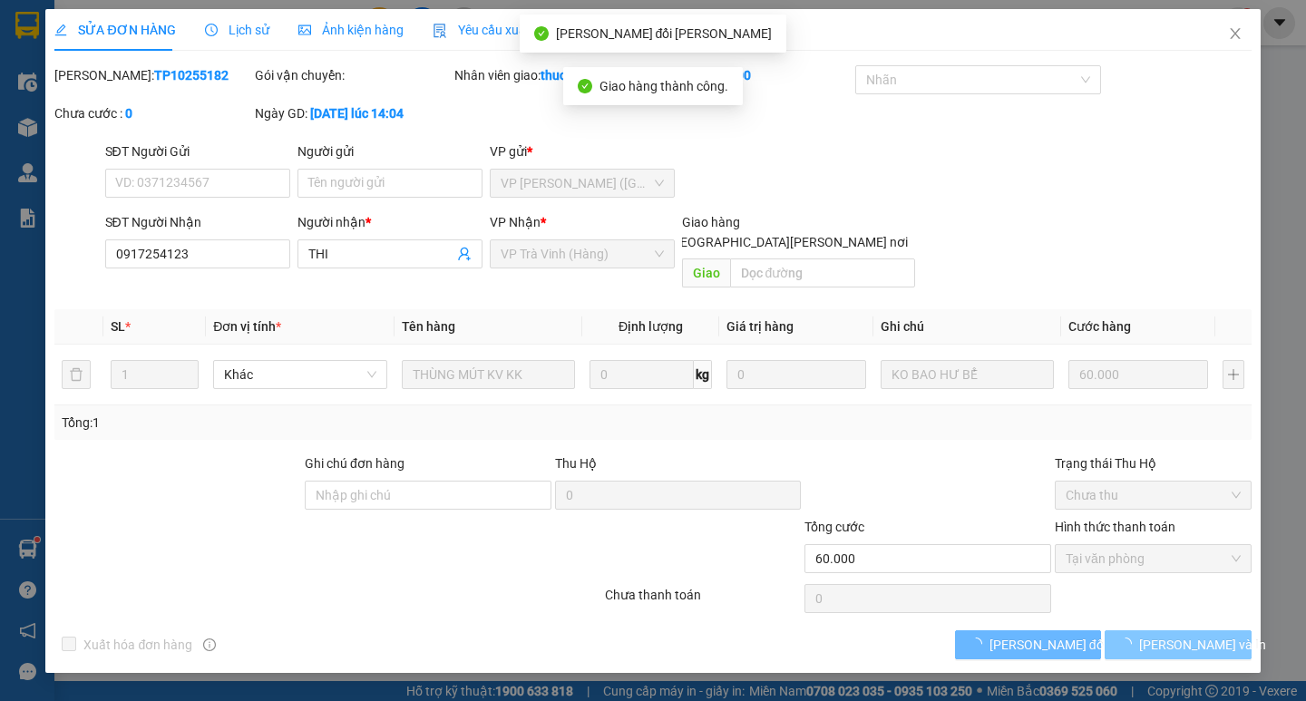
click at [1194, 635] on span "[PERSON_NAME] và In" at bounding box center [1202, 645] width 127 height 20
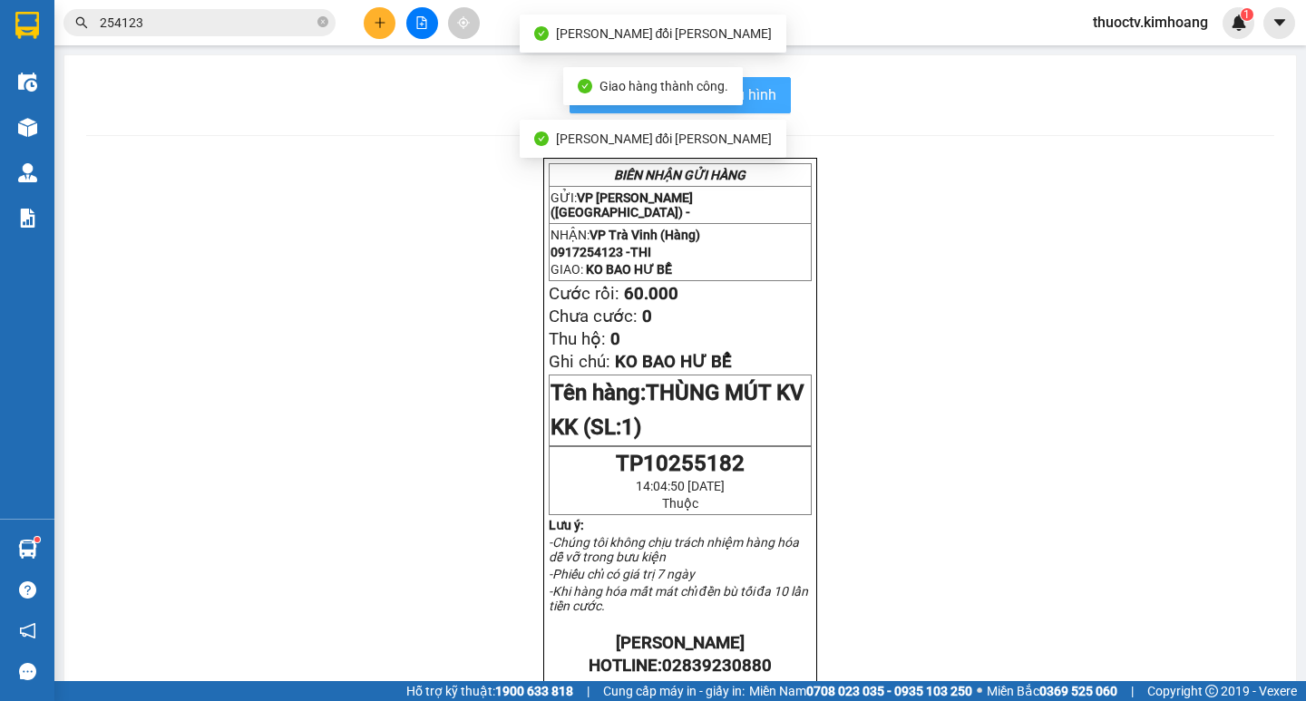
click at [766, 98] on span "In mẫu biên lai tự cấu hình" at bounding box center [691, 94] width 171 height 23
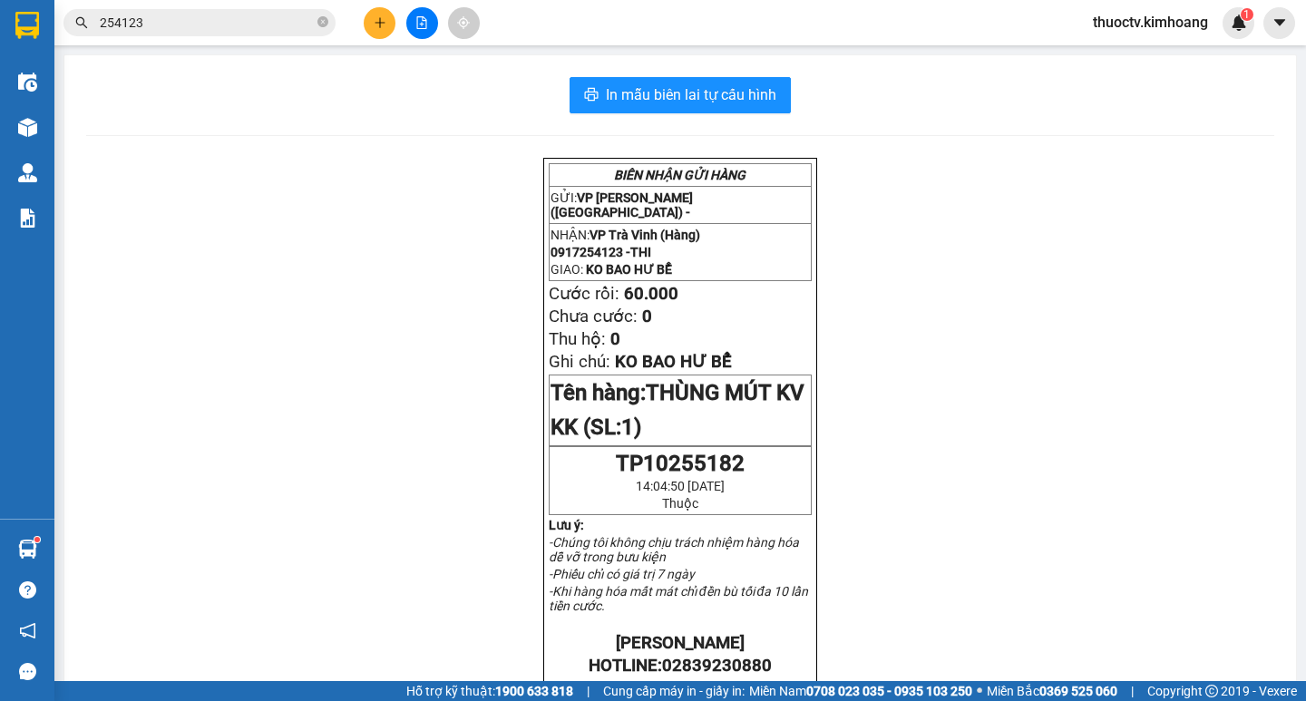
click at [240, 31] on input "254123" at bounding box center [207, 23] width 214 height 20
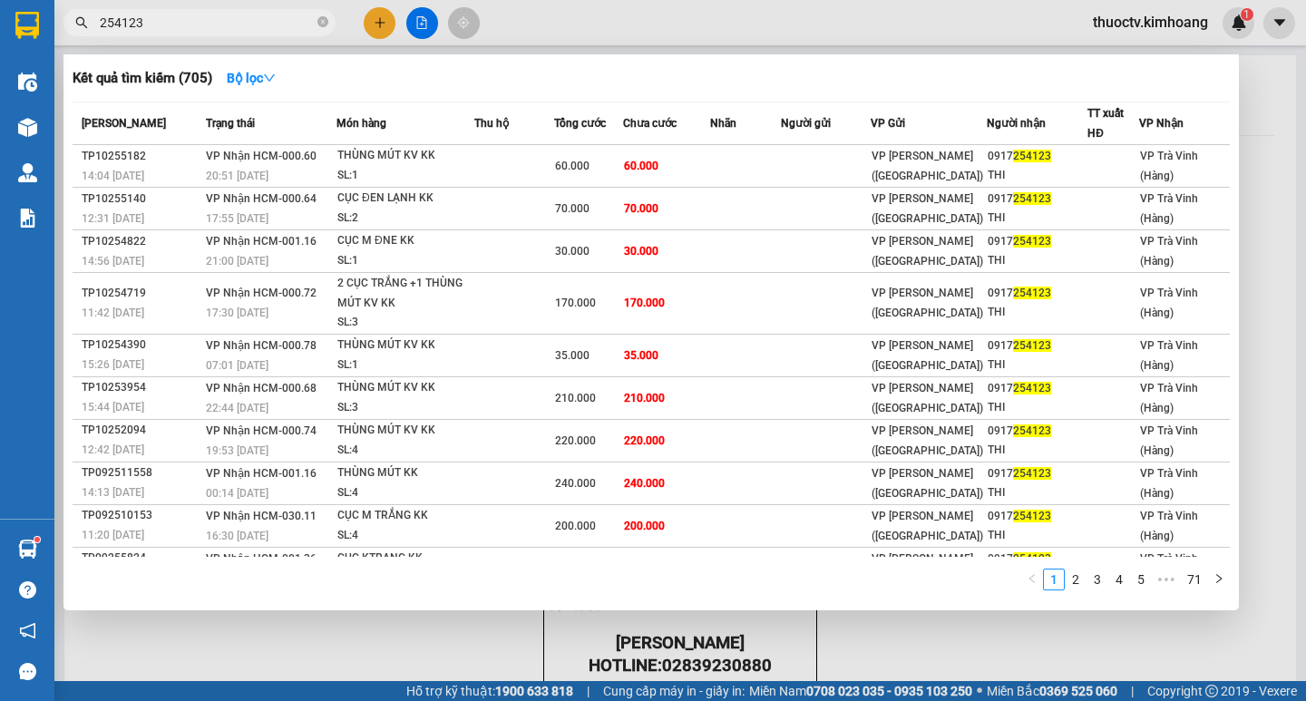
click at [240, 31] on input "254123" at bounding box center [207, 23] width 214 height 20
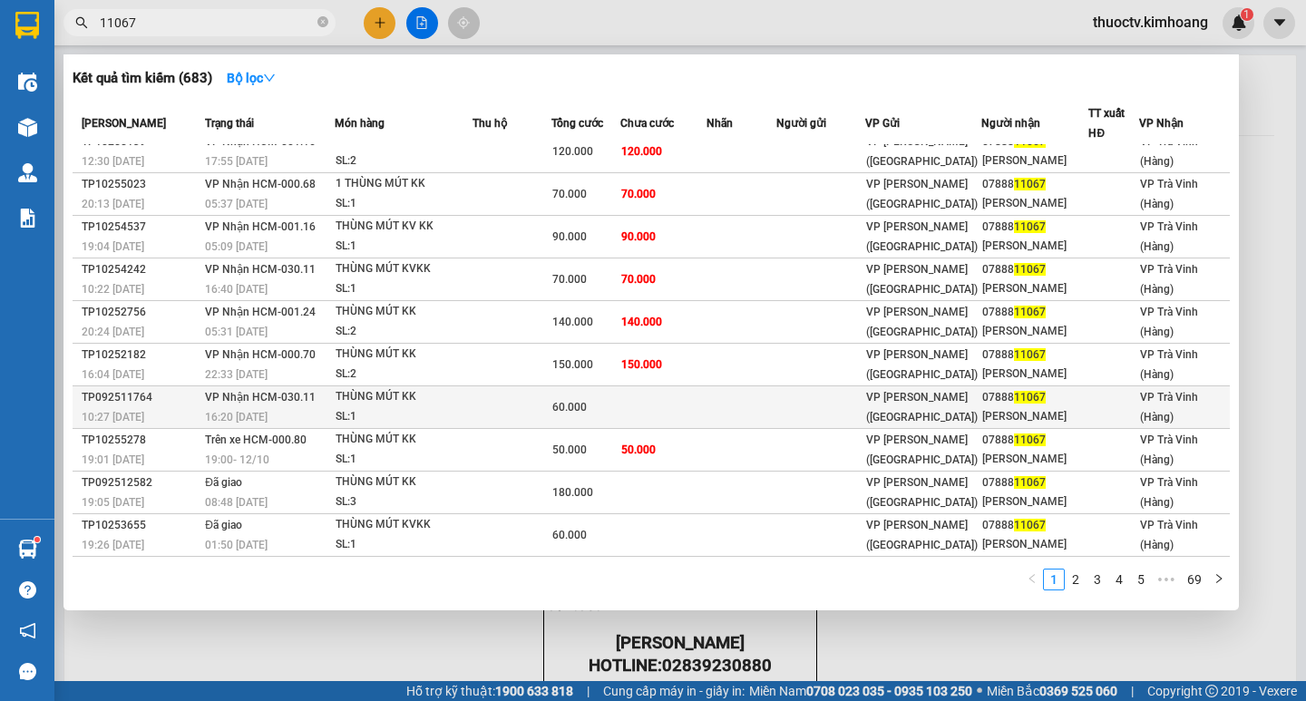
scroll to position [181, 0]
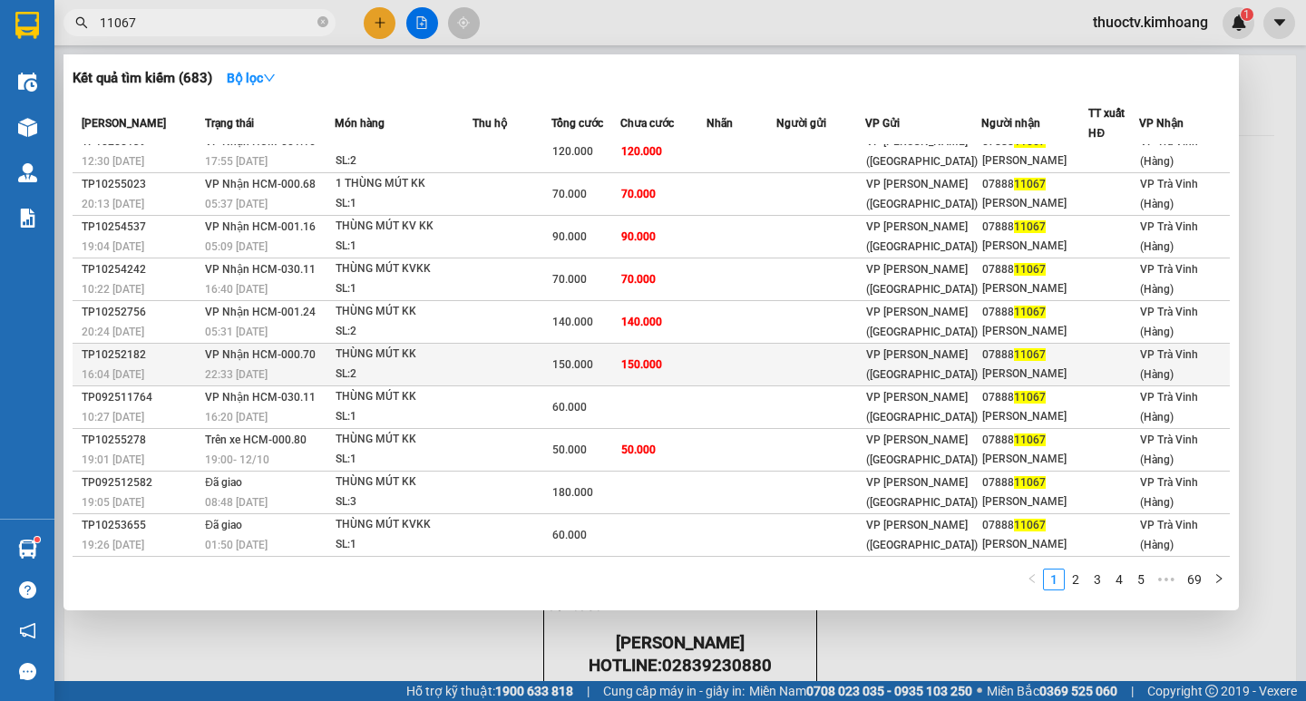
click at [692, 344] on td "150.000" at bounding box center [663, 365] width 87 height 43
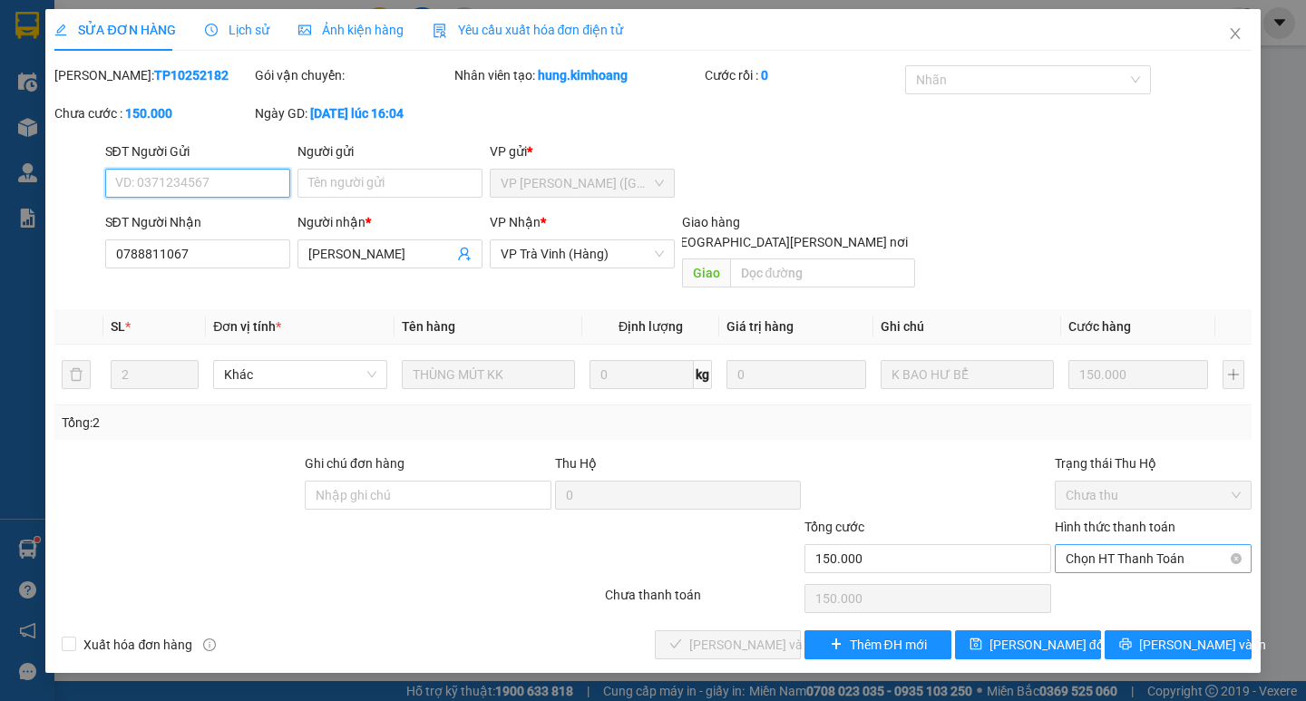
click at [1137, 545] on span "Chọn HT Thanh Toán" at bounding box center [1153, 558] width 175 height 27
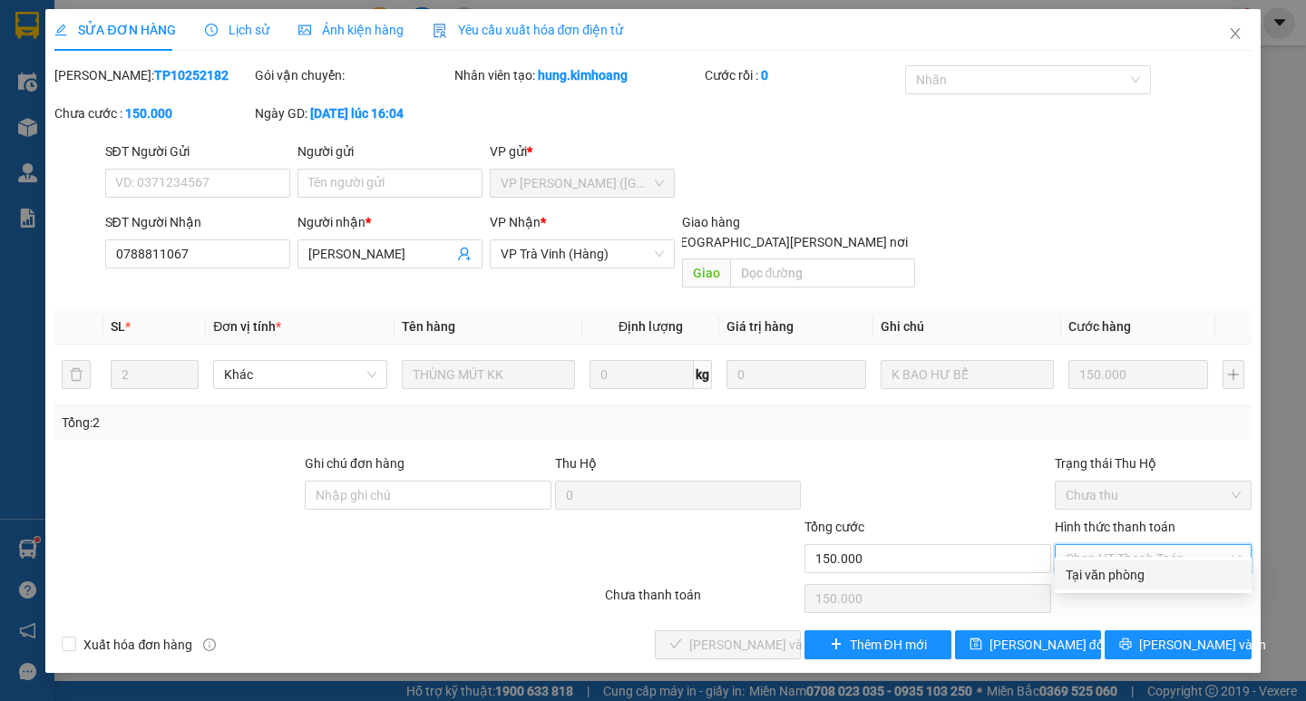
drag, startPoint x: 1137, startPoint y: 567, endPoint x: 959, endPoint y: 591, distance: 179.5
click at [1136, 569] on div "Tại văn phòng" at bounding box center [1153, 575] width 175 height 20
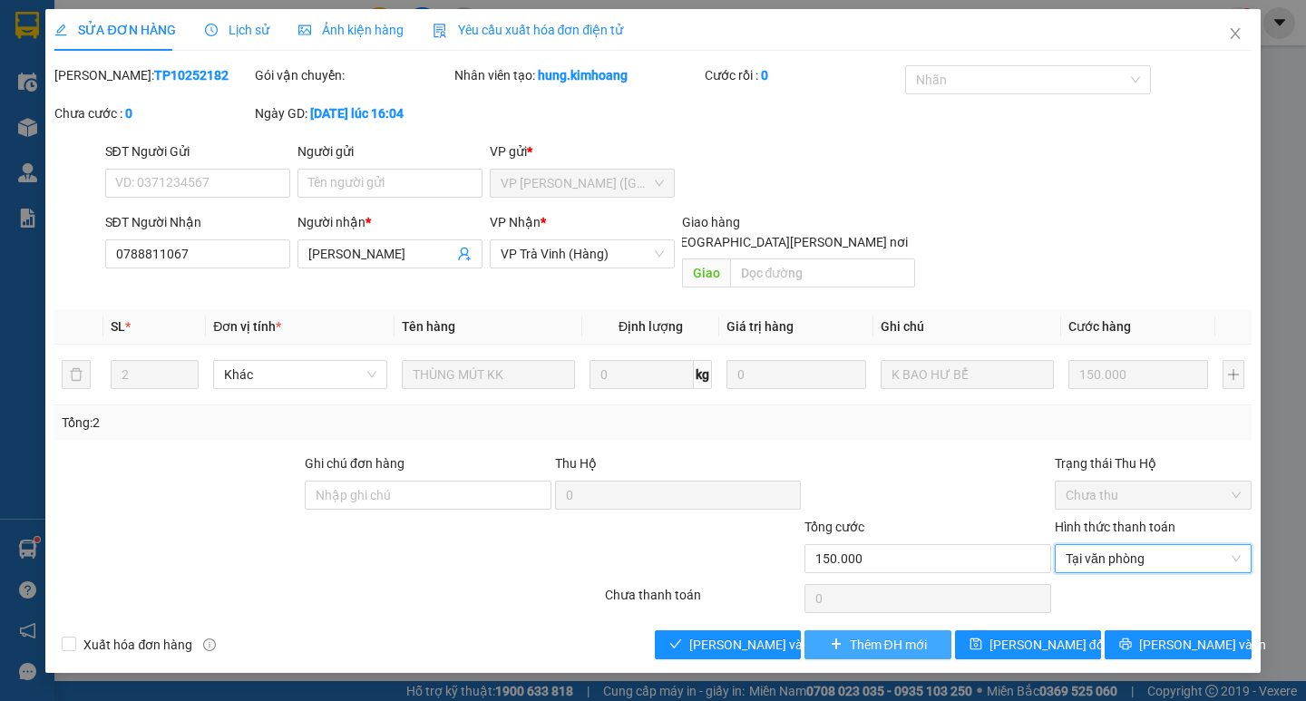
click at [837, 638] on icon "plus" at bounding box center [836, 644] width 13 height 13
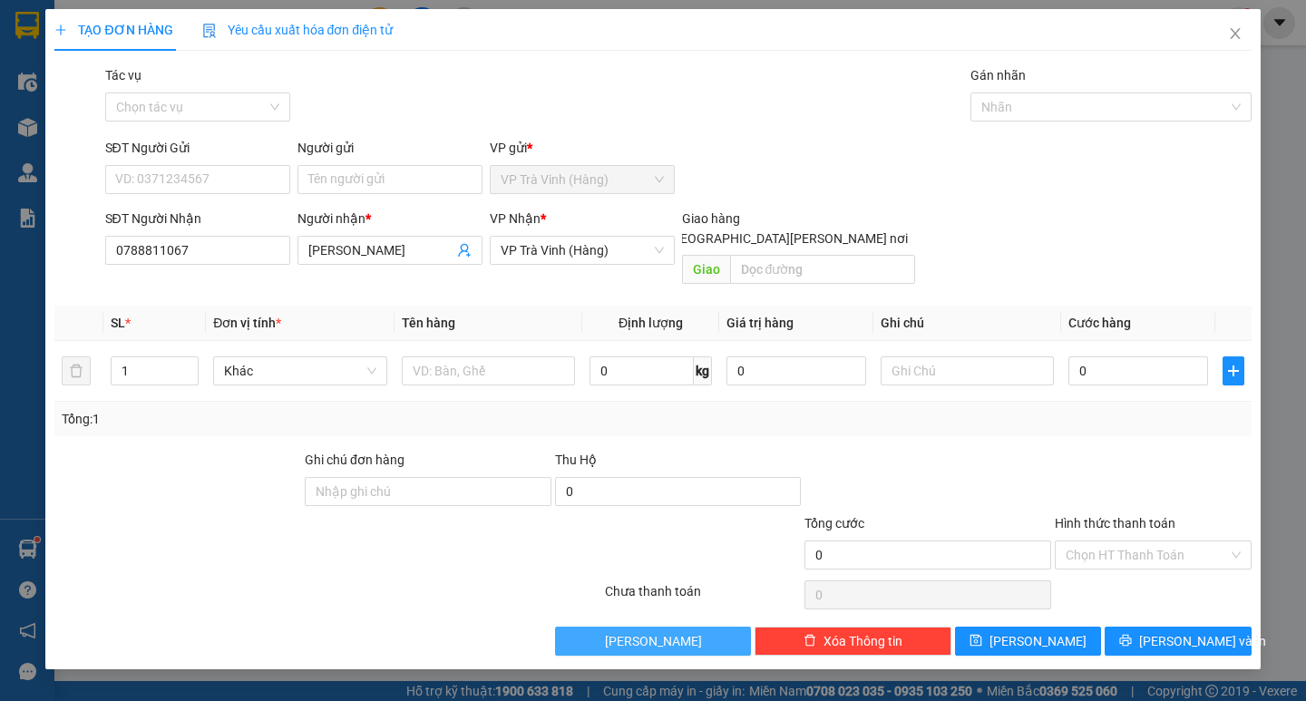
click at [710, 627] on button "[PERSON_NAME]" at bounding box center [653, 641] width 197 height 29
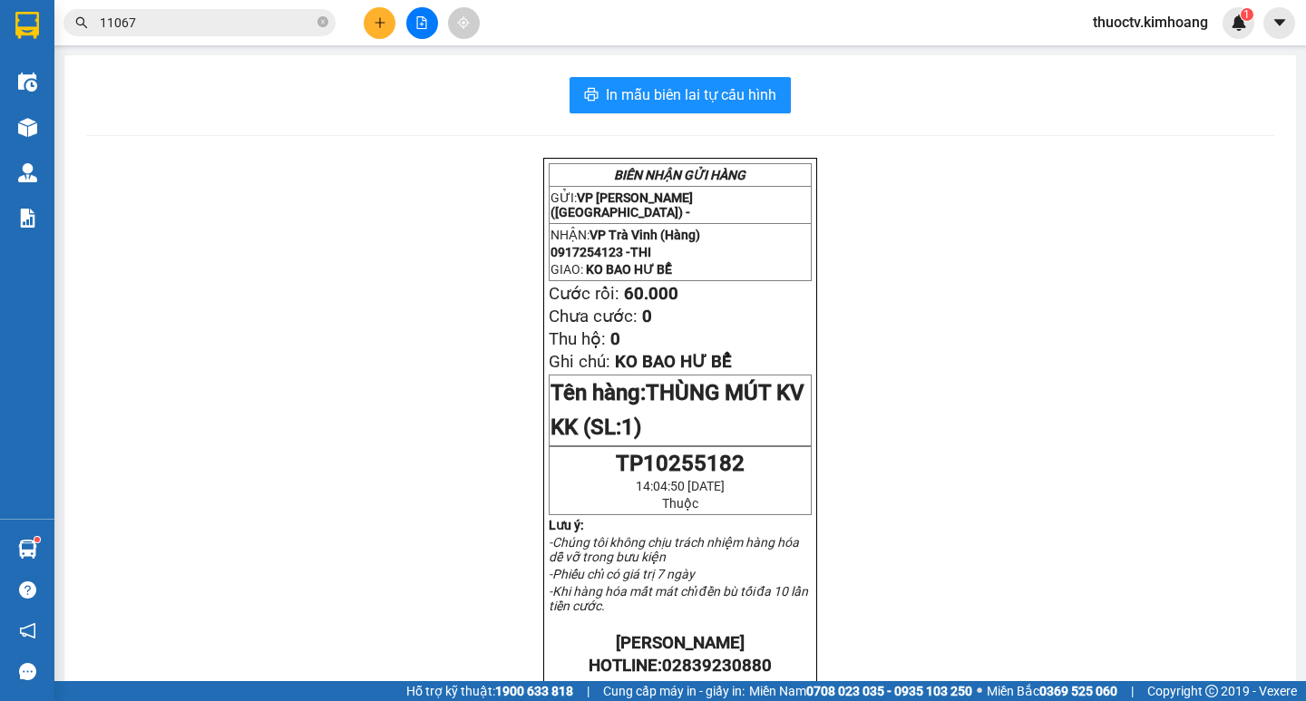
click at [150, 29] on input "11067" at bounding box center [207, 23] width 214 height 20
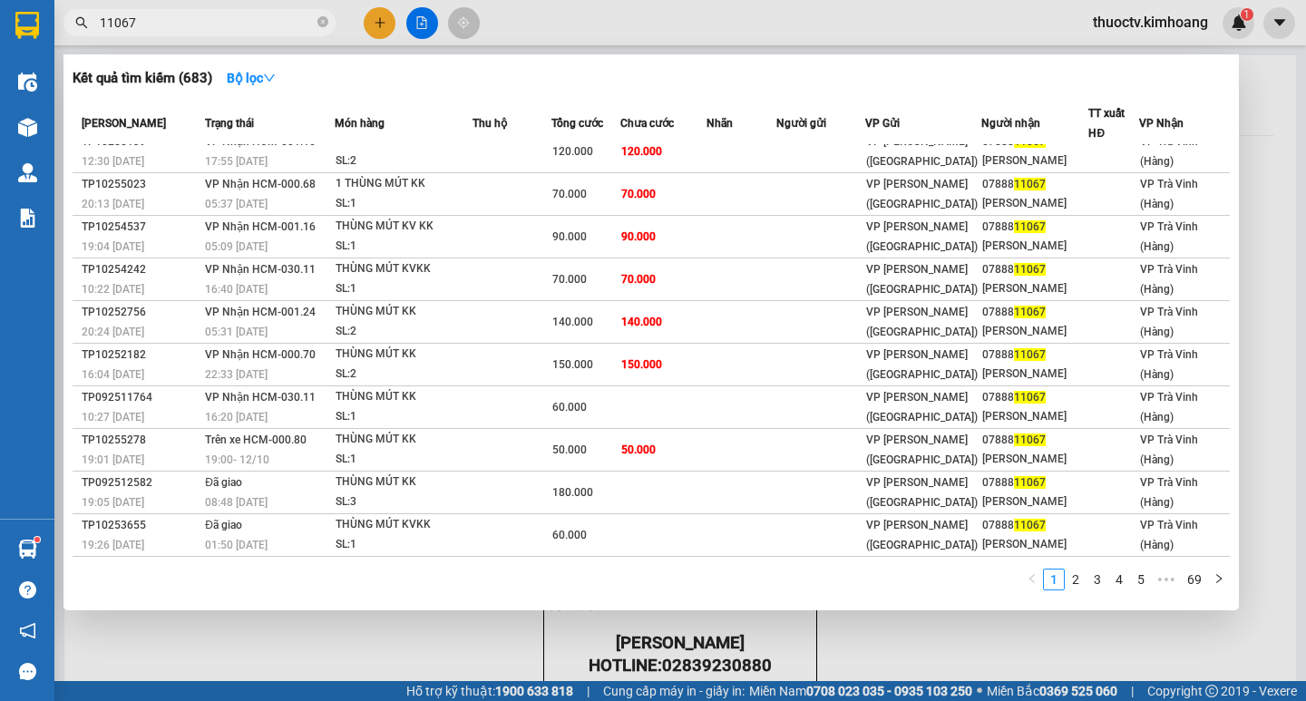
click at [150, 29] on input "11067" at bounding box center [207, 23] width 214 height 20
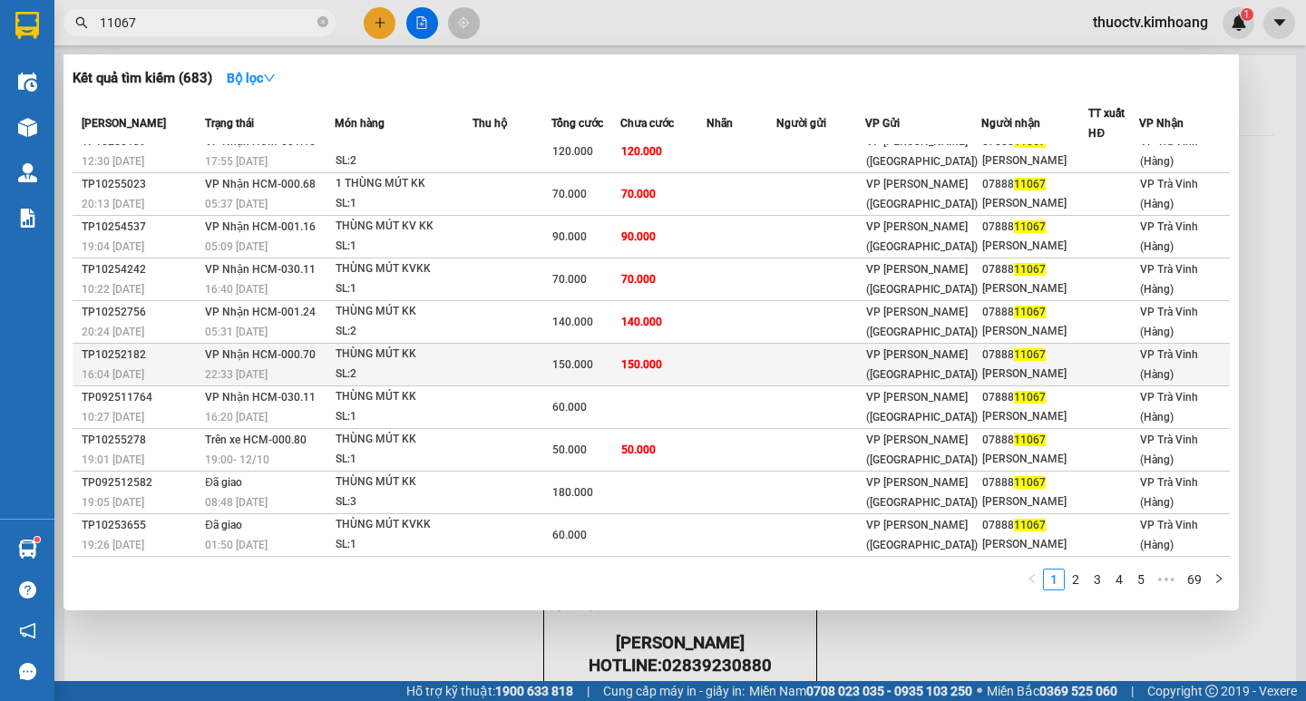
click at [686, 344] on td "150.000" at bounding box center [663, 365] width 87 height 43
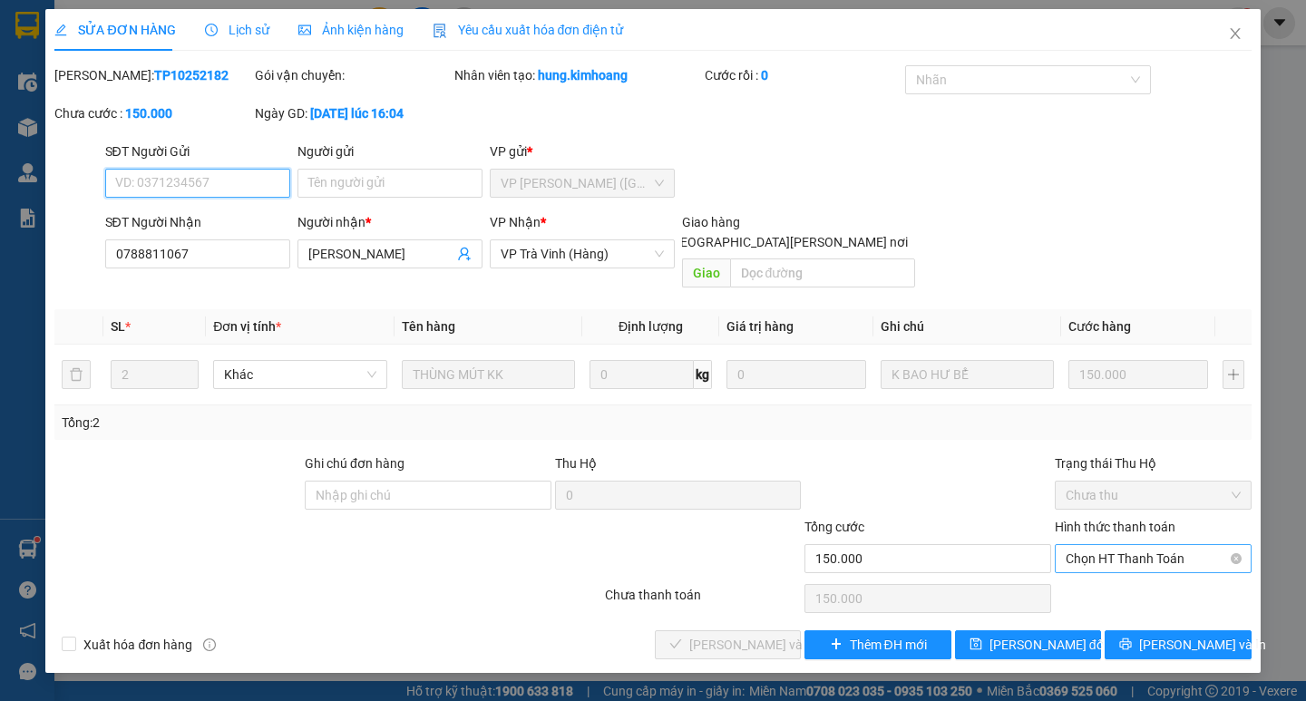
click at [1138, 545] on span "Chọn HT Thanh Toán" at bounding box center [1153, 558] width 175 height 27
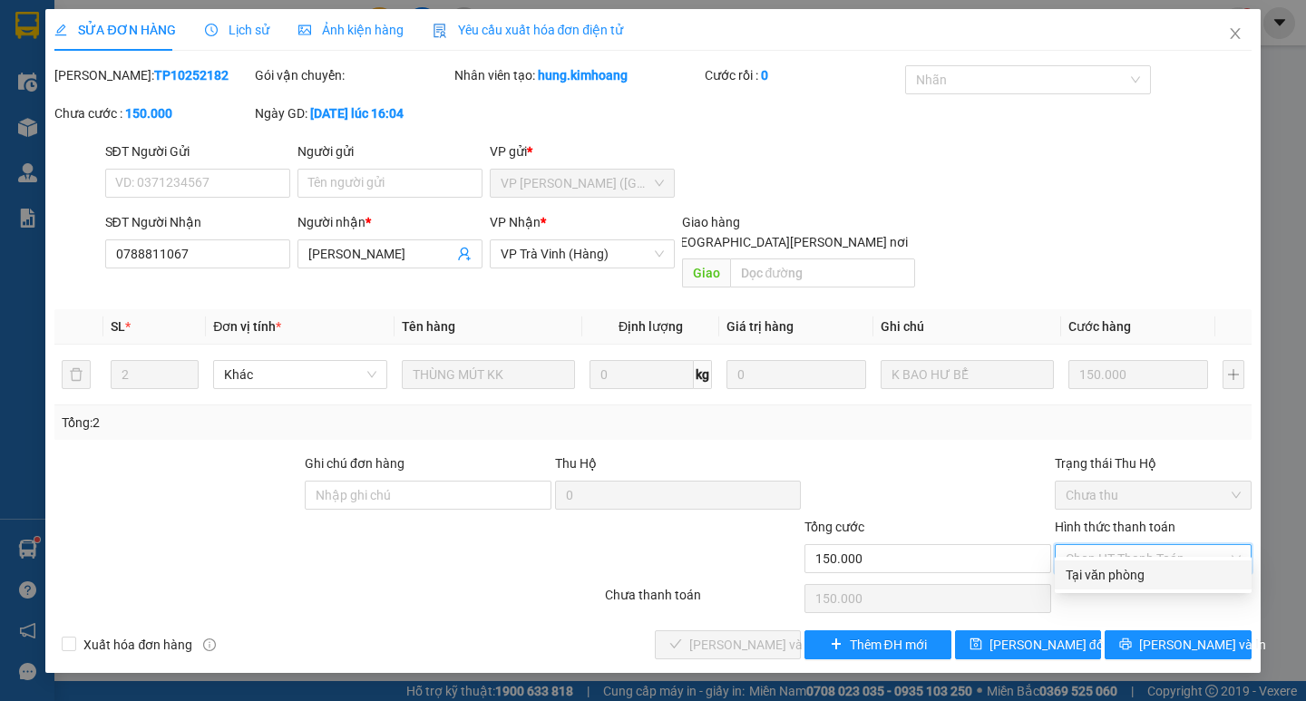
click at [1113, 562] on div "Tại văn phòng" at bounding box center [1153, 575] width 197 height 29
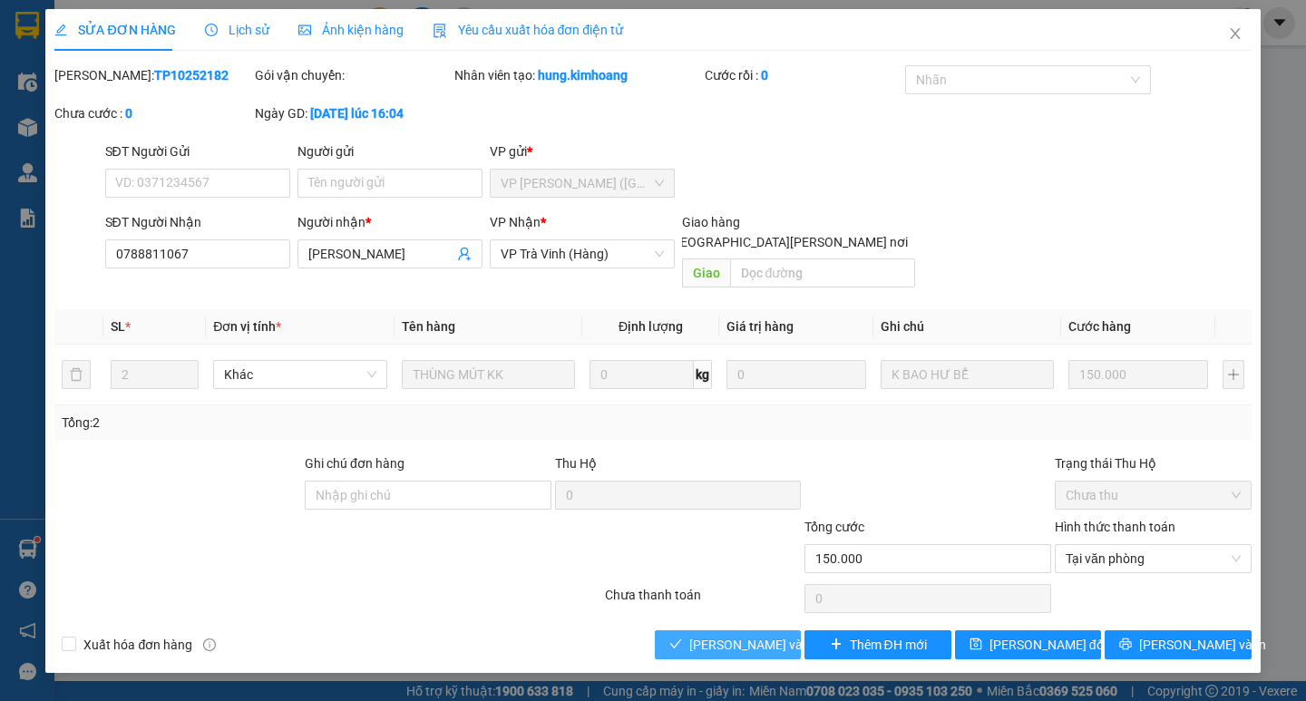
click at [757, 635] on span "[PERSON_NAME] và [PERSON_NAME] hàng" at bounding box center [811, 645] width 245 height 20
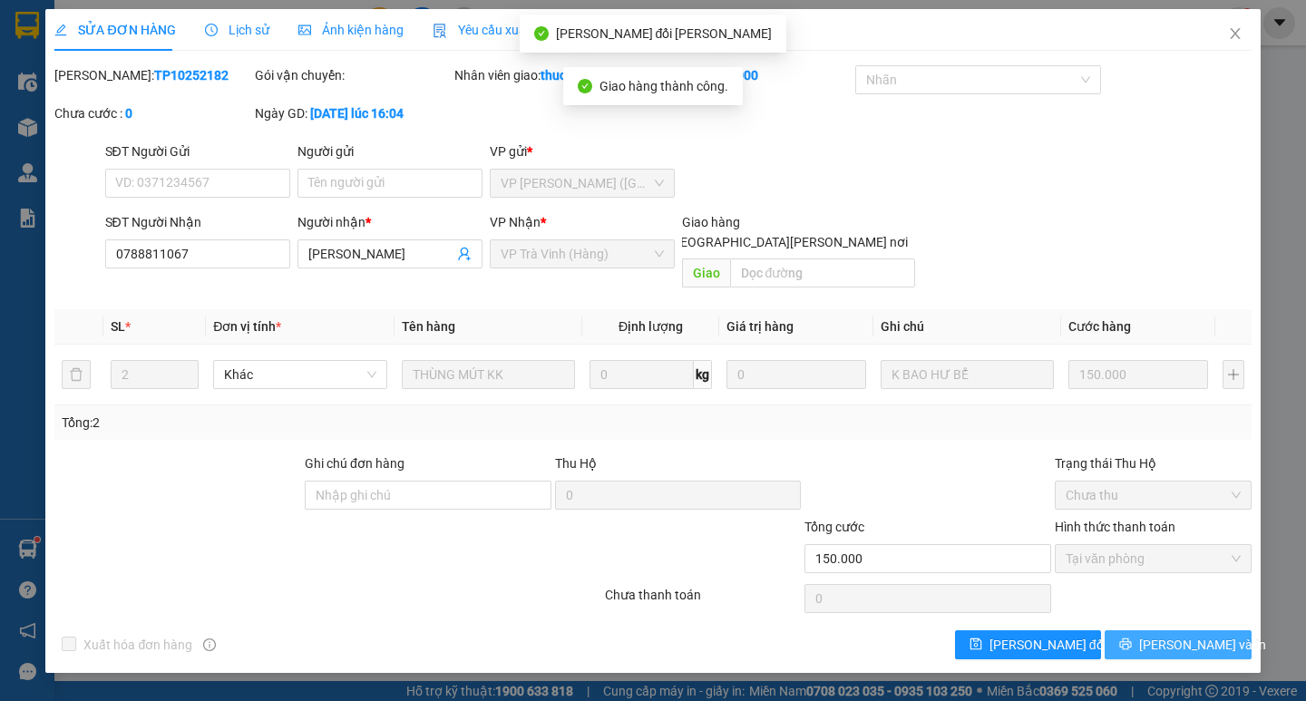
click at [1183, 635] on span "[PERSON_NAME] và In" at bounding box center [1202, 645] width 127 height 20
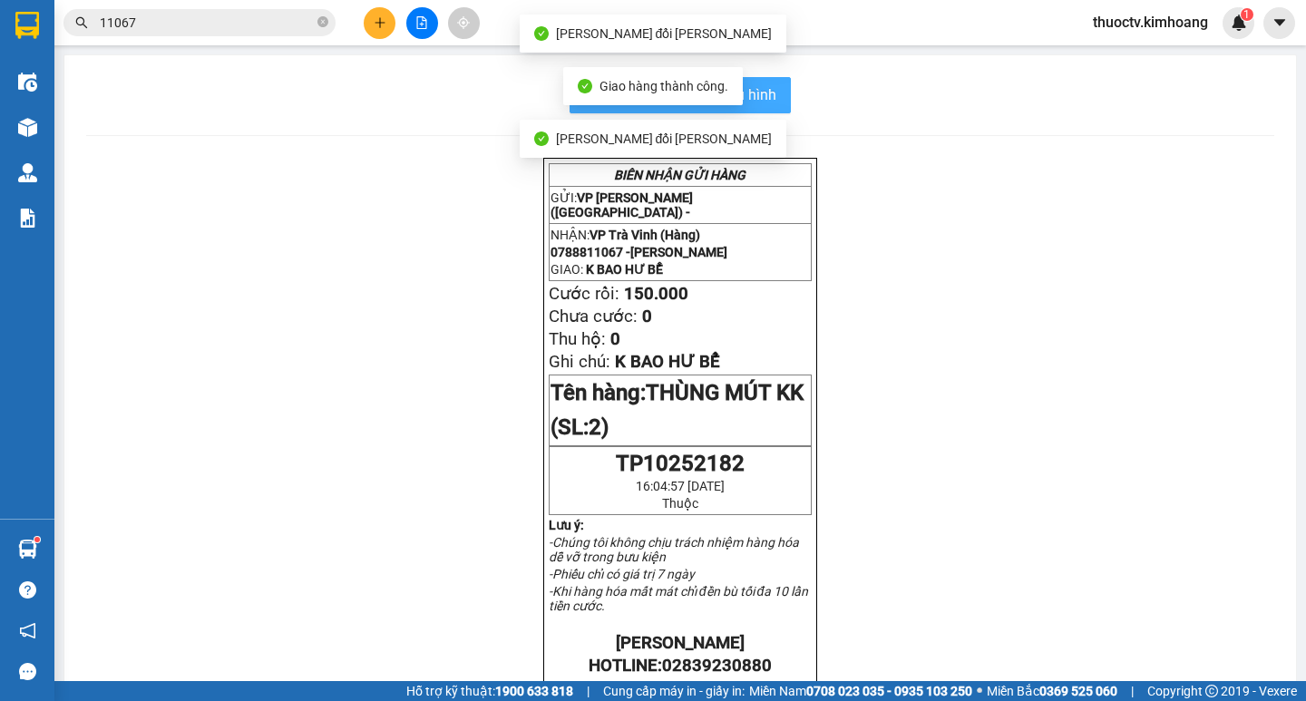
click at [756, 92] on span "In mẫu biên lai tự cấu hình" at bounding box center [691, 94] width 171 height 23
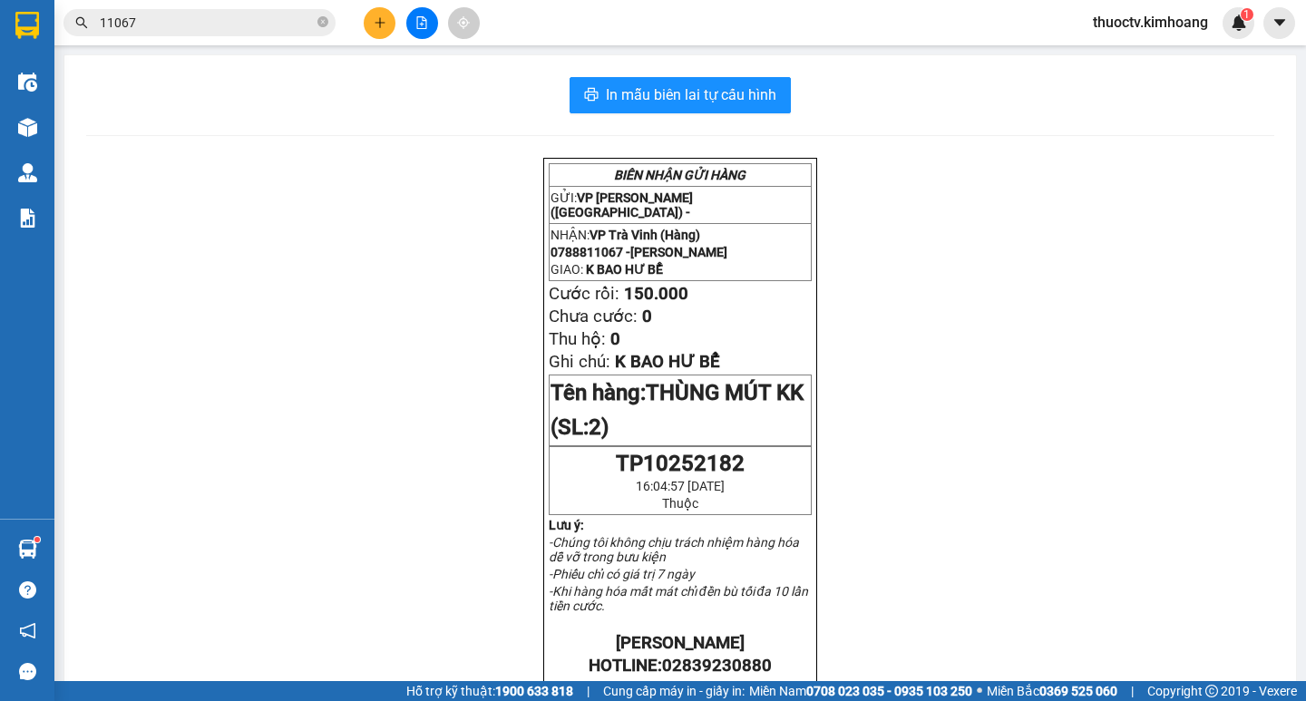
click at [210, 2] on div "Kết quả [PERSON_NAME] ( 683 ) Bộ lọc Mã ĐH Trạng thái Món hàng Thu hộ Tổng [PER…" at bounding box center [653, 22] width 1306 height 45
click at [198, 19] on input "11067" at bounding box center [207, 23] width 214 height 20
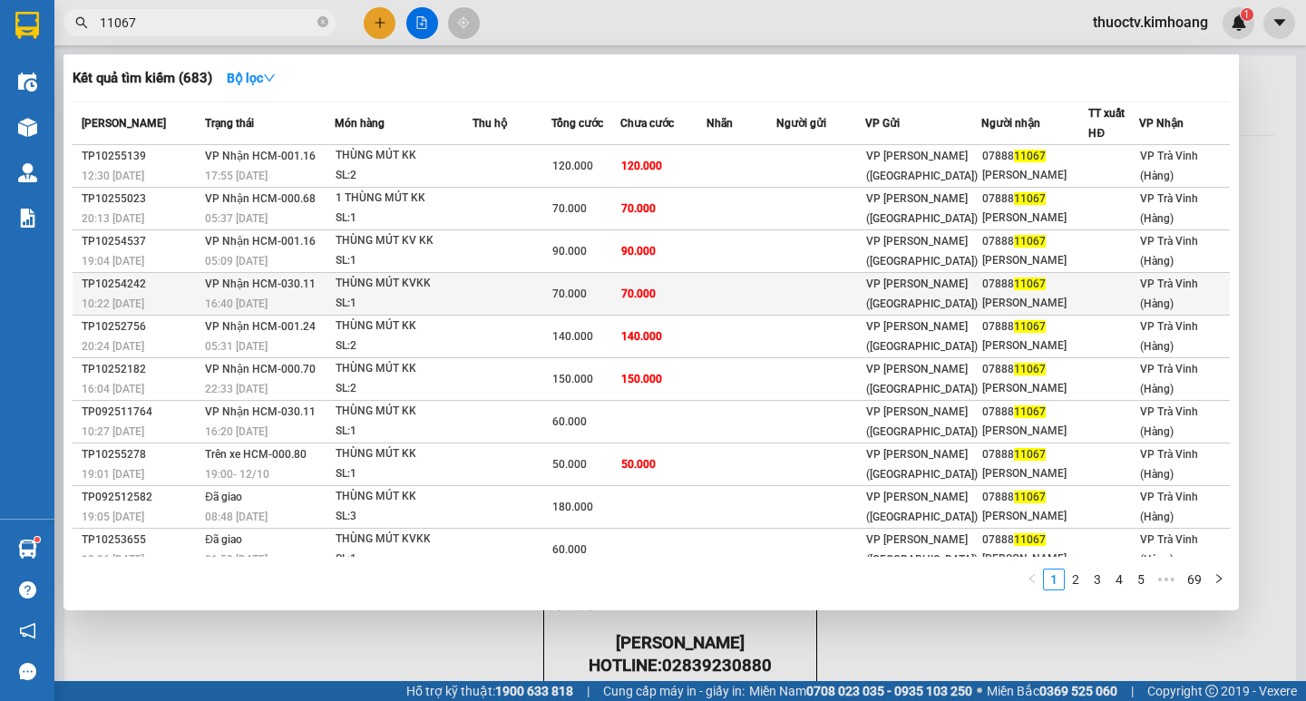
click at [717, 316] on td at bounding box center [742, 294] width 70 height 43
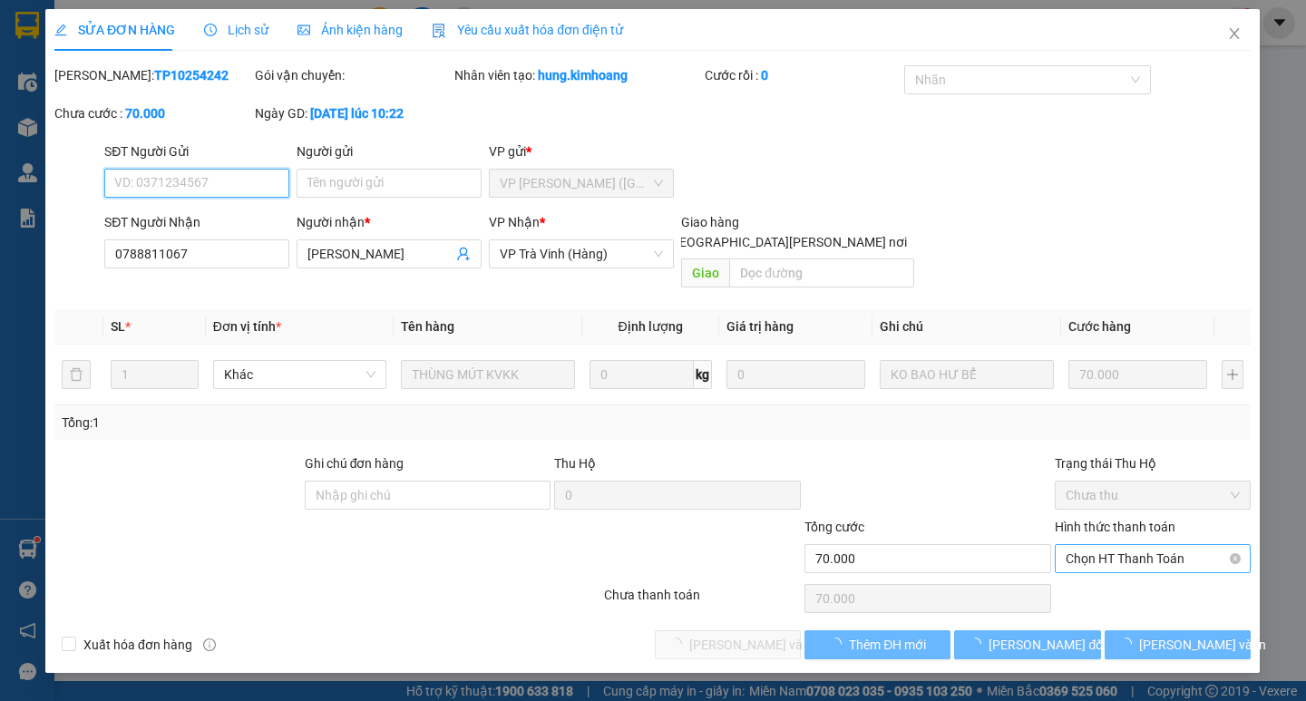
click at [1156, 545] on span "Chọn HT Thanh Toán" at bounding box center [1153, 558] width 175 height 27
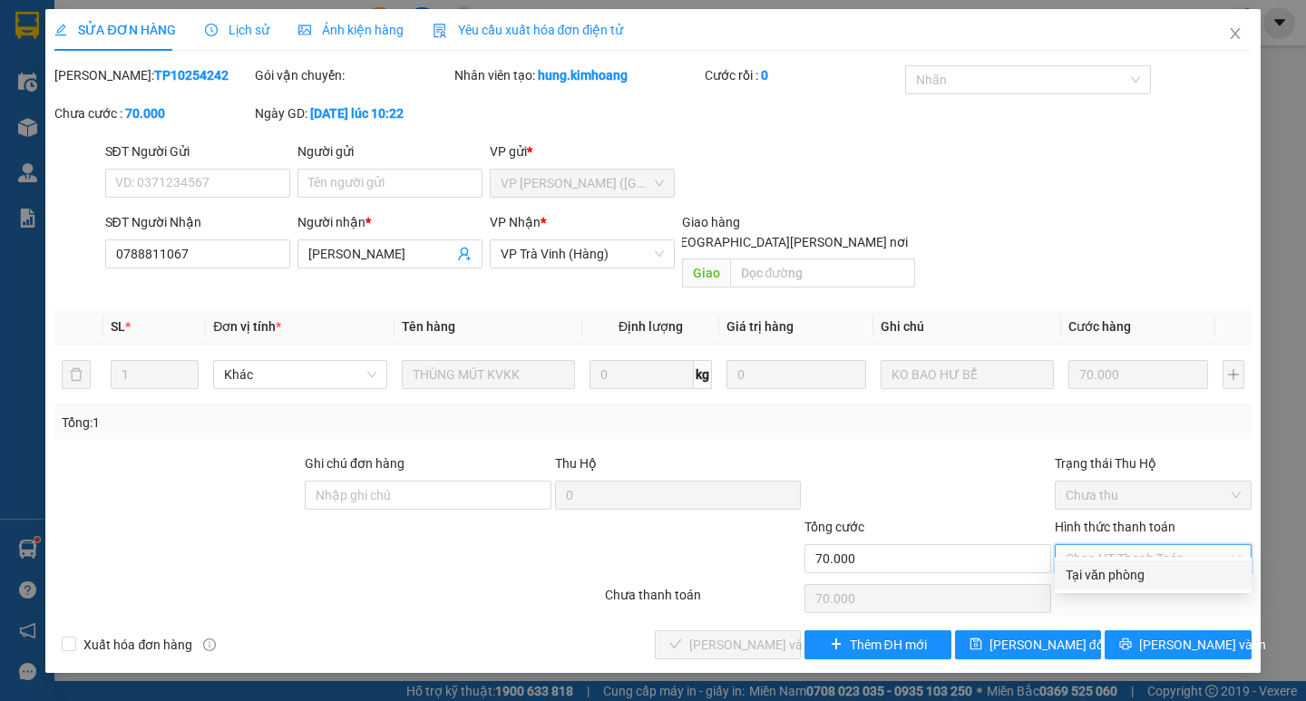
click at [1111, 567] on div "Tại văn phòng" at bounding box center [1153, 575] width 175 height 20
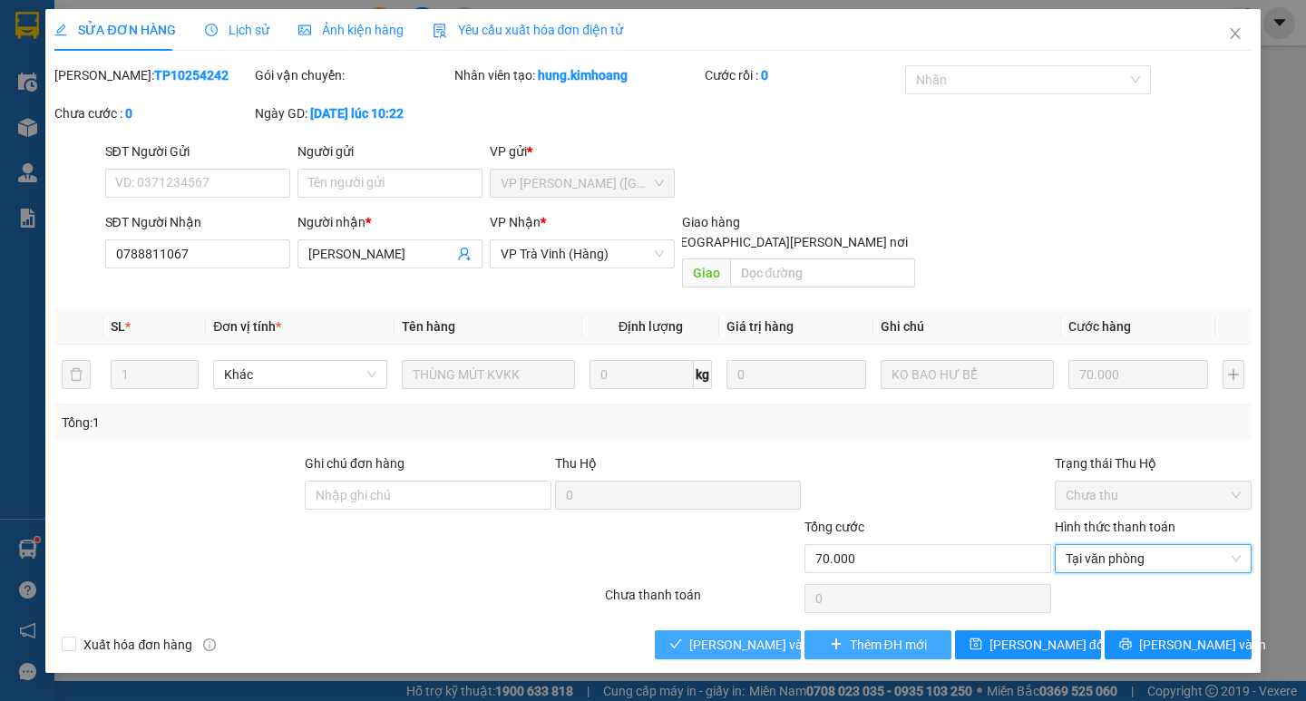
drag, startPoint x: 738, startPoint y: 626, endPoint x: 806, endPoint y: 625, distance: 67.1
click at [740, 635] on span "[PERSON_NAME] và [PERSON_NAME] hàng" at bounding box center [811, 645] width 245 height 20
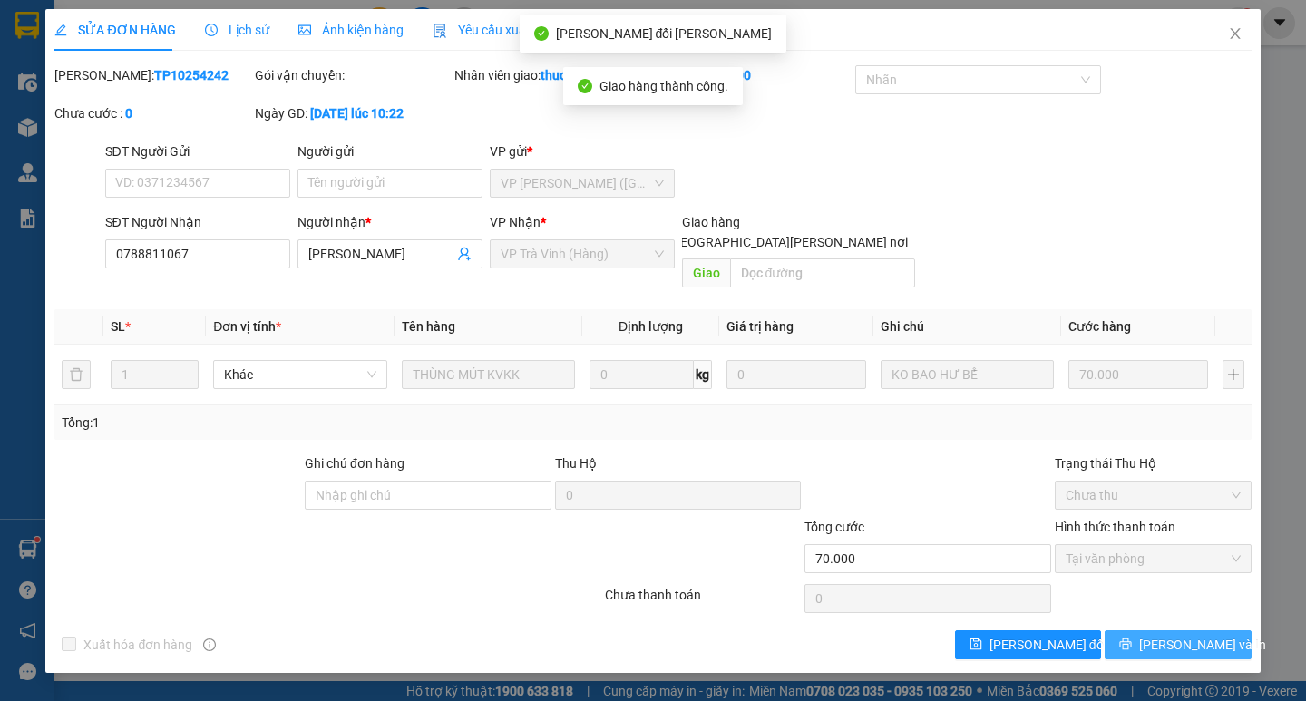
click at [1182, 635] on span "[PERSON_NAME] và In" at bounding box center [1202, 645] width 127 height 20
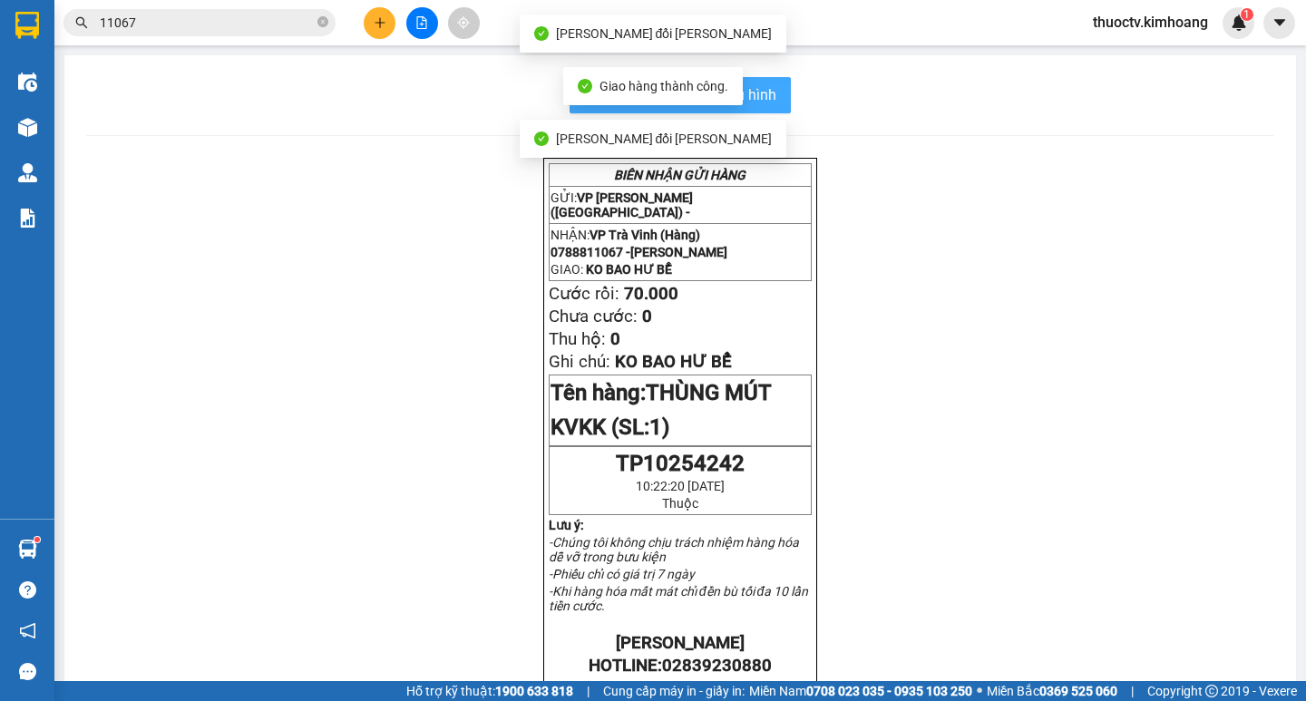
click at [763, 86] on span "In mẫu biên lai tự cấu hình" at bounding box center [691, 94] width 171 height 23
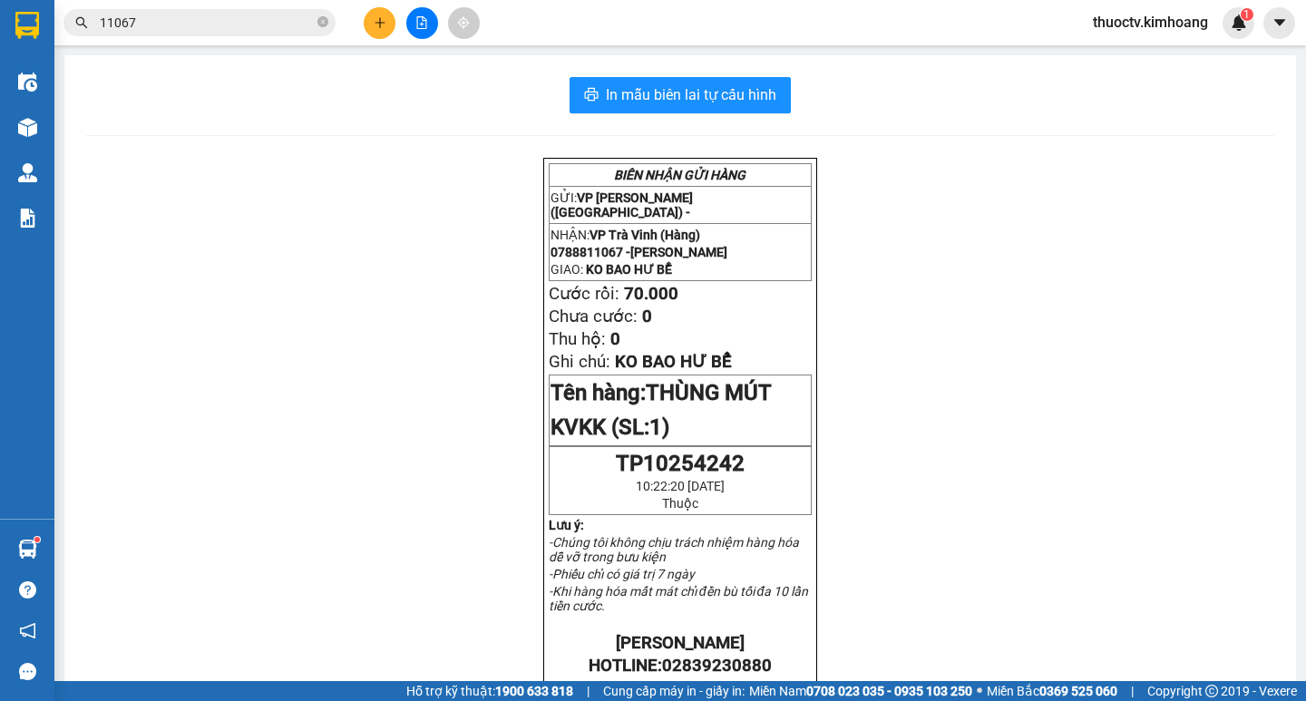
click at [171, 18] on input "11067" at bounding box center [207, 23] width 214 height 20
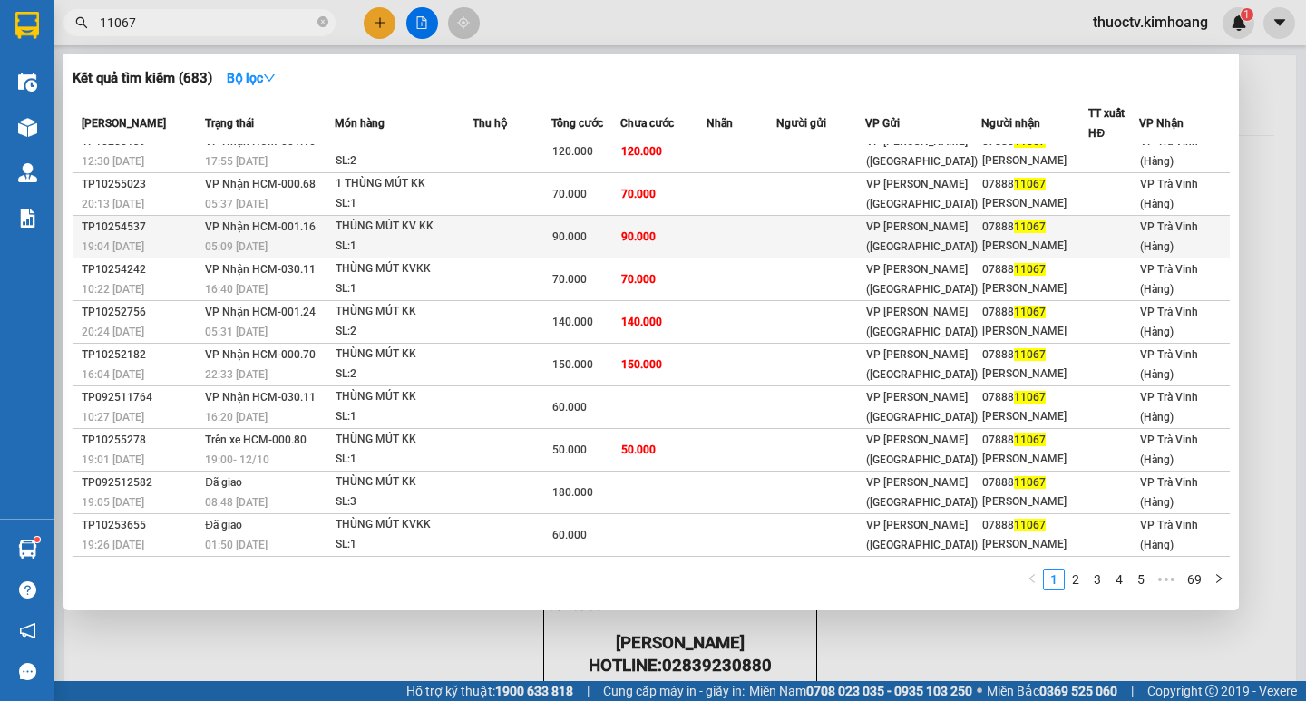
scroll to position [187, 0]
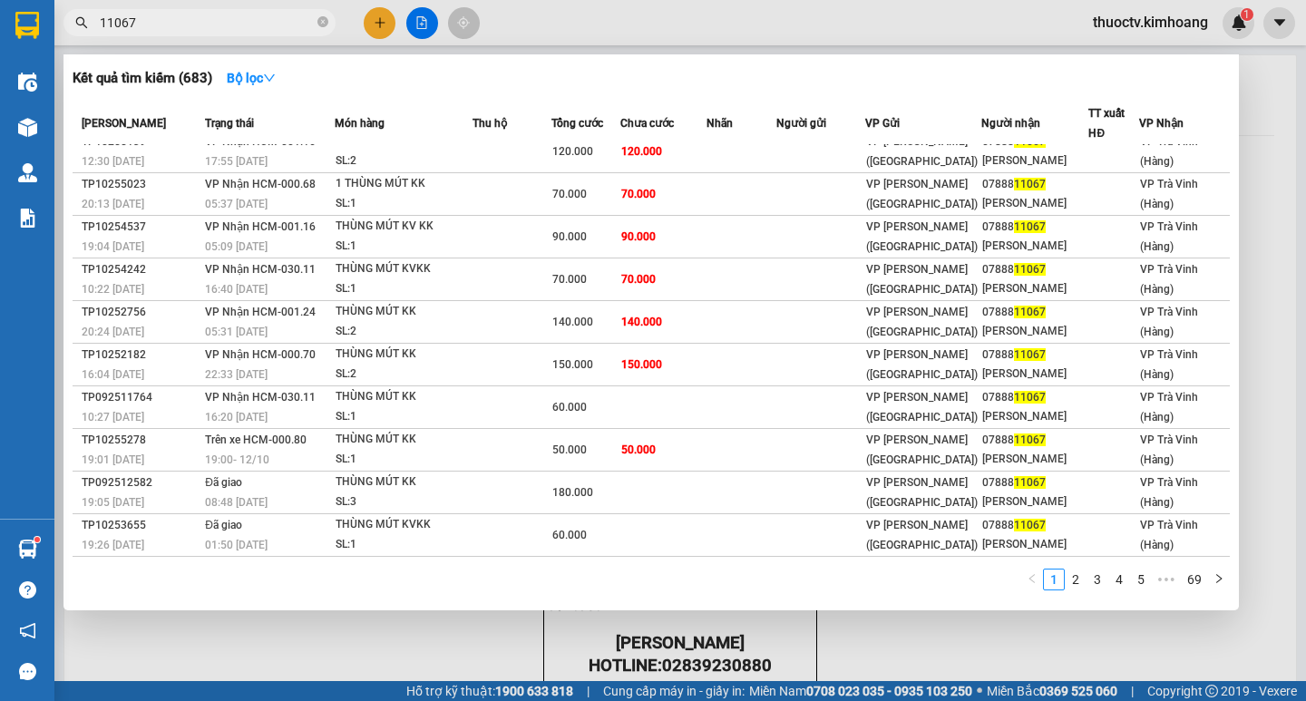
click at [145, 17] on input "11067" at bounding box center [207, 23] width 214 height 20
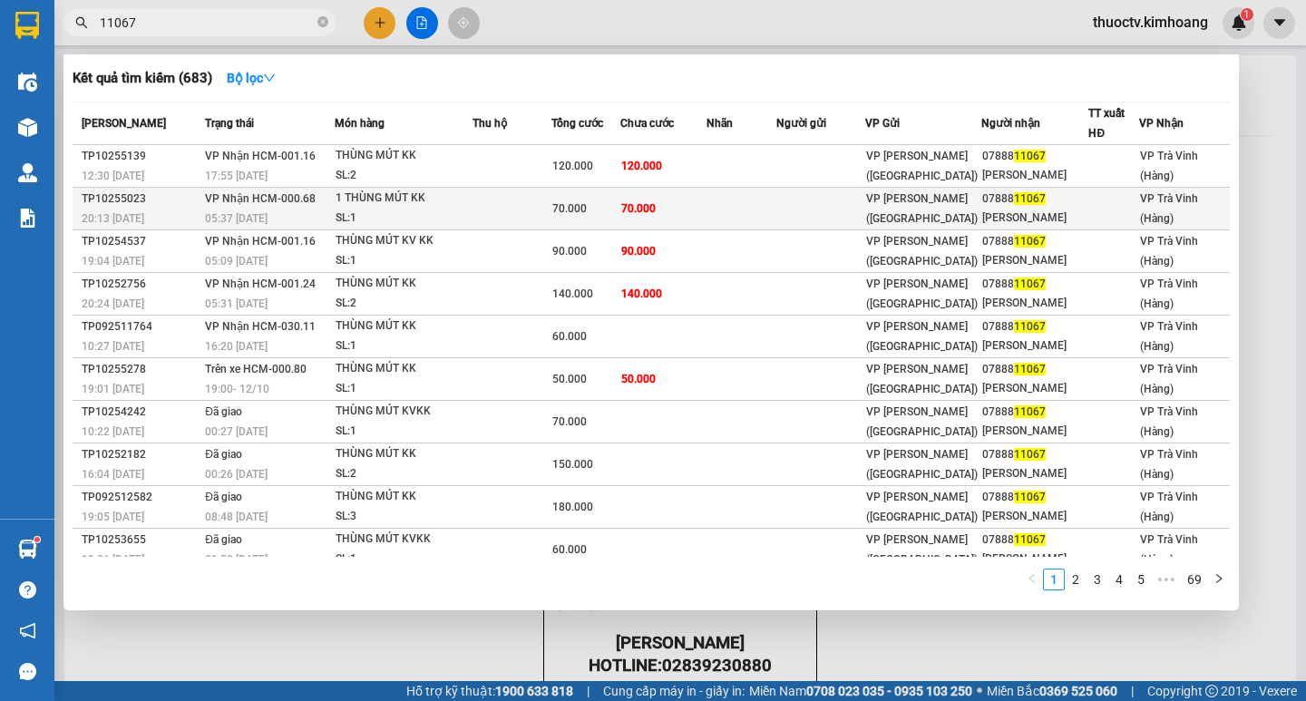
click at [688, 230] on td "70.000" at bounding box center [663, 209] width 87 height 43
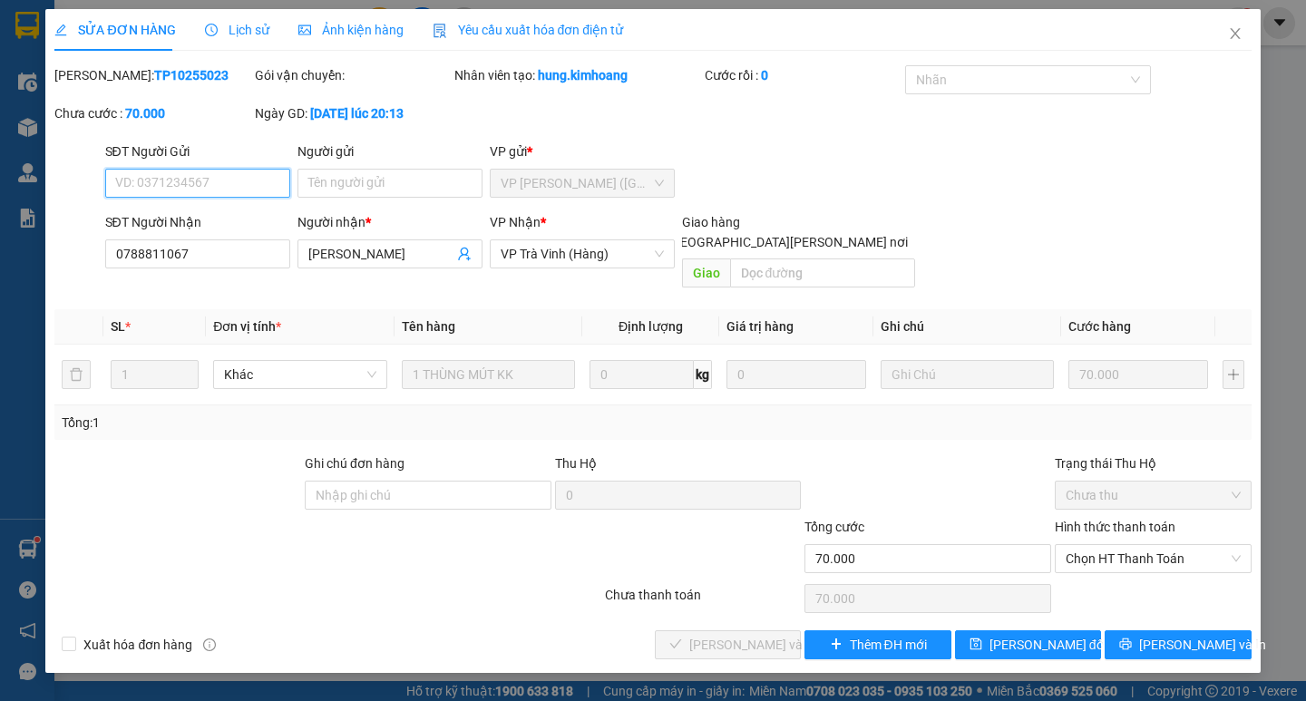
drag, startPoint x: 1135, startPoint y: 533, endPoint x: 1138, endPoint y: 554, distance: 21.0
click at [1135, 545] on span "Chọn HT Thanh Toán" at bounding box center [1153, 558] width 175 height 27
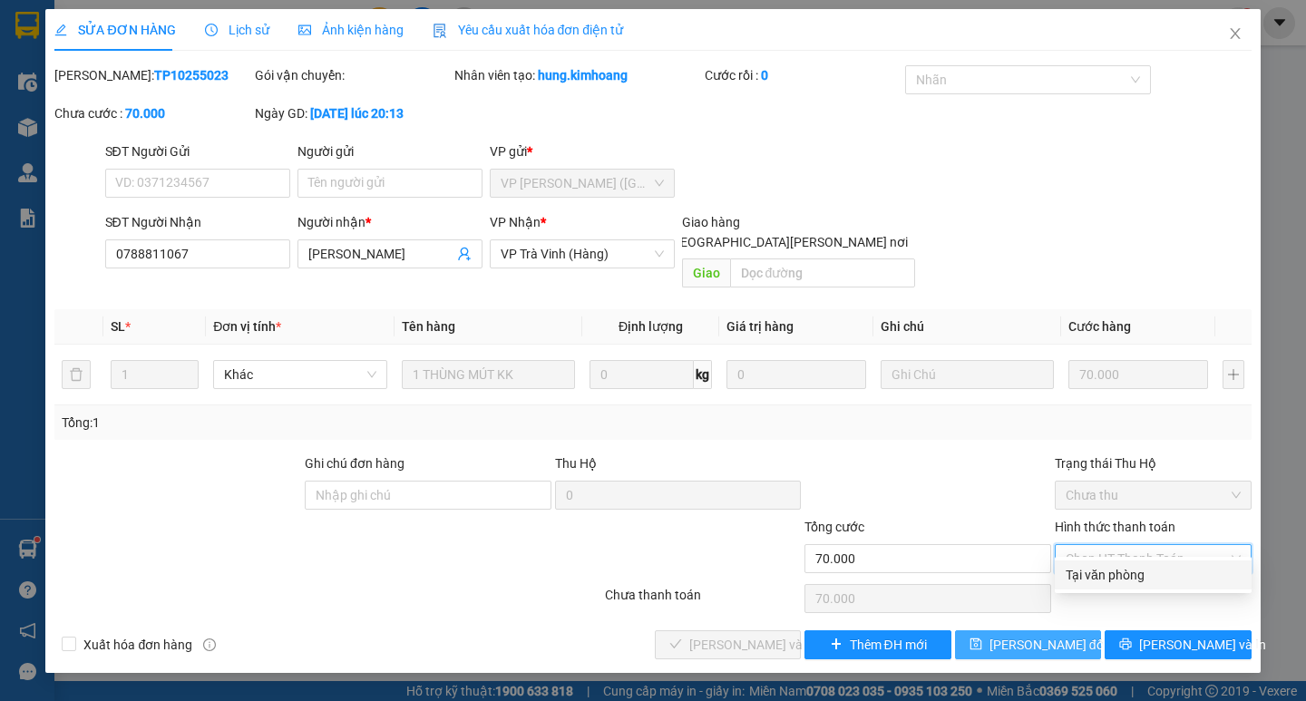
drag, startPoint x: 1119, startPoint y: 579, endPoint x: 981, endPoint y: 612, distance: 142.8
click at [1118, 578] on div "Tại văn phòng" at bounding box center [1153, 575] width 175 height 20
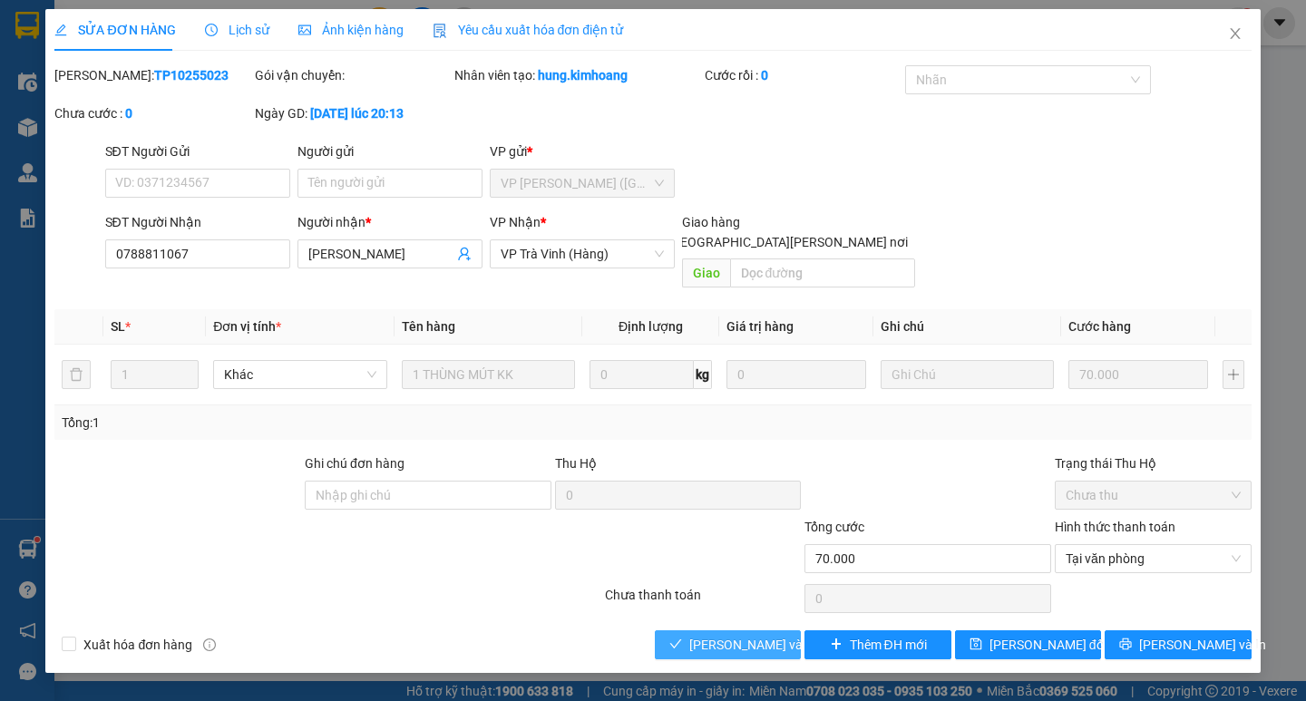
drag, startPoint x: 738, startPoint y: 629, endPoint x: 800, endPoint y: 627, distance: 62.6
click at [744, 635] on span "[PERSON_NAME] và [PERSON_NAME] hàng" at bounding box center [811, 645] width 245 height 20
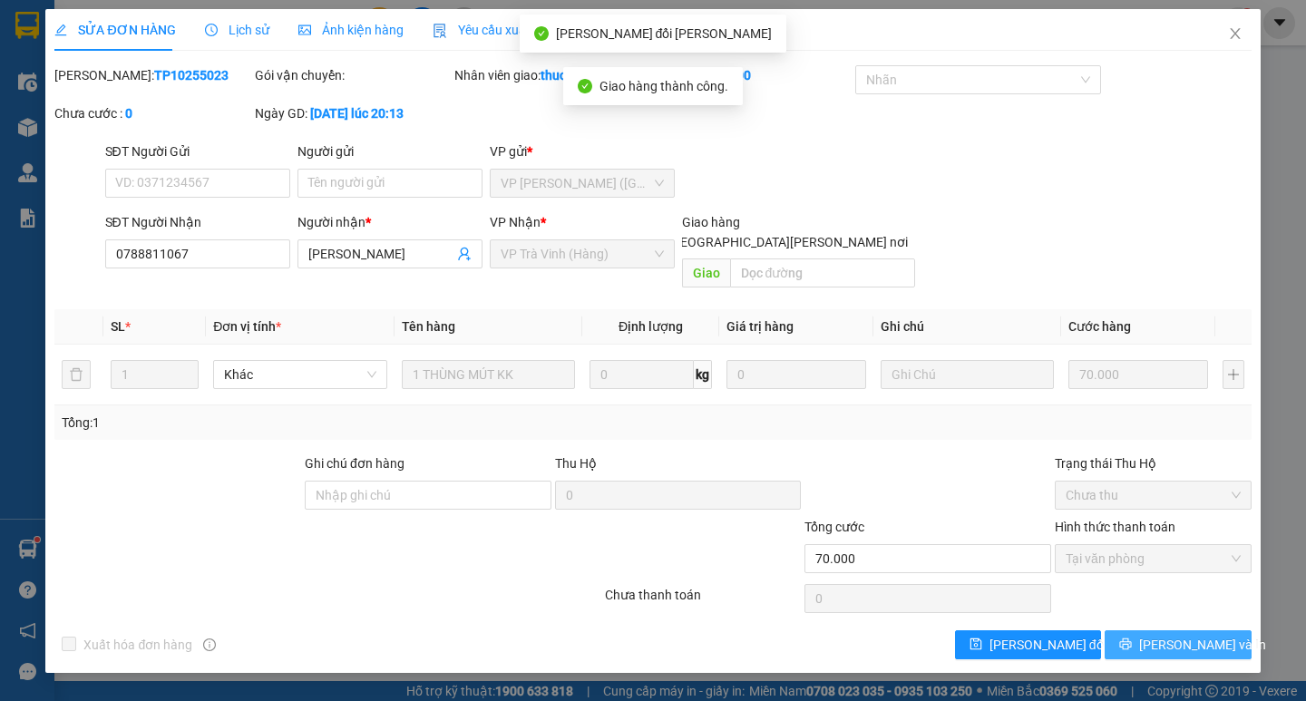
click at [1179, 635] on span "[PERSON_NAME] và In" at bounding box center [1202, 645] width 127 height 20
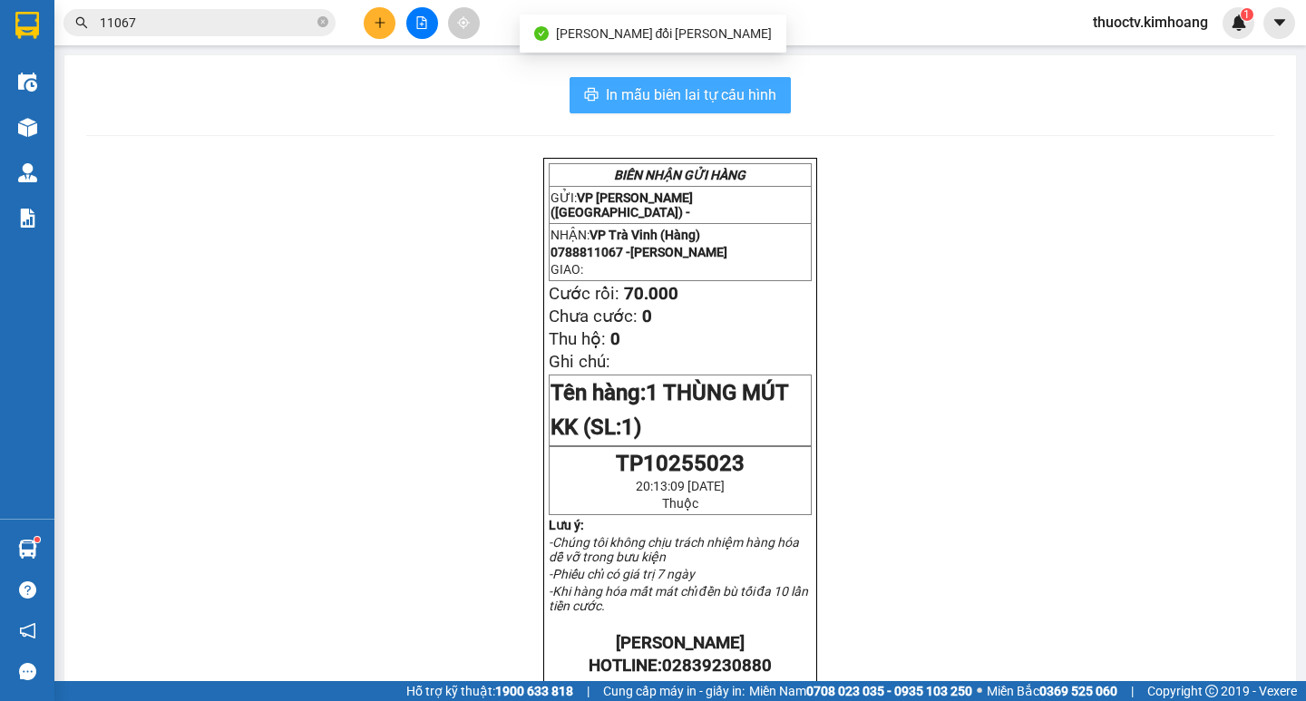
click at [633, 92] on span "In mẫu biên lai tự cấu hình" at bounding box center [691, 94] width 171 height 23
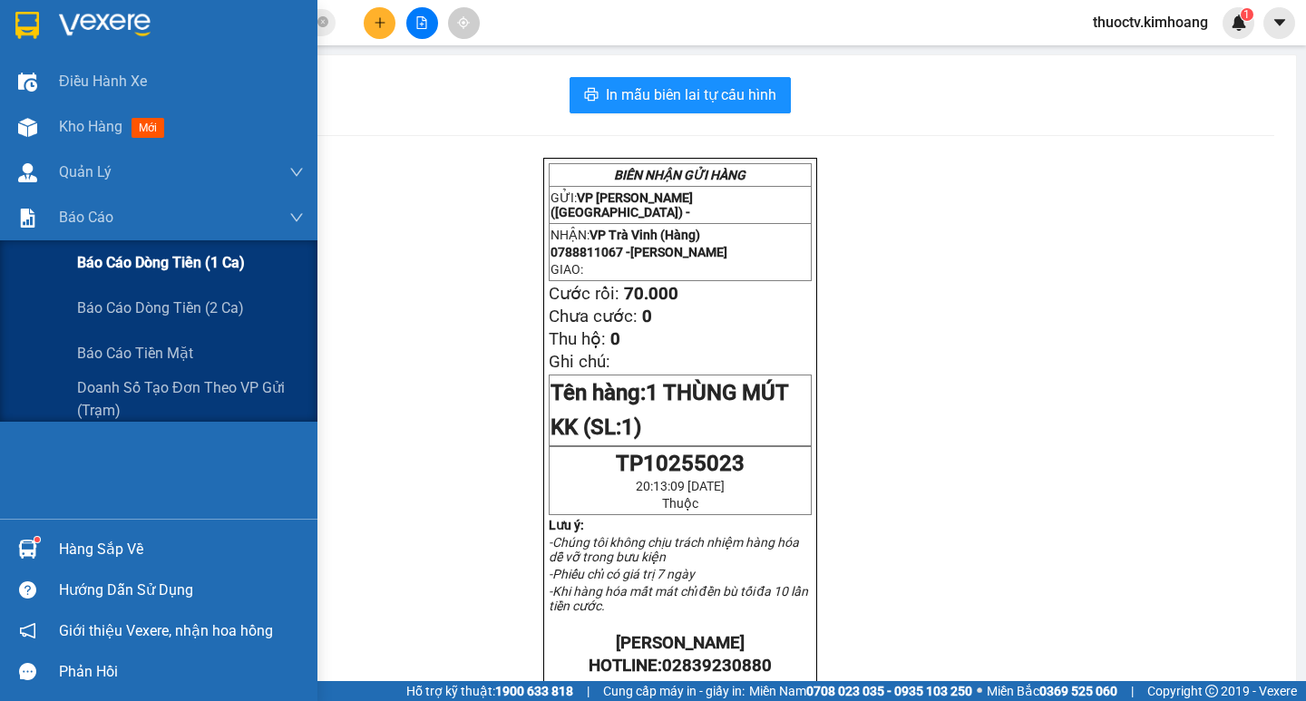
drag, startPoint x: 125, startPoint y: 259, endPoint x: 193, endPoint y: 275, distance: 69.8
click at [130, 259] on span "Báo cáo dòng tiền (1 ca)" at bounding box center [161, 262] width 168 height 23
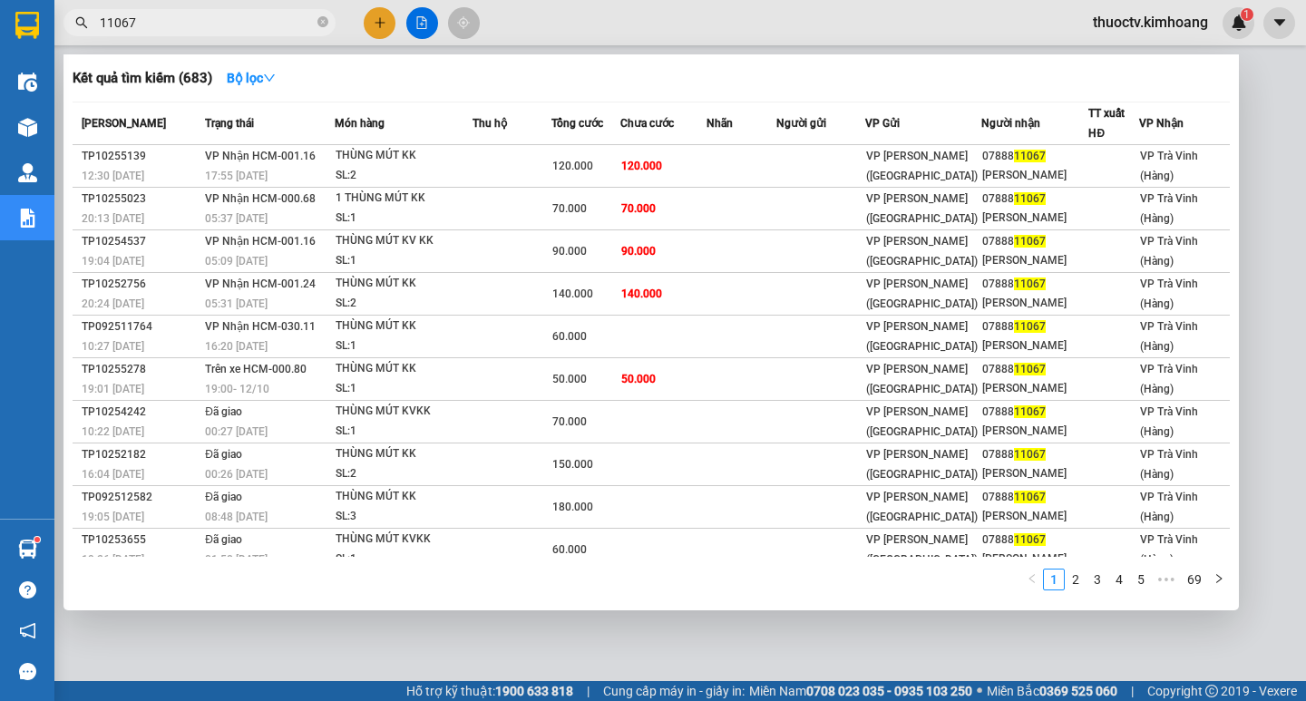
click at [161, 13] on input "11067" at bounding box center [207, 23] width 214 height 20
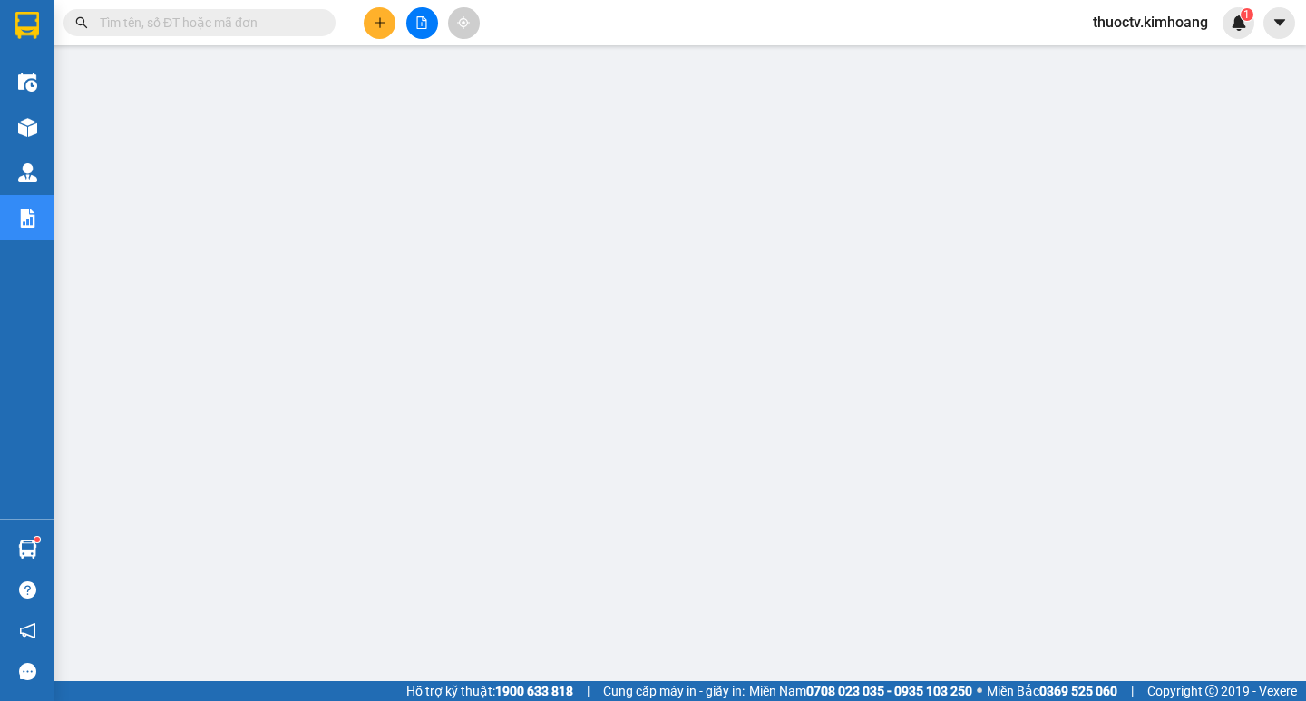
click at [142, 24] on input "text" at bounding box center [207, 23] width 214 height 20
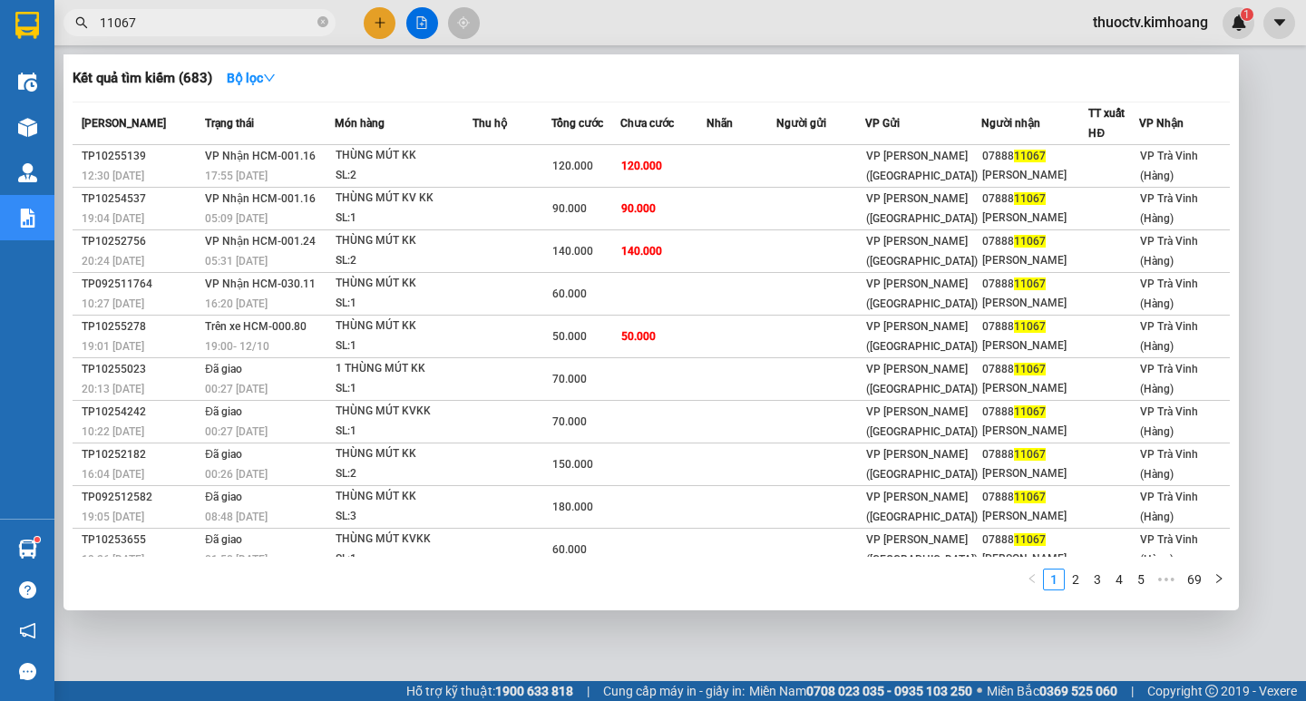
click at [149, 24] on input "11067" at bounding box center [207, 23] width 214 height 20
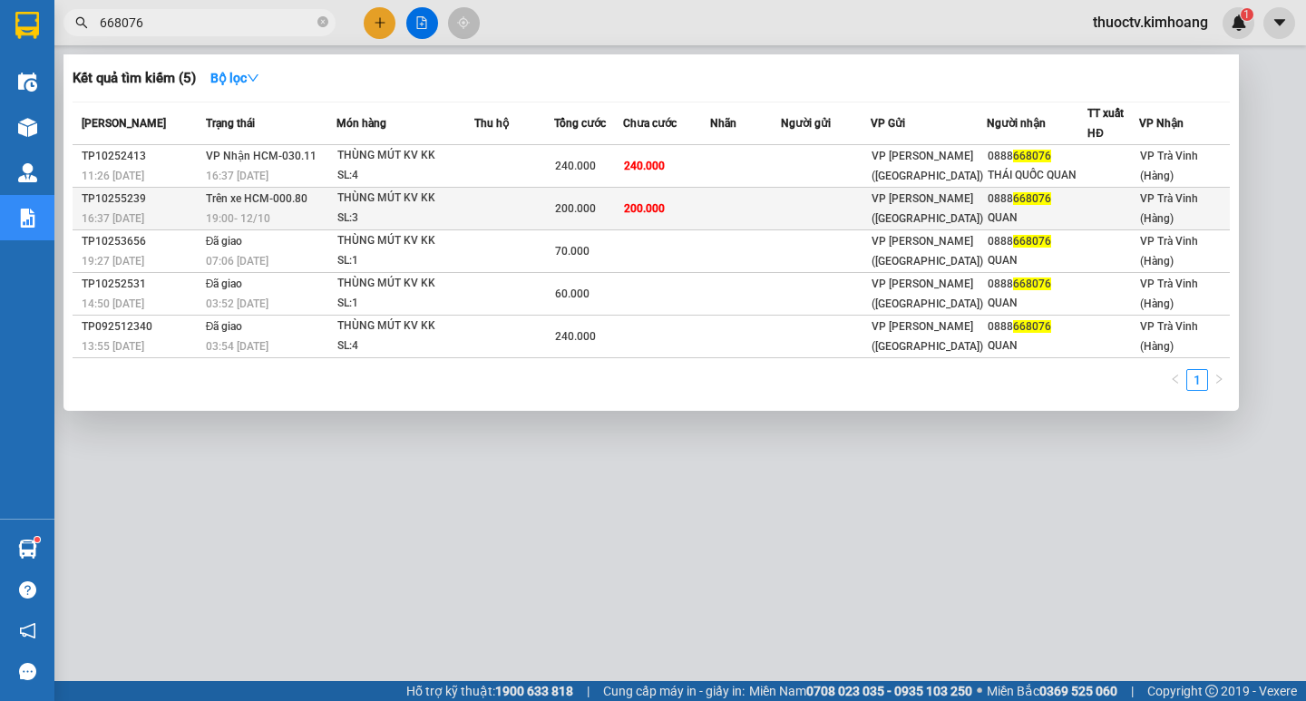
click at [734, 211] on td at bounding box center [745, 209] width 70 height 43
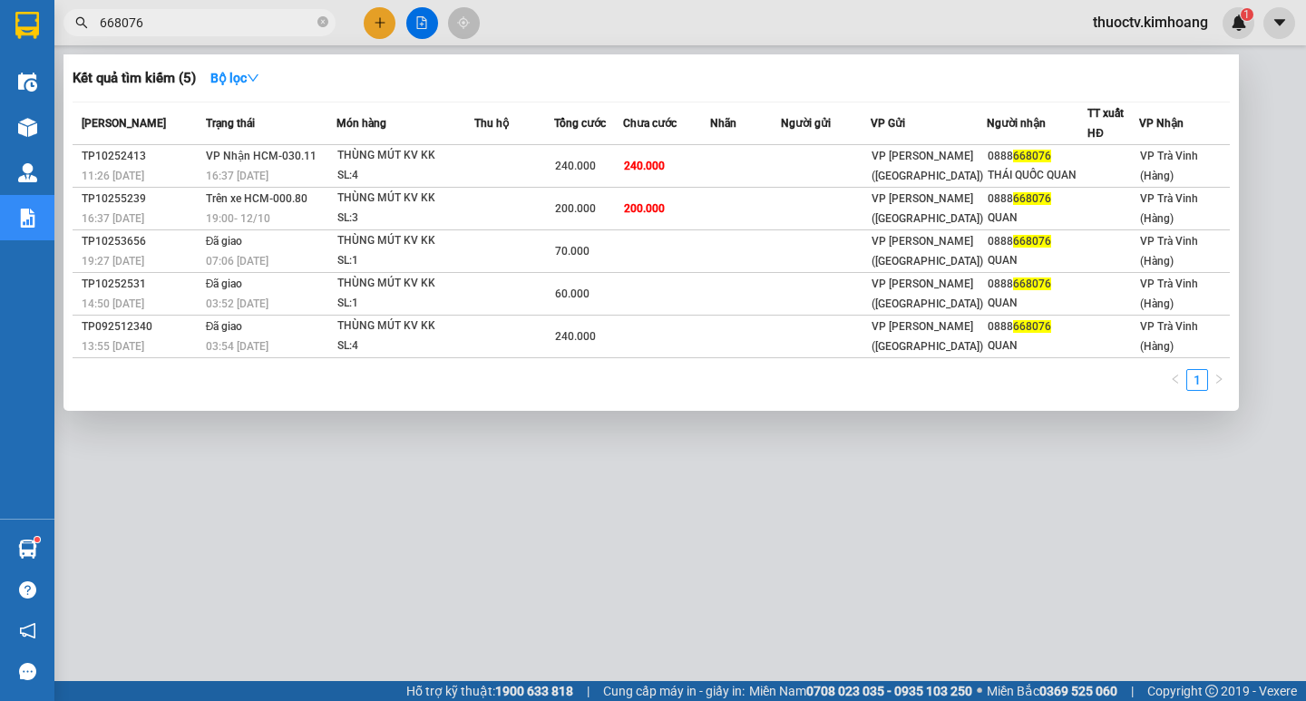
click at [247, 27] on input "668076" at bounding box center [207, 23] width 214 height 20
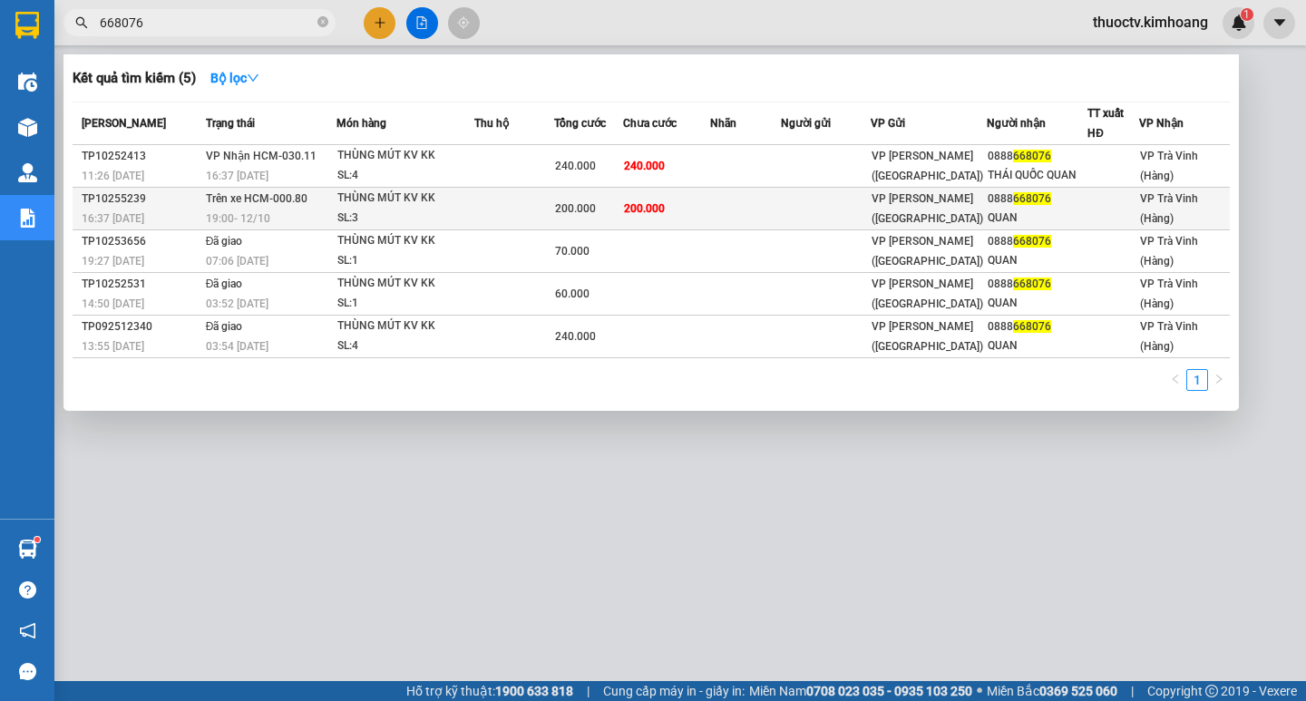
click at [691, 210] on td "200.000" at bounding box center [666, 209] width 87 height 43
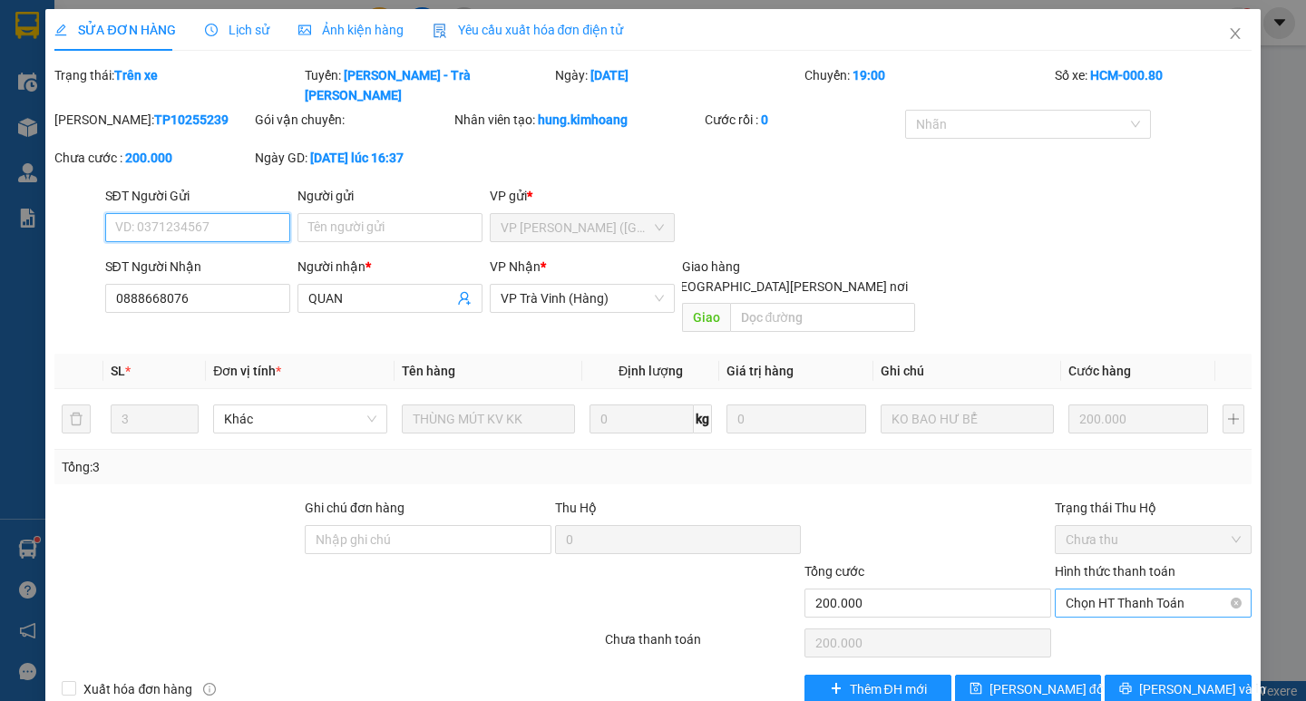
click at [1146, 590] on span "Chọn HT Thanh Toán" at bounding box center [1153, 603] width 175 height 27
click at [1127, 600] on div "Tại văn phòng" at bounding box center [1153, 600] width 175 height 20
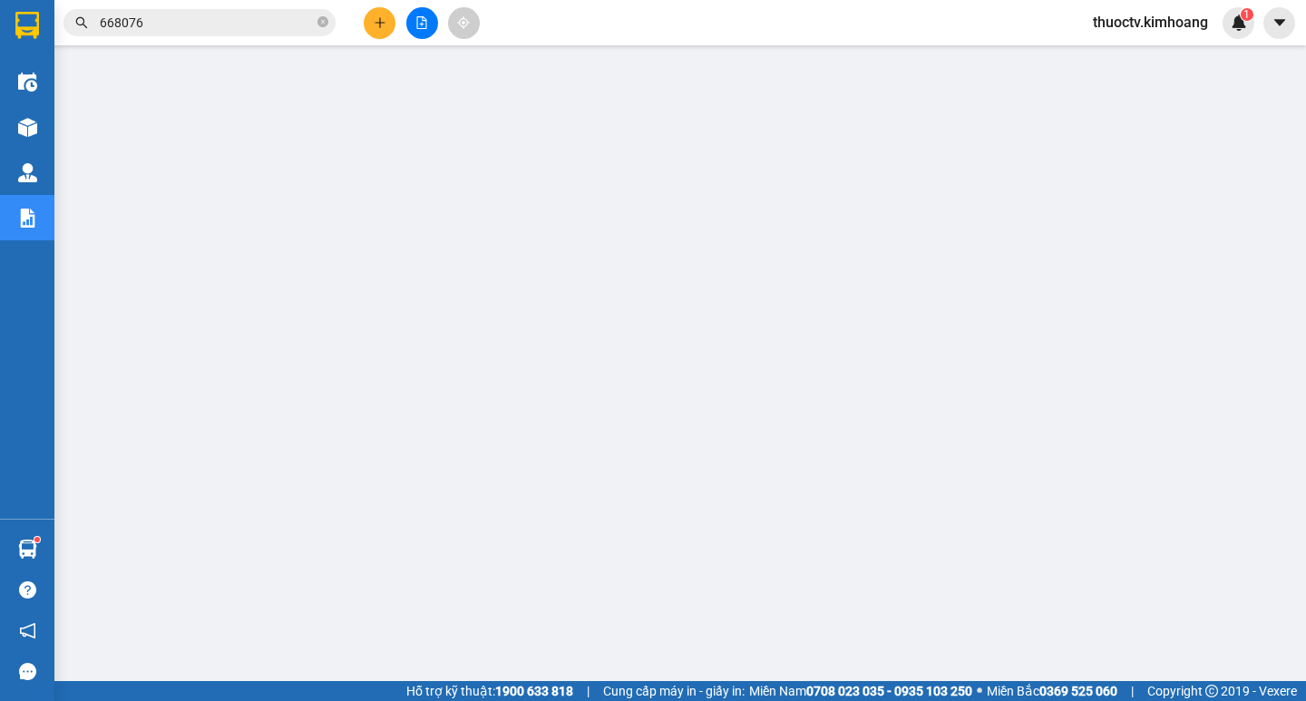
click at [164, 17] on input "668076" at bounding box center [207, 23] width 214 height 20
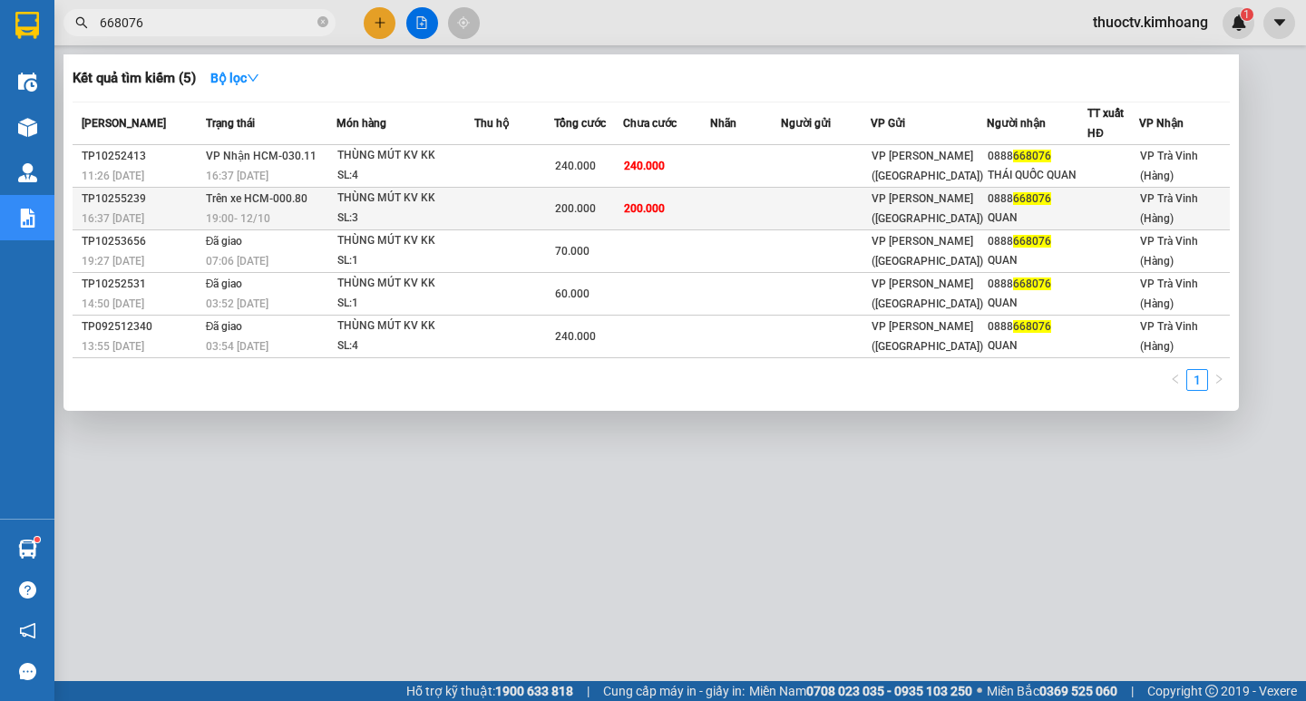
click at [710, 214] on td "200.000" at bounding box center [666, 209] width 87 height 43
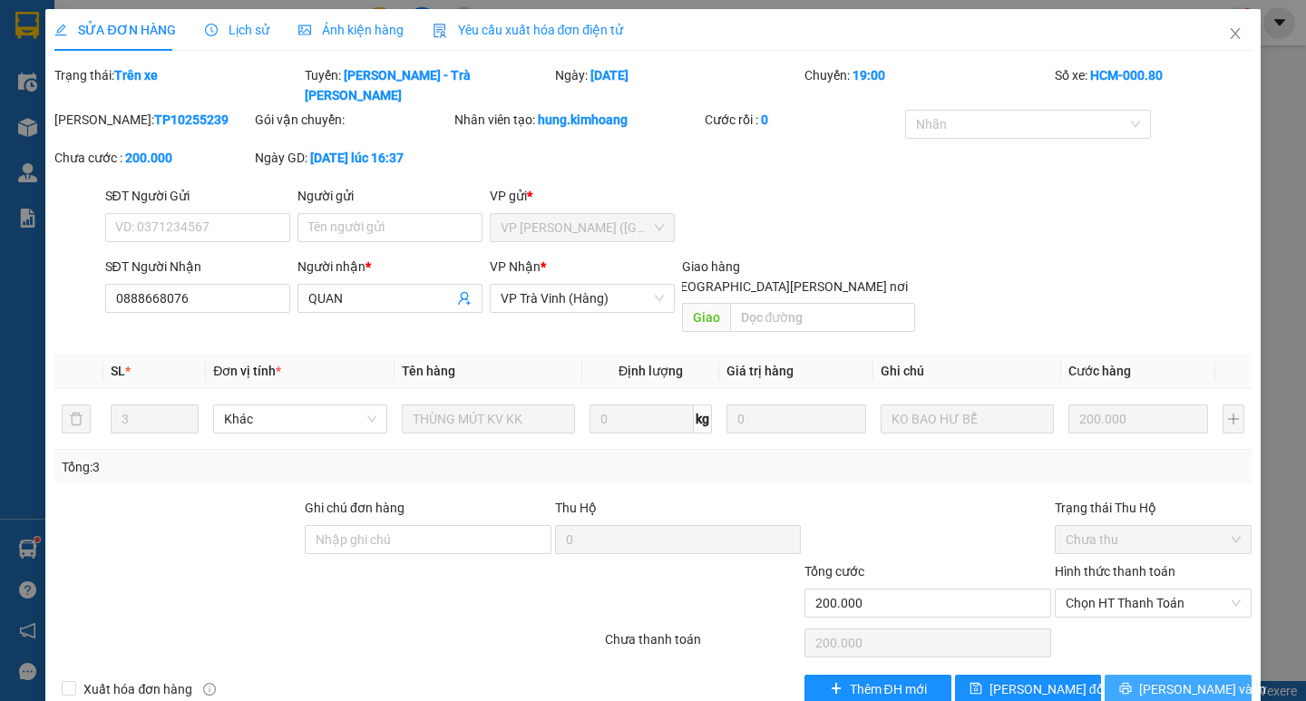
click at [1184, 679] on span "[PERSON_NAME] và In" at bounding box center [1202, 689] width 127 height 20
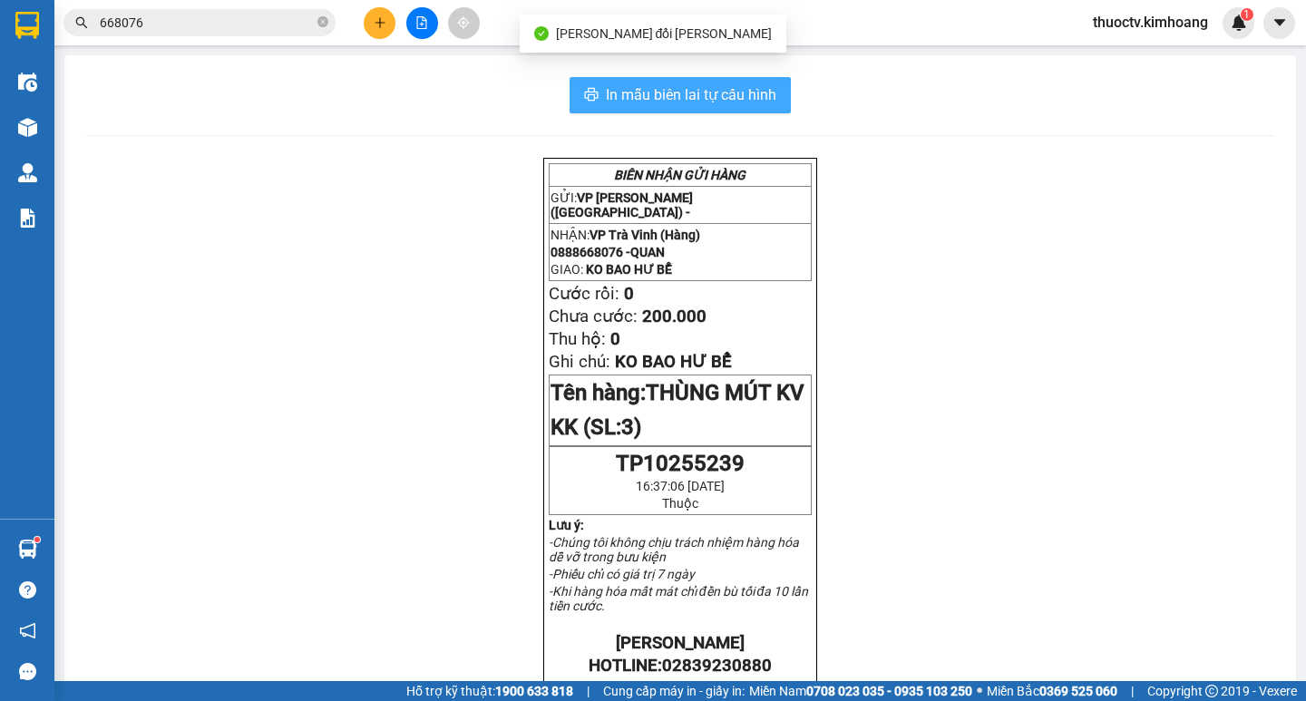
click at [619, 91] on span "In mẫu biên lai tự cấu hình" at bounding box center [691, 94] width 171 height 23
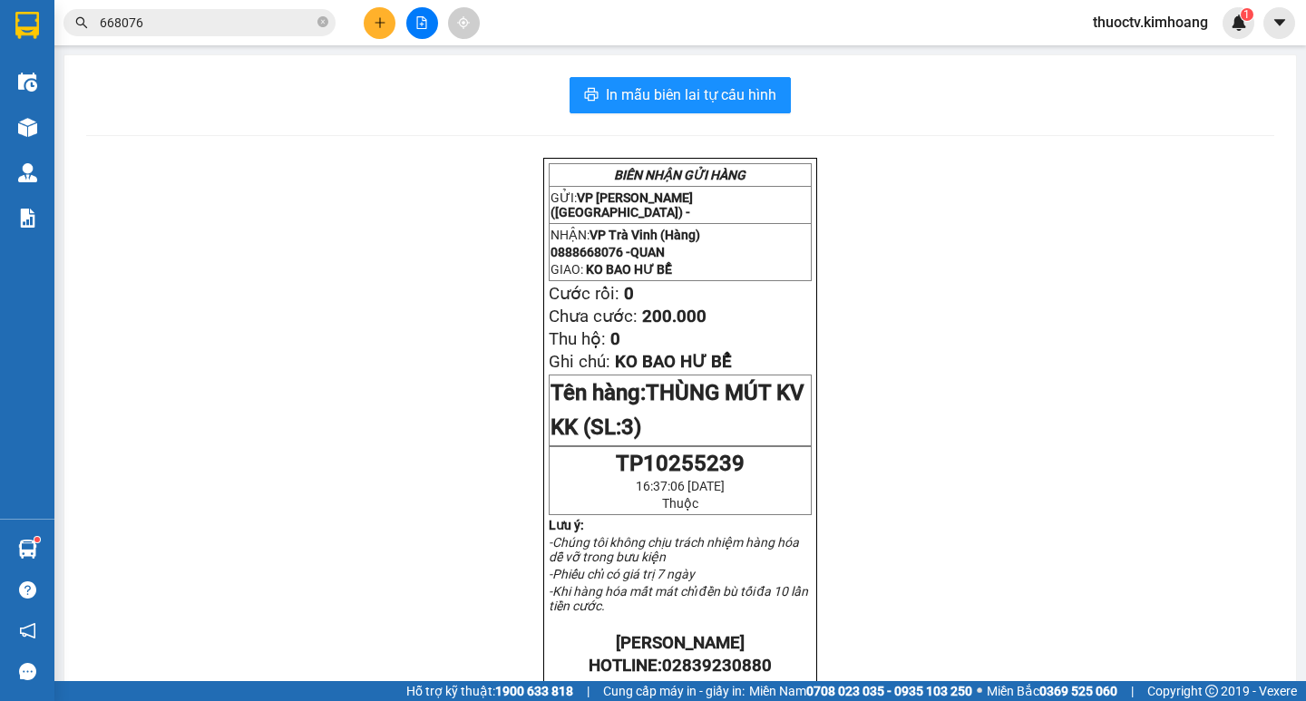
click at [157, 28] on input "668076" at bounding box center [207, 23] width 214 height 20
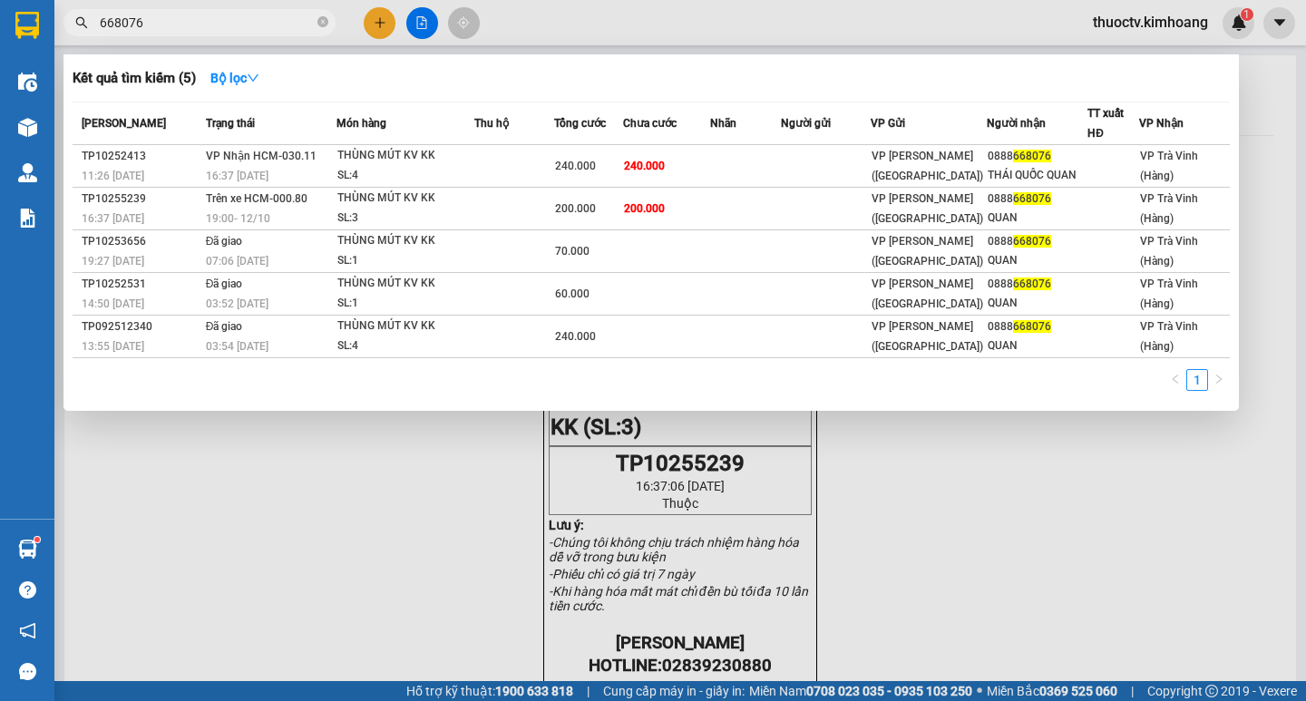
click at [157, 28] on input "668076" at bounding box center [207, 23] width 214 height 20
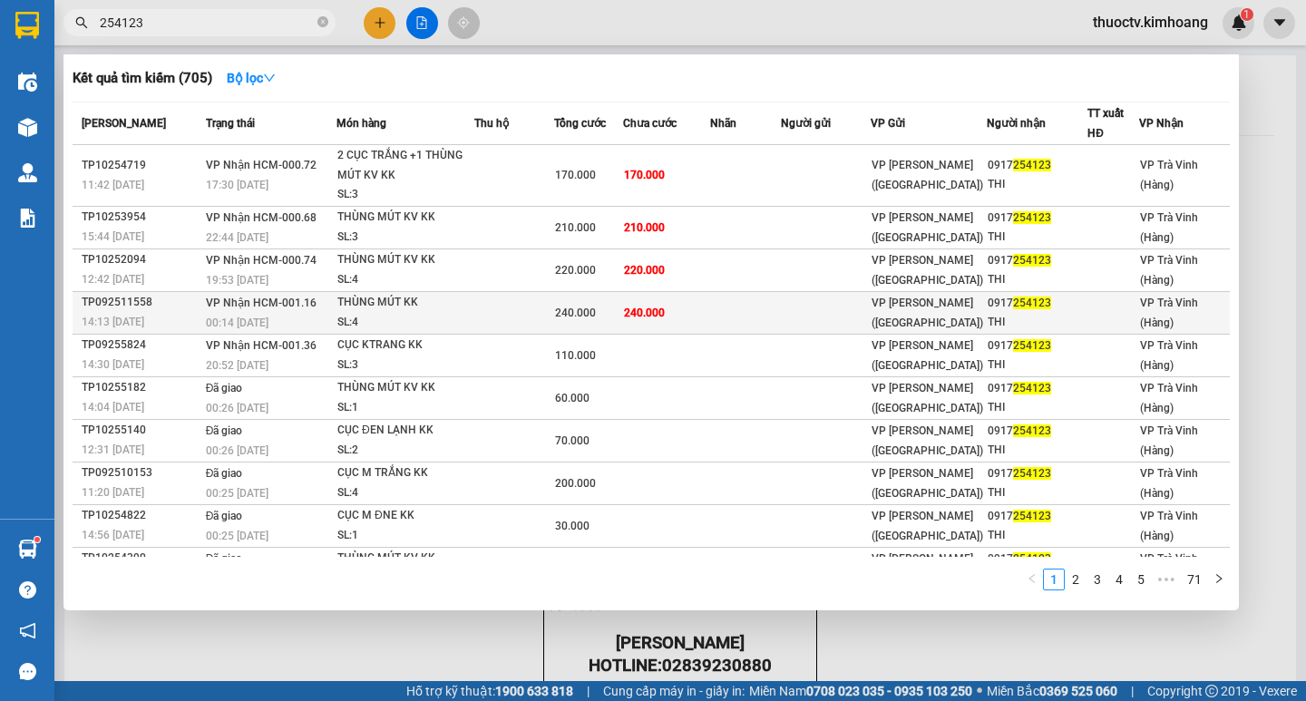
click at [710, 315] on td "240.000" at bounding box center [666, 312] width 87 height 43
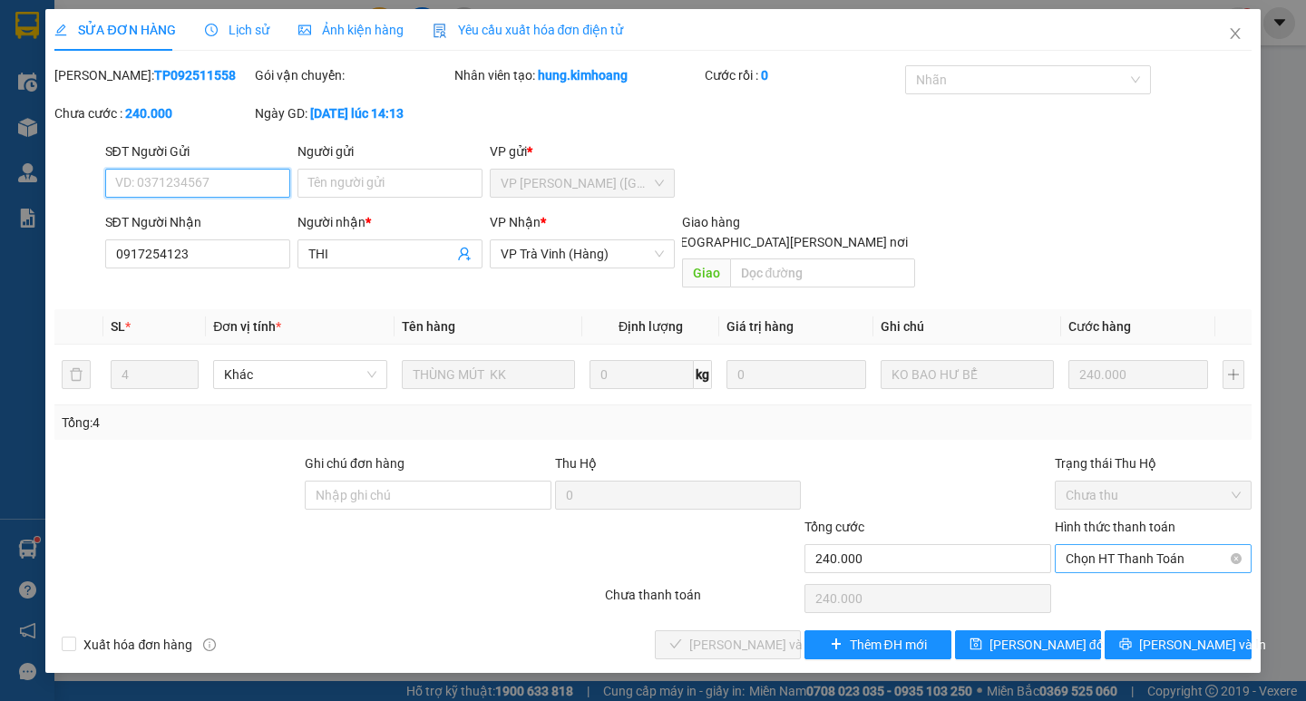
click at [1154, 545] on span "Chọn HT Thanh Toán" at bounding box center [1153, 558] width 175 height 27
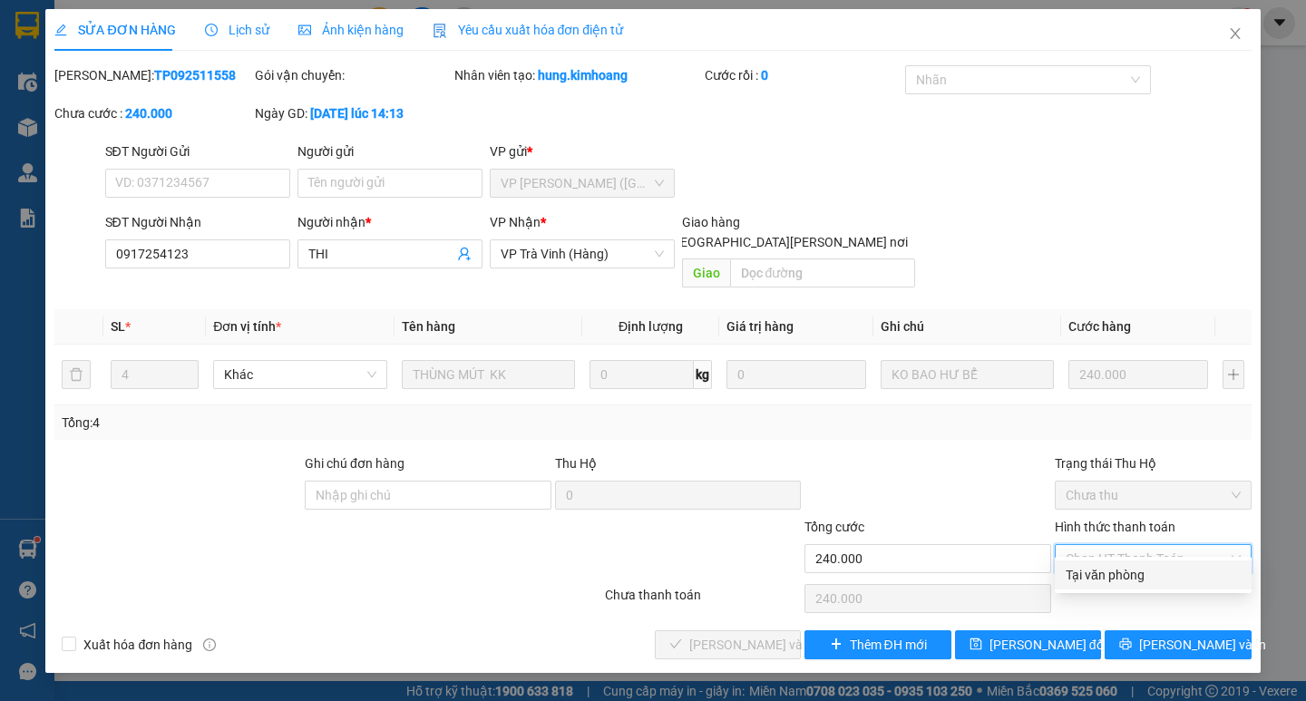
drag, startPoint x: 1114, startPoint y: 573, endPoint x: 1077, endPoint y: 586, distance: 39.3
click at [1113, 573] on div "Tại văn phòng" at bounding box center [1153, 575] width 175 height 20
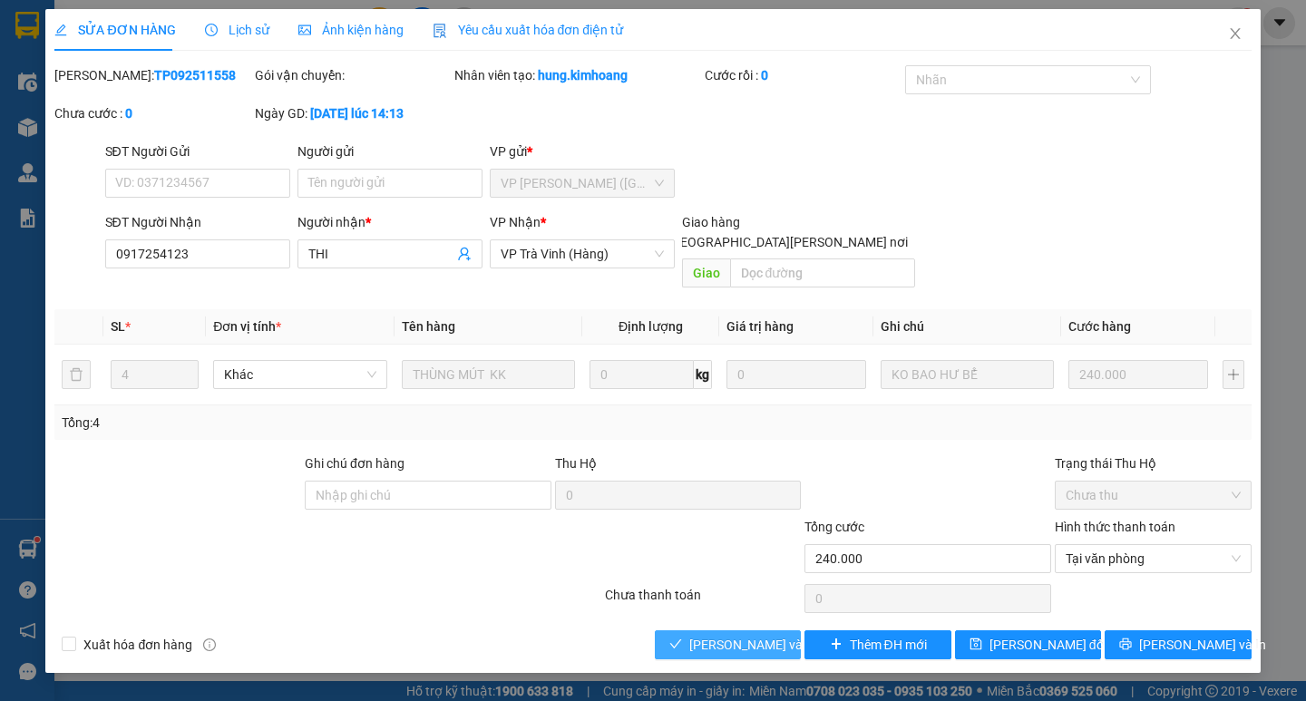
click at [767, 635] on span "[PERSON_NAME] và [PERSON_NAME] hàng" at bounding box center [811, 645] width 245 height 20
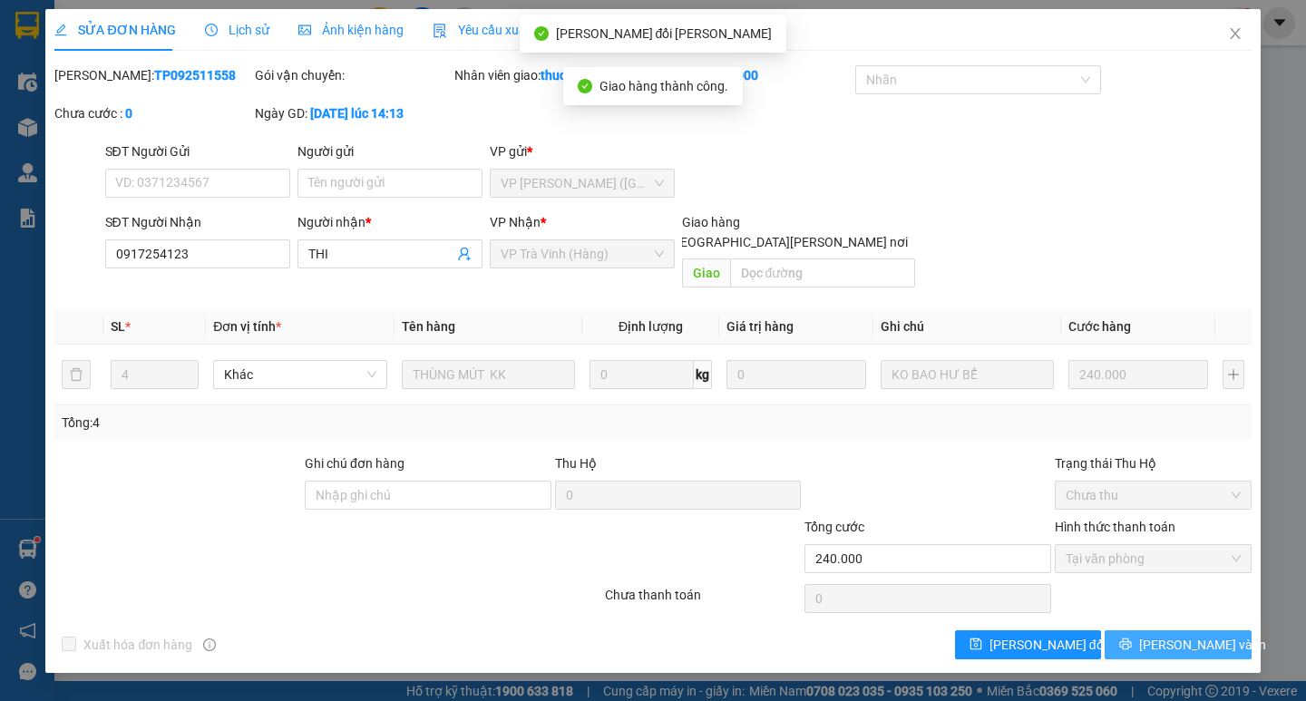
click at [1190, 635] on span "[PERSON_NAME] và In" at bounding box center [1202, 645] width 127 height 20
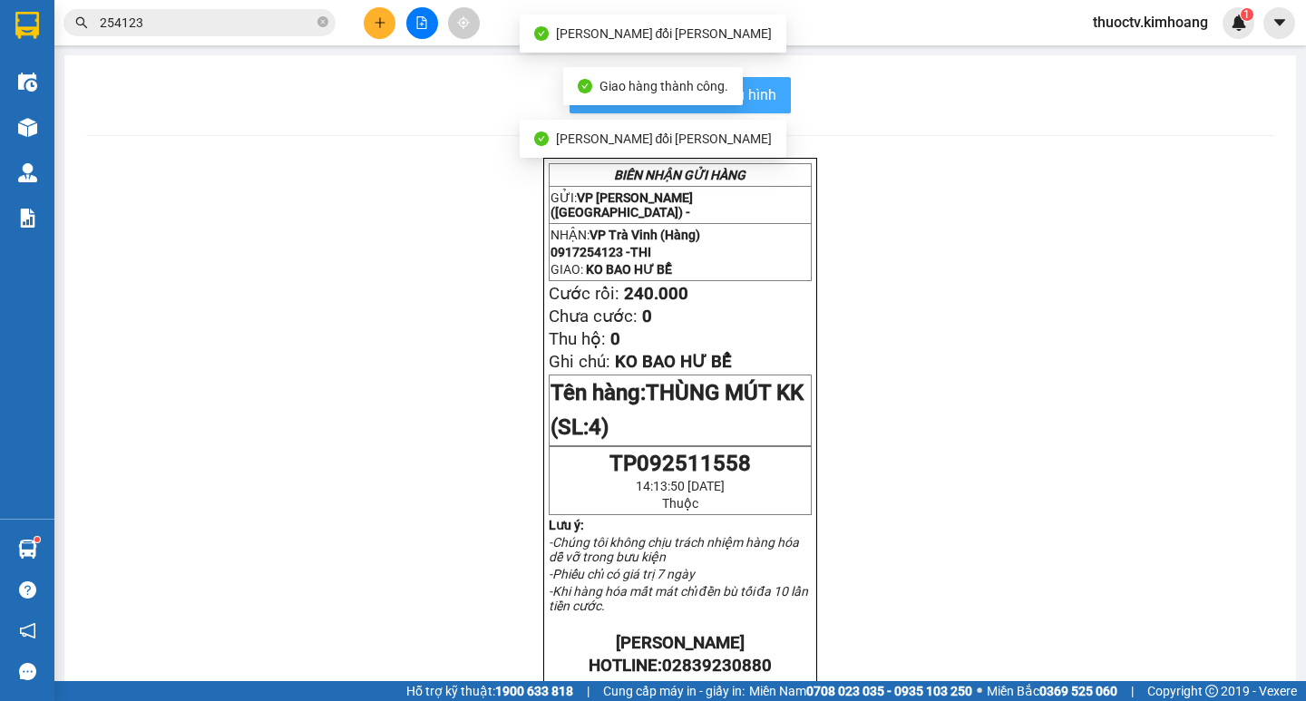
click at [773, 102] on button "In mẫu biên lai tự cấu hình" at bounding box center [680, 95] width 221 height 36
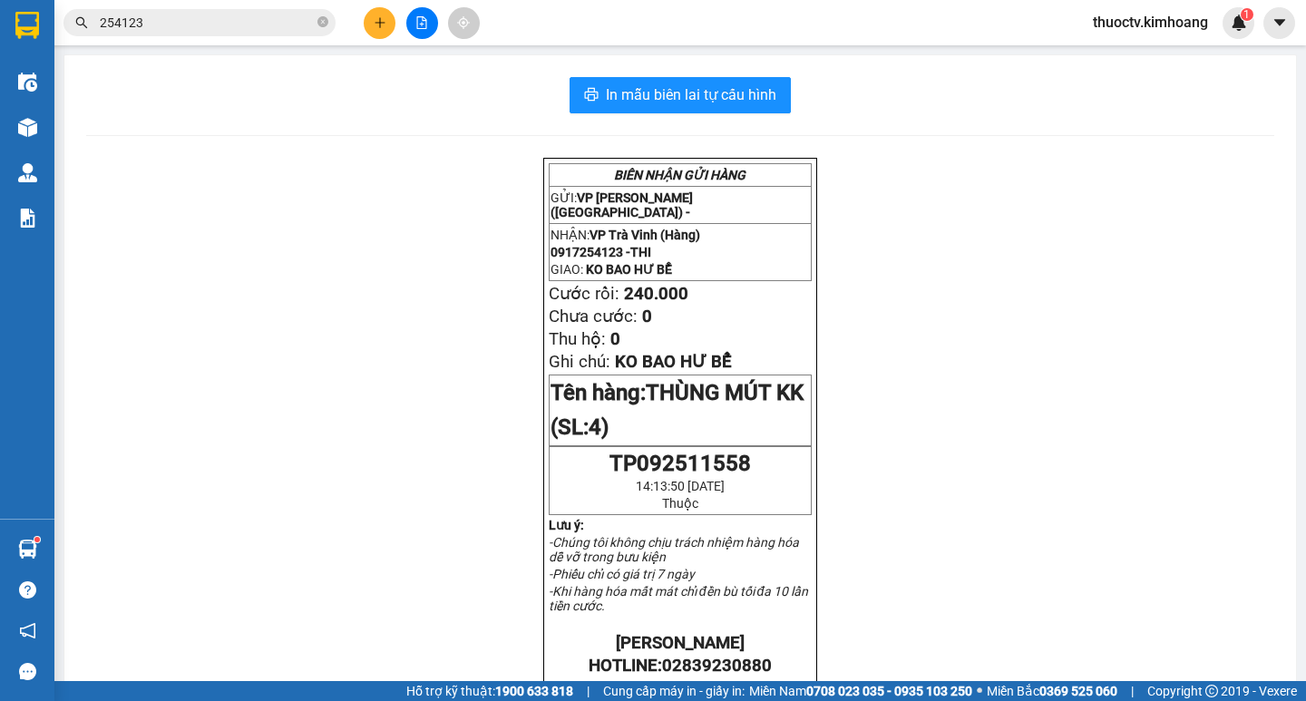
click at [165, 31] on input "254123" at bounding box center [207, 23] width 214 height 20
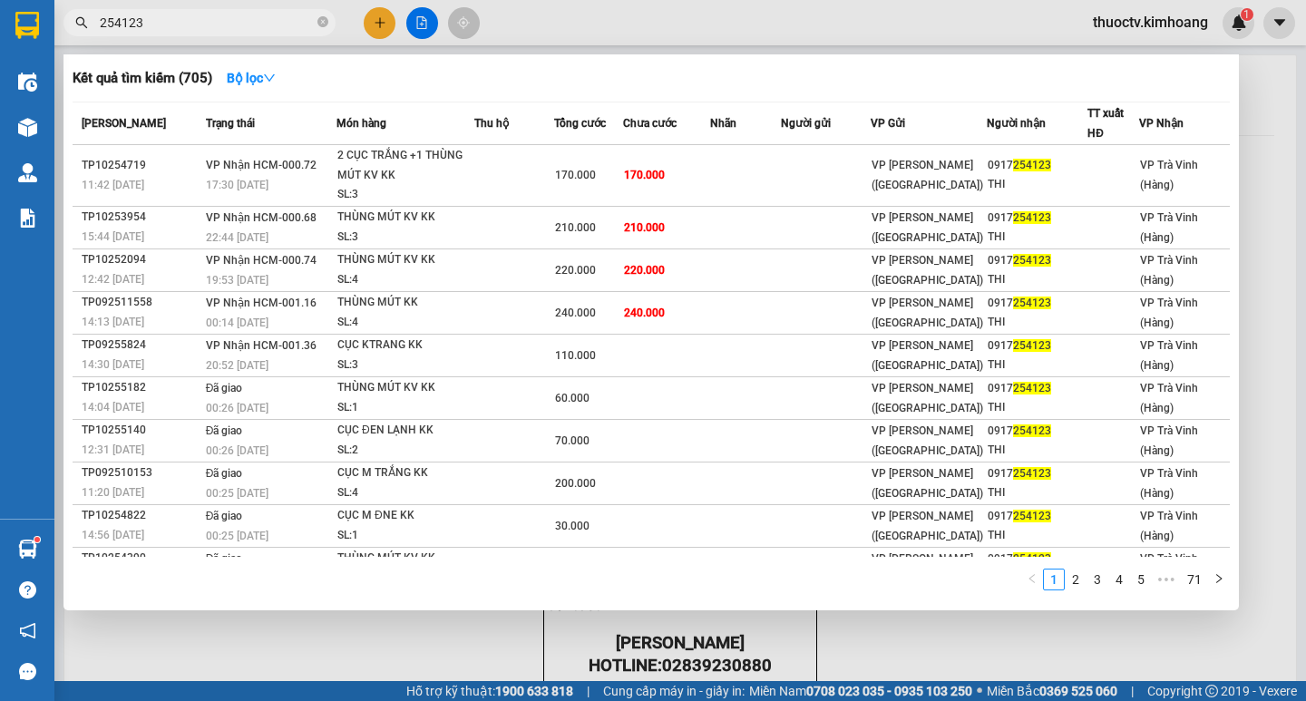
click at [165, 31] on input "254123" at bounding box center [207, 23] width 214 height 20
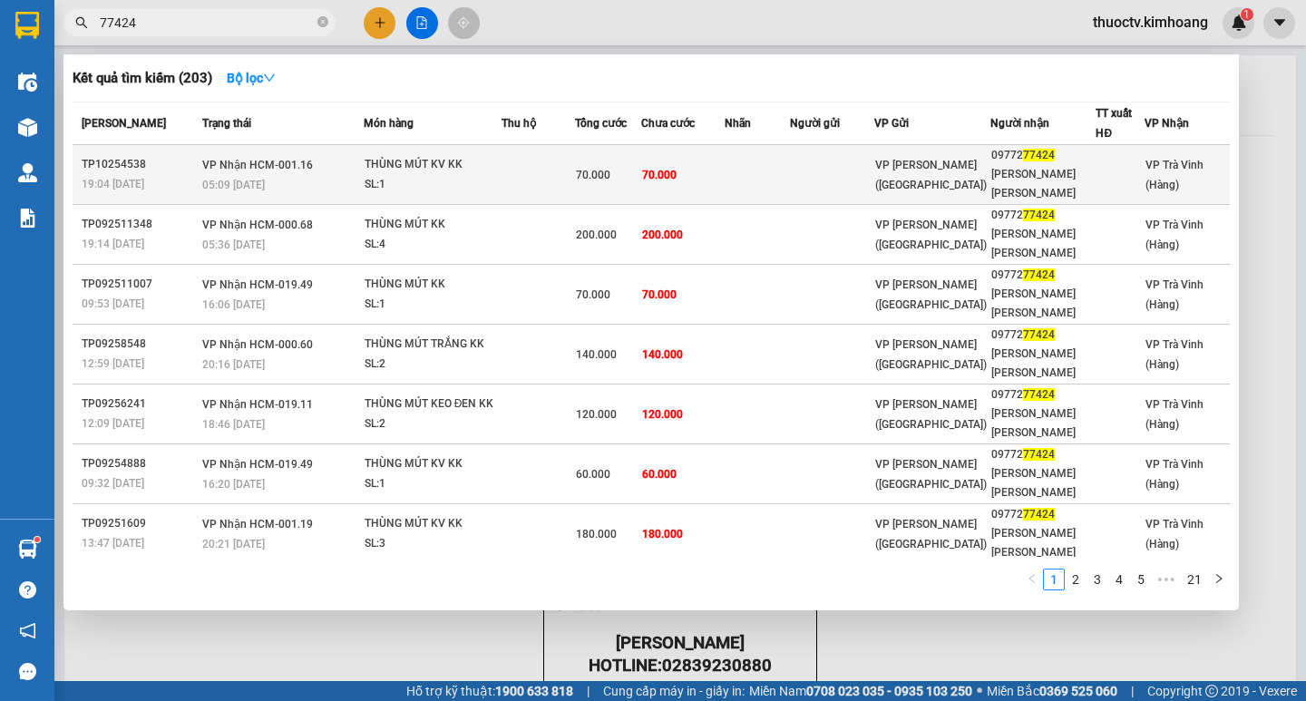
click at [705, 175] on td "70.000" at bounding box center [682, 175] width 83 height 60
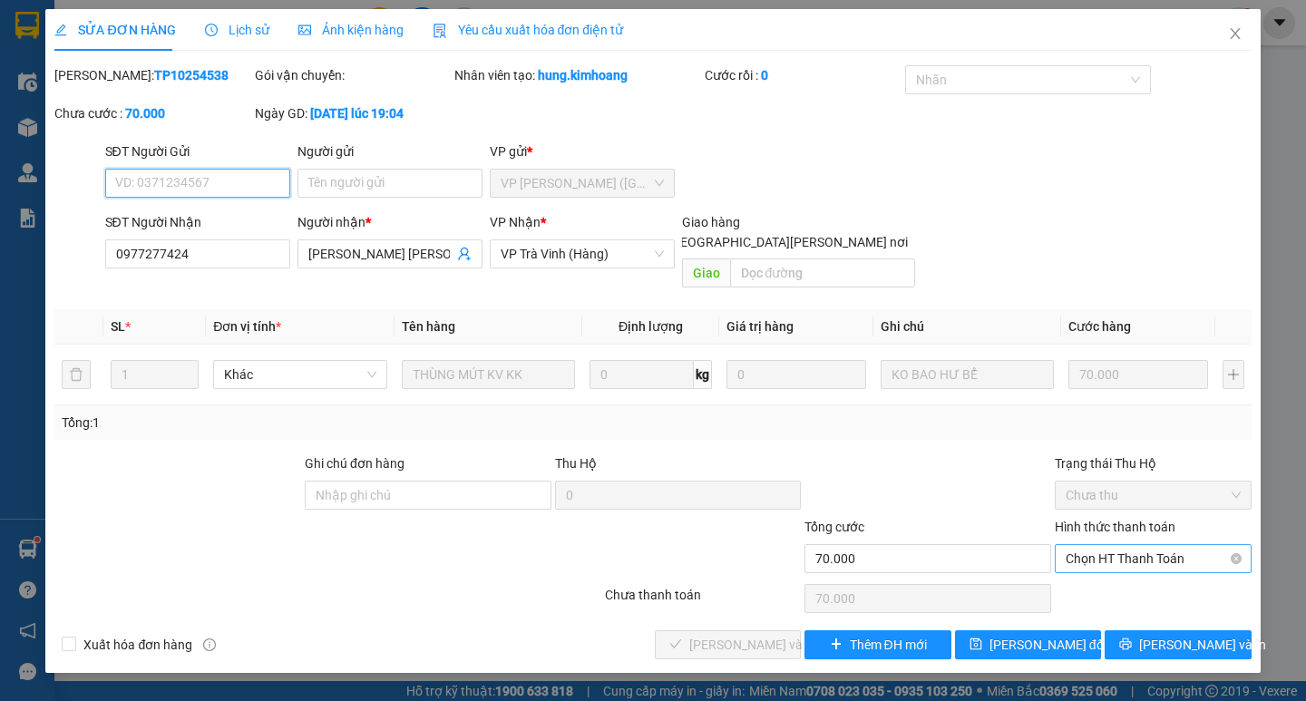
click at [1135, 545] on span "Chọn HT Thanh Toán" at bounding box center [1153, 558] width 175 height 27
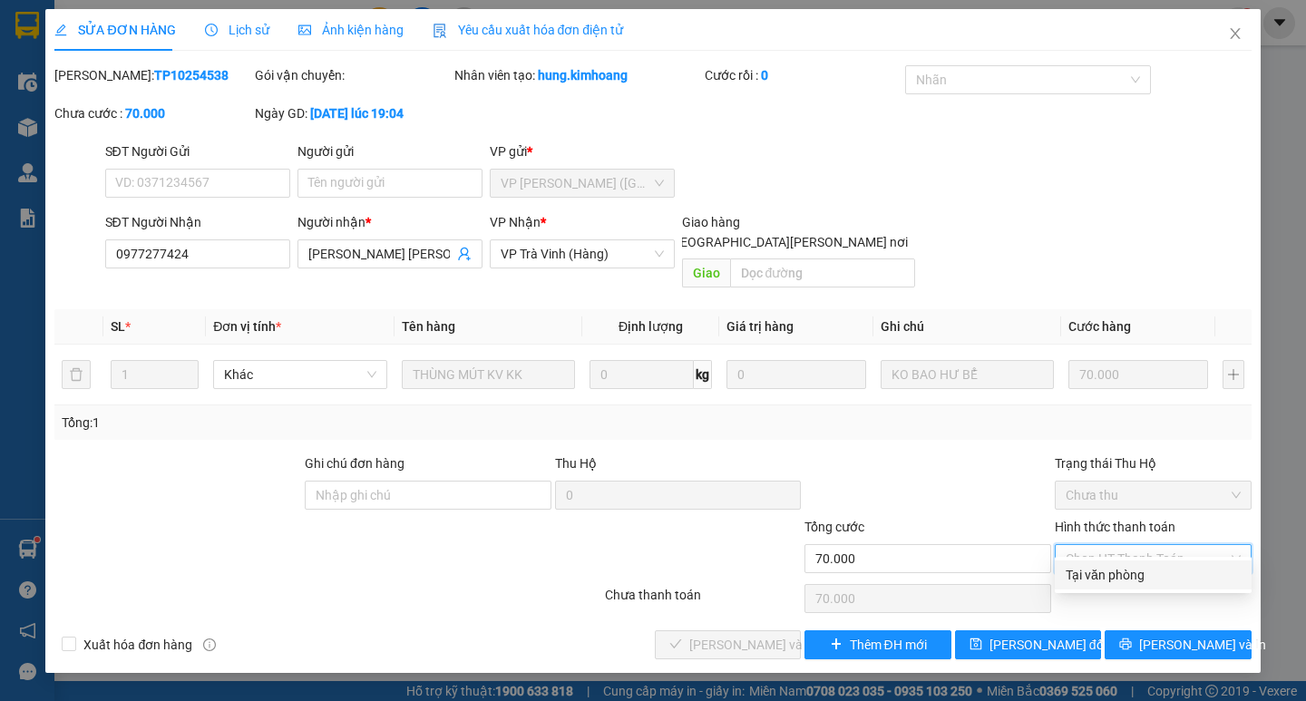
click at [1098, 572] on div "Tại văn phòng" at bounding box center [1153, 575] width 175 height 20
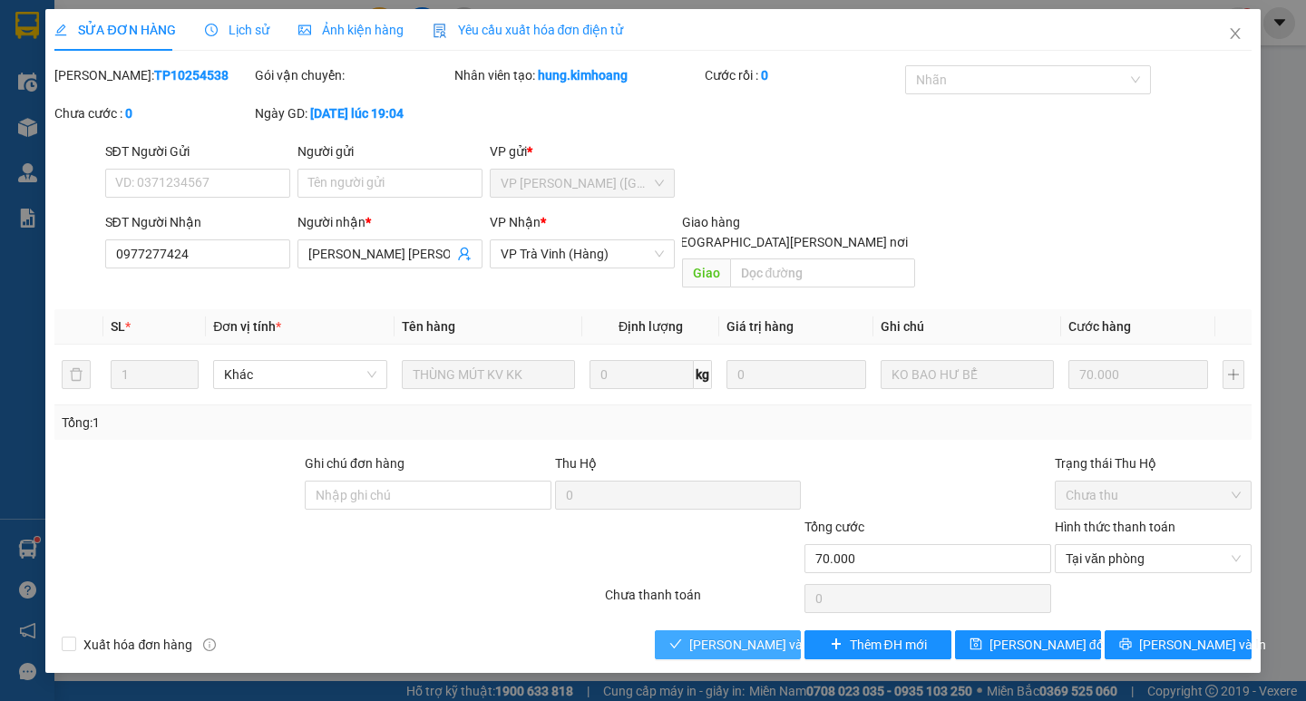
click at [751, 635] on span "[PERSON_NAME] và [PERSON_NAME] hàng" at bounding box center [811, 645] width 245 height 20
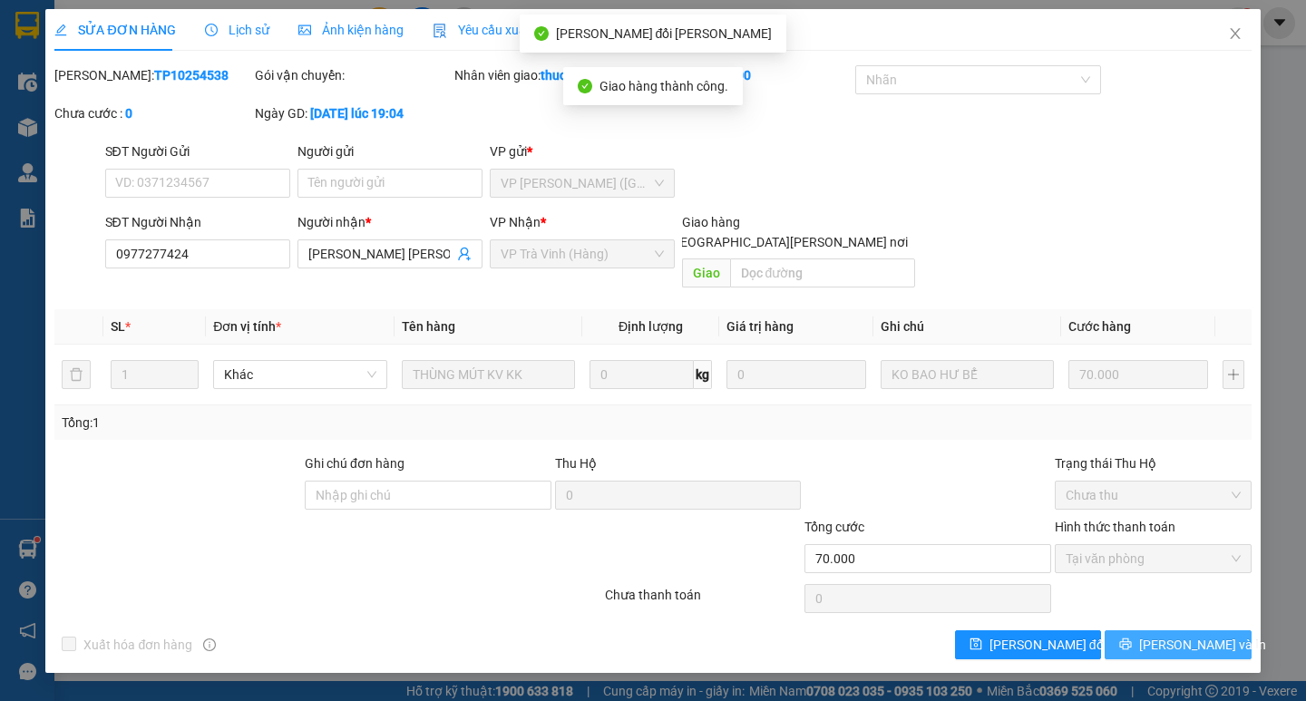
click at [1178, 635] on span "[PERSON_NAME] và In" at bounding box center [1202, 645] width 127 height 20
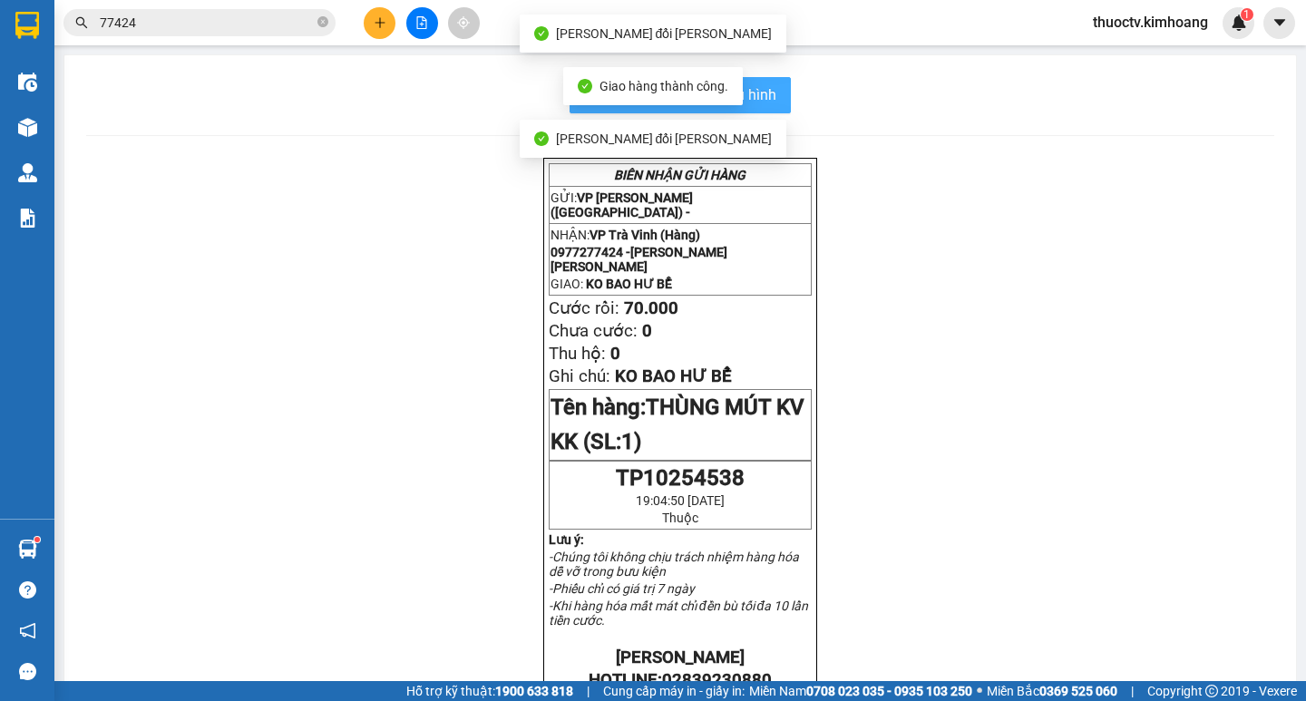
click at [761, 105] on span "In mẫu biên lai tự cấu hình" at bounding box center [691, 94] width 171 height 23
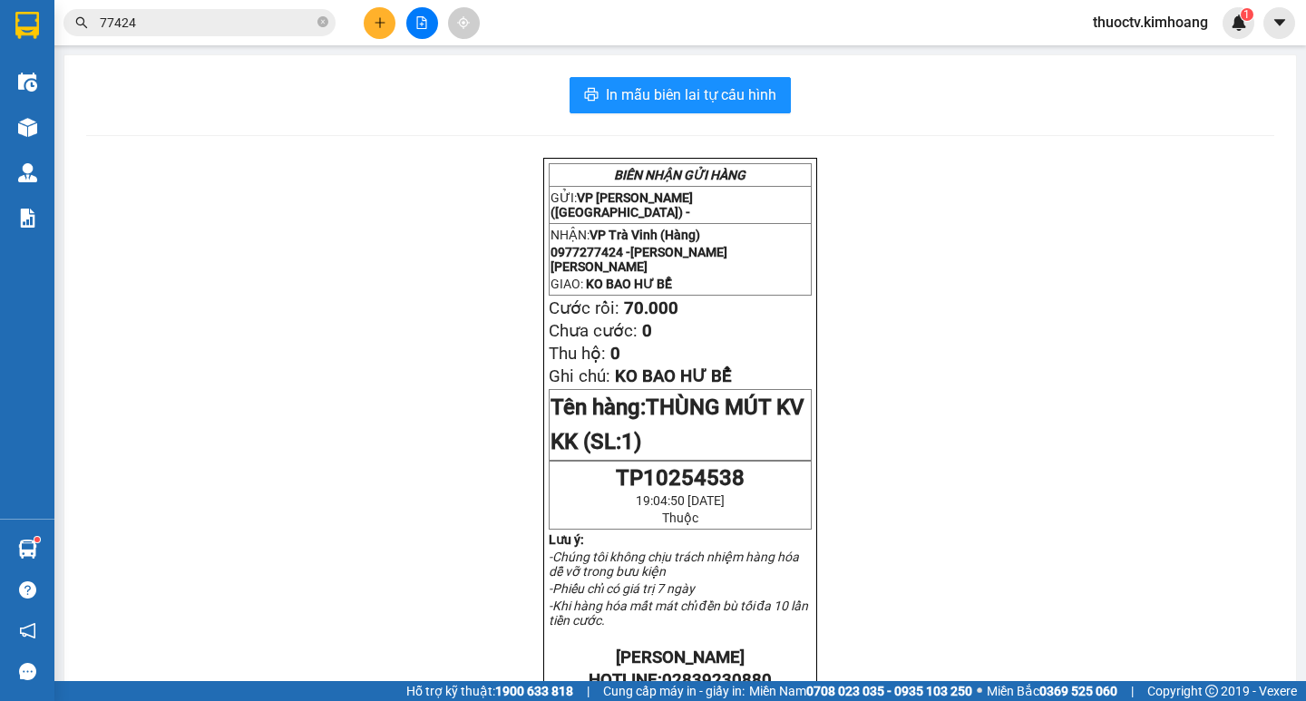
click at [184, 25] on input "77424" at bounding box center [207, 23] width 214 height 20
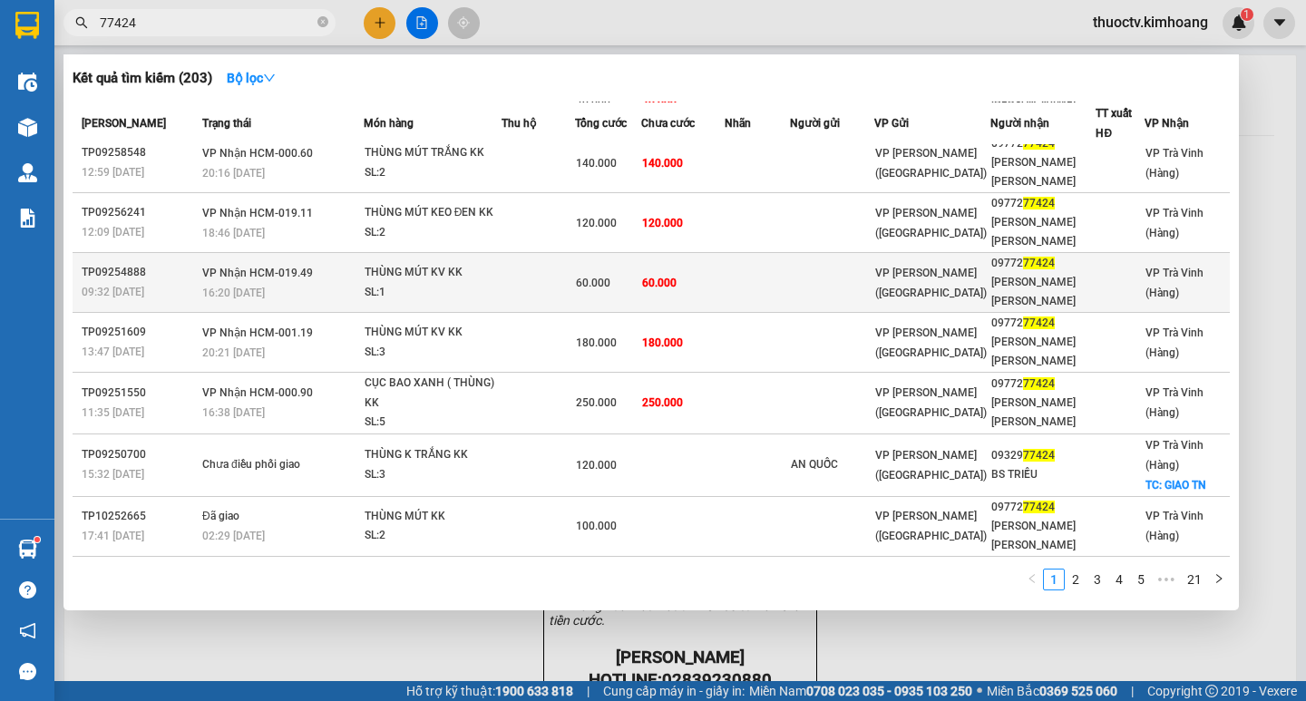
scroll to position [10, 0]
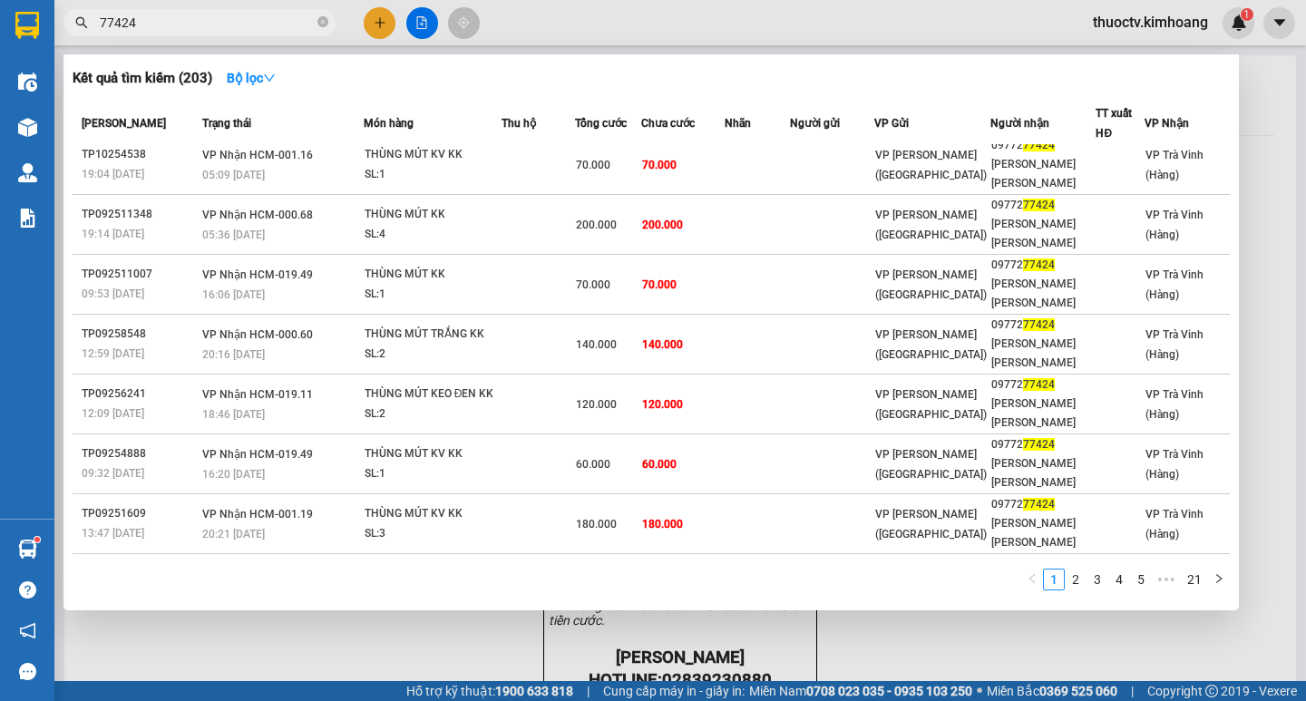
click at [151, 25] on input "77424" at bounding box center [207, 23] width 214 height 20
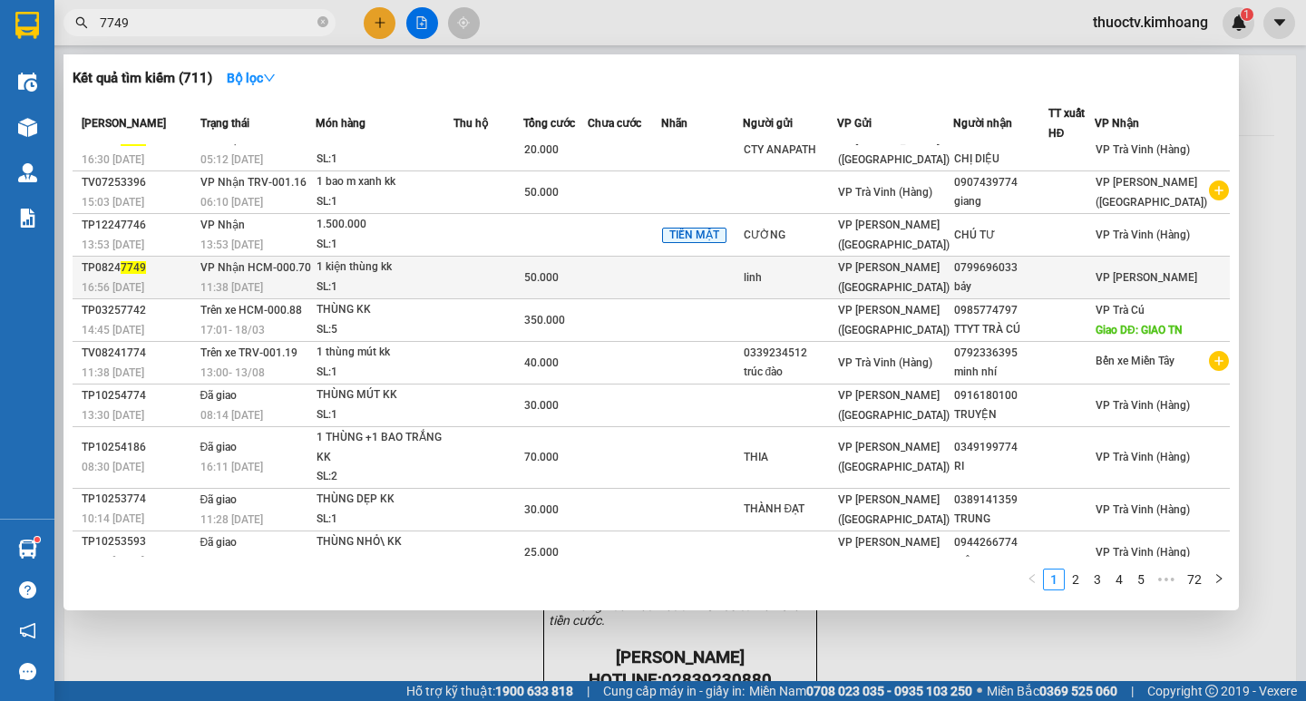
scroll to position [0, 0]
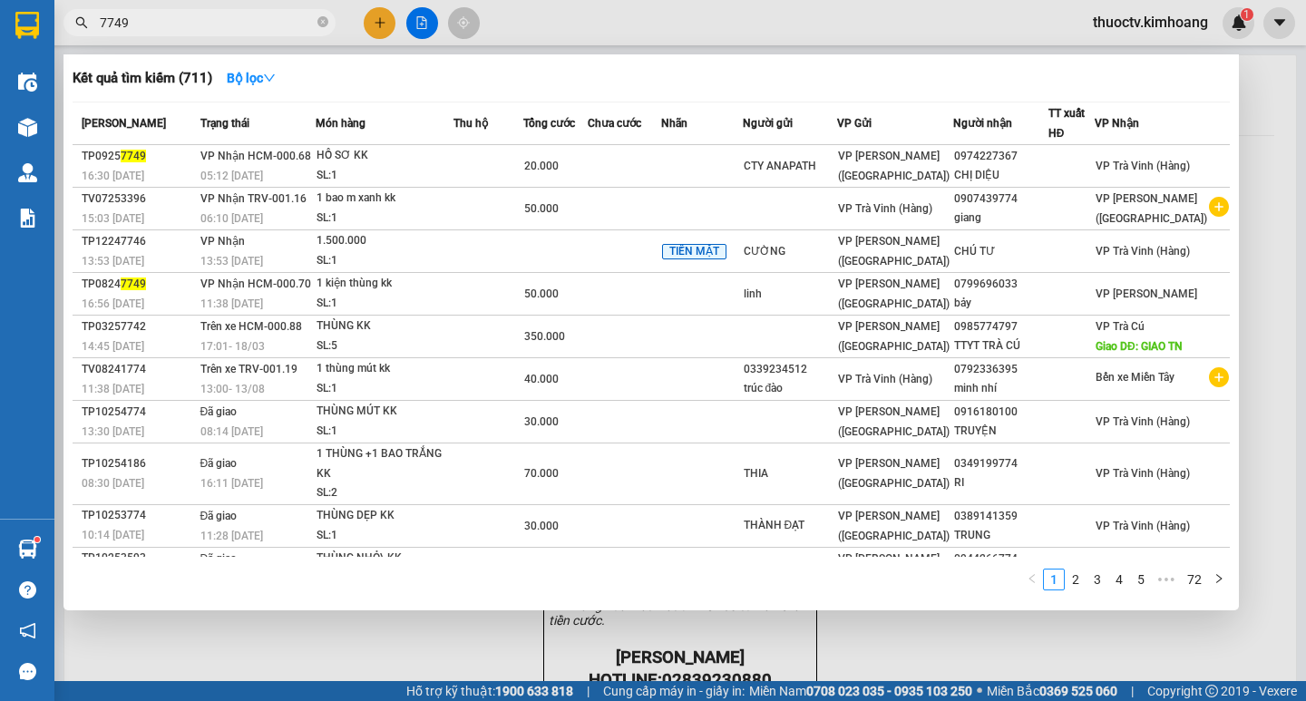
click at [141, 26] on input "7749" at bounding box center [207, 23] width 214 height 20
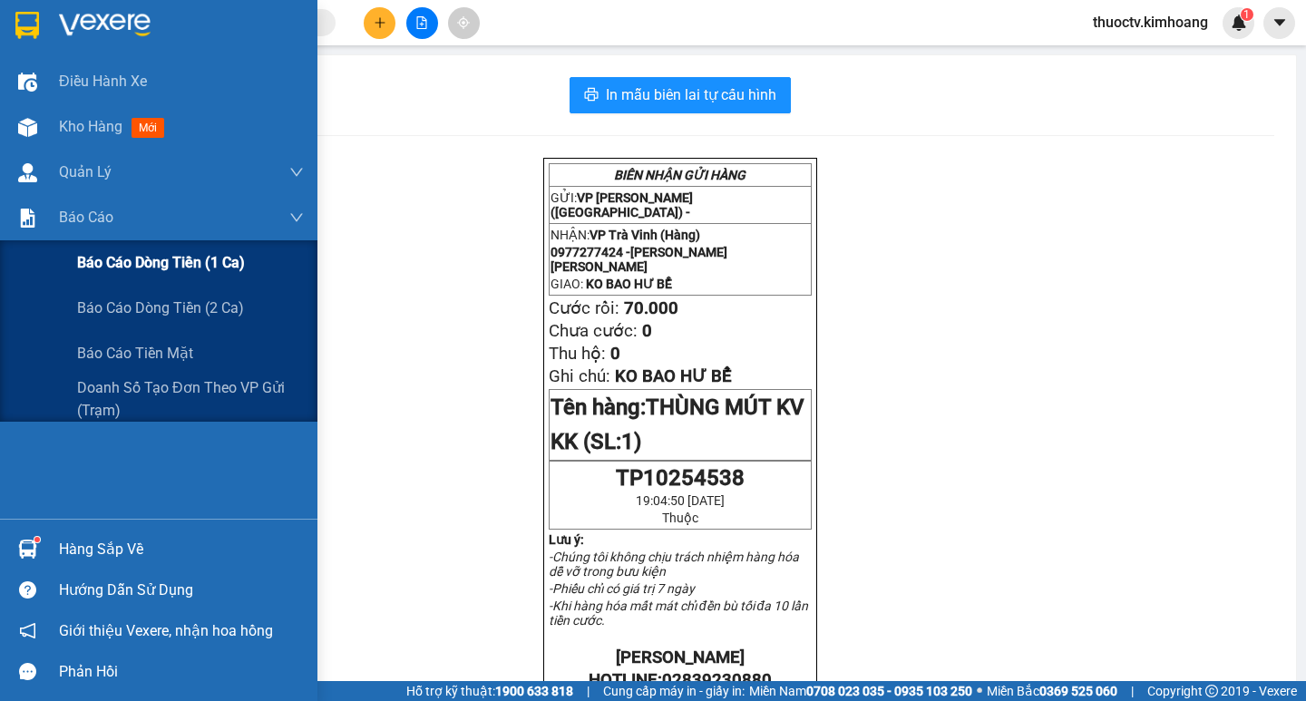
click at [142, 265] on span "Báo cáo dòng tiền (1 ca)" at bounding box center [161, 262] width 168 height 23
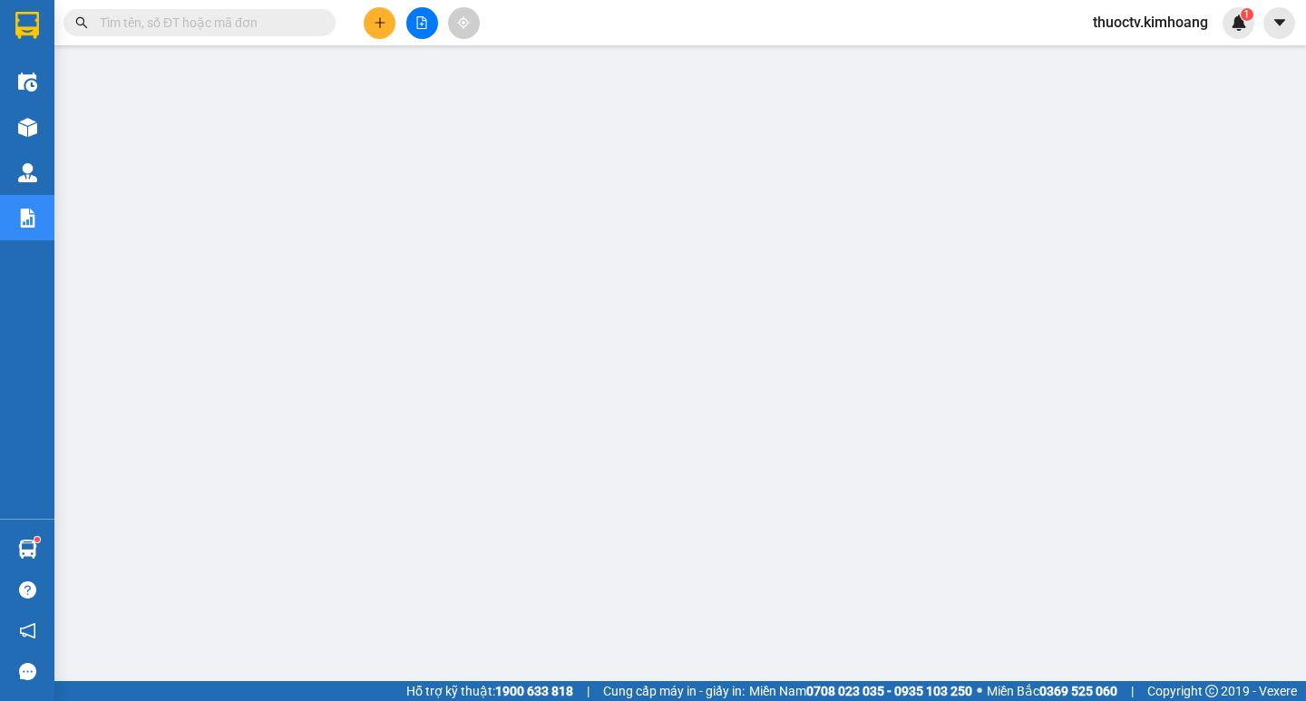
click at [237, 23] on input "text" at bounding box center [207, 23] width 214 height 20
